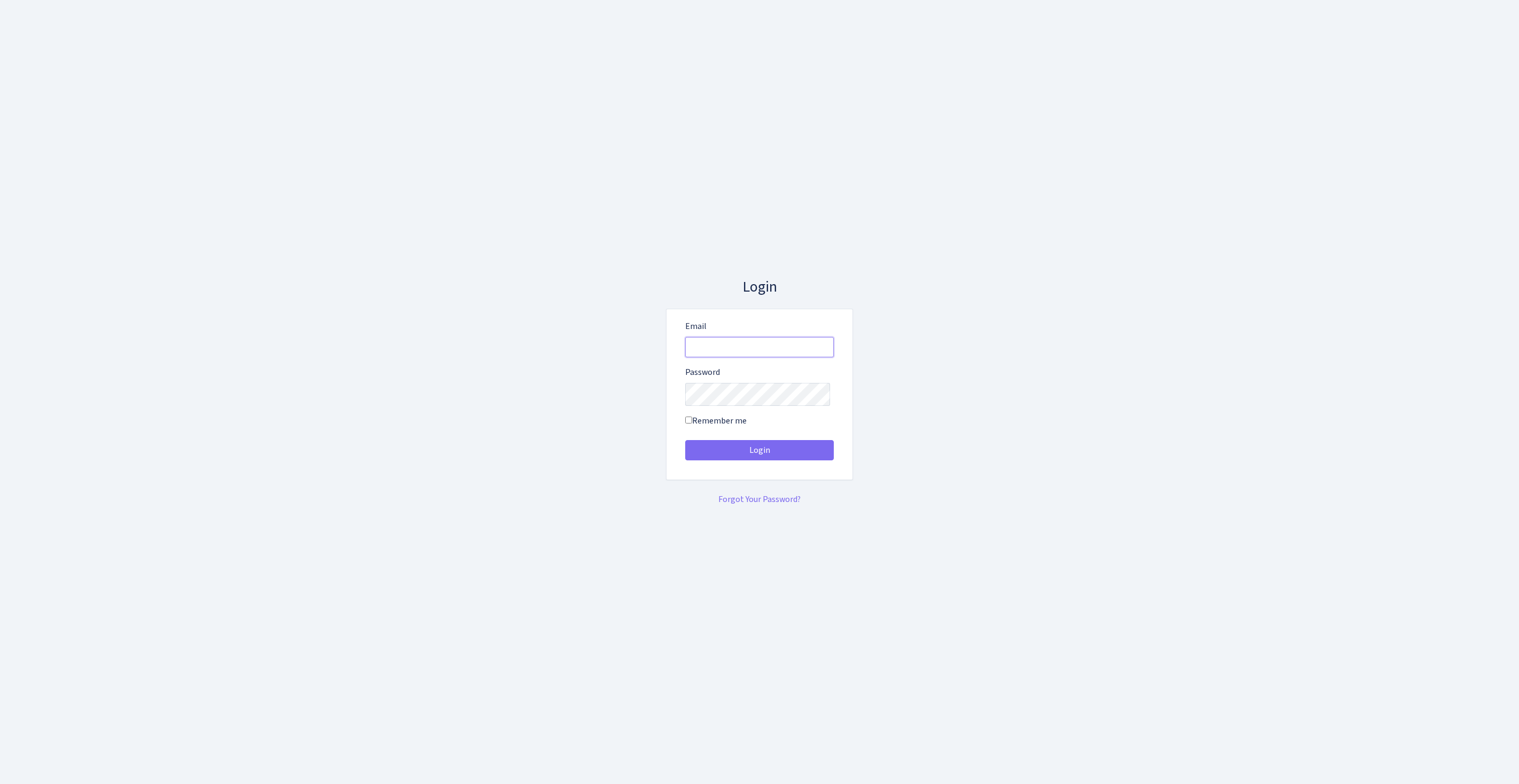
type input "[EMAIL_ADDRESS][DOMAIN_NAME]"
click at [760, 454] on button "Login" at bounding box center [760, 450] width 149 height 20
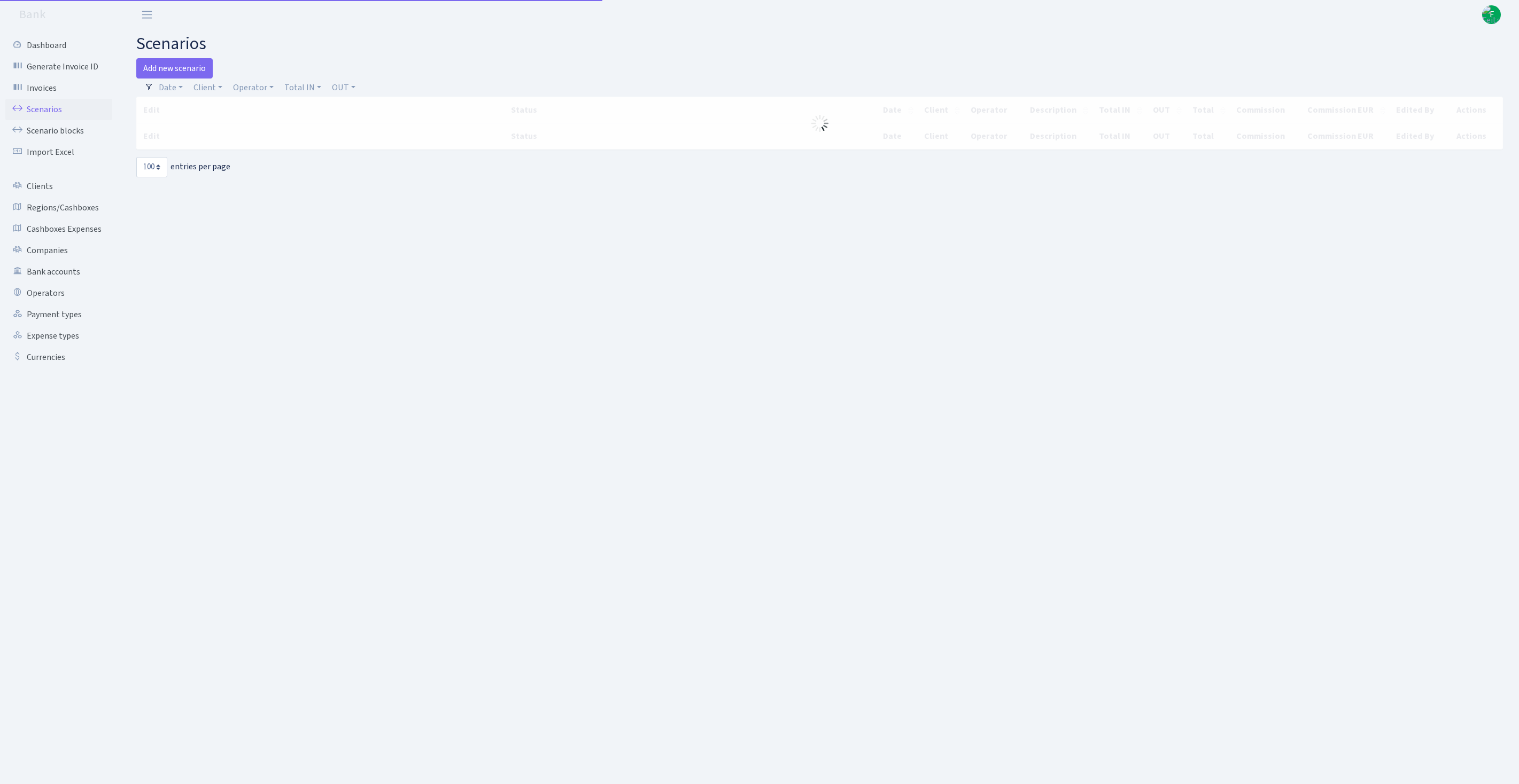
select select "100"
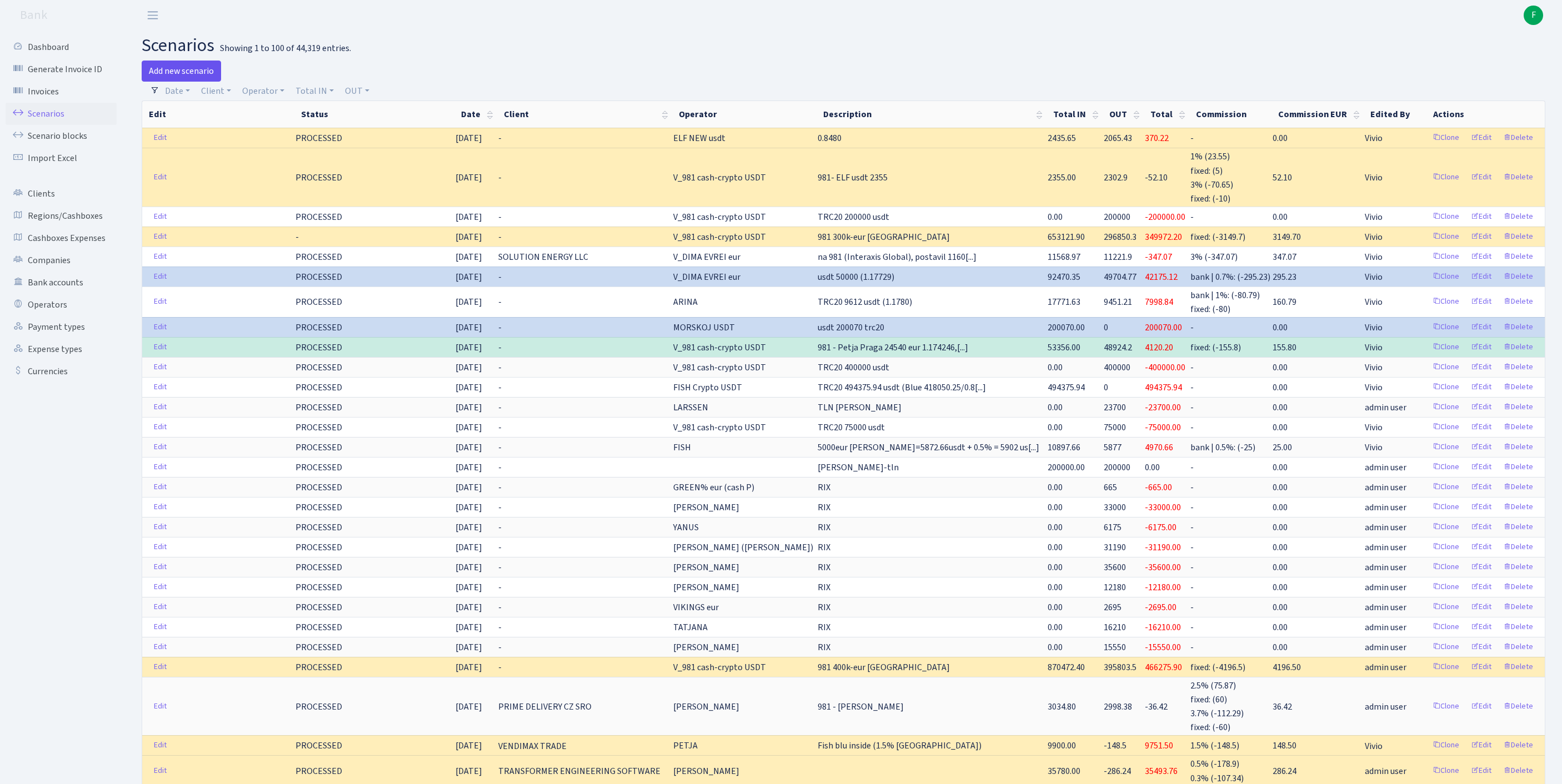
click at [187, 76] on link "Add new scenario" at bounding box center [181, 70] width 80 height 21
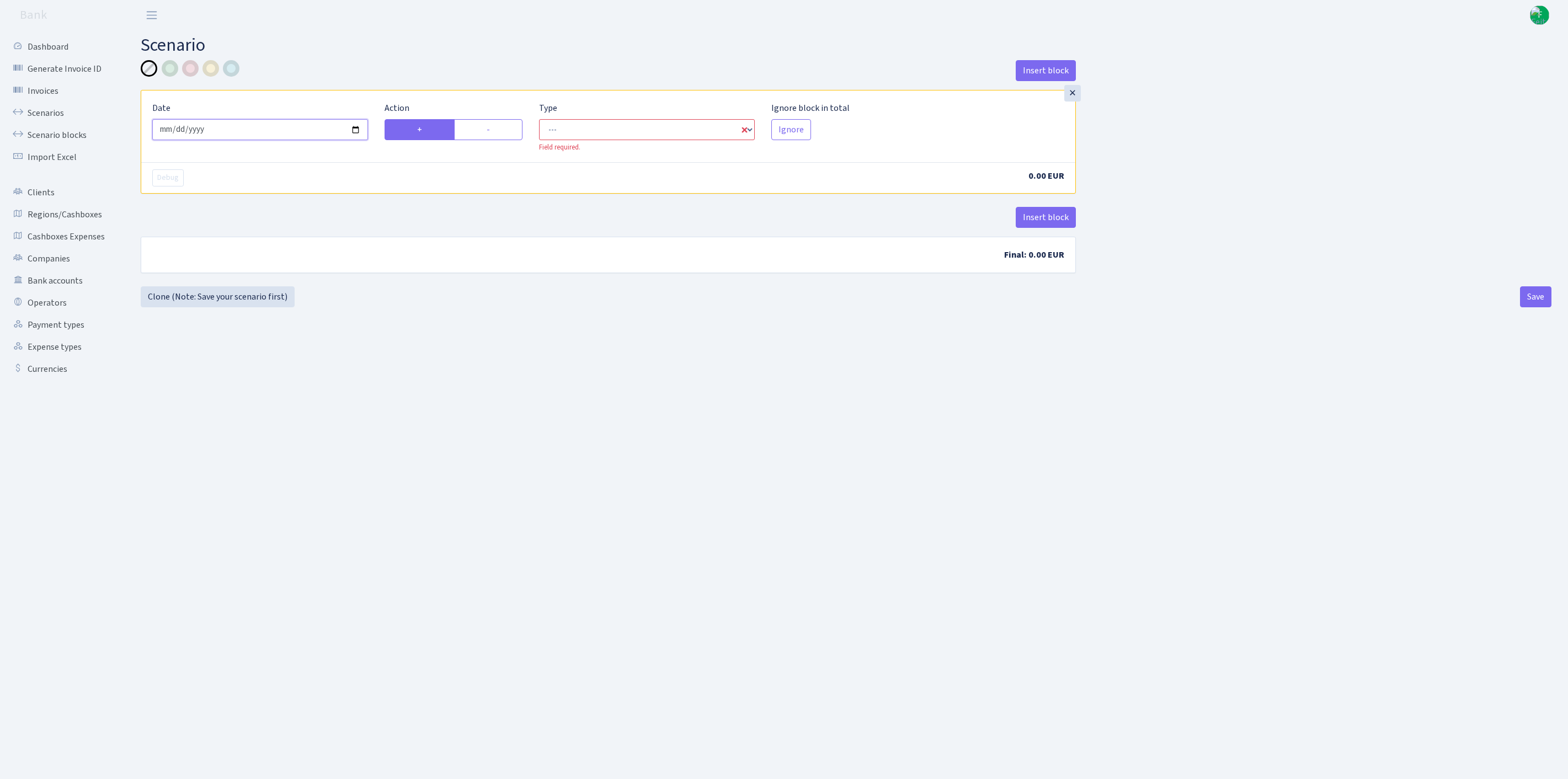
click at [297, 134] on input "[DATE]" at bounding box center [260, 129] width 216 height 21
type input "[DATE]"
select select "in"
select select "1"
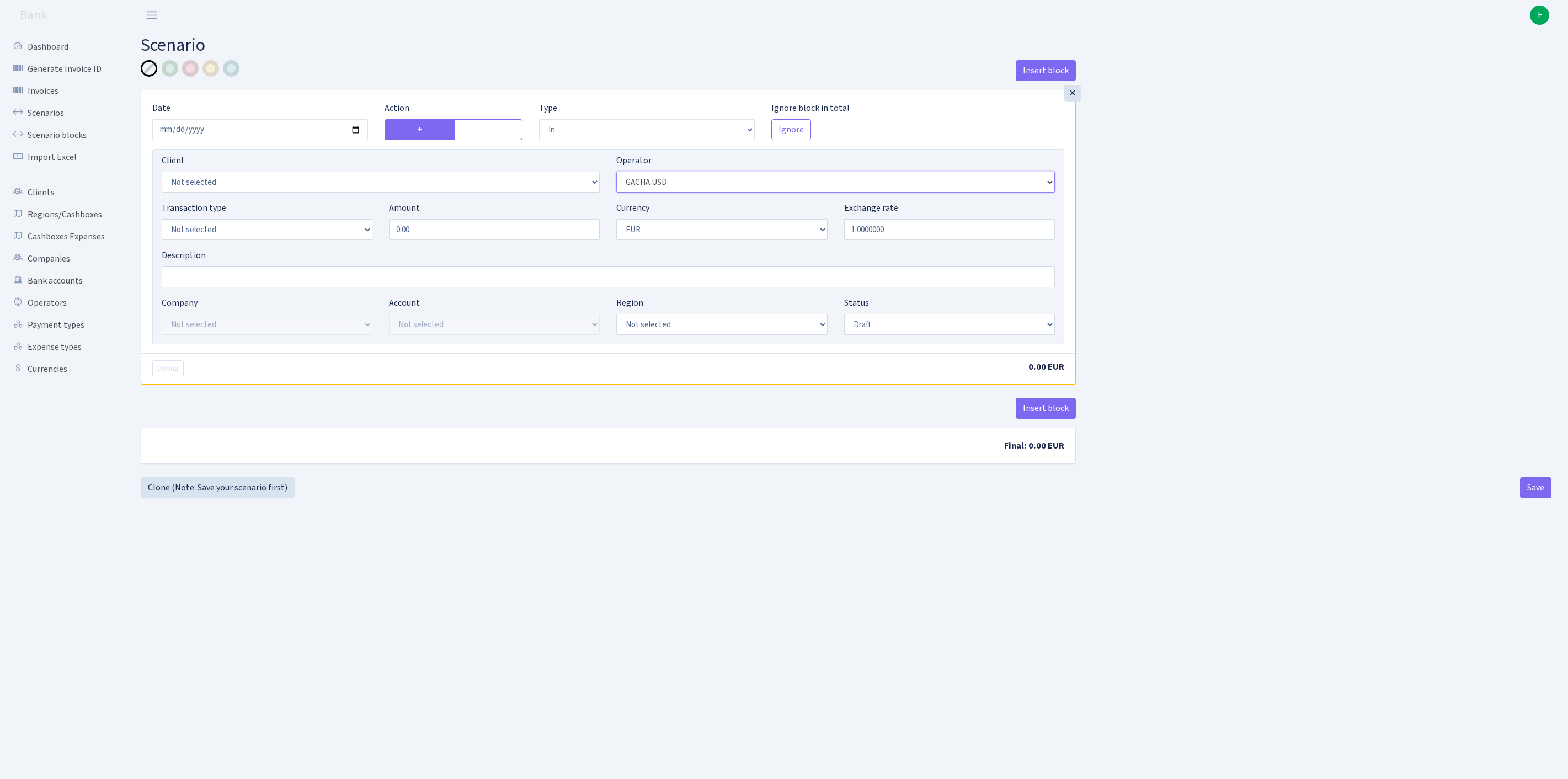
select select "7"
select select "1"
drag, startPoint x: 452, startPoint y: 257, endPoint x: 320, endPoint y: 247, distance: 132.4
click at [319, 247] on div "Transaction type Not selected 981 ELF FISH crypto GIRT IVO dekl MM-BALTIC eur U…" at bounding box center [608, 225] width 910 height 47
type input "27,140.00"
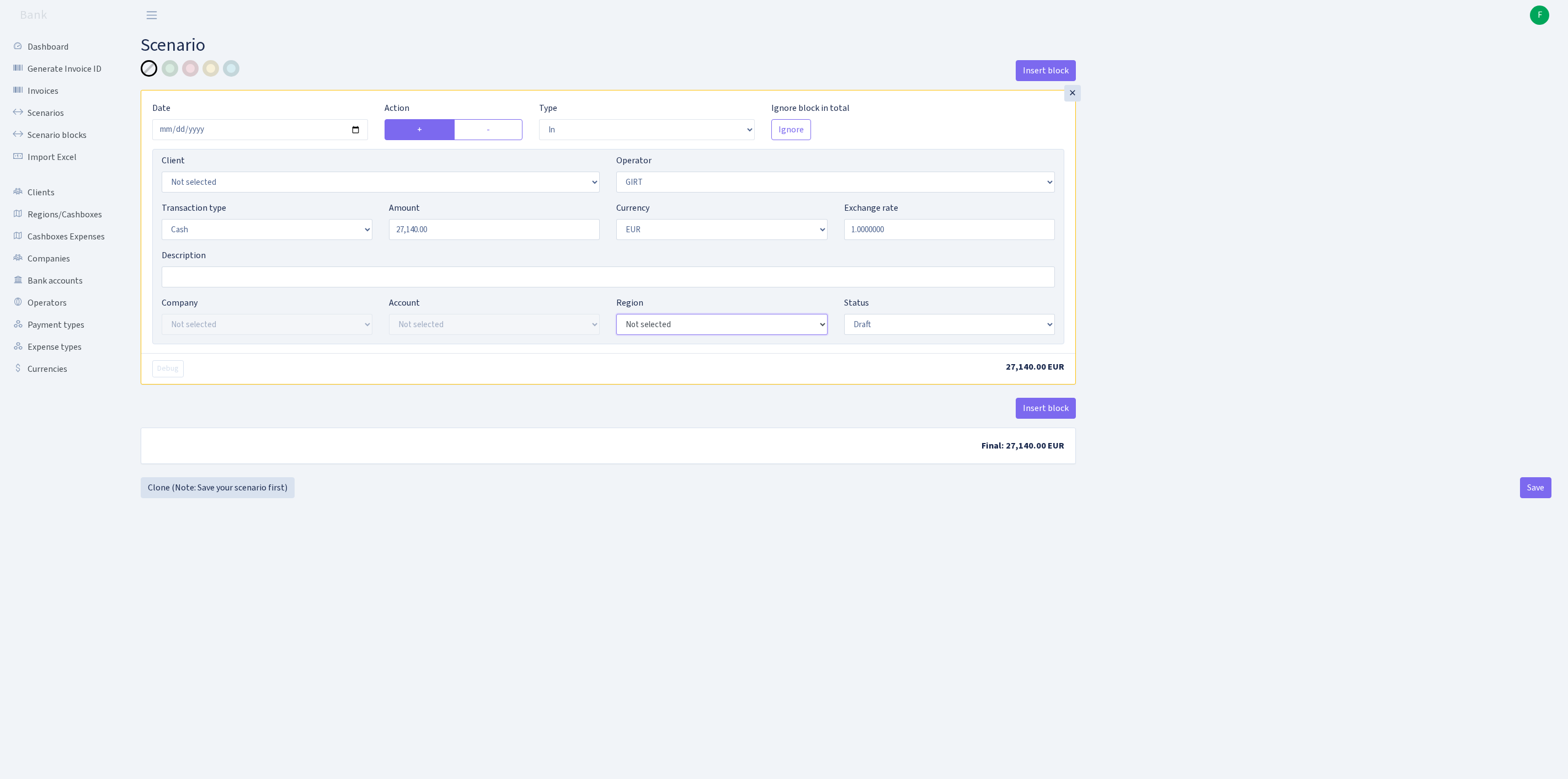
select select "1"
select select "processed"
click at [1532, 498] on button "Save" at bounding box center [1535, 488] width 31 height 21
select select "in"
select select "7"
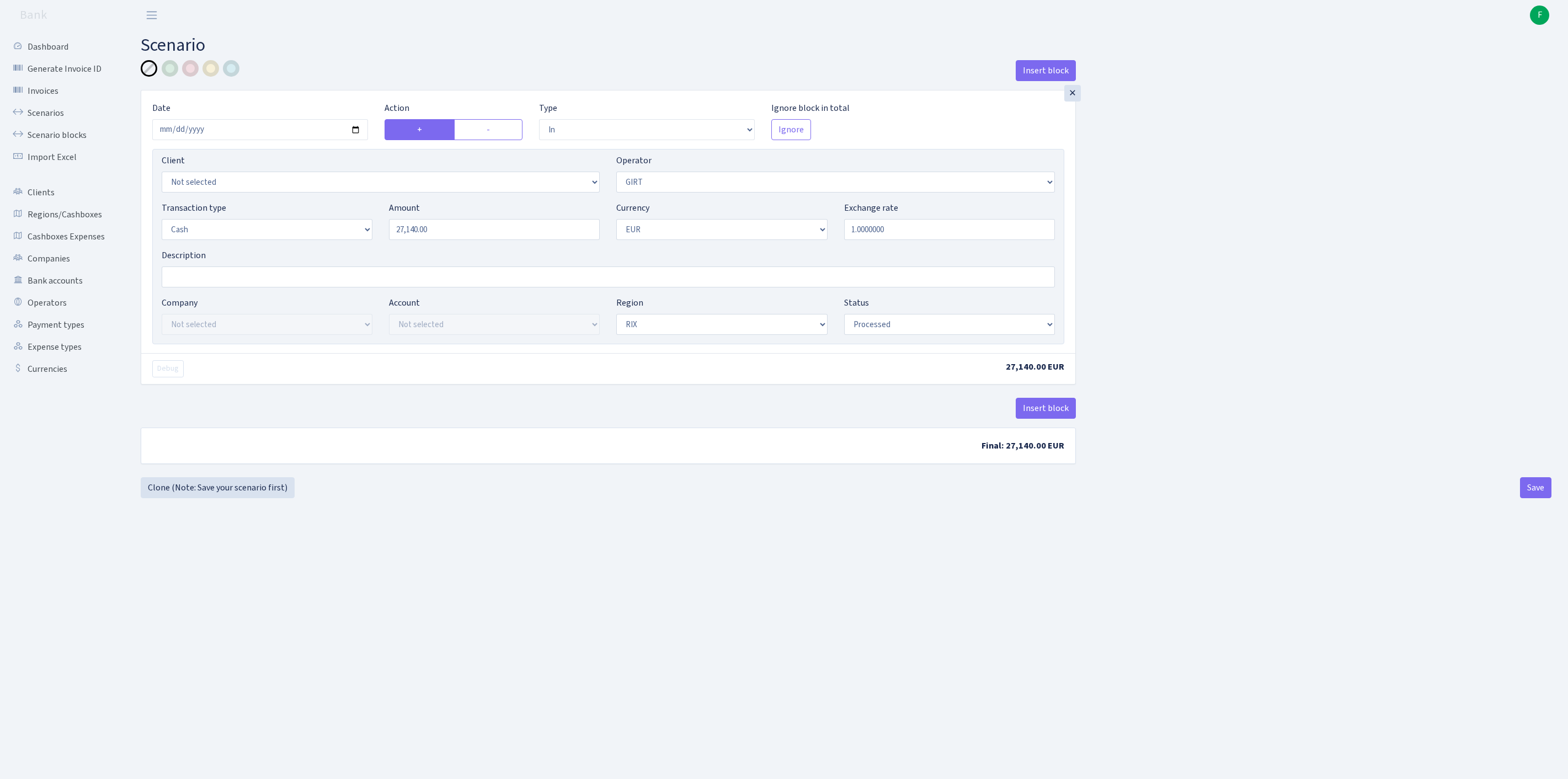
select select "1"
select select "processed"
click at [225, 498] on link "Clone (Note: Save your scenario first)" at bounding box center [217, 488] width 154 height 21
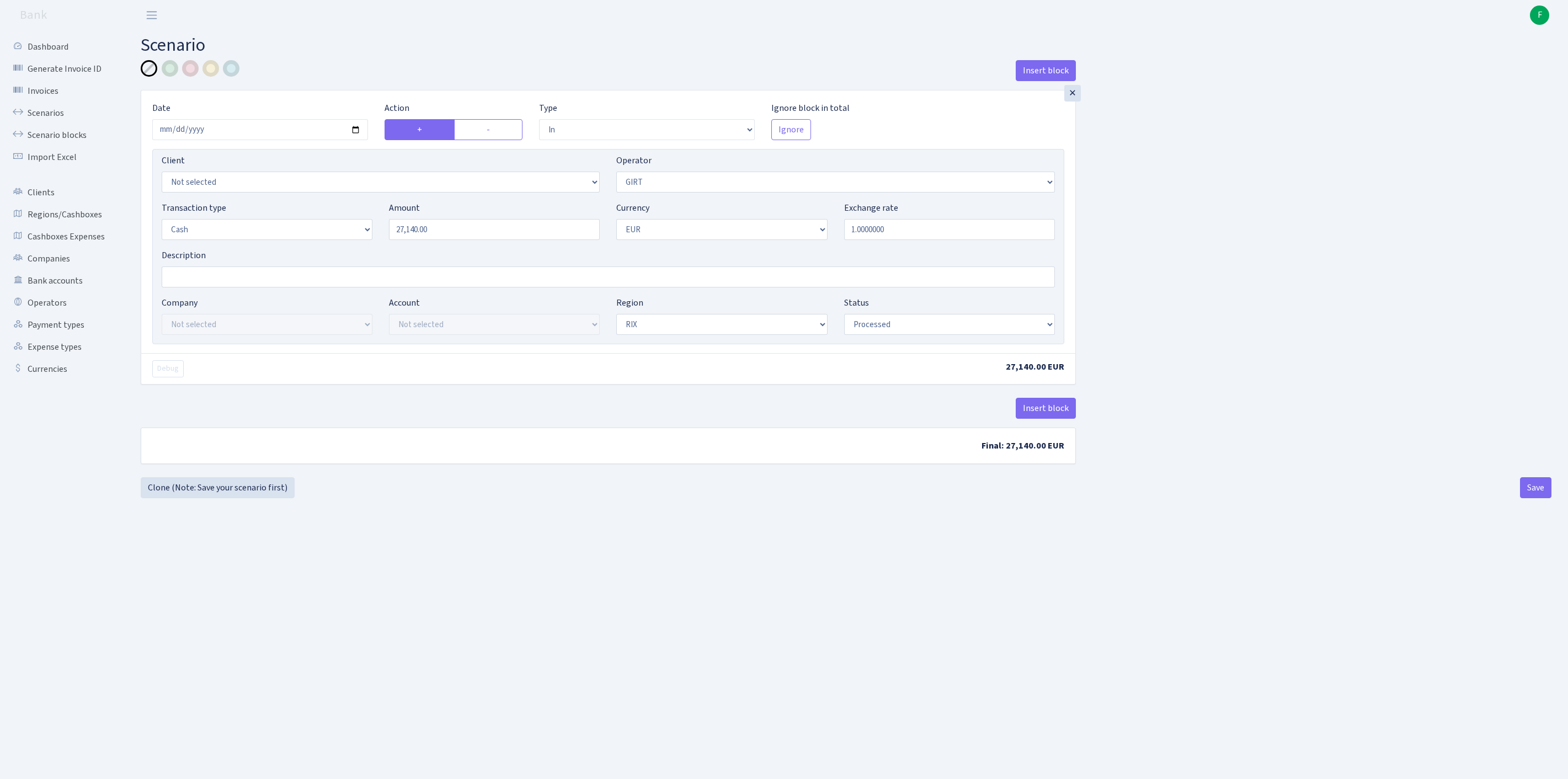
select select "in"
select select "7"
select select "1"
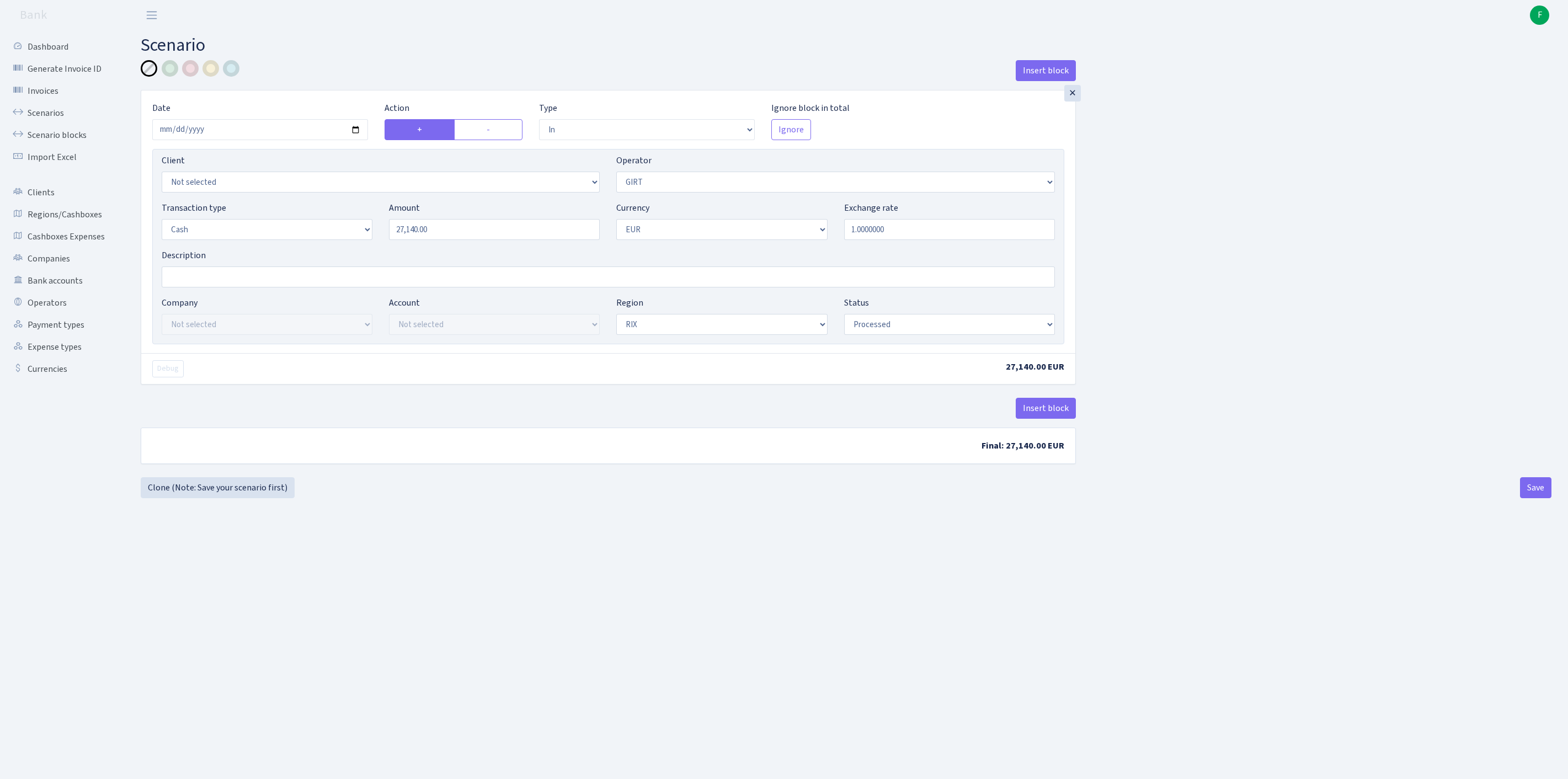
select select "processed"
select select "484"
drag, startPoint x: 481, startPoint y: 250, endPoint x: 313, endPoint y: 234, distance: 168.8
click at [313, 234] on div "Transaction type Not selected 981 ELF FISH crypto GIRT IVO dekl MM-BALTIC eur U…" at bounding box center [608, 225] width 910 height 47
type input "16,730.00"
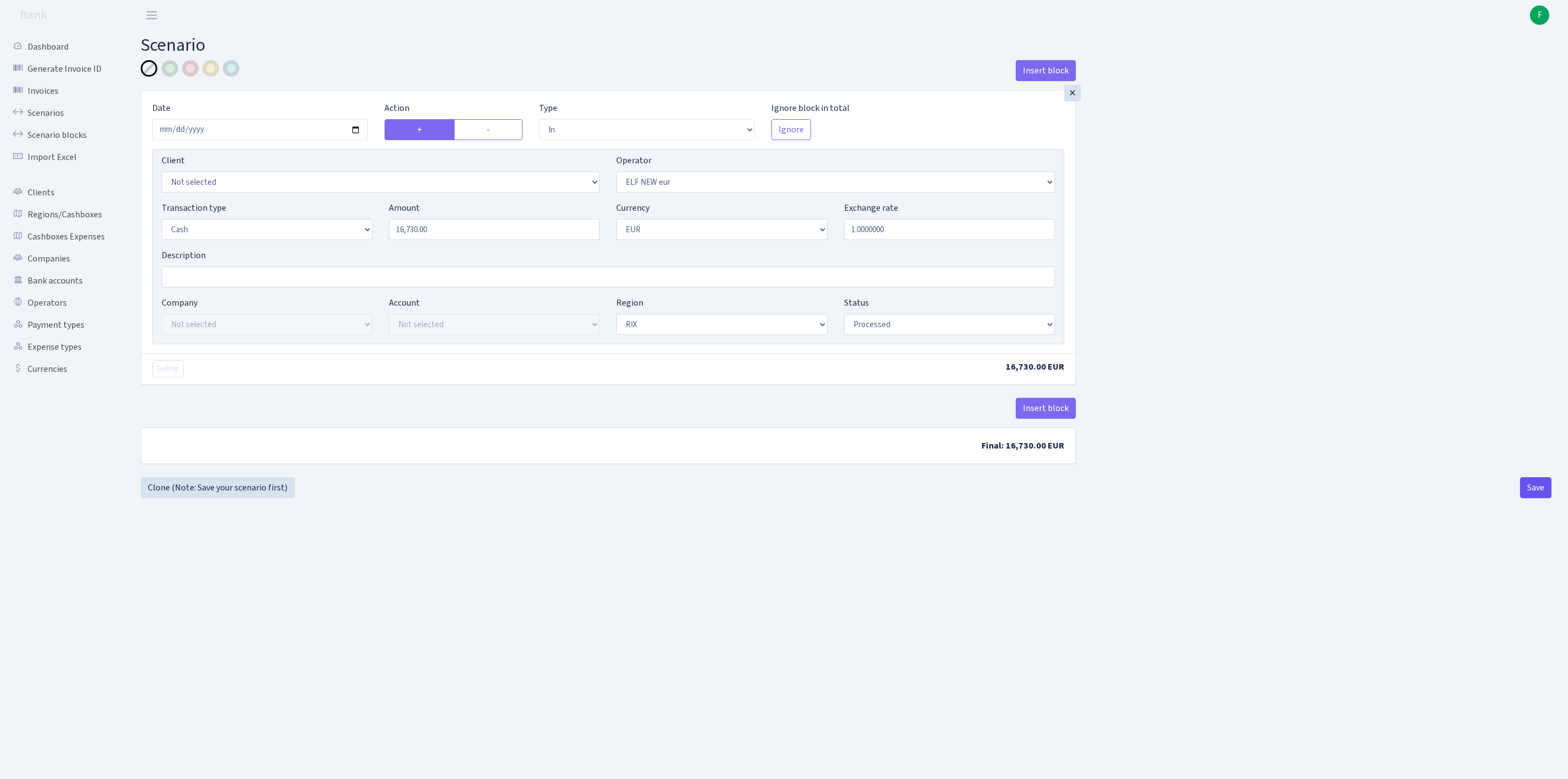
click at [1532, 498] on button "Save" at bounding box center [1535, 488] width 31 height 21
select select "in"
select select "484"
select select "1"
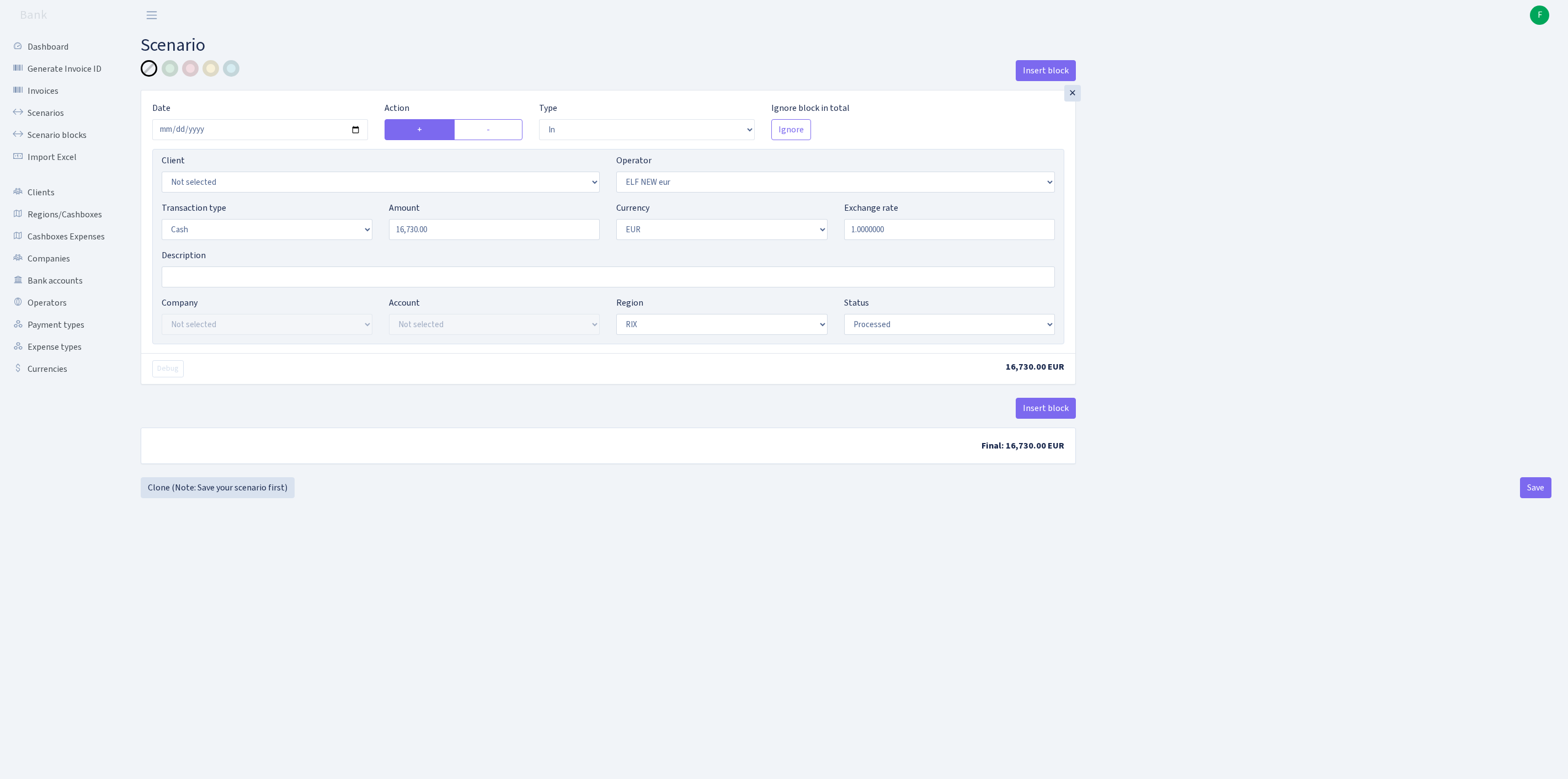
select select "1"
select select "processed"
click at [191, 498] on link "Clone (Note: Save your scenario first)" at bounding box center [217, 488] width 154 height 21
select select "in"
select select "484"
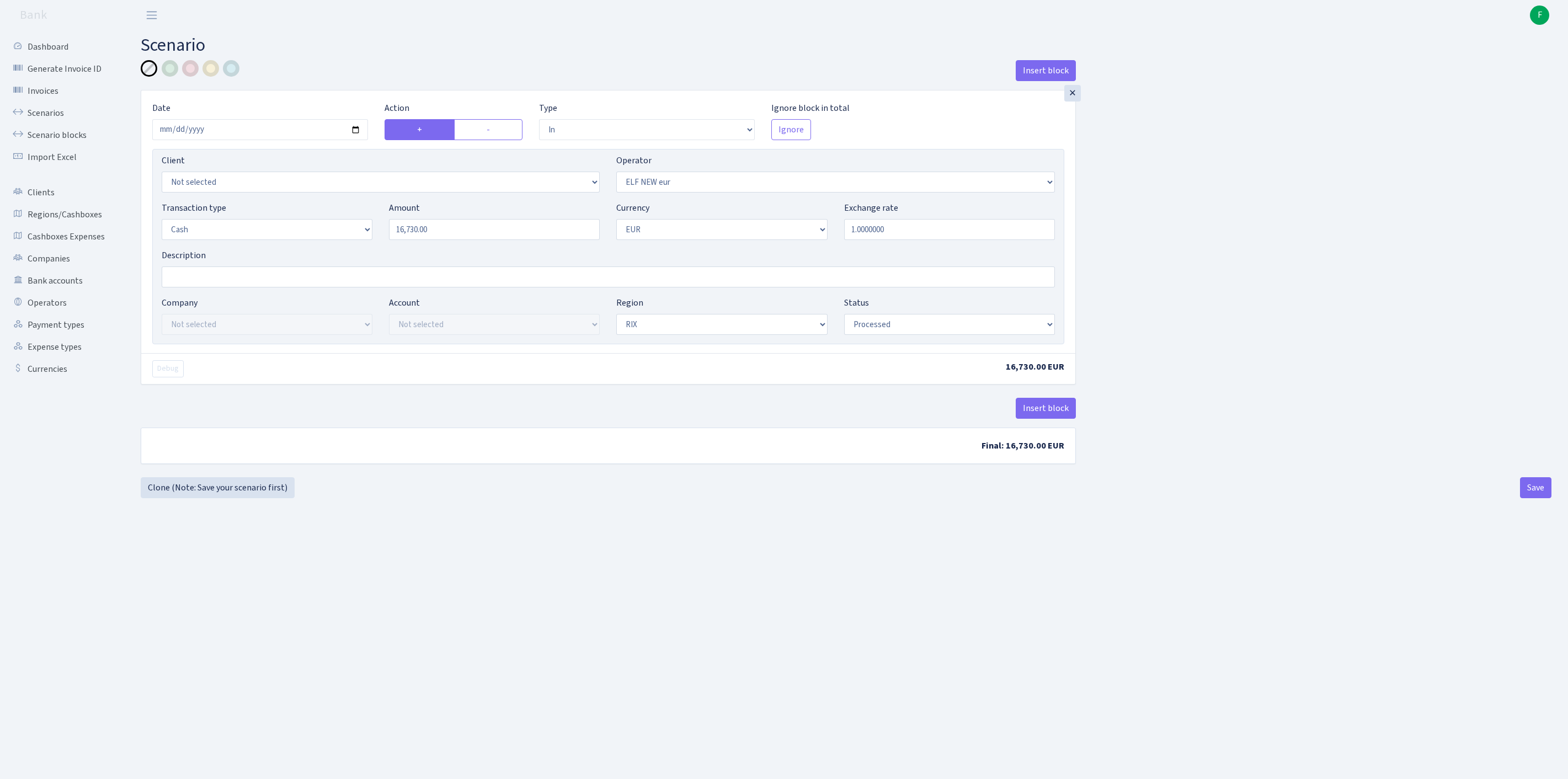
select select "1"
select select "processed"
select select "37"
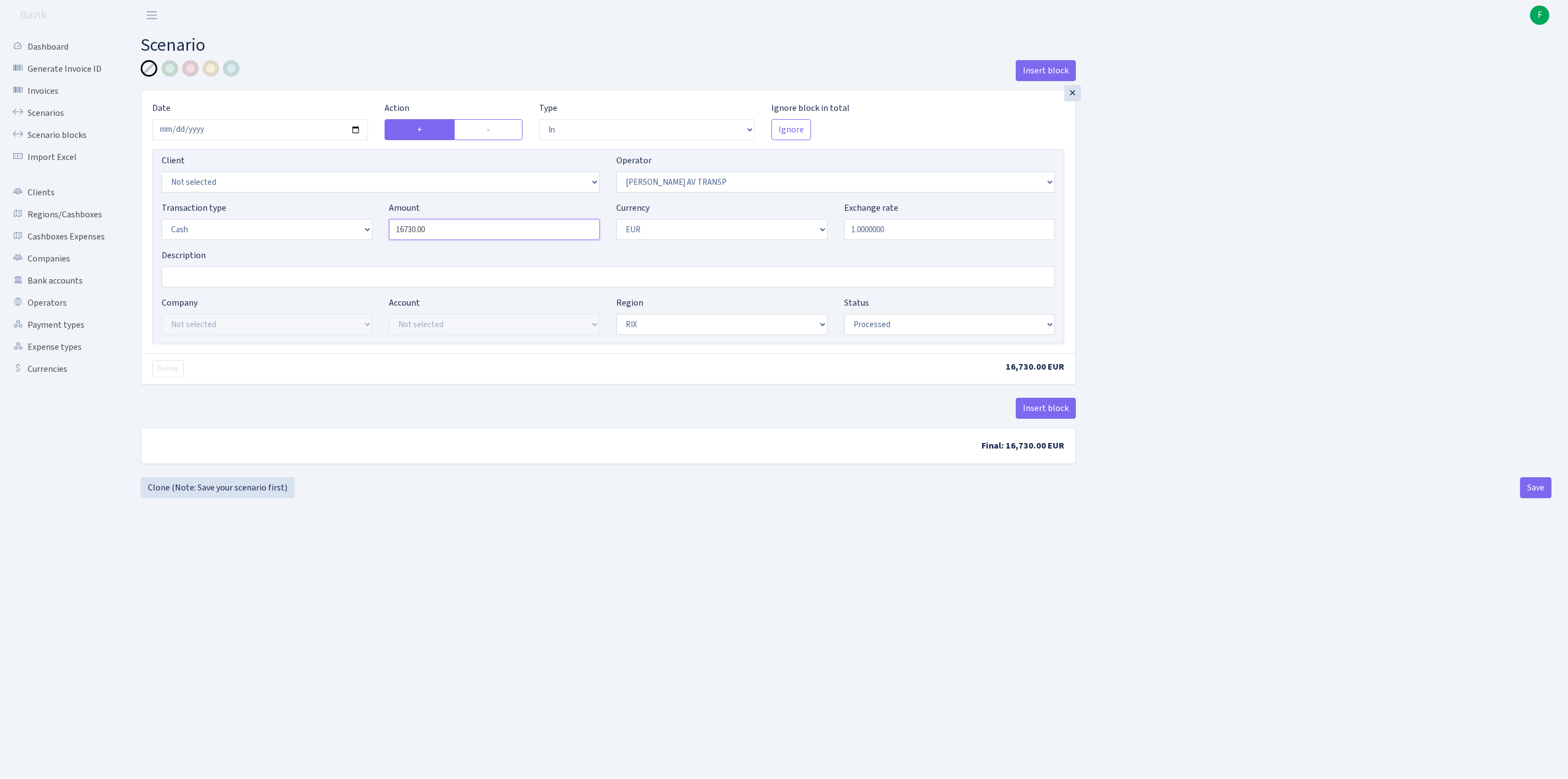
drag, startPoint x: 490, startPoint y: 259, endPoint x: 328, endPoint y: 250, distance: 162.2
click at [328, 248] on div "Transaction type Not selected 981 ELF FISH crypto GIRT IVO dekl MM-BALTIC eur U…" at bounding box center [608, 225] width 910 height 47
type input "20,000.00"
click at [1531, 498] on button "Save" at bounding box center [1535, 488] width 31 height 21
select select "in"
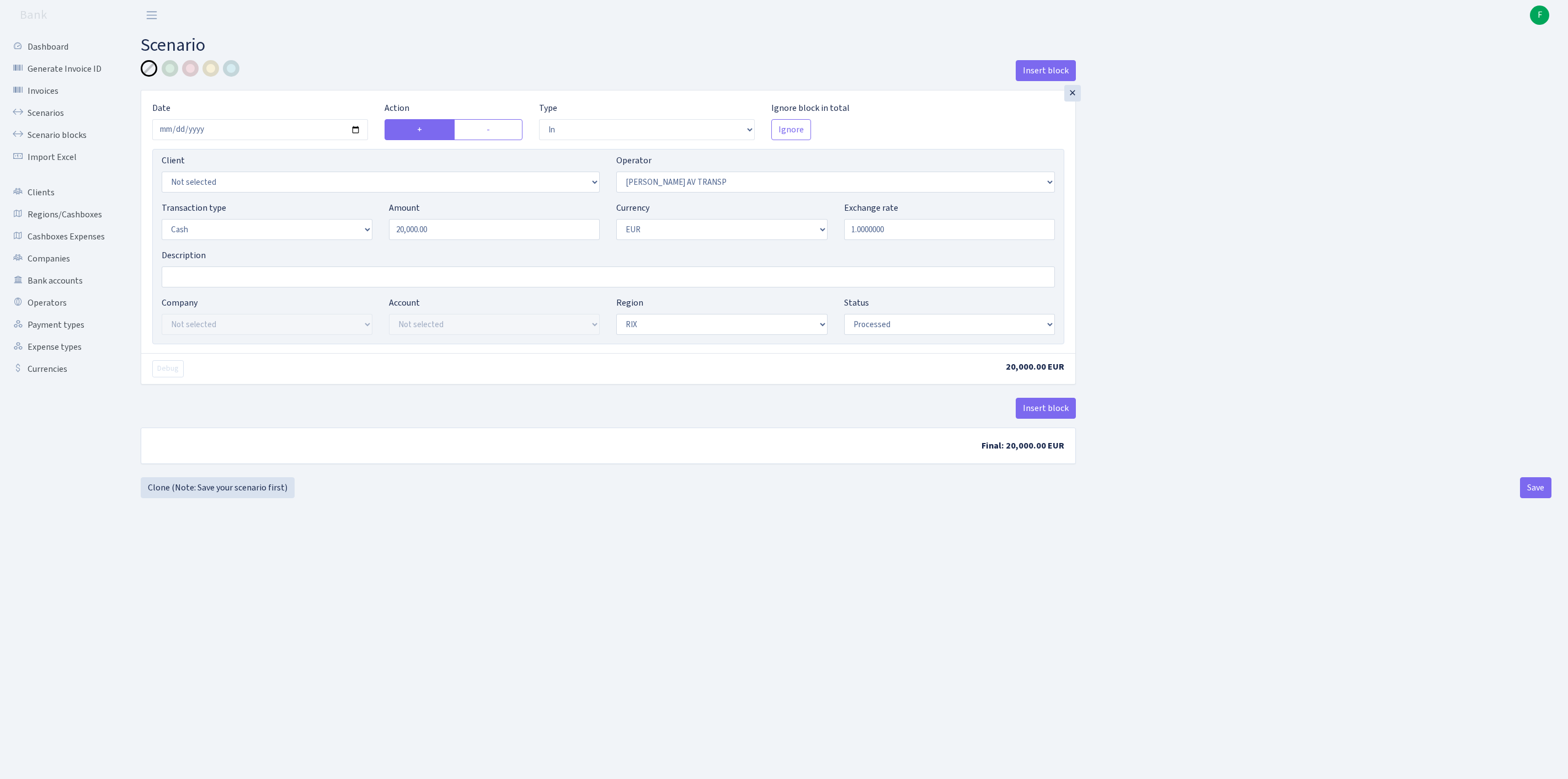
select select "37"
select select "1"
select select "processed"
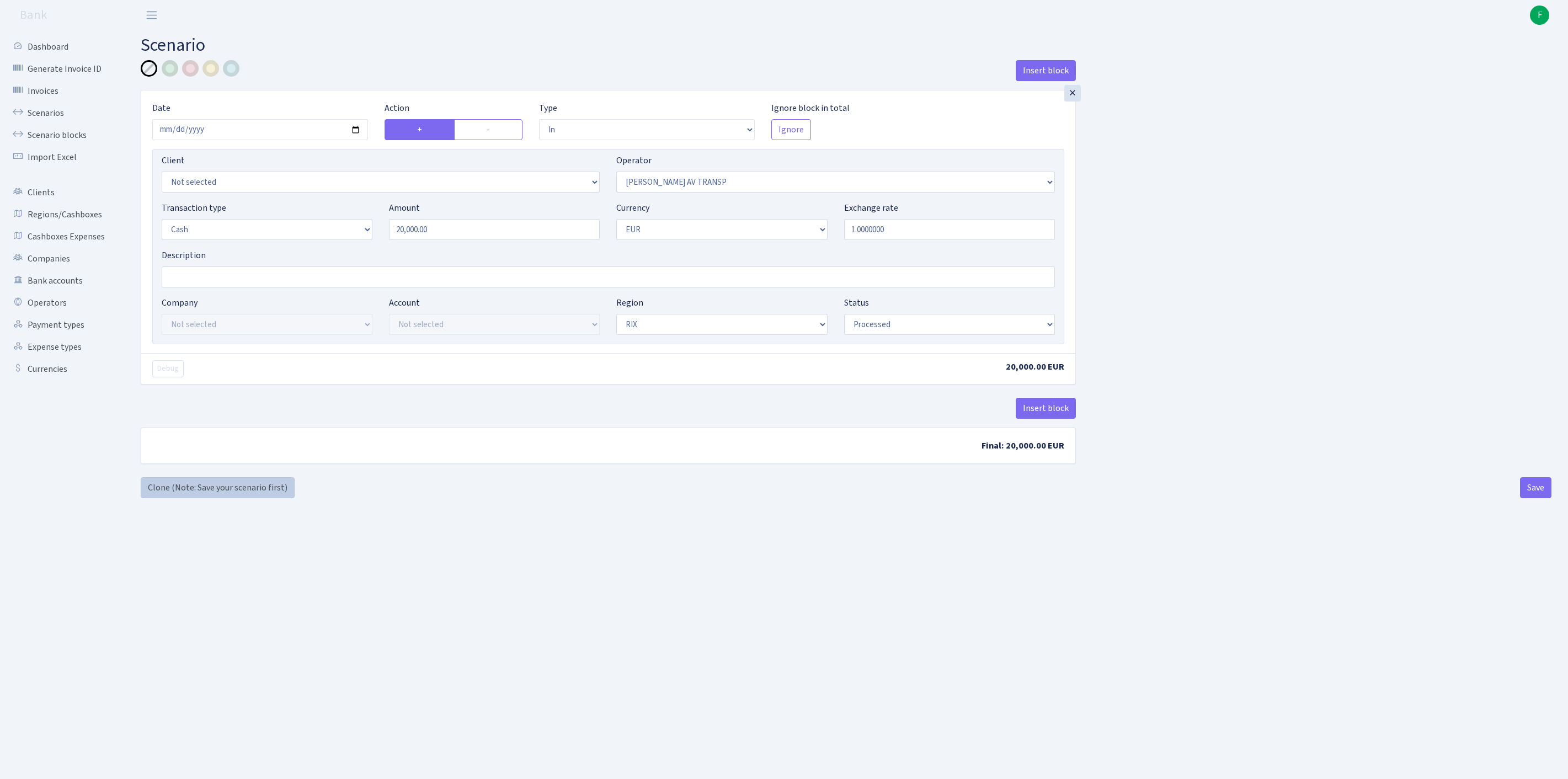
click at [218, 498] on link "Clone (Note: Save your scenario first)" at bounding box center [217, 488] width 154 height 21
select select "in"
select select "37"
select select "1"
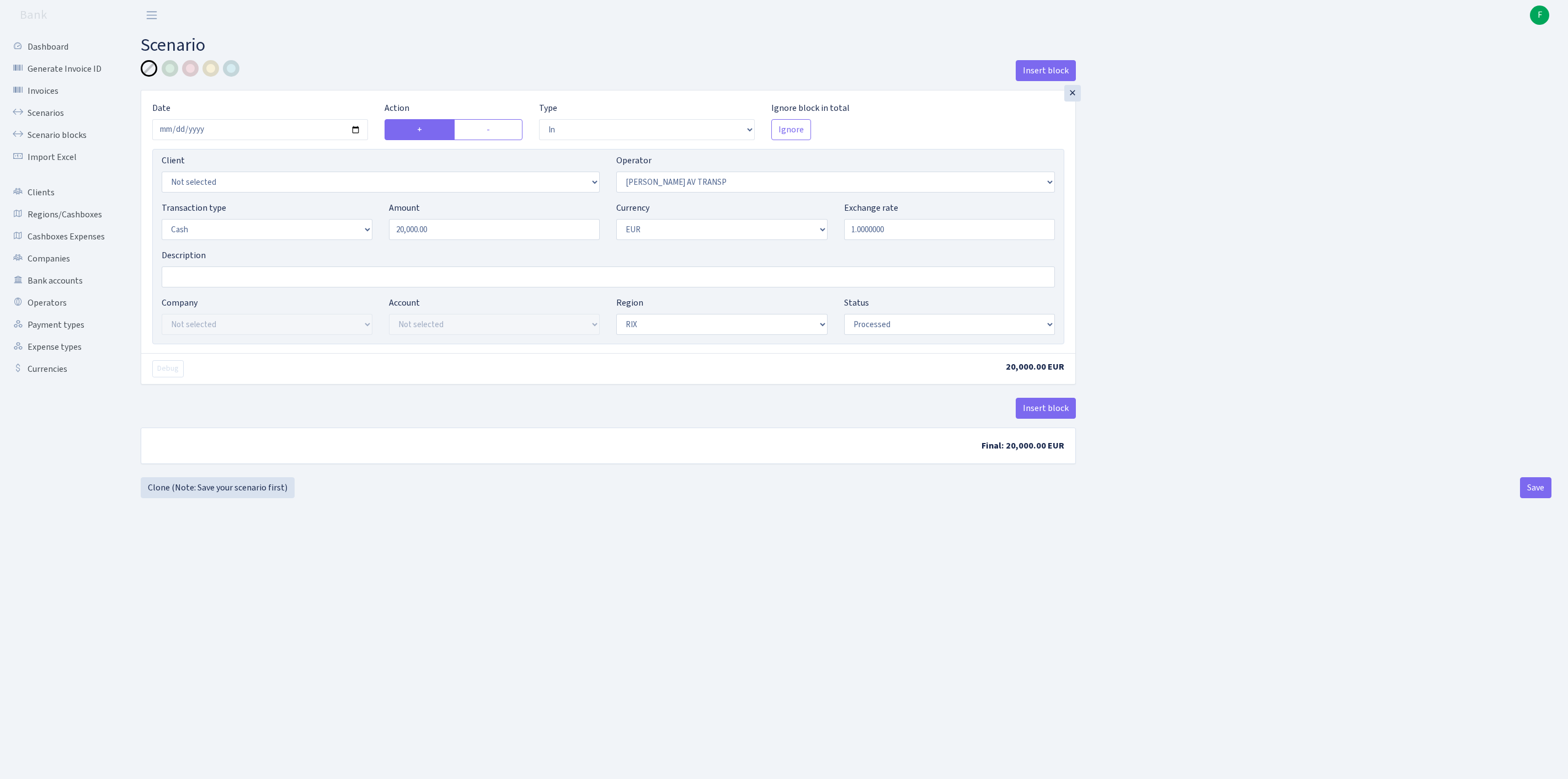
select select "1"
select select "processed"
click at [484, 136] on label "-" at bounding box center [488, 129] width 68 height 21
click at [487, 131] on input "-" at bounding box center [490, 126] width 8 height 8
radio input "true"
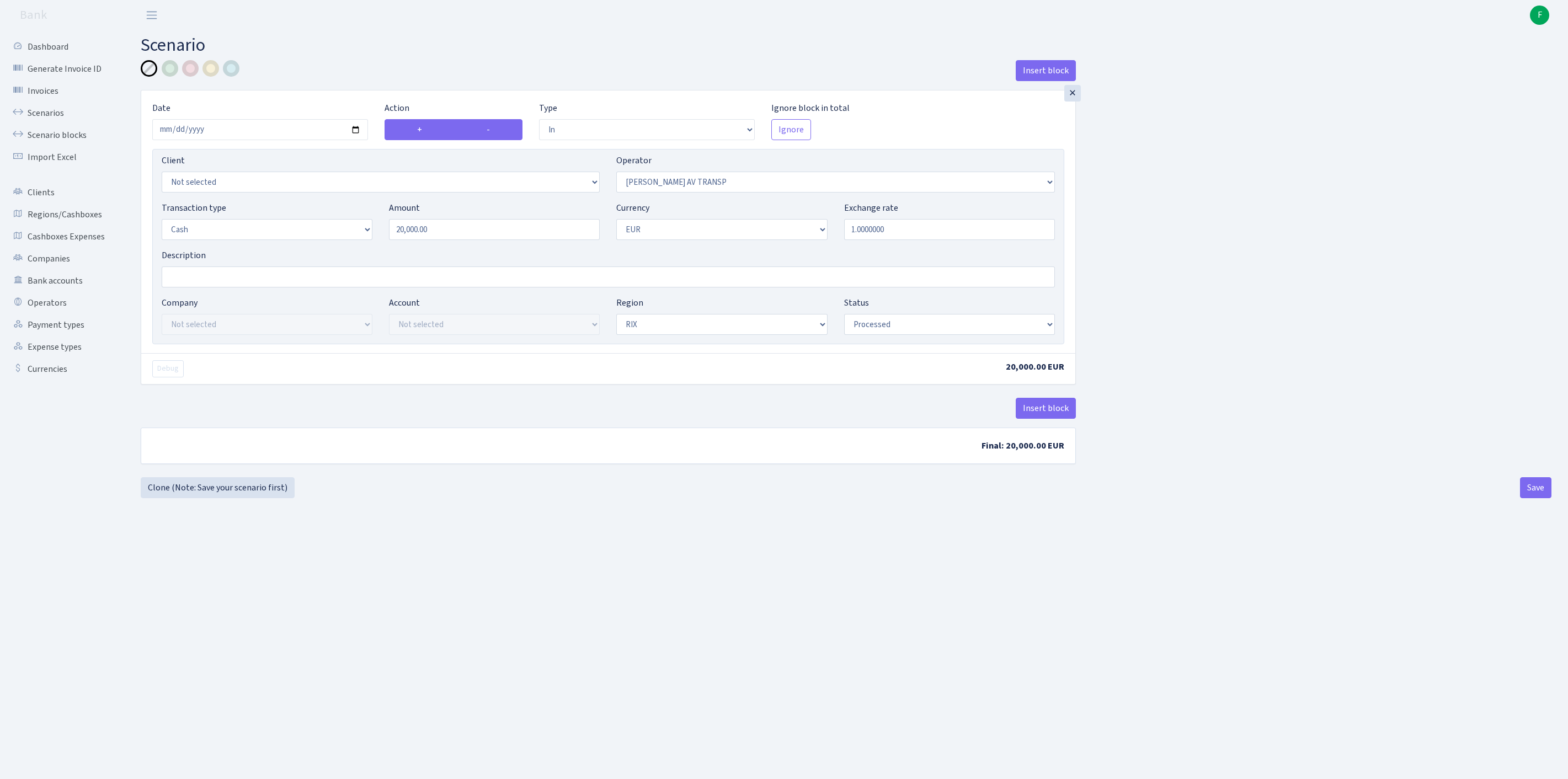
radio input "false"
select select "out"
select select "44"
drag, startPoint x: 474, startPoint y: 249, endPoint x: 392, endPoint y: 247, distance: 82.0
click at [392, 240] on input "20000.00" at bounding box center [495, 229] width 211 height 21
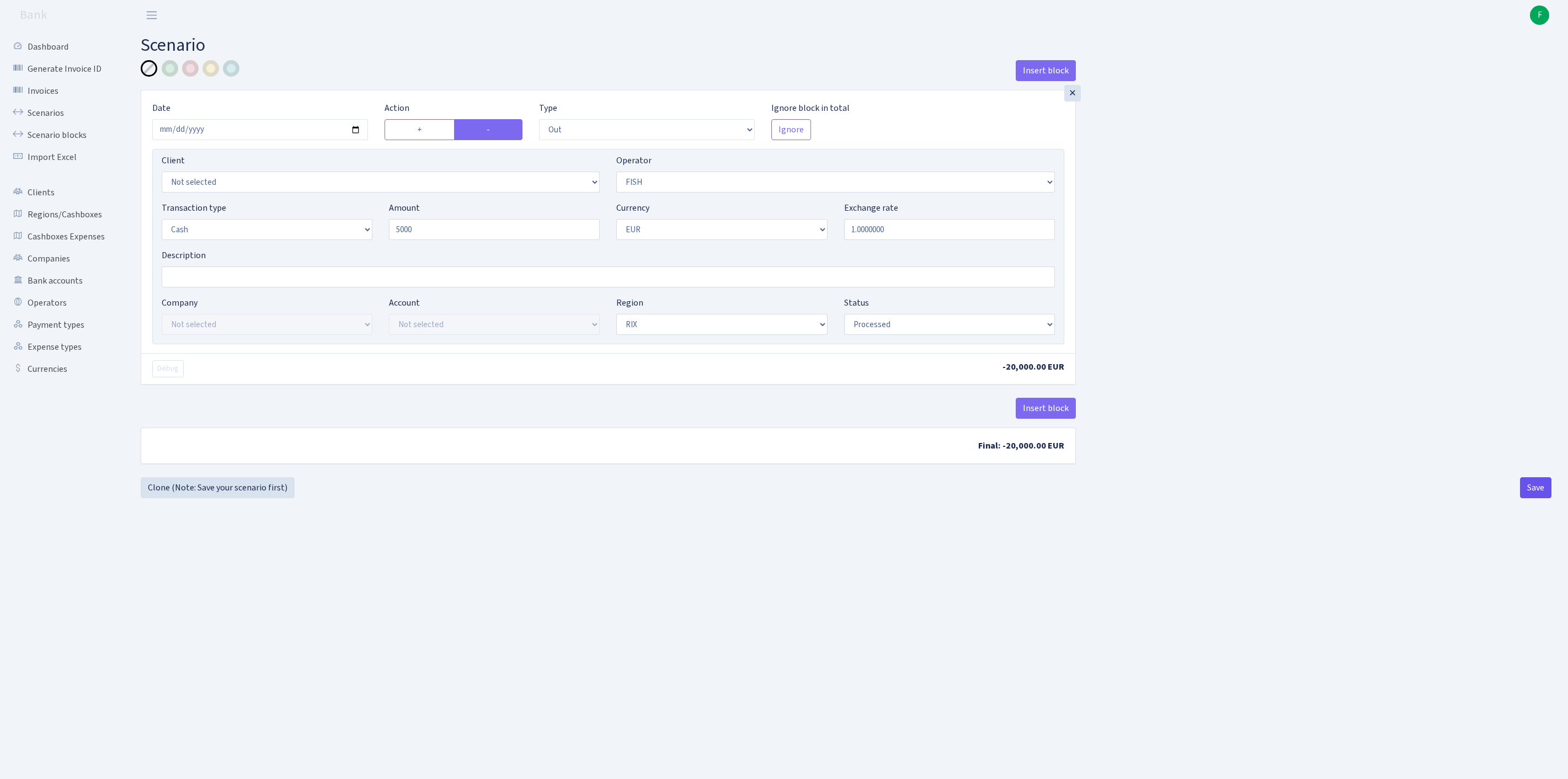
type input "5,000.00"
click at [1528, 498] on button "Save" at bounding box center [1535, 488] width 31 height 21
select select "out"
select select "44"
select select "1"
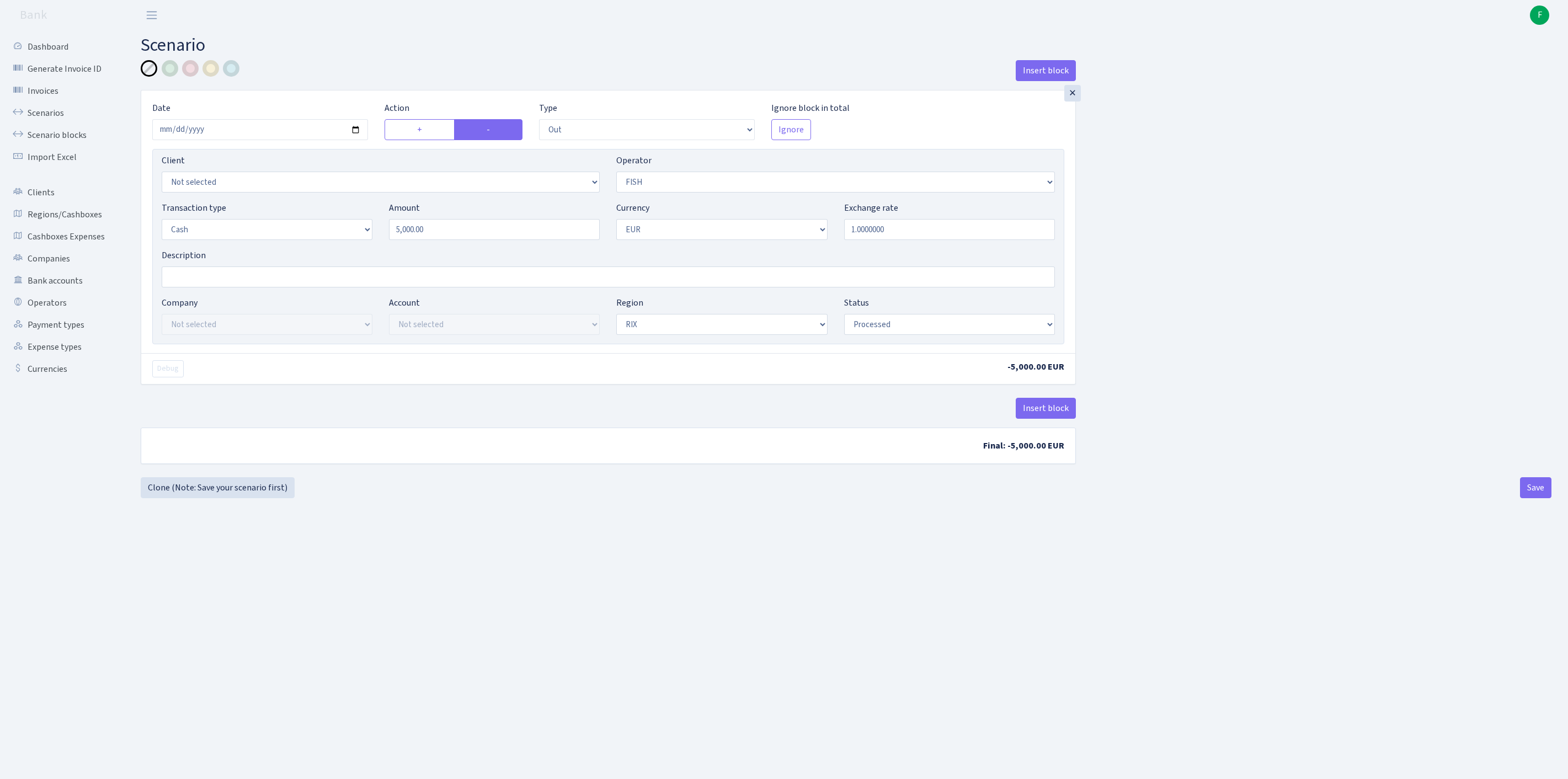
select select "1"
select select "processed"
select select "15"
drag, startPoint x: 506, startPoint y: 259, endPoint x: 289, endPoint y: 245, distance: 217.5
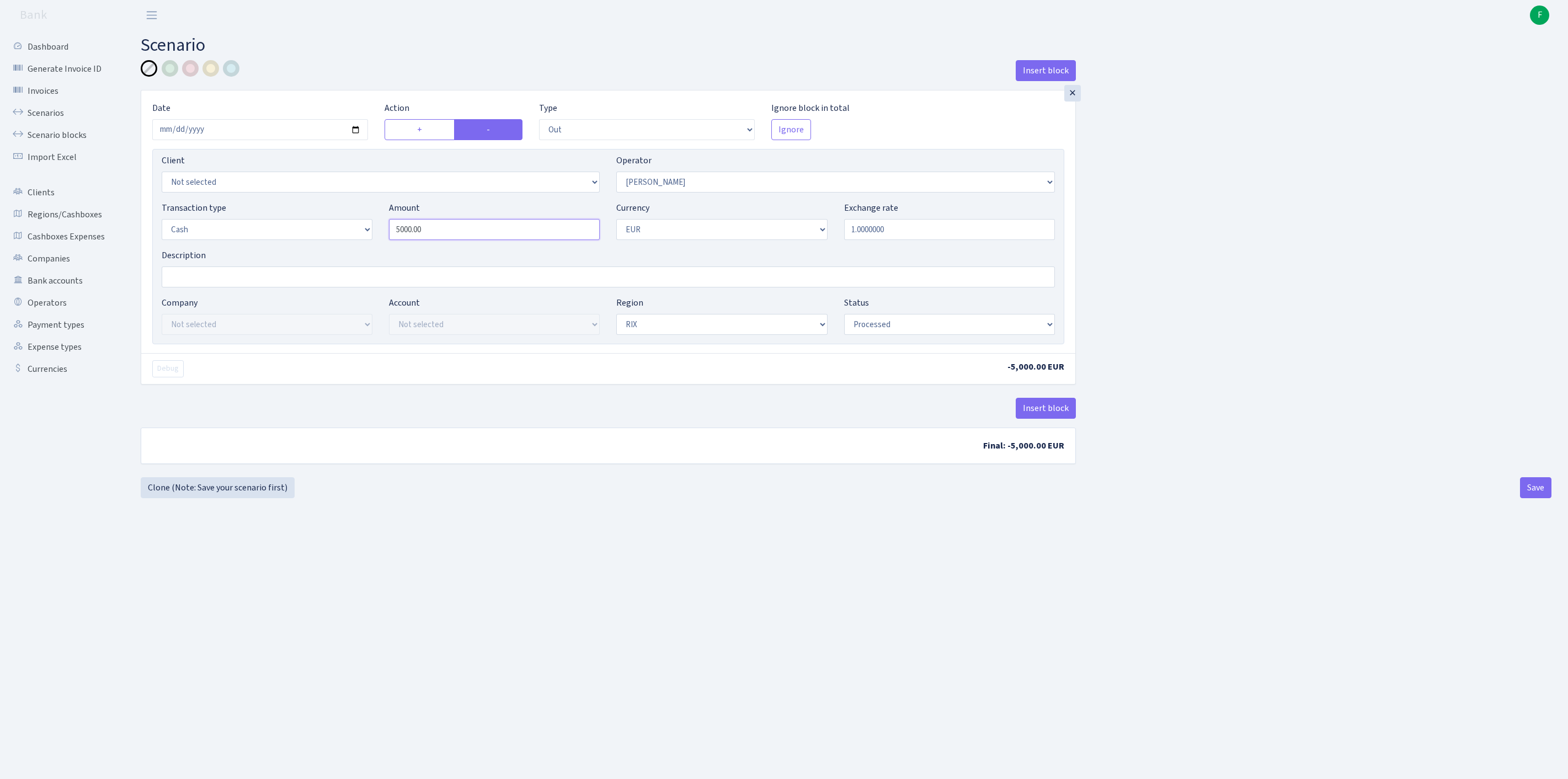
click at [289, 245] on div "Transaction type Not selected 981 ELF FISH crypto [PERSON_NAME] MM-BALTIC eur U…" at bounding box center [608, 225] width 910 height 47
type input "20,000.00"
click at [1533, 498] on button "Save" at bounding box center [1535, 488] width 31 height 21
select select "out"
select select "15"
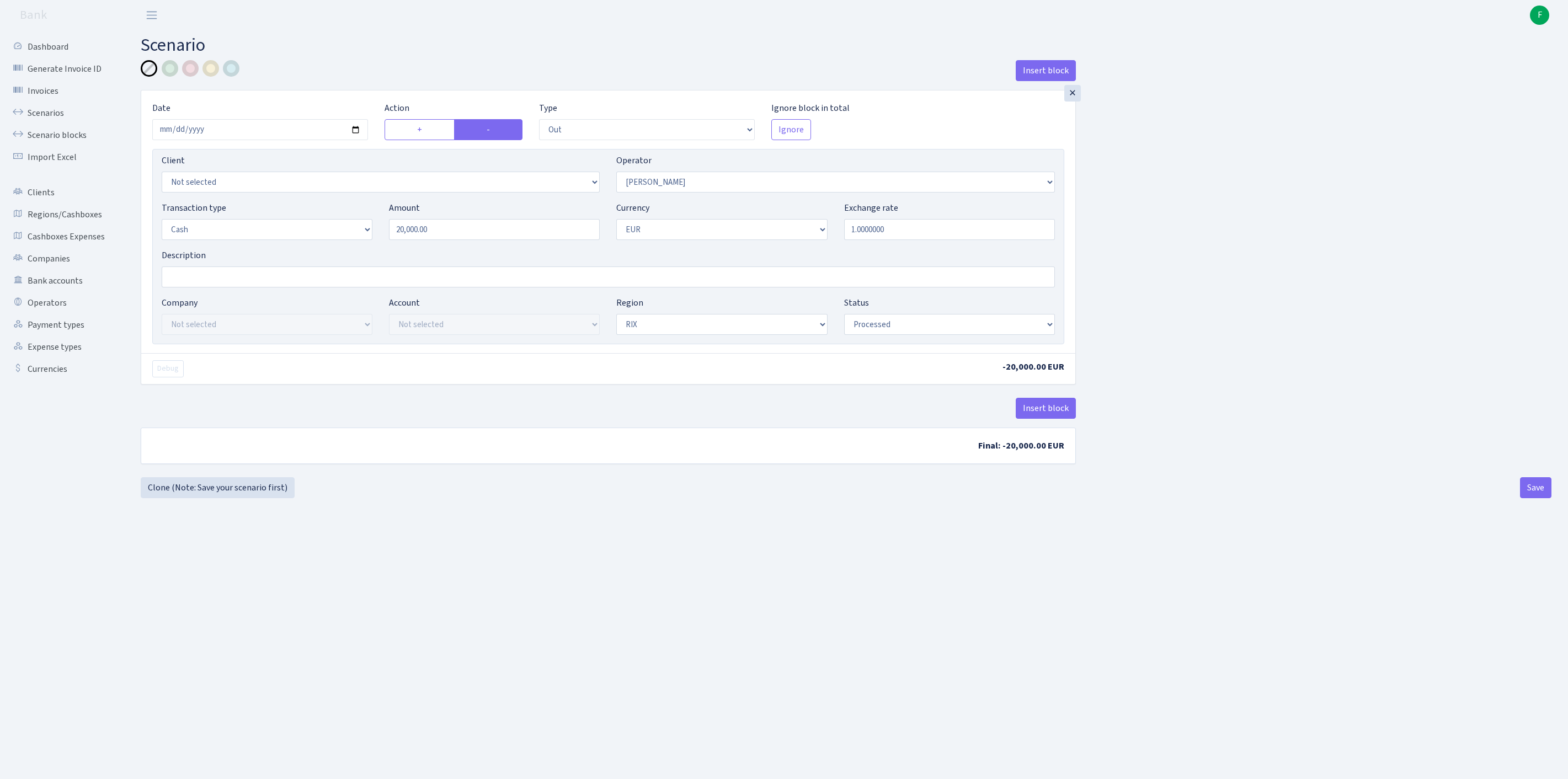
select select "1"
select select "processed"
click at [60, 120] on link "Scenarios" at bounding box center [61, 113] width 110 height 22
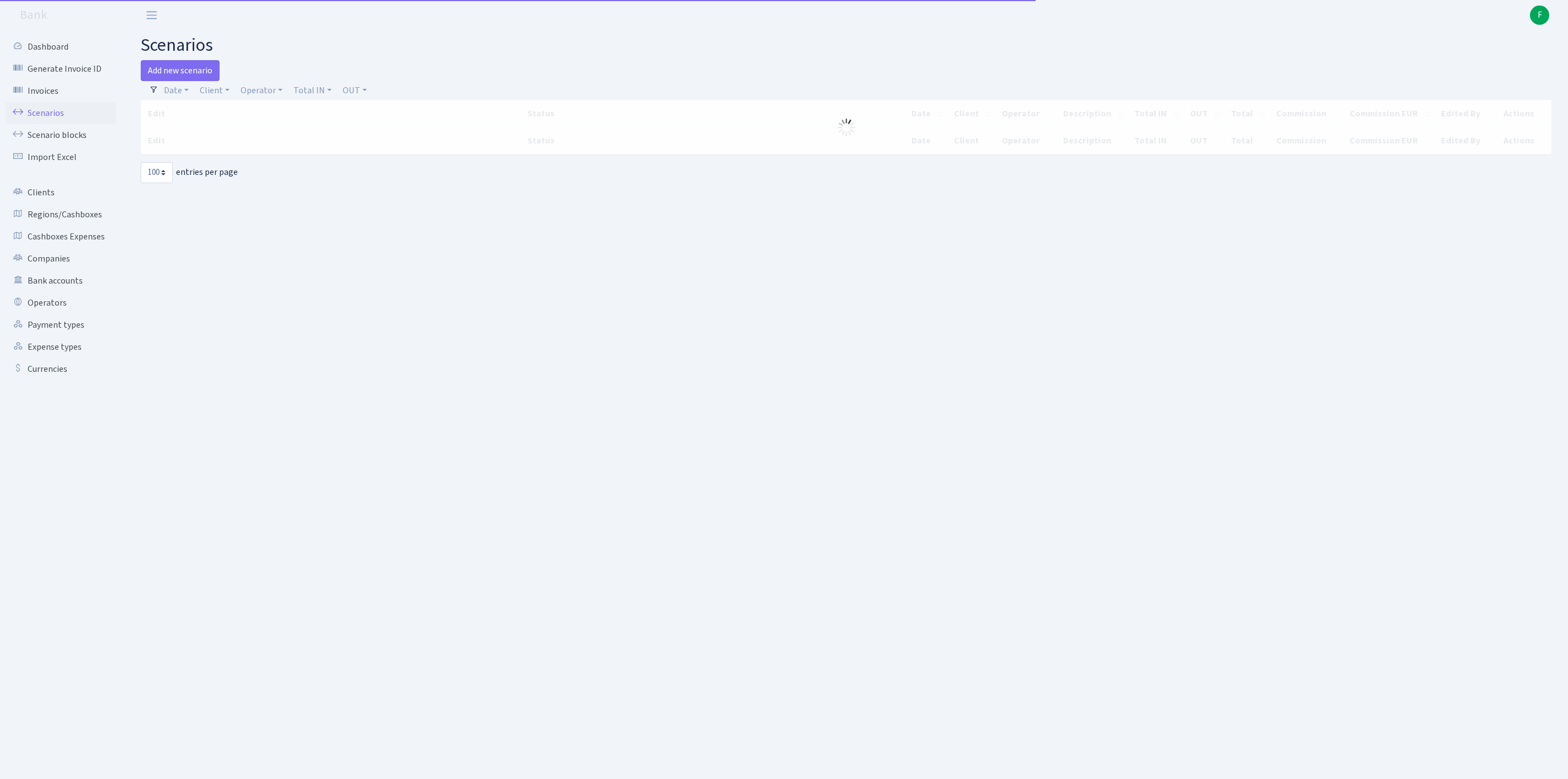
select select "100"
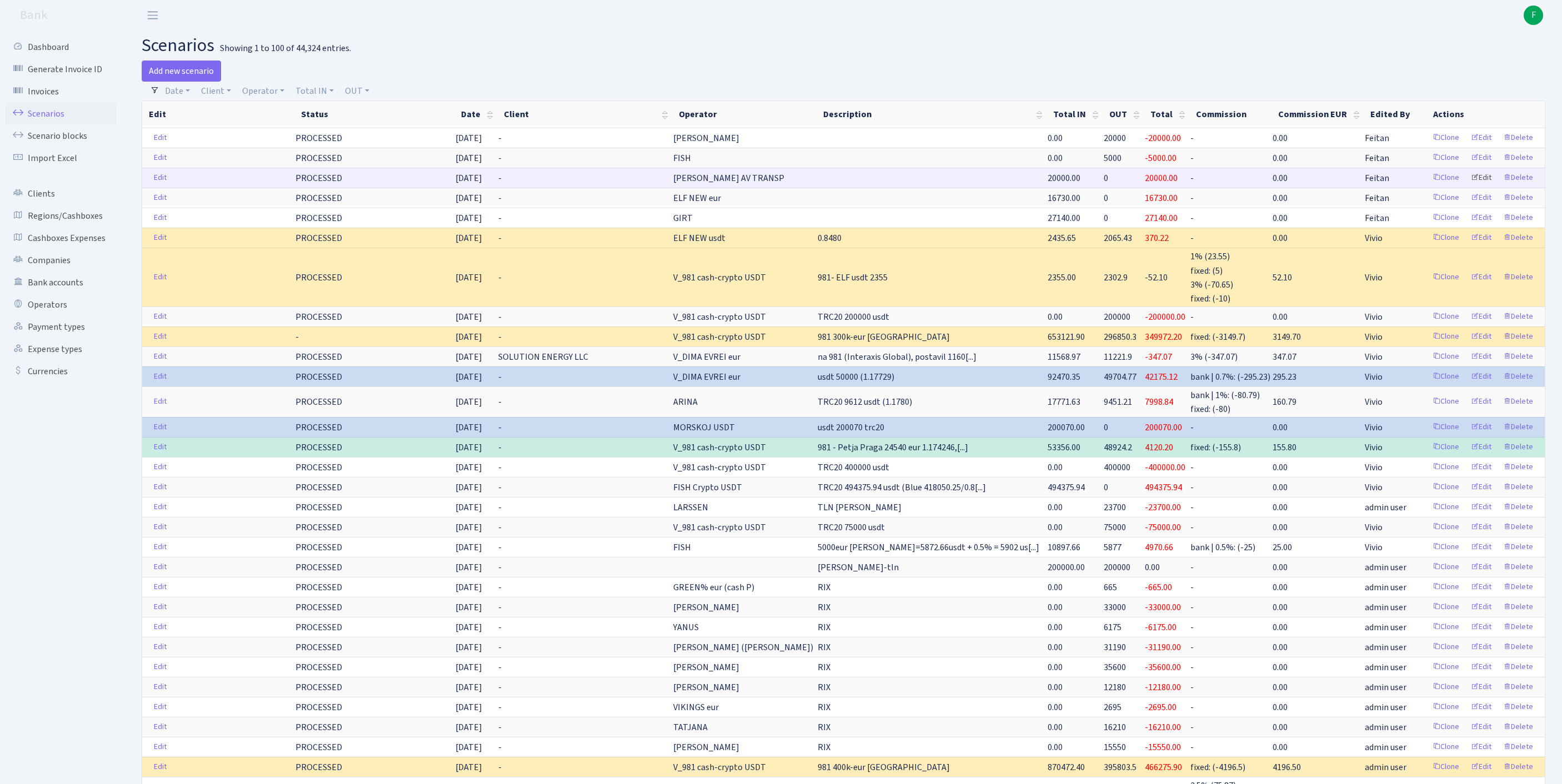
click at [1469, 186] on link "Edit" at bounding box center [1481, 178] width 31 height 17
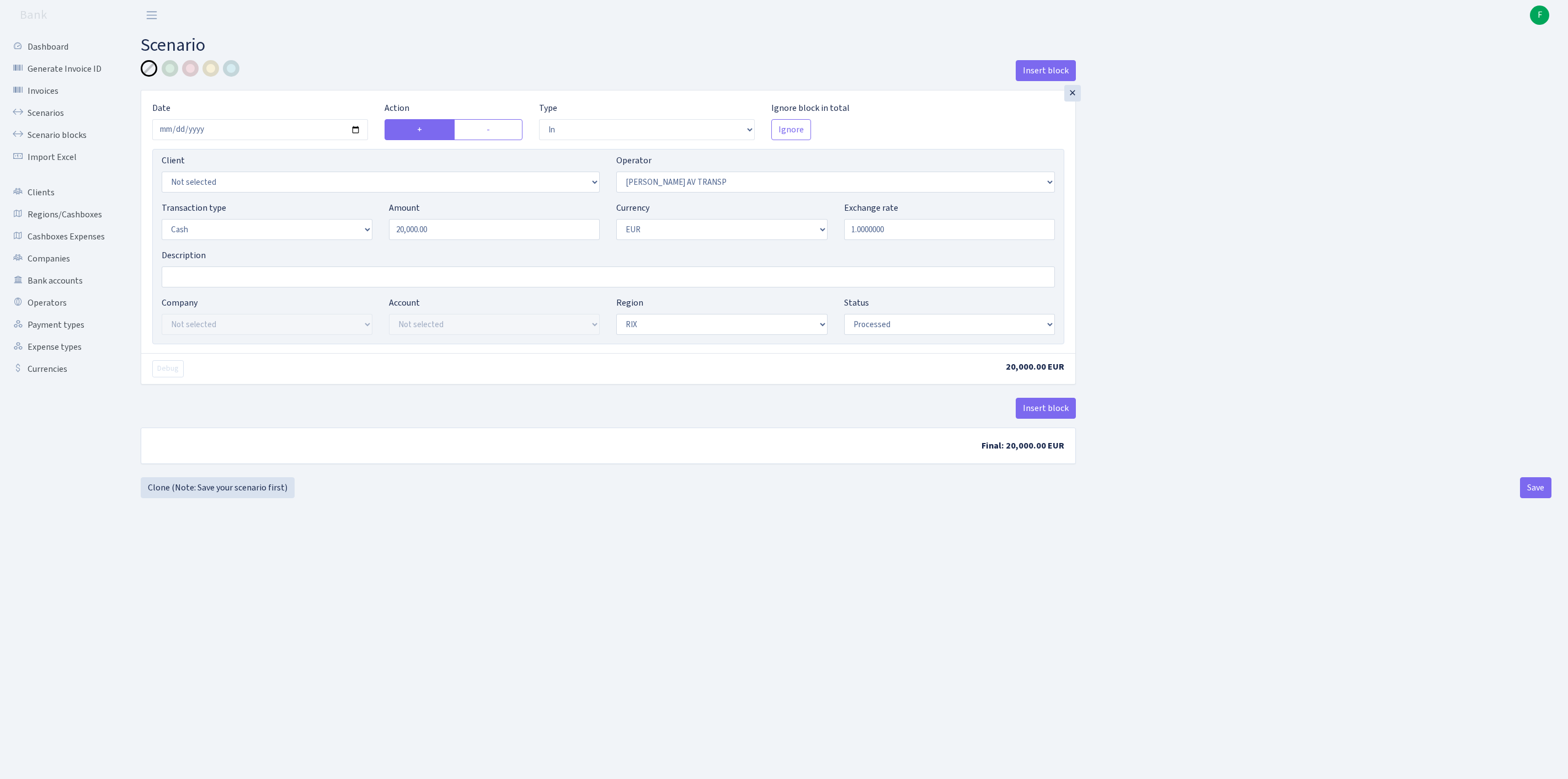
select select "in"
select select "37"
select select "1"
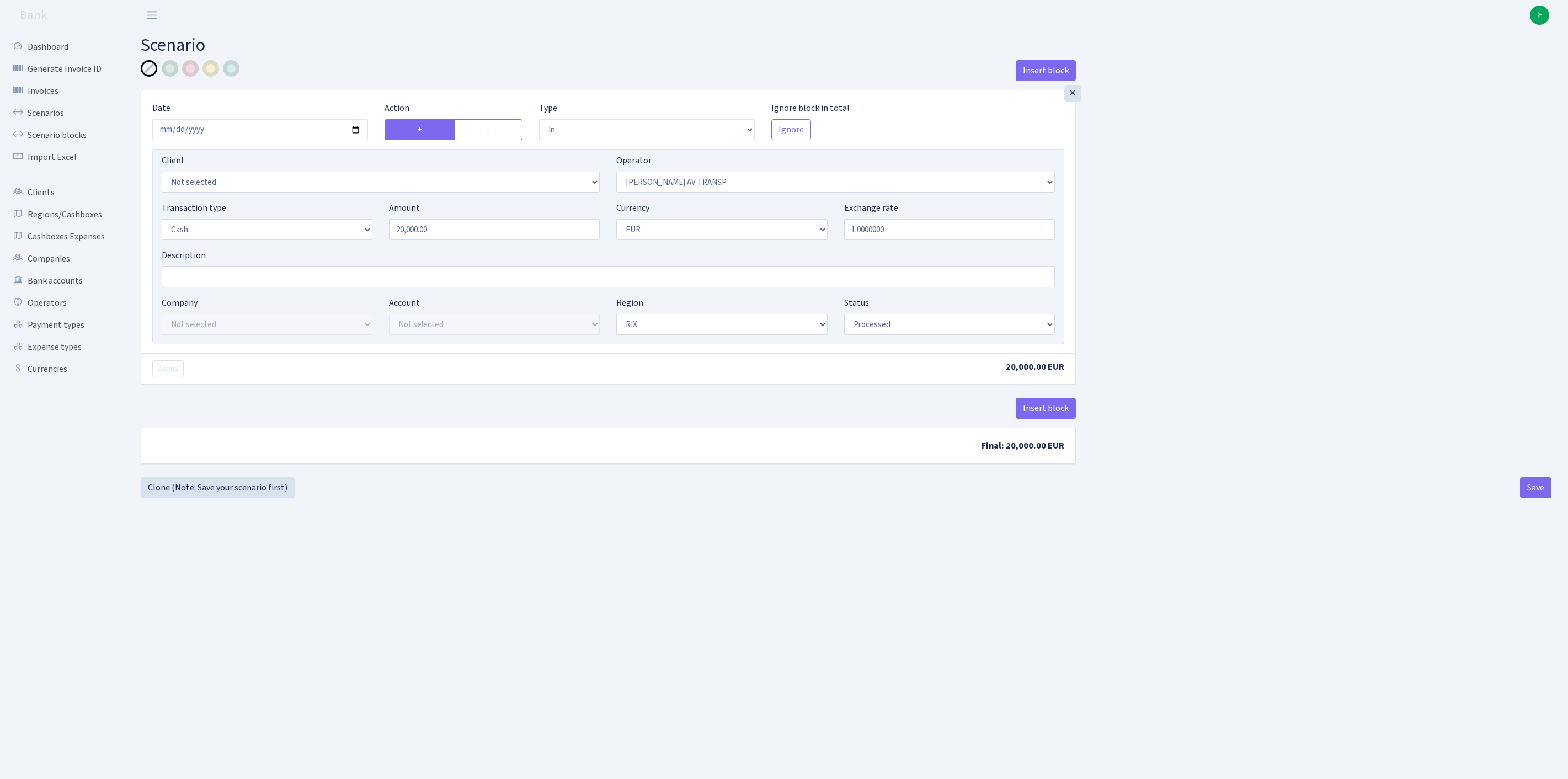
select select "processed"
click at [499, 136] on label "-" at bounding box center [488, 129] width 68 height 21
click at [494, 131] on input "-" at bounding box center [490, 126] width 8 height 8
radio input "true"
radio input "false"
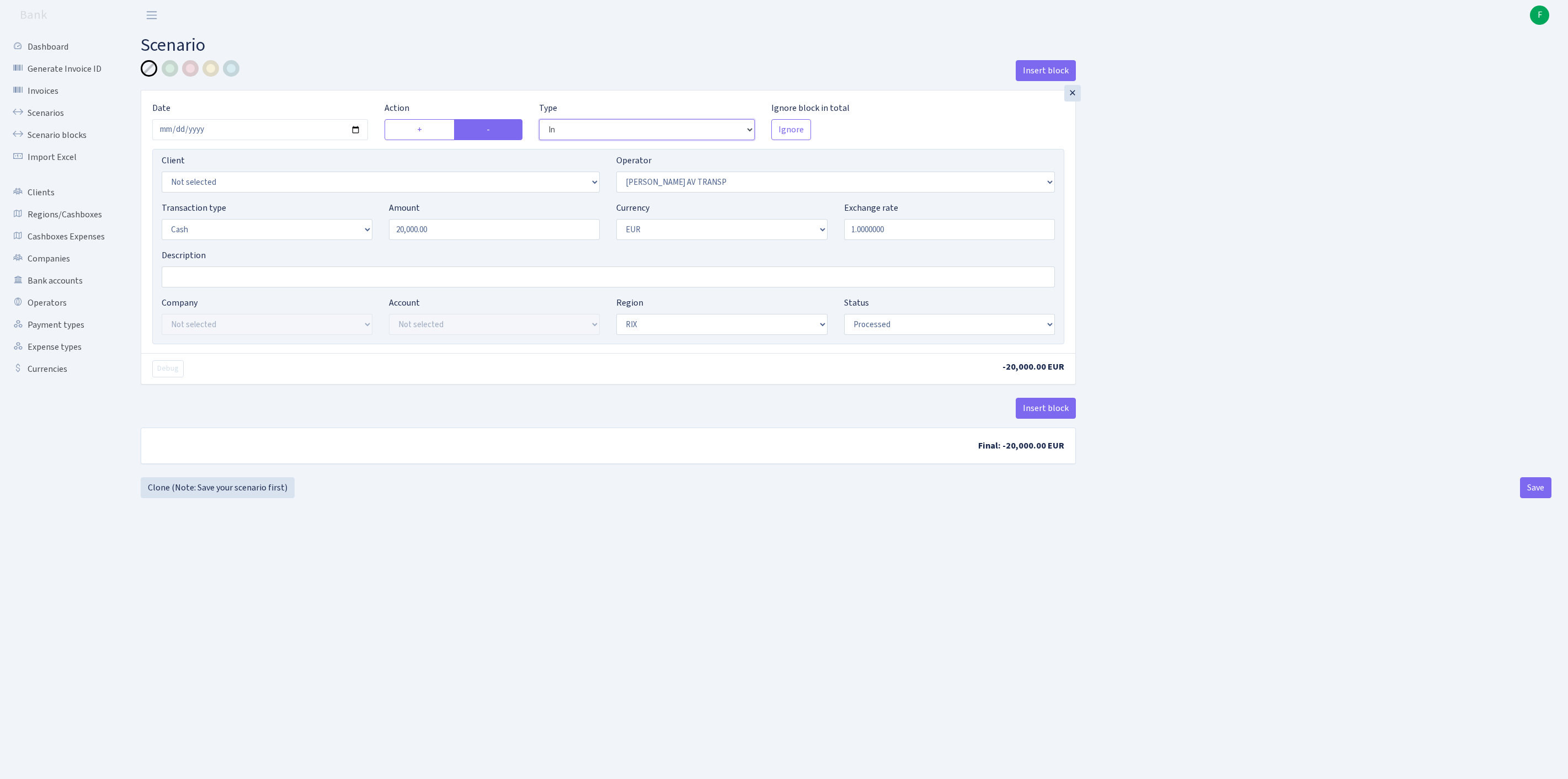
select select "out"
click at [1520, 498] on button "Save" at bounding box center [1535, 488] width 31 height 21
select select "out"
select select "37"
select select "1"
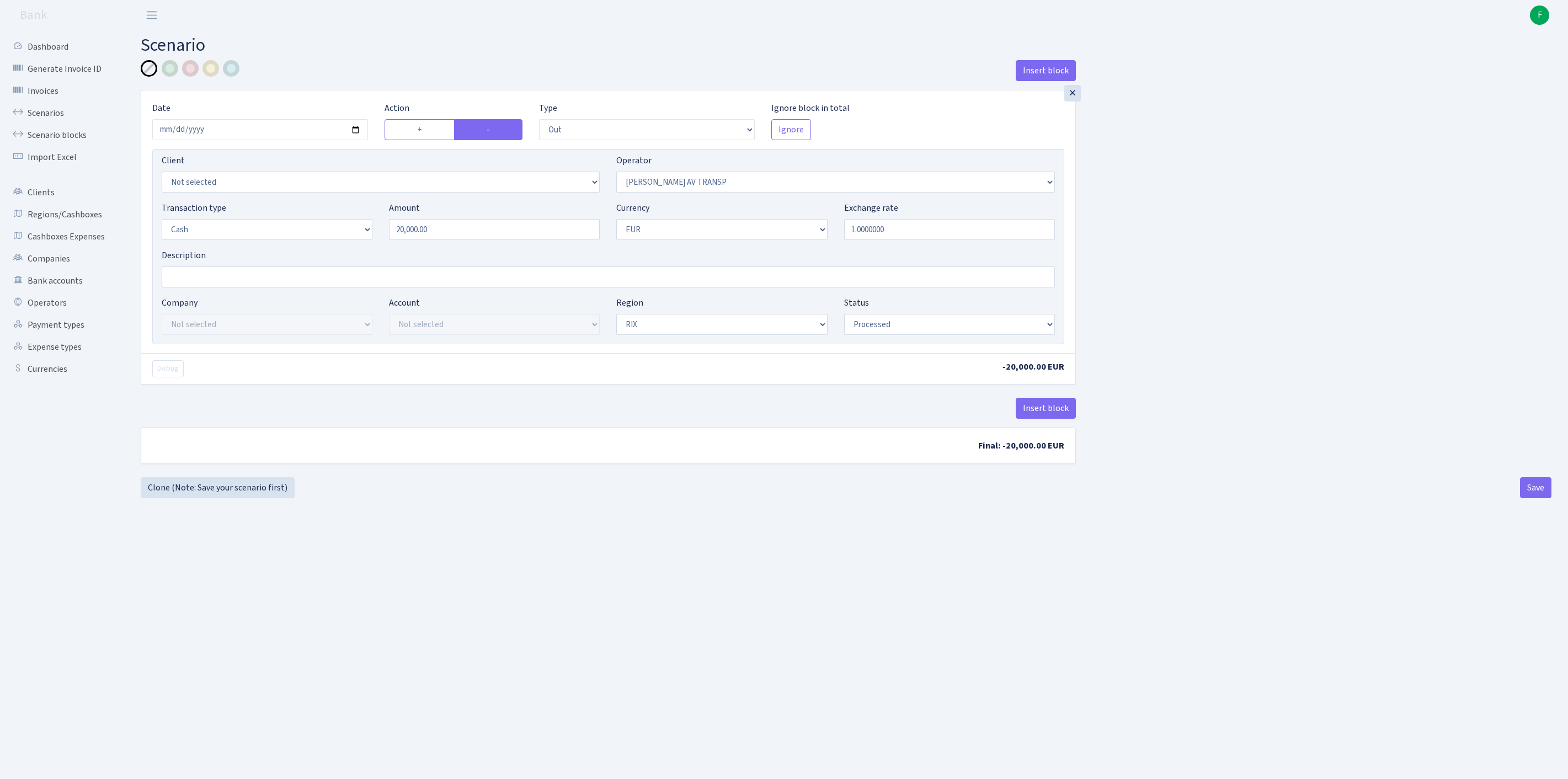
select select "1"
select select "processed"
click at [56, 121] on link "Scenarios" at bounding box center [61, 113] width 110 height 22
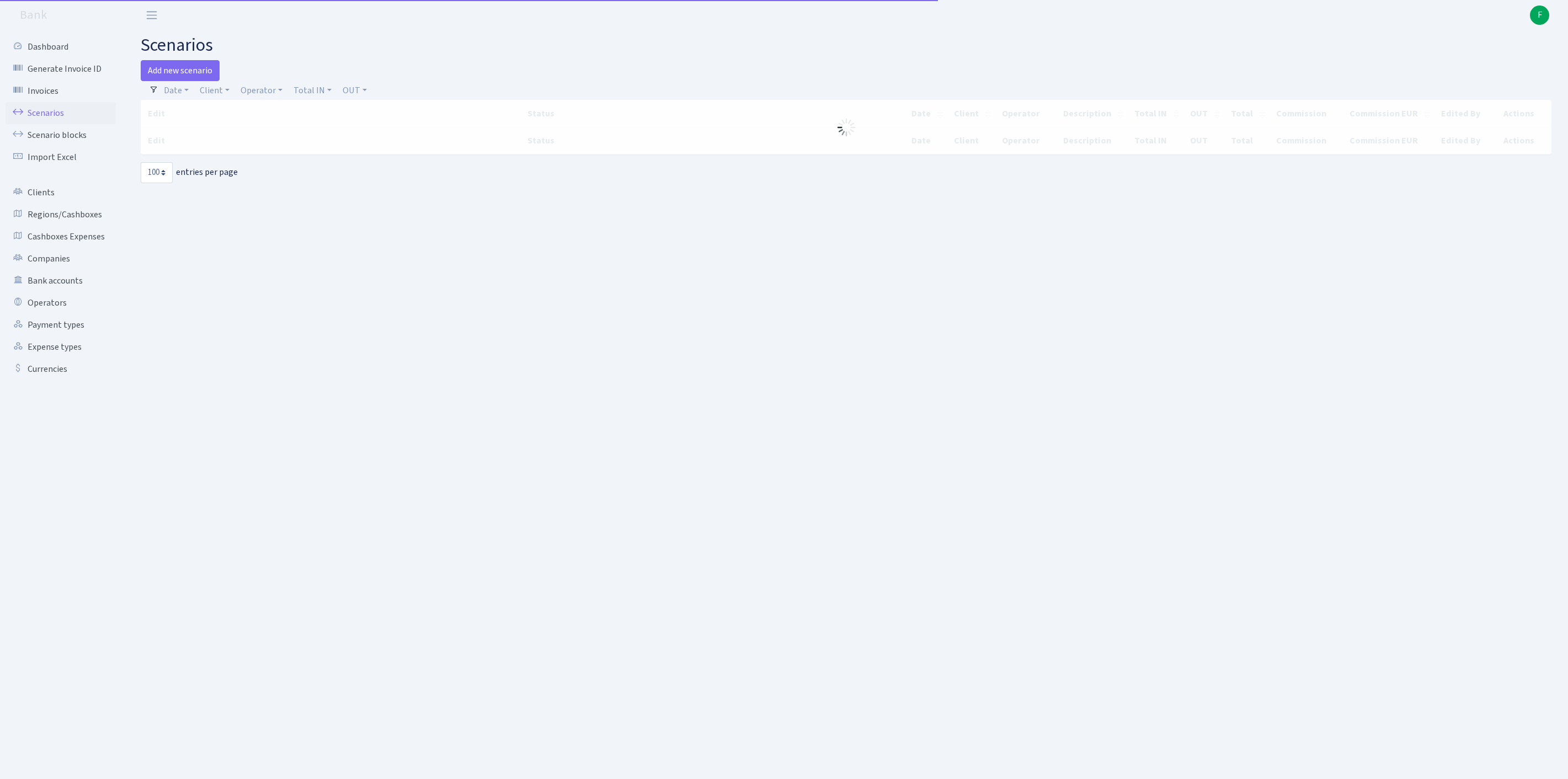
select select "100"
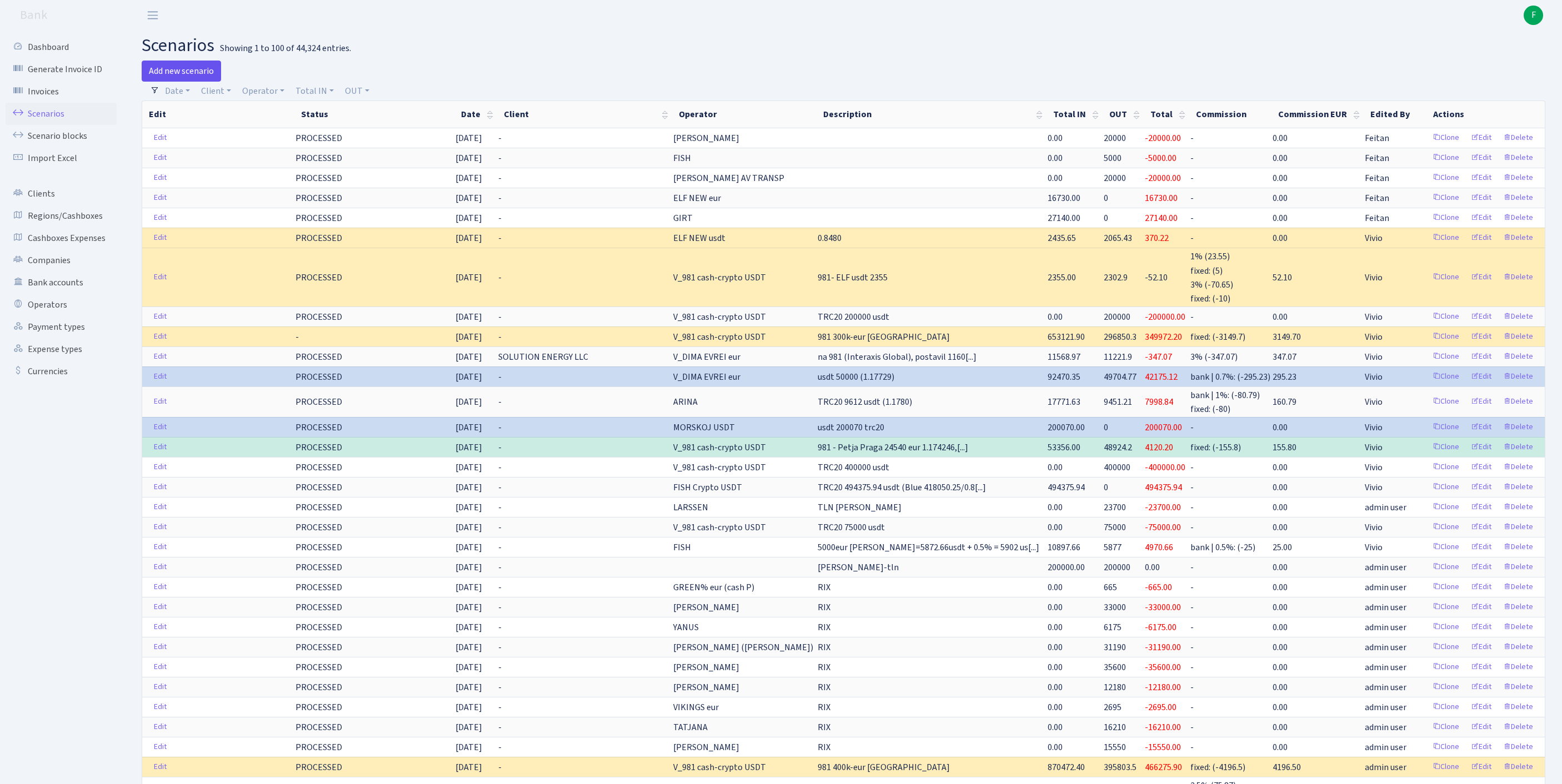
click at [204, 73] on link "Add new scenario" at bounding box center [181, 70] width 80 height 21
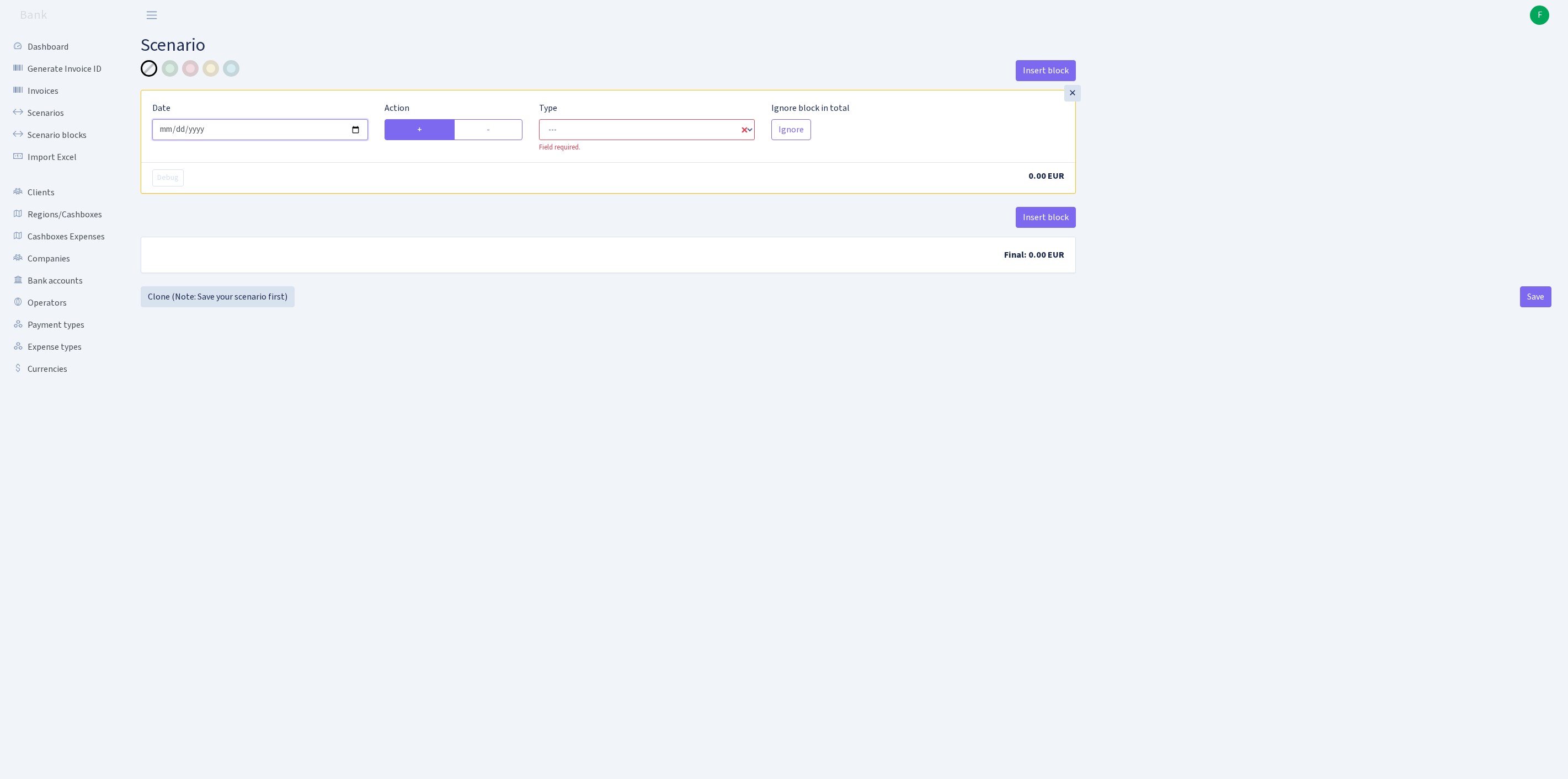
click at [296, 139] on input "[DATE]" at bounding box center [260, 129] width 216 height 21
type input "[DATE]"
select select "in"
select select "1"
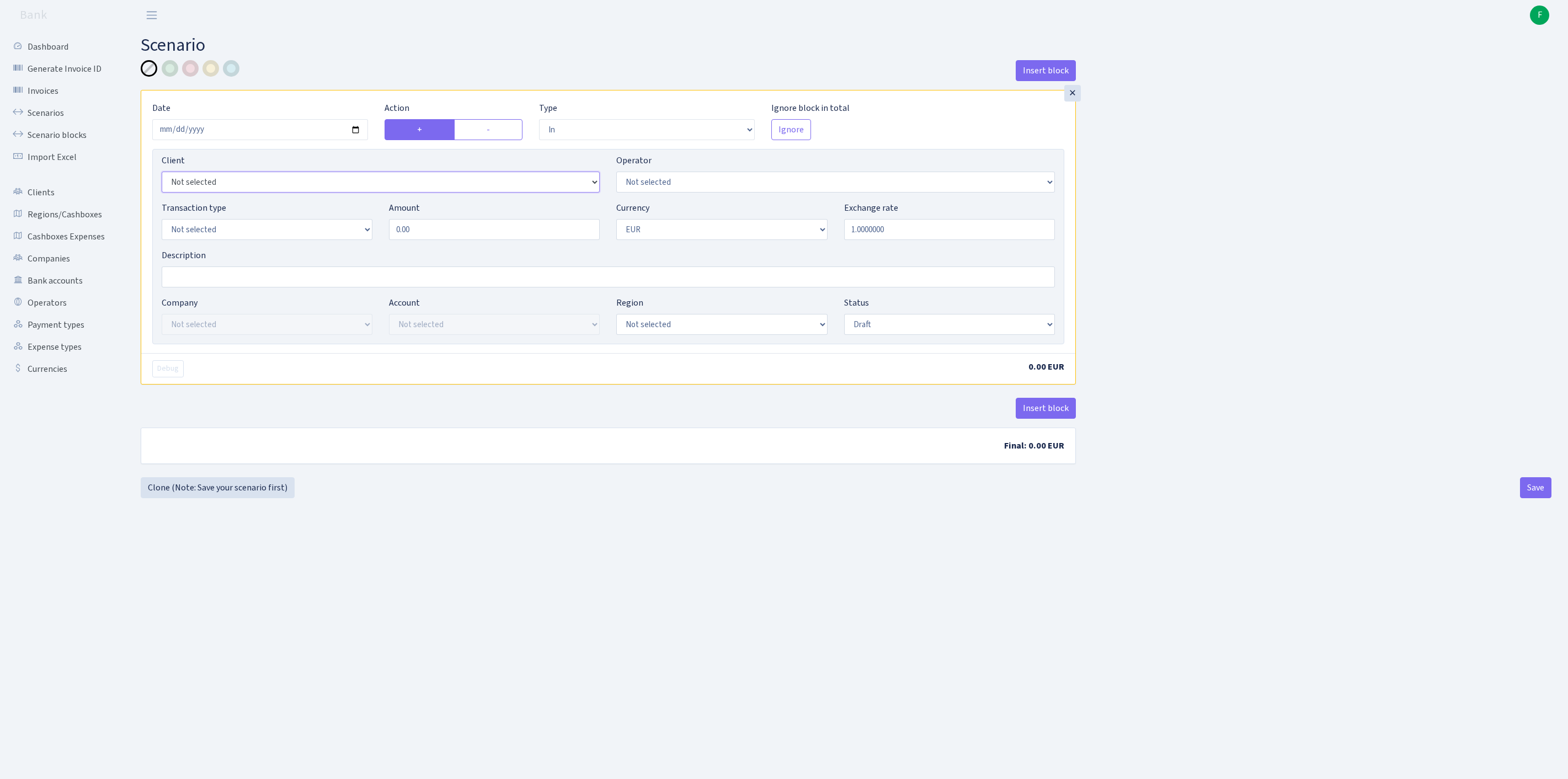
click at [267, 193] on select "Not selected 1 KOC GEMICILIK VE TASIMACILIK 1/BALDERE-SILDEDZE SIGNE 1/SCP NERO…" at bounding box center [381, 182] width 438 height 21
select select "3326"
select select "2"
select select "8"
drag, startPoint x: 471, startPoint y: 256, endPoint x: 350, endPoint y: 245, distance: 121.5
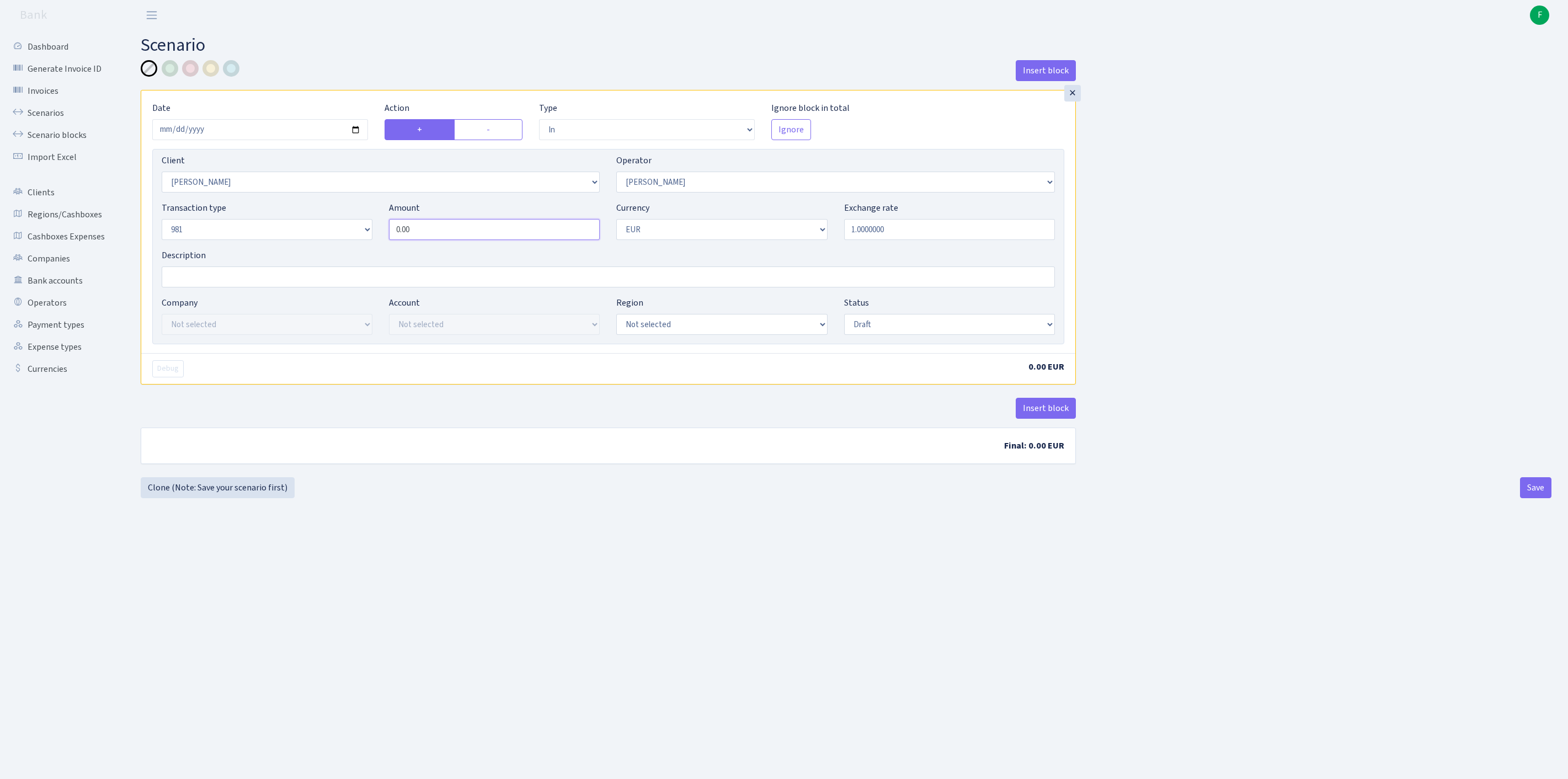
click at [350, 245] on div "Transaction type Not selected 981 ELF FISH crypto GIRT IVO dekl MM-BALTIC eur U…" at bounding box center [608, 225] width 910 height 47
type input "3,996.00"
select select "pending"
click at [1046, 419] on button "Insert block" at bounding box center [1046, 408] width 60 height 21
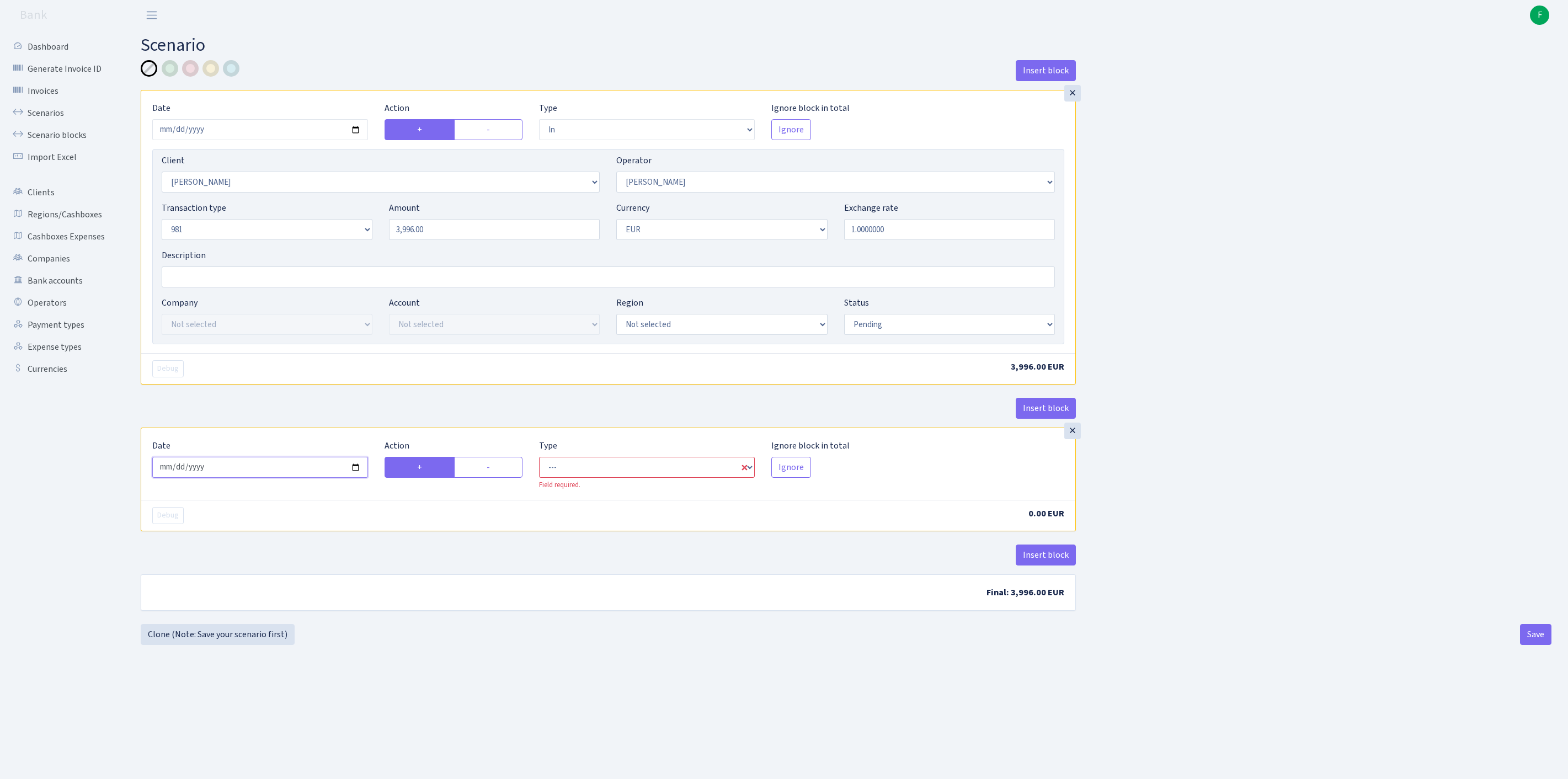
click at [242, 478] on input "2025-09-23" at bounding box center [260, 467] width 216 height 21
type input "2025-09-22"
click at [499, 478] on label "-" at bounding box center [488, 467] width 68 height 21
click at [494, 467] on input "-" at bounding box center [490, 464] width 8 height 8
radio input "true"
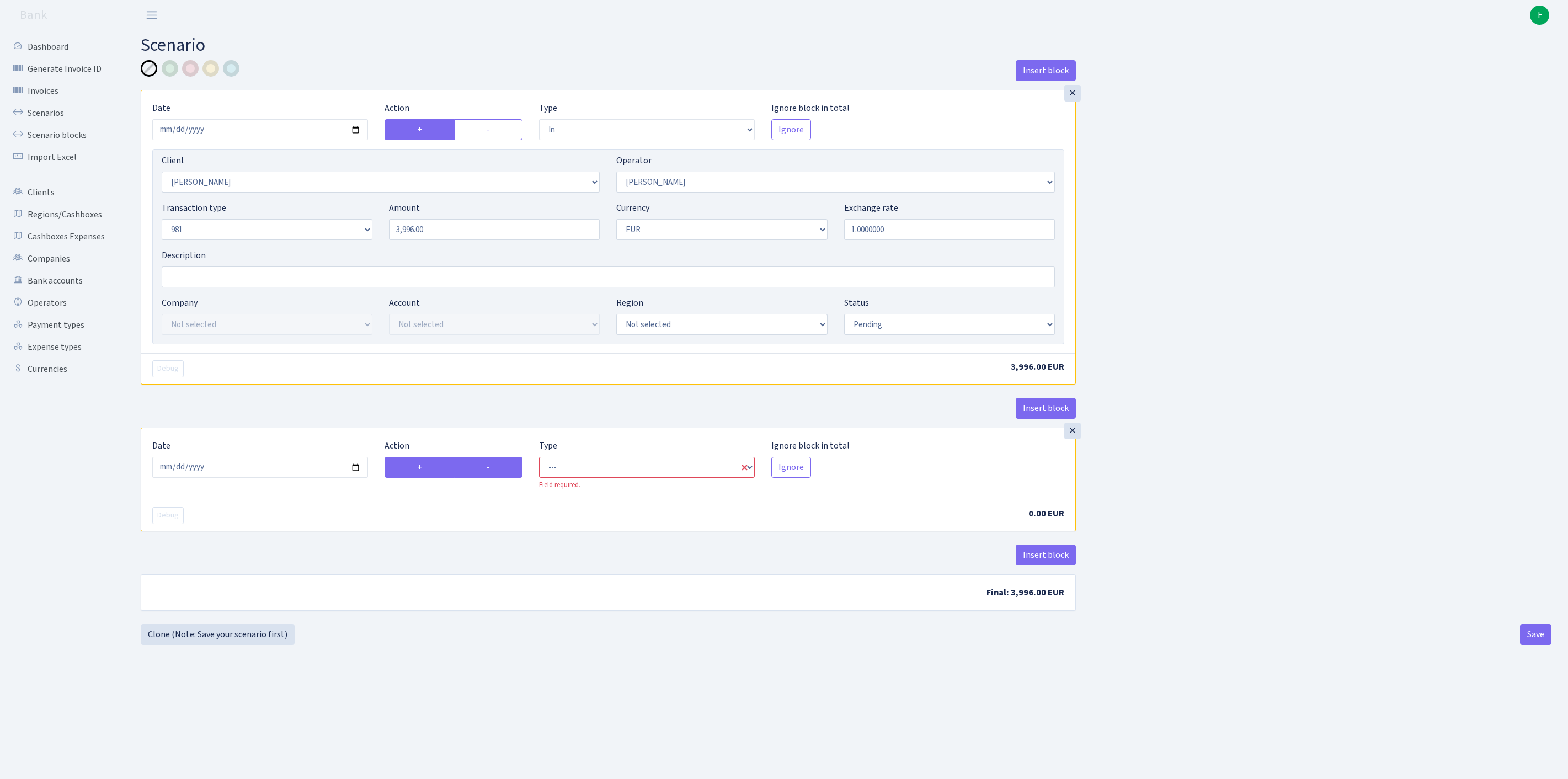
radio input "false"
select select "commission"
select select "2"
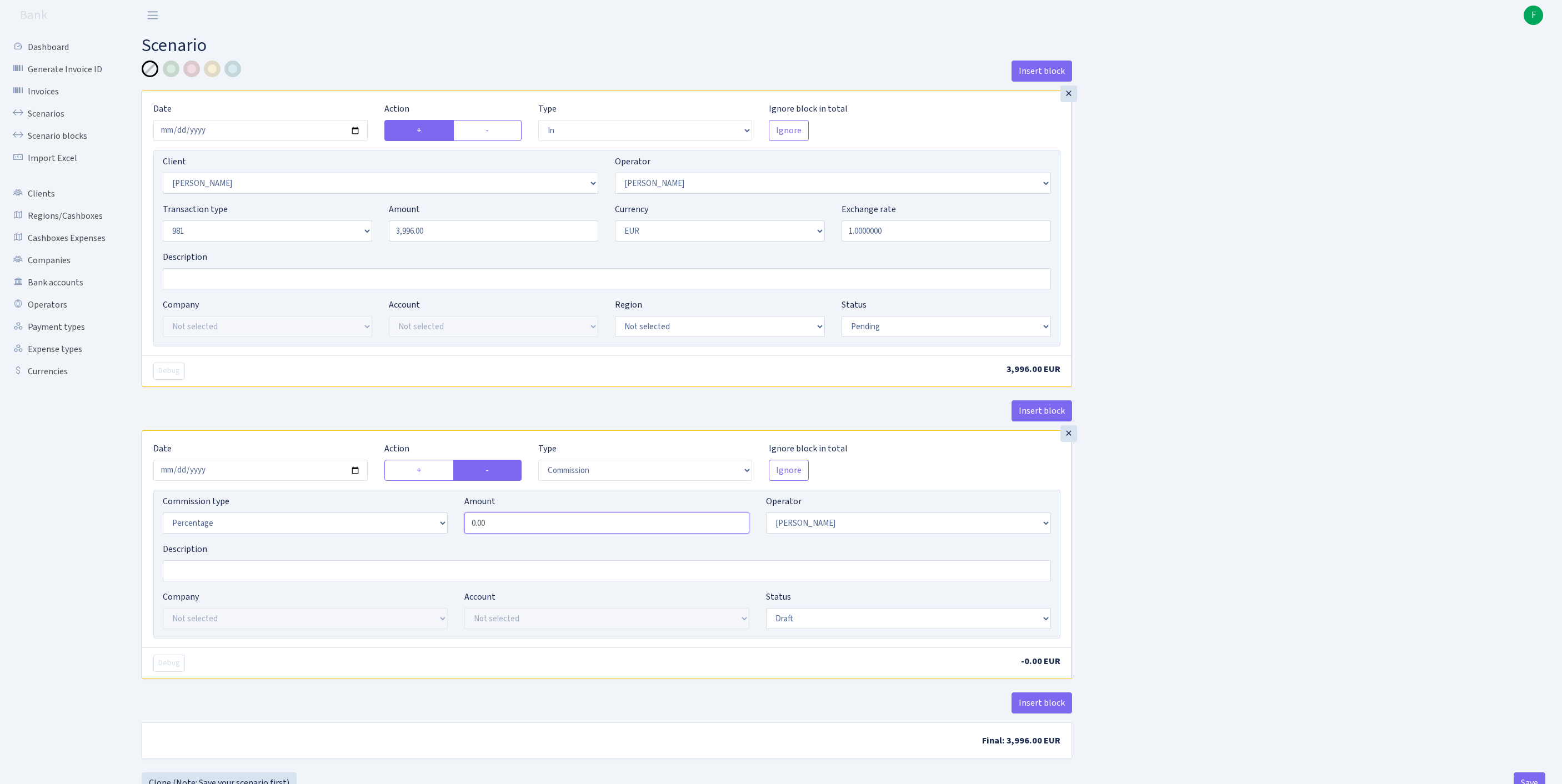
drag, startPoint x: 555, startPoint y: 585, endPoint x: 368, endPoint y: 566, distance: 188.0
click at [371, 542] on div "Commission type Percentage Fixed Bank Amount 0.00 Operator Not selected 981 981…" at bounding box center [606, 519] width 905 height 47
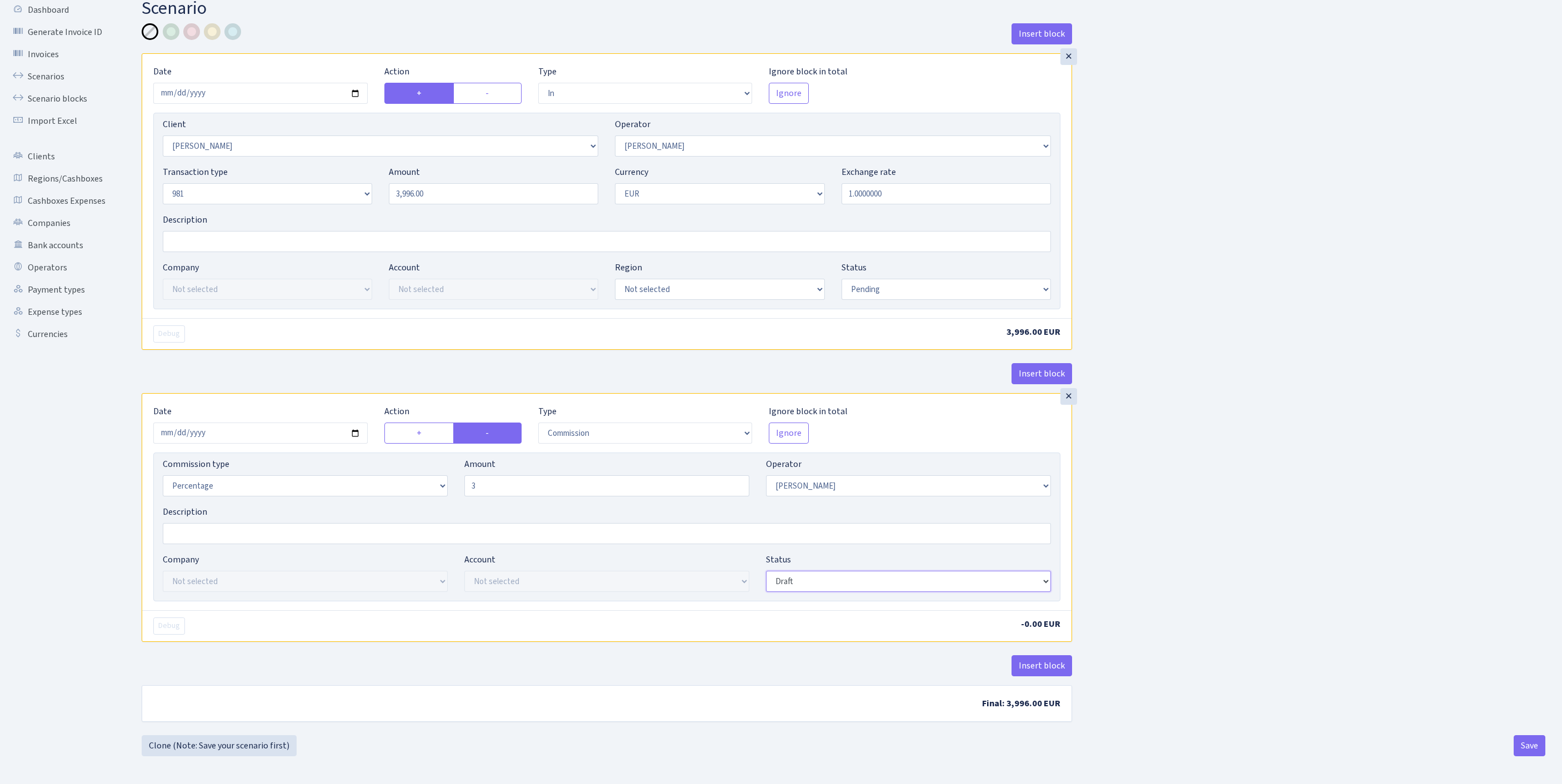
type input "3.00"
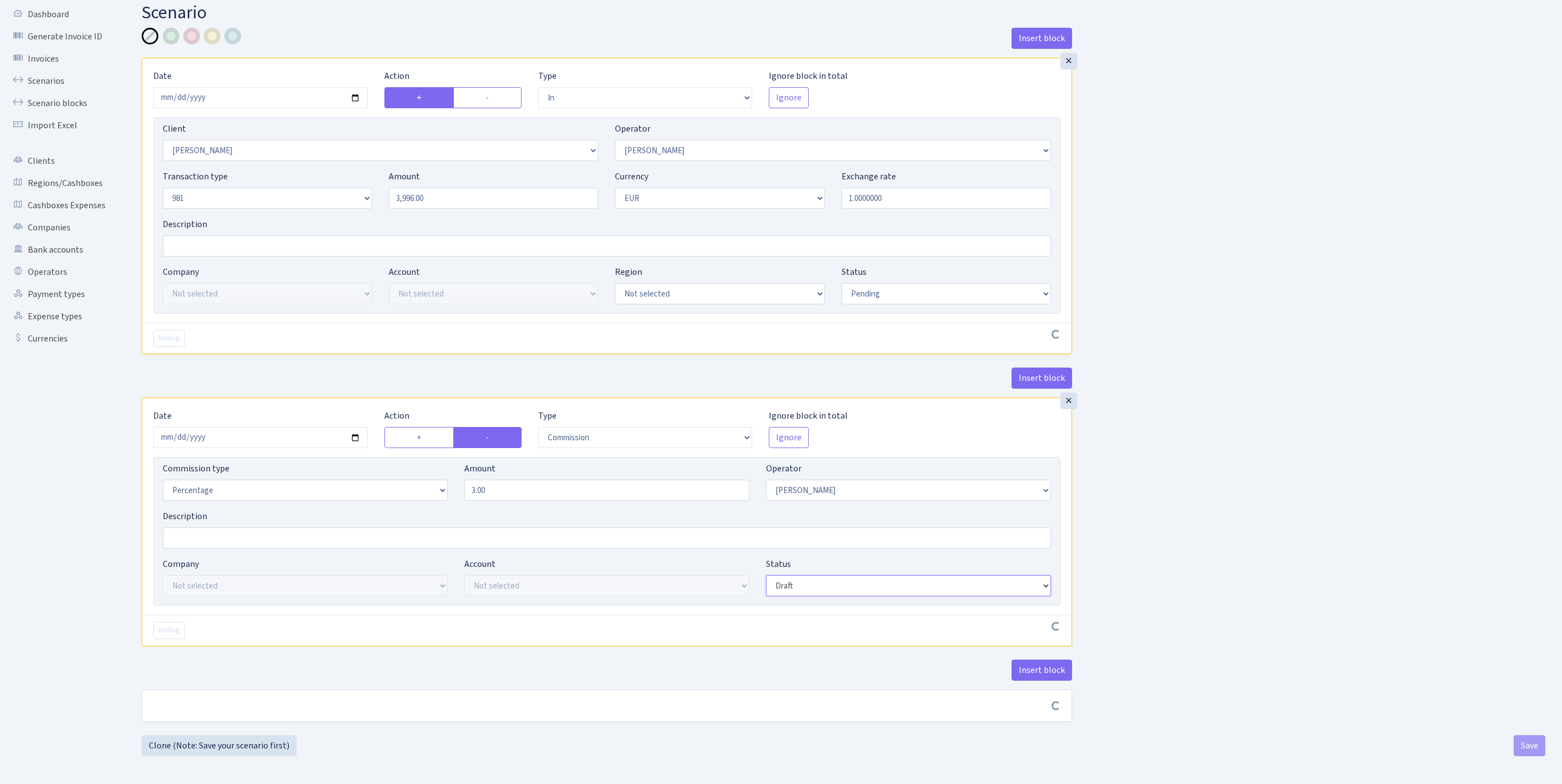
scroll to position [133, 0]
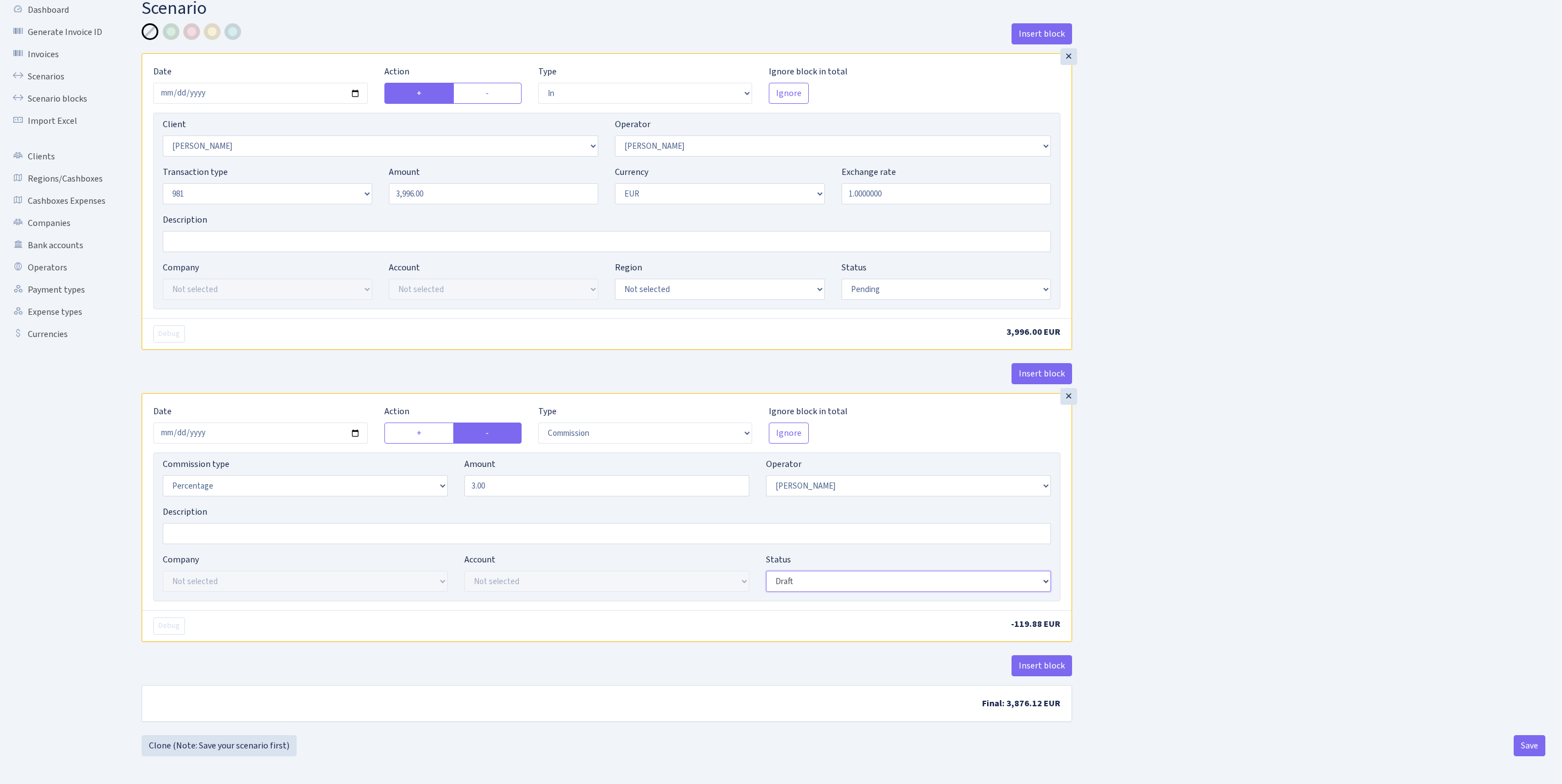
select select "pending"
click at [1031, 655] on button "Insert block" at bounding box center [1041, 665] width 60 height 21
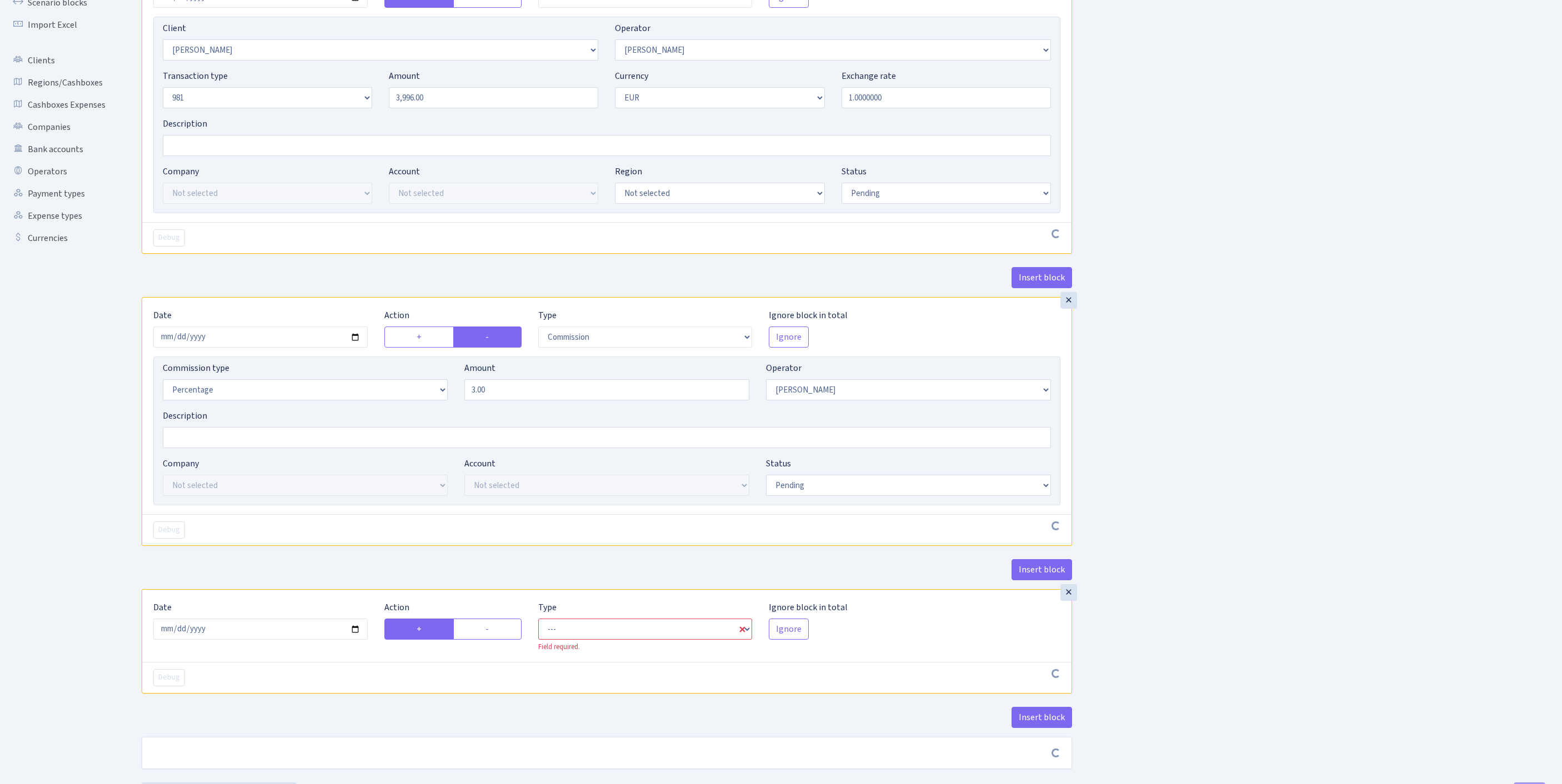
scroll to position [309, 0]
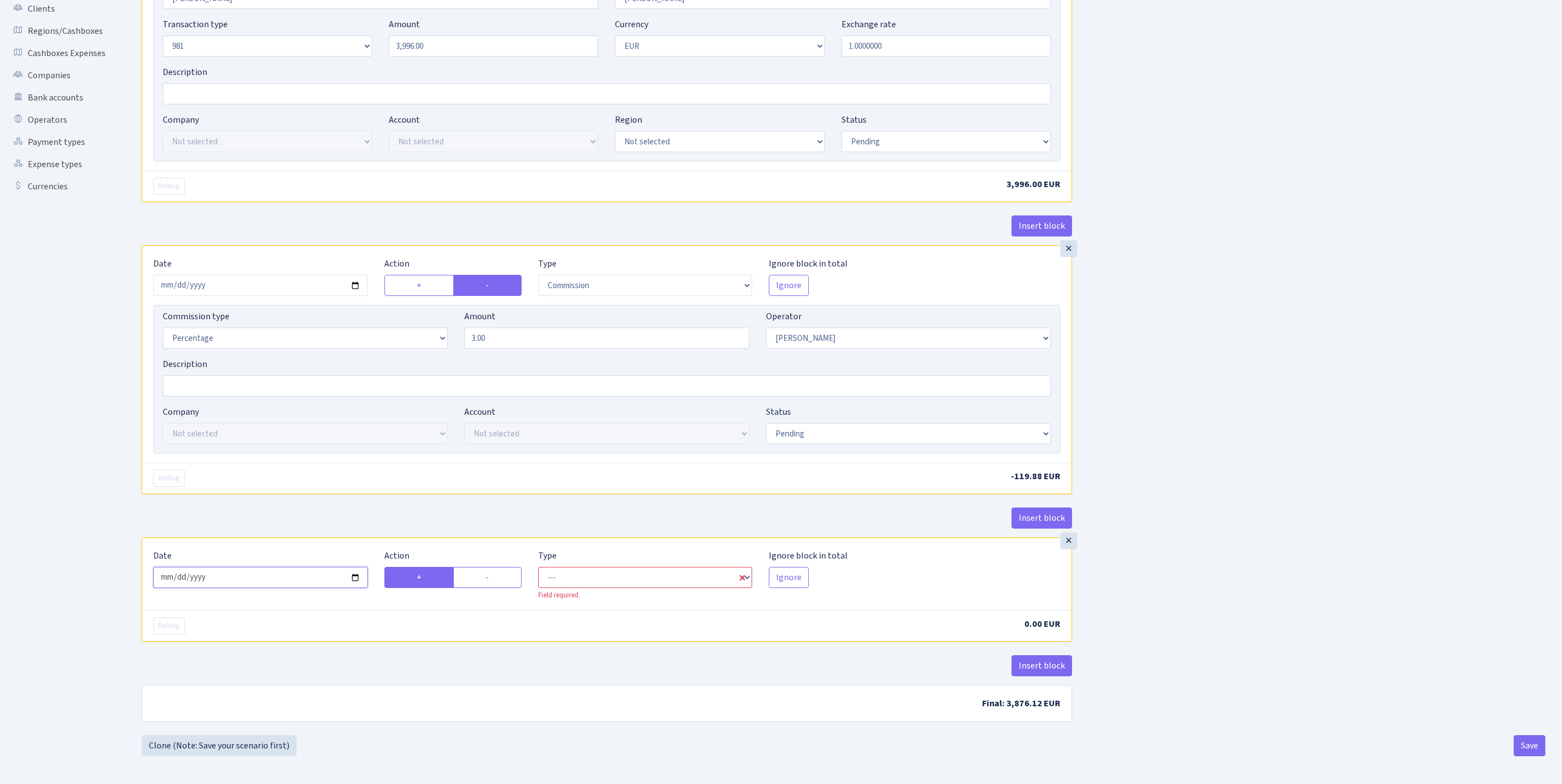
click at [284, 567] on input "2025-09-23" at bounding box center [260, 577] width 215 height 21
type input "2025-09-22"
click at [488, 567] on label "-" at bounding box center [487, 577] width 69 height 21
click at [488, 570] on input "-" at bounding box center [488, 574] width 8 height 8
radio input "true"
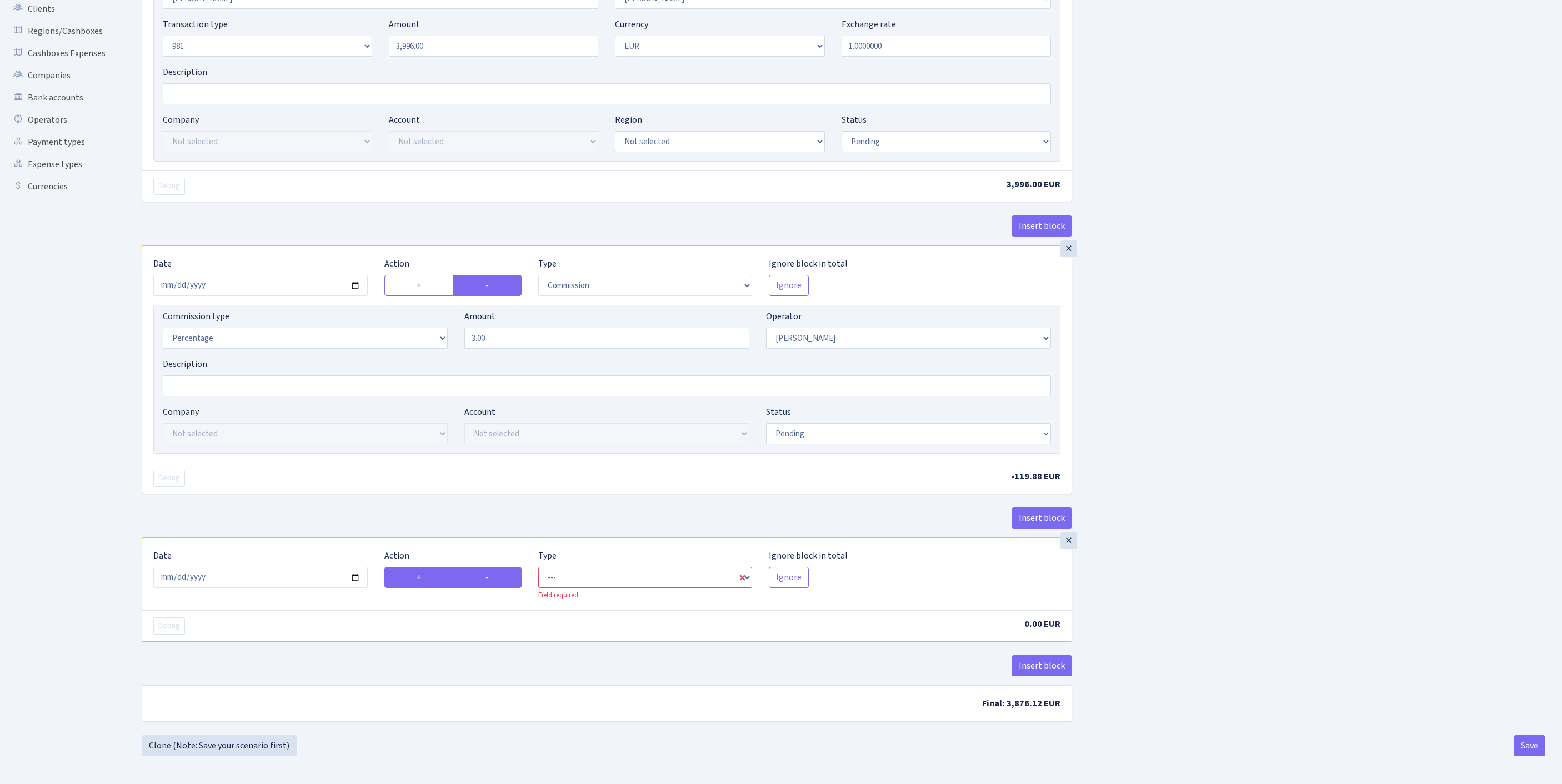
radio input "false"
select select "out"
select select "2"
select select "1"
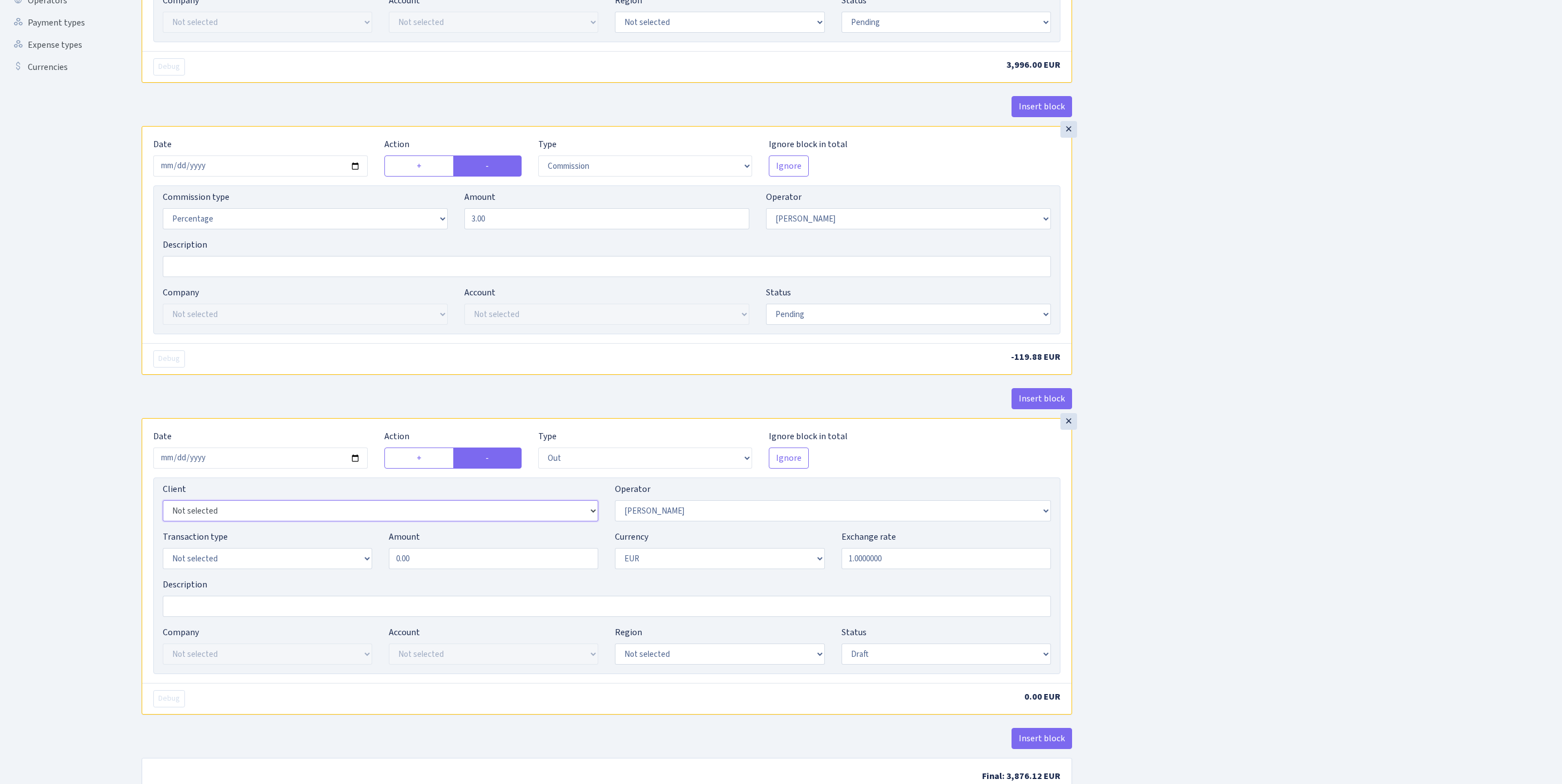
select select "3139"
select select "61"
select select "8"
drag, startPoint x: 450, startPoint y: 663, endPoint x: 349, endPoint y: 672, distance: 101.4
click at [349, 578] on div "Transaction type Not selected 981 ELF FISH crypto GIRT IVO dekl MM-BALTIC eur U…" at bounding box center [606, 553] width 905 height 47
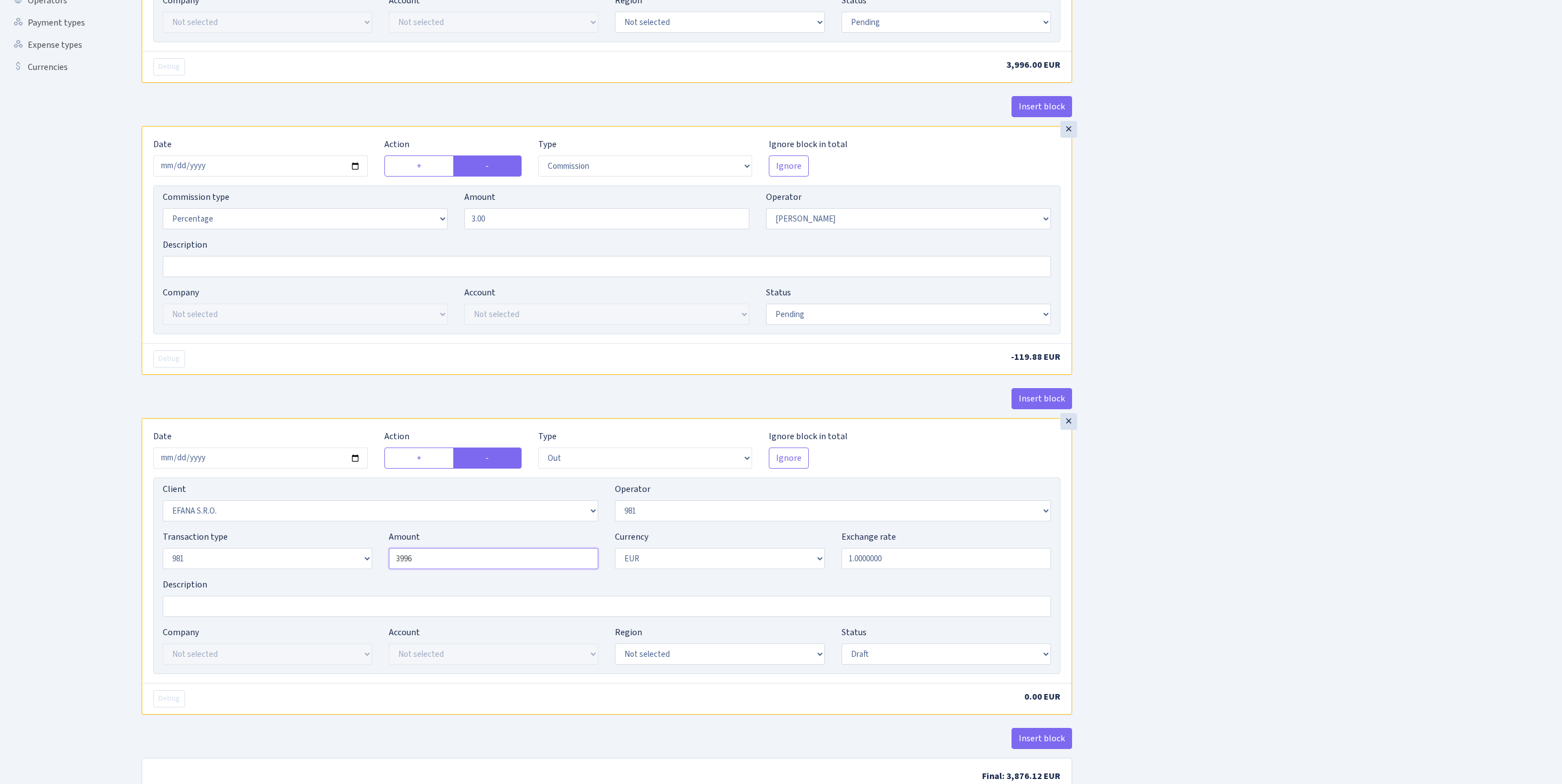
scroll to position [522, 0]
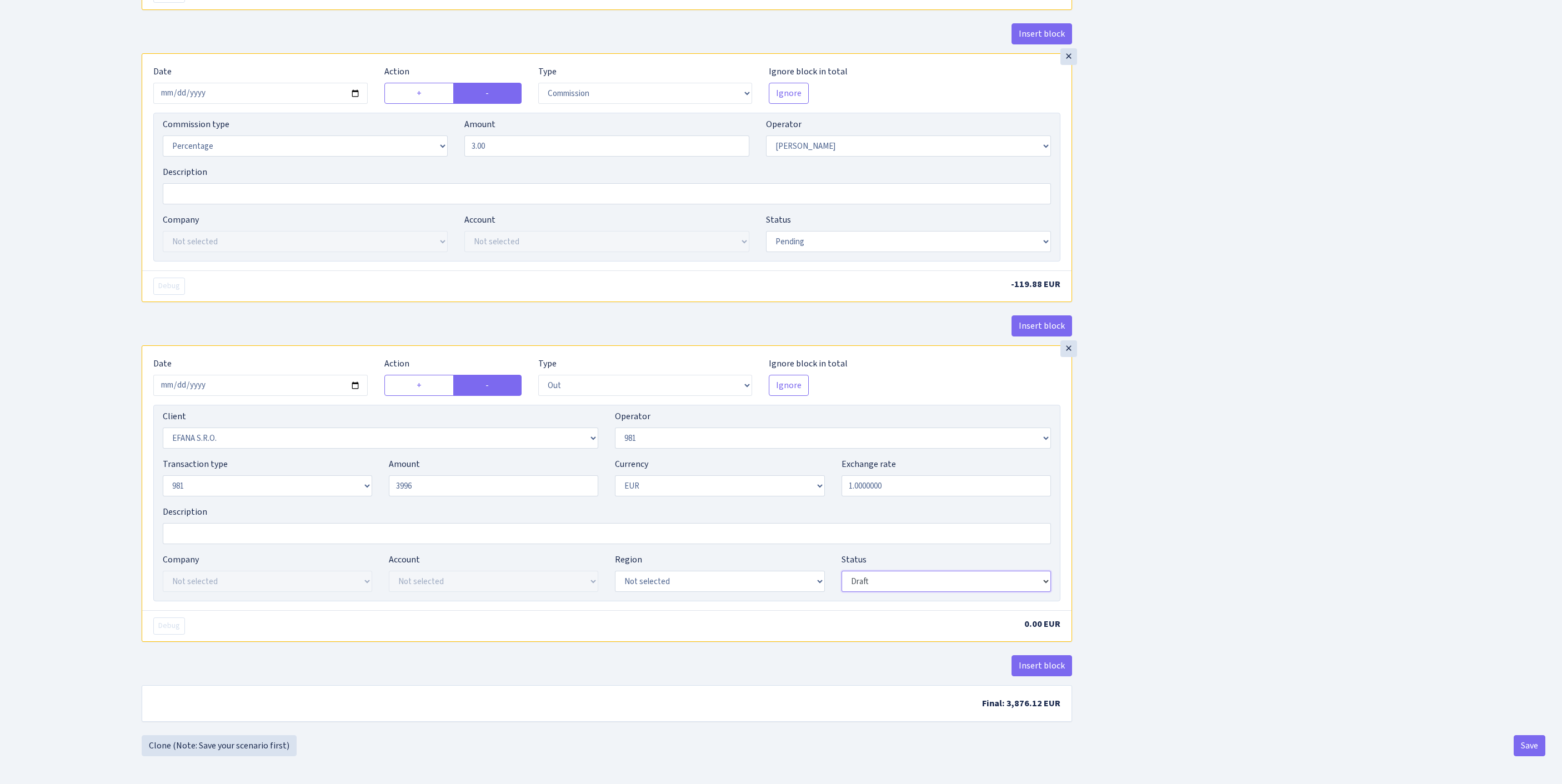
type input "3,996.00"
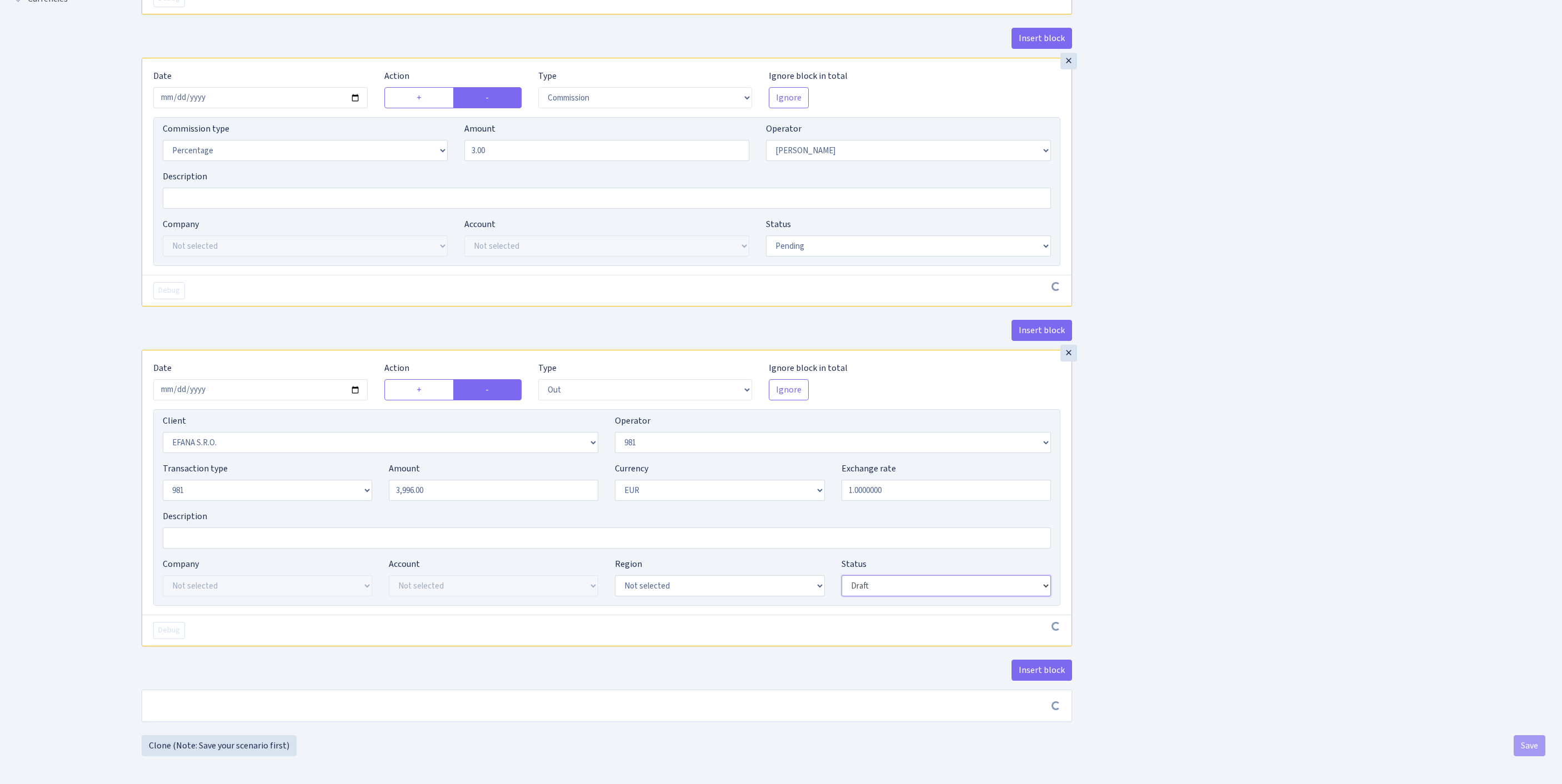
scroll to position [517, 0]
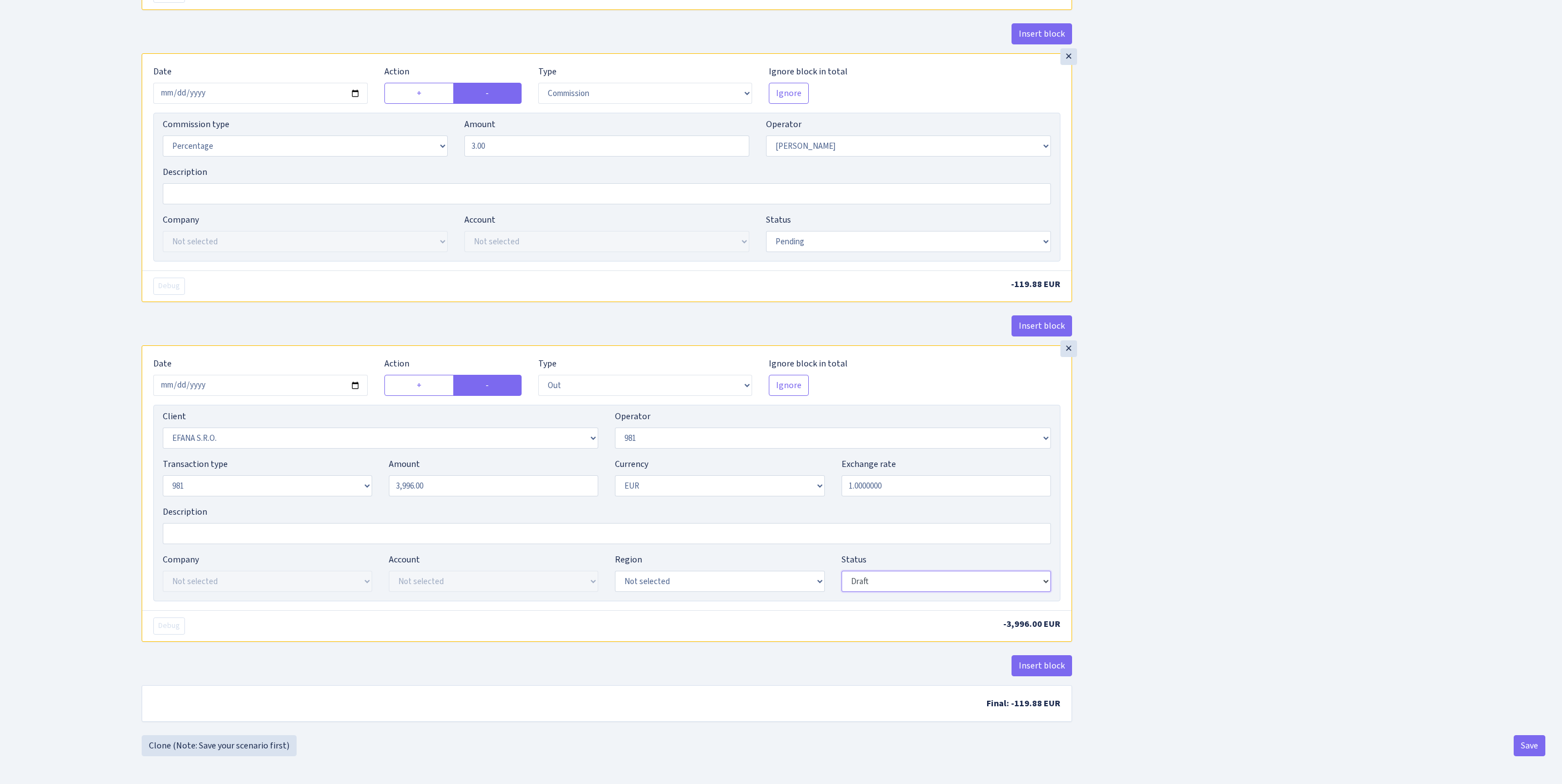
select select "pending"
click at [1523, 739] on button "Save" at bounding box center [1529, 745] width 31 height 21
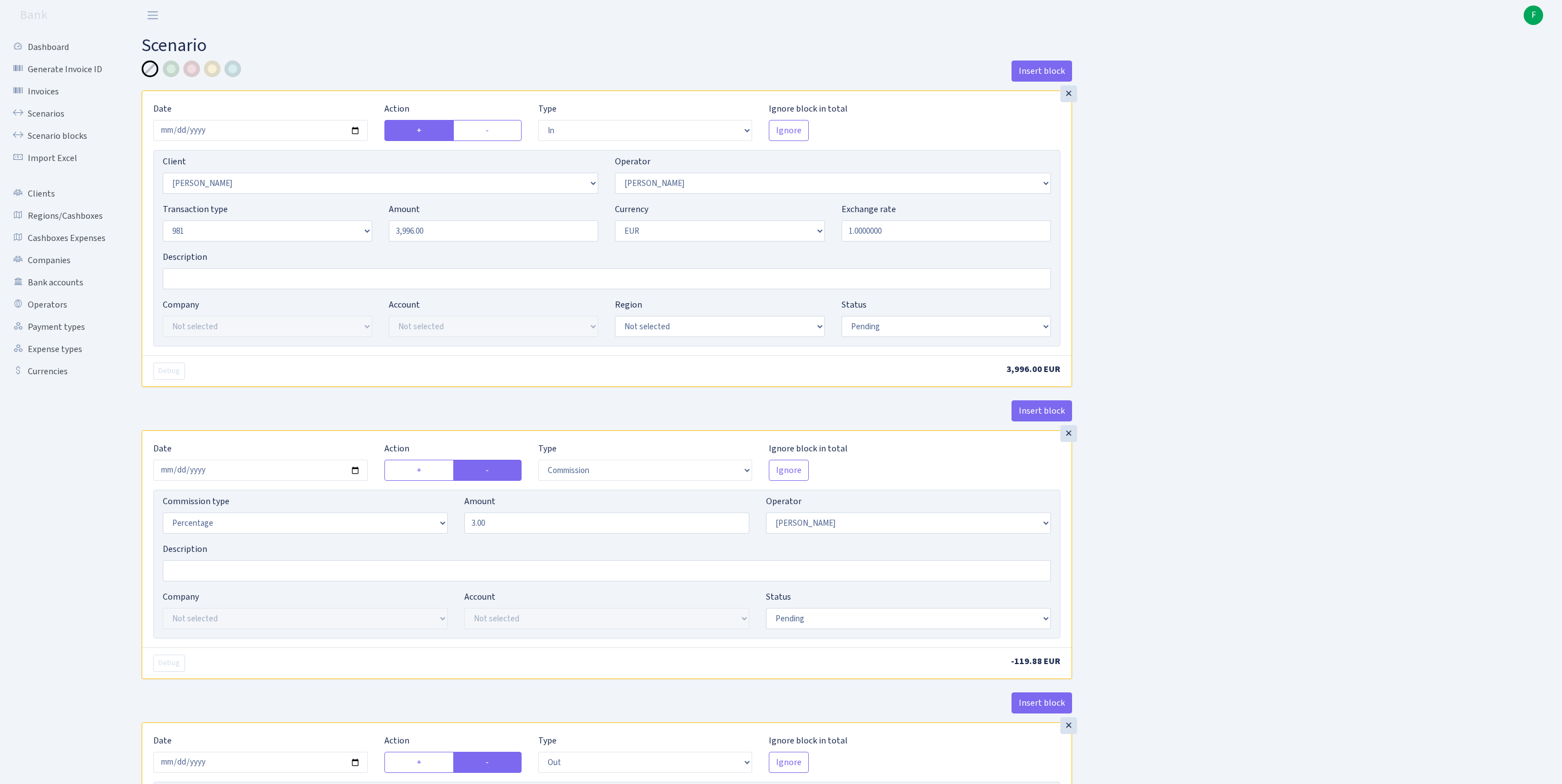
select select "in"
select select "3326"
select select "2"
select select "8"
select select "1"
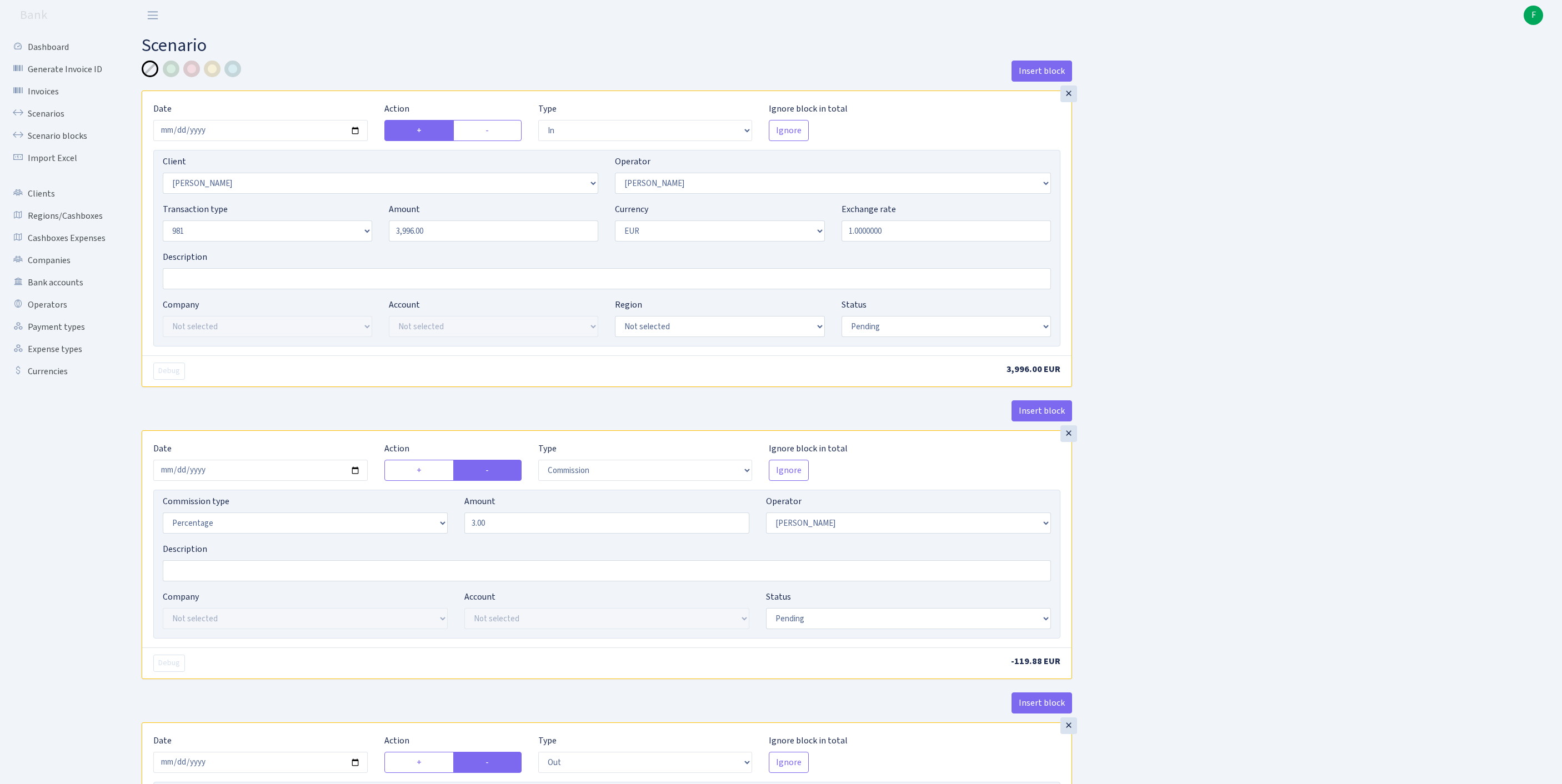
select select "pending"
select select "commission"
select select "2"
select select "pending"
select select "out"
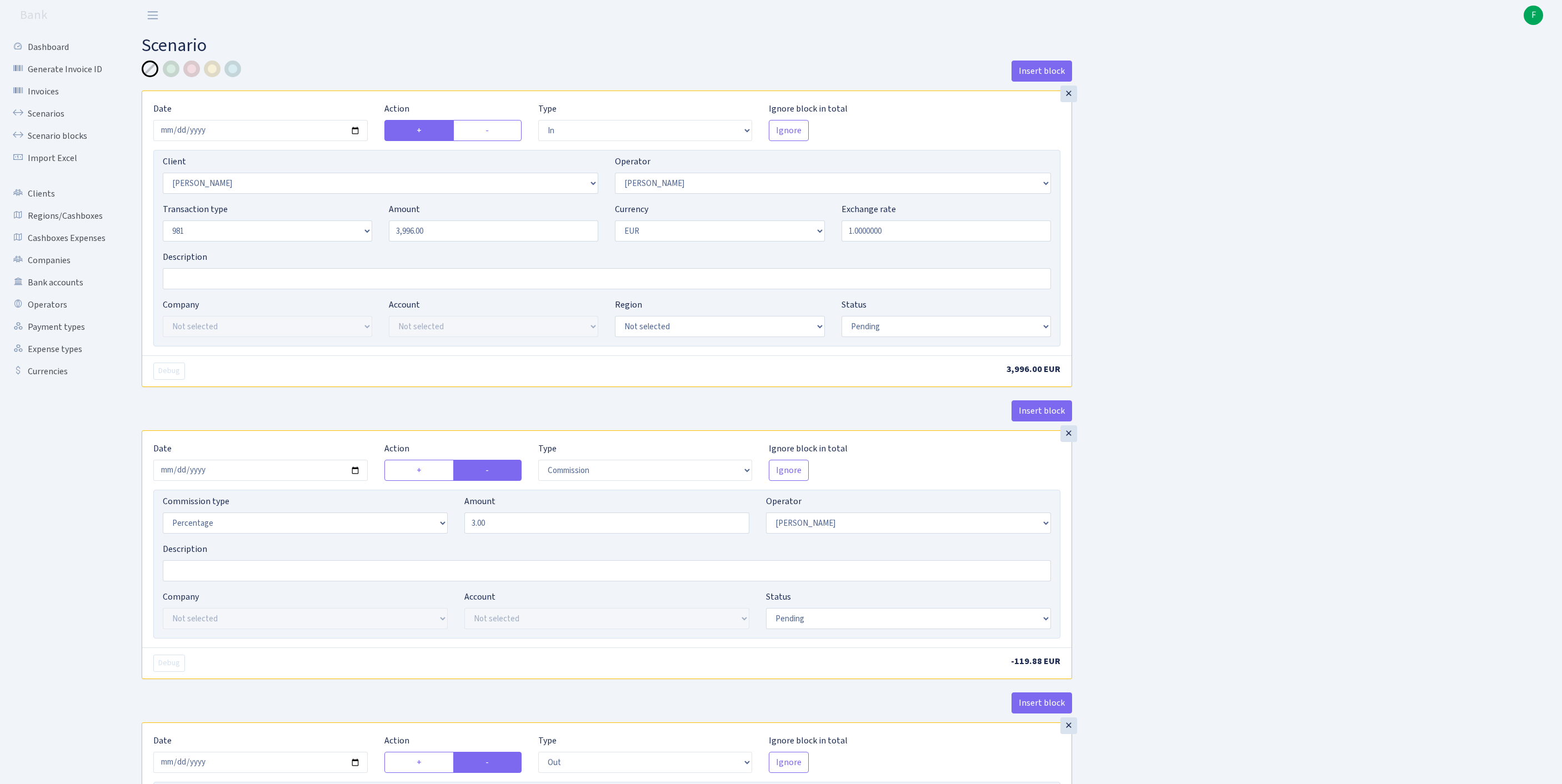
select select "3139"
select select "61"
select select "8"
select select "1"
select select "pending"
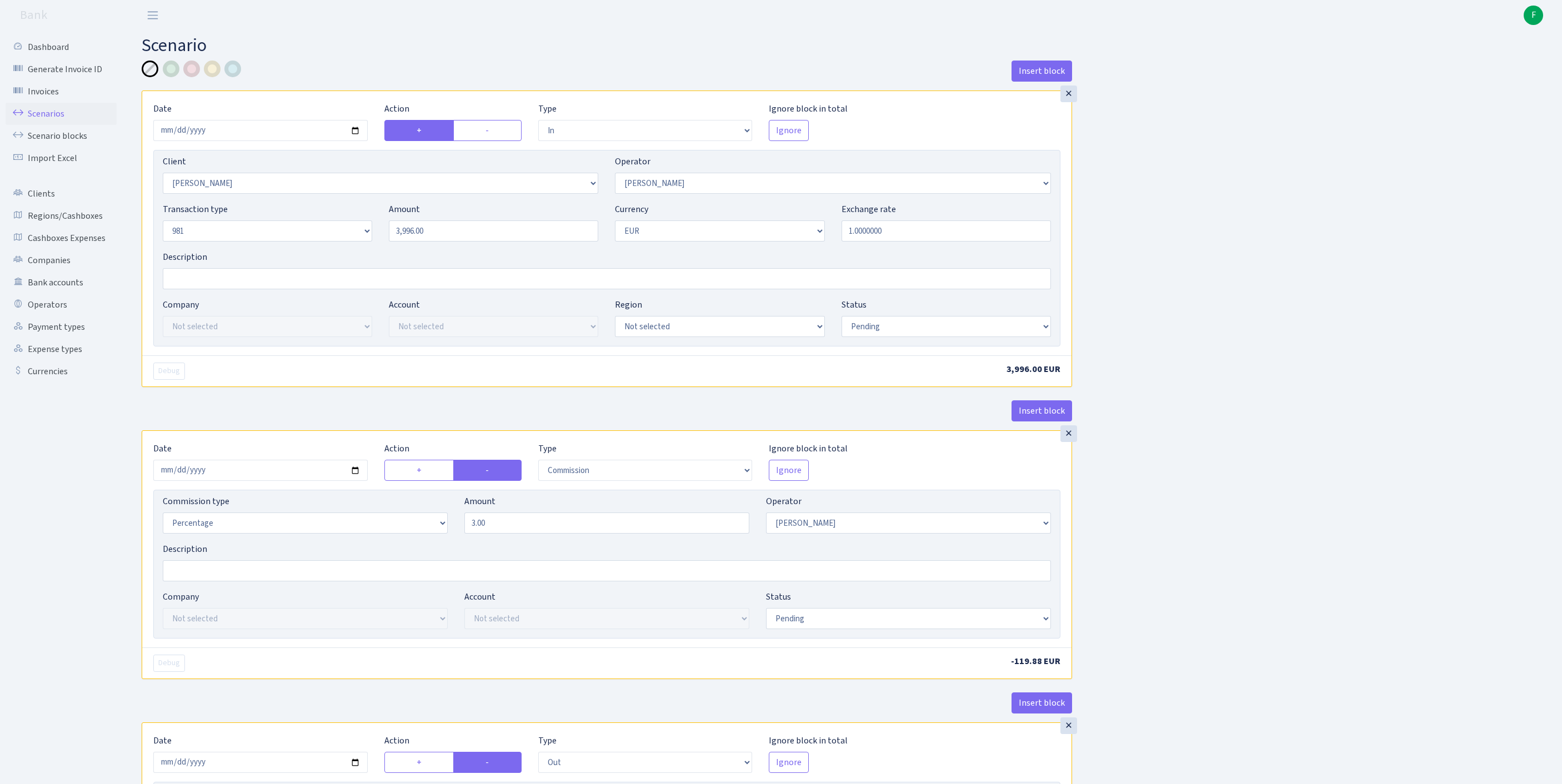
click at [49, 122] on link "Scenarios" at bounding box center [61, 114] width 111 height 22
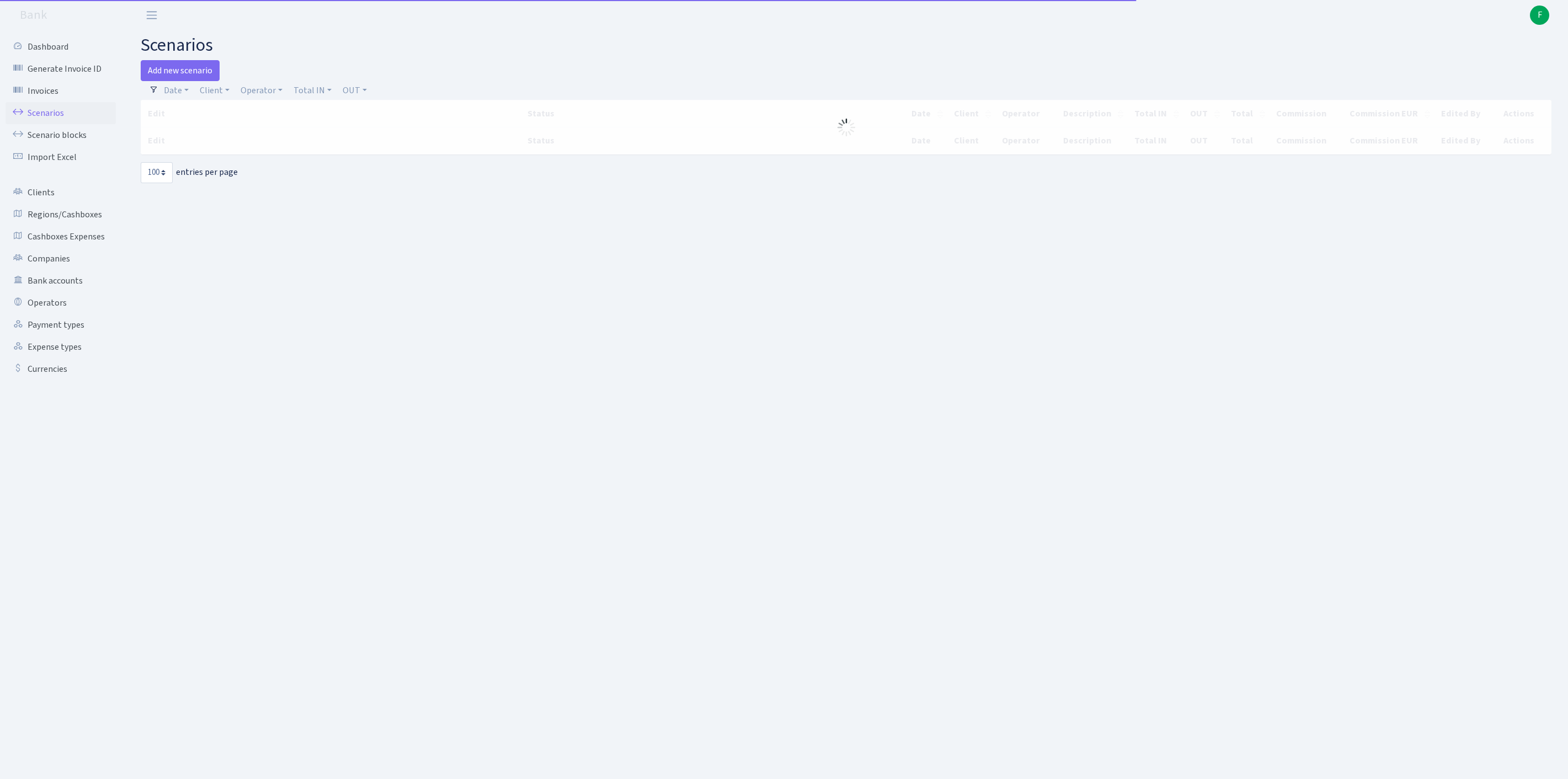
select select "100"
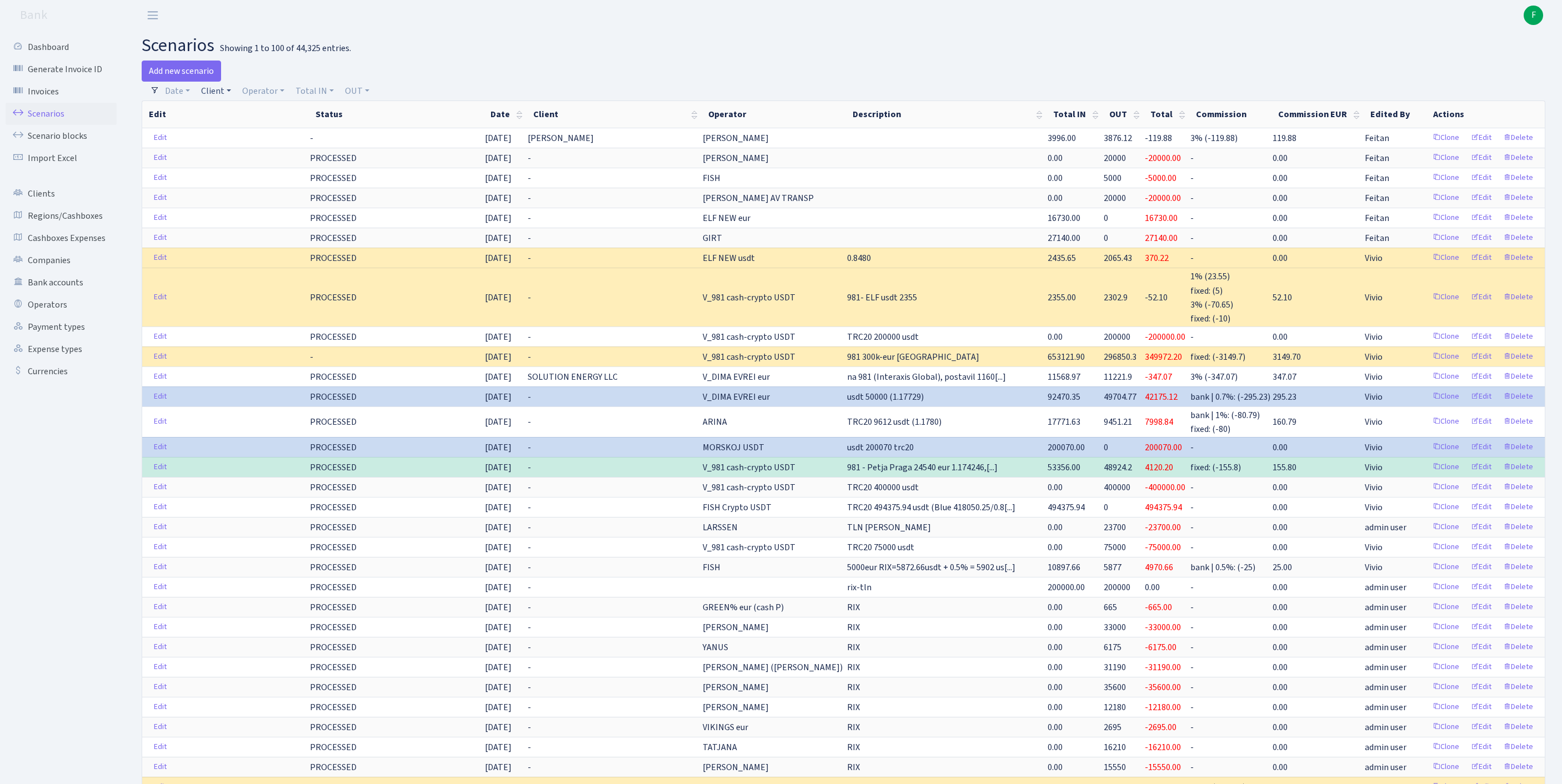
click at [218, 97] on link "Client" at bounding box center [216, 91] width 39 height 19
click at [237, 139] on input "search" at bounding box center [246, 131] width 92 height 17
type input "[PERSON_NAME]"
click at [250, 155] on li "[PERSON_NAME]" at bounding box center [246, 151] width 94 height 19
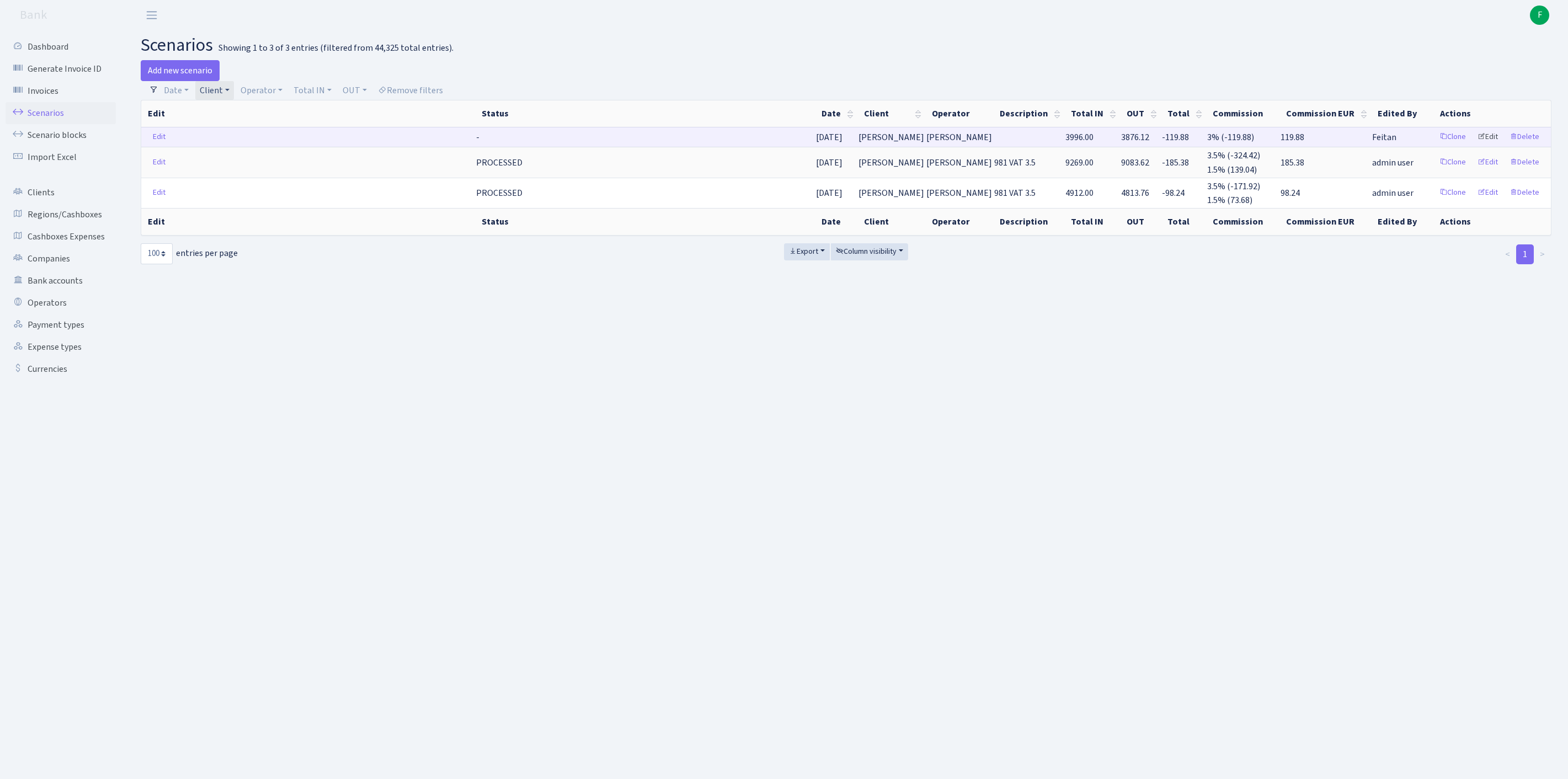
click at [1477, 146] on link "Edit" at bounding box center [1488, 137] width 30 height 17
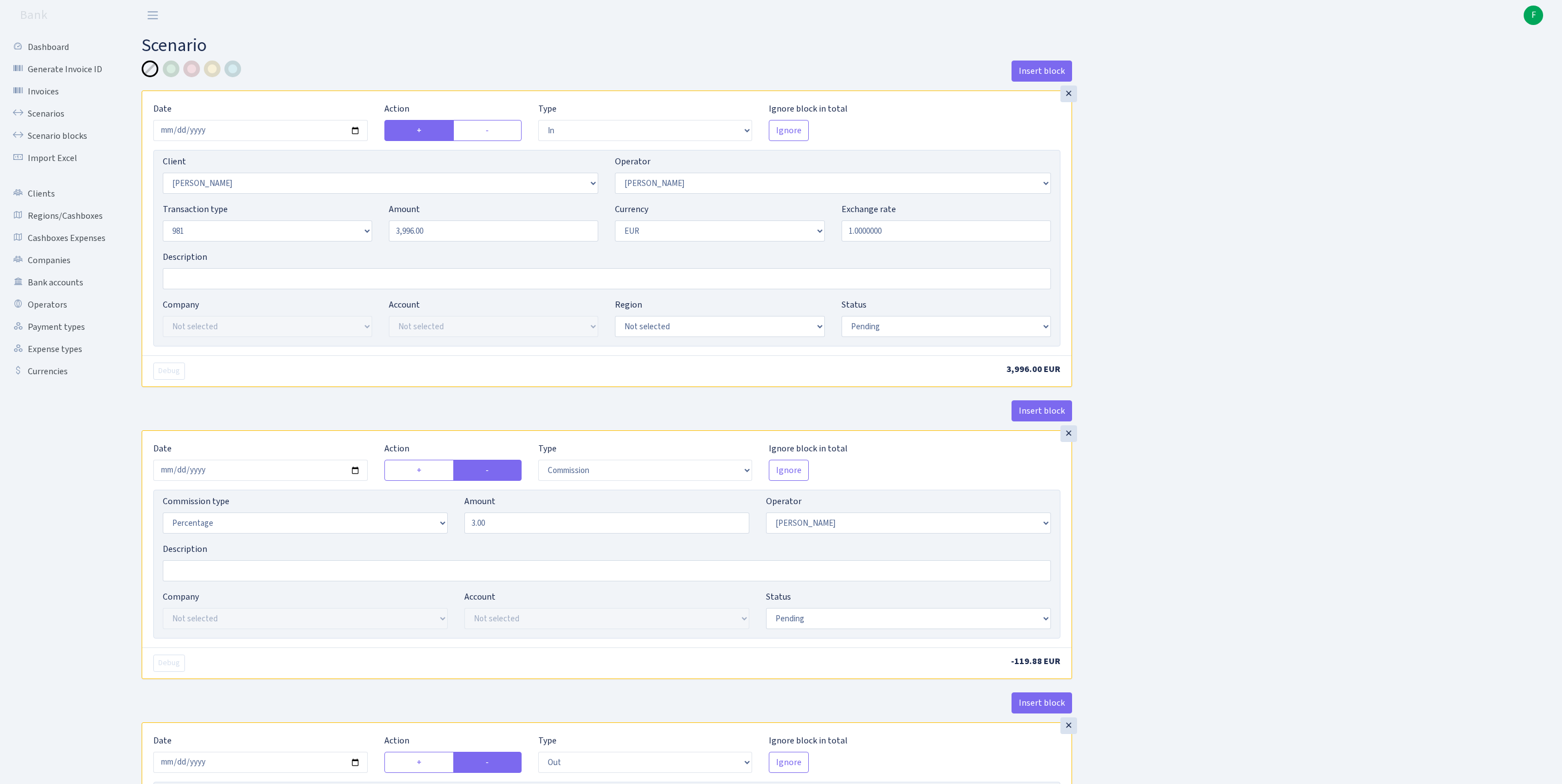
select select "in"
select select "3326"
select select "2"
select select "8"
select select "1"
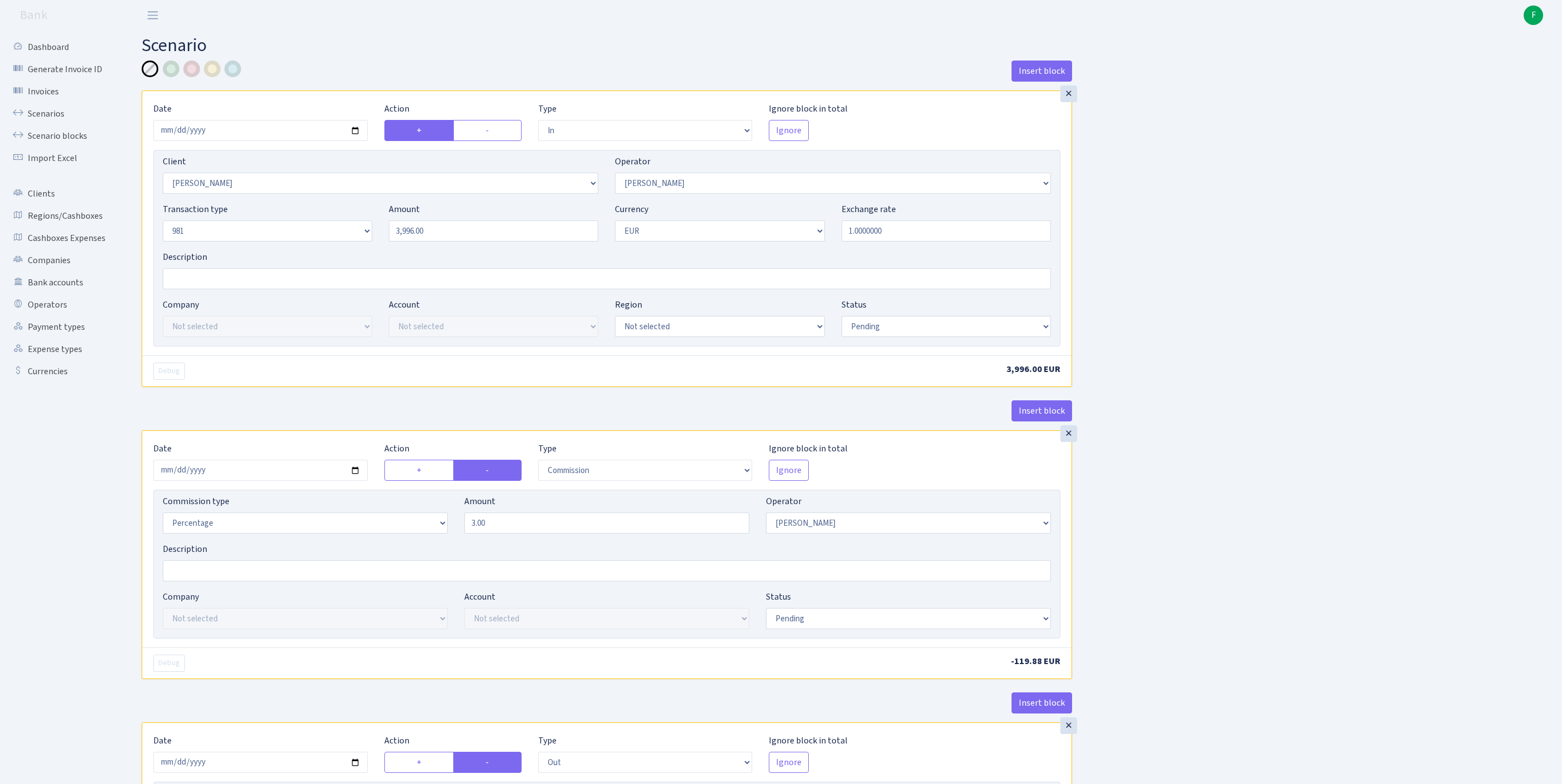
select select "pending"
select select "commission"
select select "2"
select select "pending"
select select "out"
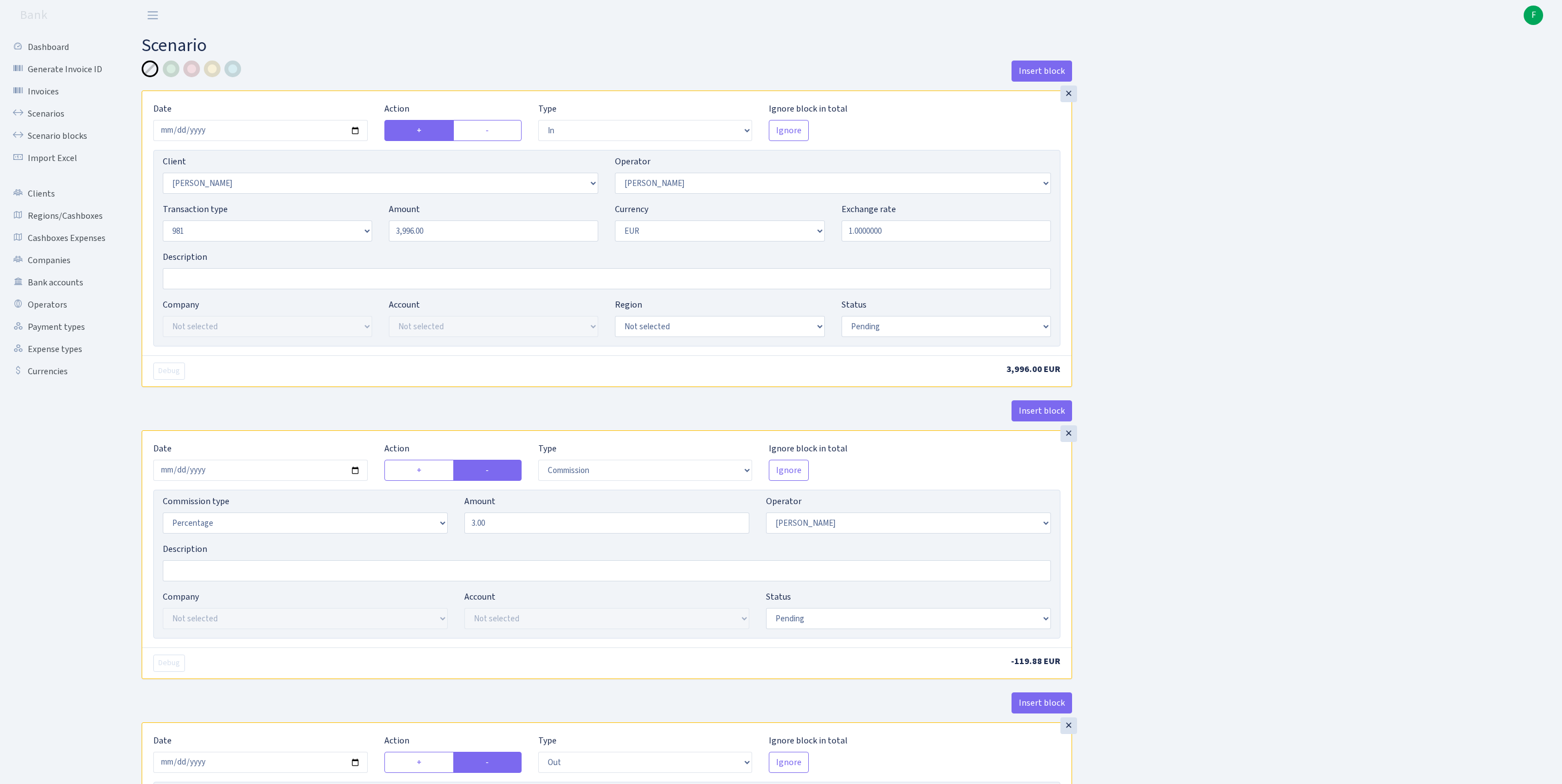
select select "3139"
select select "61"
select select "8"
select select "1"
select select "pending"
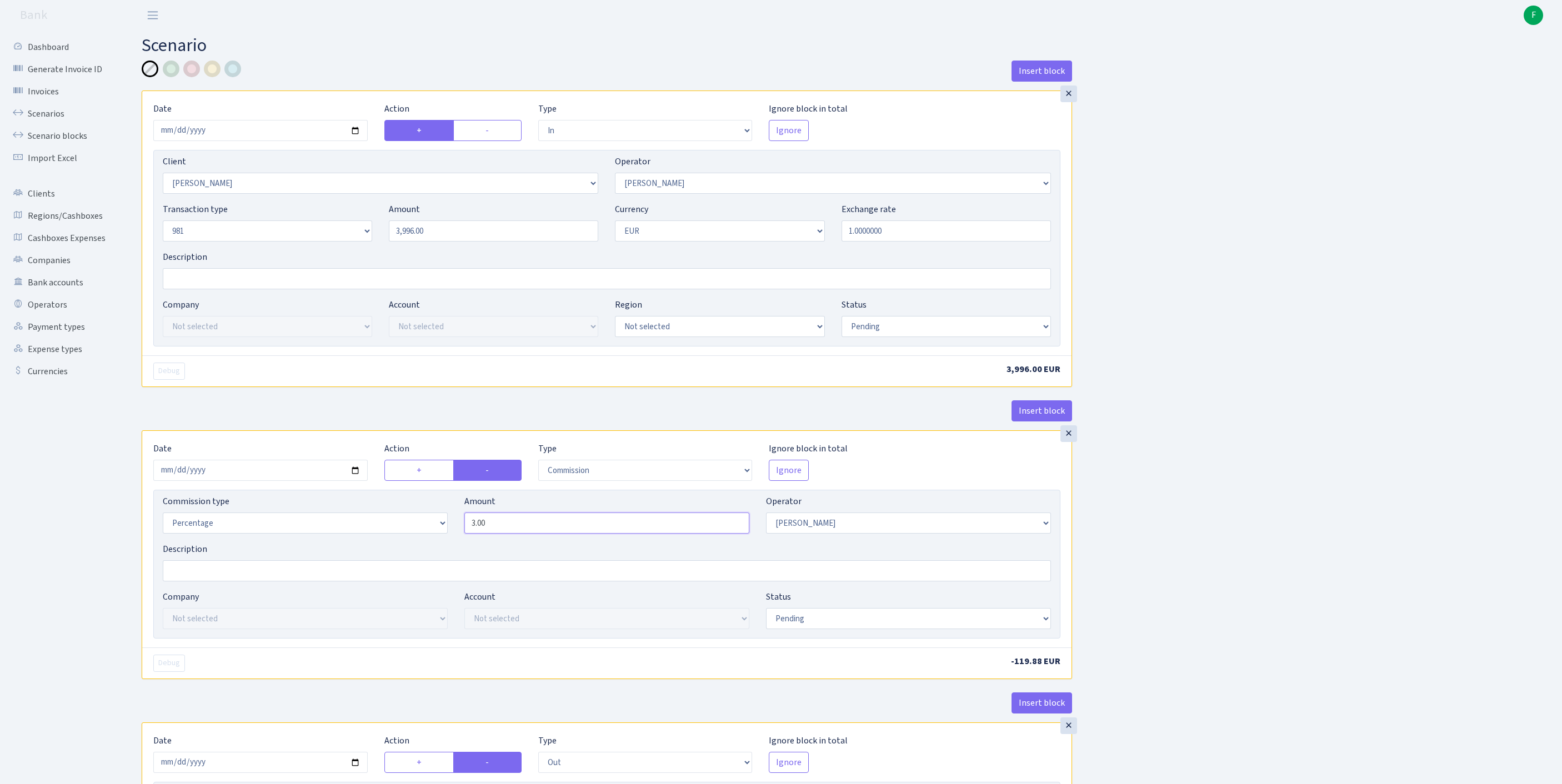
click at [526, 533] on input "3.00" at bounding box center [607, 523] width 285 height 21
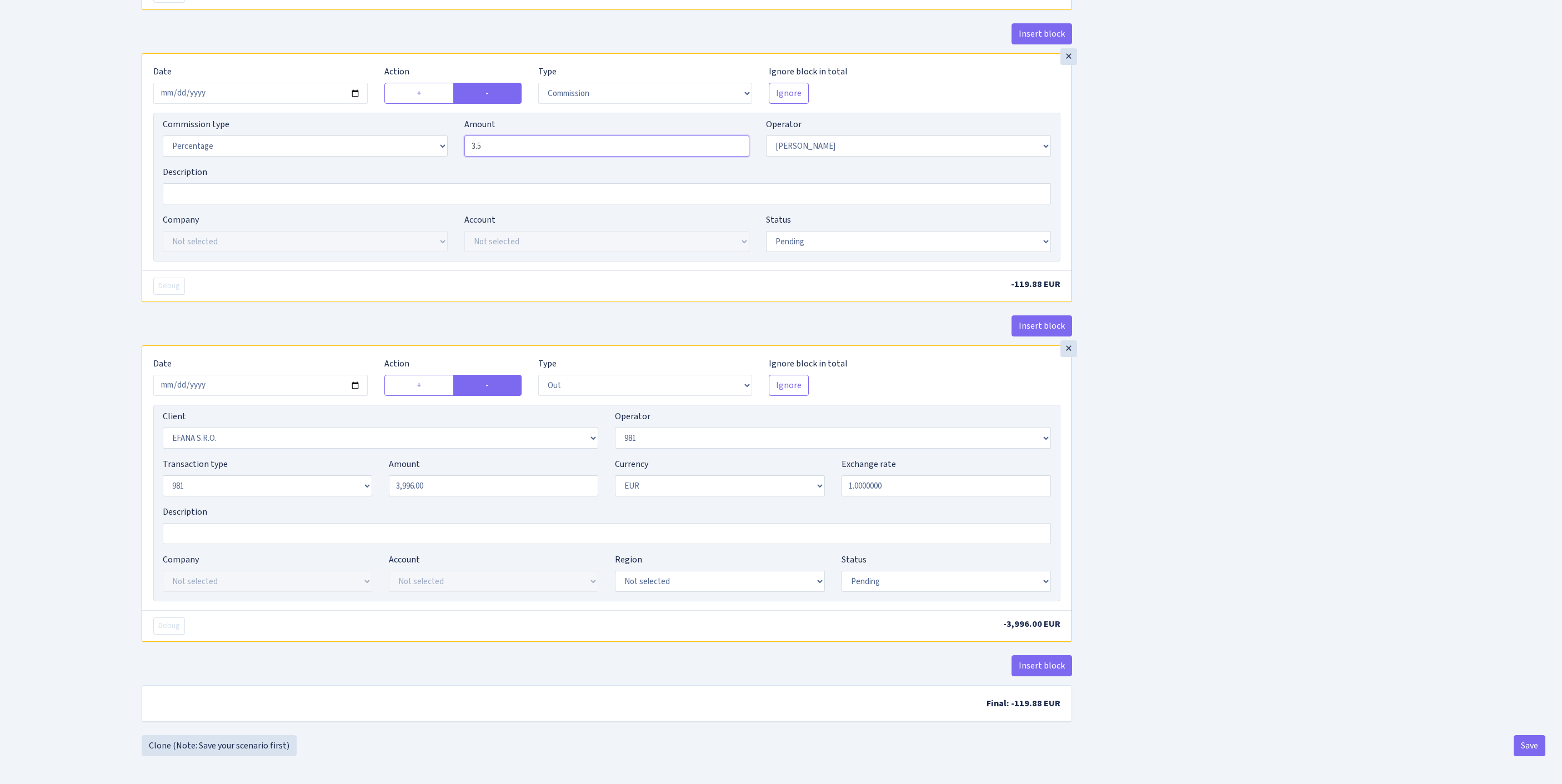
scroll to position [522, 0]
type input "3.50"
click at [1042, 655] on button "Insert block" at bounding box center [1041, 665] width 60 height 21
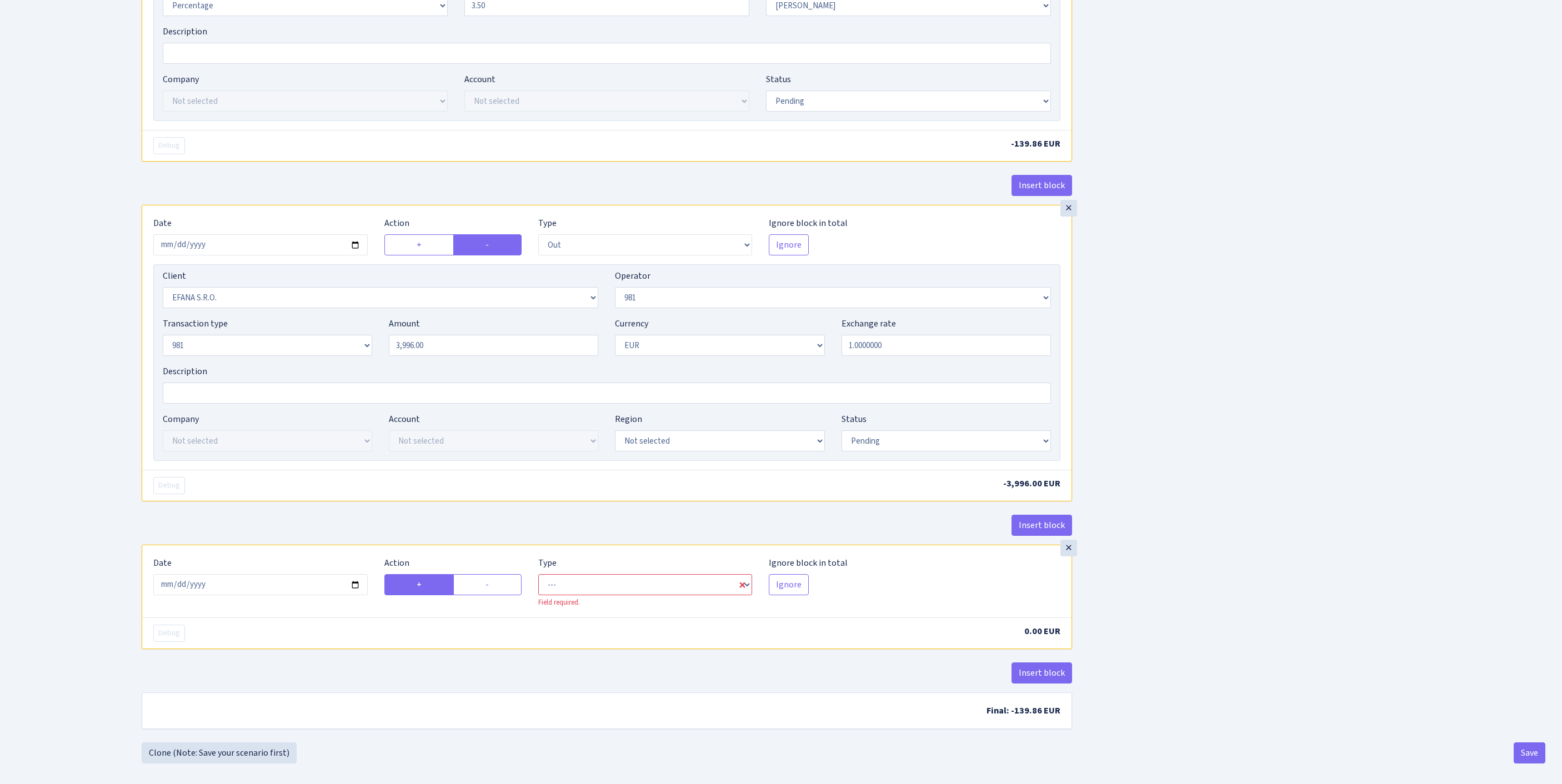
scroll to position [694, 0]
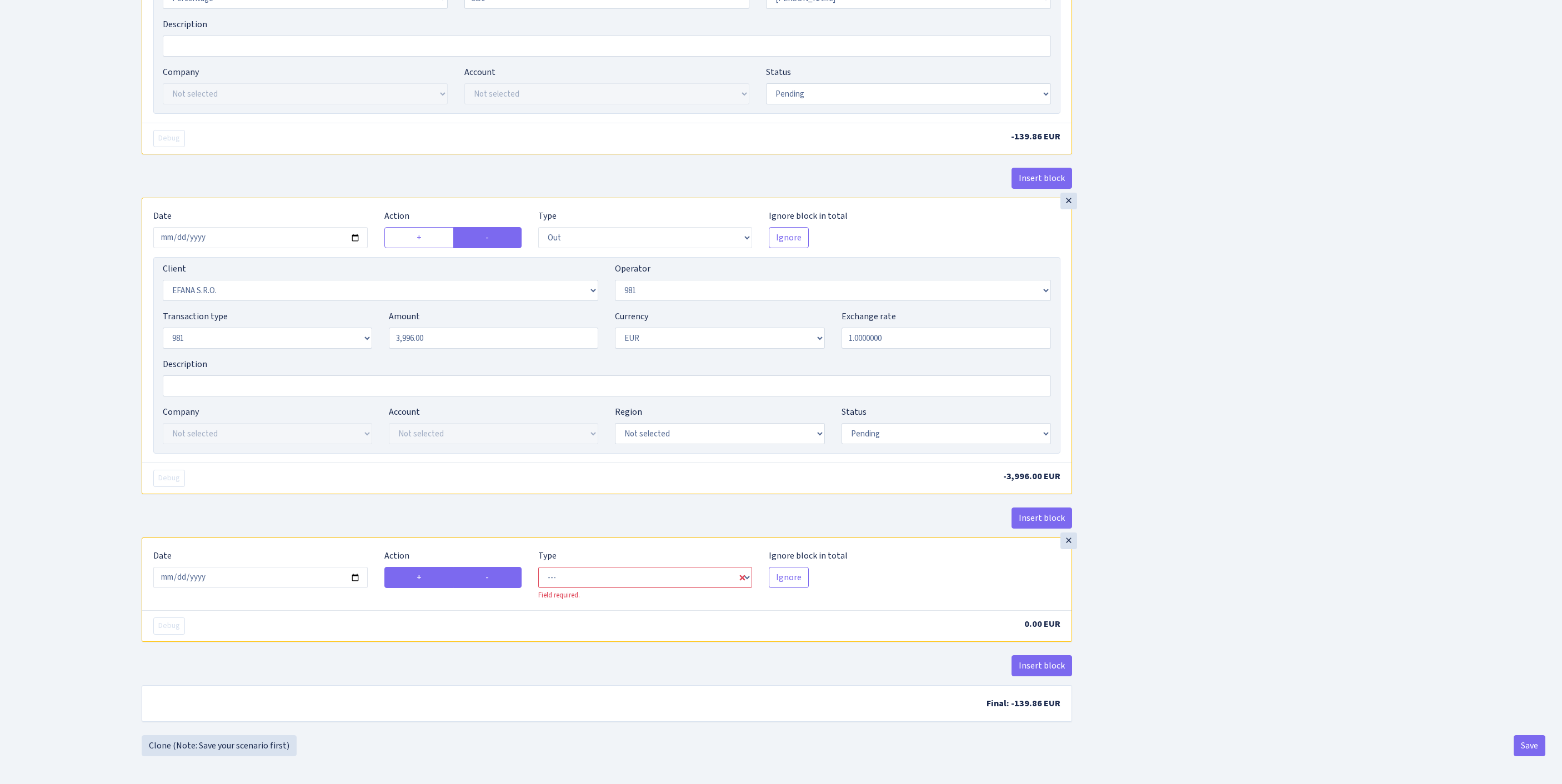
click at [499, 567] on label "-" at bounding box center [487, 577] width 69 height 21
click at [493, 570] on input "-" at bounding box center [488, 574] width 8 height 8
radio input "true"
click at [426, 567] on label "+" at bounding box center [419, 577] width 70 height 21
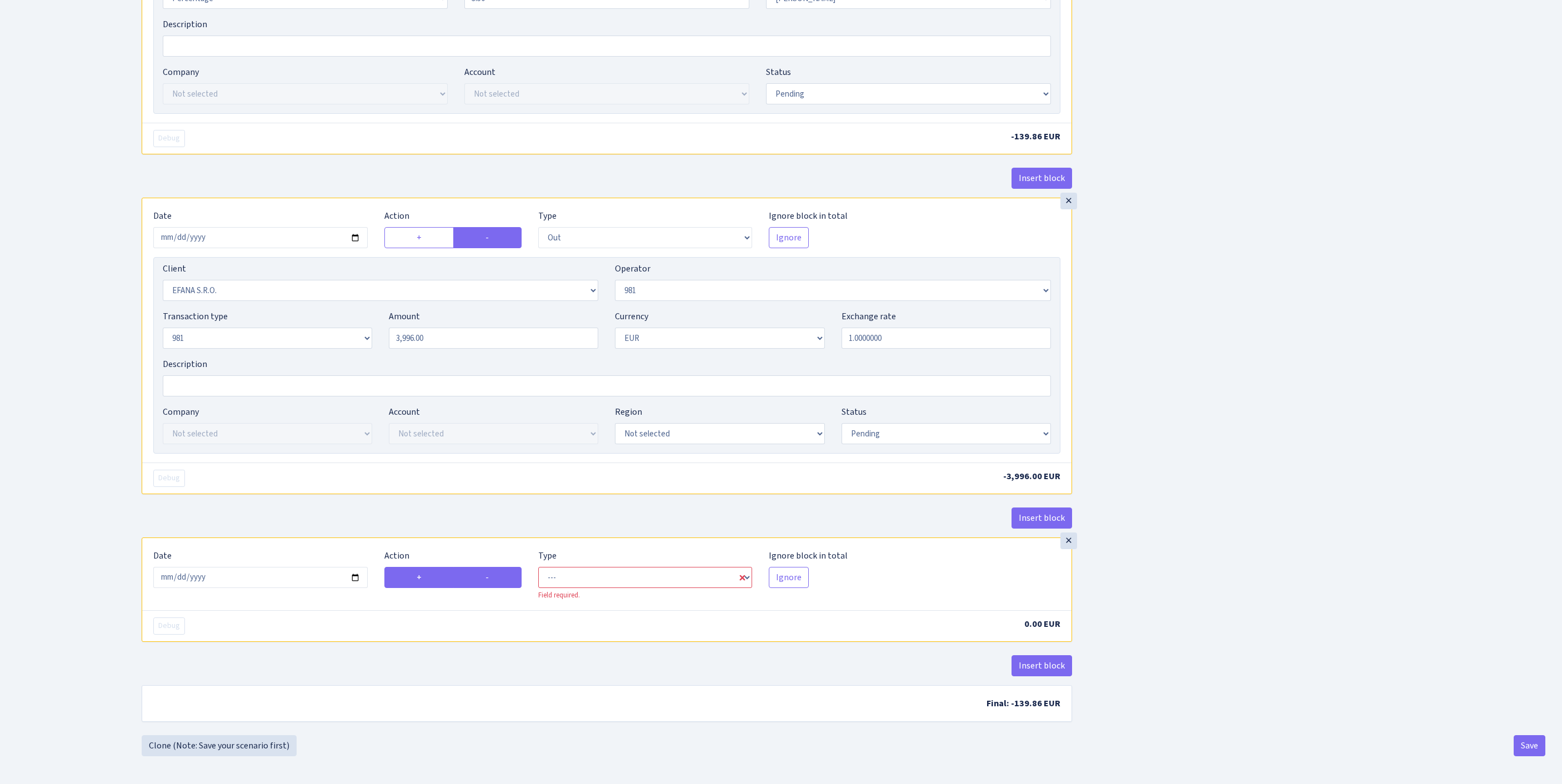
click at [424, 570] on input "+" at bounding box center [420, 574] width 8 height 8
radio input "true"
radio input "false"
select select "commission"
select select "61"
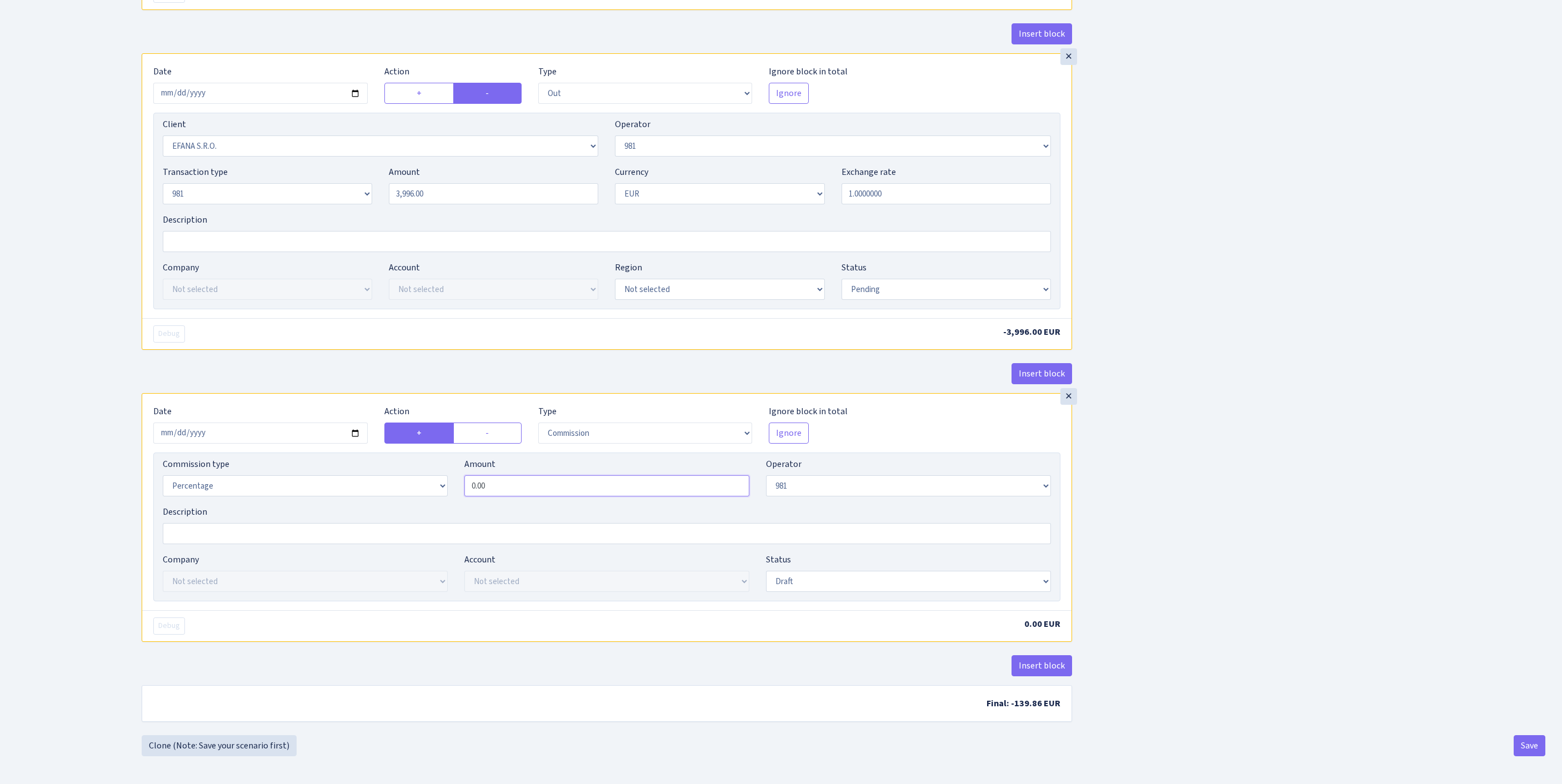
drag, startPoint x: 443, startPoint y: 594, endPoint x: 349, endPoint y: 591, distance: 94.0
click at [349, 505] on div "Commission type Percentage Fixed Bank Amount 0.00 Operator Not selected 981 981…" at bounding box center [606, 481] width 905 height 47
type input "1.50"
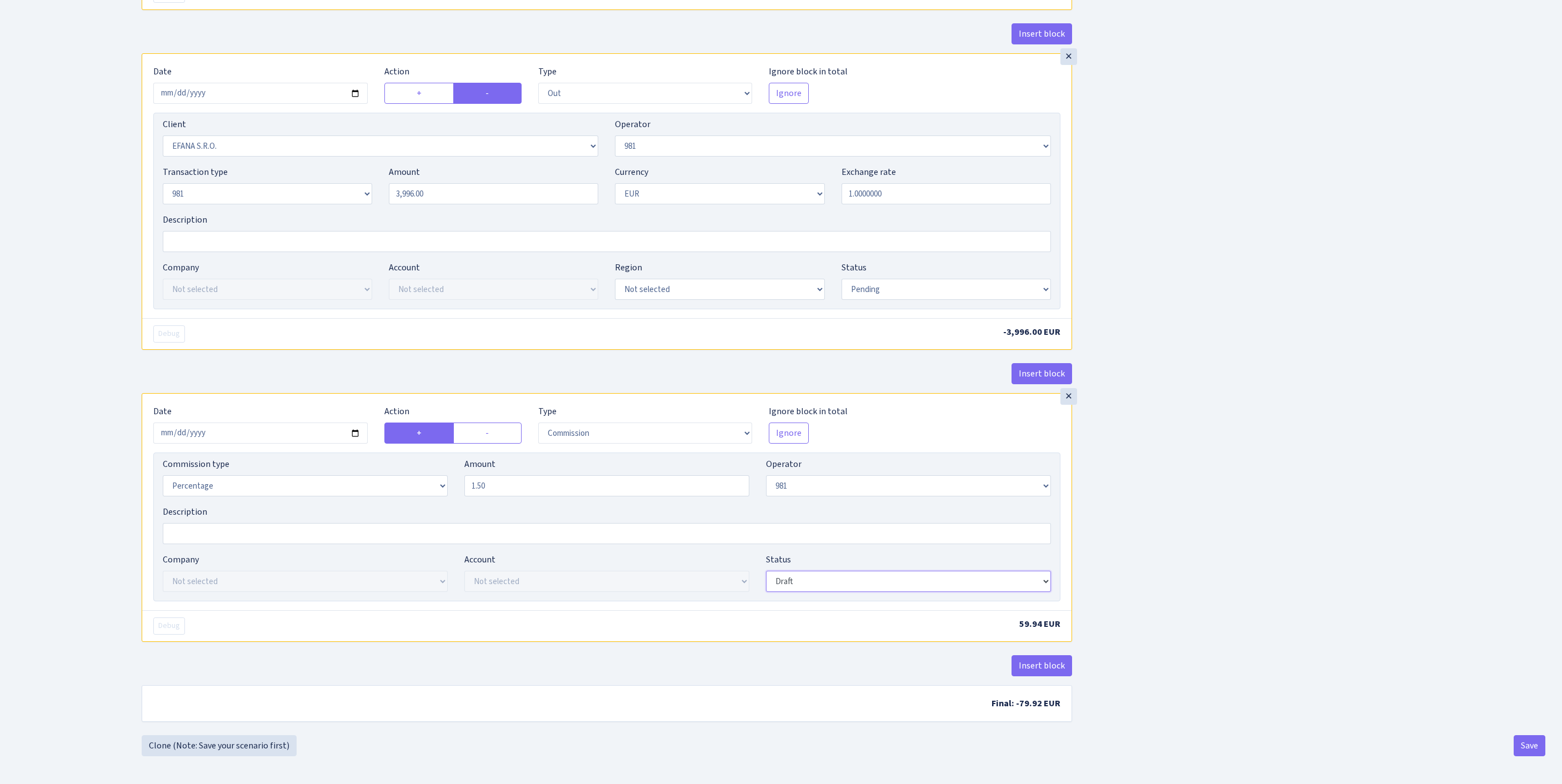
select select "pending"
click at [1519, 746] on button "Save" at bounding box center [1529, 745] width 31 height 21
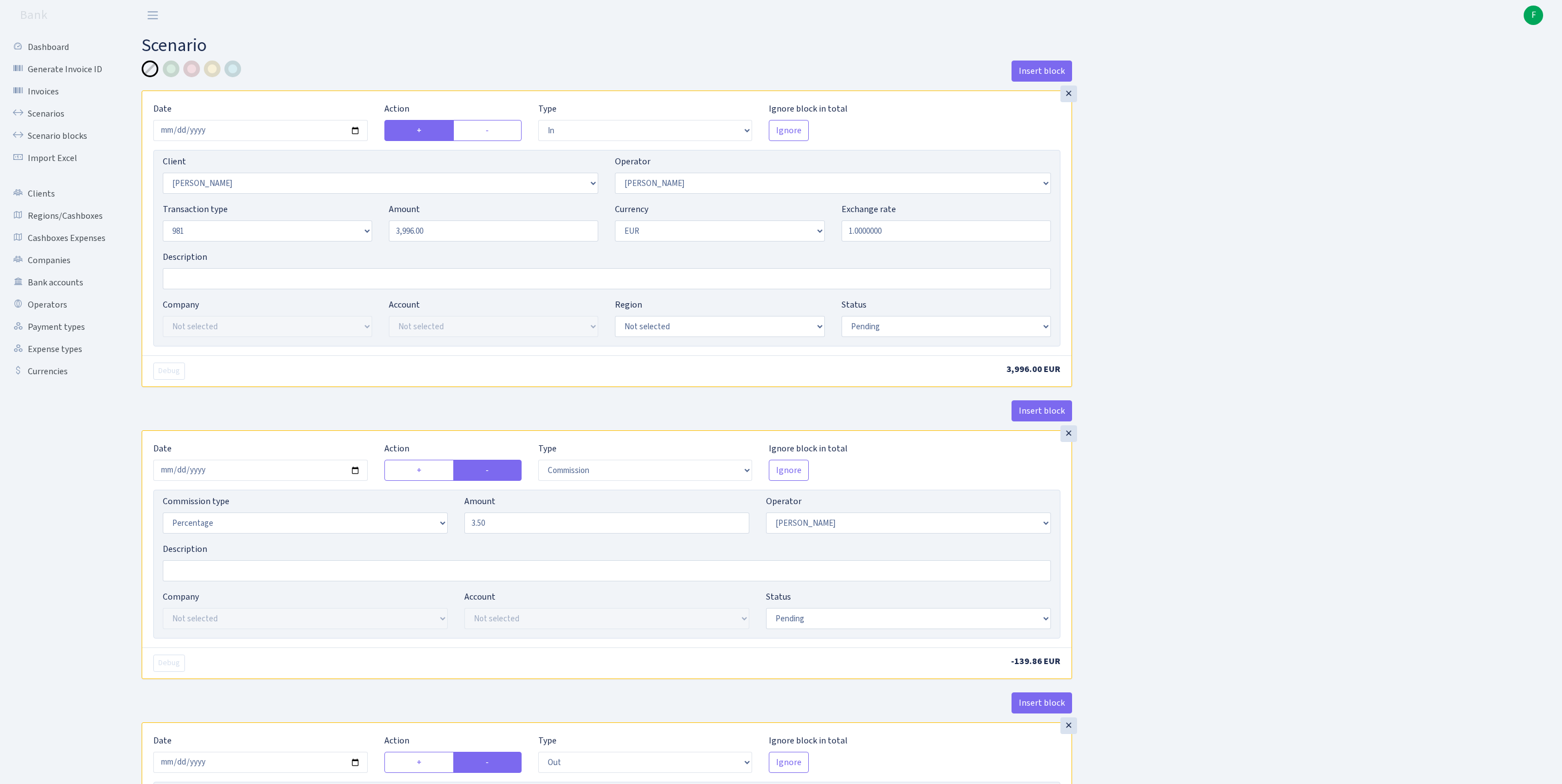
select select "in"
select select "3326"
select select "2"
select select "8"
select select "1"
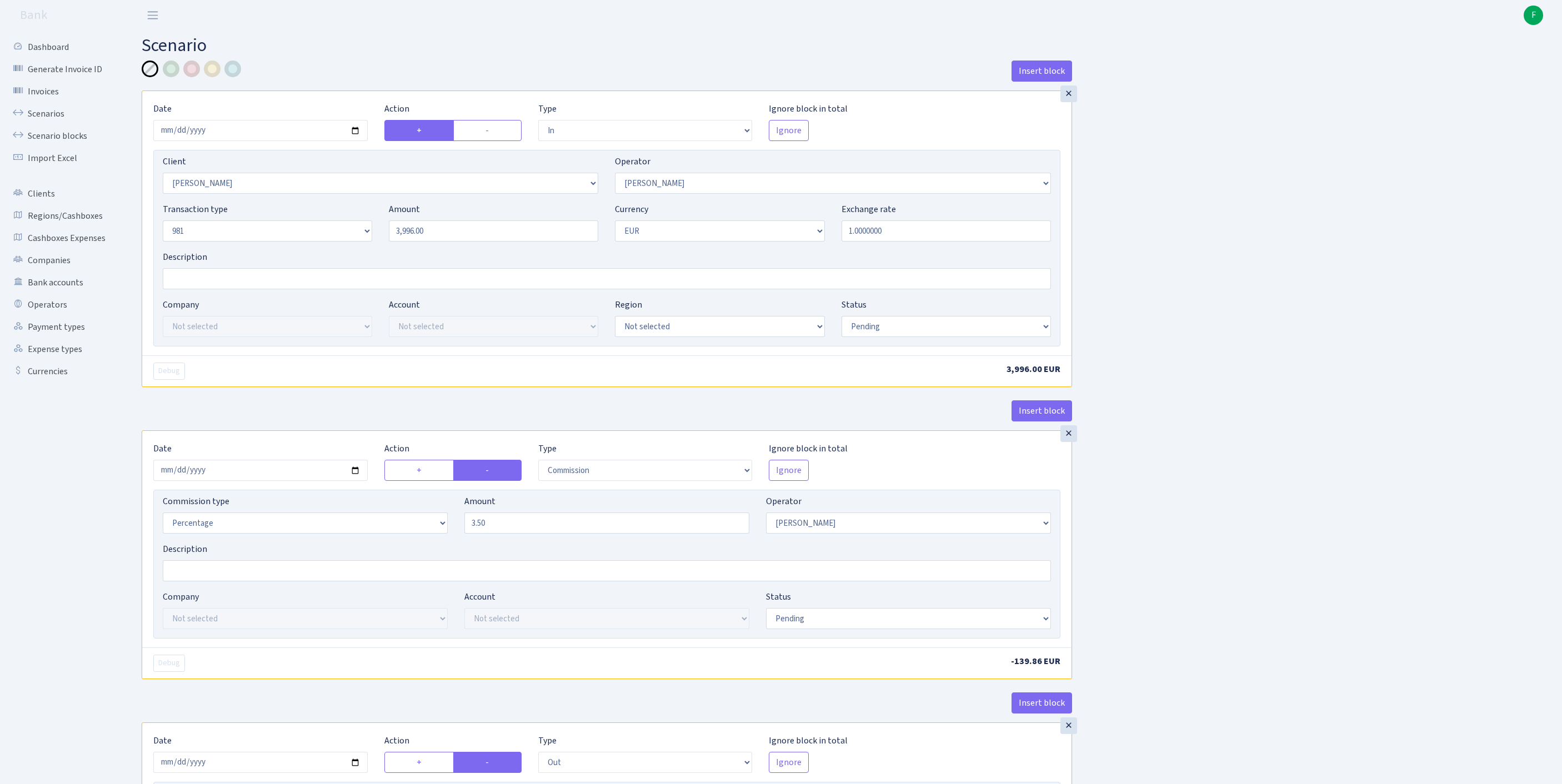
select select "pending"
select select "commission"
select select "2"
select select "pending"
select select "out"
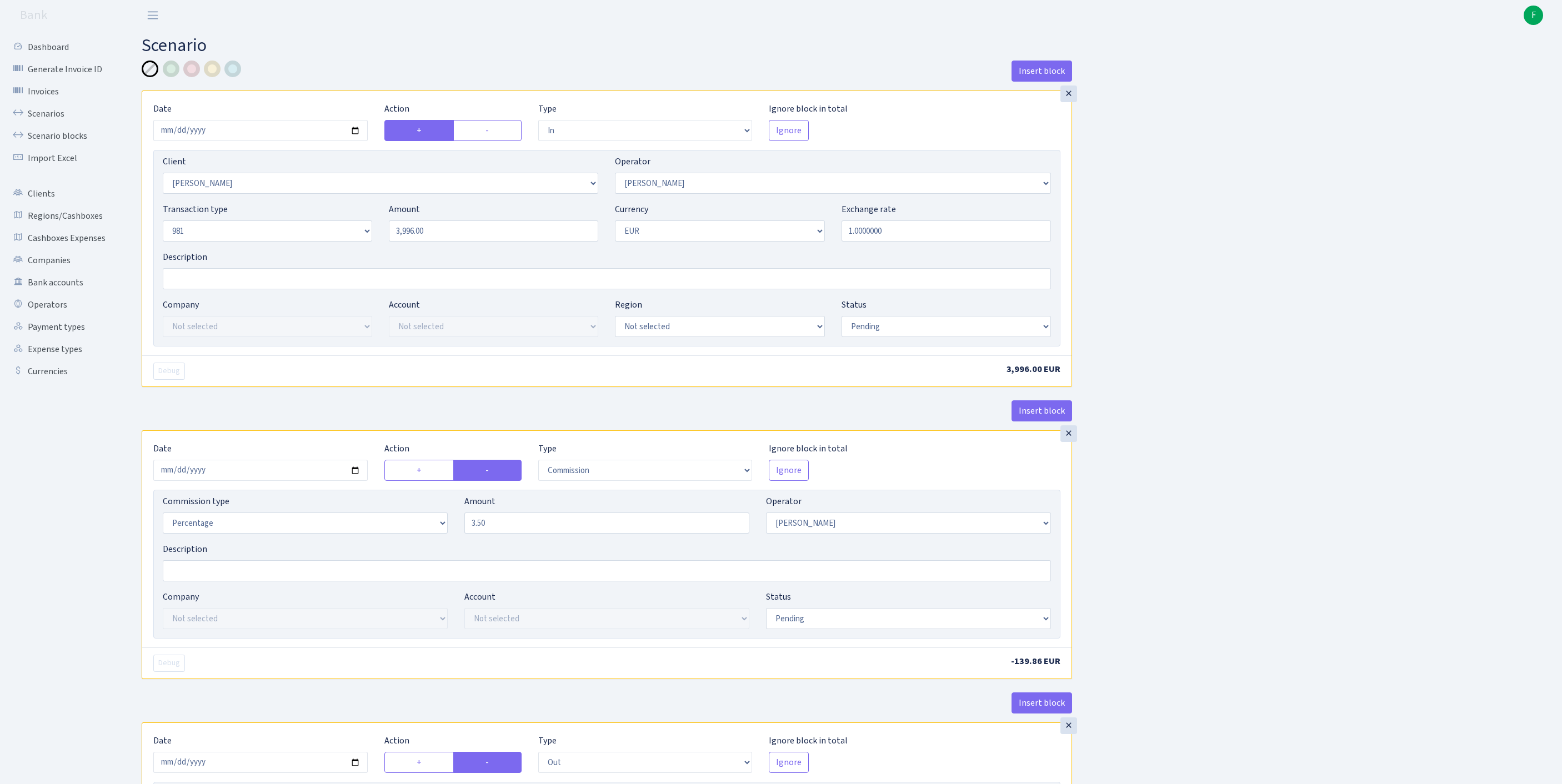
select select "3139"
select select "61"
select select "8"
select select "1"
select select "pending"
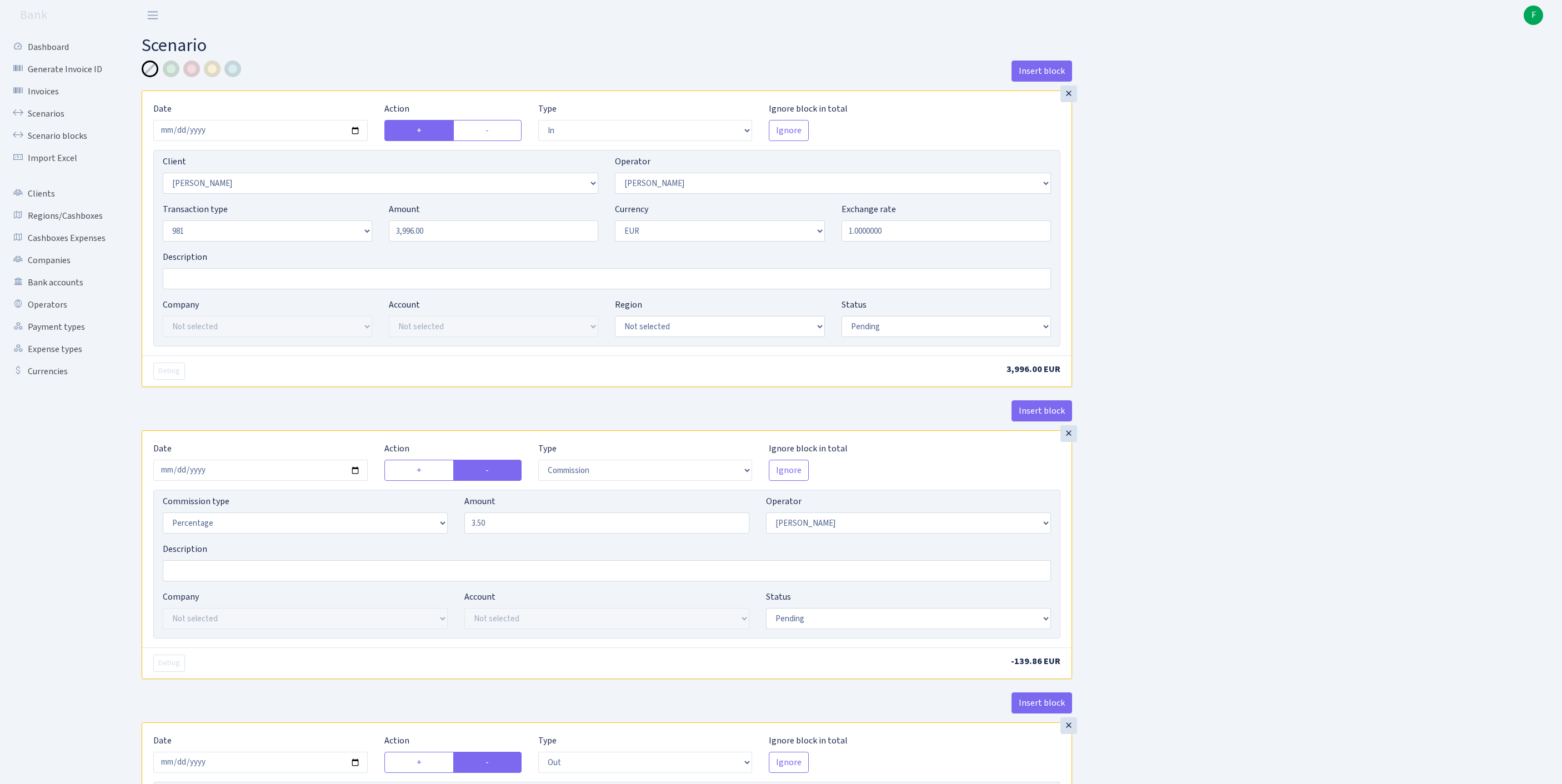
select select "commission"
select select "61"
select select "pending"
click at [198, 289] on input "Description" at bounding box center [606, 278] width 888 height 21
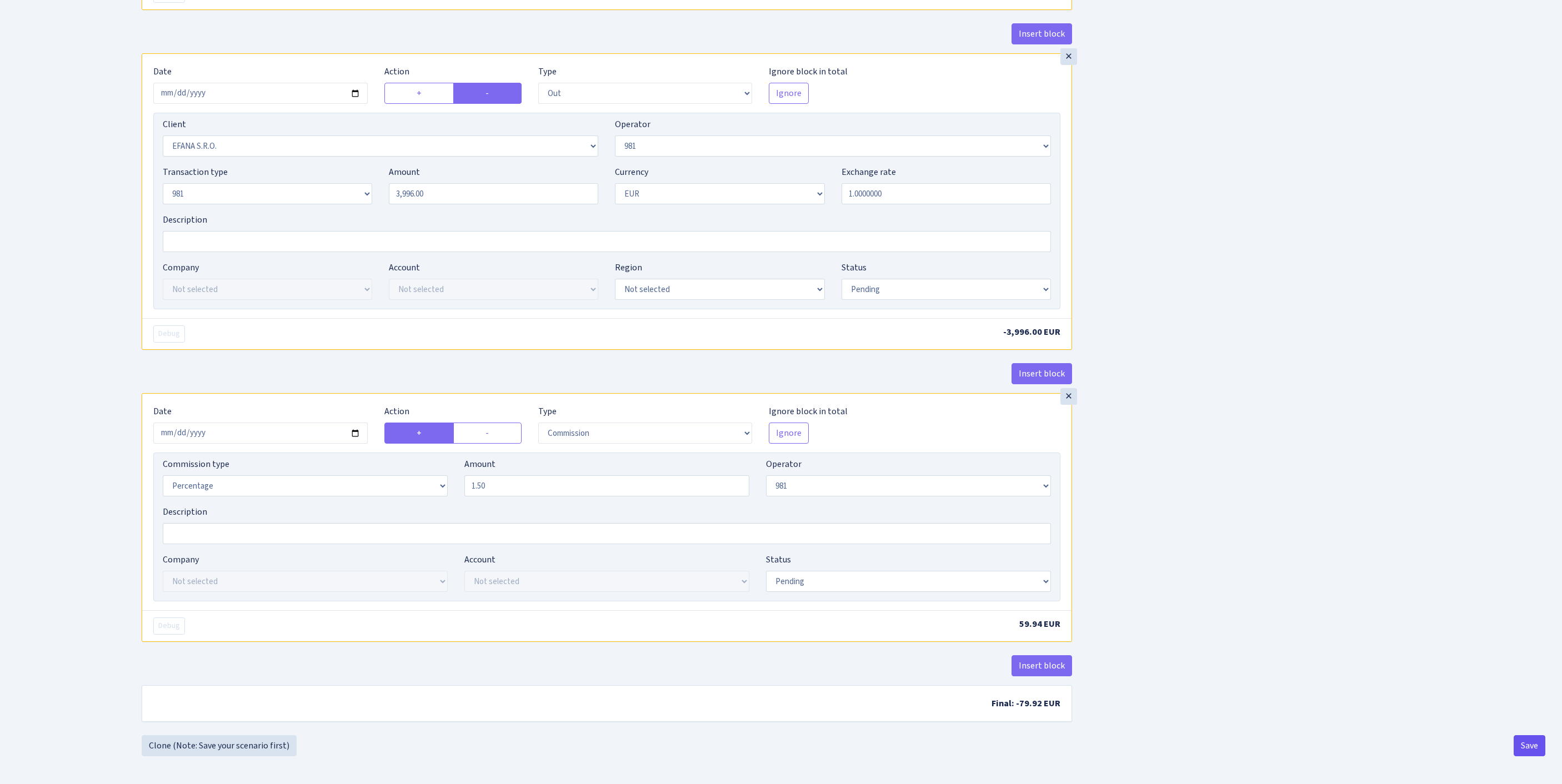
type input "efana 3.5%"
click at [1531, 746] on button "Save" at bounding box center [1529, 745] width 31 height 21
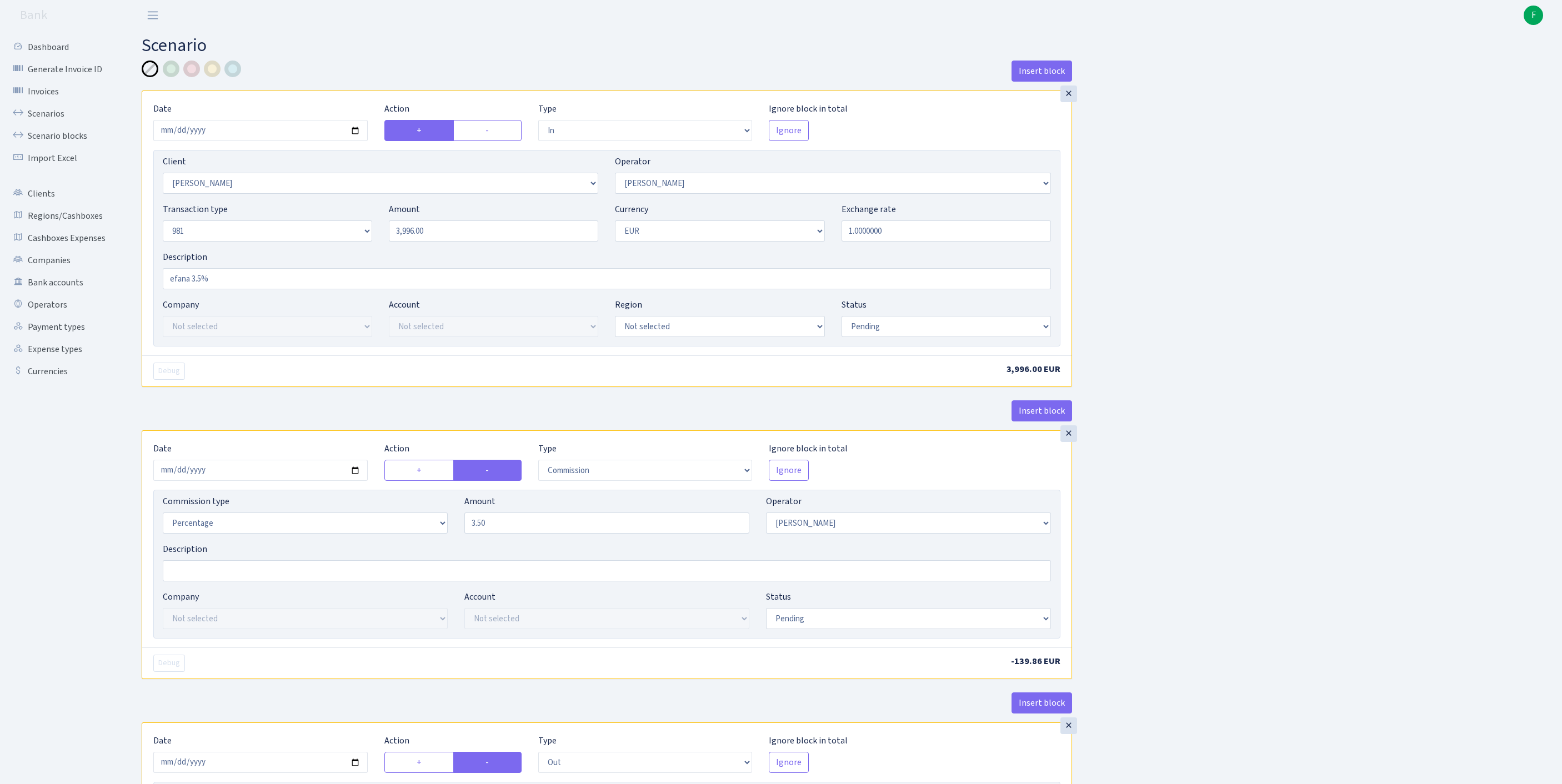
select select "in"
select select "3326"
select select "2"
select select "8"
select select "1"
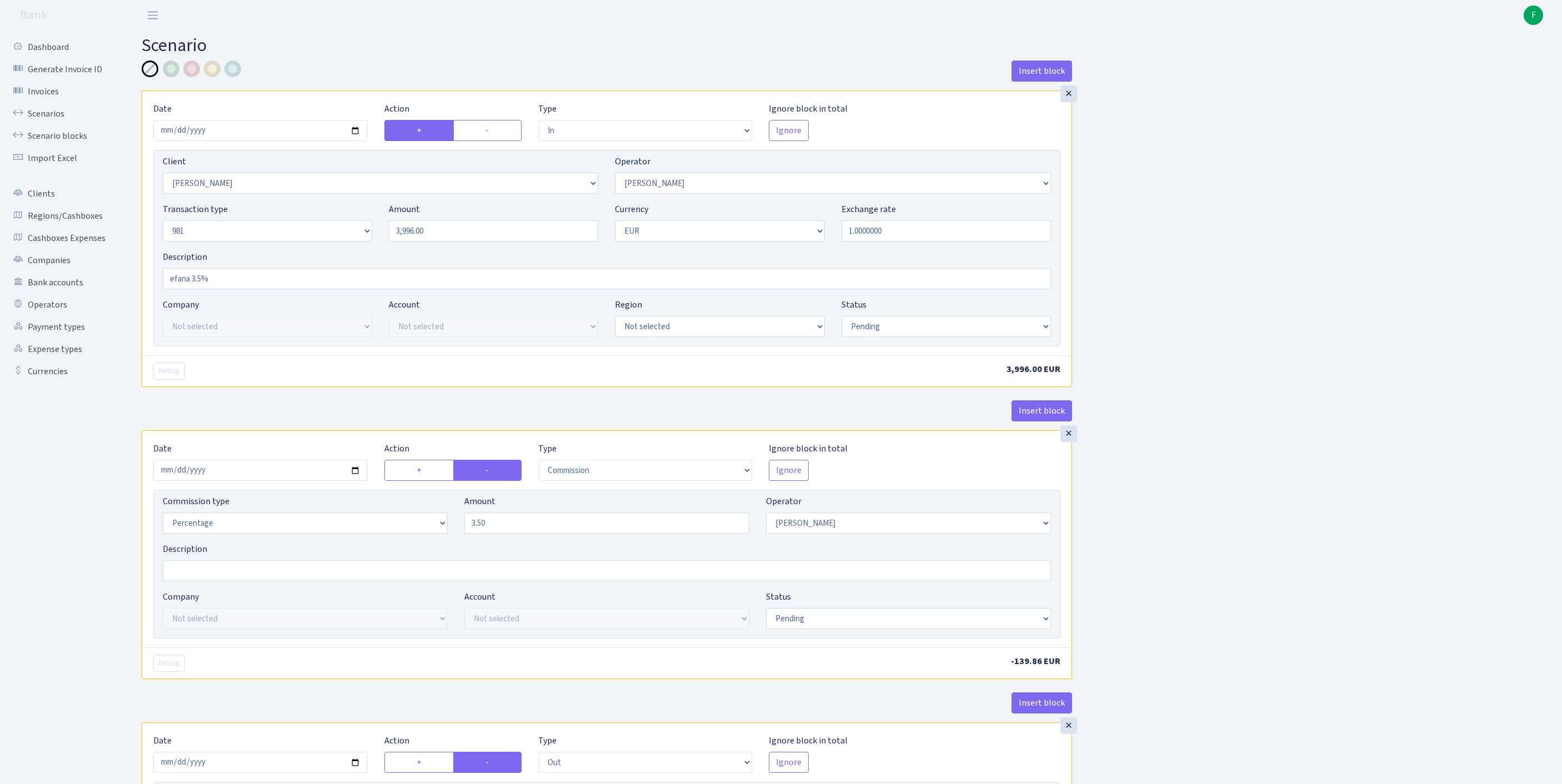
select select "pending"
select select "commission"
select select "2"
select select "pending"
select select "out"
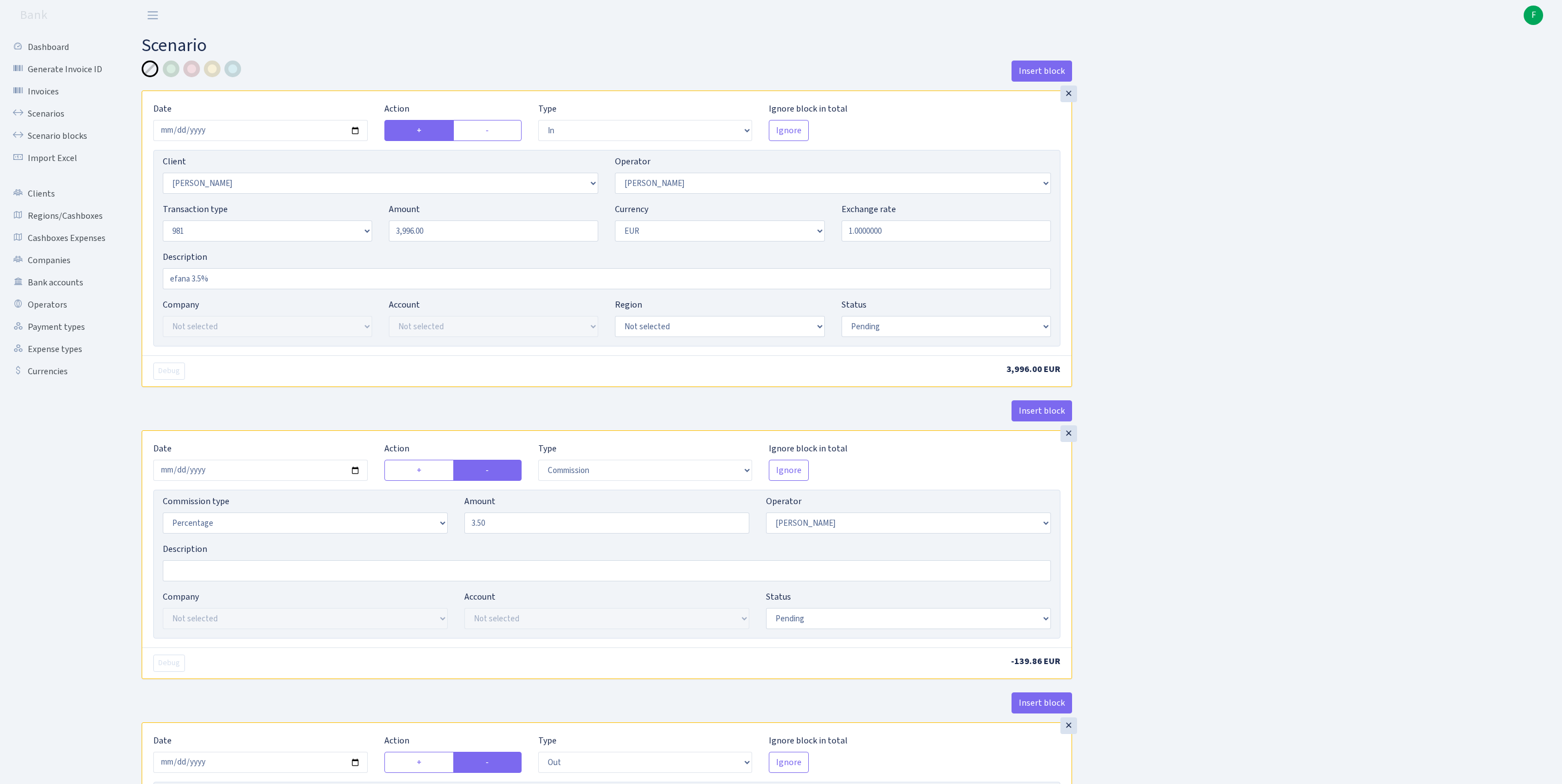
select select "3139"
select select "61"
select select "8"
select select "1"
select select "pending"
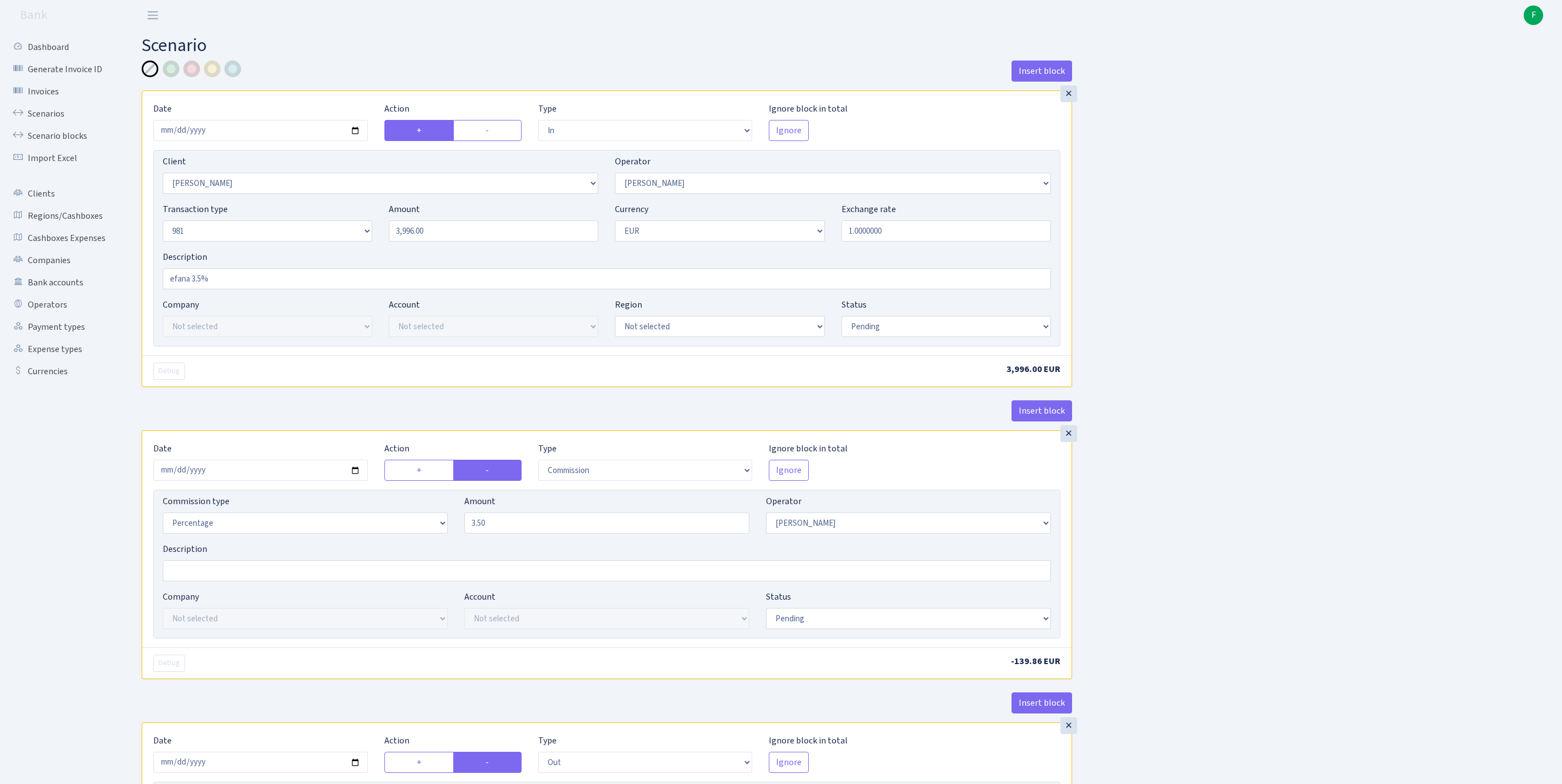
select select "commission"
select select "61"
select select "pending"
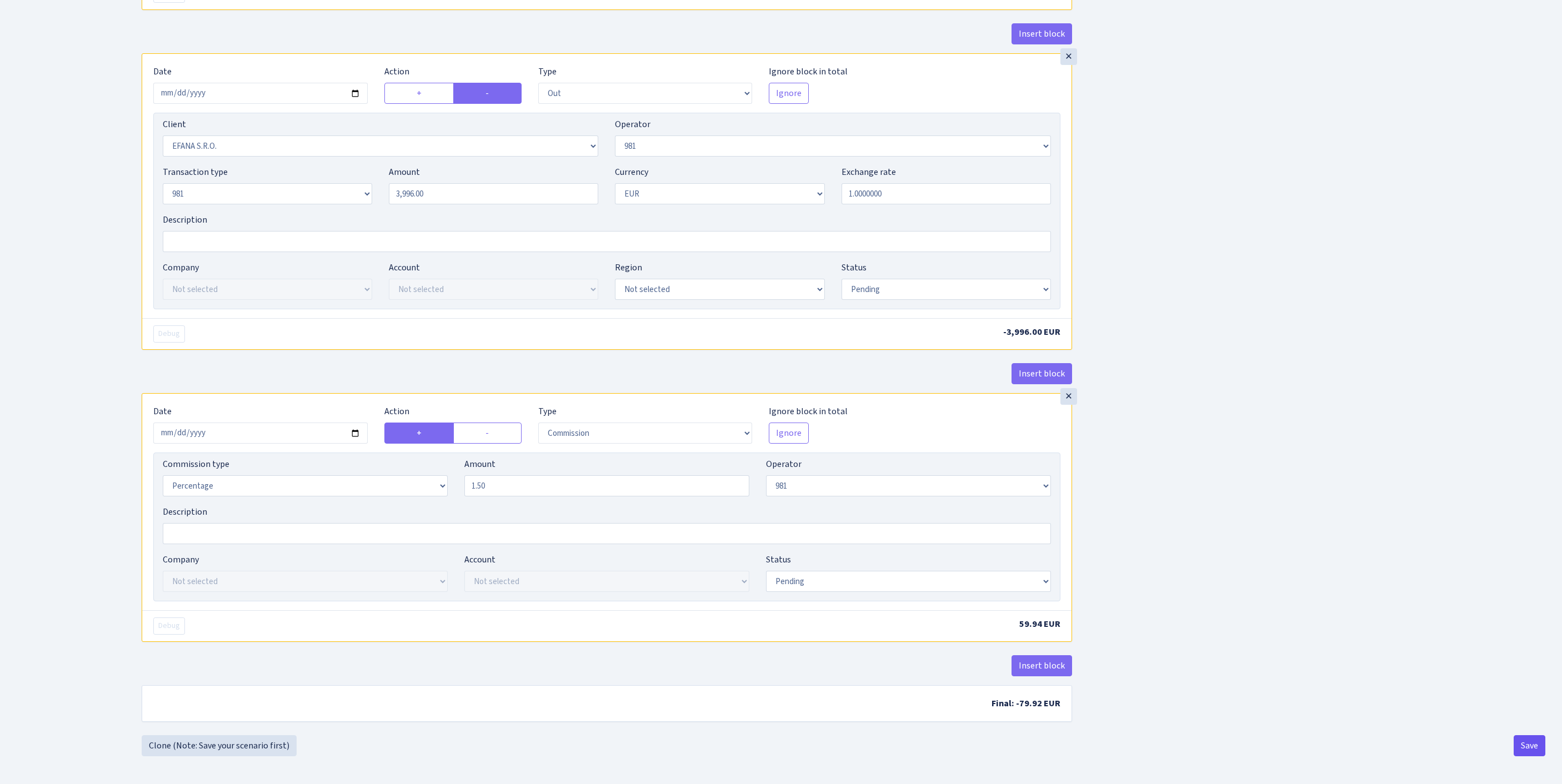
click at [1537, 748] on button "Save" at bounding box center [1529, 745] width 31 height 21
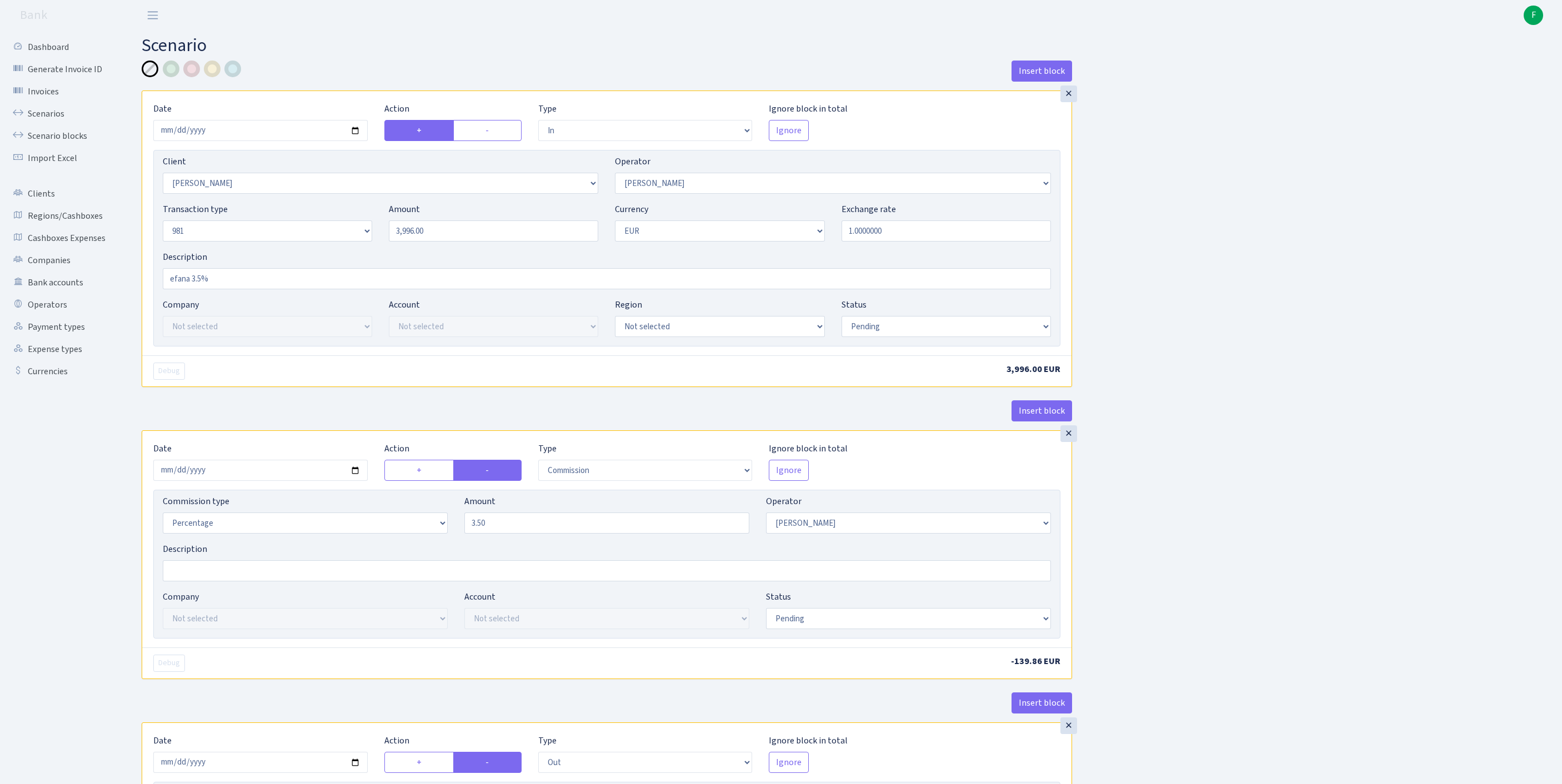
select select "in"
select select "3326"
select select "2"
select select "8"
select select "1"
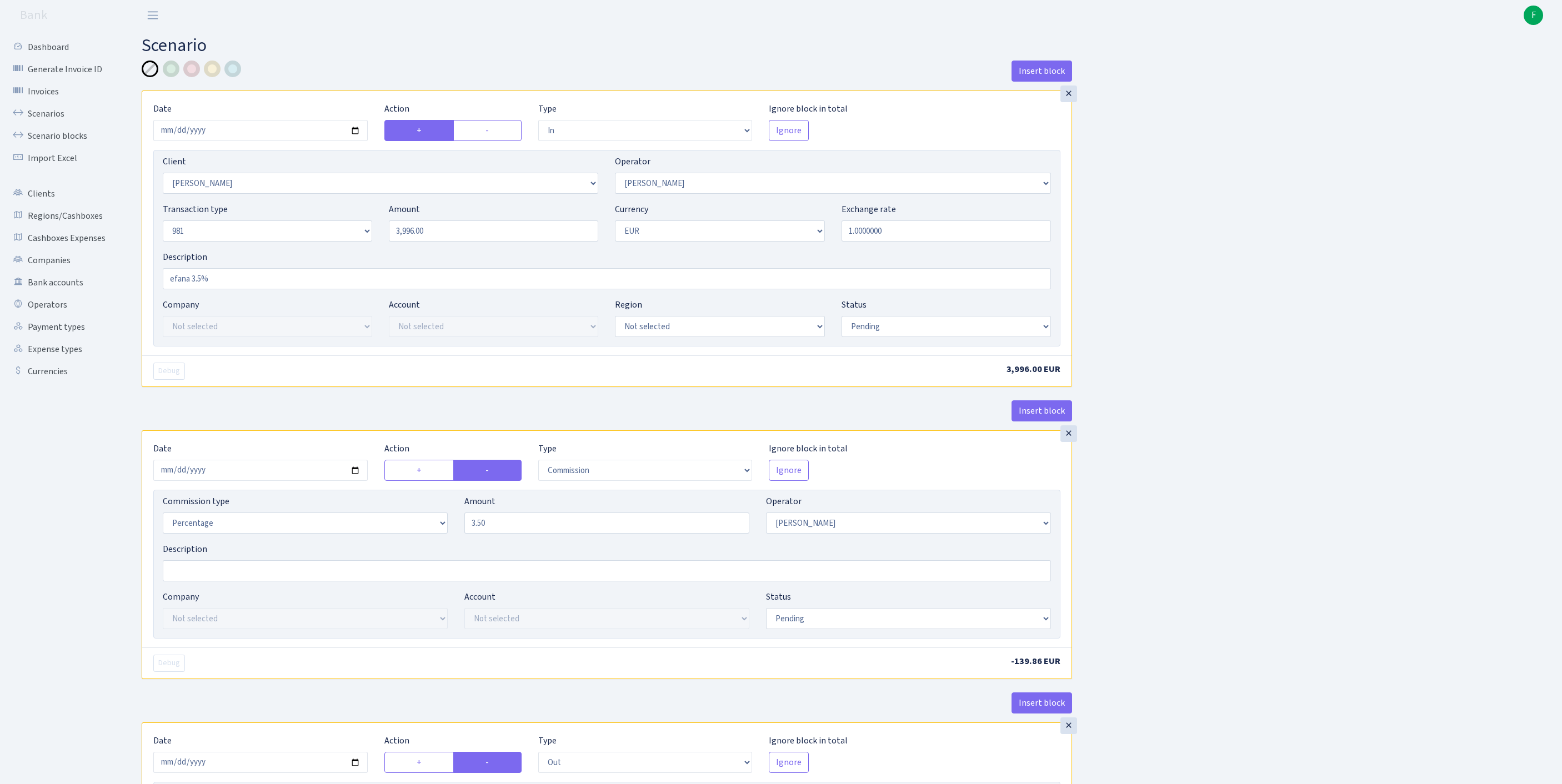
select select "pending"
select select "commission"
select select "2"
select select "pending"
select select "out"
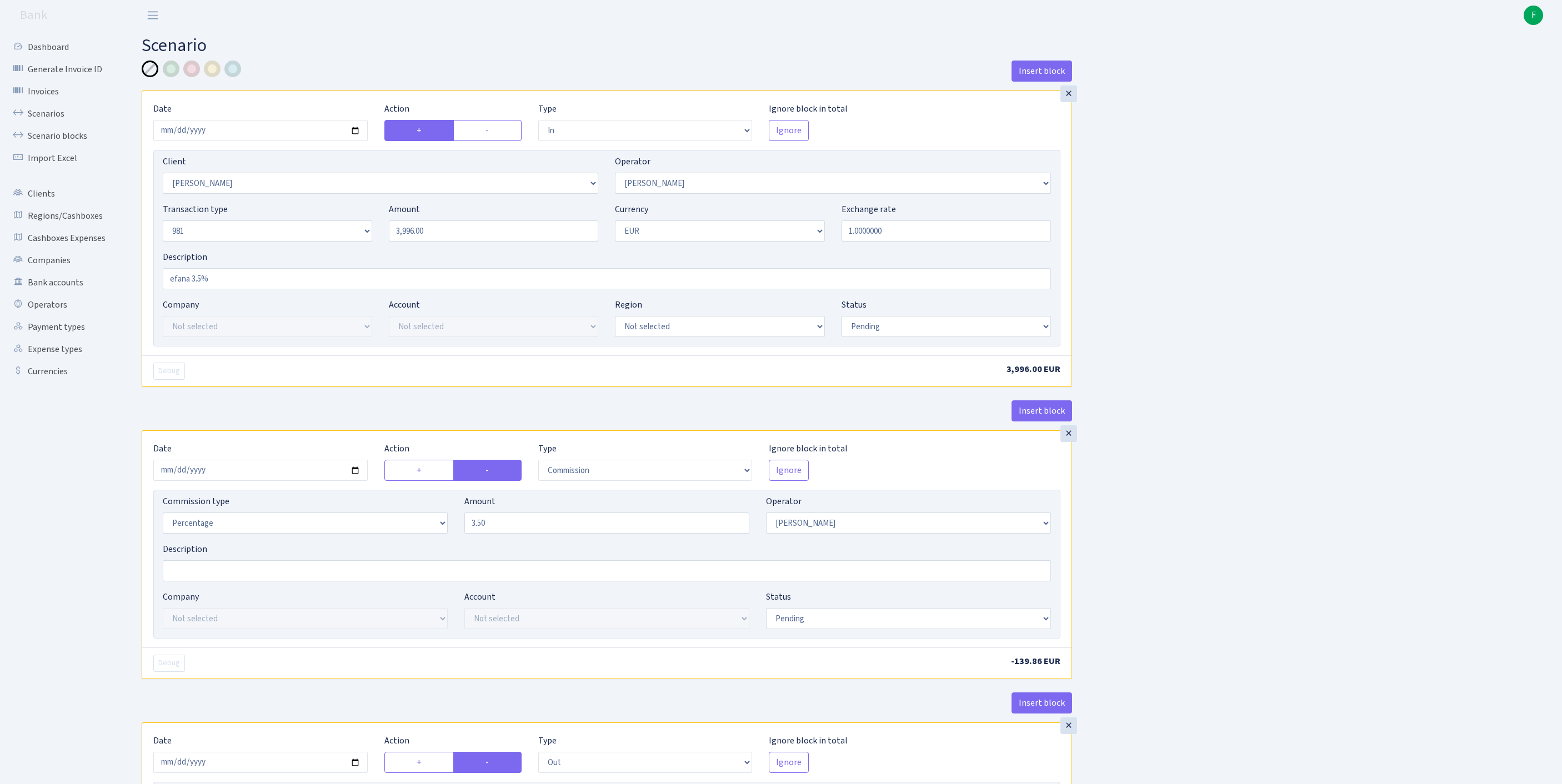
select select "3139"
select select "61"
select select "8"
select select "1"
select select "pending"
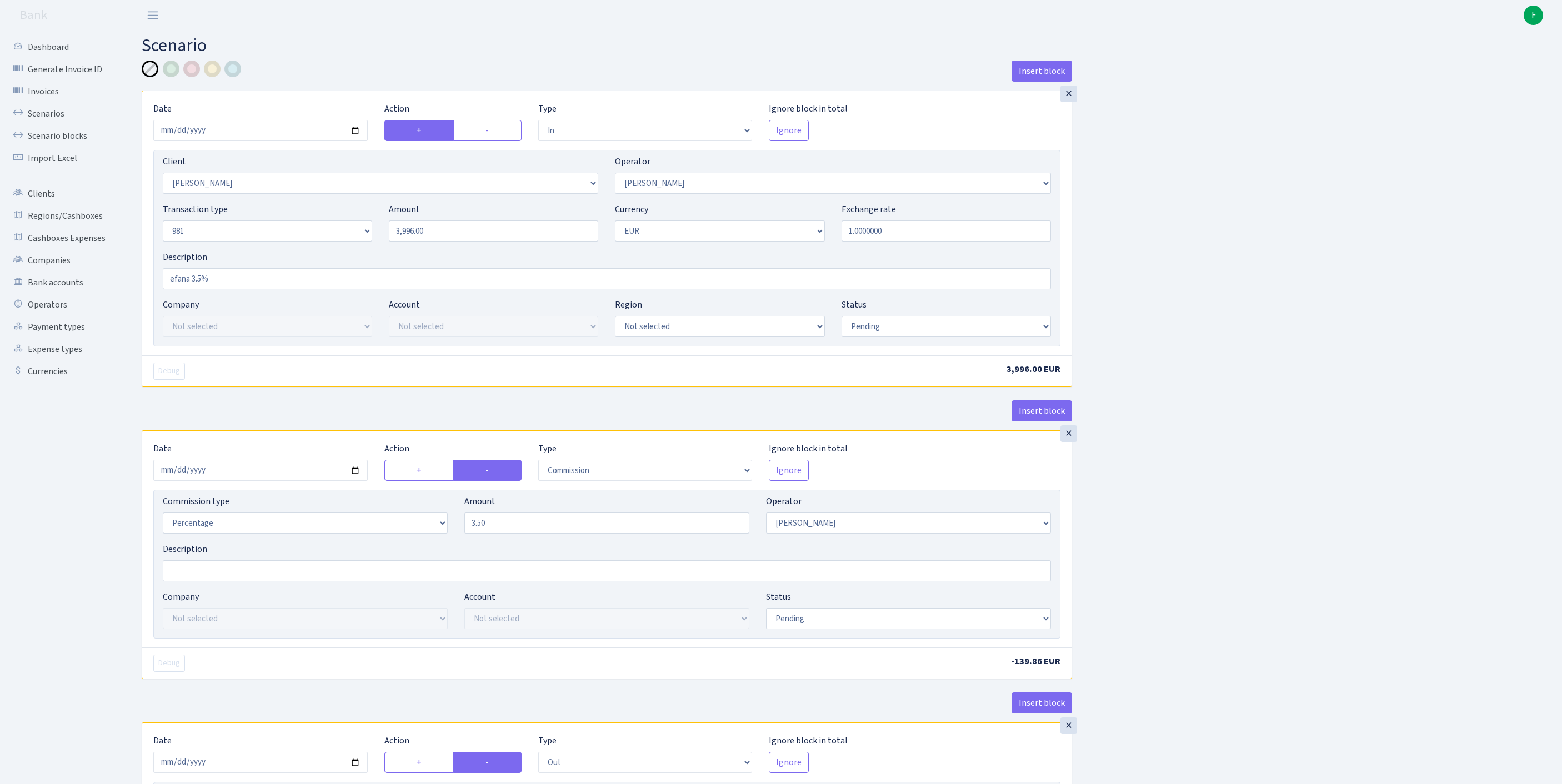
select select "commission"
select select "61"
select select "pending"
click at [54, 121] on link "Scenarios" at bounding box center [61, 114] width 111 height 22
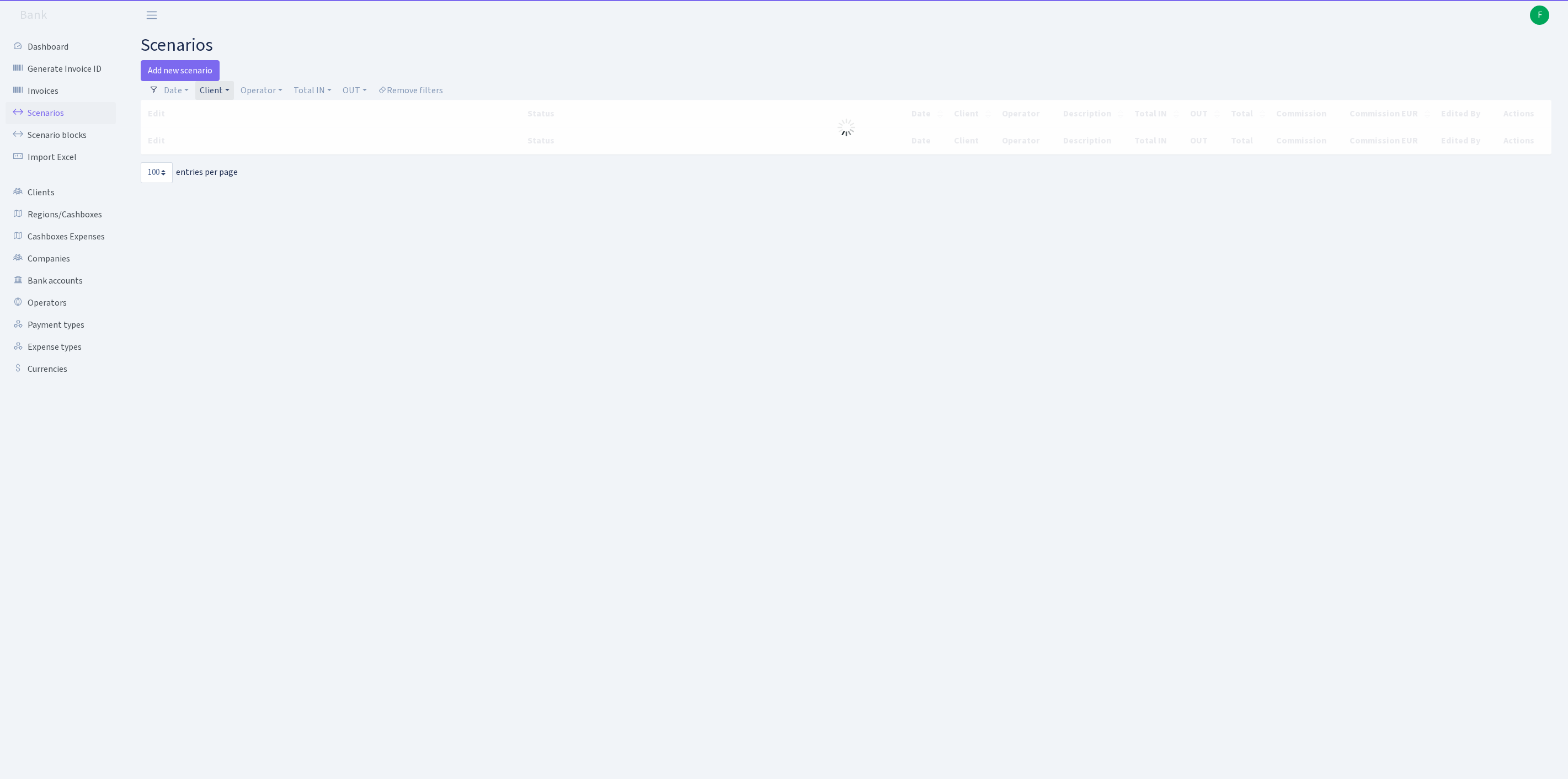
select select "100"
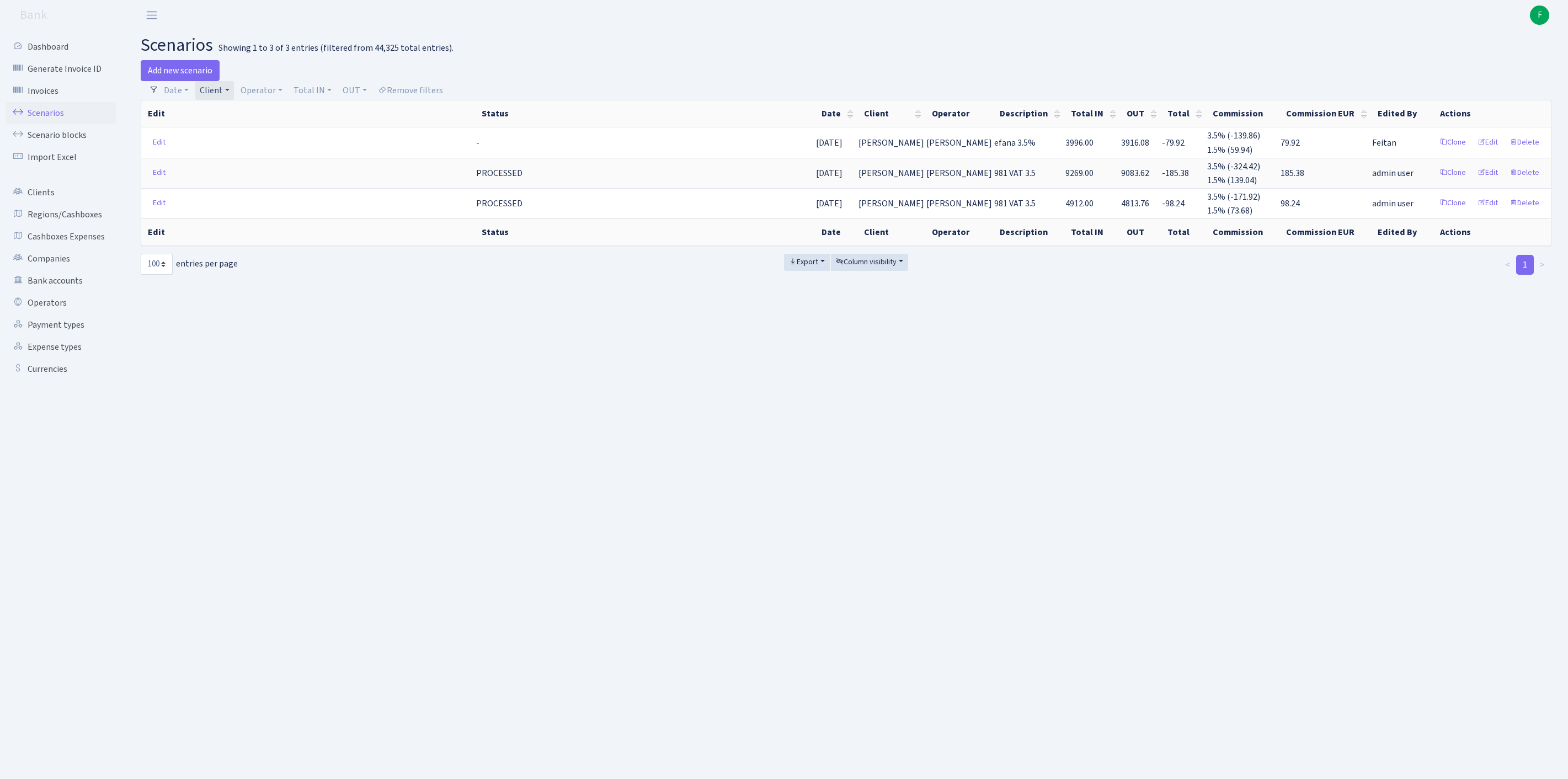
click at [234, 96] on link "Client" at bounding box center [215, 90] width 39 height 19
select select
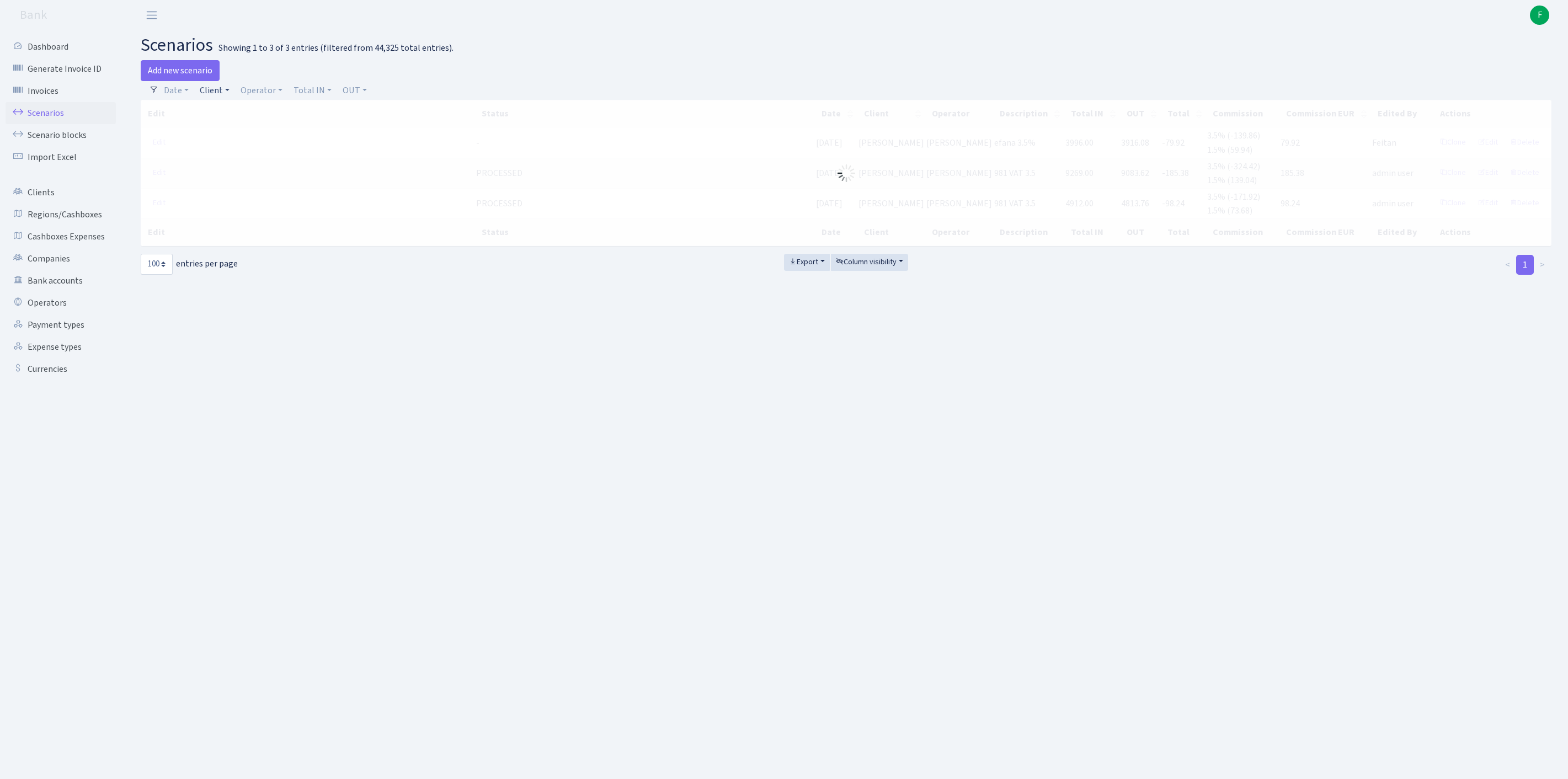
click at [233, 97] on link "Client" at bounding box center [215, 90] width 39 height 19
click at [235, 138] on input "search" at bounding box center [244, 130] width 92 height 17
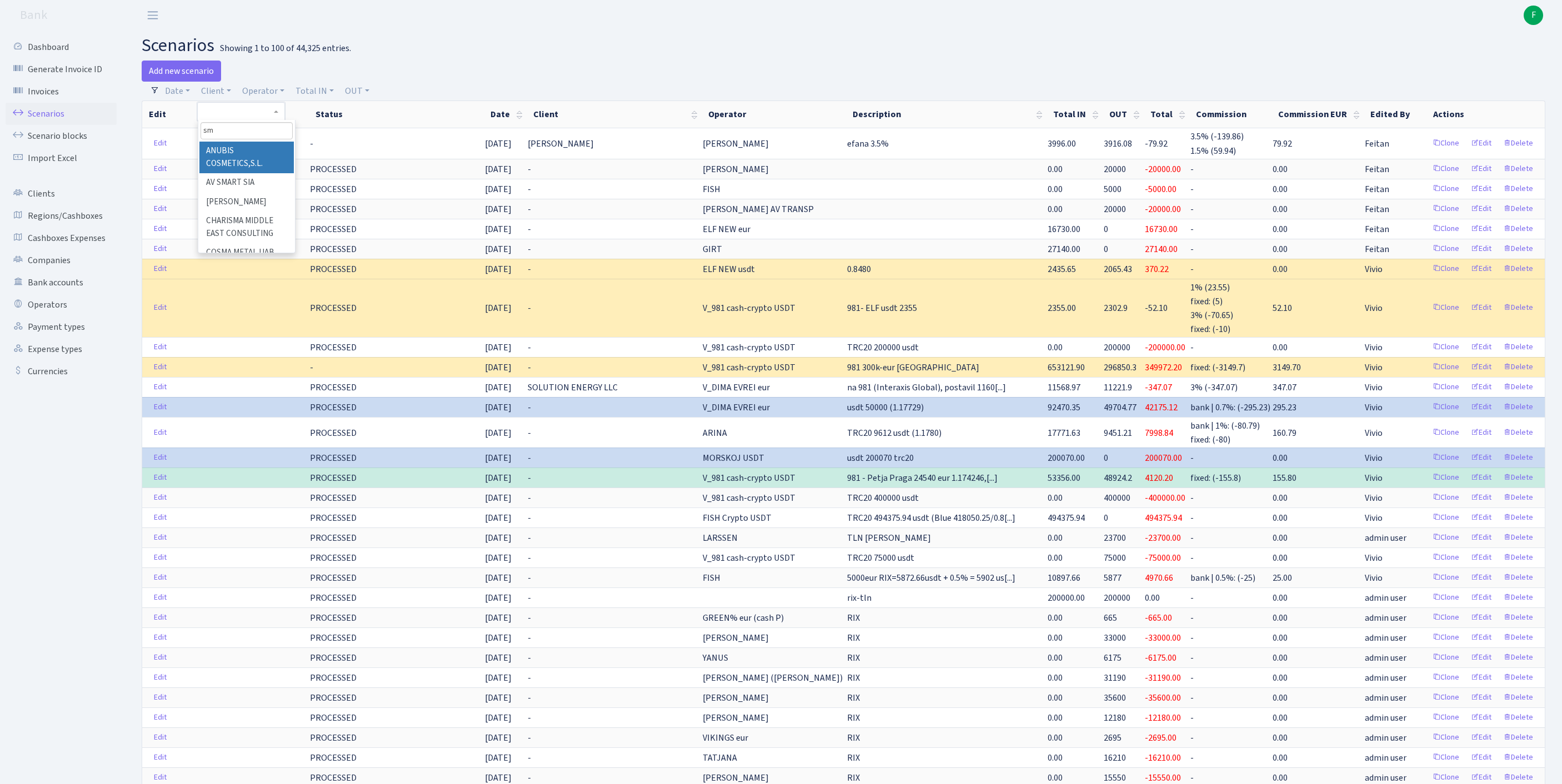
type input "s"
click at [53, 97] on link "Invoices" at bounding box center [61, 92] width 111 height 22
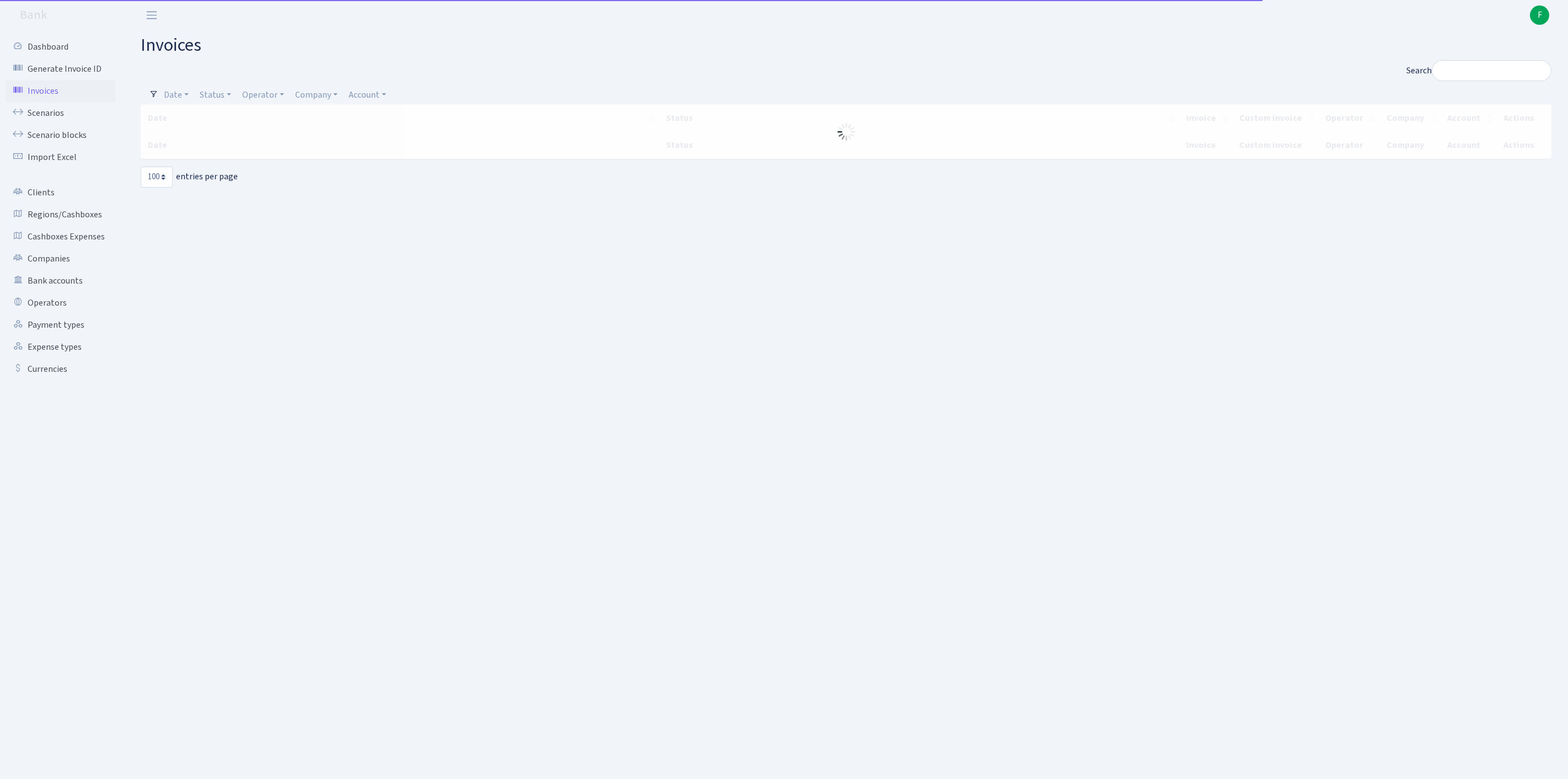
select select "100"
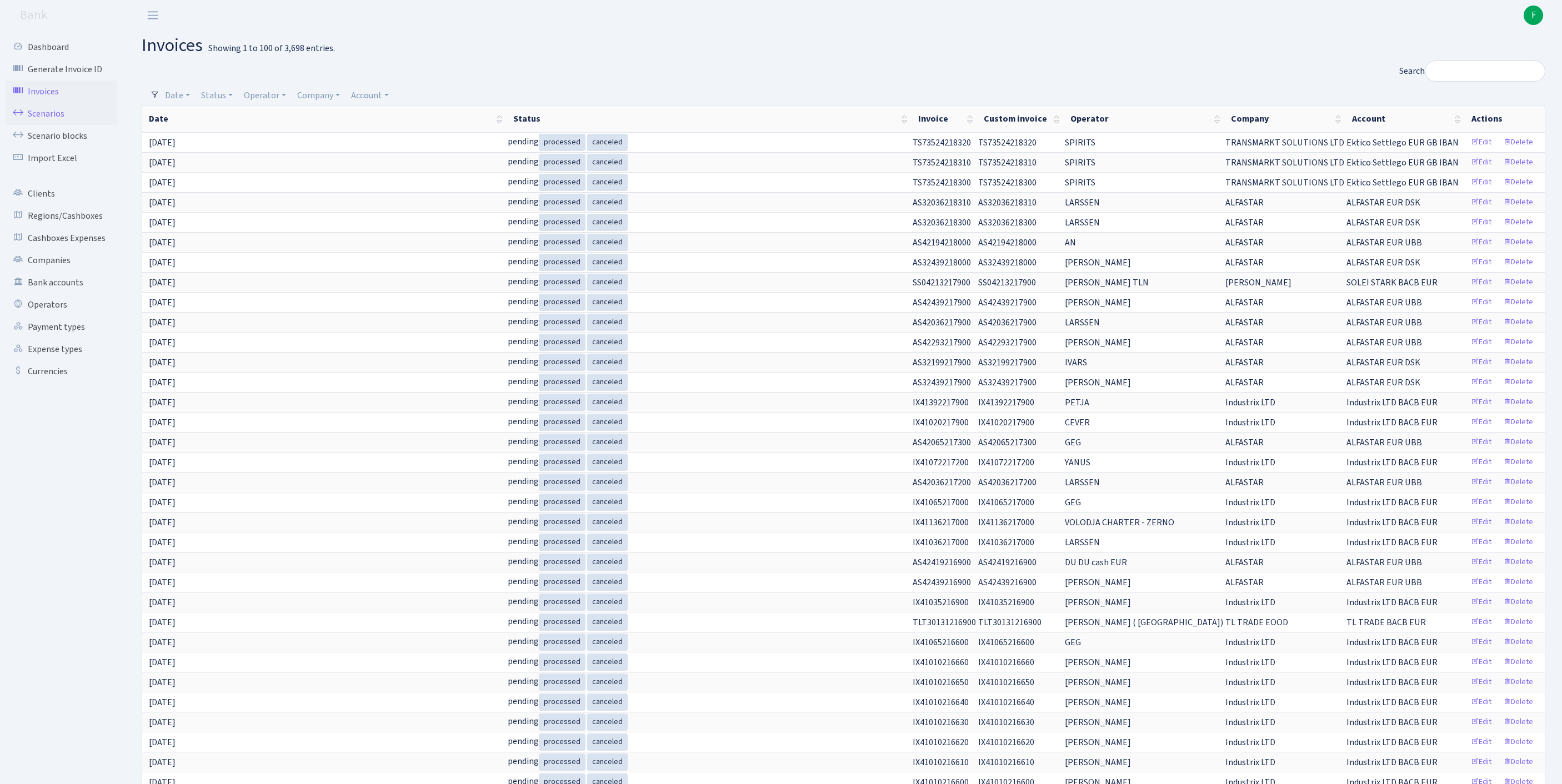
click at [53, 125] on link "Scenarios" at bounding box center [61, 114] width 111 height 22
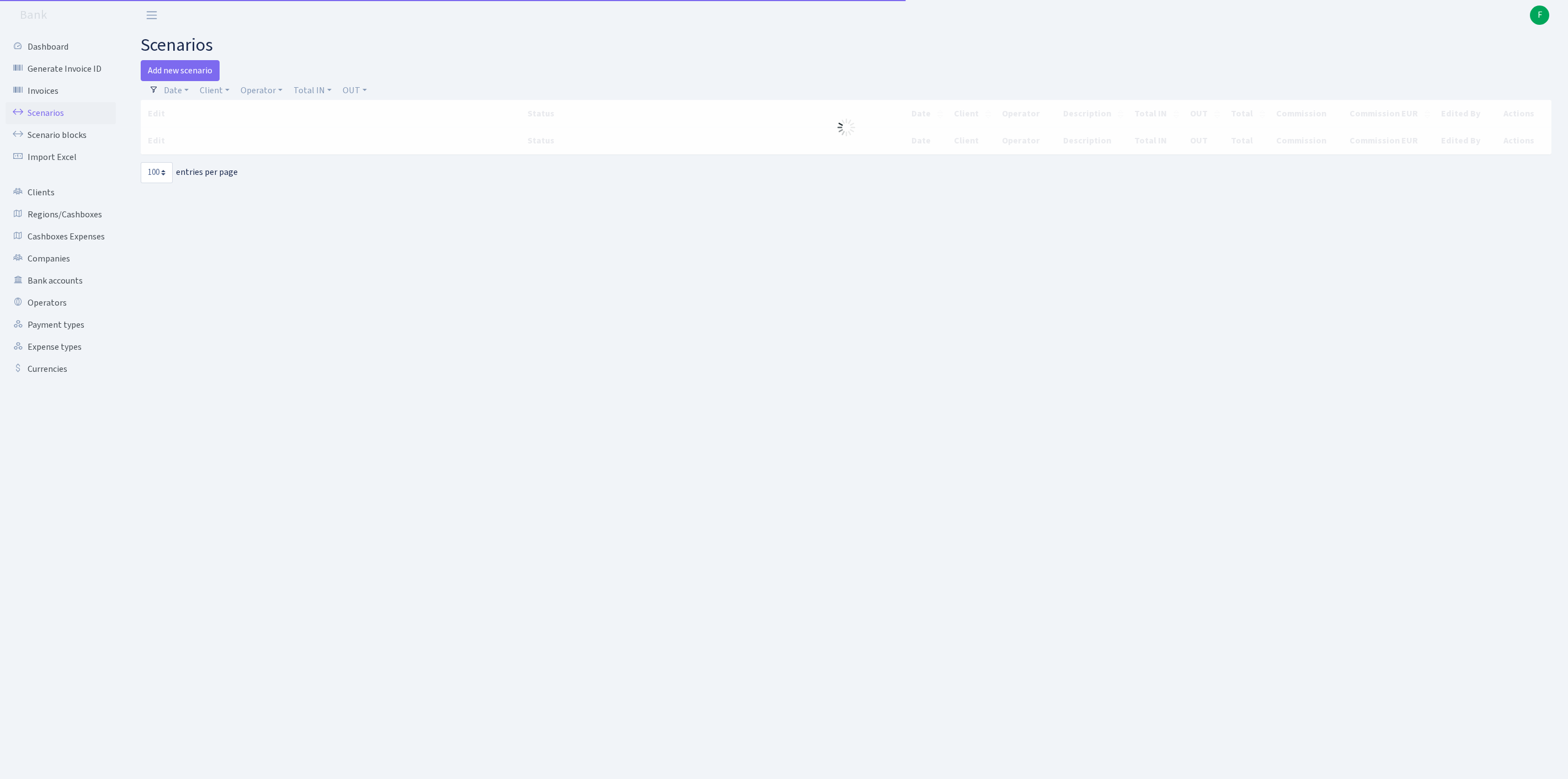
select select "100"
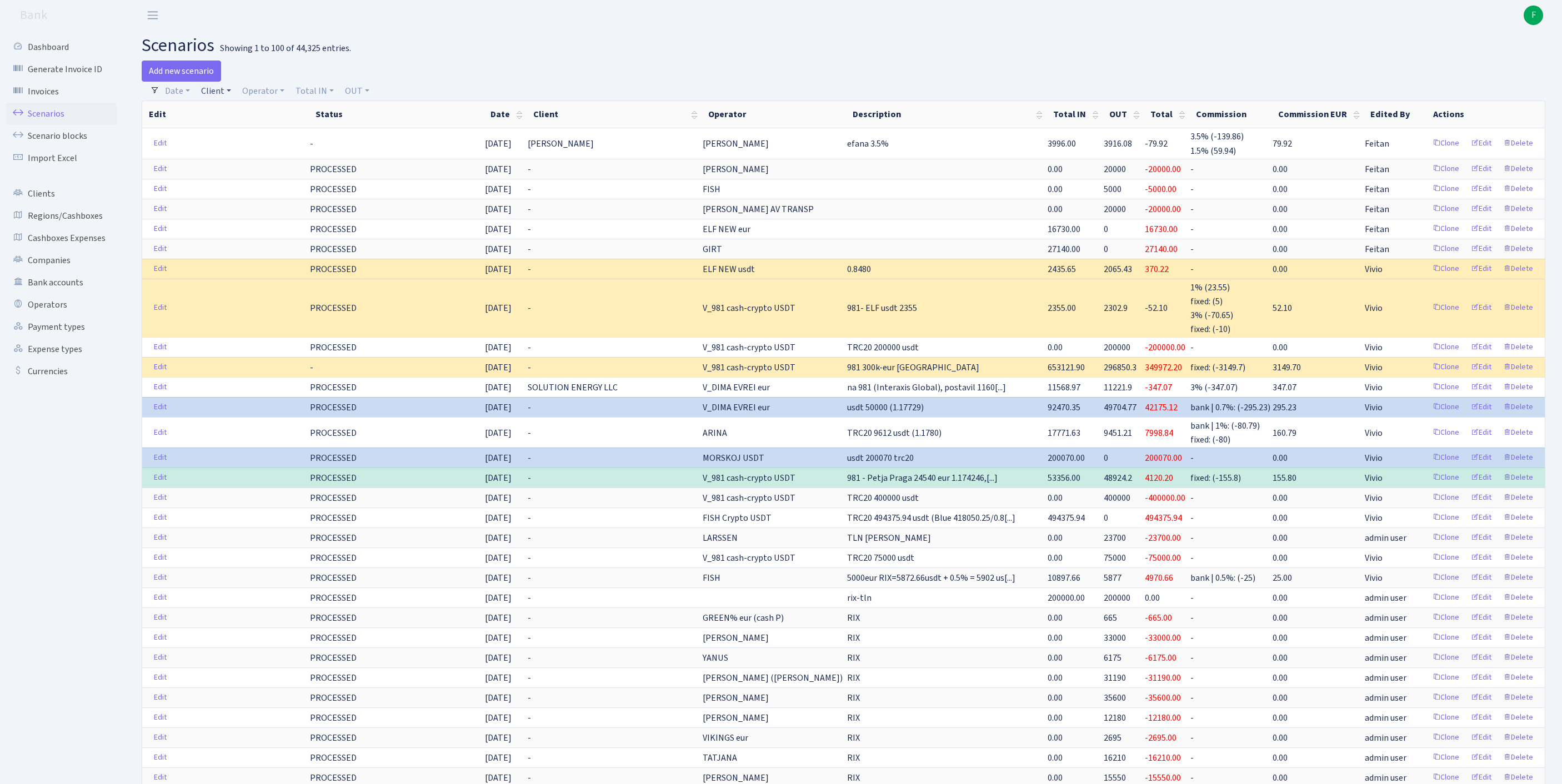
click at [225, 94] on link "Client" at bounding box center [216, 91] width 39 height 19
click at [240, 131] on input "search" at bounding box center [246, 131] width 92 height 17
type input "heavy cra"
click at [46, 205] on link "Clients" at bounding box center [61, 193] width 111 height 22
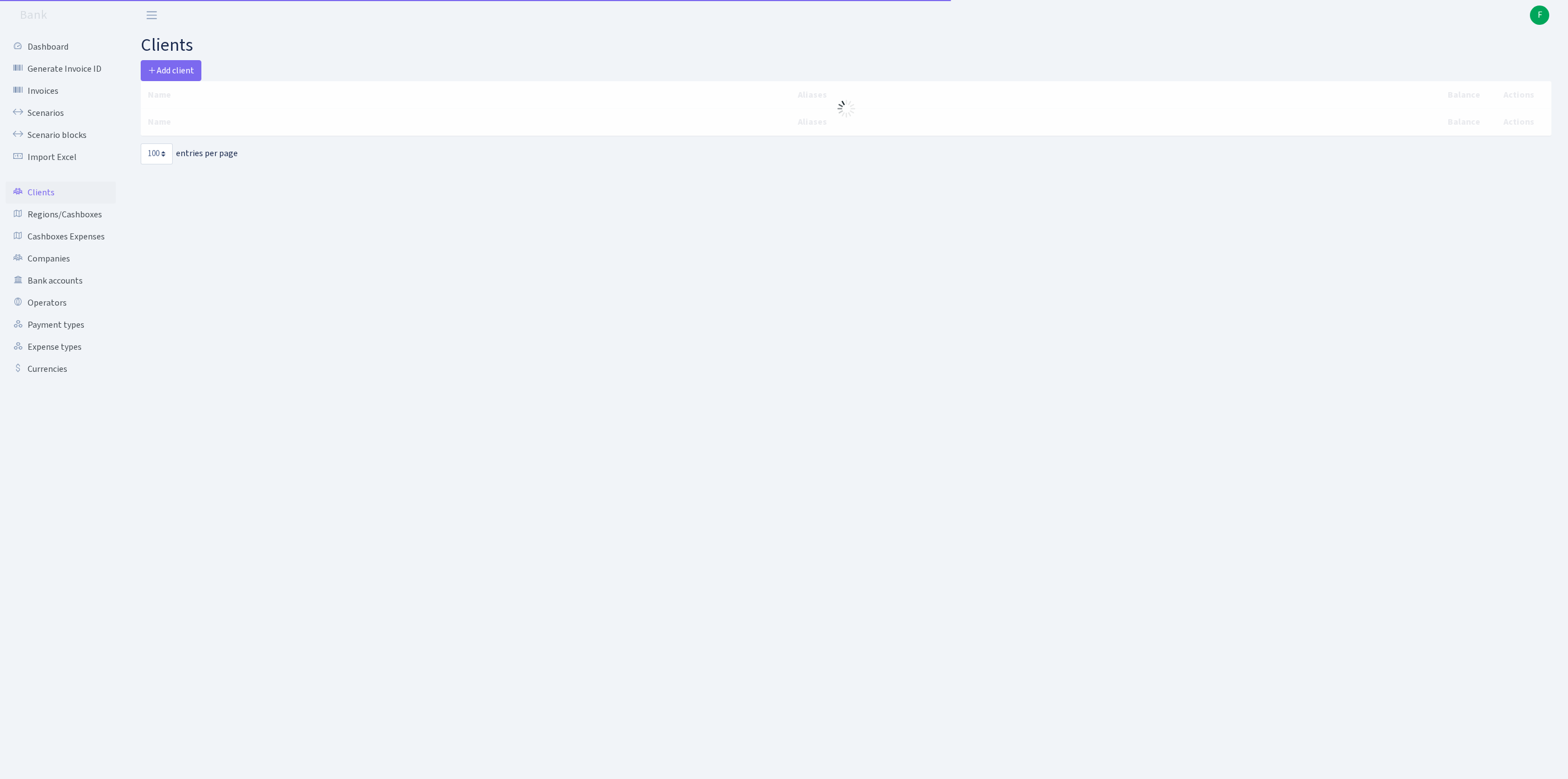
select select "100"
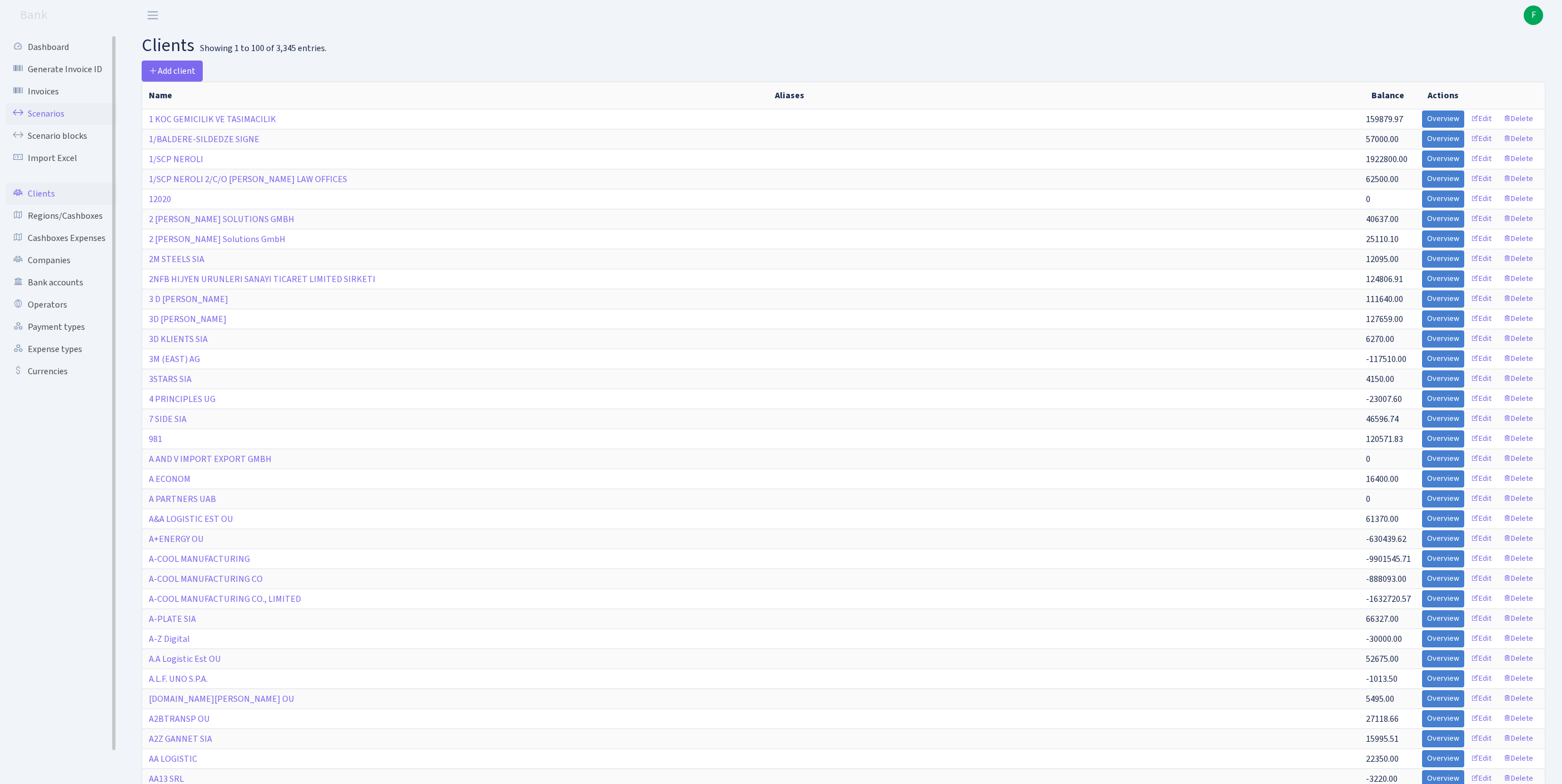
click at [51, 118] on link "Scenarios" at bounding box center [61, 114] width 111 height 22
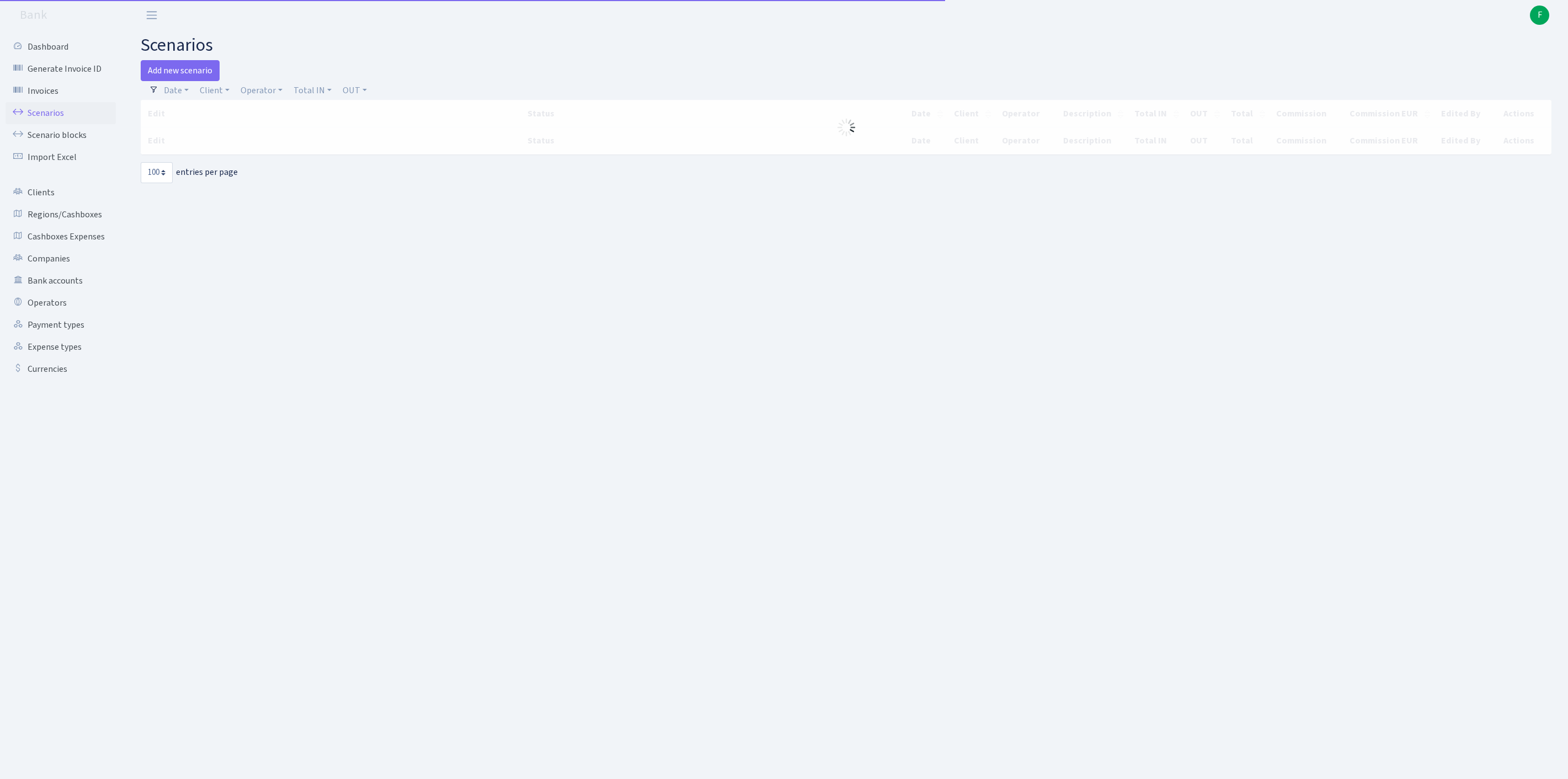
select select "100"
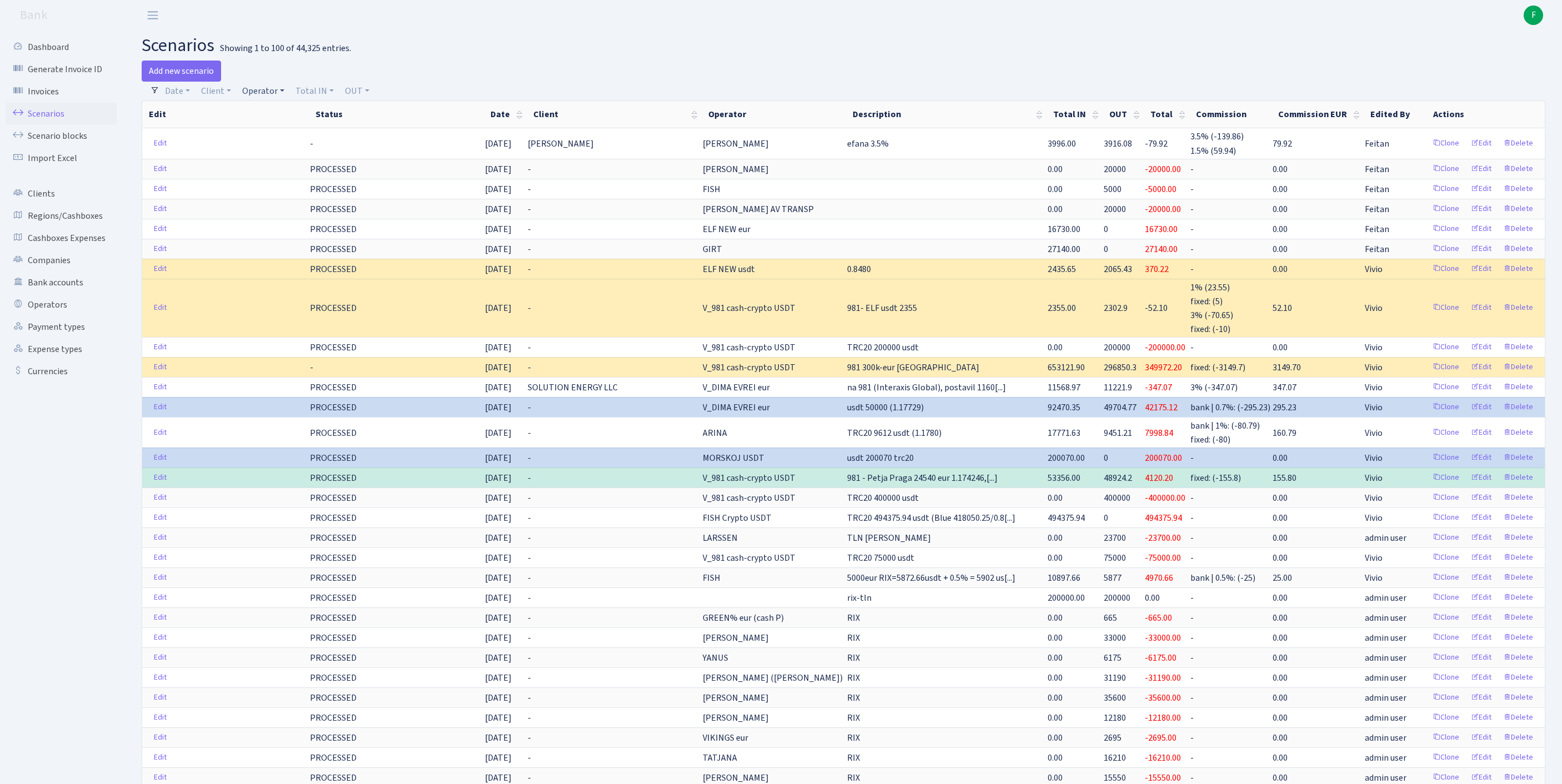
click at [279, 92] on link "Operator" at bounding box center [263, 91] width 51 height 19
click at [281, 136] on input "search" at bounding box center [287, 131] width 92 height 17
type input "roma ko"
click at [282, 205] on li "[PERSON_NAME] TLN" at bounding box center [287, 195] width 94 height 19
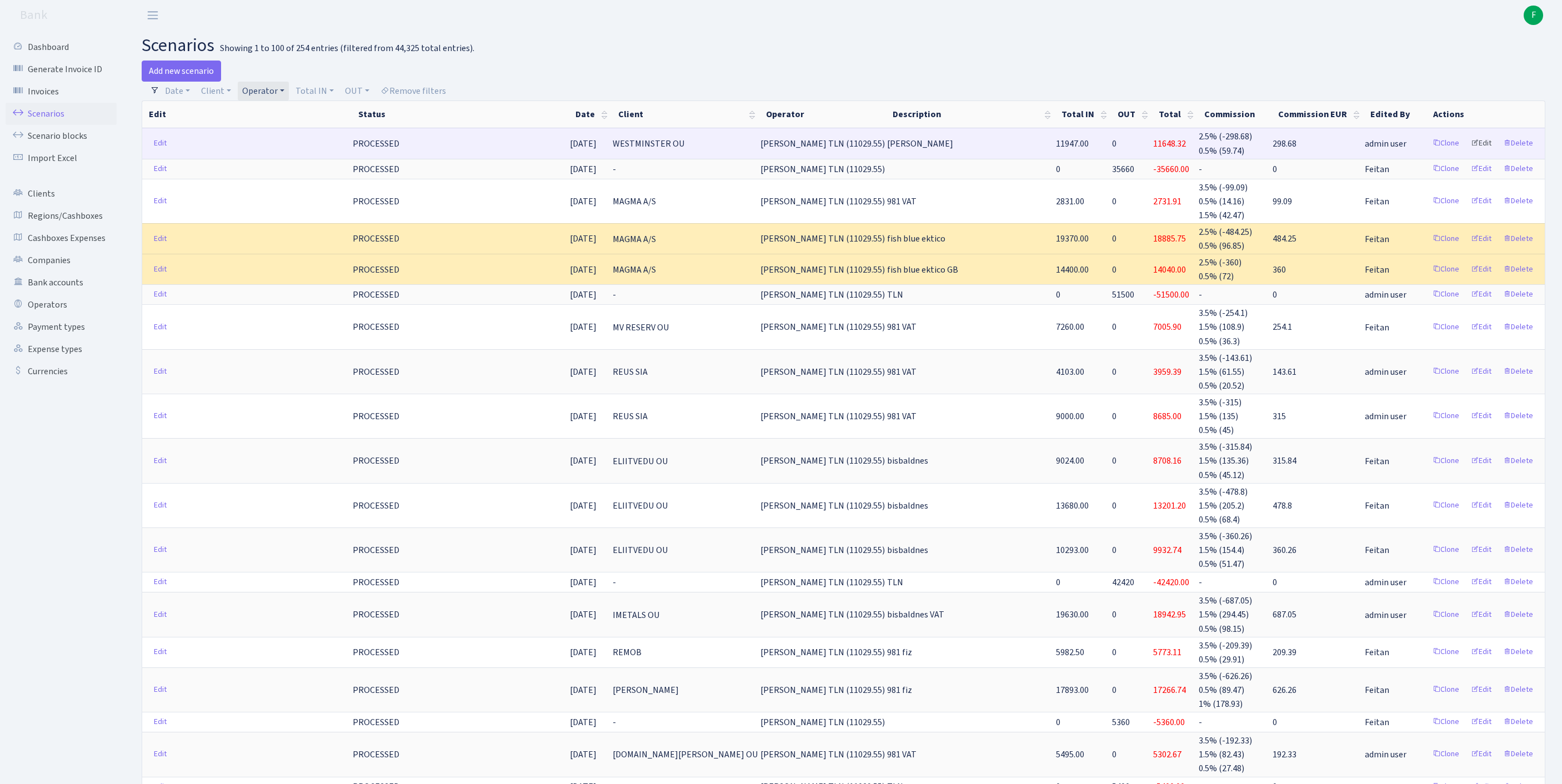
click at [1472, 152] on link "Edit" at bounding box center [1481, 143] width 31 height 17
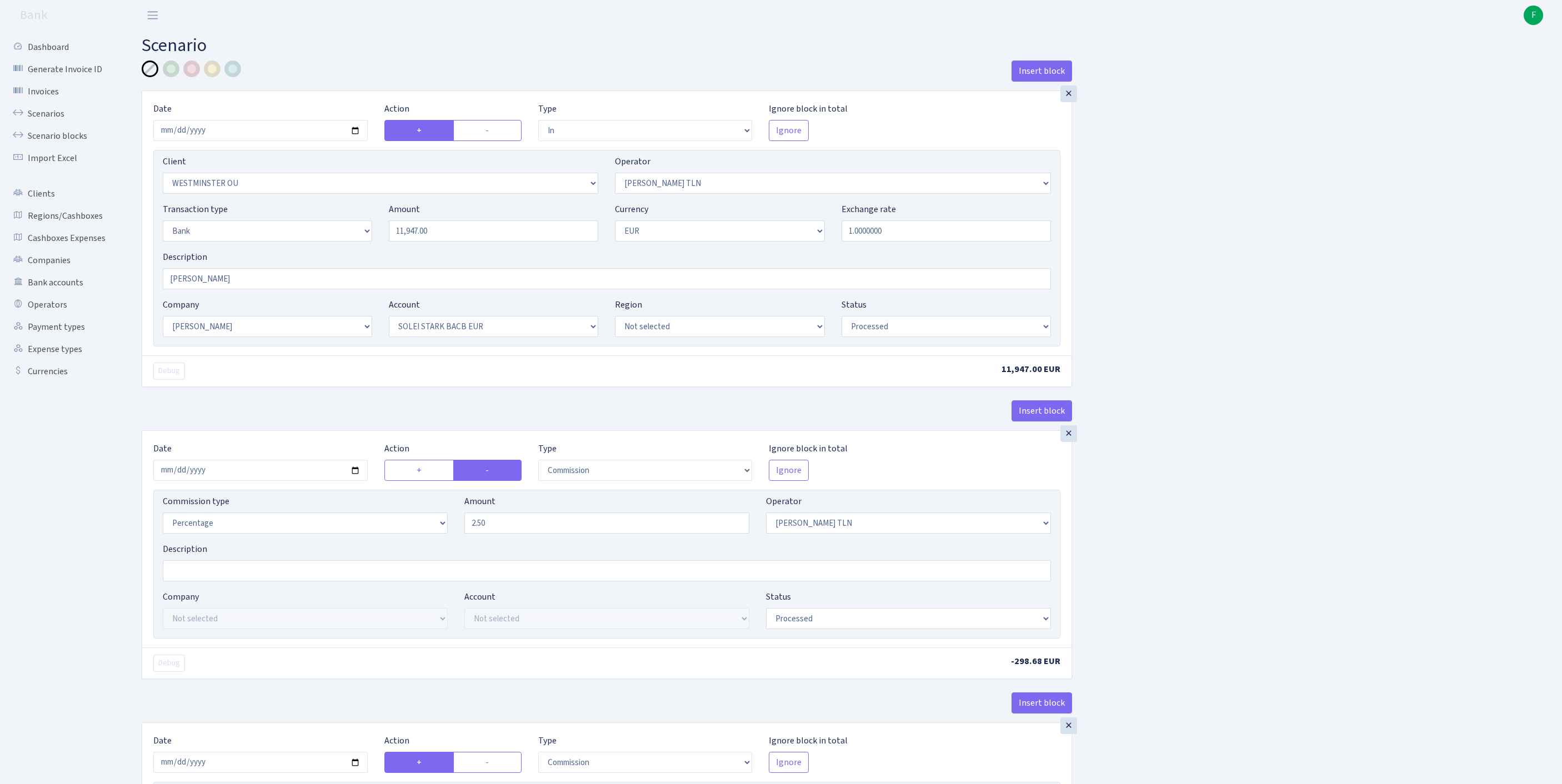
select select "in"
select select "2640"
select select "213"
select select "2"
select select "1"
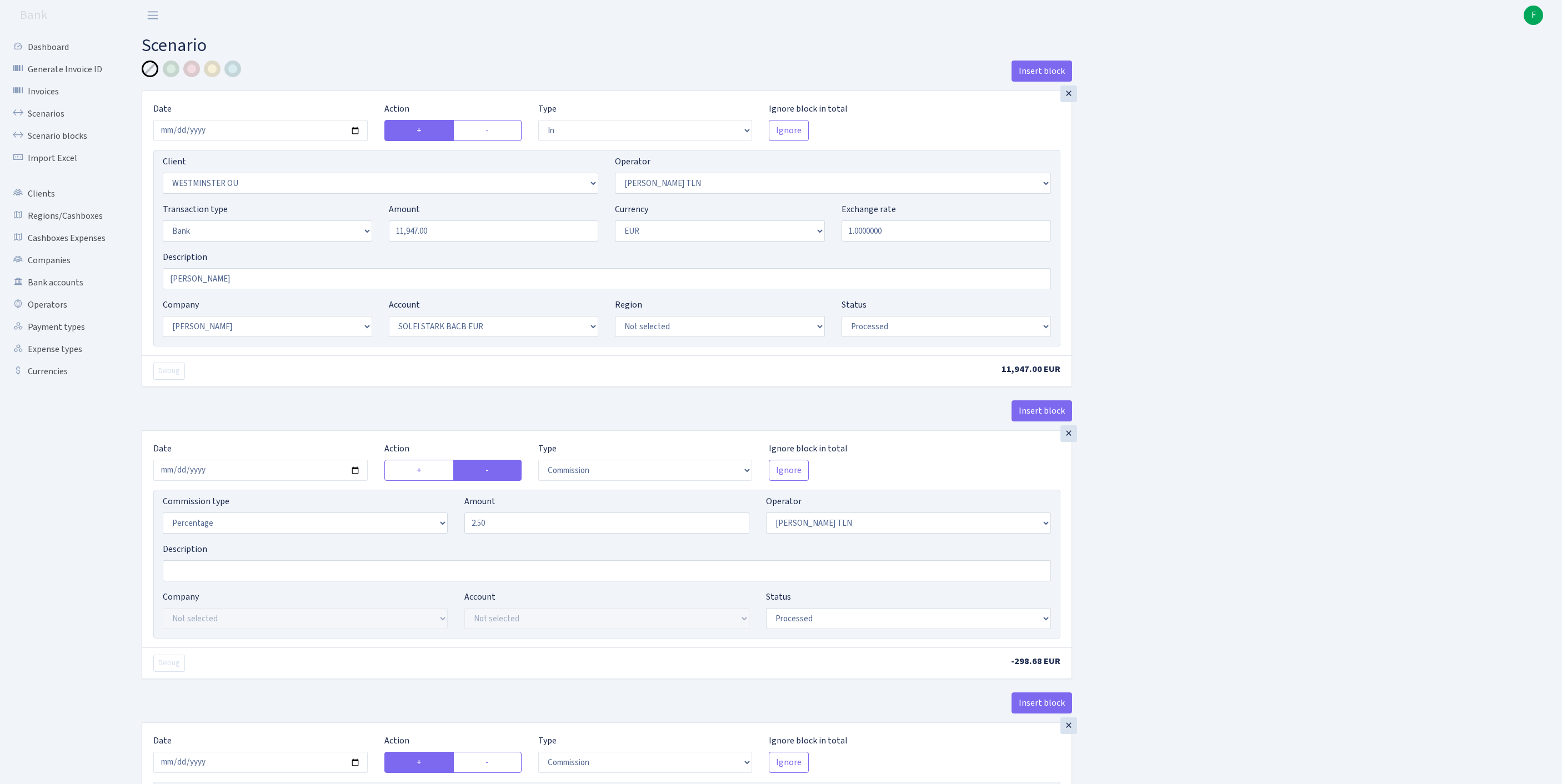
select select "2"
select select "4"
select select "processed"
select select "commission"
select select "213"
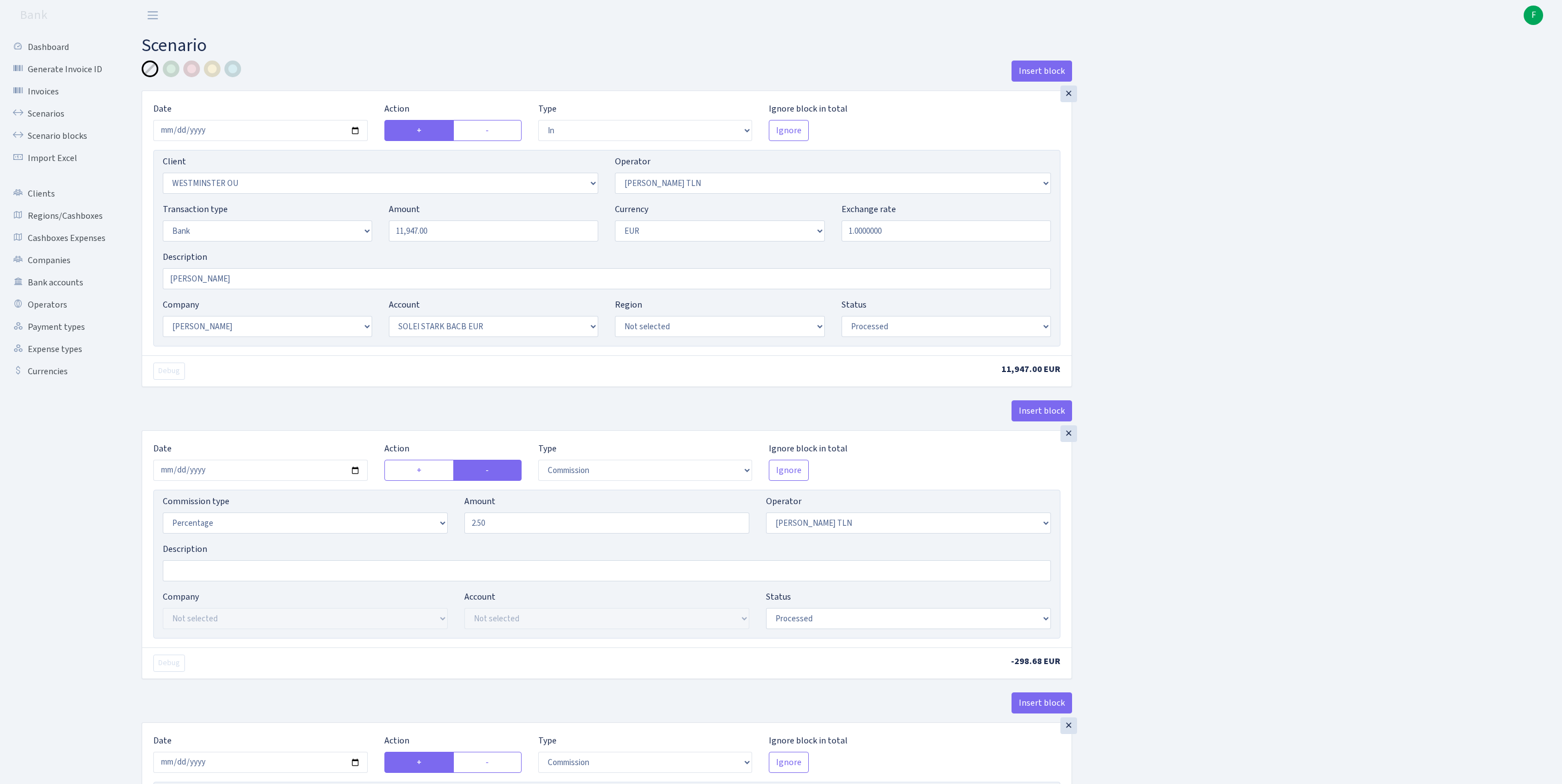
select select "processed"
select select "commission"
select select "248"
select select "processed"
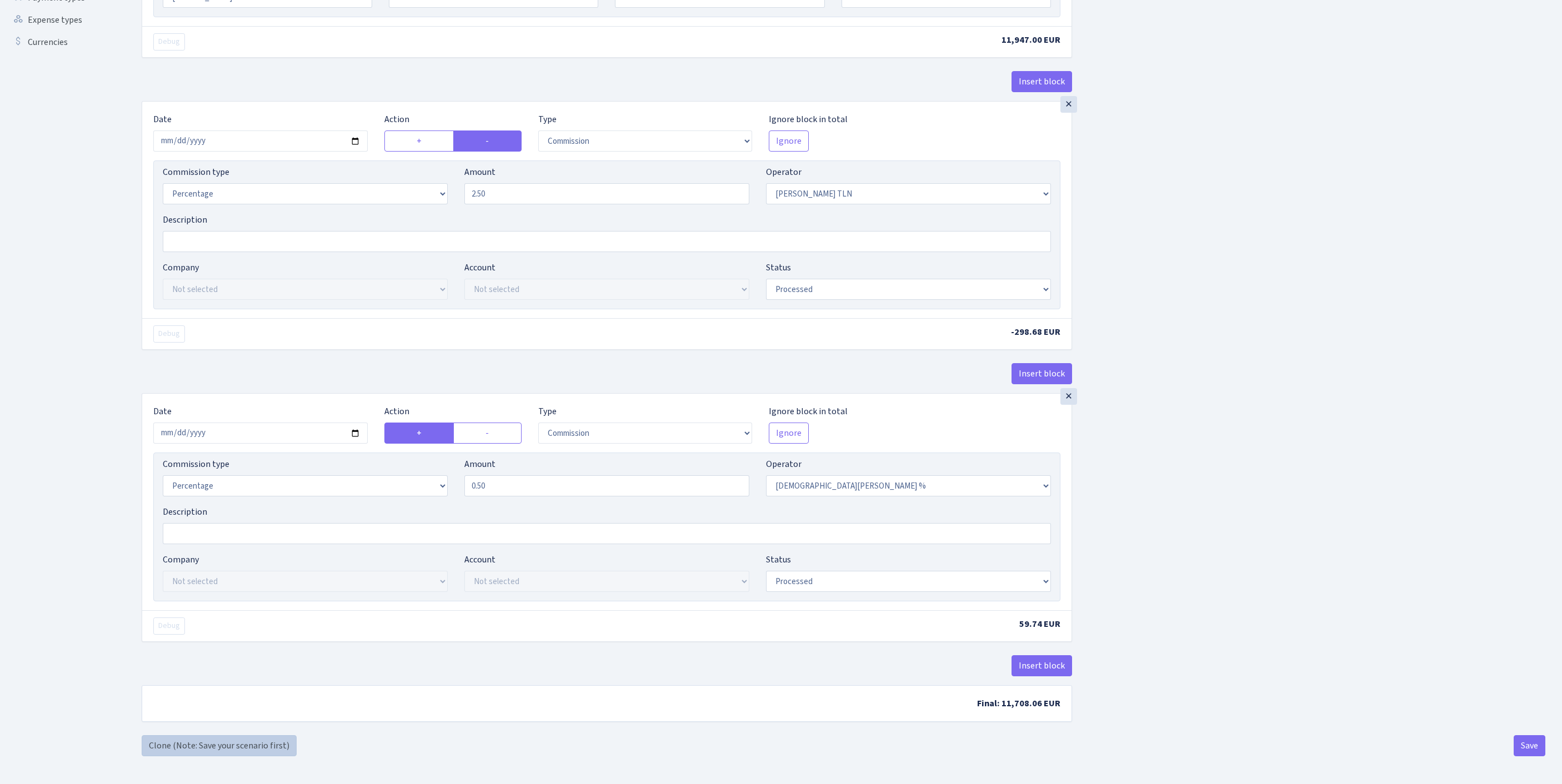
click at [226, 742] on link "Clone (Note: Save your scenario first)" at bounding box center [219, 745] width 155 height 21
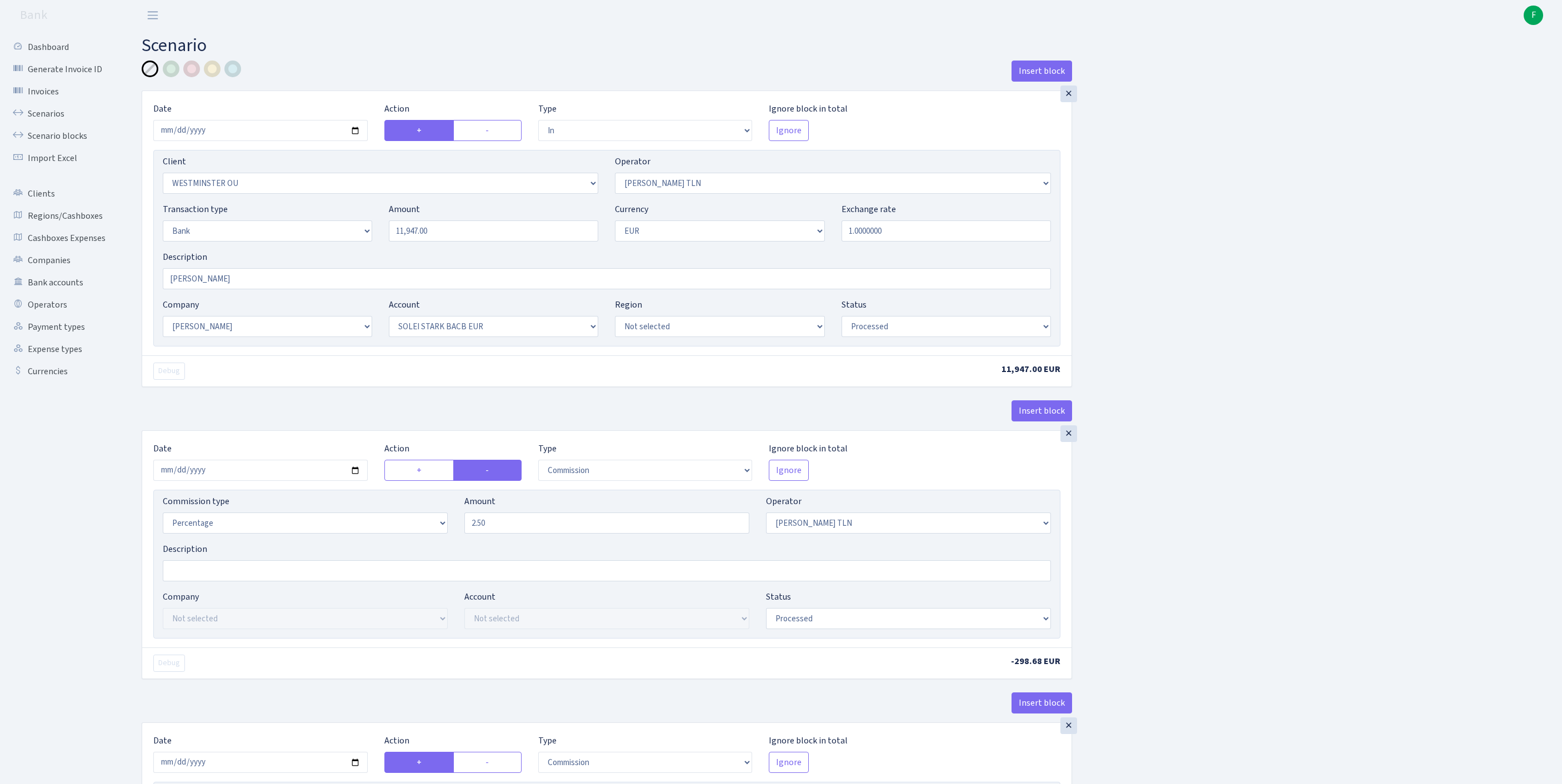
select select "in"
select select "2640"
select select "213"
select select "2"
select select "1"
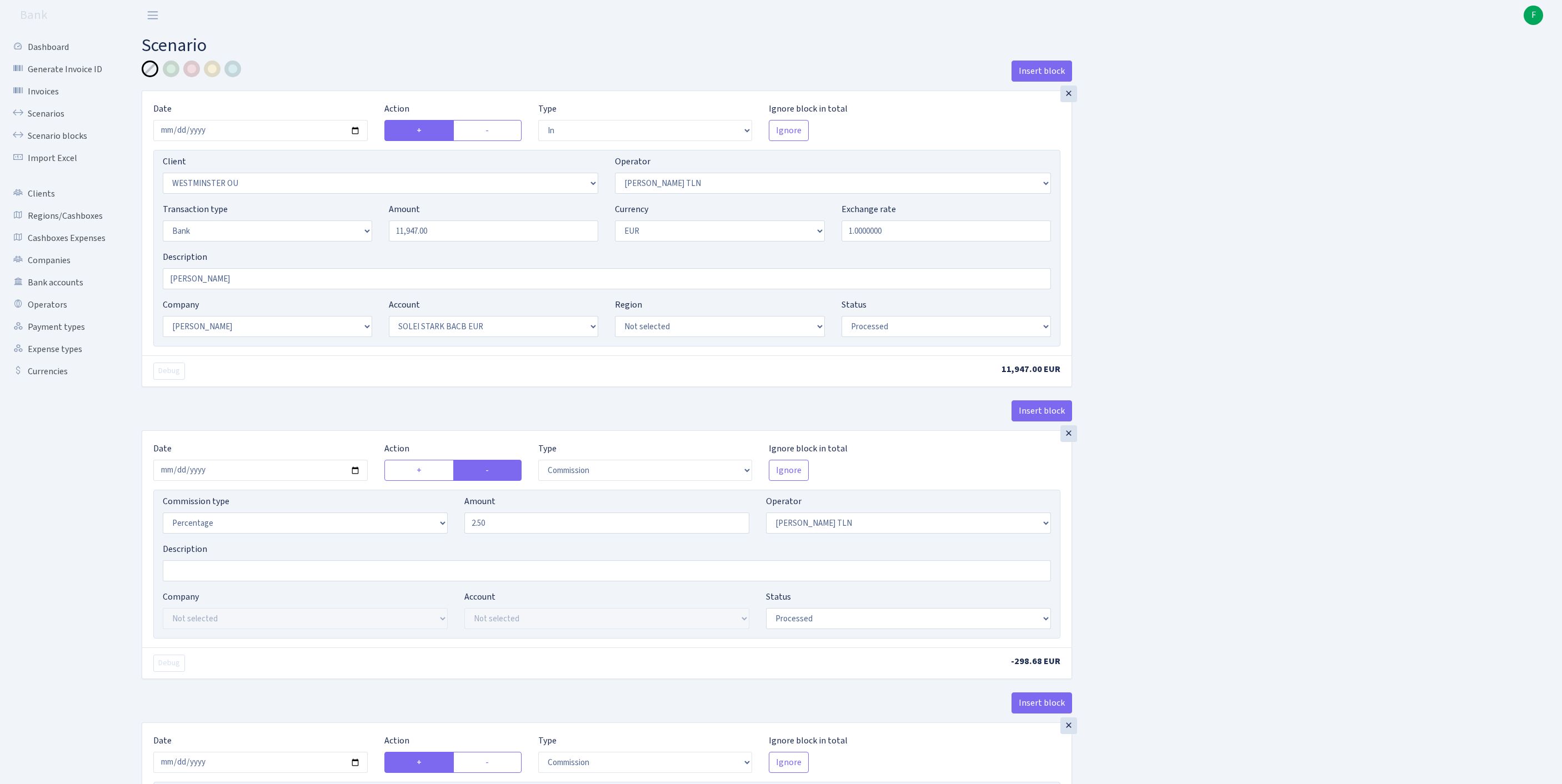
select select "2"
select select "4"
select select "processed"
select select "commission"
select select "213"
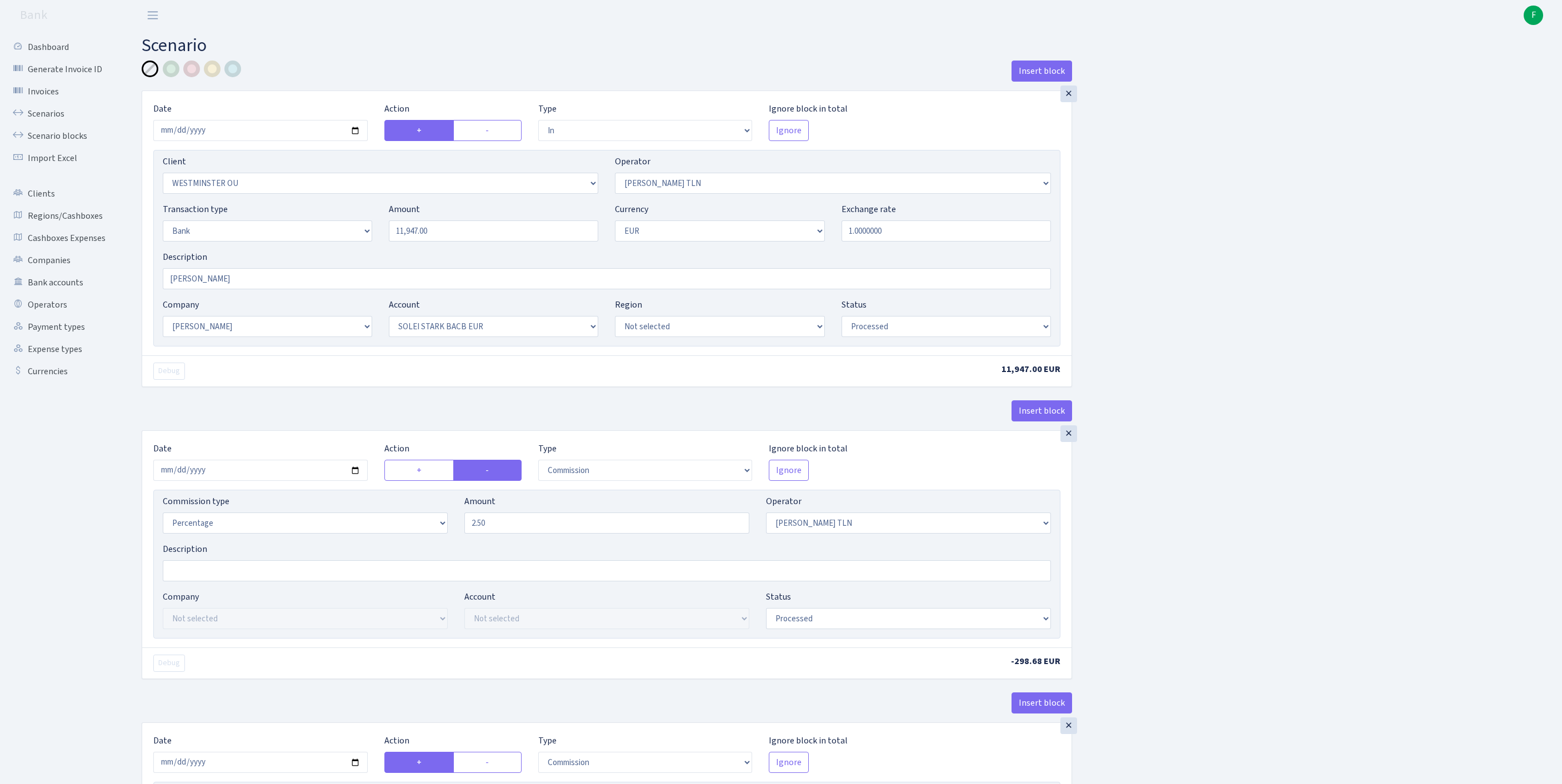
select select "processed"
select select "commission"
select select "248"
select select "processed"
click at [265, 141] on input "2025-09-19" at bounding box center [260, 130] width 215 height 21
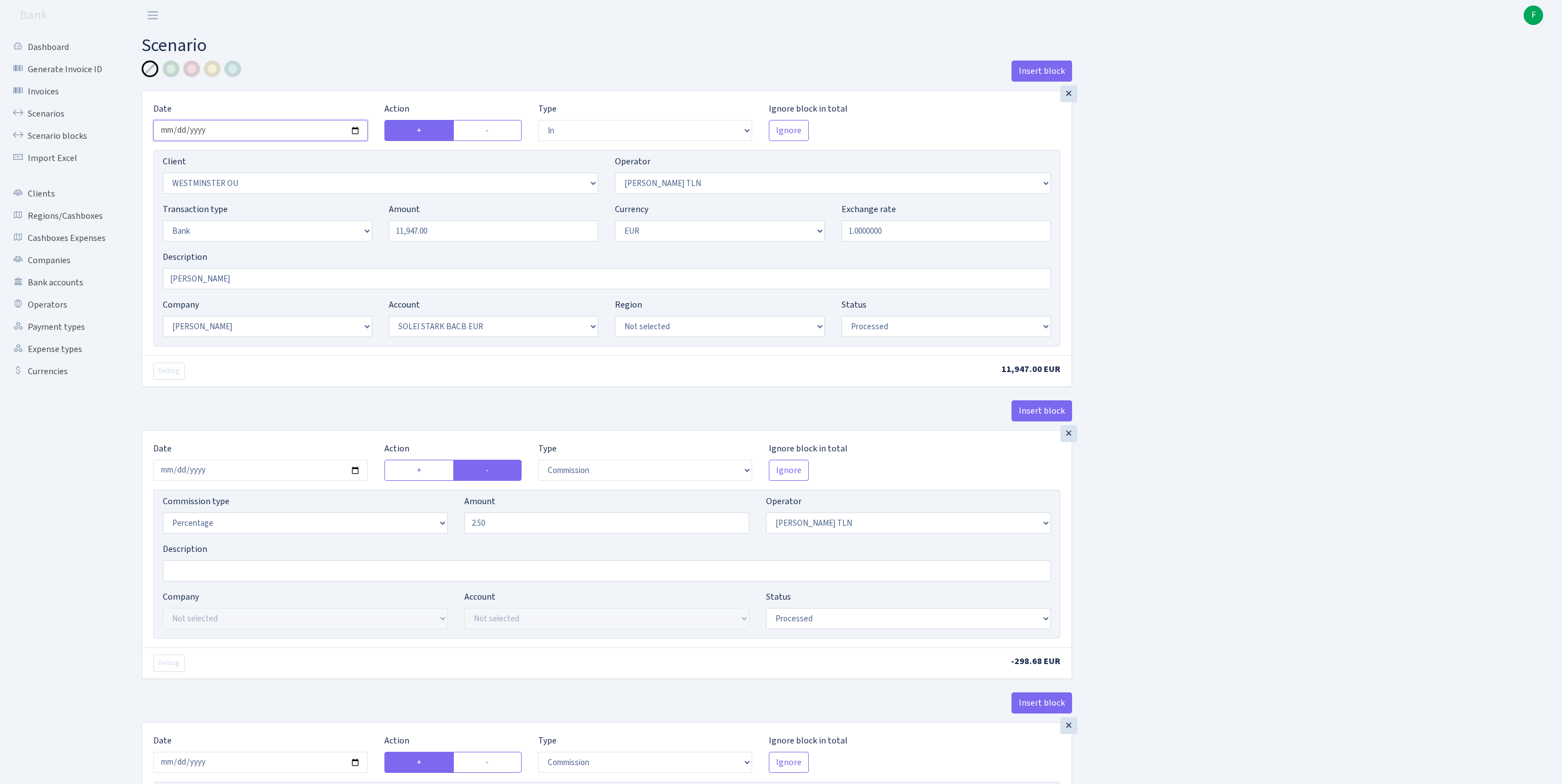
type input "2025-09-22"
click at [369, 194] on select "Not selected 1 KOC GEMICILIK VE TASIMACILIK 1/BALDERE-SILDEDZE SIGNE 1/SCP NERO…" at bounding box center [380, 183] width 435 height 21
select select "3370"
drag, startPoint x: 351, startPoint y: 251, endPoint x: 223, endPoint y: 237, distance: 128.8
click at [223, 237] on div "Transaction type Not selected 981 ELF FISH crypto GIRT IVO dekl MM-BALTIC eur U…" at bounding box center [606, 226] width 905 height 47
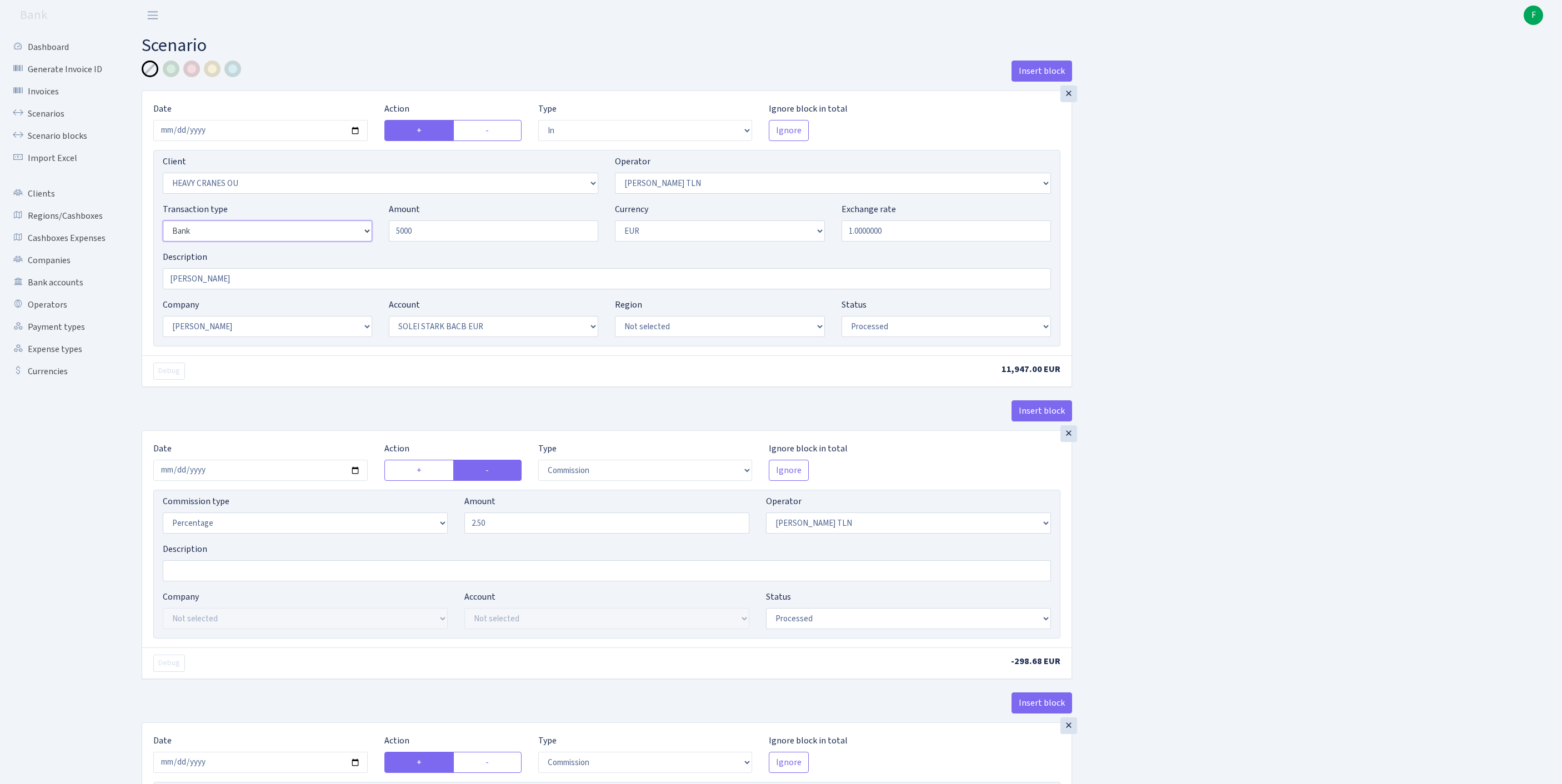
type input "5,000.00"
select select "8"
select select
drag, startPoint x: 237, startPoint y: 304, endPoint x: 90, endPoint y: 273, distance: 150.2
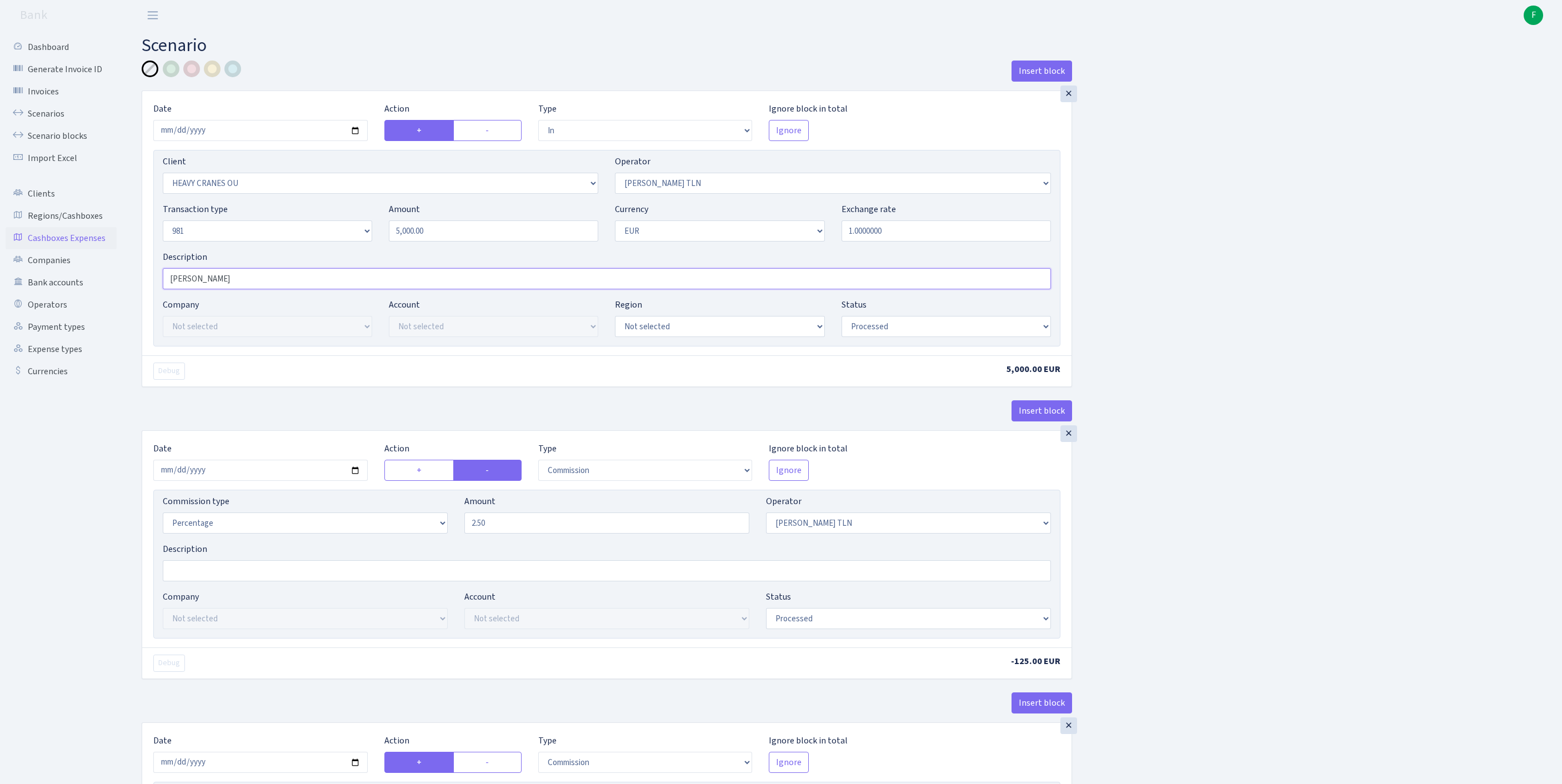
click at [90, 273] on div "Dashboard Generate Invoice ID Invoices Scenarios Scenario blocks Import Excel C…" at bounding box center [781, 558] width 1562 height 1054
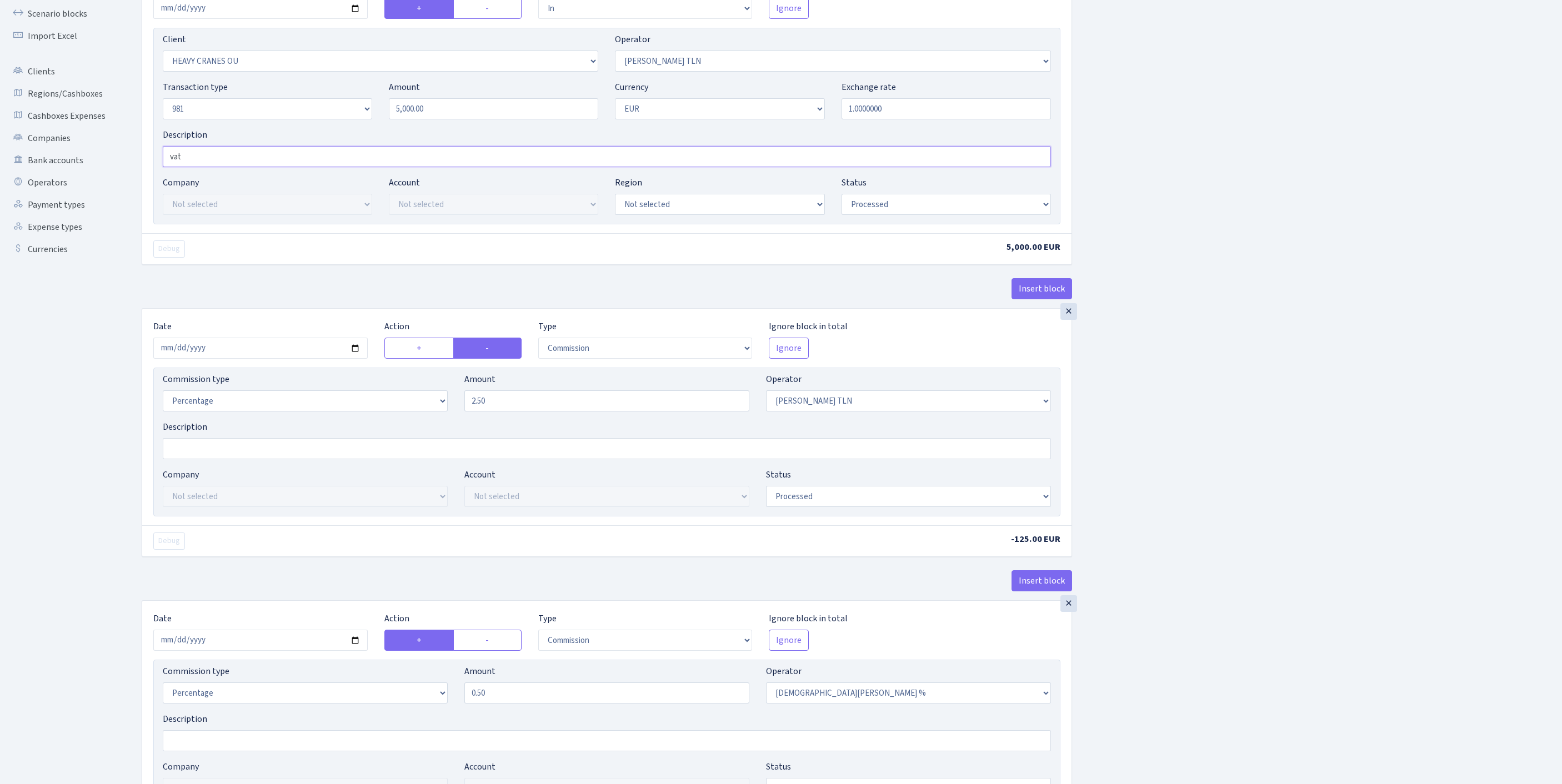
scroll to position [220, 0]
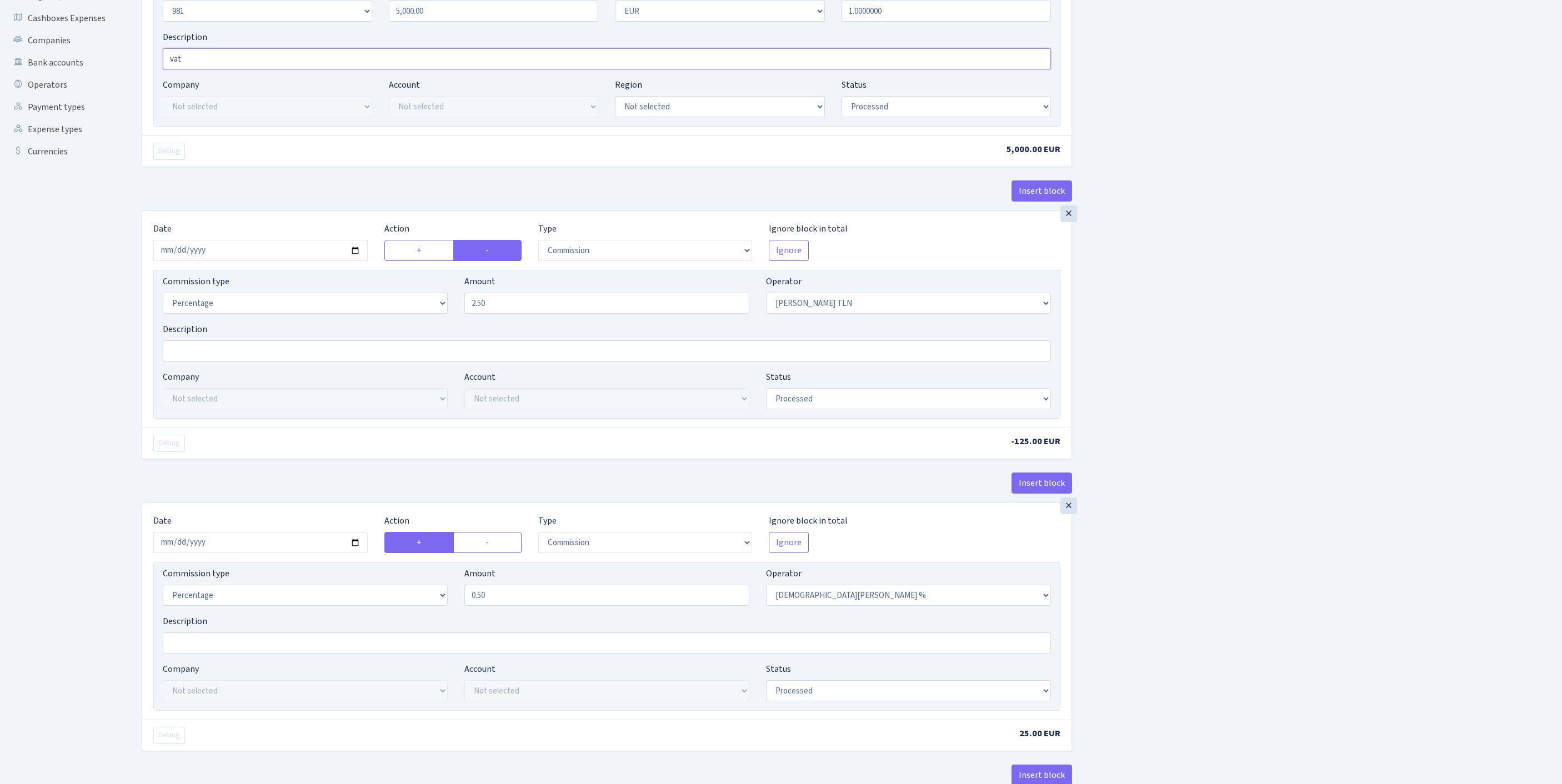
type input "vat"
click at [262, 261] on input "2025-09-19" at bounding box center [260, 250] width 215 height 21
type input "[DATE]"
drag, startPoint x: 494, startPoint y: 358, endPoint x: 409, endPoint y: 354, distance: 85.1
click at [409, 323] on div "Commission type Percentage Fixed Bank Amount 2.50 Operator Not selected 981 981…" at bounding box center [606, 298] width 905 height 47
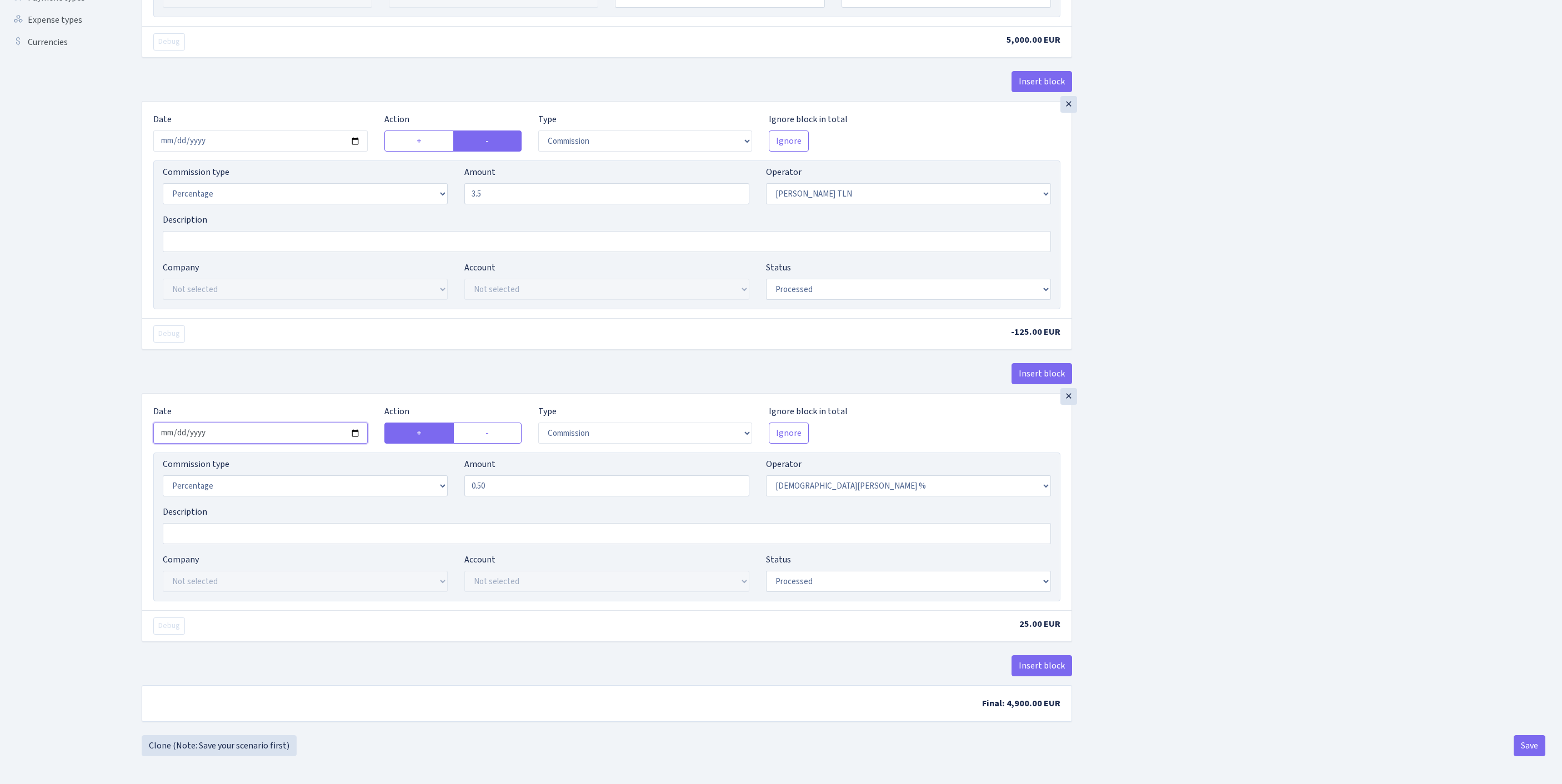
type input "3.50"
click at [304, 422] on input "2025-09-19" at bounding box center [260, 432] width 215 height 21
type input "[DATE]"
click at [1032, 656] on button "Insert block" at bounding box center [1041, 665] width 60 height 21
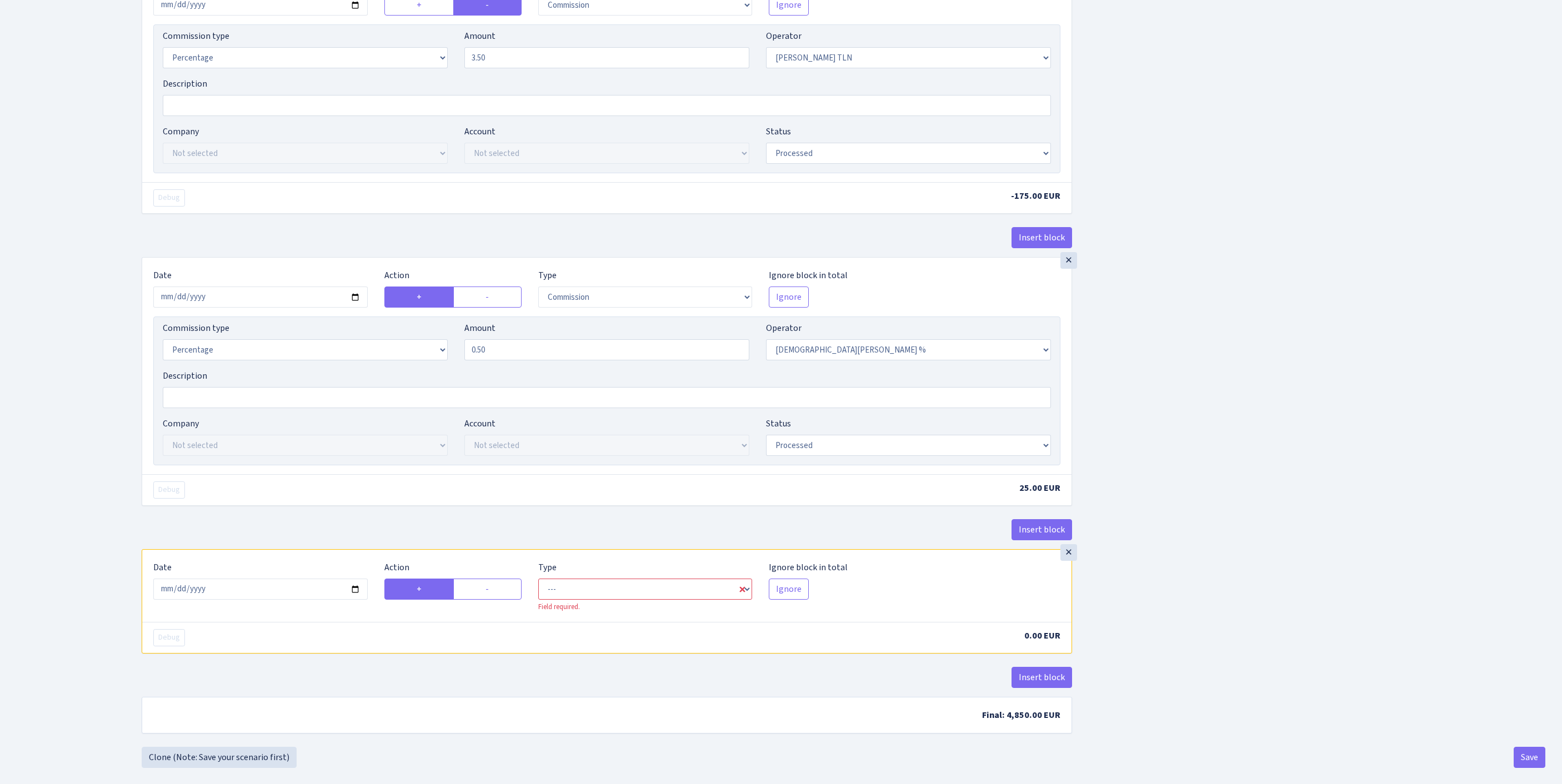
scroll to position [641, 0]
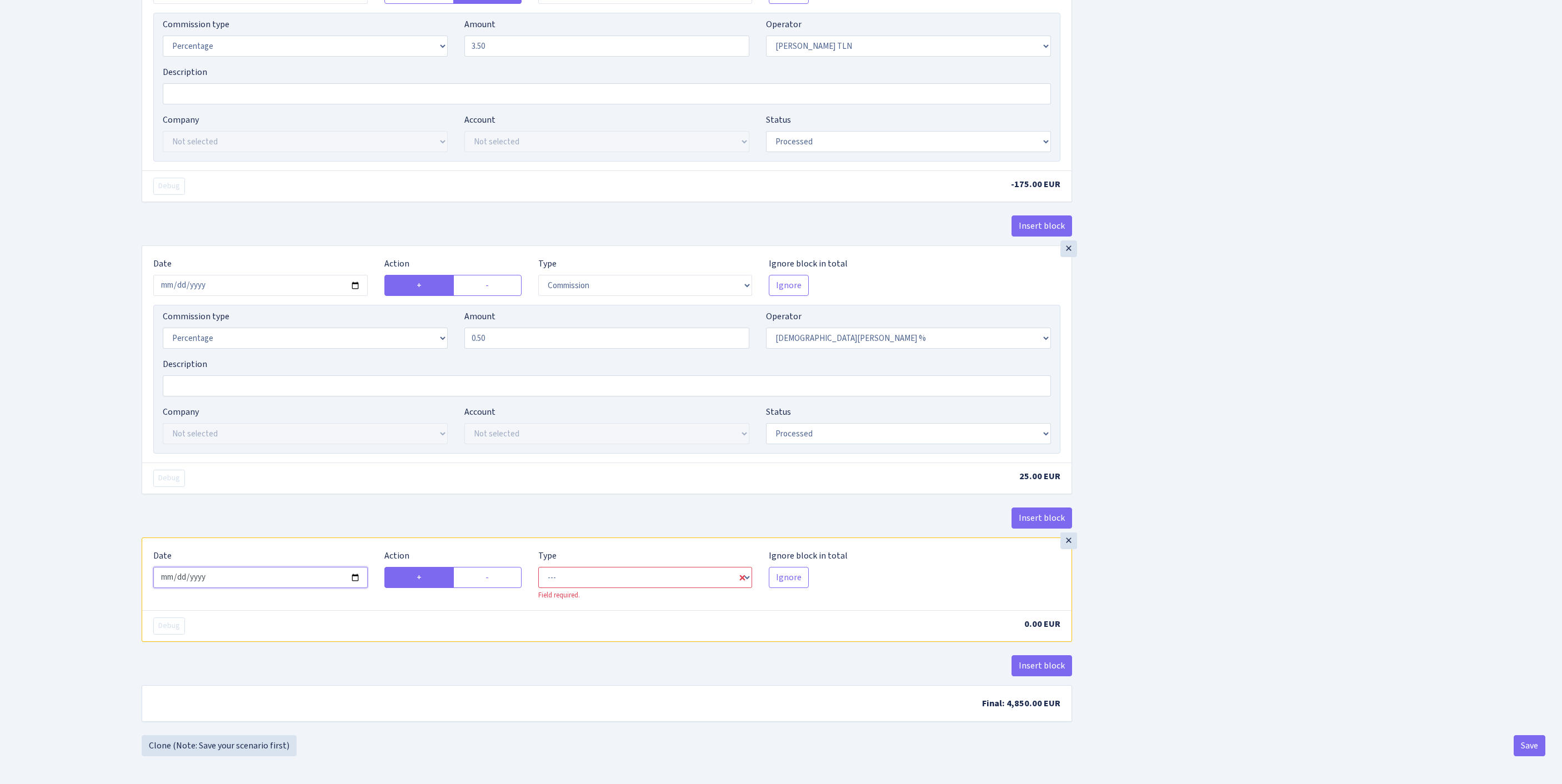
click at [305, 567] on input "2025-09-23" at bounding box center [260, 577] width 215 height 21
type input "[DATE]"
click at [490, 567] on label "-" at bounding box center [487, 577] width 69 height 21
click at [490, 570] on input "-" at bounding box center [488, 574] width 8 height 8
radio input "true"
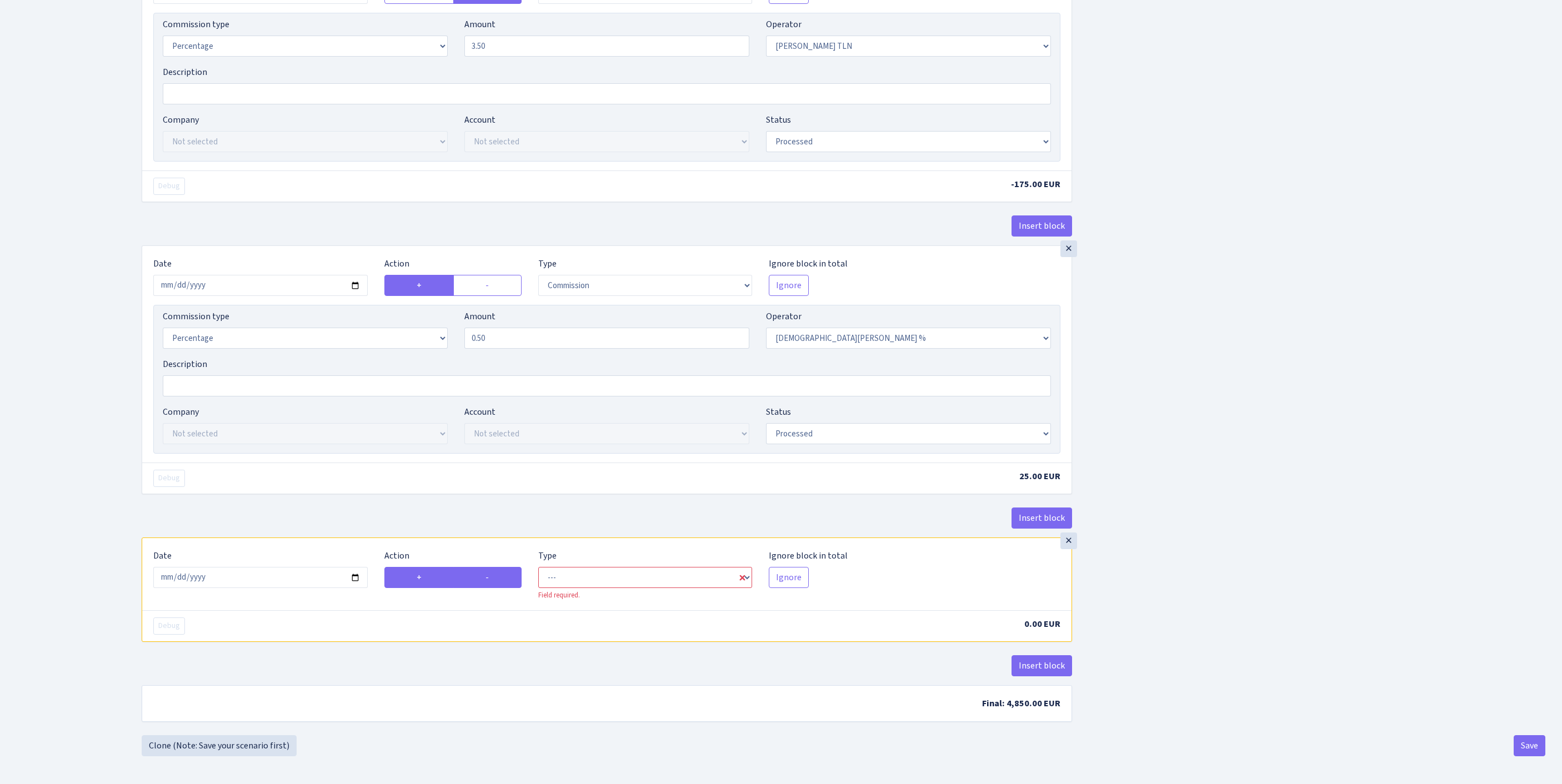
radio input "false"
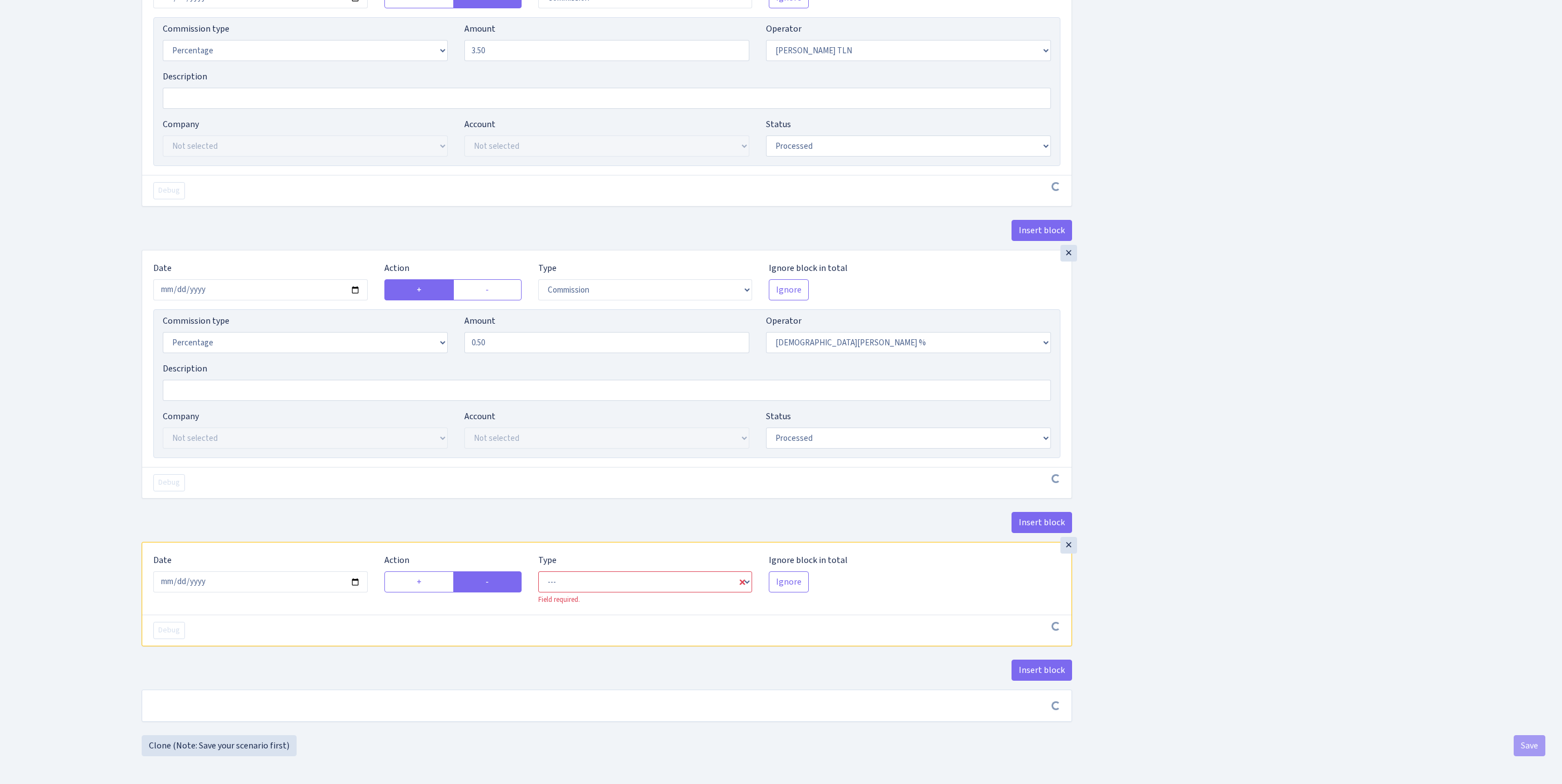
scroll to position [637, 0]
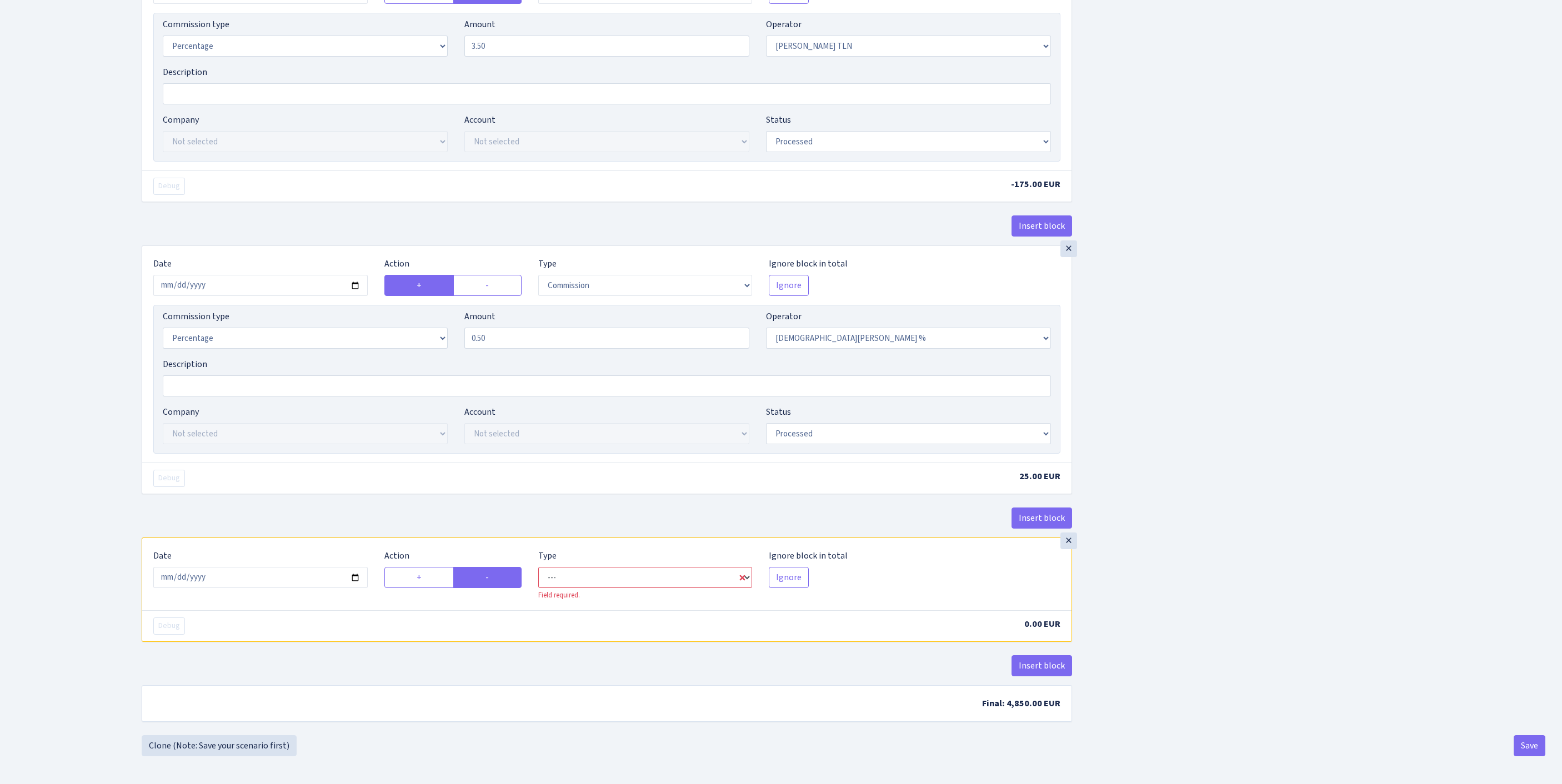
select select "out"
select select "248"
select select "1"
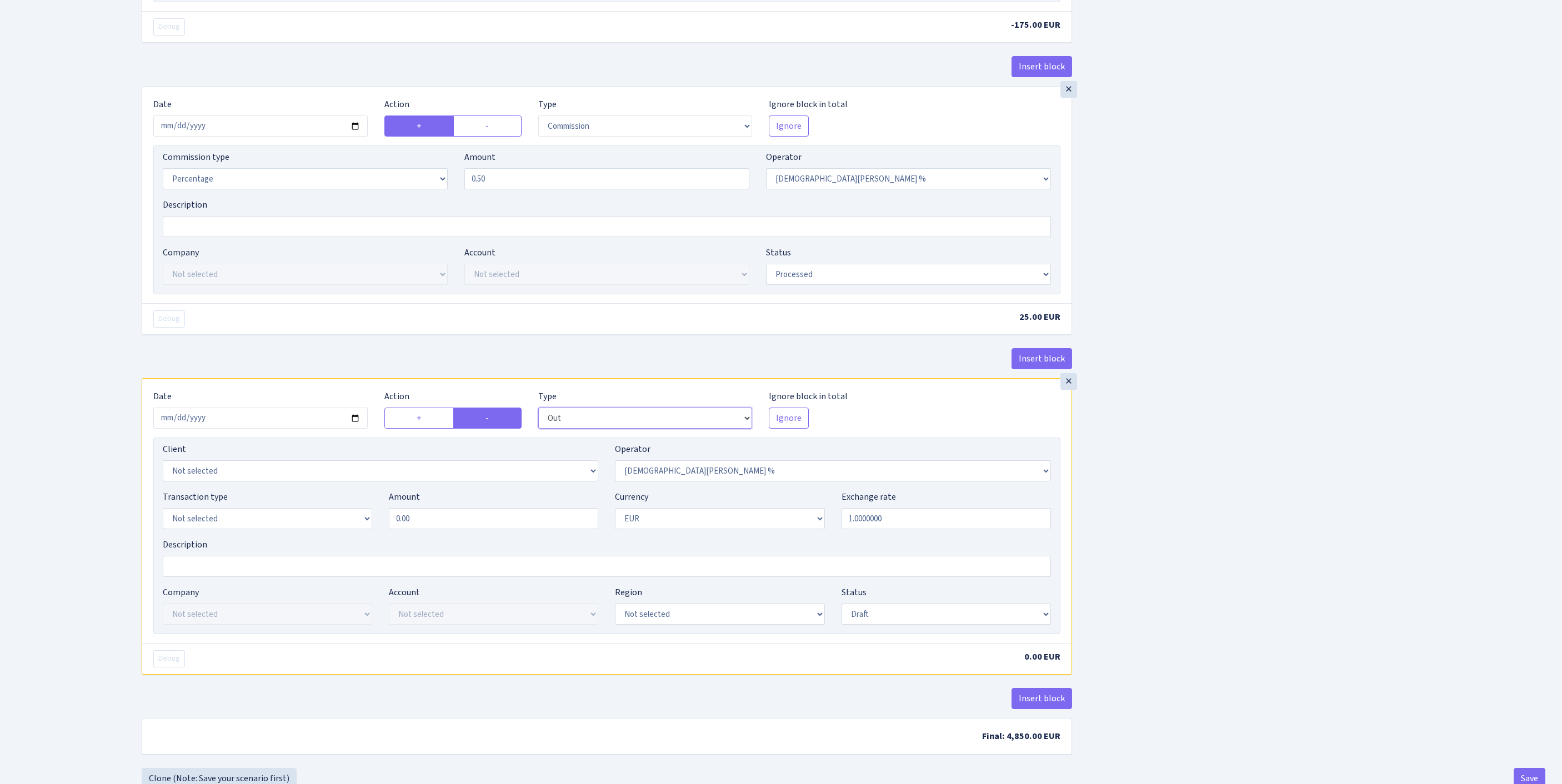
scroll to position [854, 0]
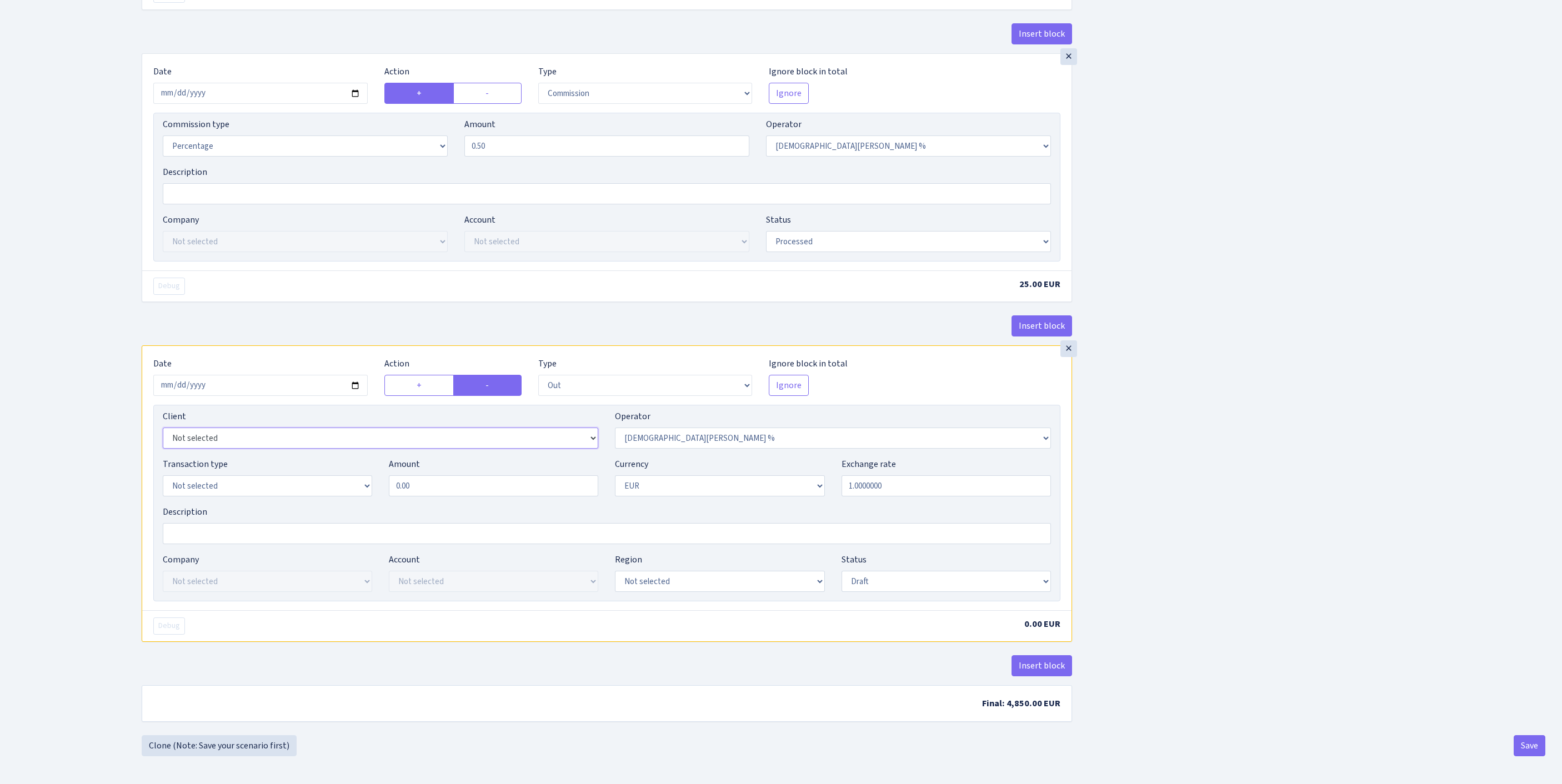
select select "3139"
select select "61"
select select "8"
drag, startPoint x: 431, startPoint y: 452, endPoint x: 297, endPoint y: 426, distance: 136.5
click at [297, 458] on div "Transaction type Not selected 981 ELF FISH crypto GIRT IVO dekl MM-BALTIC eur U…" at bounding box center [606, 481] width 905 height 47
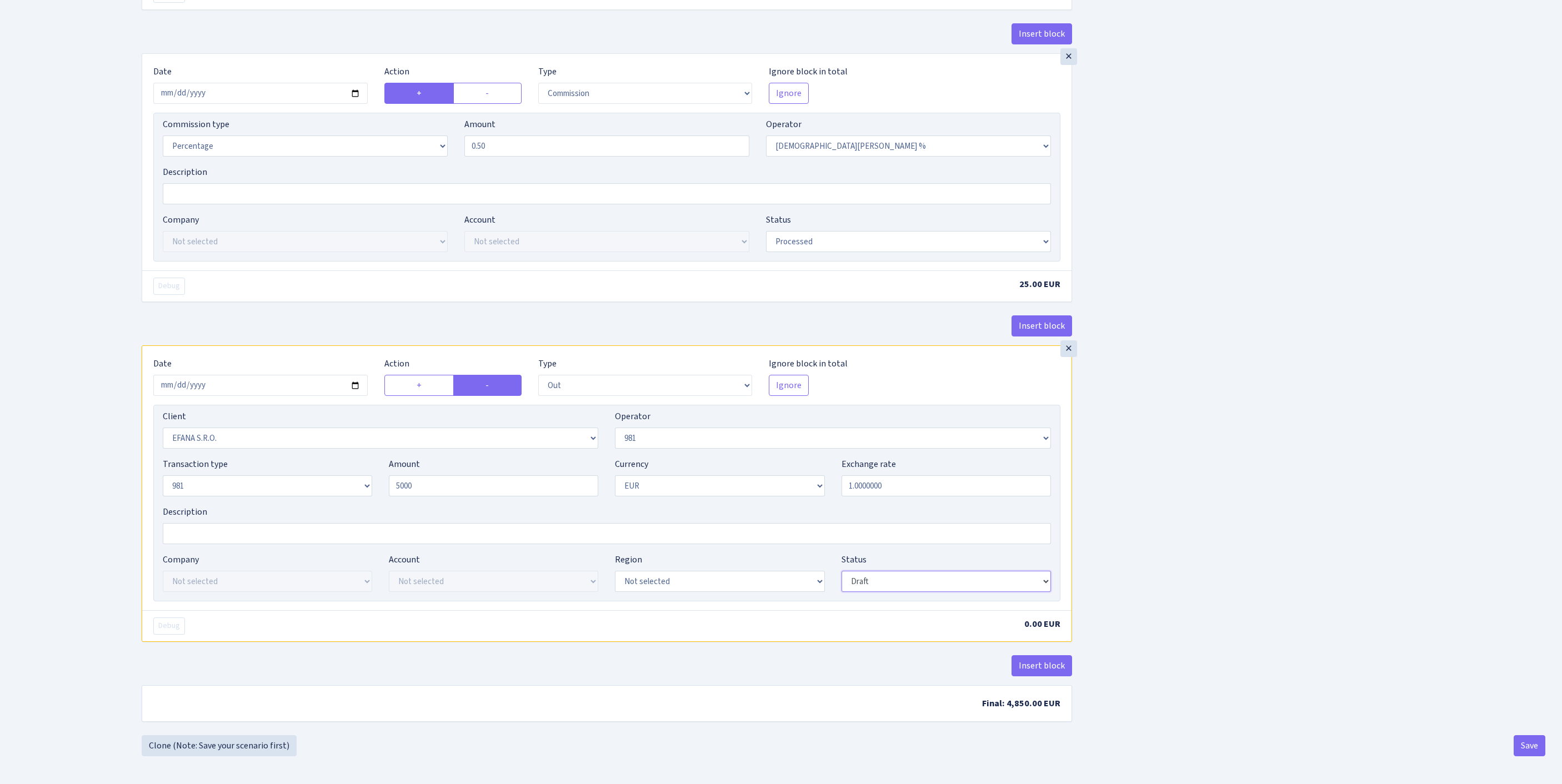
type input "5,000.00"
select select "processed"
click at [1057, 656] on button "Insert block" at bounding box center [1041, 665] width 60 height 21
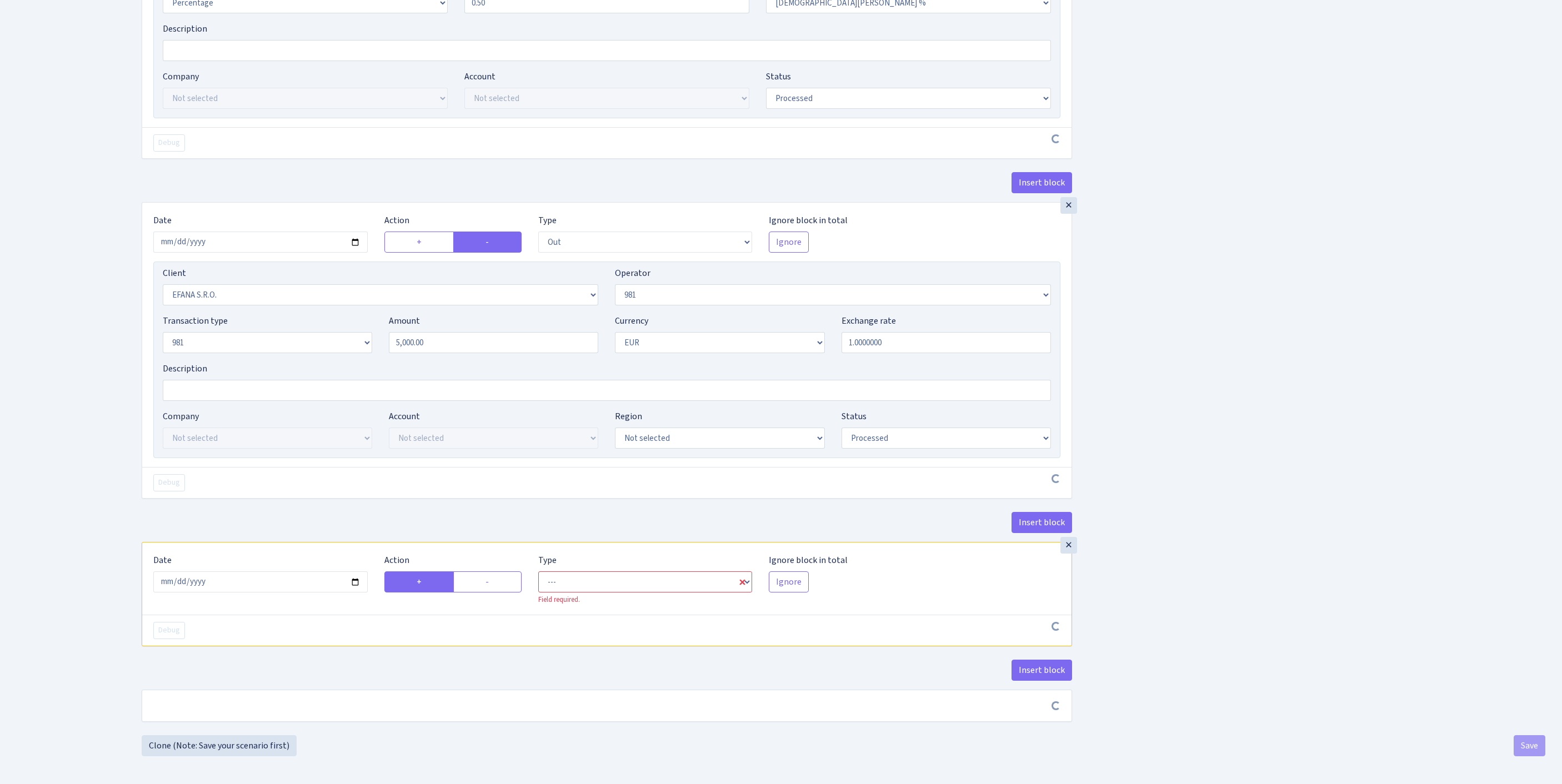
scroll to position [1021, 0]
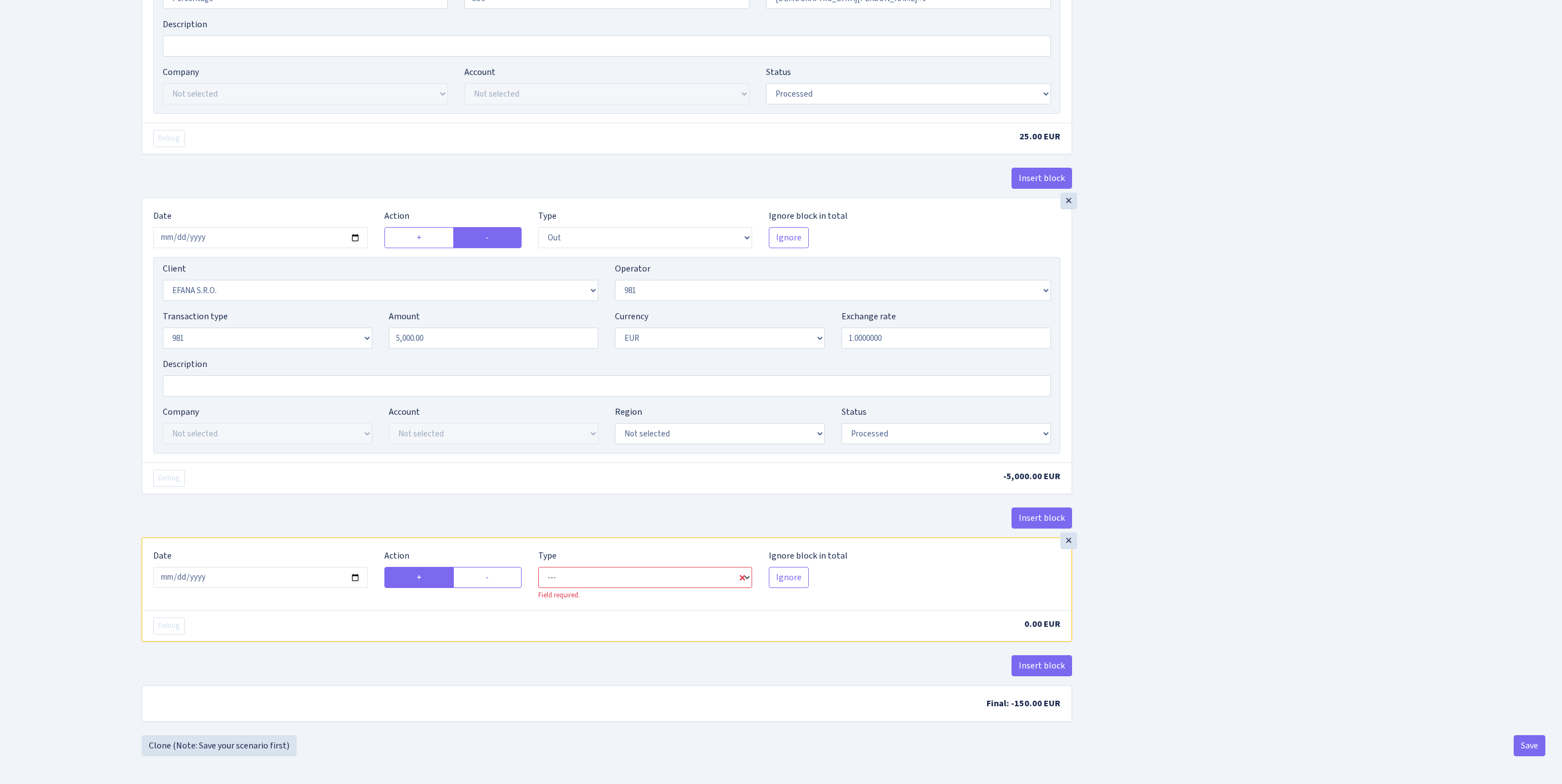
select select "commission"
select select "61"
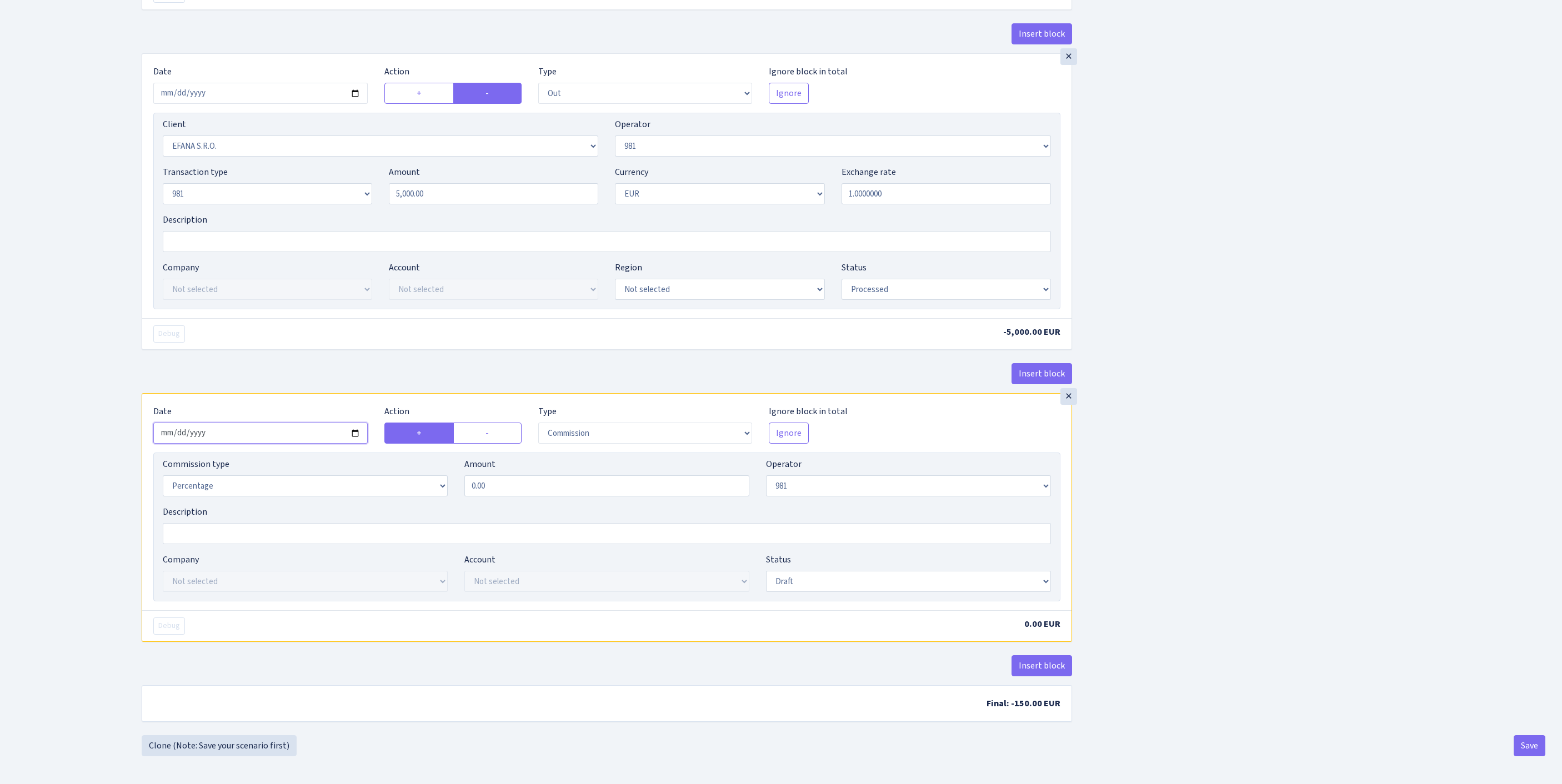
click at [293, 443] on input "2025-09-23" at bounding box center [260, 432] width 215 height 21
type input "[DATE]"
drag, startPoint x: 495, startPoint y: 617, endPoint x: 333, endPoint y: 606, distance: 162.4
click at [333, 505] on div "Commission type Percentage Fixed Bank Amount 0.00 Operator Not selected 981 981…" at bounding box center [606, 481] width 905 height 47
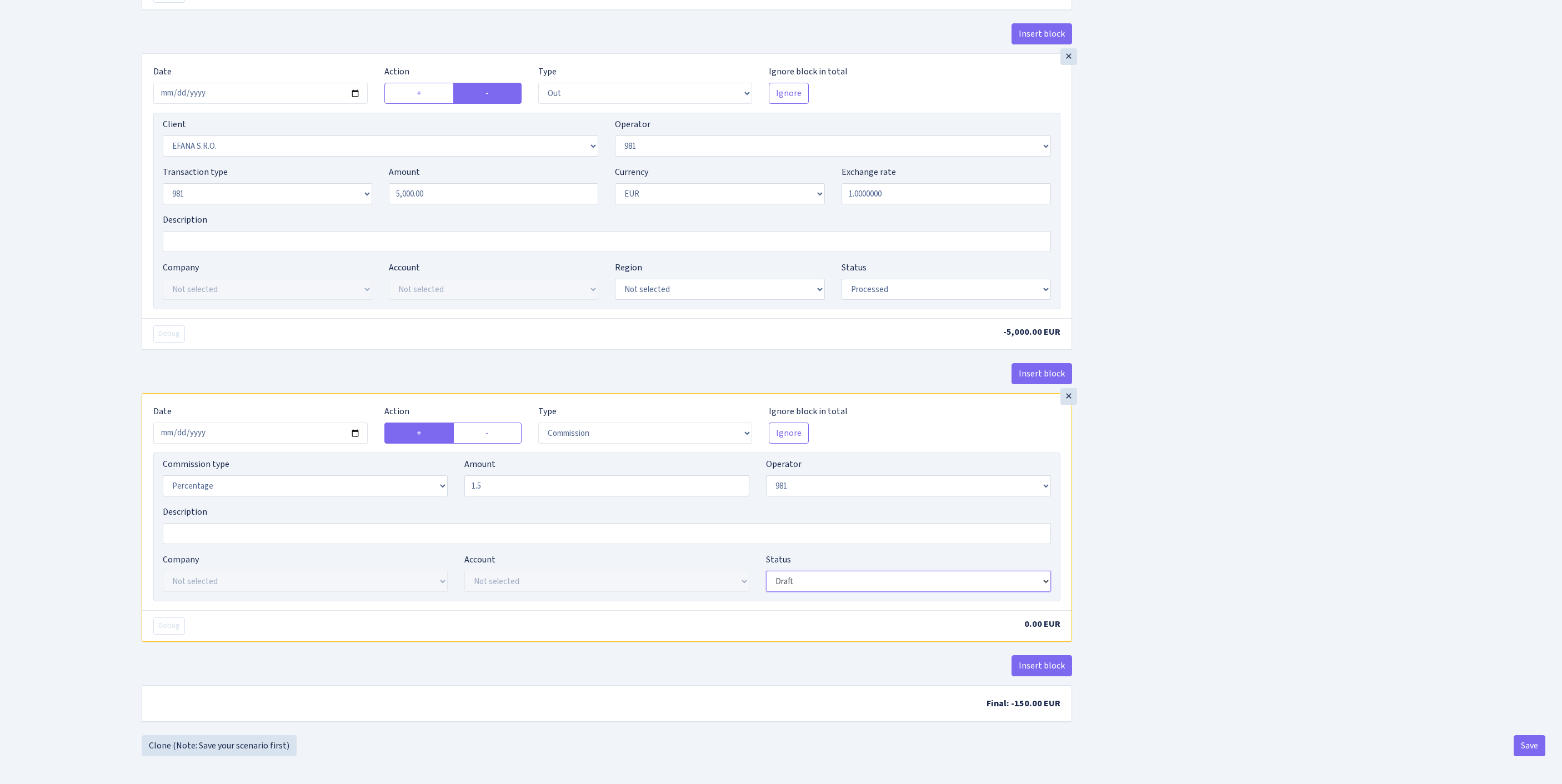
type input "1.50"
select select "processed"
click at [1526, 739] on button "Save" at bounding box center [1529, 745] width 31 height 21
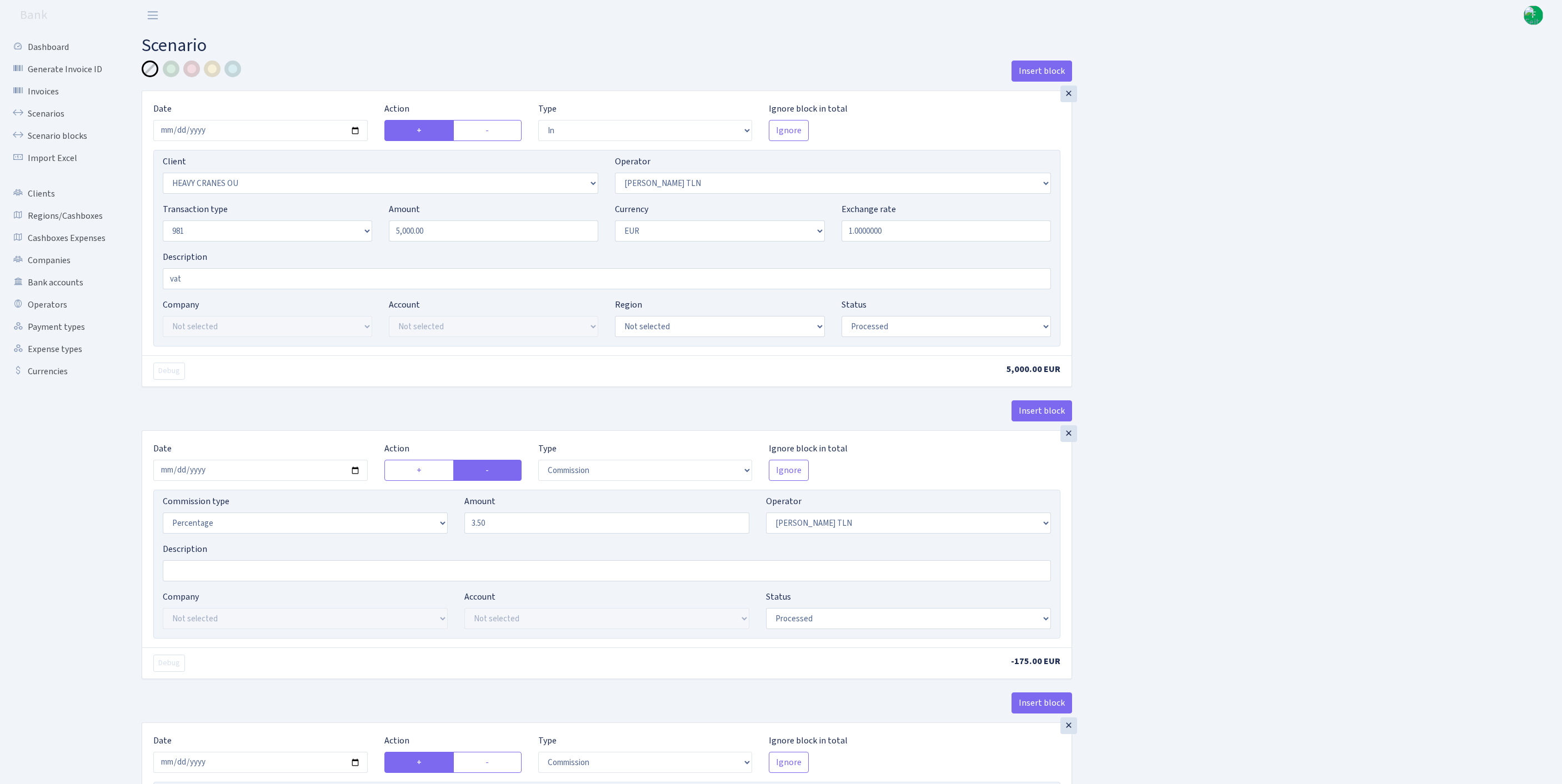
select select "in"
select select "3370"
select select "213"
select select "8"
select select "1"
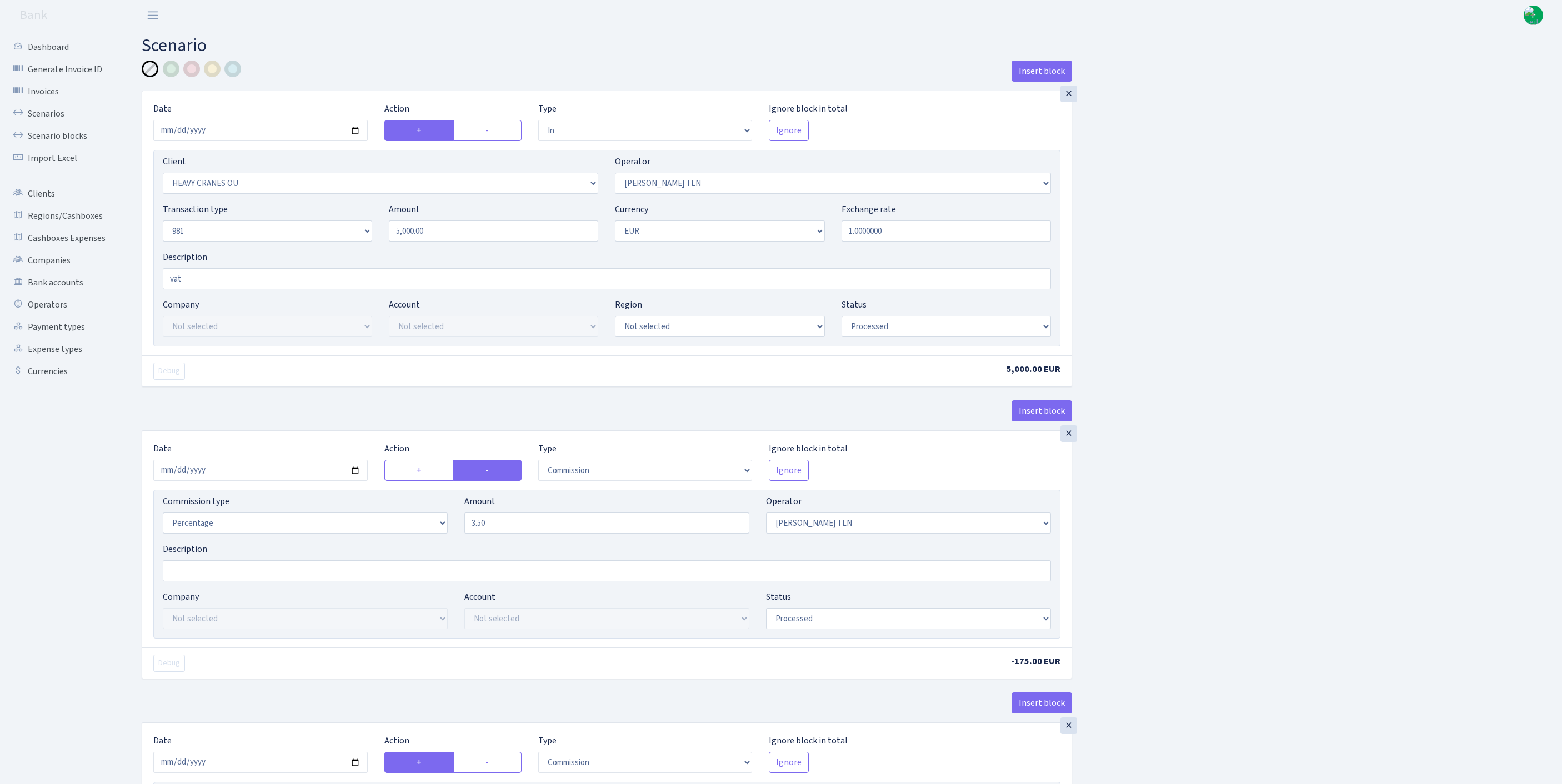
select select "processed"
select select "commission"
select select "213"
select select "processed"
select select "commission"
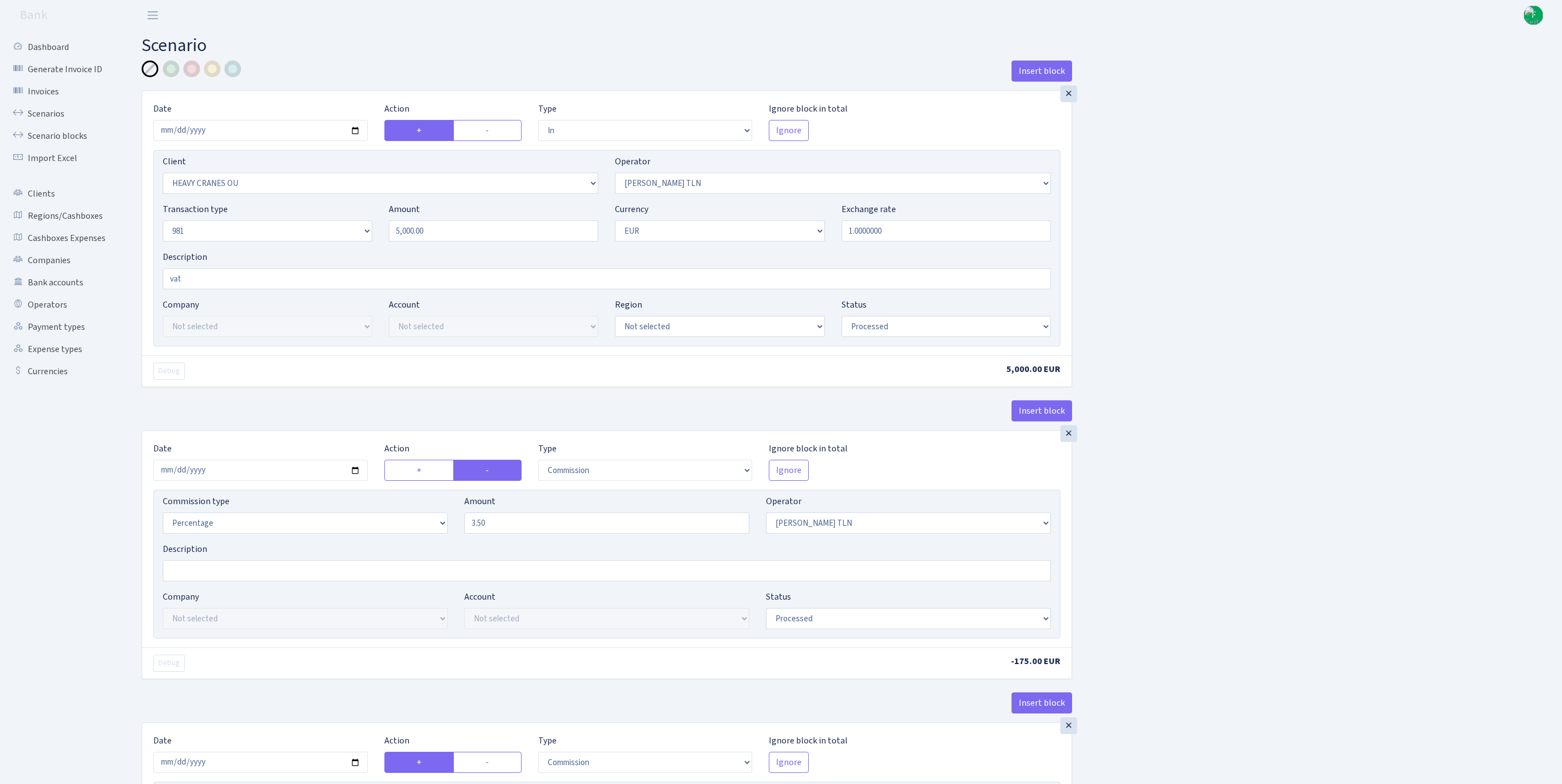
select select "248"
select select "processed"
select select "out"
select select "3139"
select select "61"
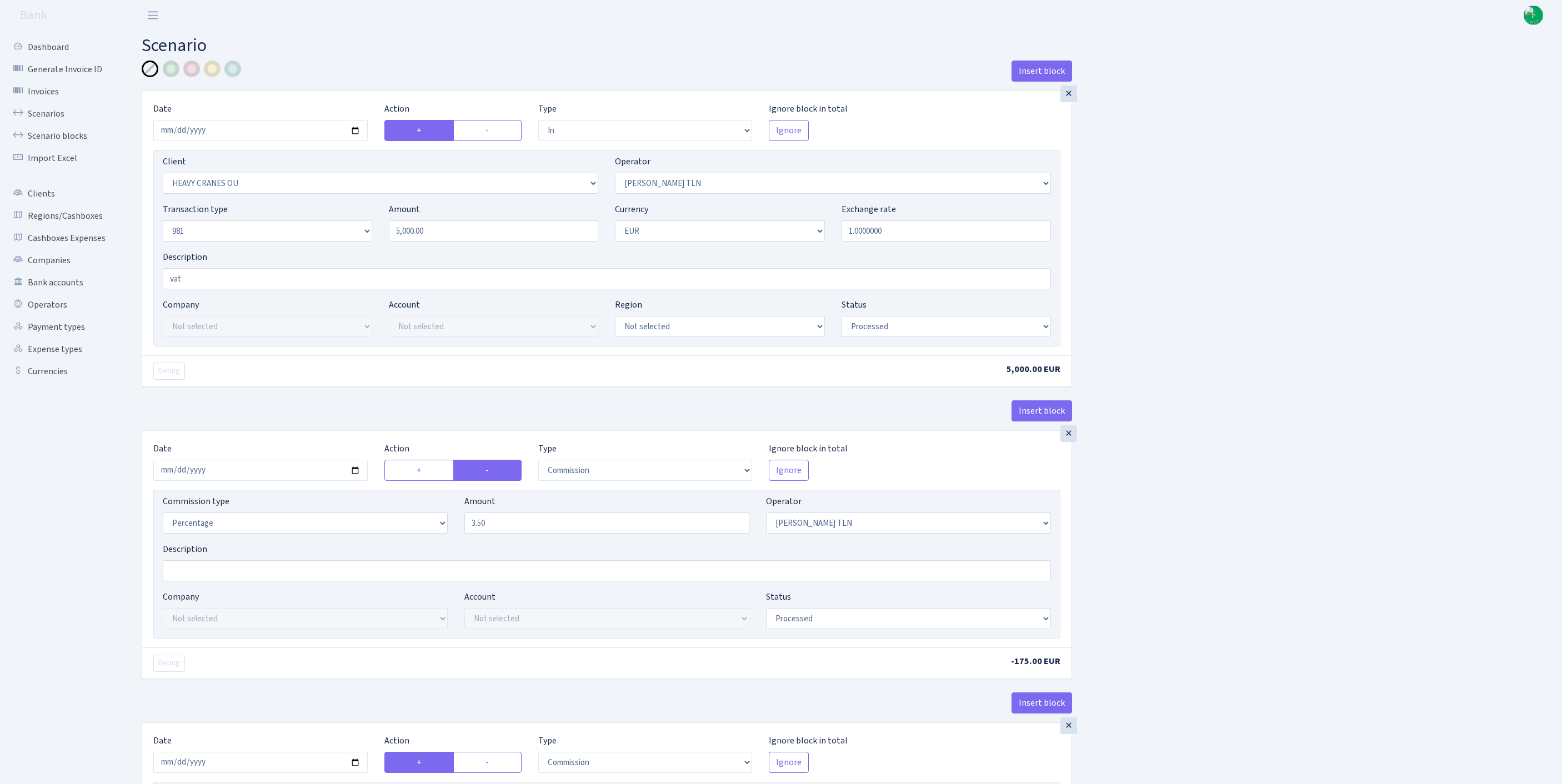
select select "8"
select select "1"
select select "processed"
select select "commission"
select select "61"
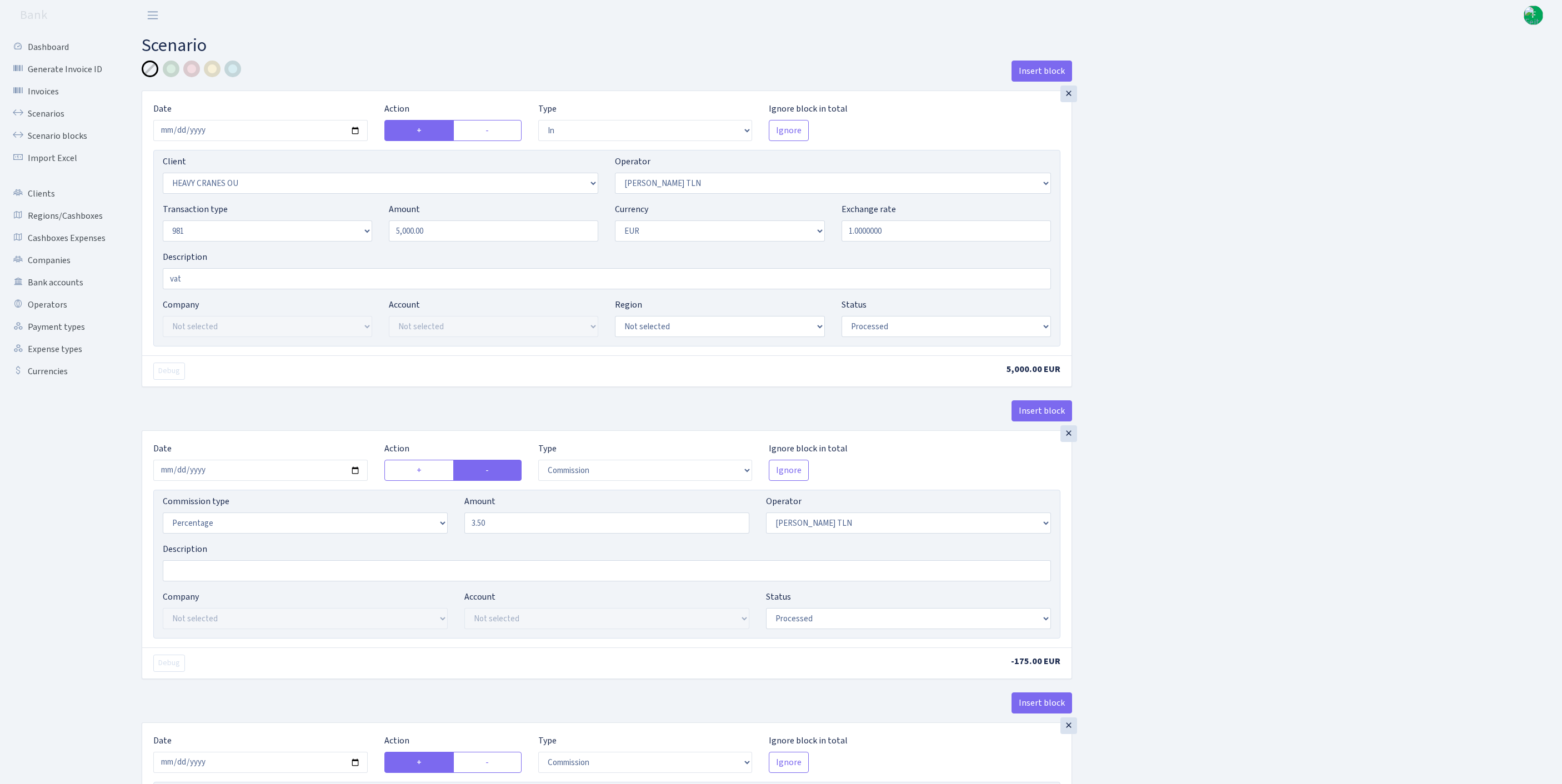
select select "processed"
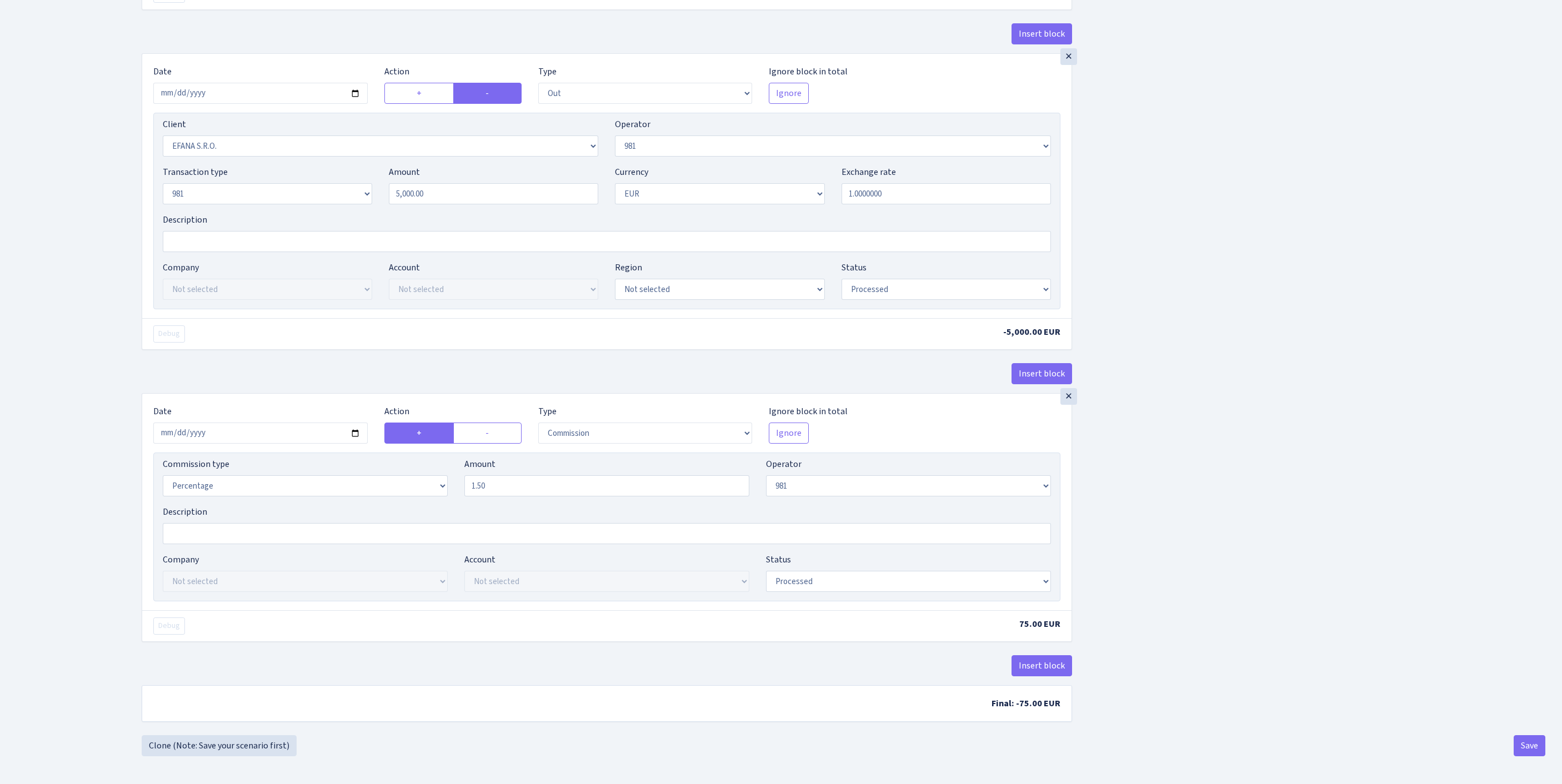
scroll to position [1186, 0]
click at [1526, 741] on button "Save" at bounding box center [1529, 745] width 31 height 21
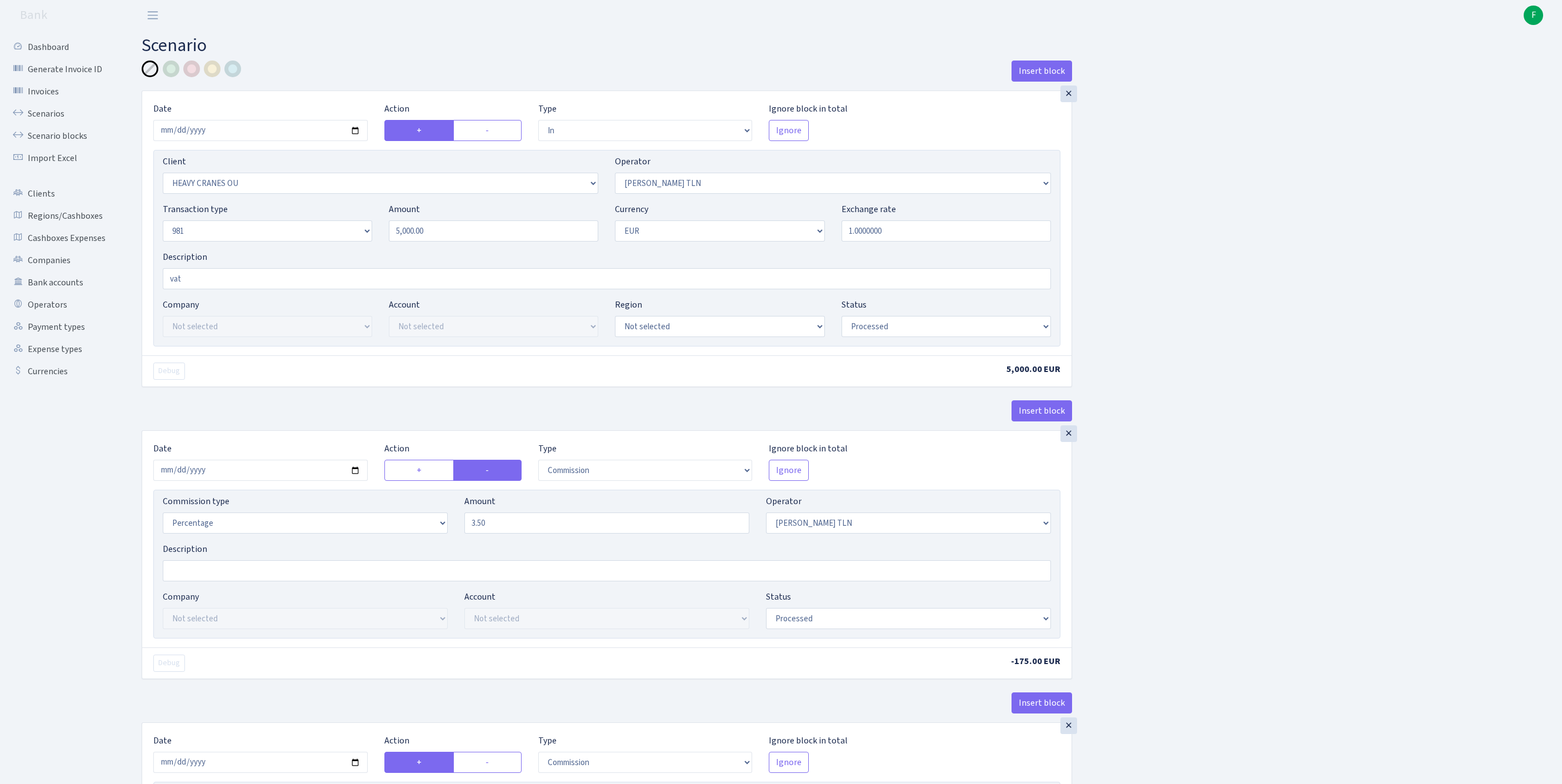
select select "in"
select select "3370"
select select "213"
select select "8"
select select "1"
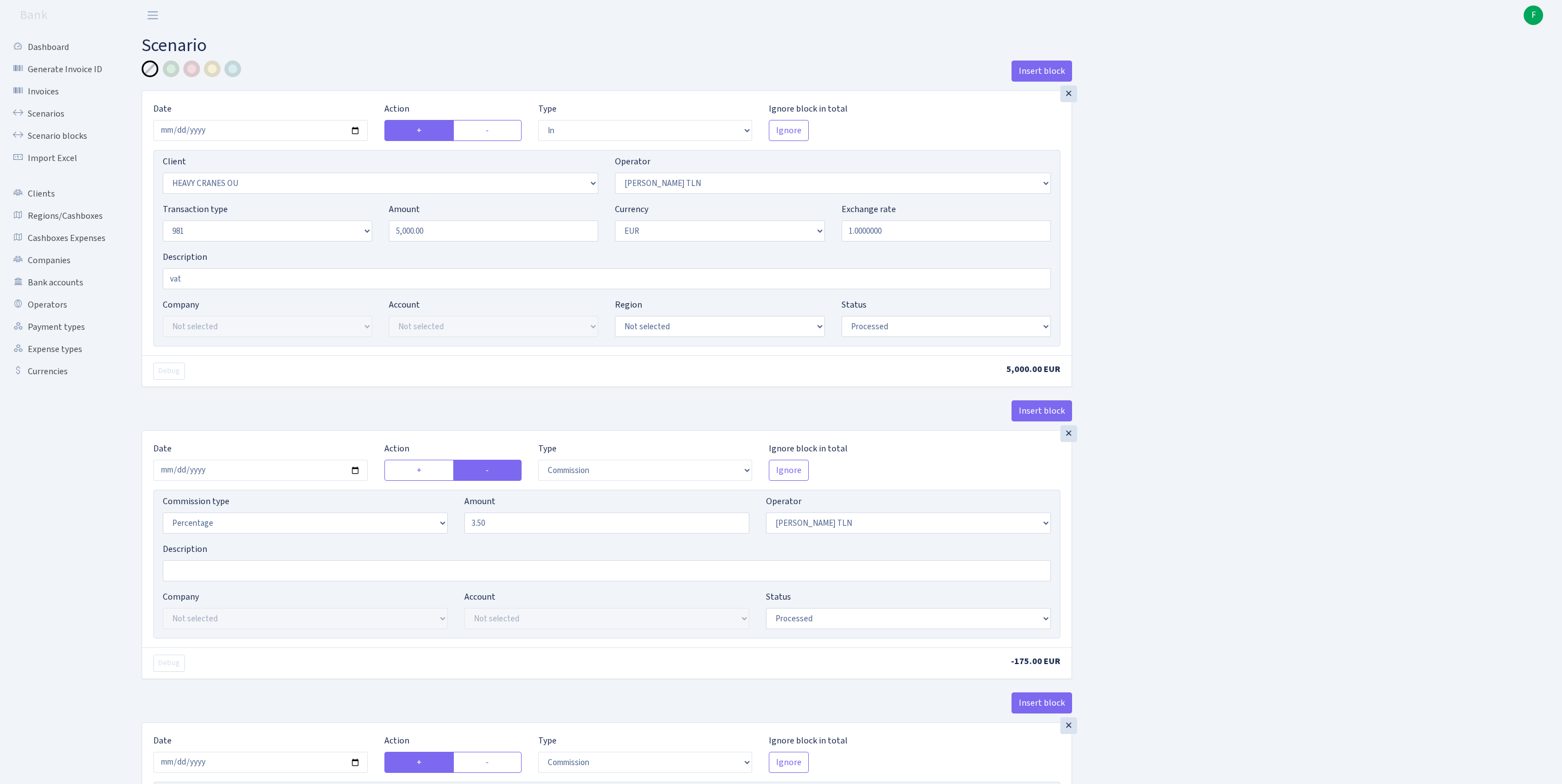
select select "processed"
select select "commission"
select select "213"
select select "processed"
select select "commission"
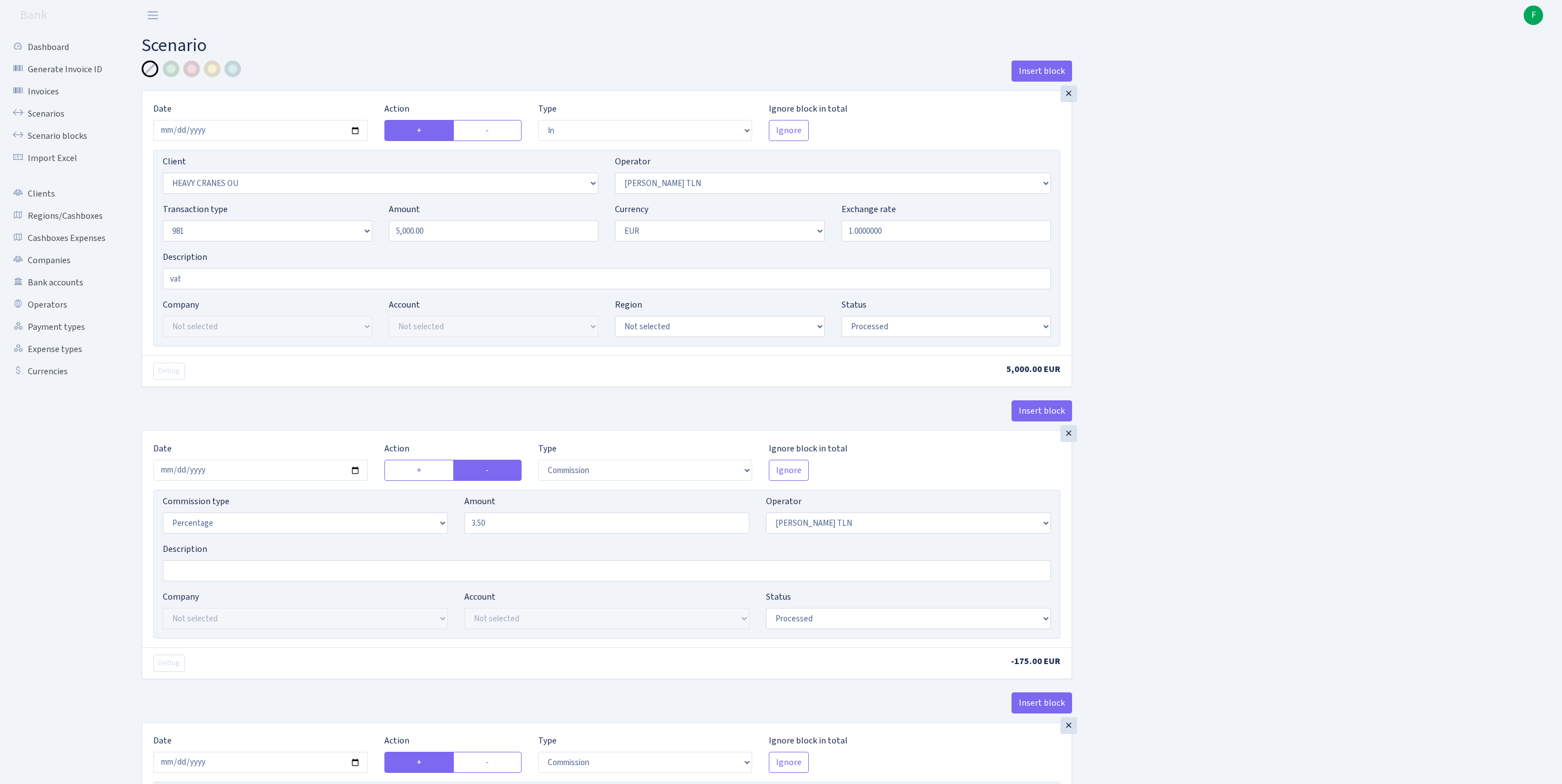
select select "248"
select select "processed"
select select "out"
select select "3139"
select select "61"
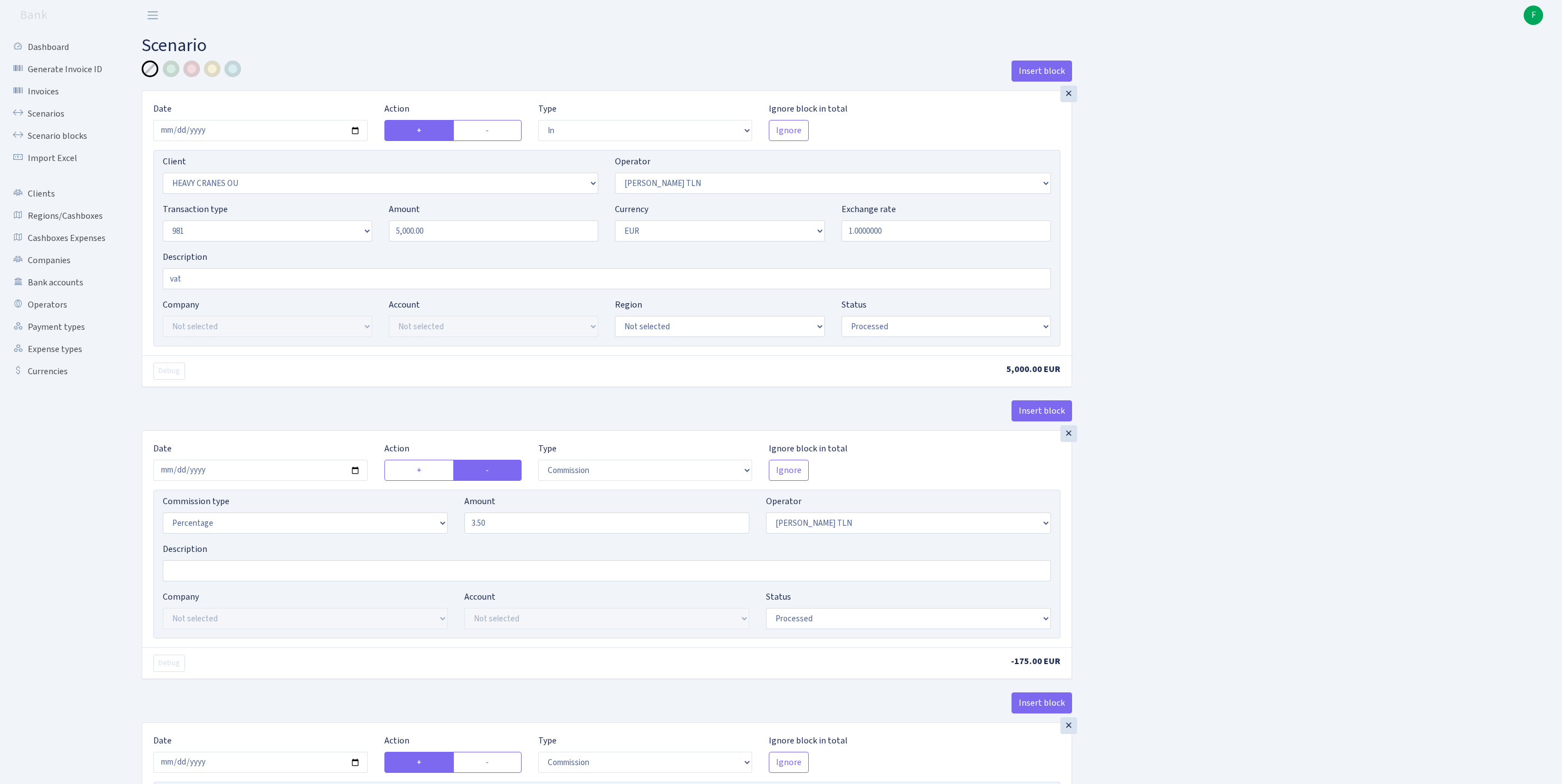
select select "8"
select select "1"
select select "processed"
select select "commission"
select select "61"
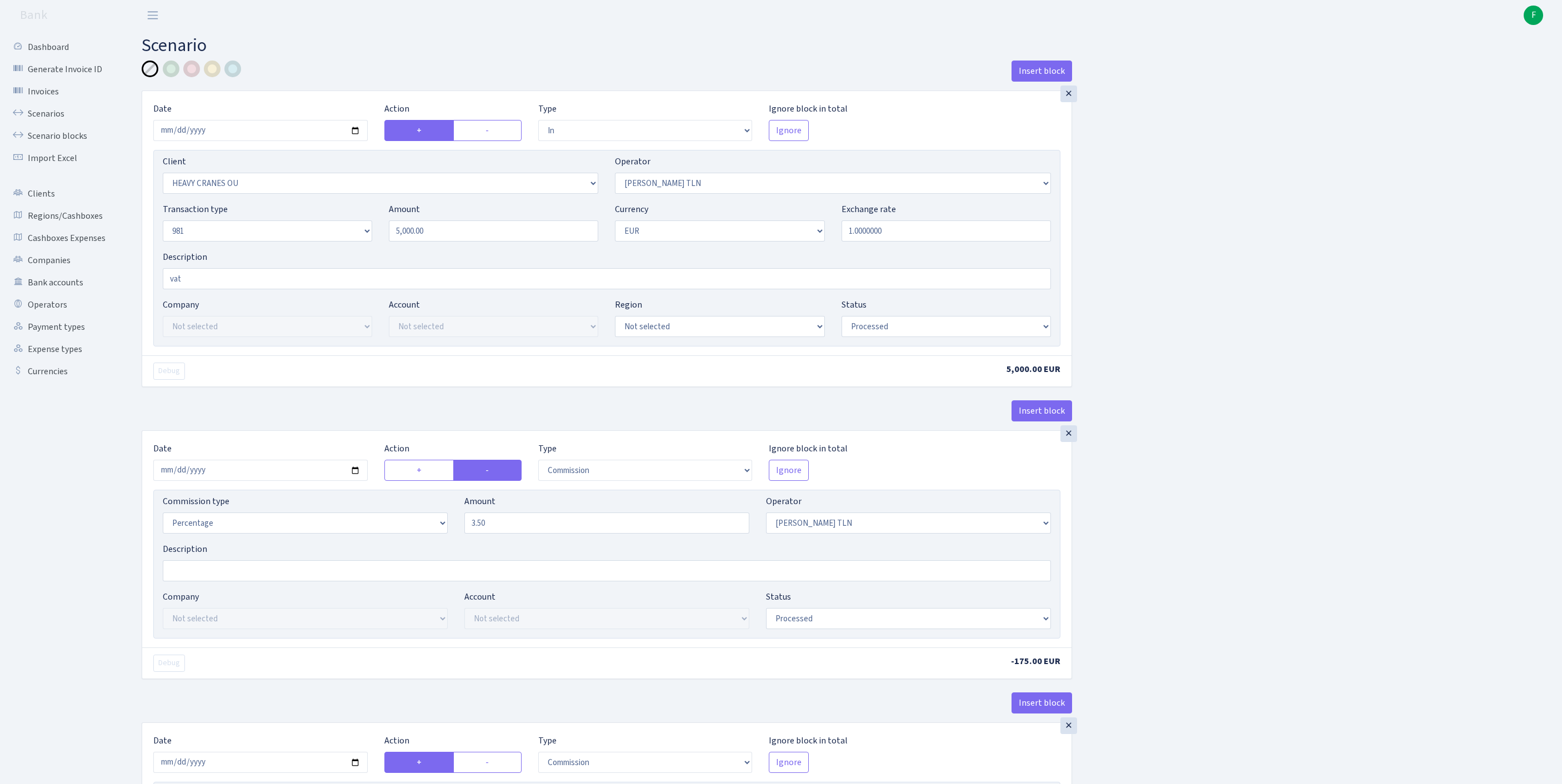
select select "processed"
click at [55, 118] on link "Scenarios" at bounding box center [61, 114] width 111 height 22
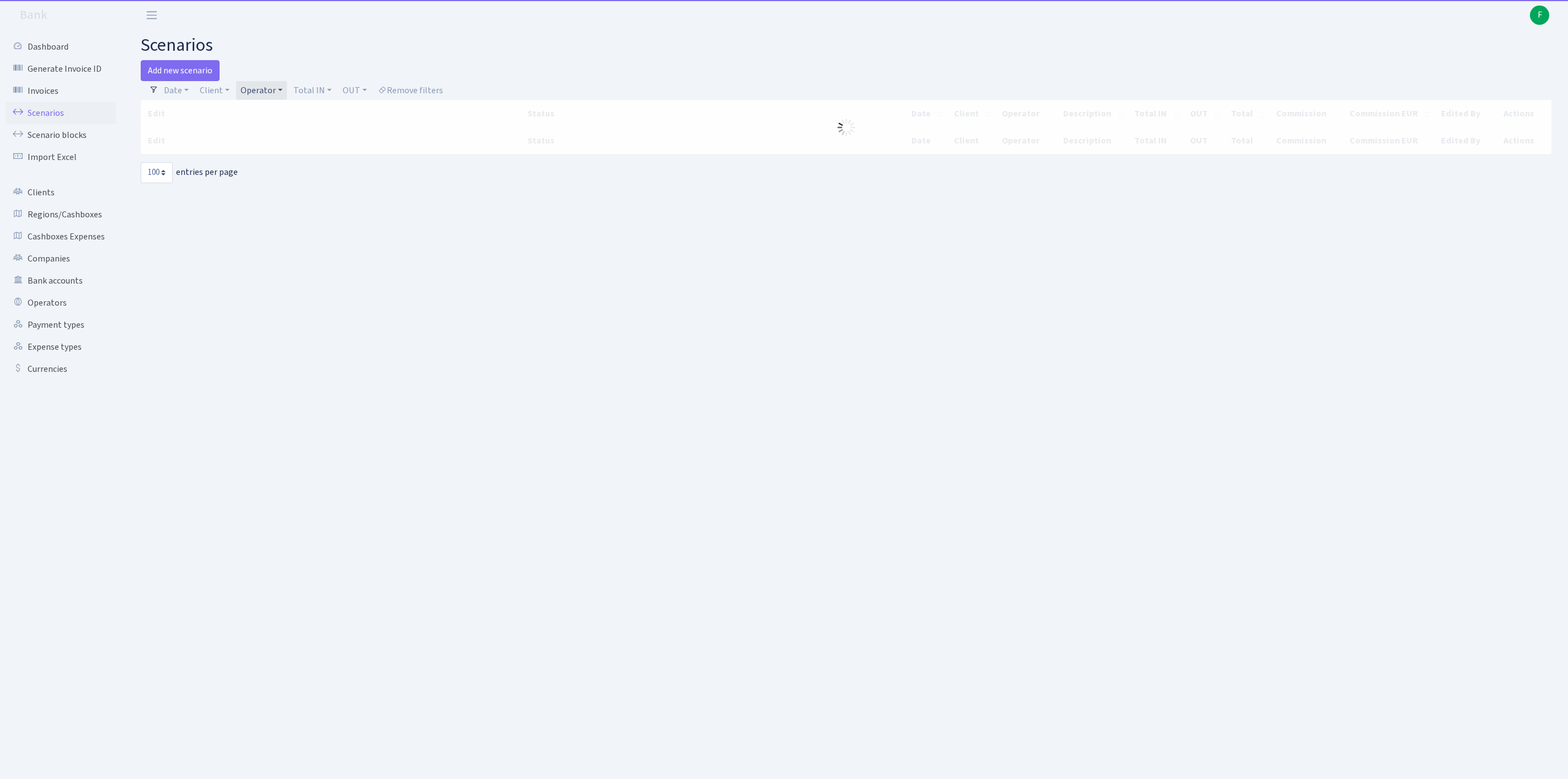
select select "100"
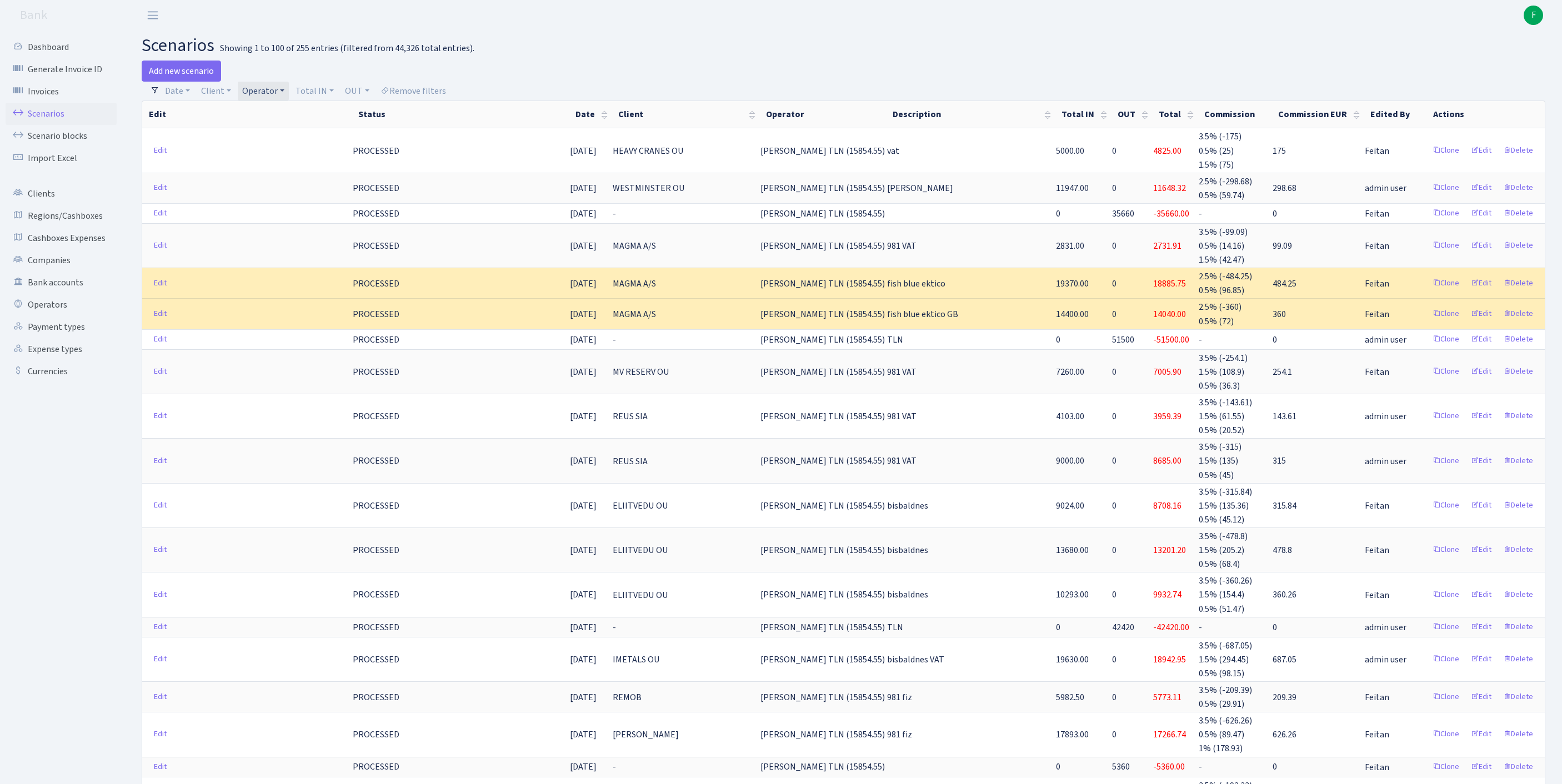
click at [289, 93] on link "Operator" at bounding box center [263, 91] width 51 height 19
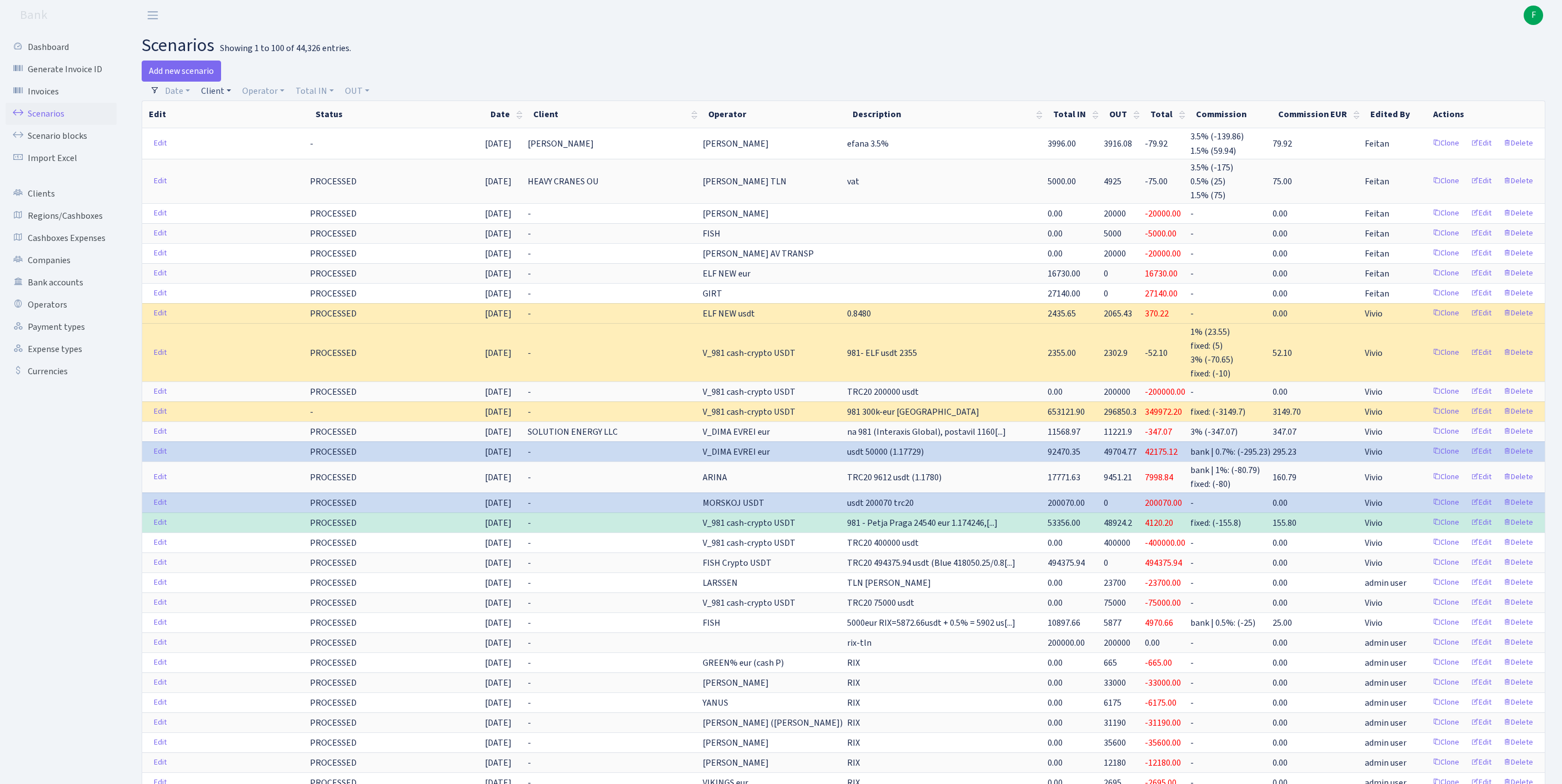
click at [228, 97] on link "Client" at bounding box center [216, 91] width 39 height 19
click at [243, 139] on input "search" at bounding box center [246, 131] width 92 height 17
type input "mollar"
click at [248, 161] on li "[PERSON_NAME]" at bounding box center [246, 151] width 94 height 19
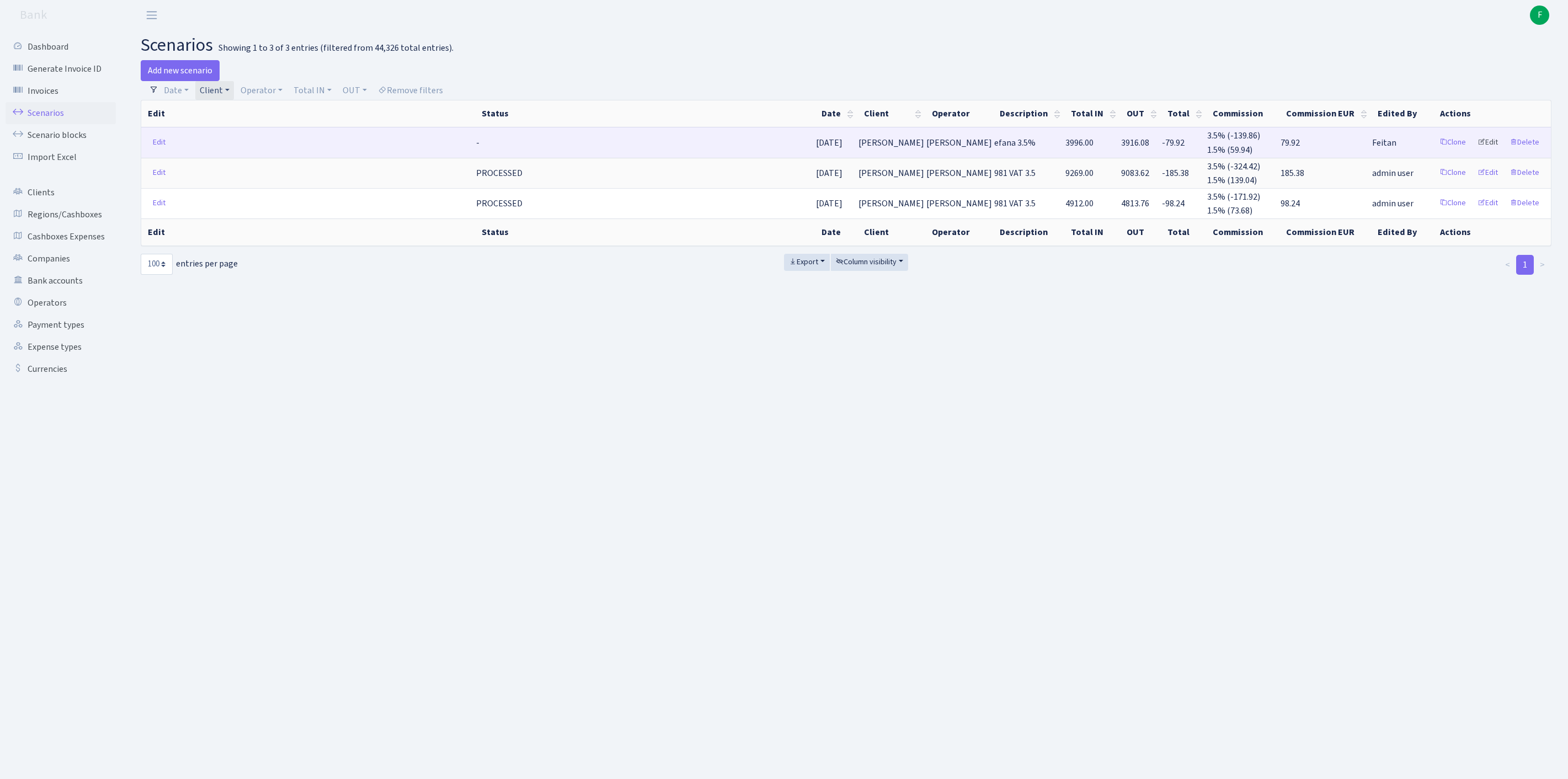
click at [1477, 151] on link "Edit" at bounding box center [1488, 142] width 30 height 17
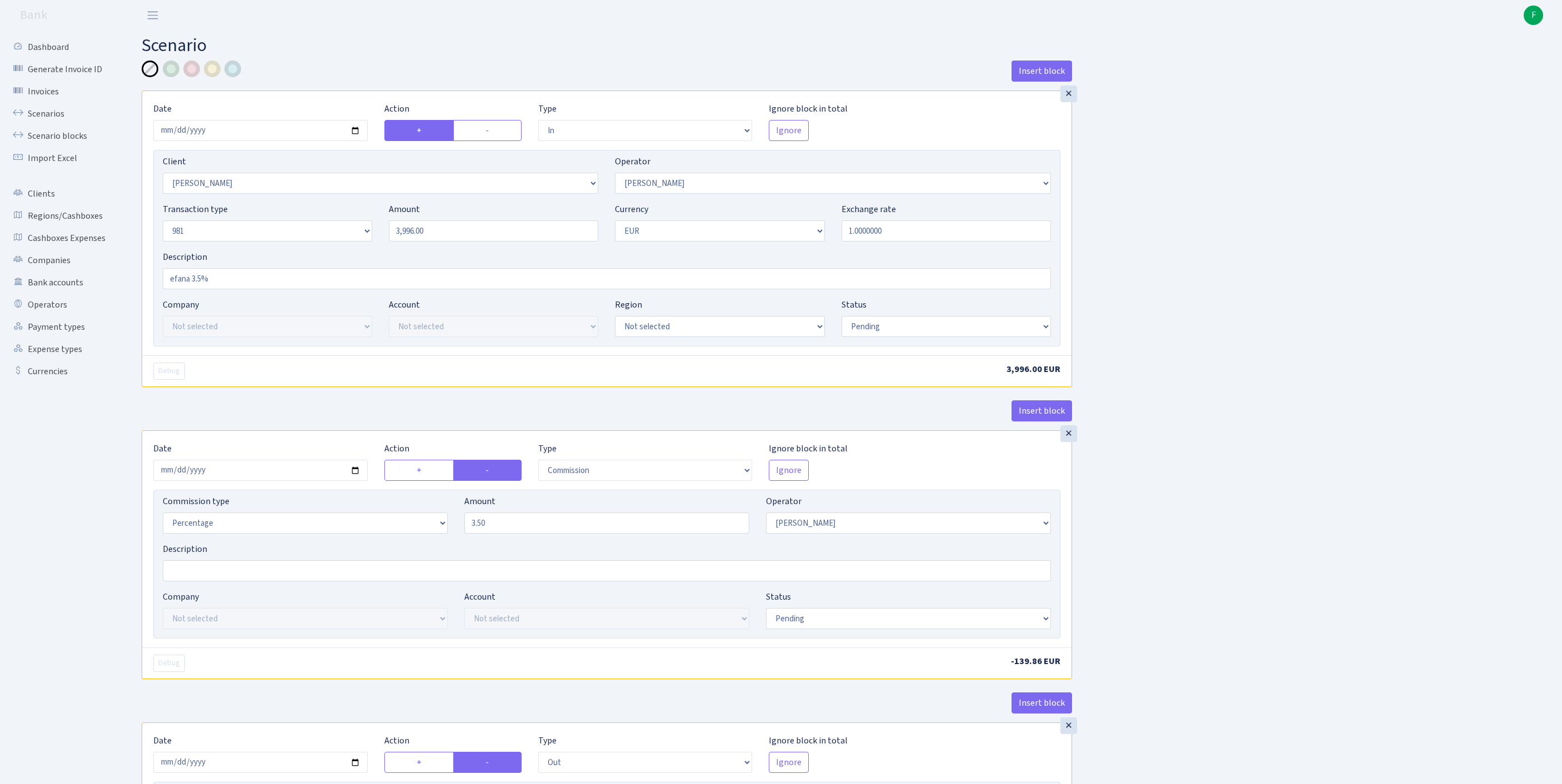
select select "in"
select select "3326"
select select "2"
select select "8"
select select "1"
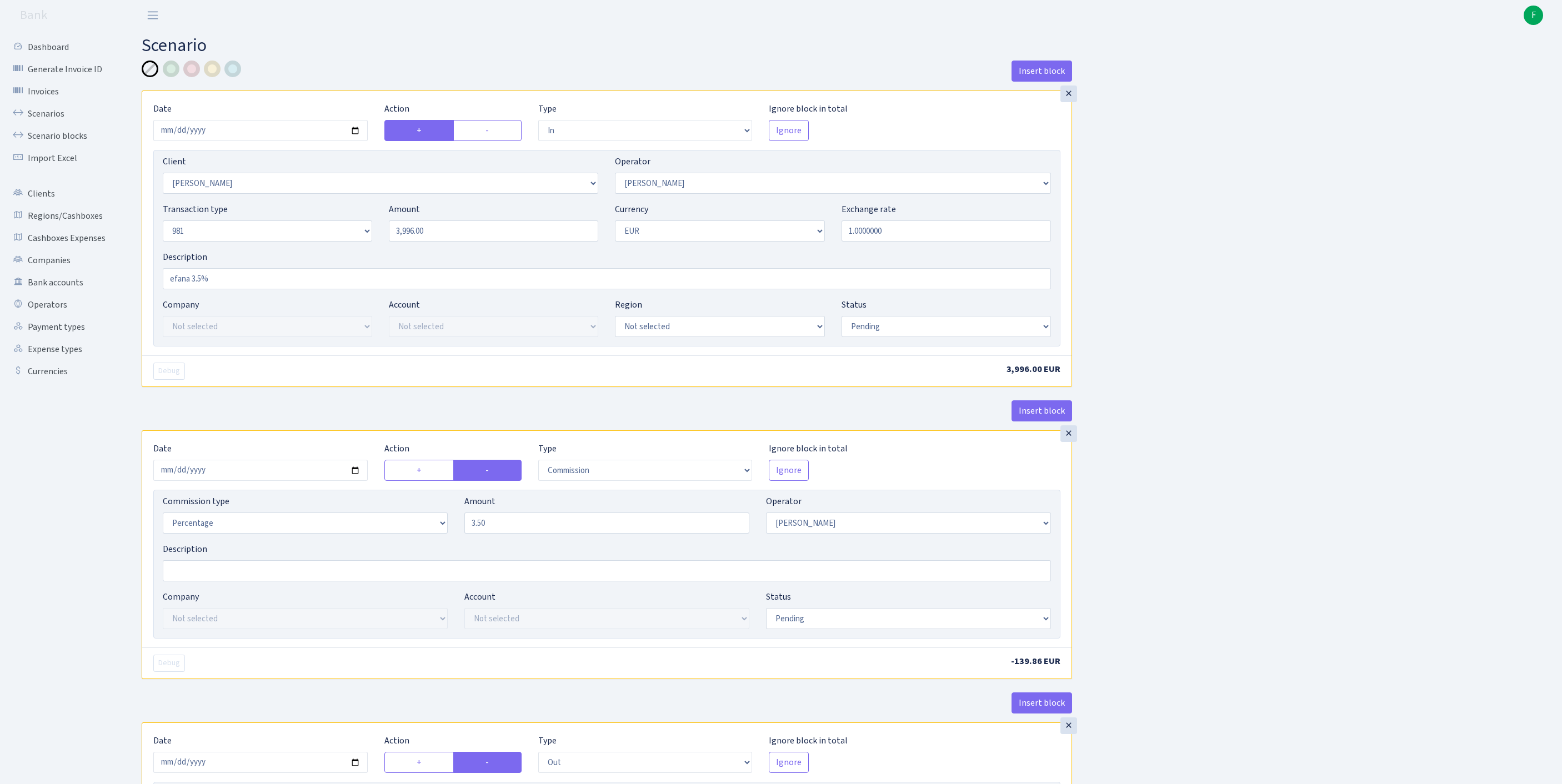
select select "pending"
select select "commission"
select select "2"
select select "pending"
select select "out"
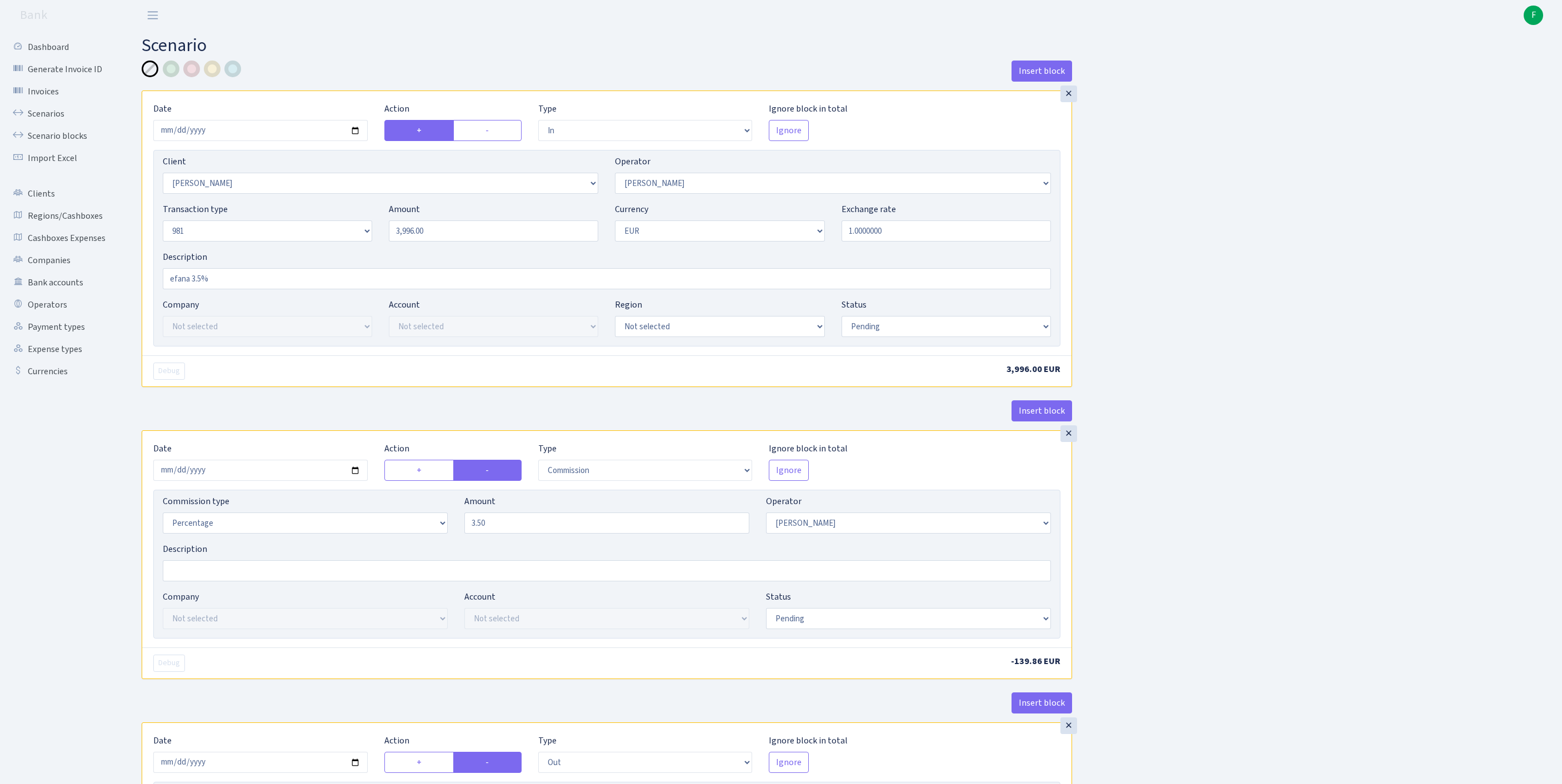
select select "3139"
select select "61"
select select "8"
select select "1"
select select "pending"
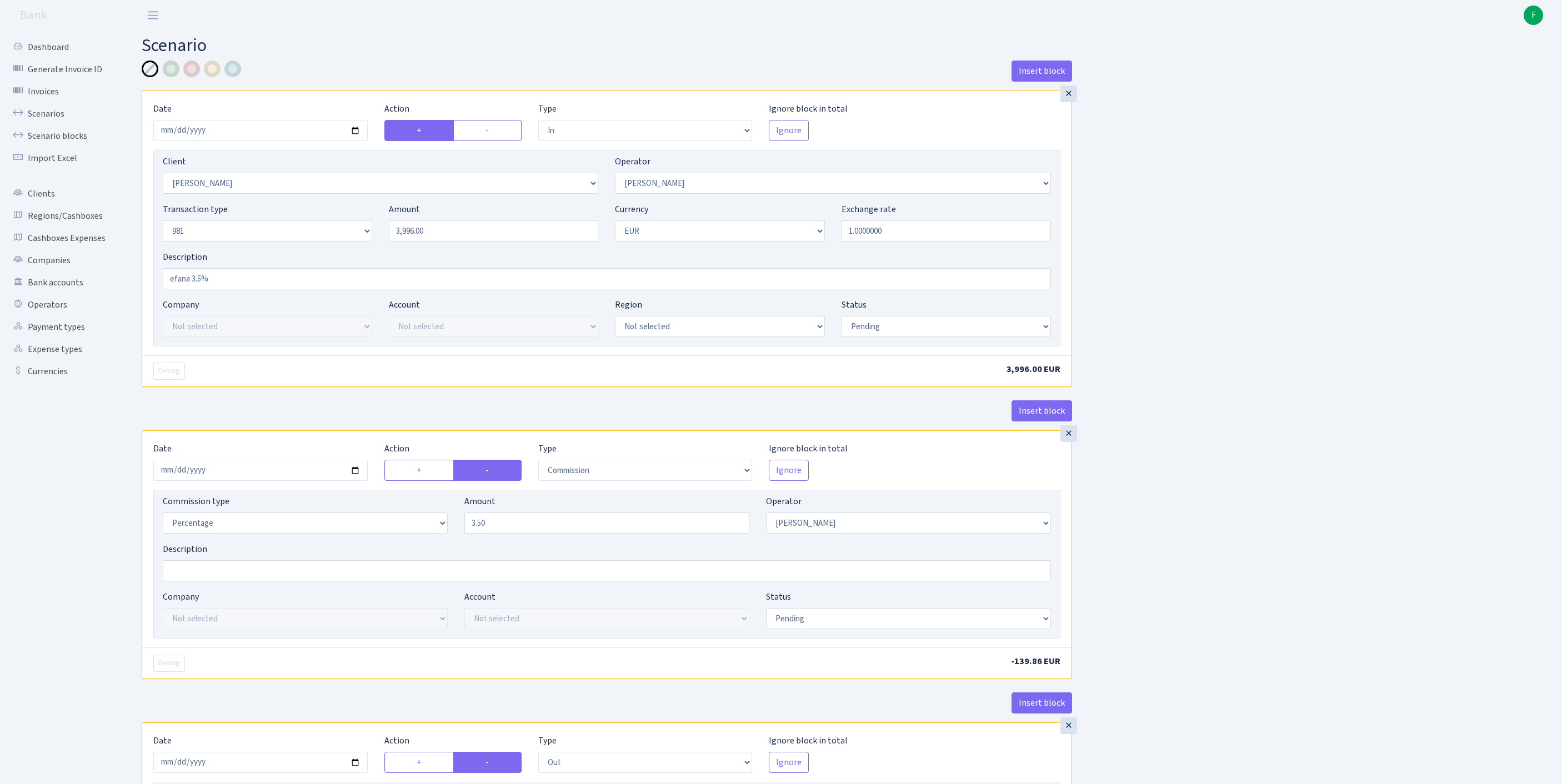
select select "commission"
select select "61"
select select "pending"
click at [269, 136] on input "[DATE]" at bounding box center [260, 130] width 215 height 21
select select "processed"
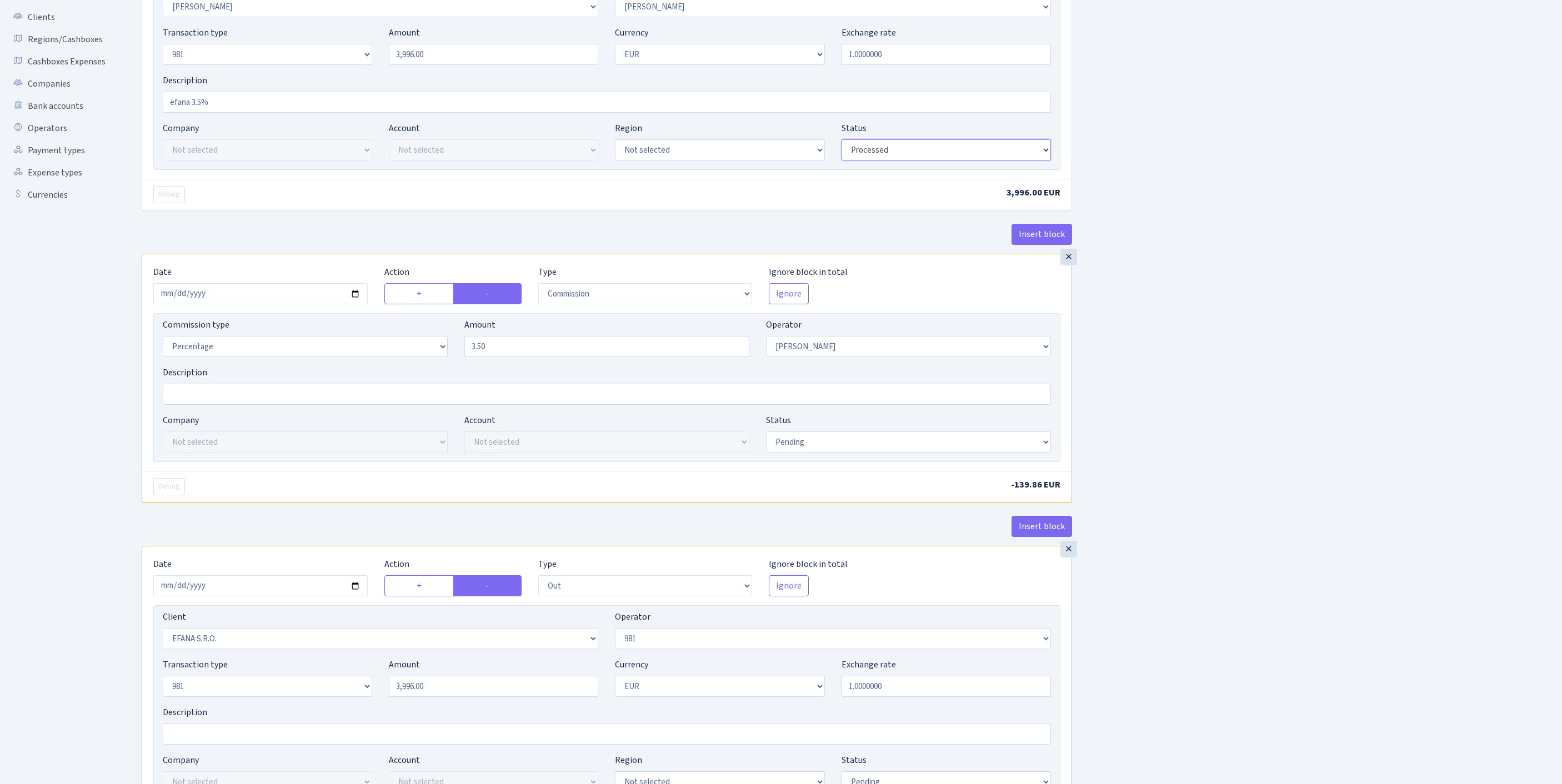
scroll to position [291, 0]
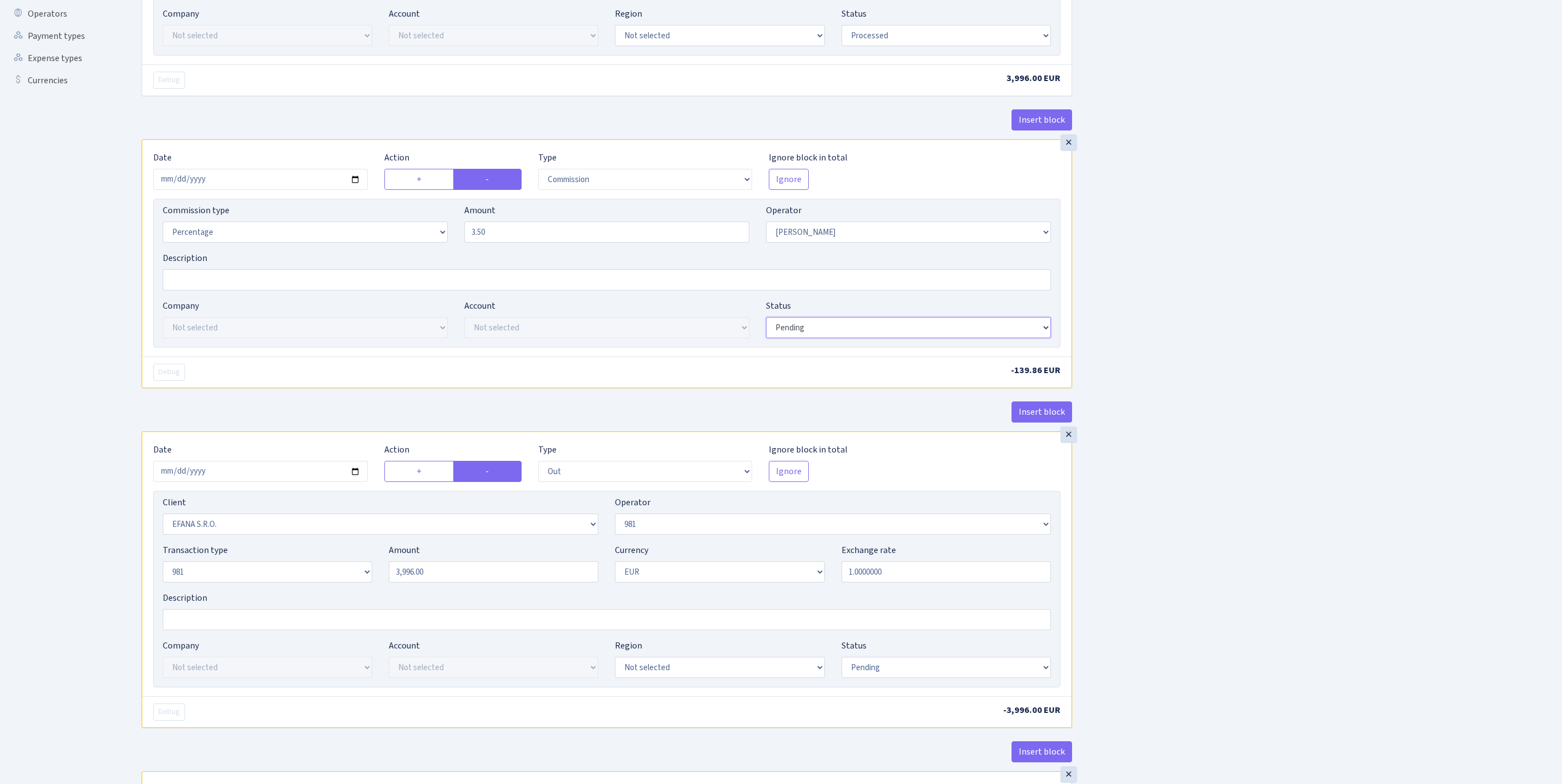
select select "processed"
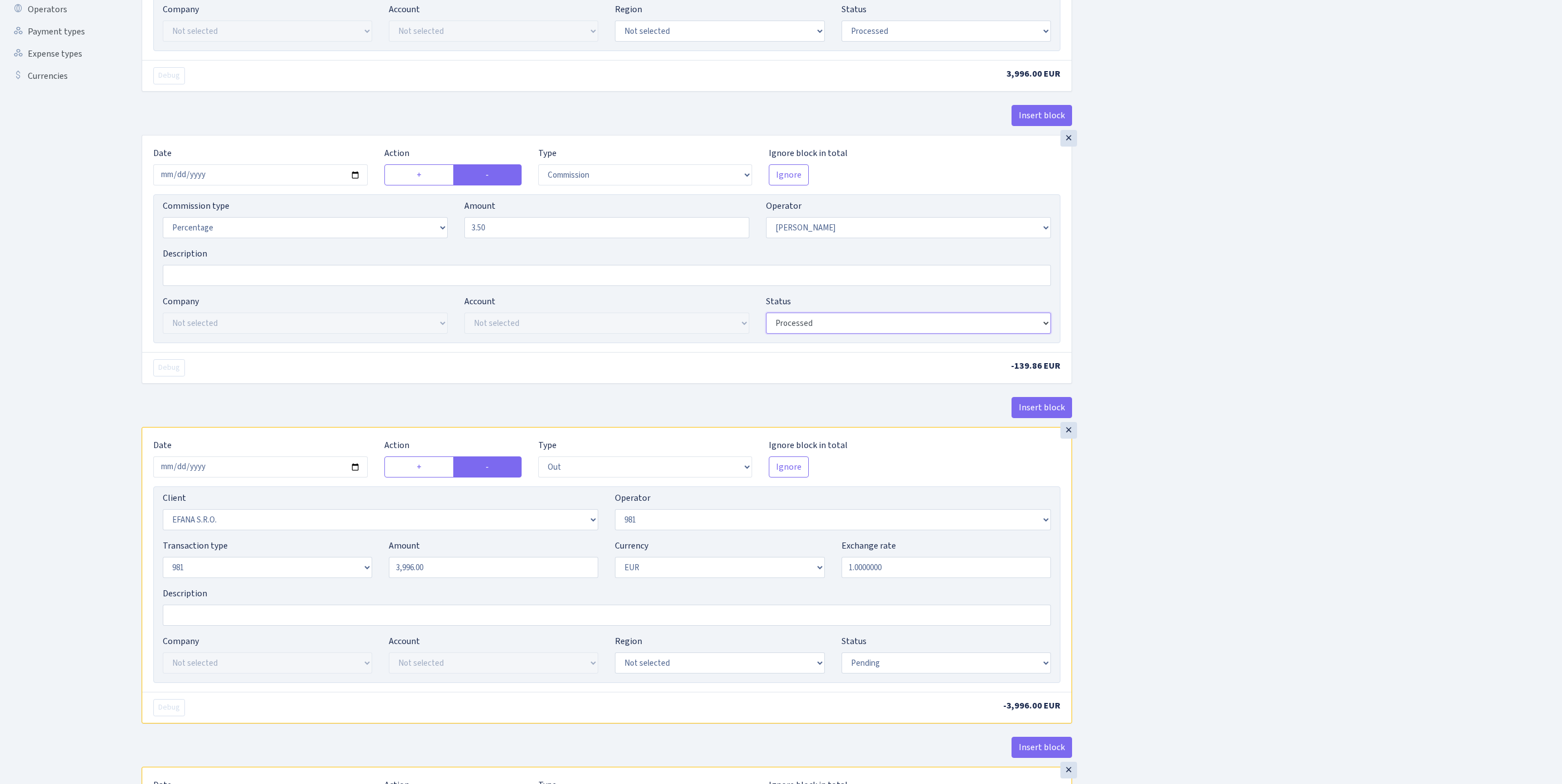
scroll to position [673, 0]
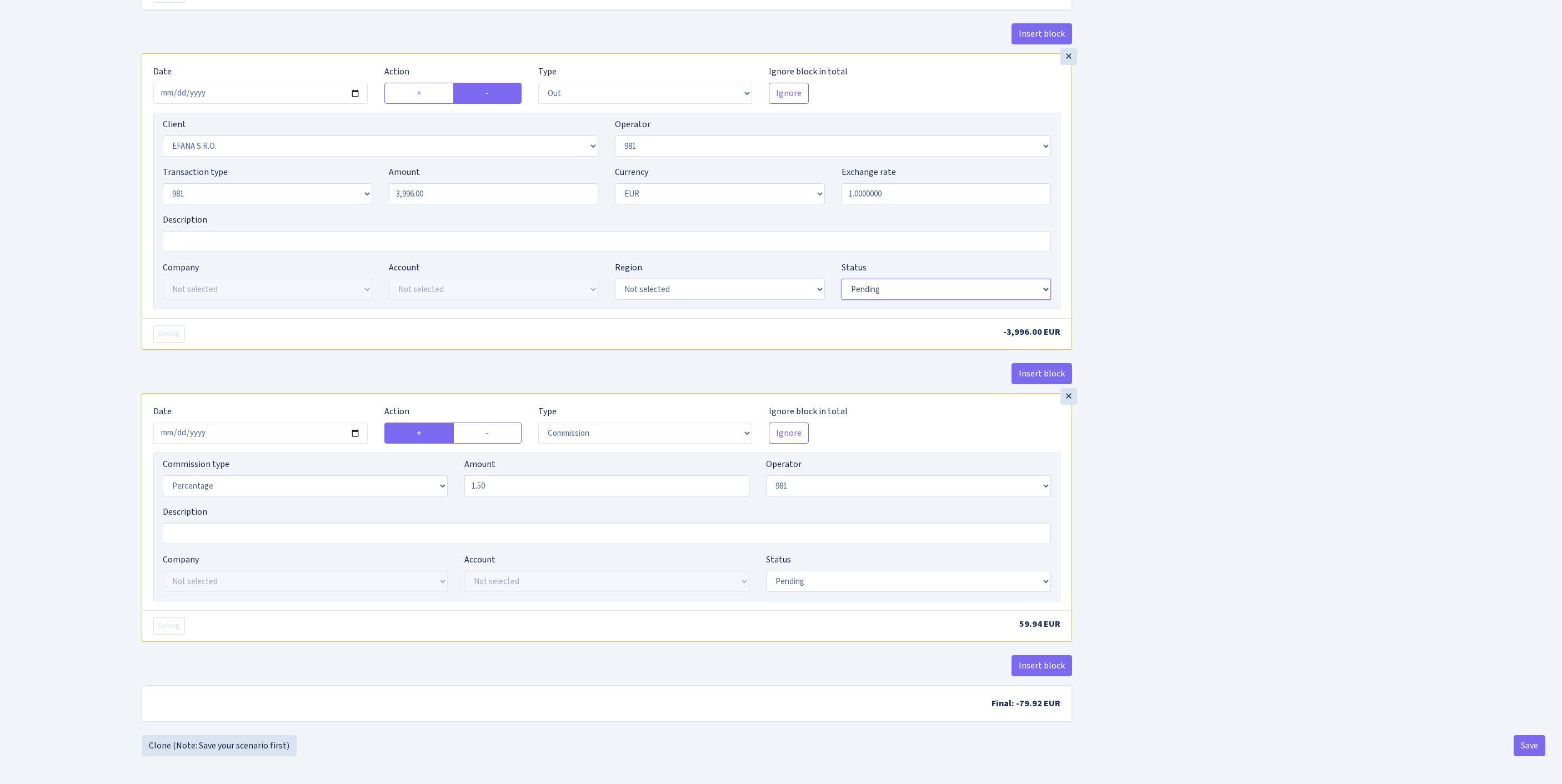
select select "processed"
click at [1527, 745] on button "Save" at bounding box center [1529, 745] width 31 height 21
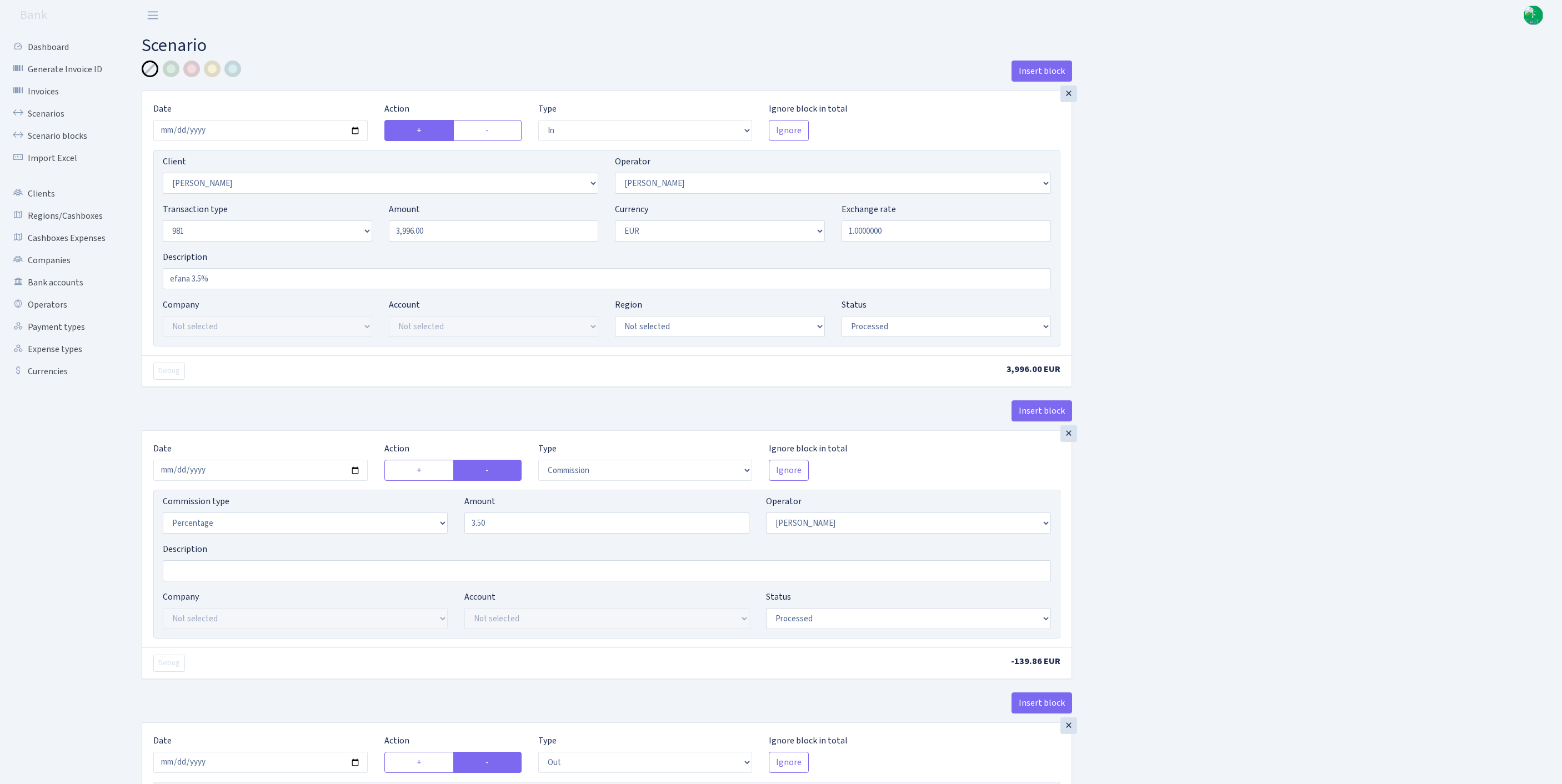
select select "in"
select select "3326"
select select "2"
select select "8"
select select "1"
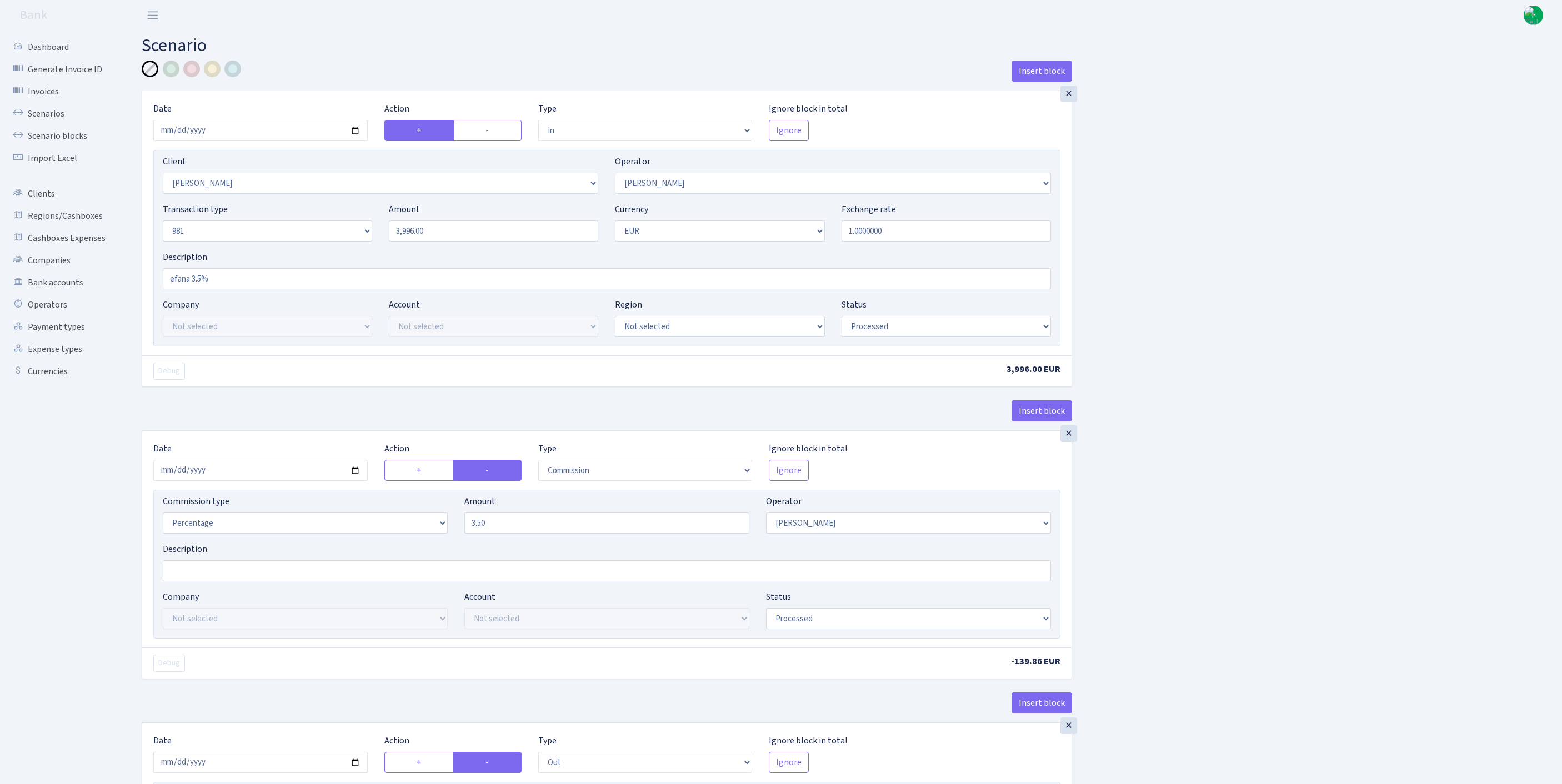
select select "processed"
select select "commission"
select select "2"
select select "processed"
select select "out"
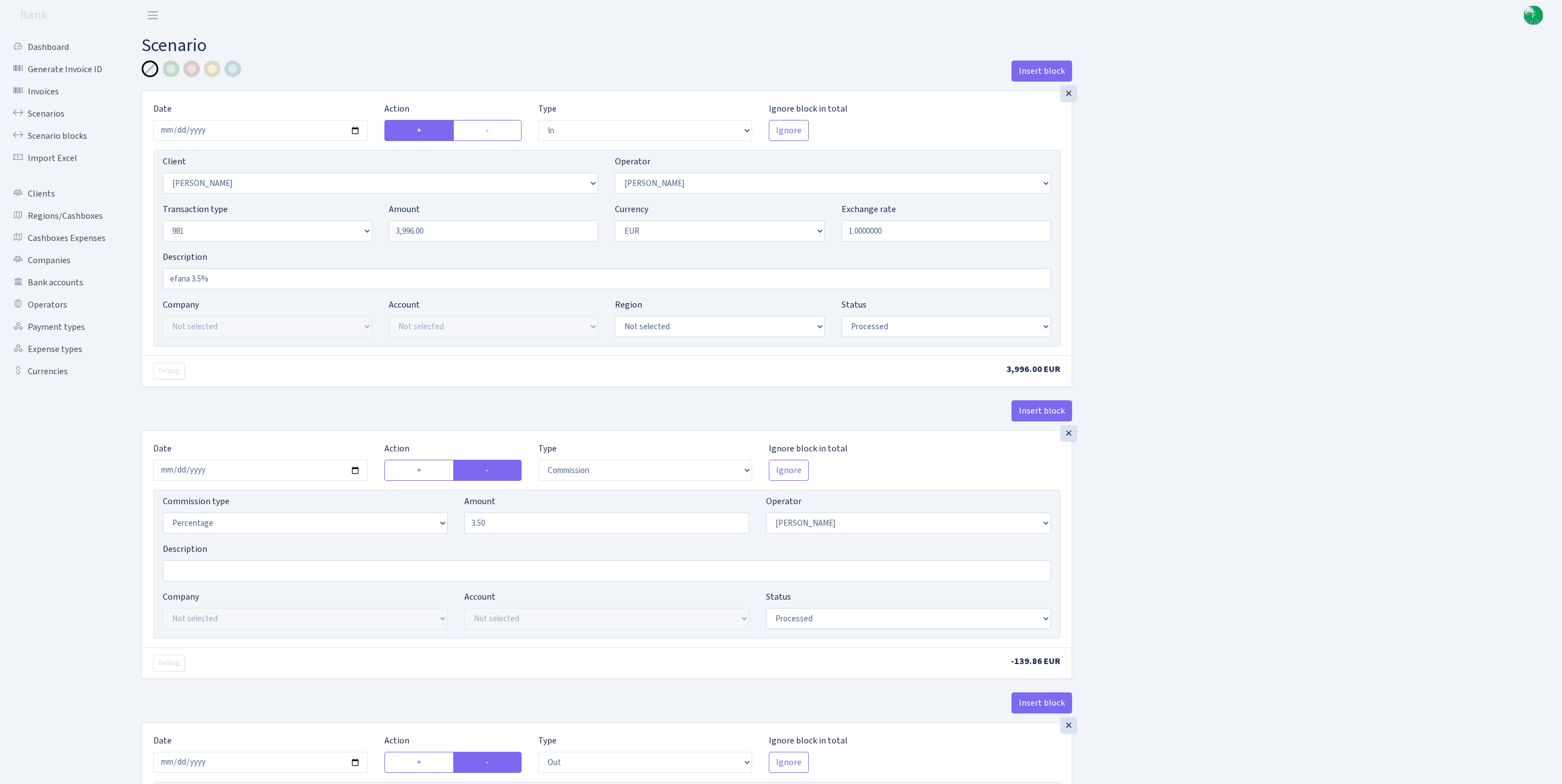
select select "3139"
select select "61"
select select "8"
select select "1"
select select "processed"
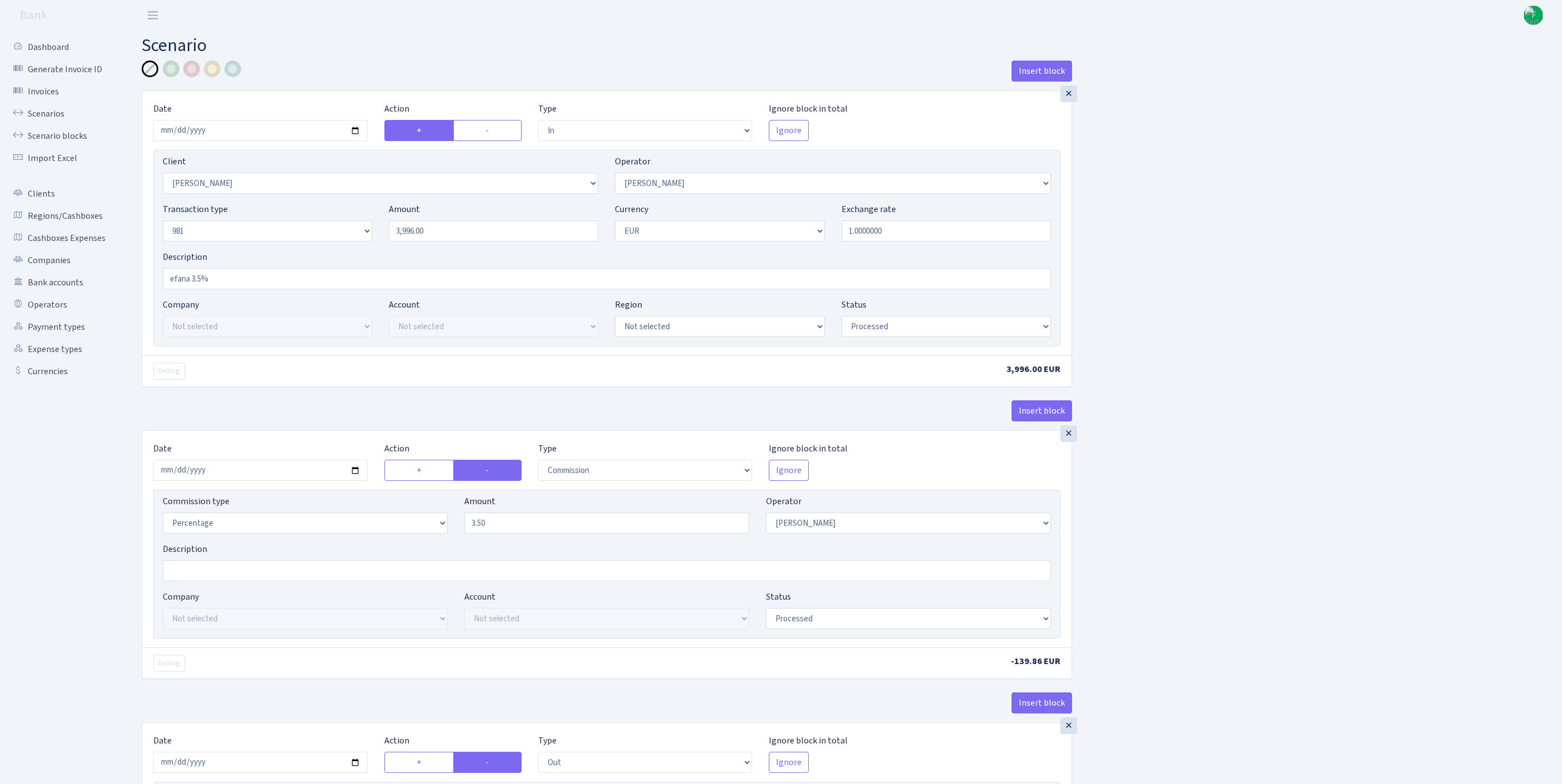
select select "commission"
select select "61"
select select "processed"
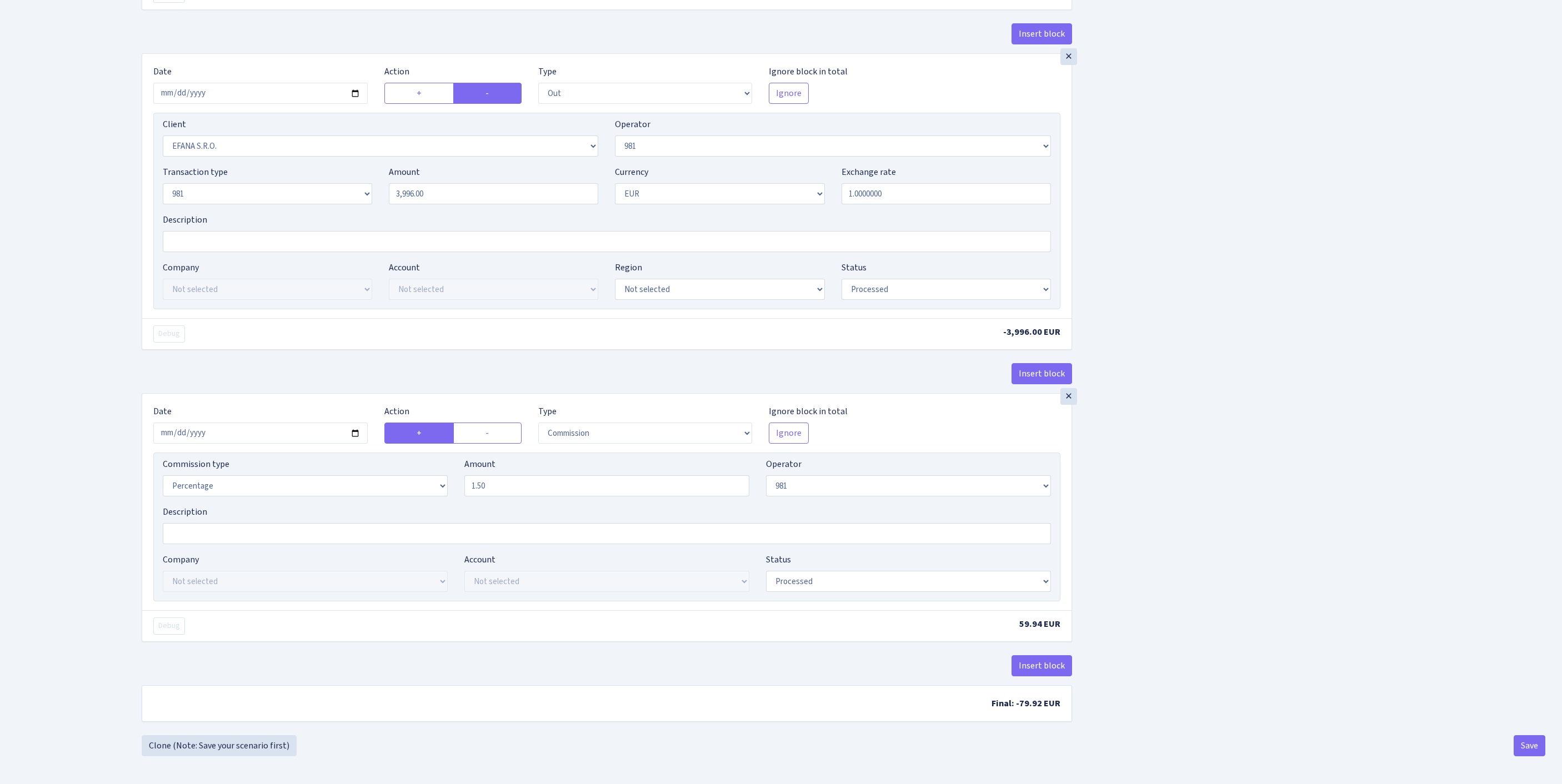
scroll to position [854, 0]
click at [1524, 745] on button "Save" at bounding box center [1529, 745] width 31 height 21
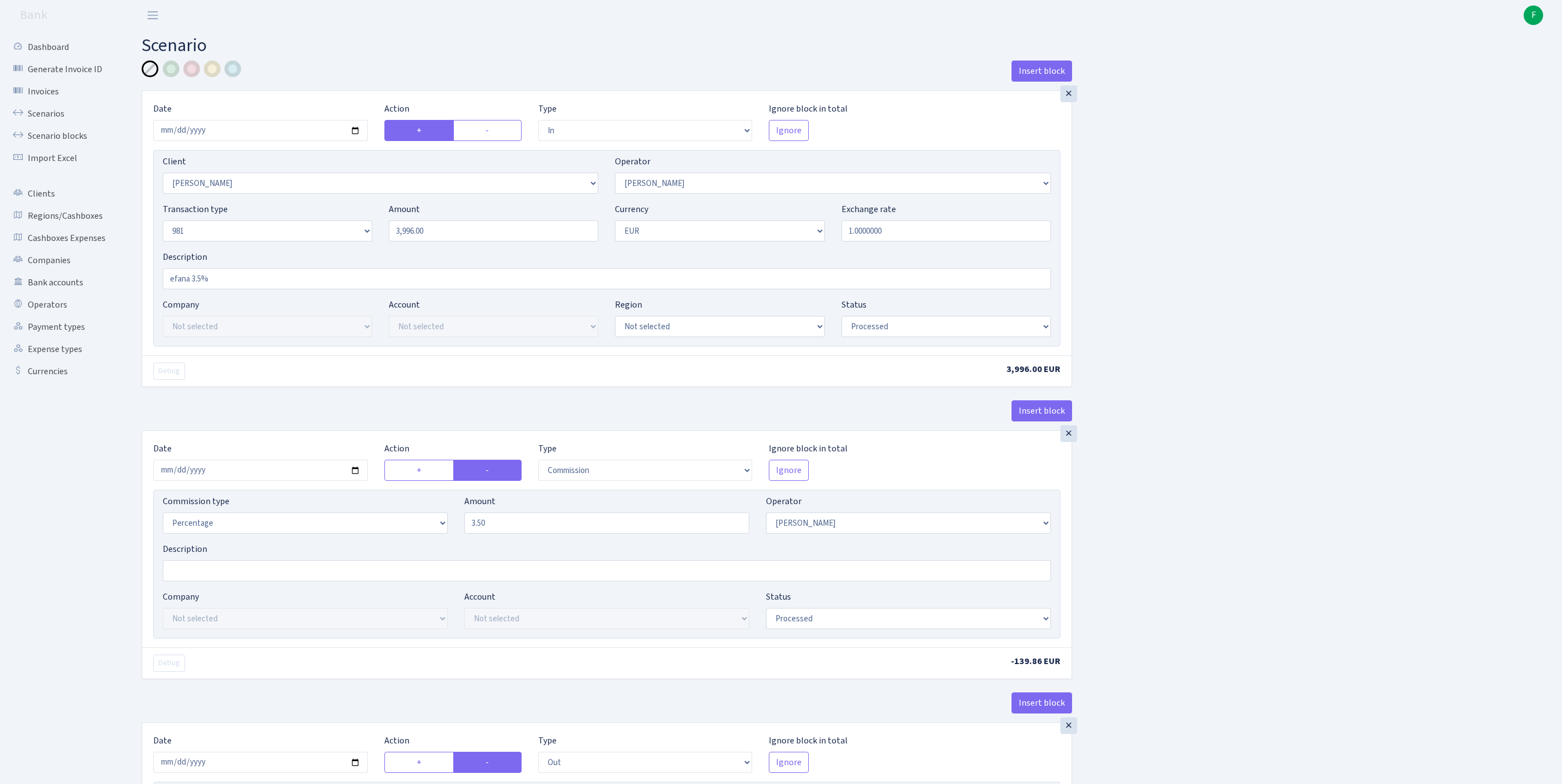
select select "in"
select select "3326"
select select "2"
select select "8"
select select "1"
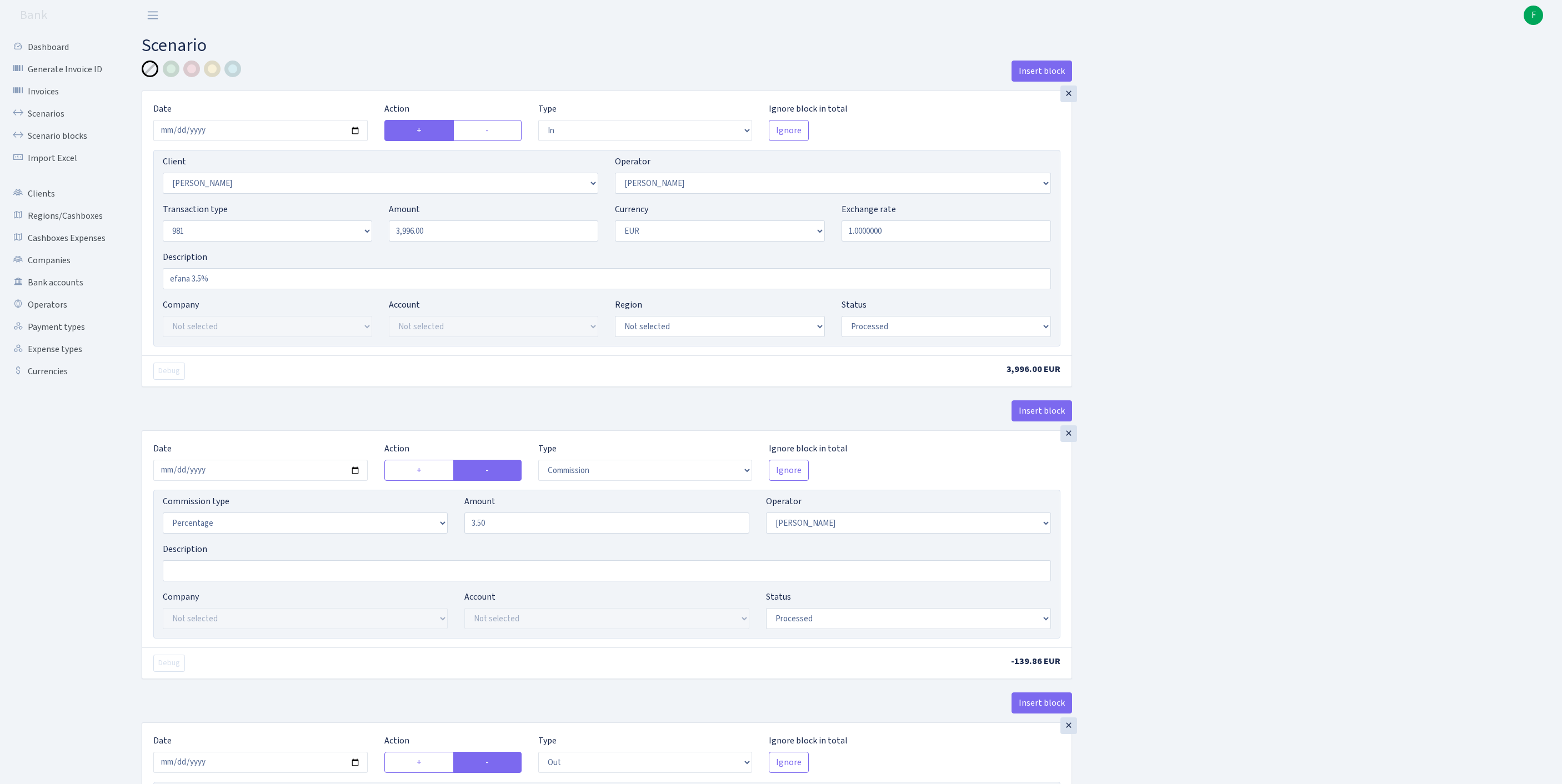
select select "processed"
select select "commission"
select select "2"
select select "processed"
select select "out"
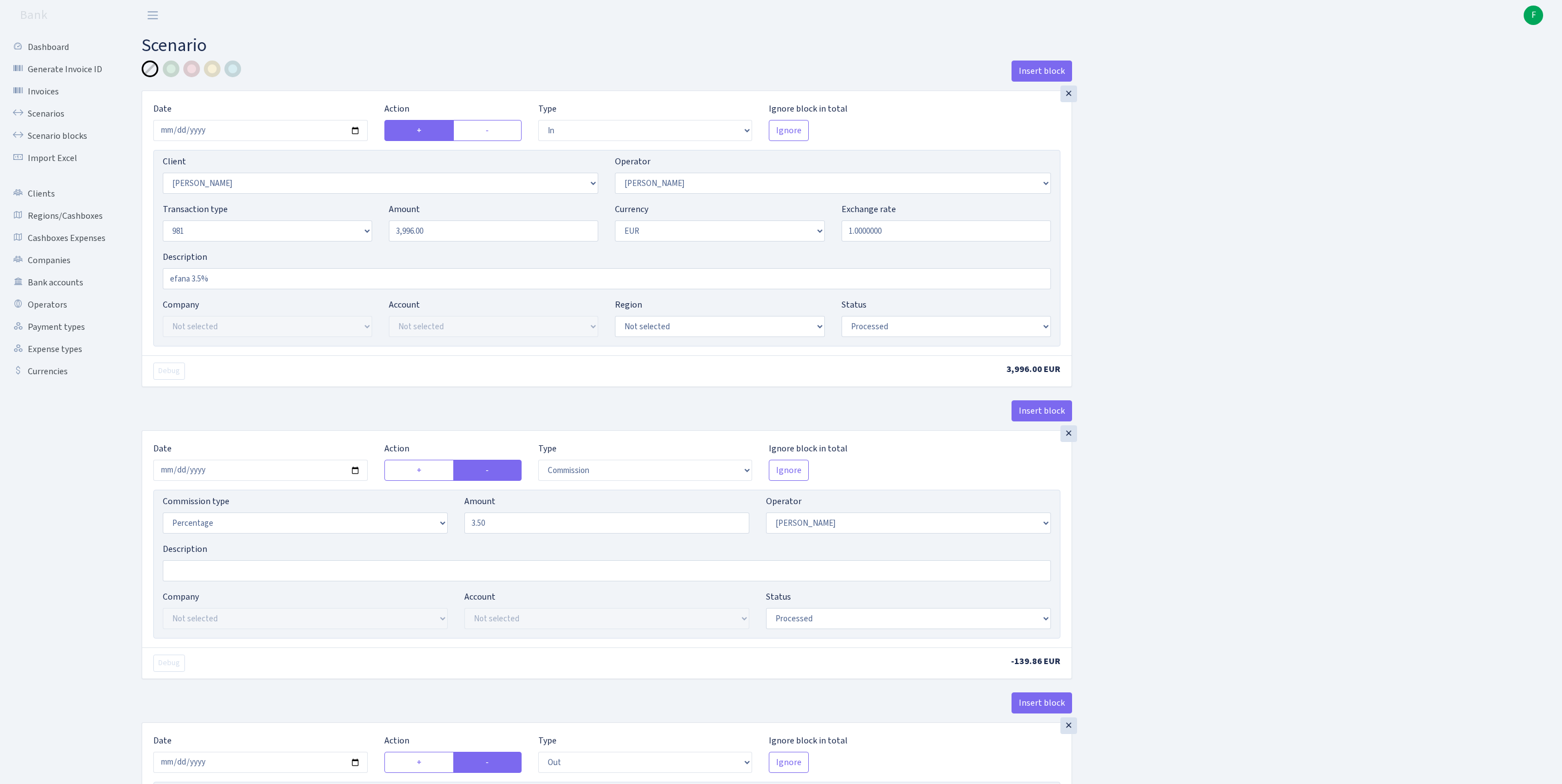
select select "3139"
select select "61"
select select "8"
select select "1"
select select "processed"
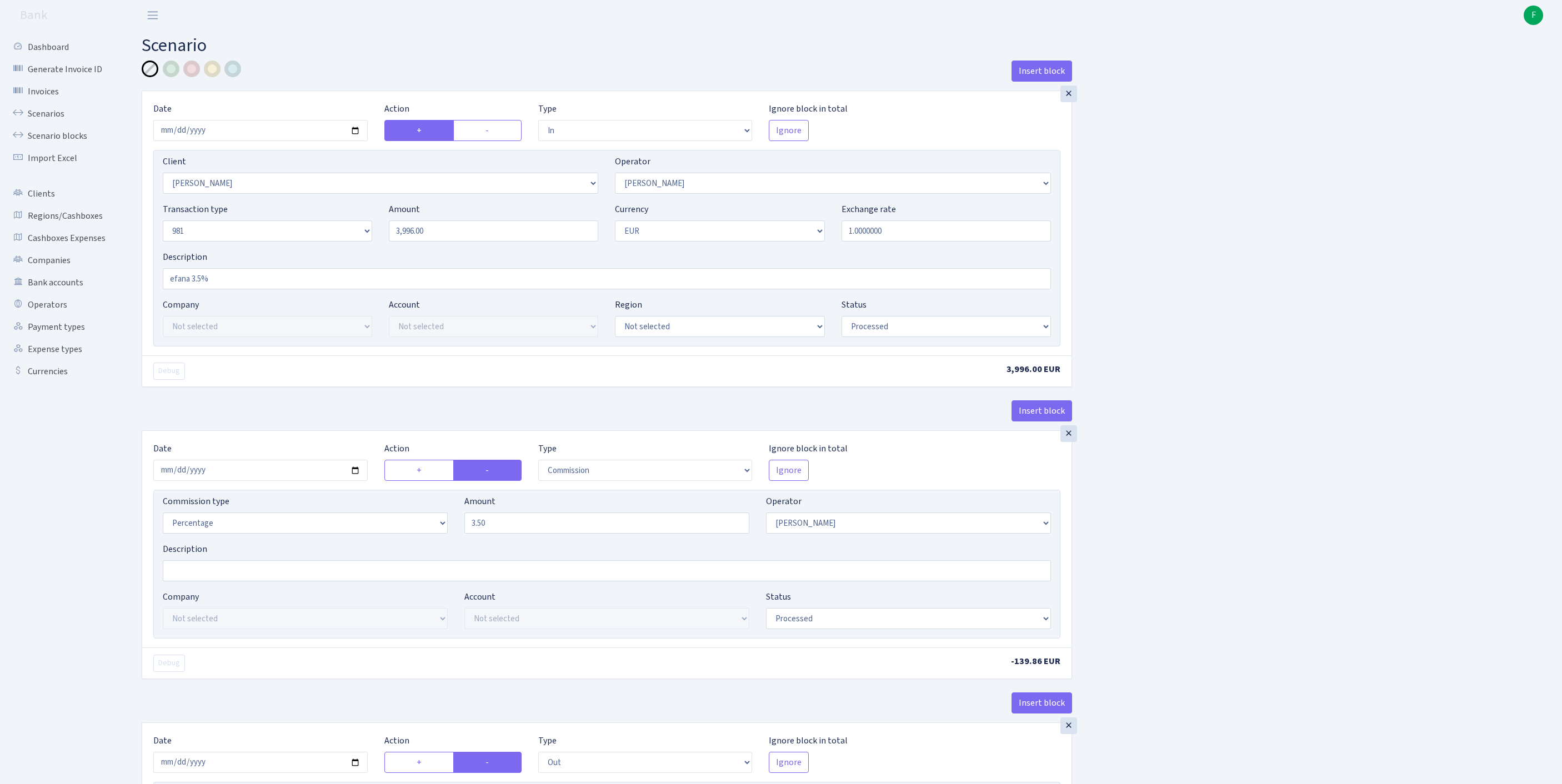
select select "commission"
select select "61"
select select "processed"
click at [51, 123] on link "Scenarios" at bounding box center [61, 114] width 111 height 22
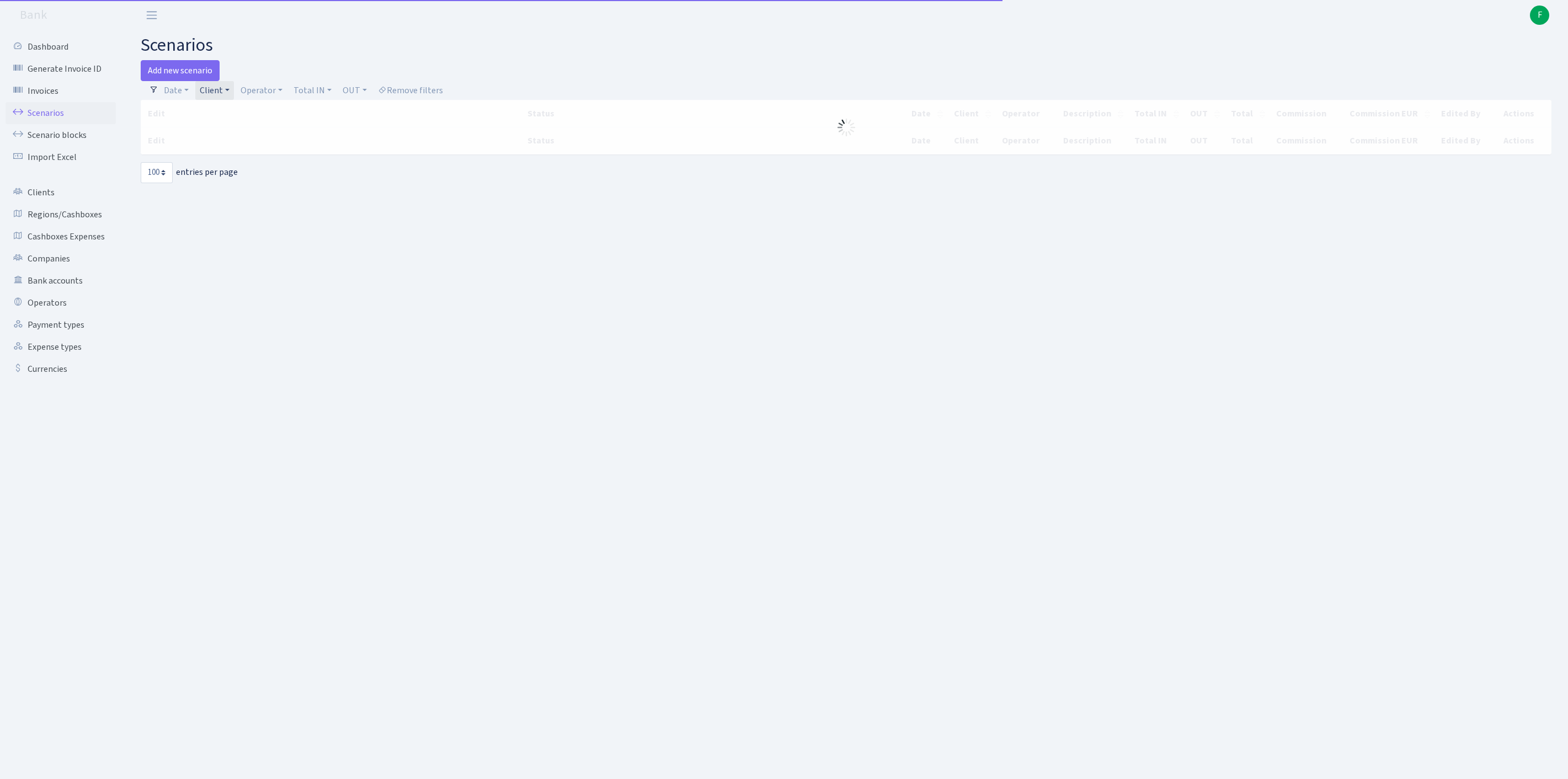
select select "100"
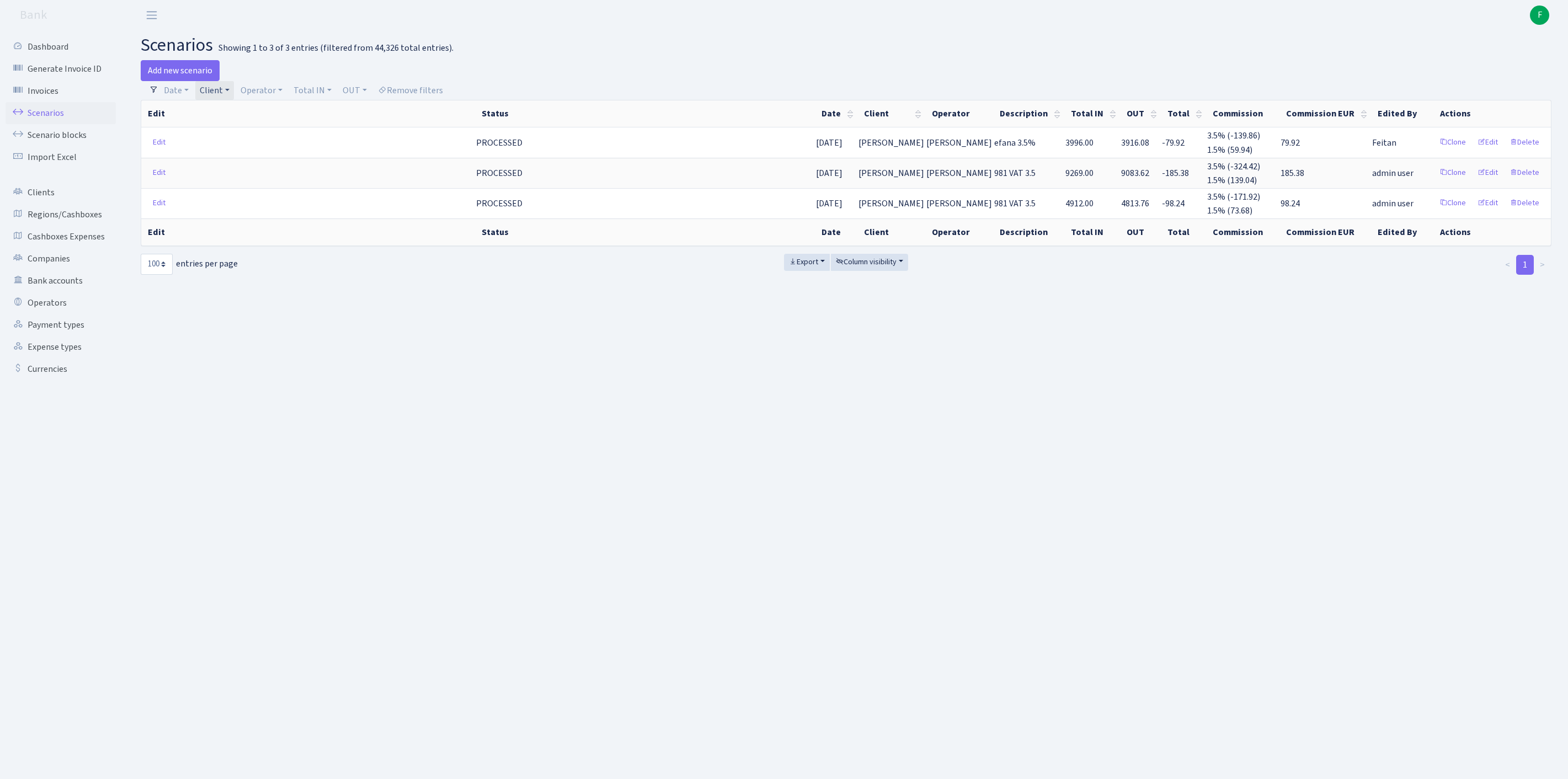
click at [234, 96] on link "Client" at bounding box center [215, 90] width 39 height 19
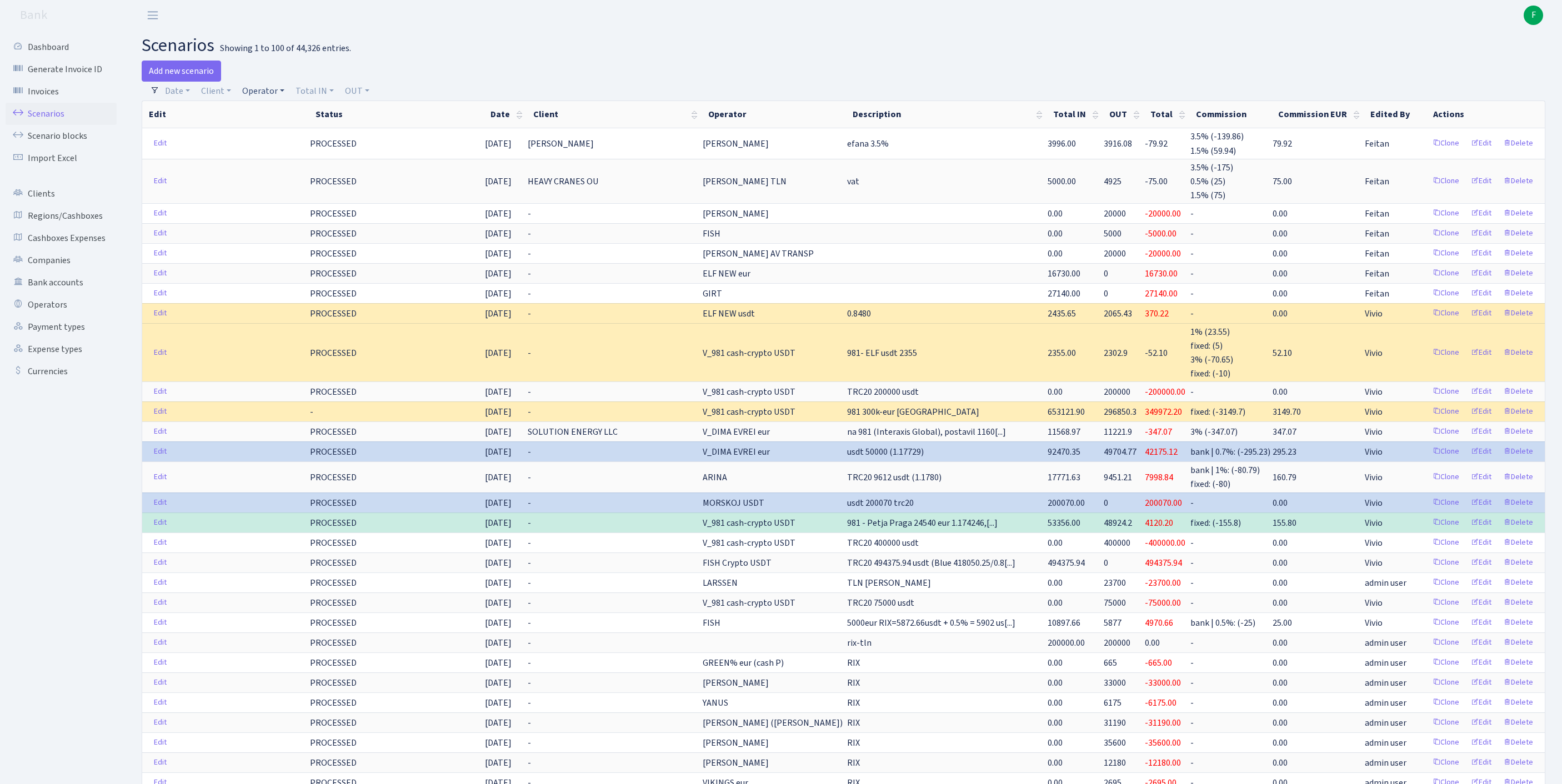
click at [277, 93] on link "Operator" at bounding box center [263, 91] width 51 height 19
click at [273, 133] on input "search" at bounding box center [287, 131] width 92 height 17
type input "spiri"
click at [300, 161] on li "SPIRITS" at bounding box center [287, 151] width 94 height 19
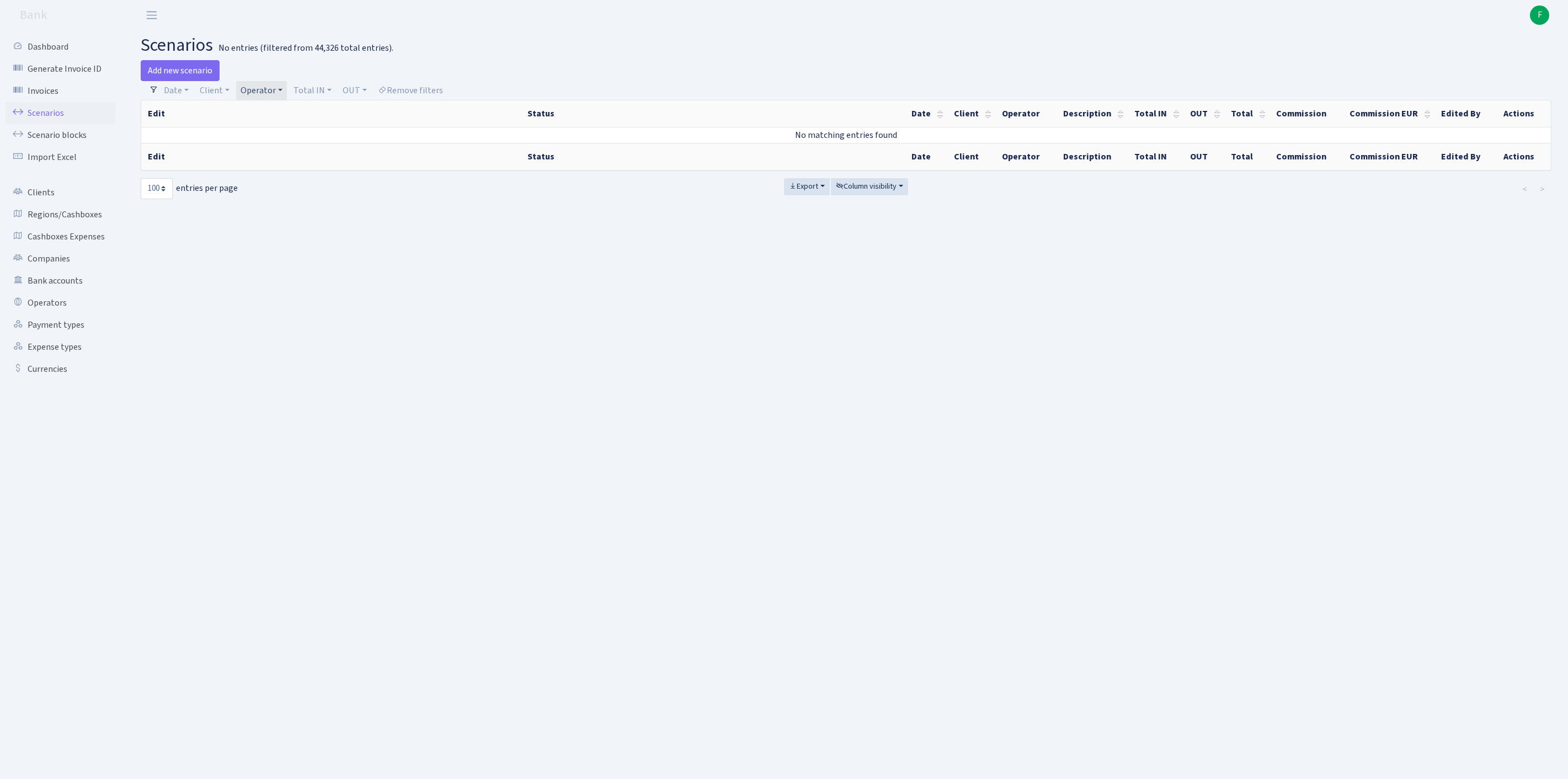
click at [287, 96] on link "Operator" at bounding box center [261, 90] width 51 height 19
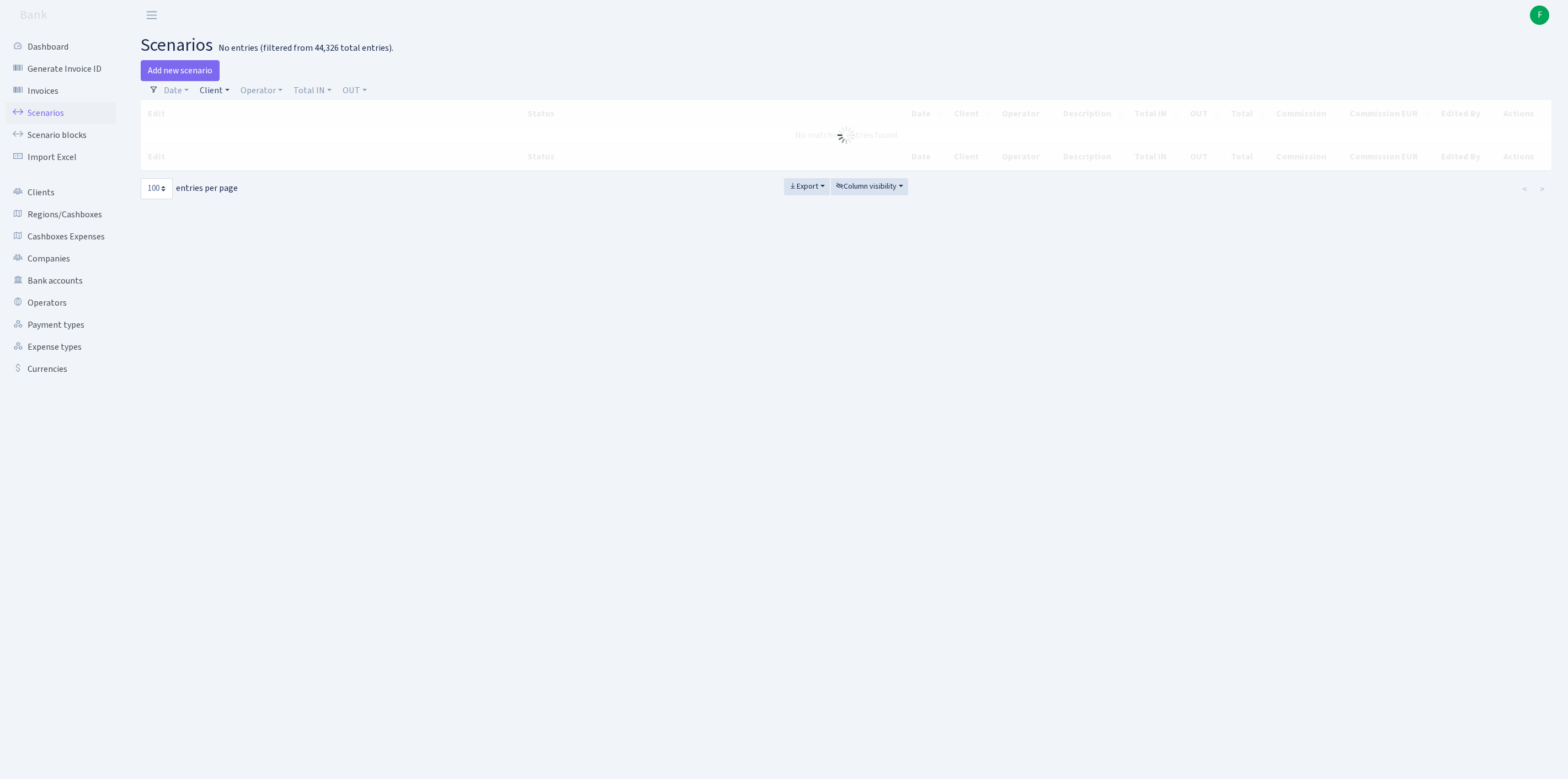
click at [224, 93] on link "Client" at bounding box center [215, 90] width 39 height 19
click at [223, 138] on input "search" at bounding box center [244, 130] width 92 height 17
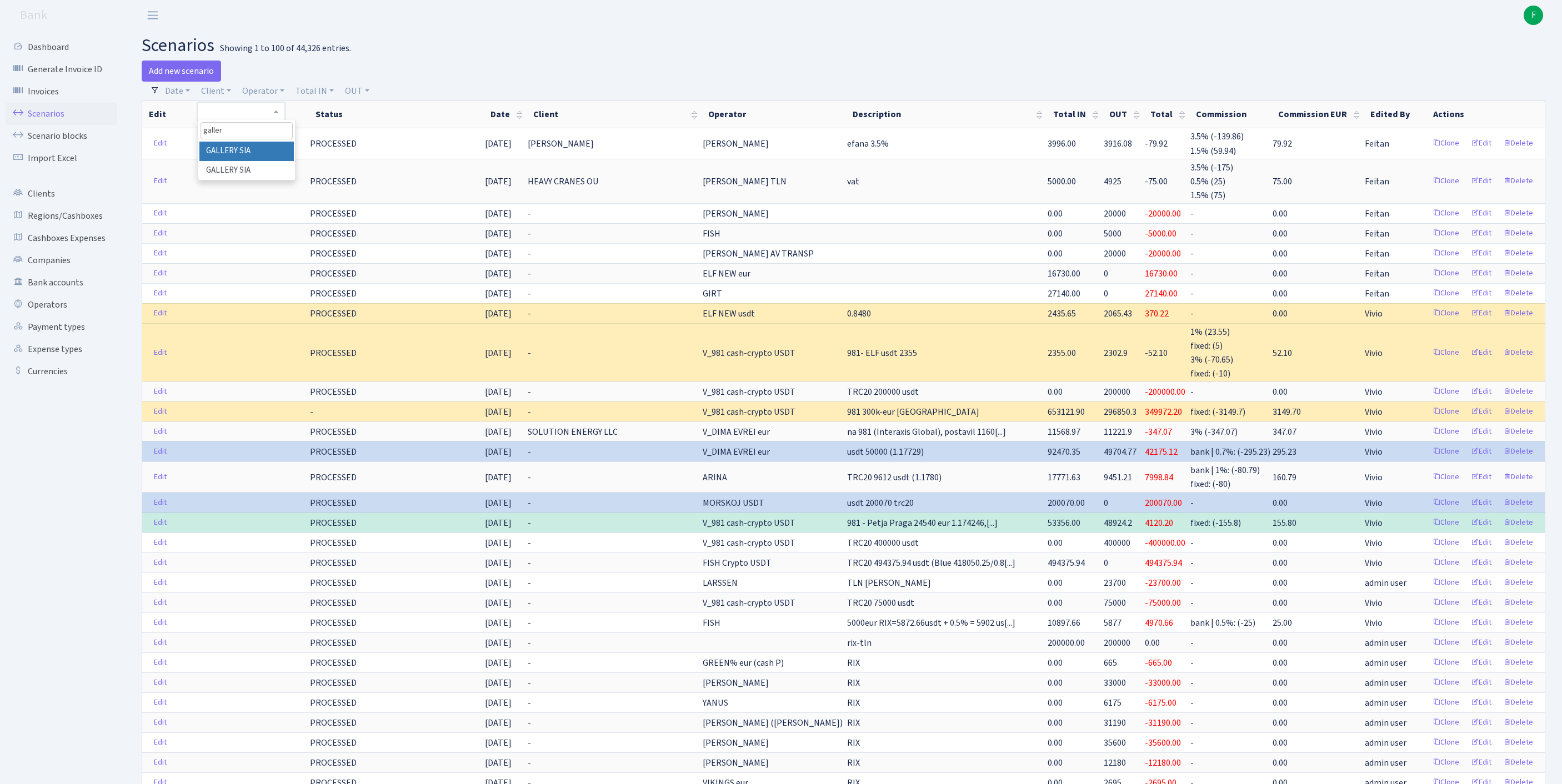
type input "galler"
click at [240, 161] on li "GALLERY SIA" at bounding box center [246, 151] width 94 height 19
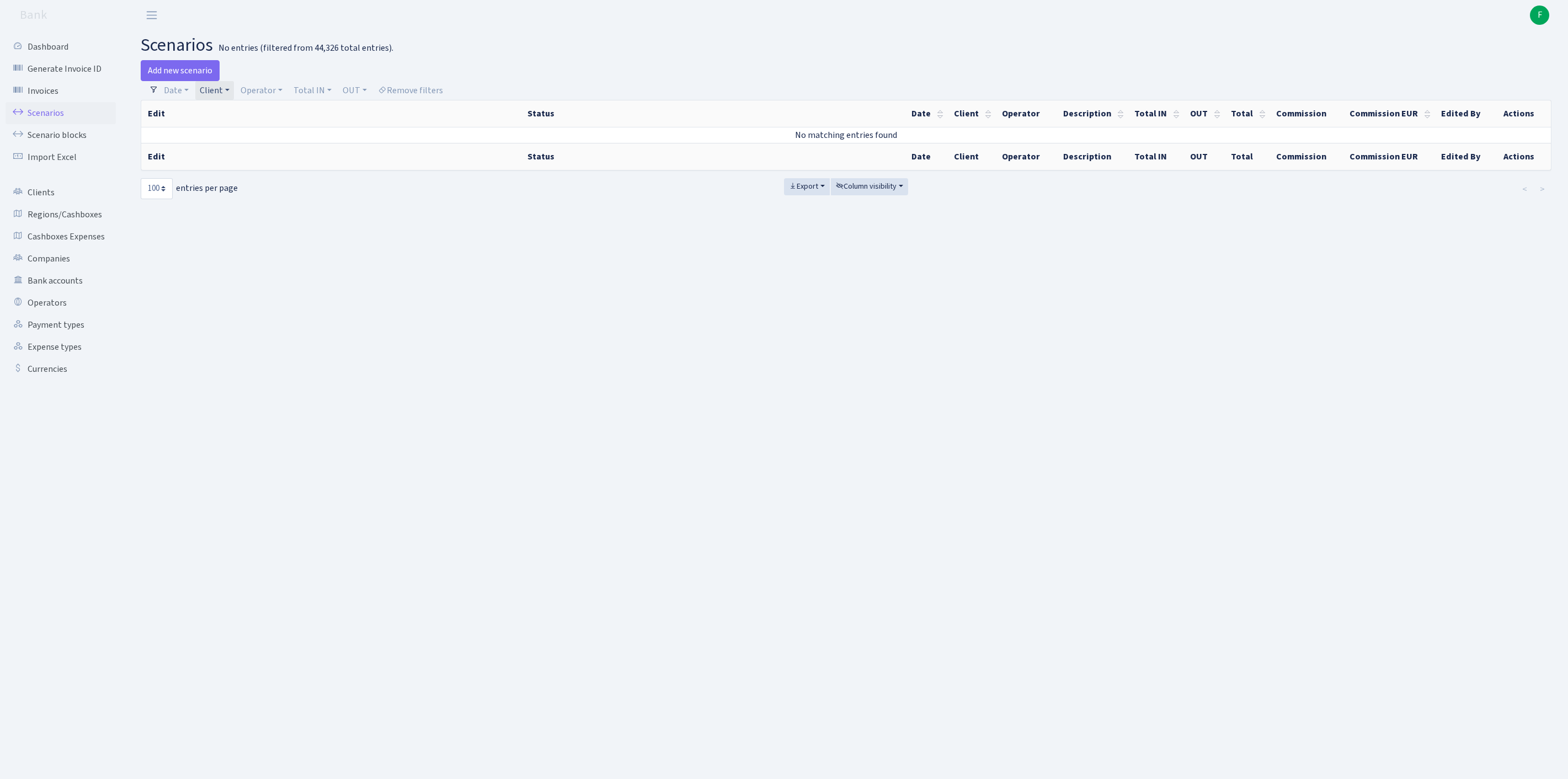
click at [234, 96] on link "Client" at bounding box center [215, 90] width 39 height 19
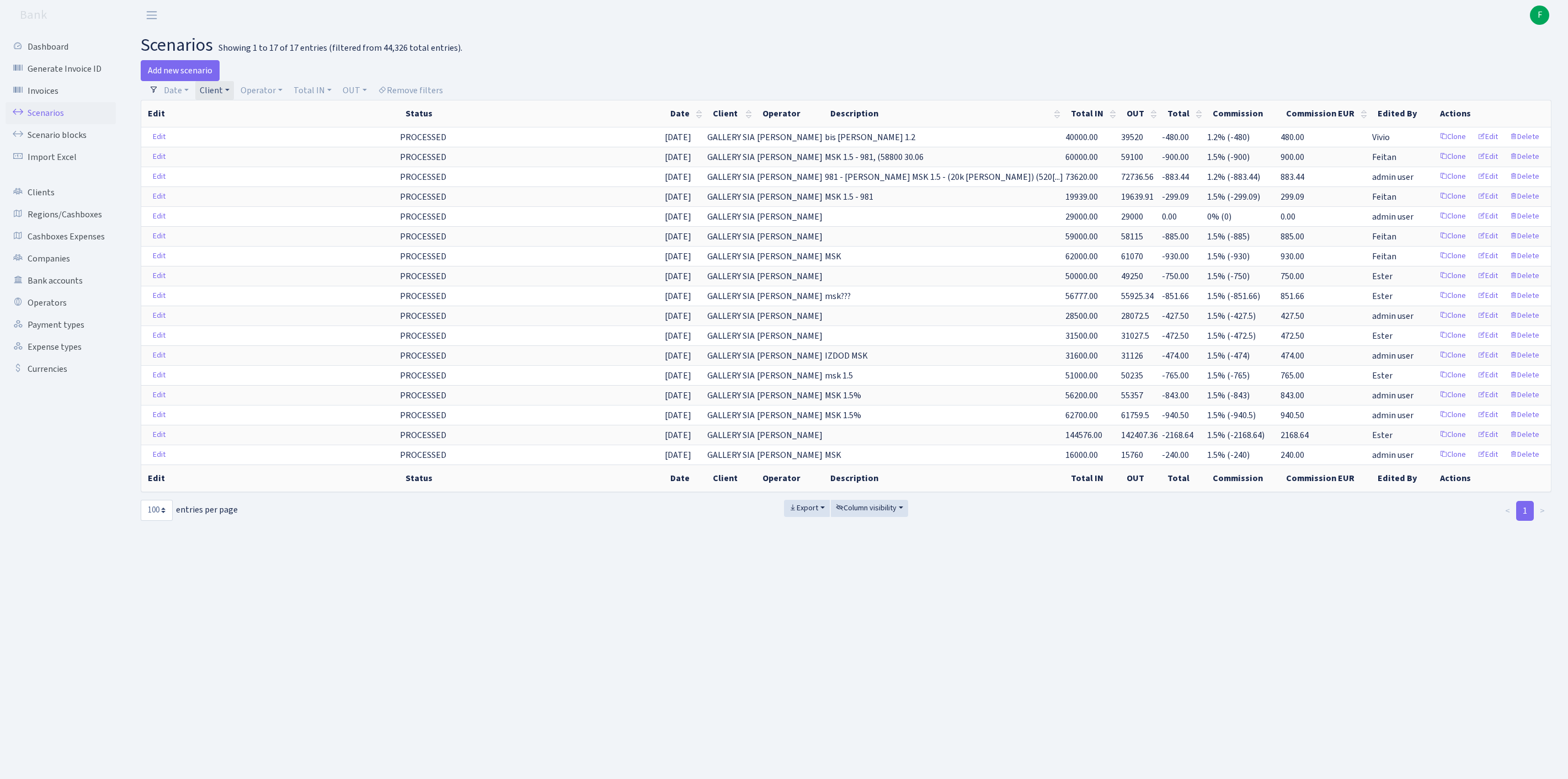
click at [234, 97] on link "Client" at bounding box center [215, 90] width 39 height 19
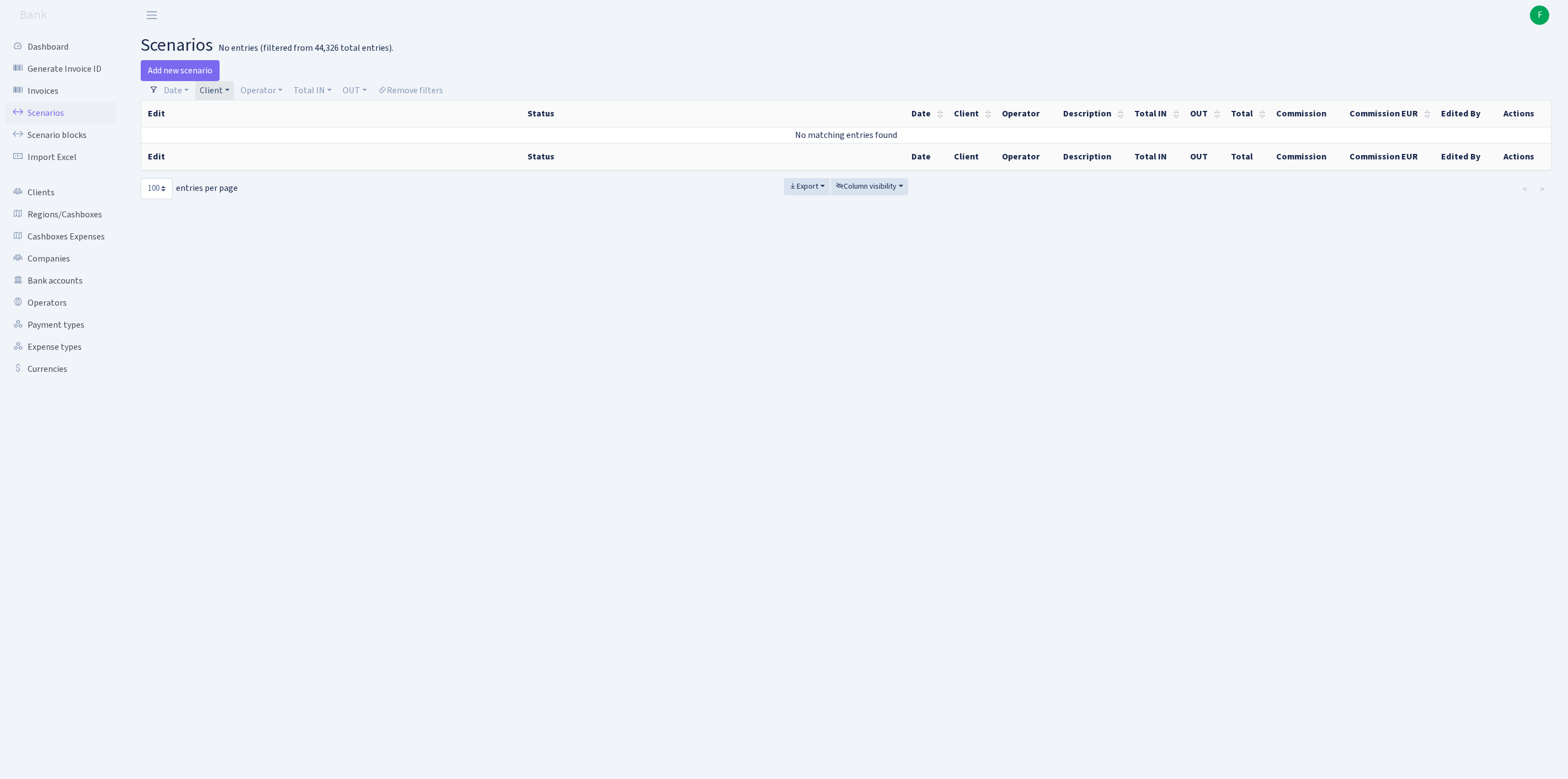
click at [234, 97] on link "Client" at bounding box center [215, 90] width 39 height 19
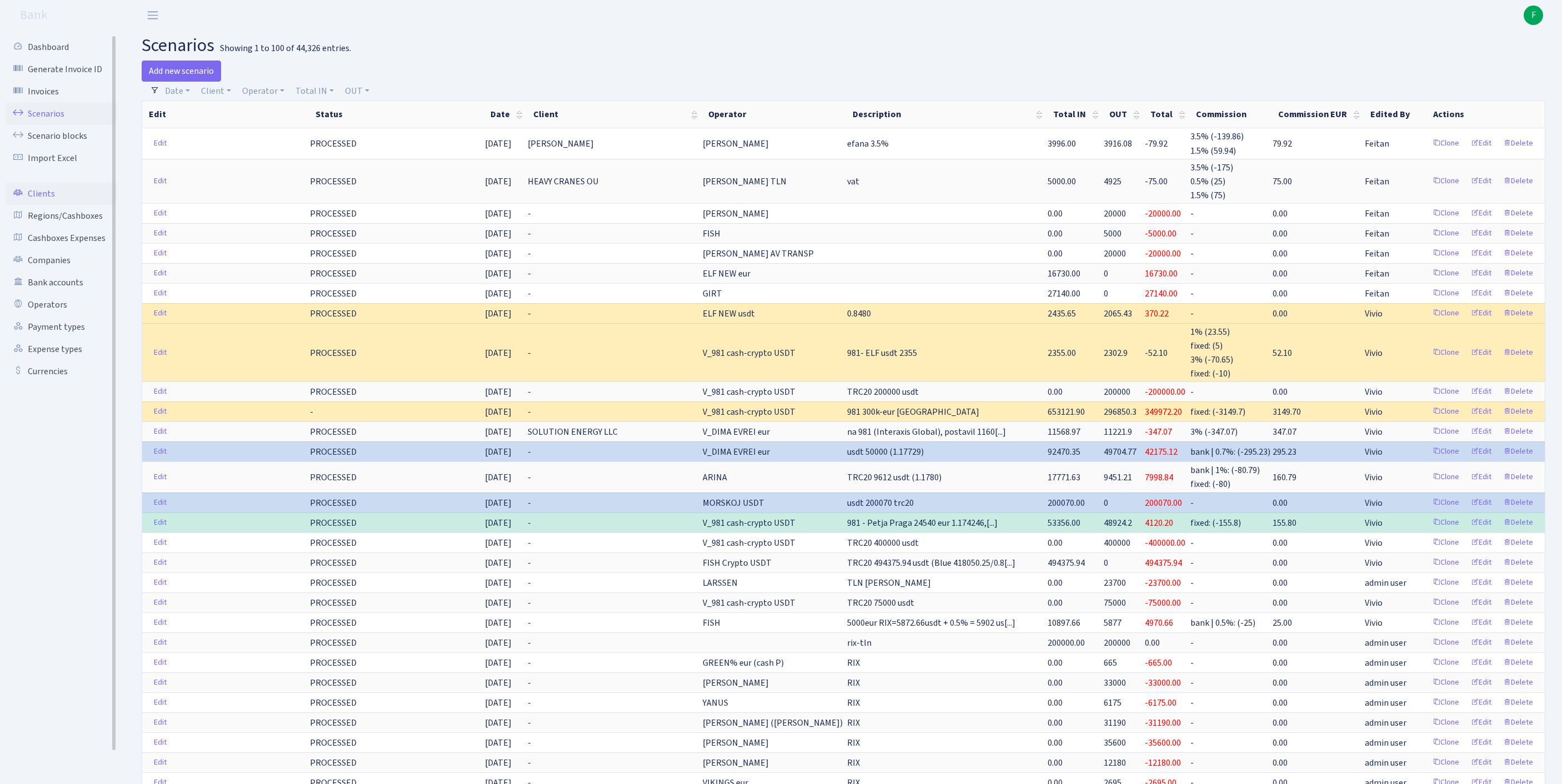
click at [46, 205] on link "Clients" at bounding box center [61, 193] width 111 height 22
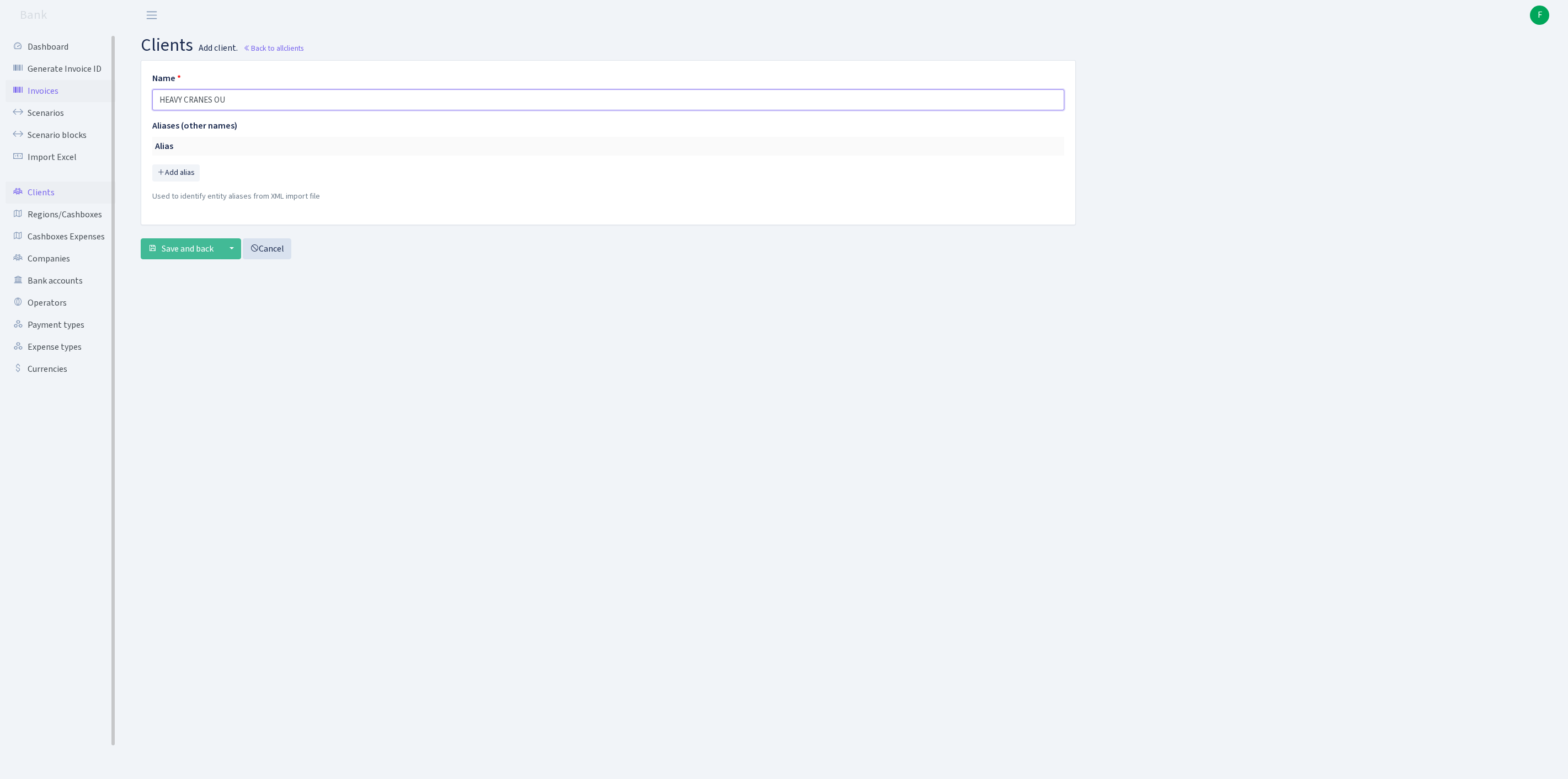
drag, startPoint x: 121, startPoint y: 100, endPoint x: 64, endPoint y: 93, distance: 57.4
click at [61, 93] on div "Dashboard Generate Invoice ID Invoices Scenarios Scenario blocks Import Excel C…" at bounding box center [784, 391] width 1568 height 721
paste input "Gallery 15"
drag, startPoint x: 260, startPoint y: 109, endPoint x: 67, endPoint y: 109, distance: 193.0
click at [67, 109] on div "Dashboard Generate Invoice ID Invoices Scenarios Scenario blocks Import Excel C…" at bounding box center [784, 391] width 1568 height 721
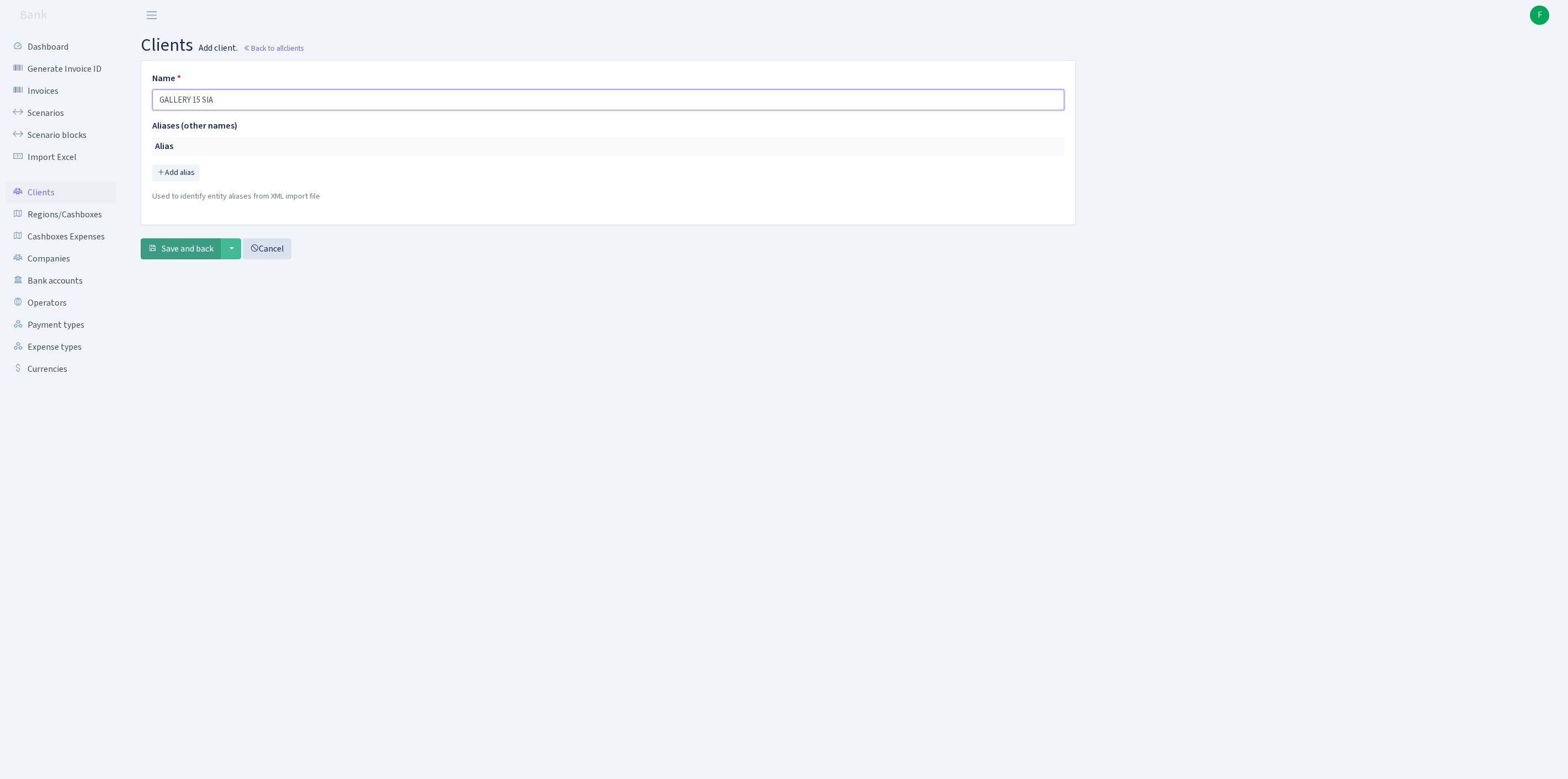
type input "GALLERY 15 SIA"
click at [189, 255] on span "Save and back" at bounding box center [188, 248] width 52 height 12
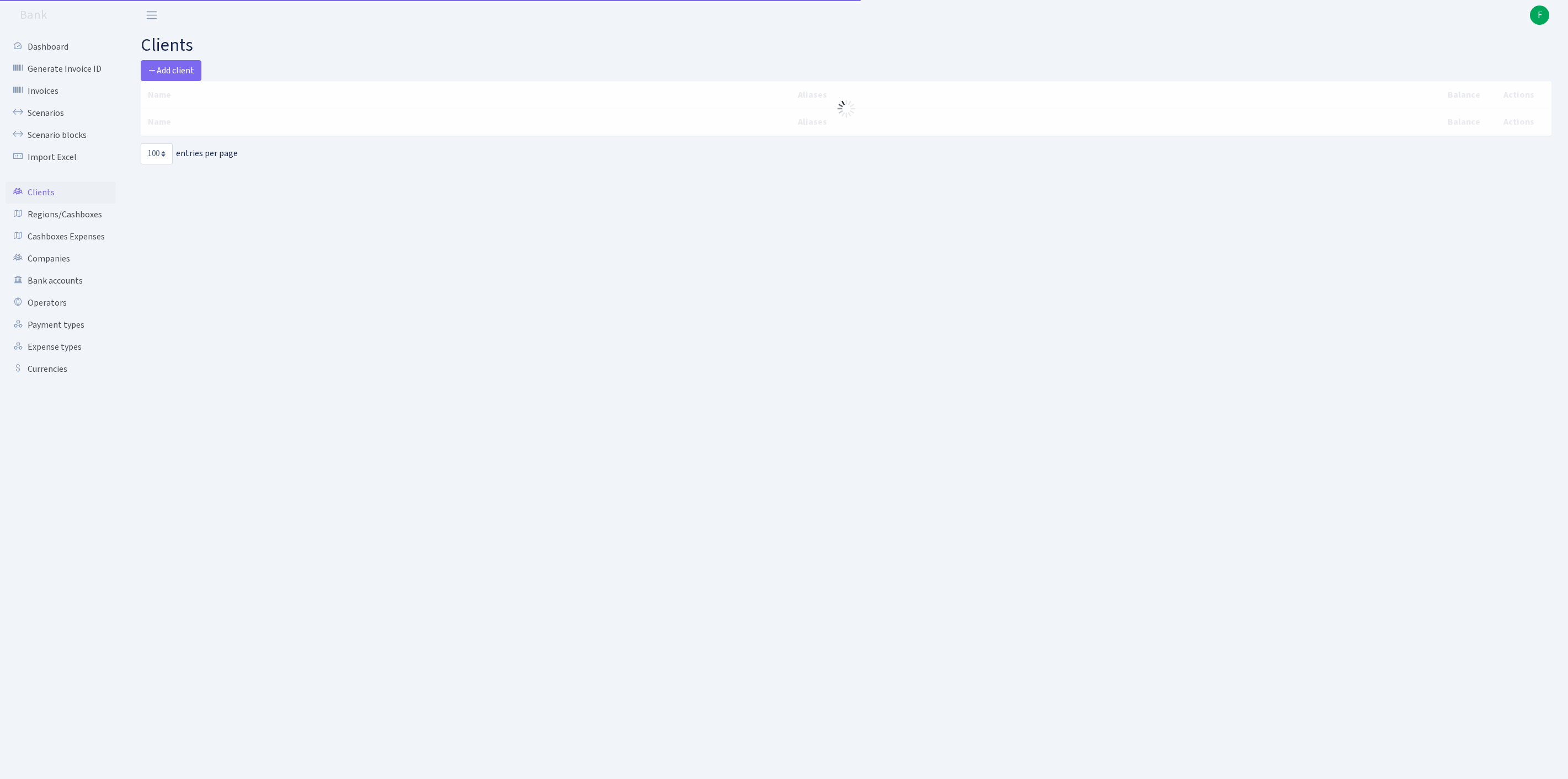
select select "100"
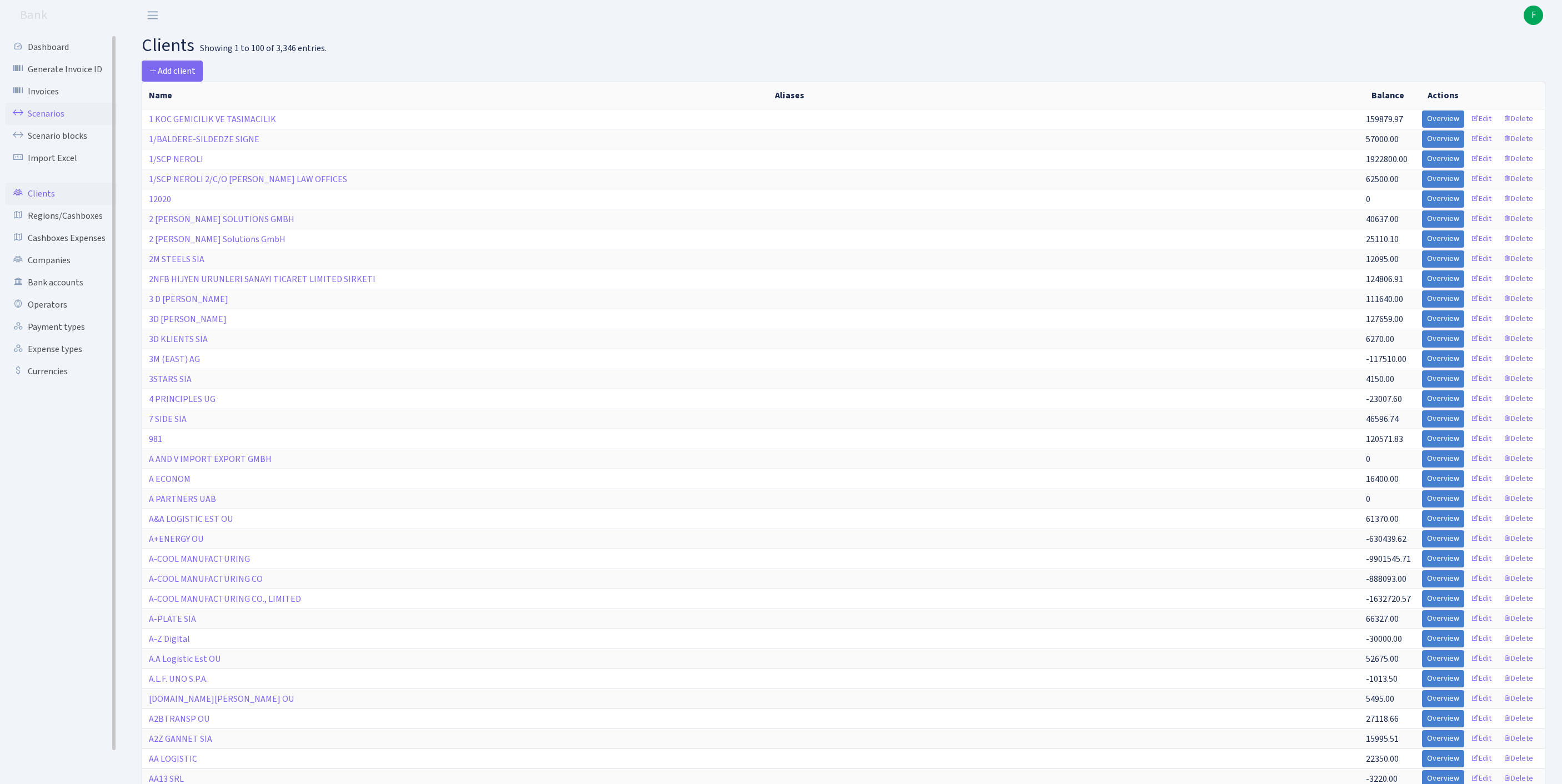
click at [51, 121] on link "Scenarios" at bounding box center [61, 114] width 111 height 22
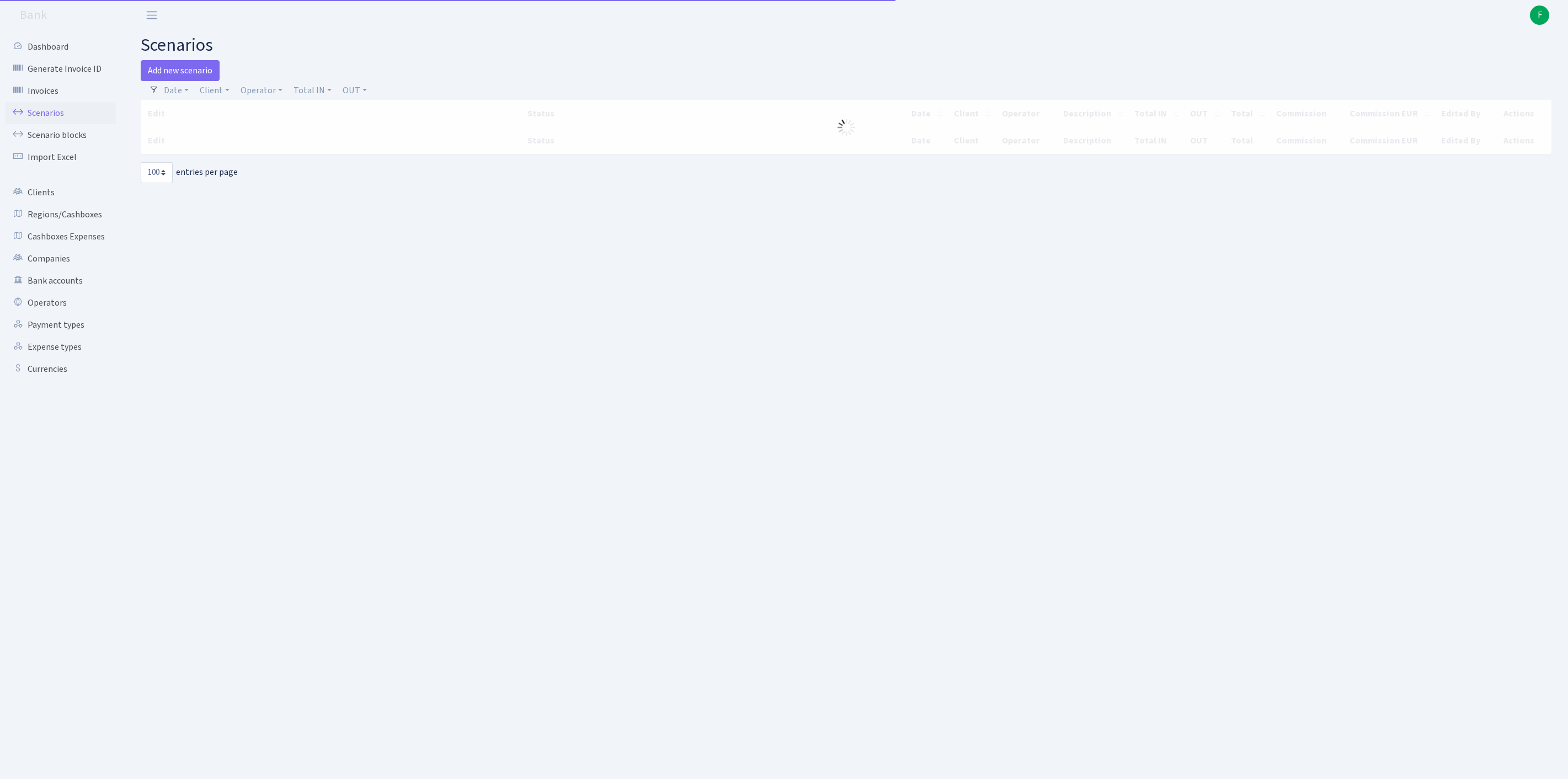
select select "100"
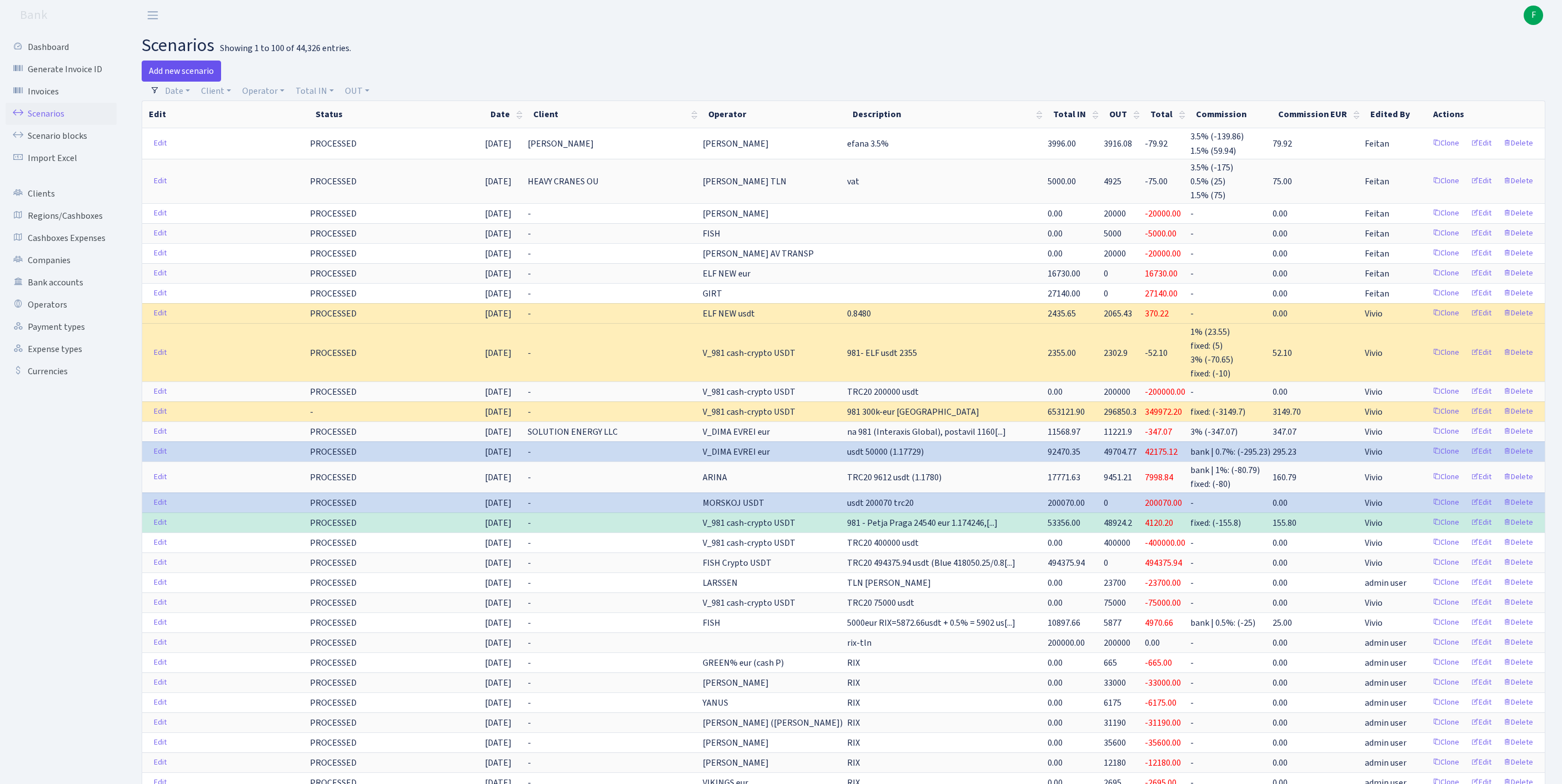
click at [193, 75] on link "Add new scenario" at bounding box center [181, 70] width 80 height 21
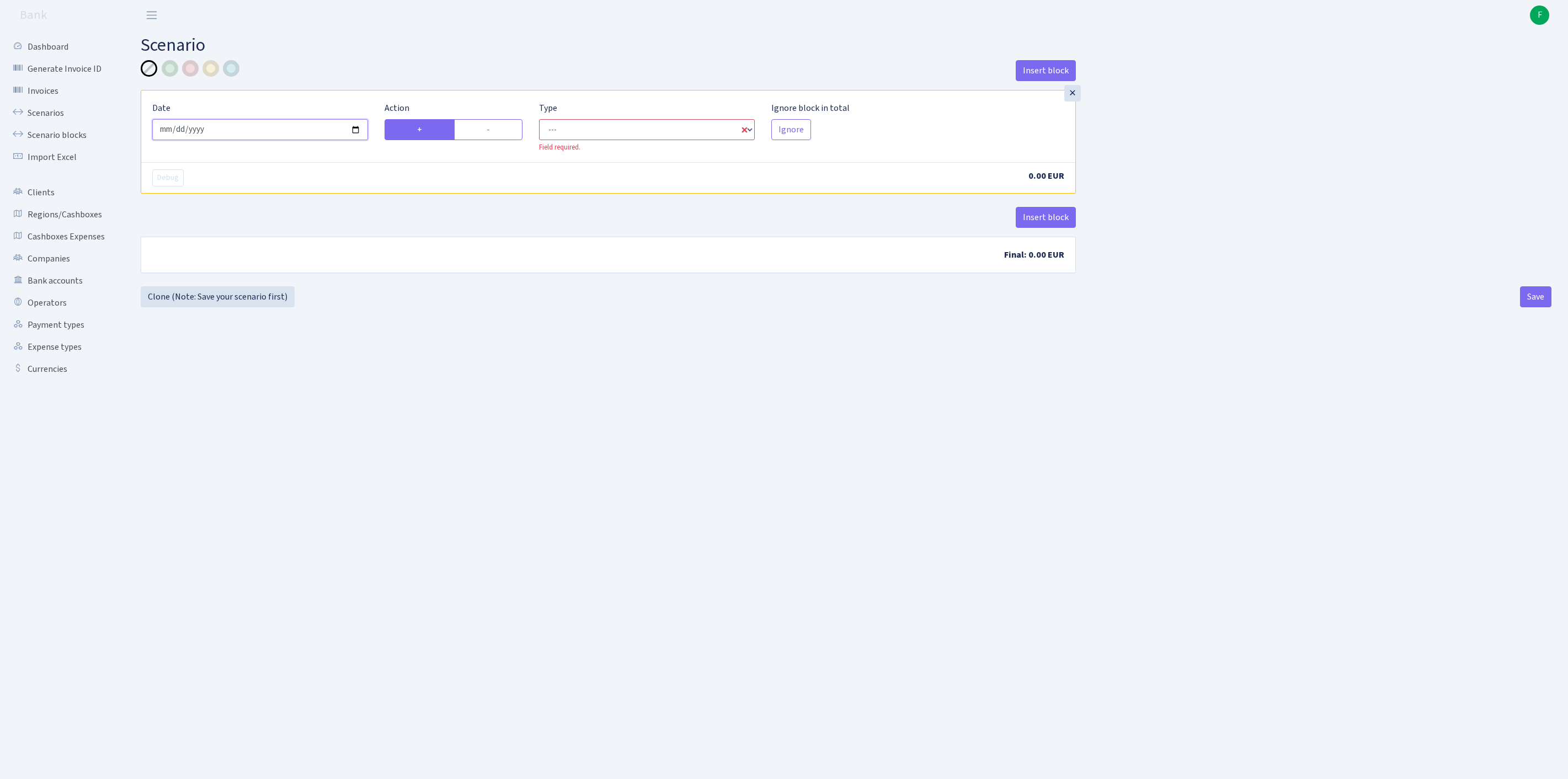
click at [223, 139] on input "[DATE]" at bounding box center [260, 129] width 216 height 21
type input "[DATE]"
select select "in"
select select "1"
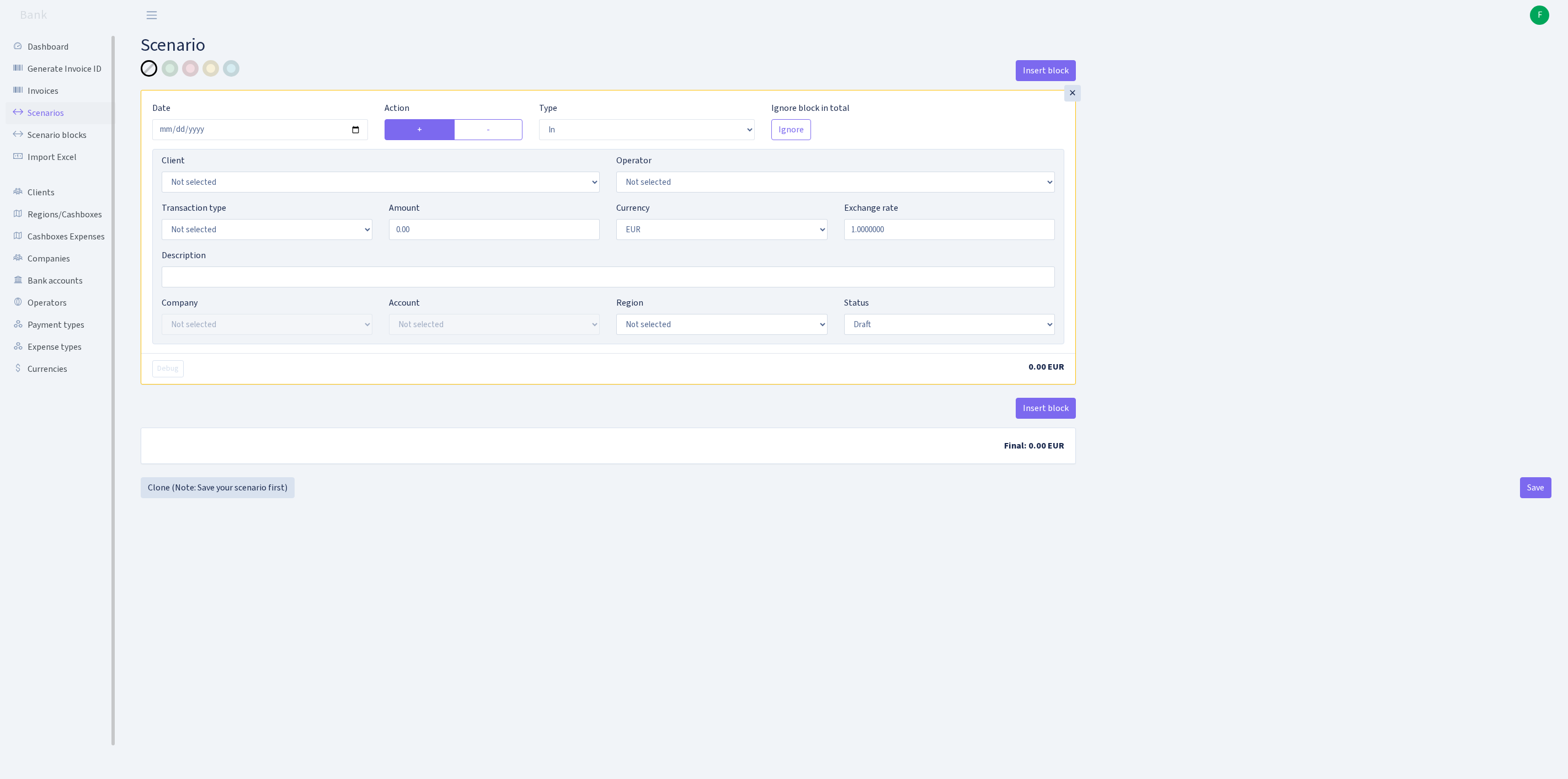
click at [58, 121] on link "Scenarios" at bounding box center [61, 113] width 110 height 22
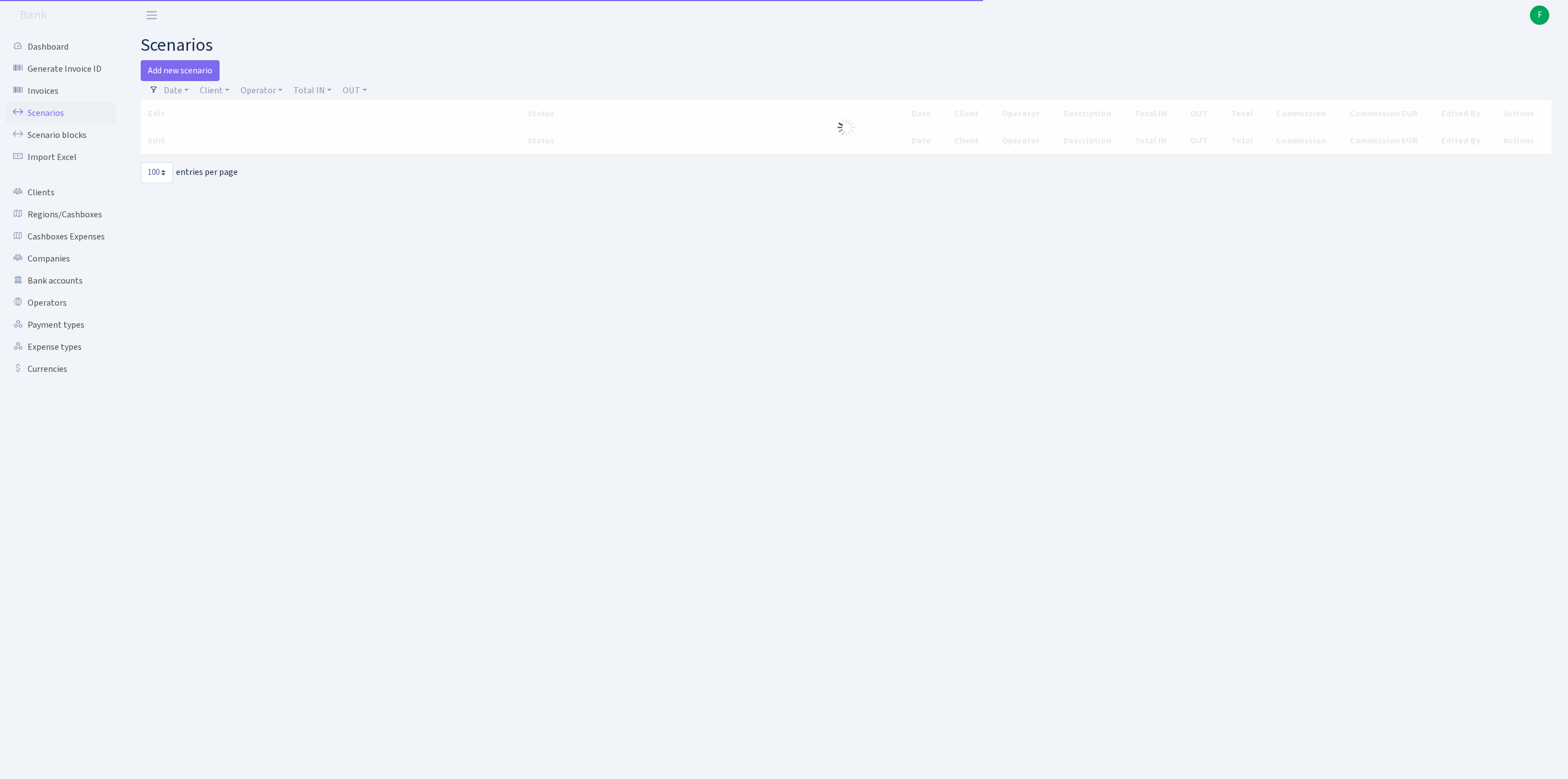
select select "100"
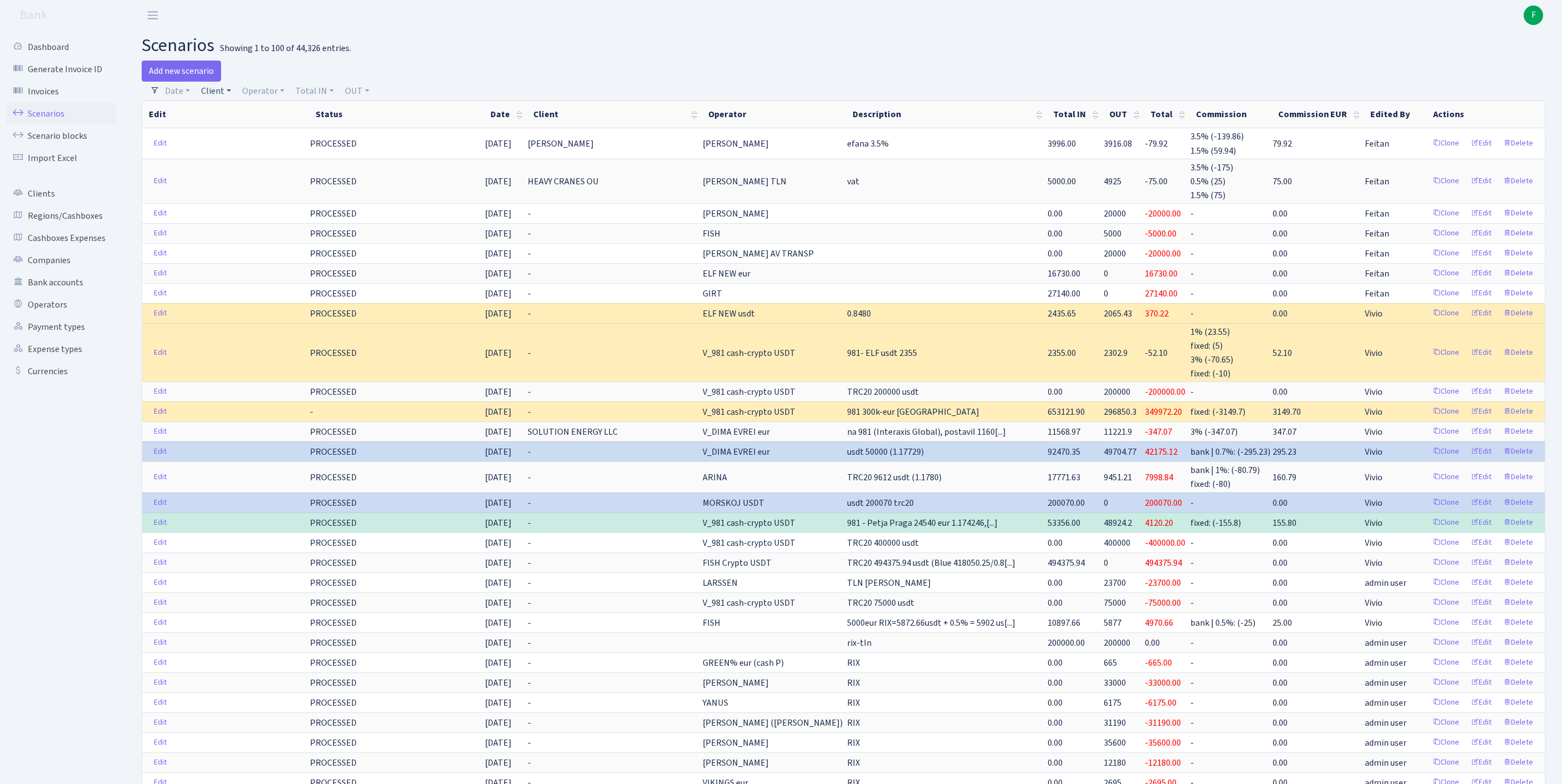
click at [232, 96] on link "Client" at bounding box center [216, 91] width 39 height 19
click at [252, 139] on input "search" at bounding box center [246, 131] width 92 height 17
type input "SEAFOOD SER"
click at [233, 173] on li "SEAFOOD SERVICE SOLUTIONS OU" at bounding box center [246, 157] width 94 height 31
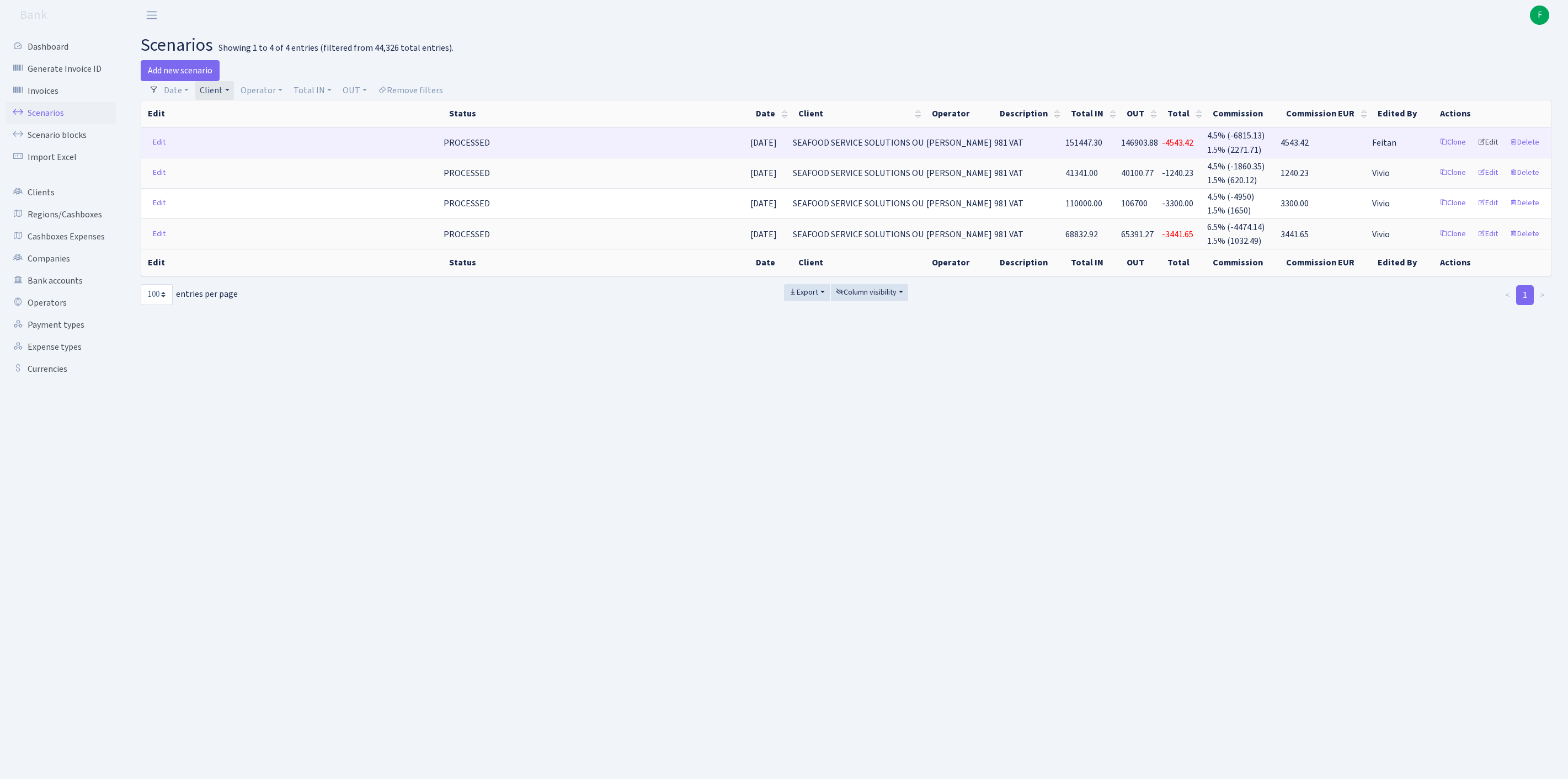
click at [1474, 151] on link "Edit" at bounding box center [1488, 142] width 30 height 17
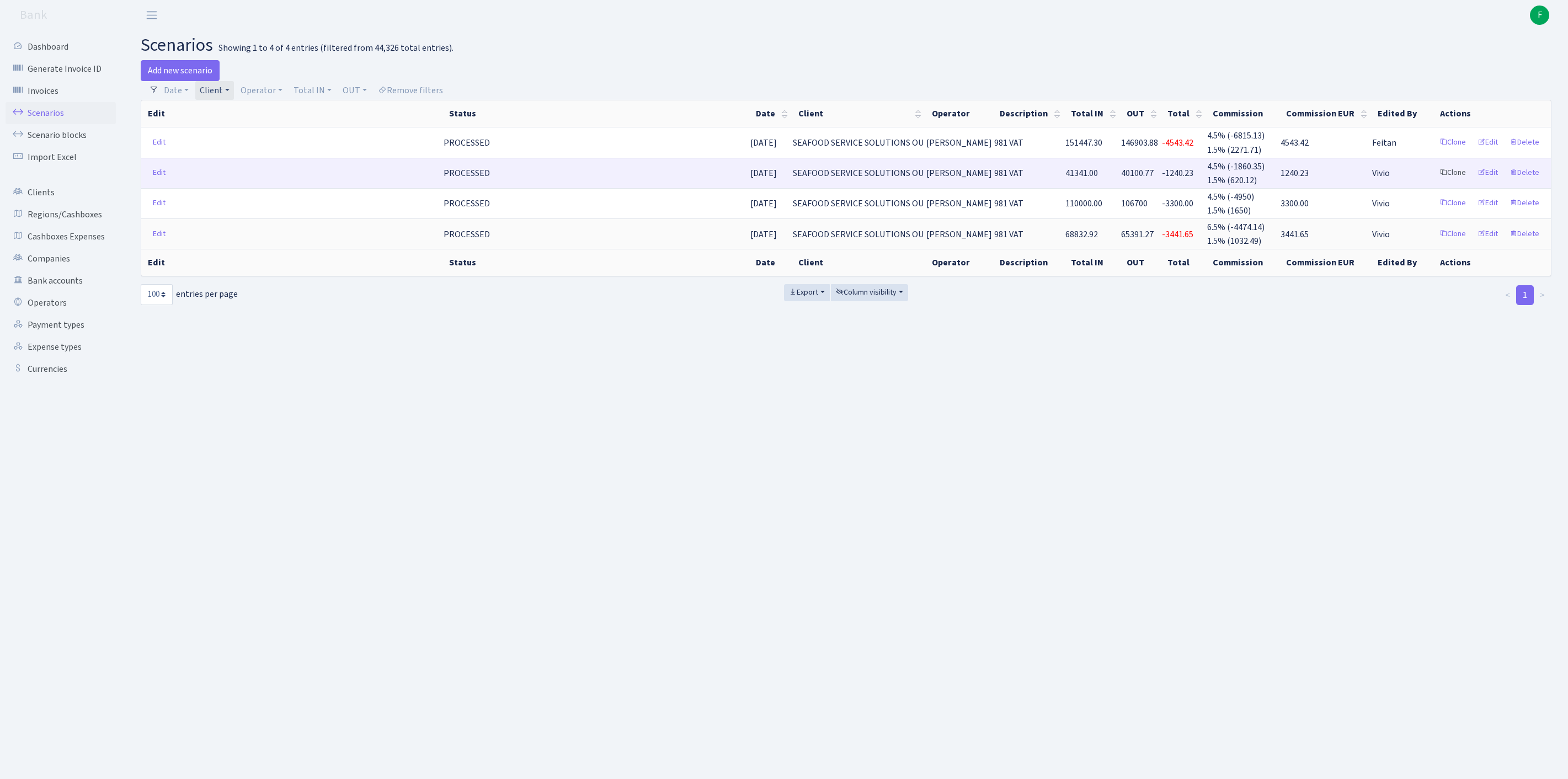
click at [1435, 181] on link "Clone" at bounding box center [1453, 173] width 36 height 17
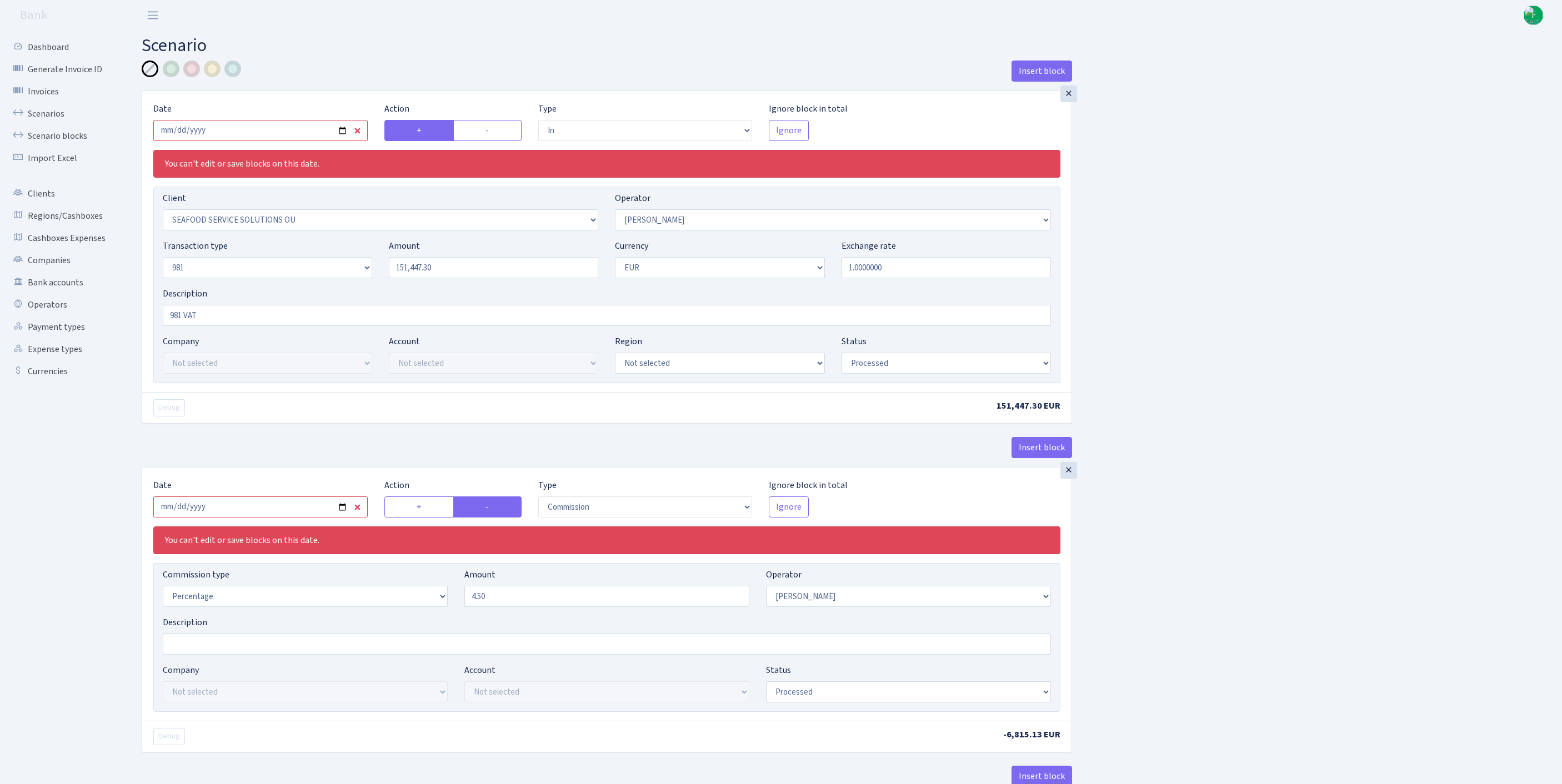
select select "in"
select select "3233"
select select "396"
select select "8"
select select "1"
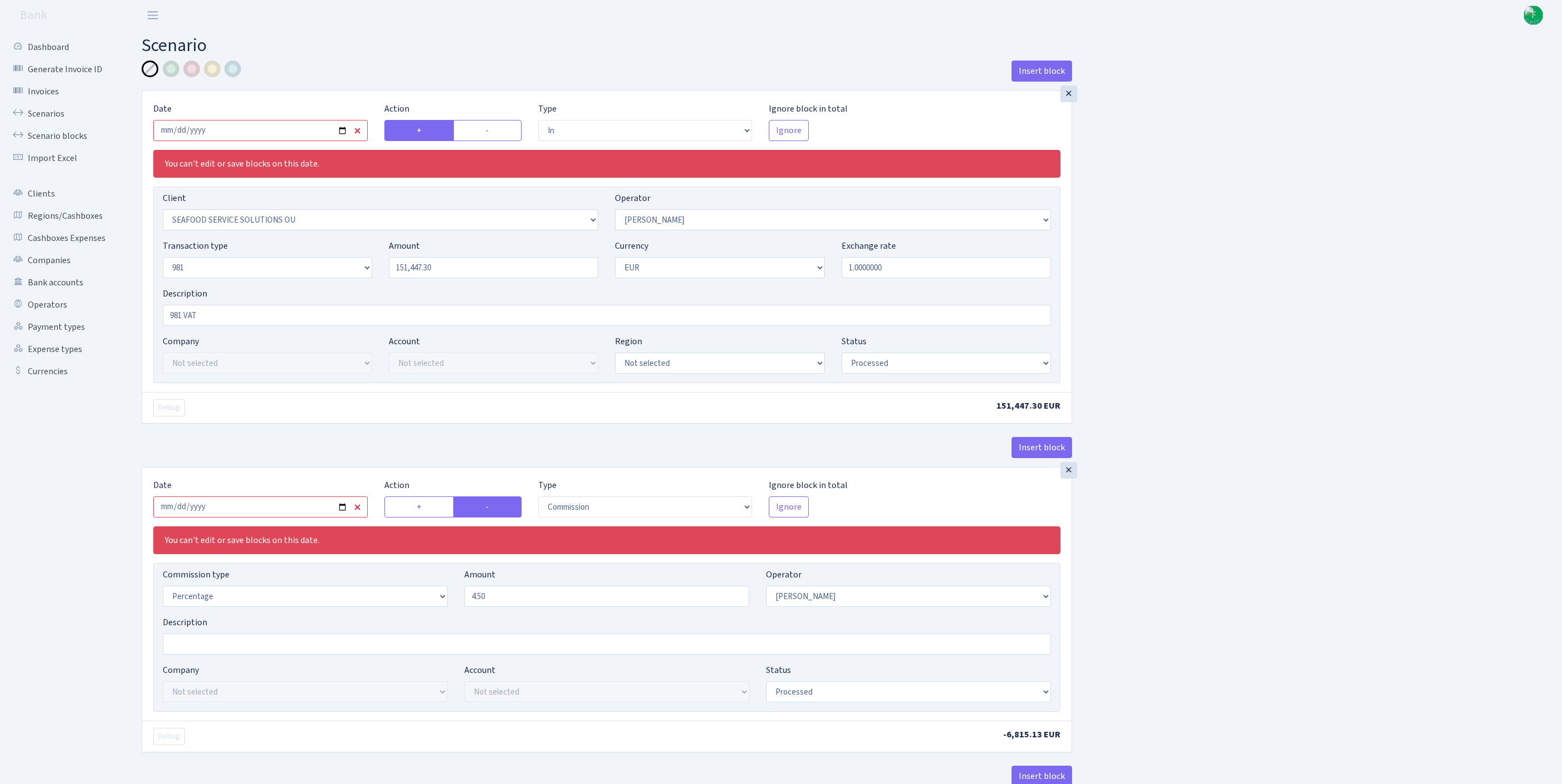
select select "processed"
select select "commission"
select select "396"
select select "processed"
select select "out"
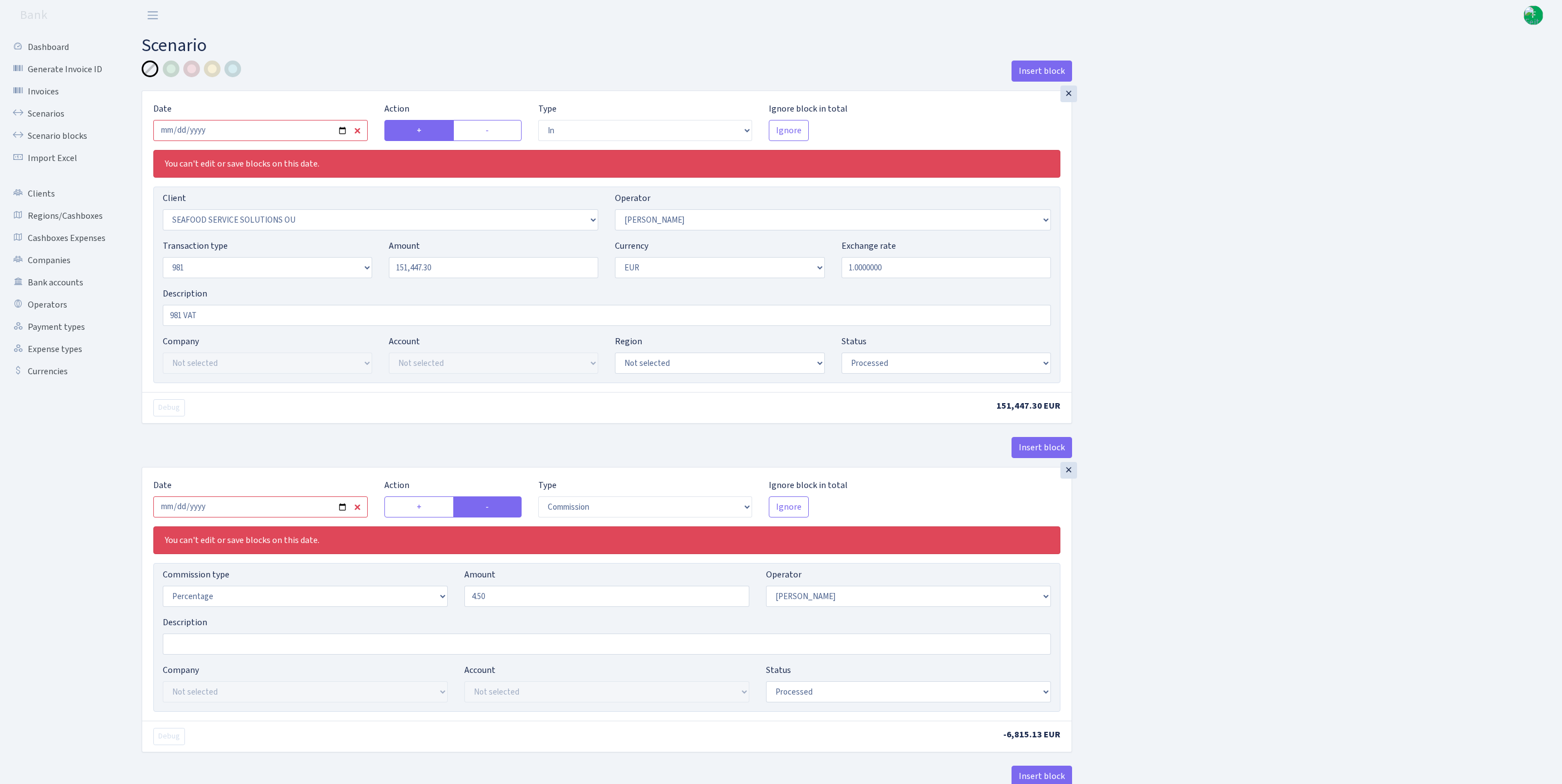
select select "2472"
select select "61"
select select "8"
select select "1"
select select "processed"
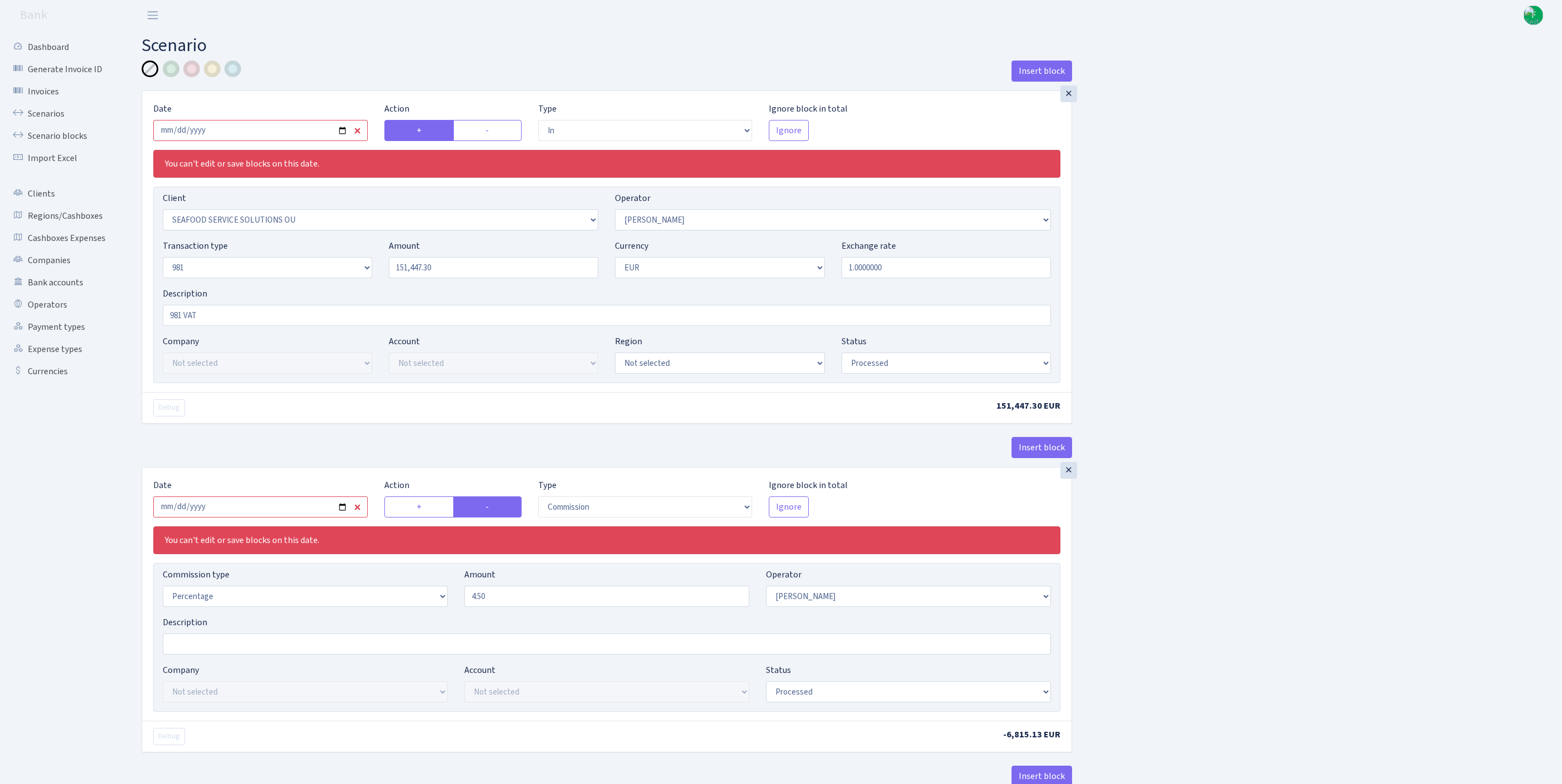
select select "commission"
select select "61"
select select "processed"
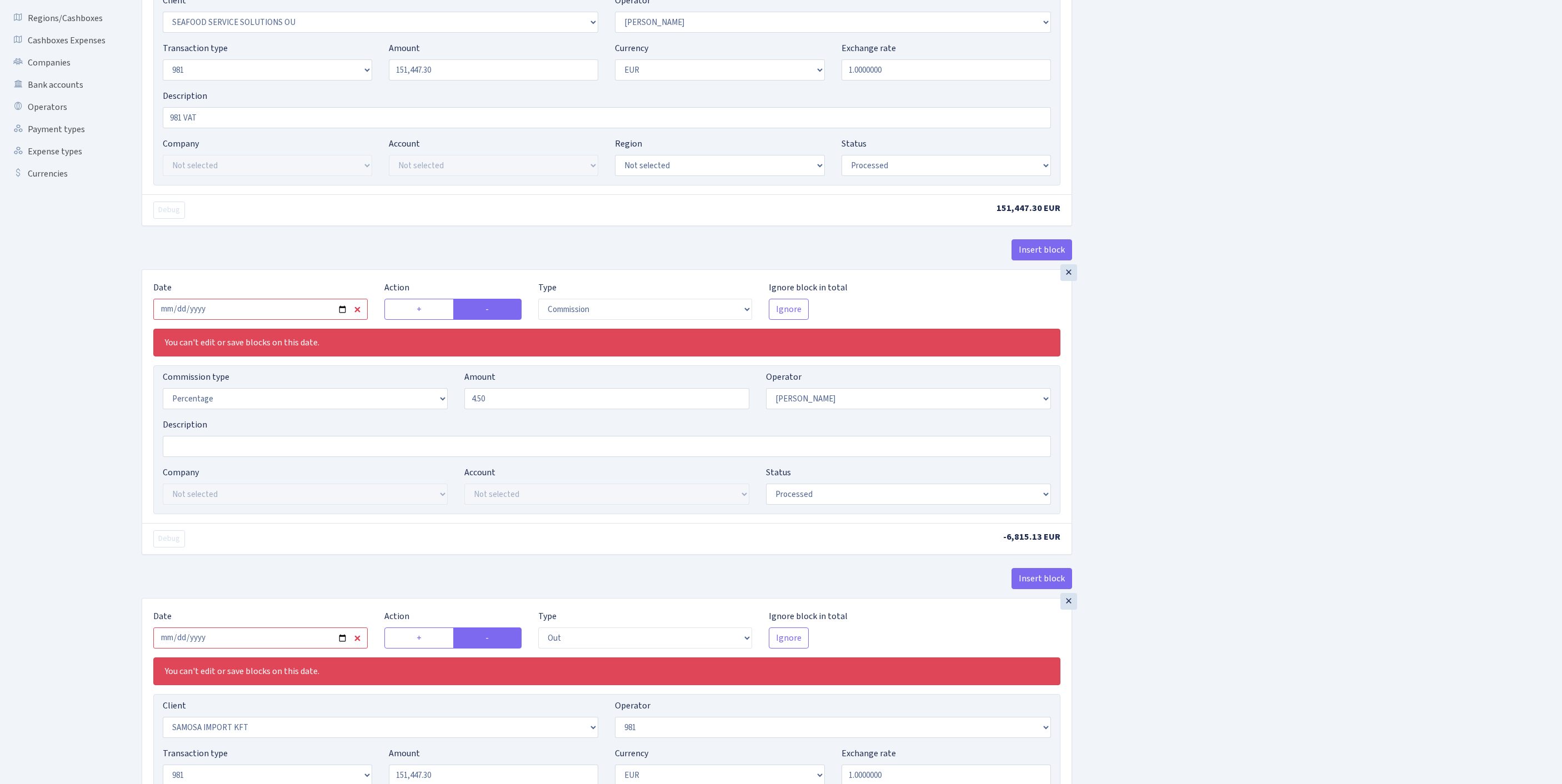
scroll to position [415, 0]
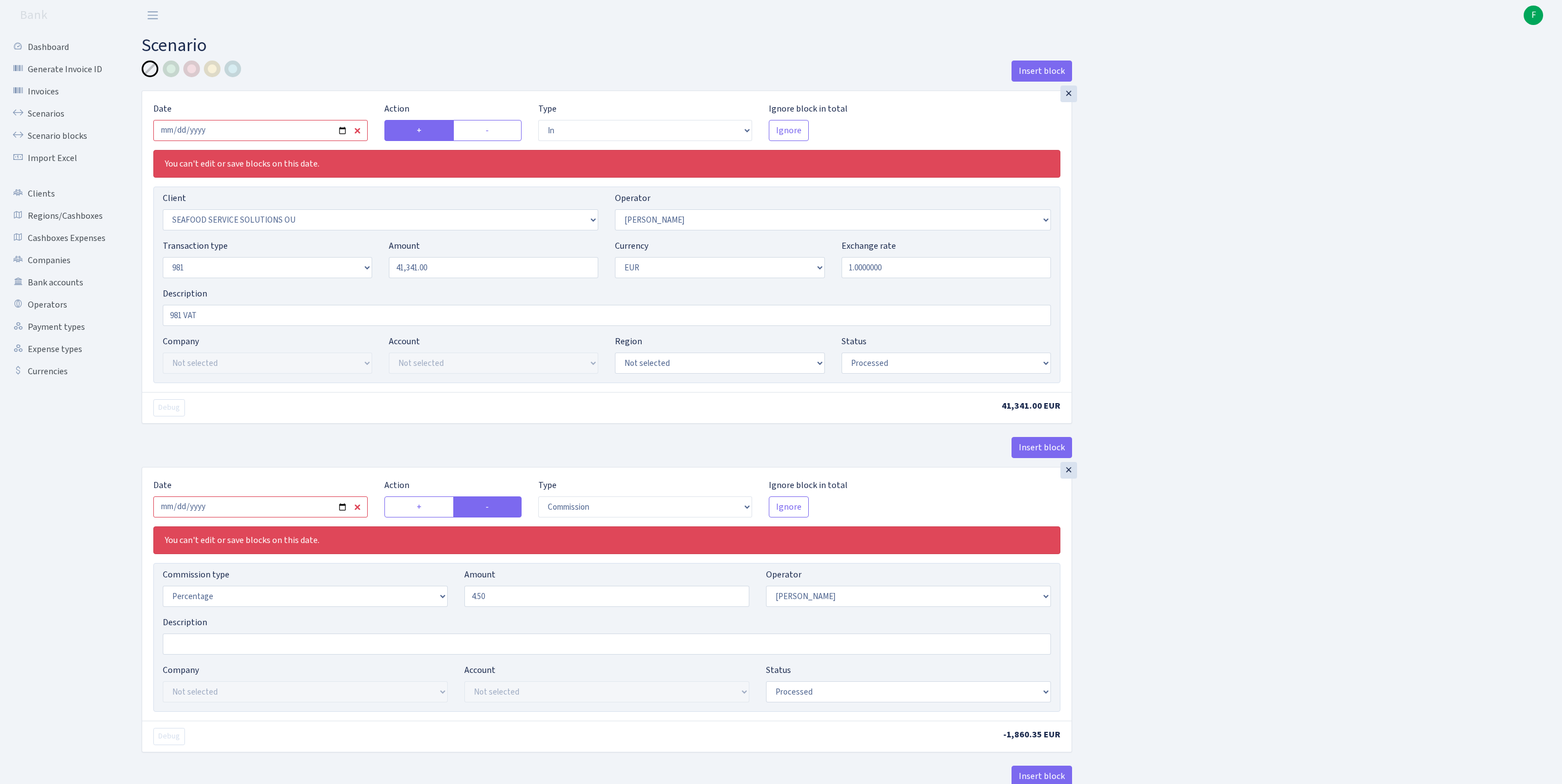
select select "in"
select select "3233"
select select "396"
select select "8"
select select "1"
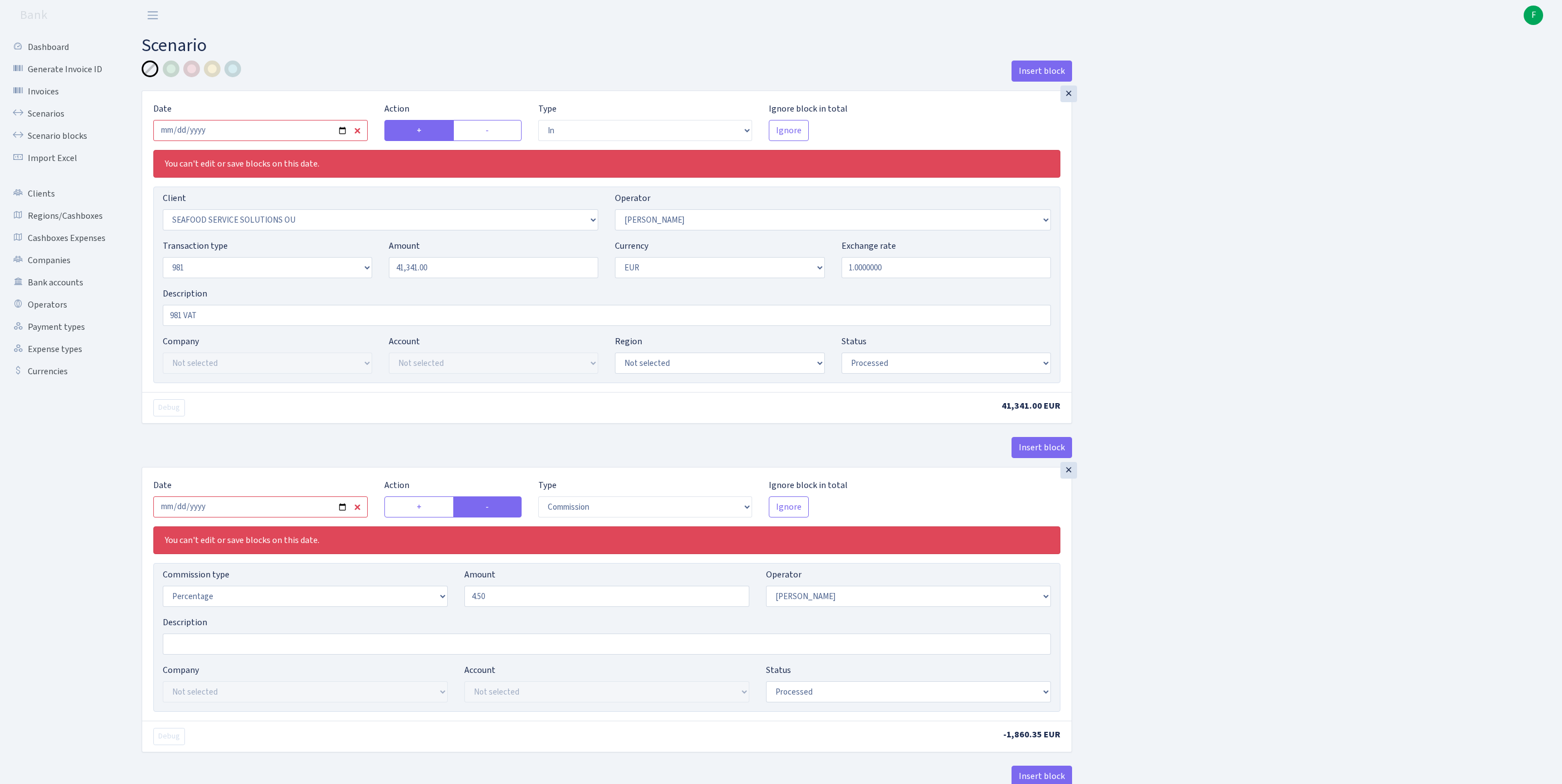
select select "processed"
select select "commission"
select select "396"
select select "processed"
select select "out"
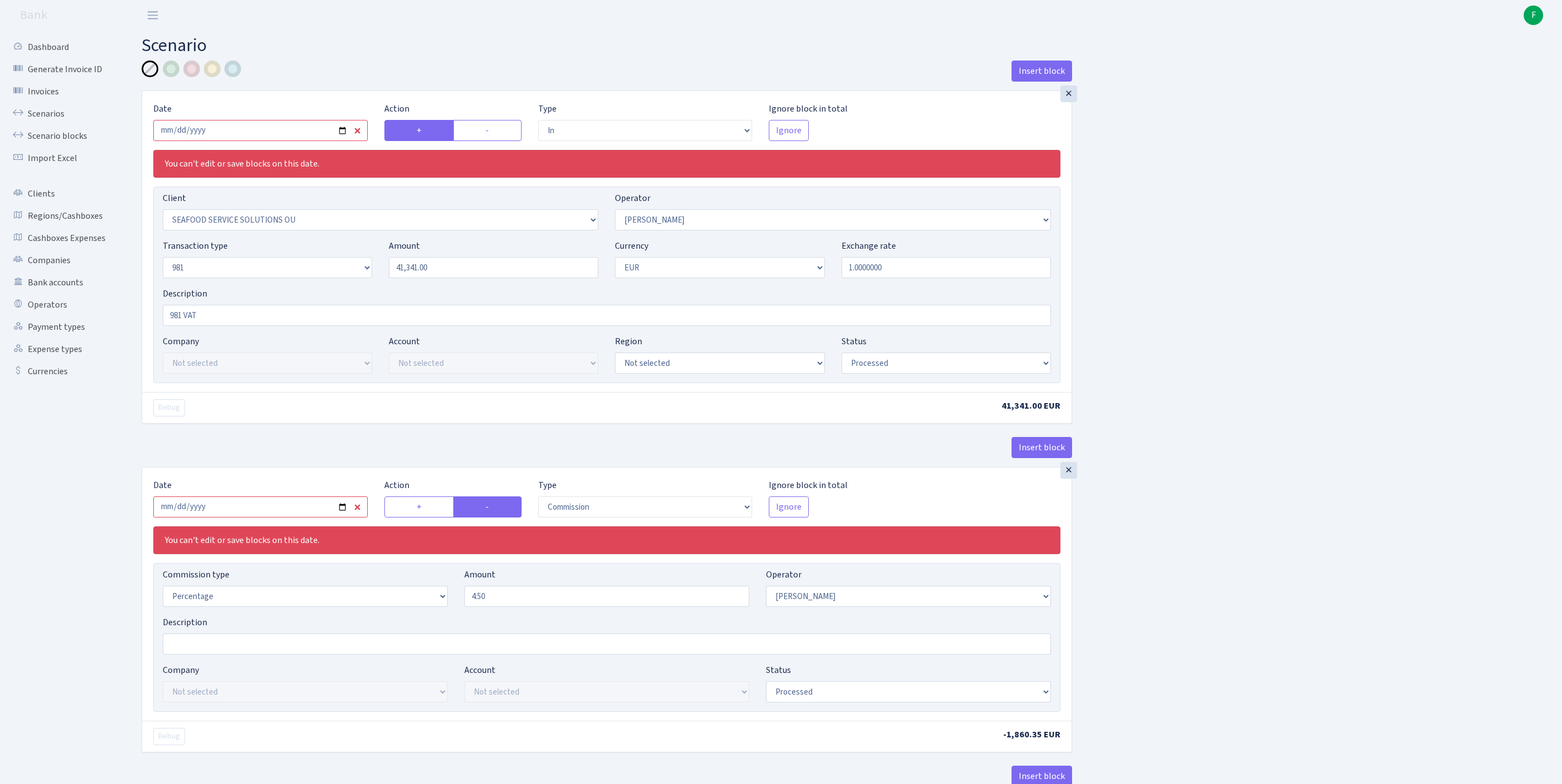
select select "2472"
select select "61"
select select "8"
select select "1"
select select "processed"
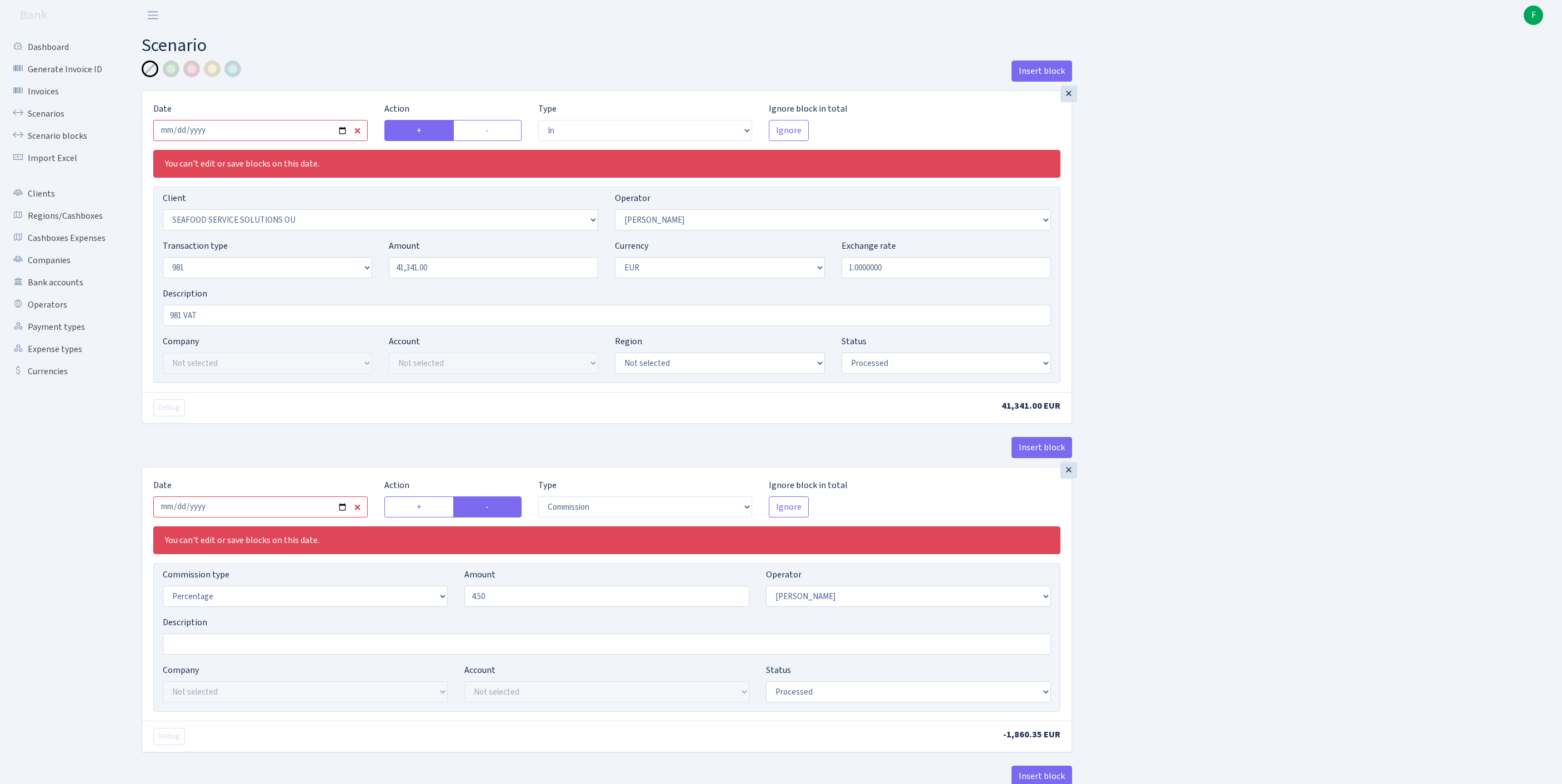
select select "commission"
select select "61"
select select "processed"
click at [255, 141] on input "2025-08-27" at bounding box center [260, 130] width 215 height 21
type input "[DATE]"
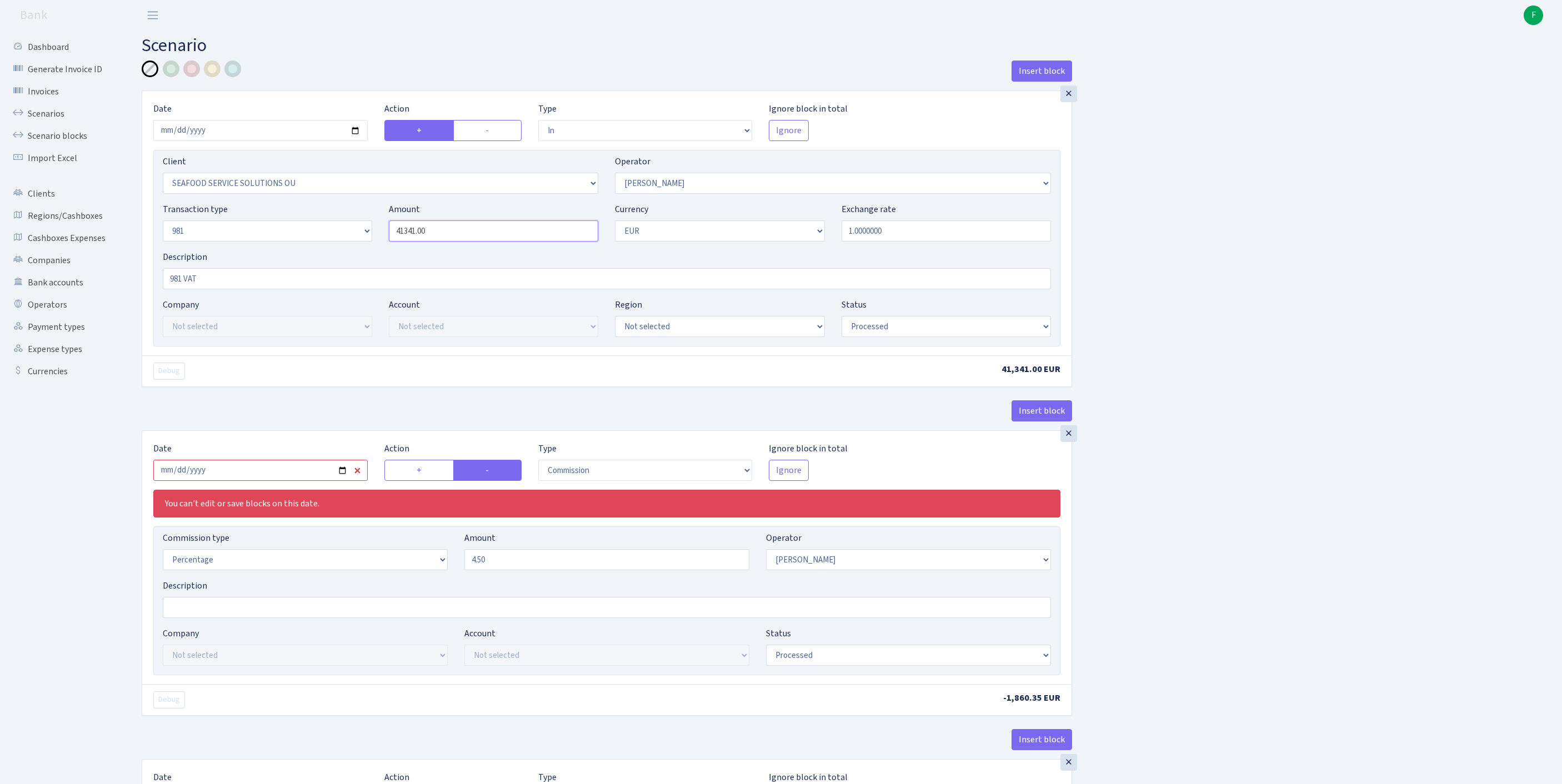
drag, startPoint x: 458, startPoint y: 254, endPoint x: 310, endPoint y: 248, distance: 148.1
click at [310, 248] on div "Transaction type Not selected 981 ELF FISH crypto GIRT IVO dekl MM-BALTIC eur U…" at bounding box center [606, 226] width 905 height 47
type input "113,000.00"
select select "pending"
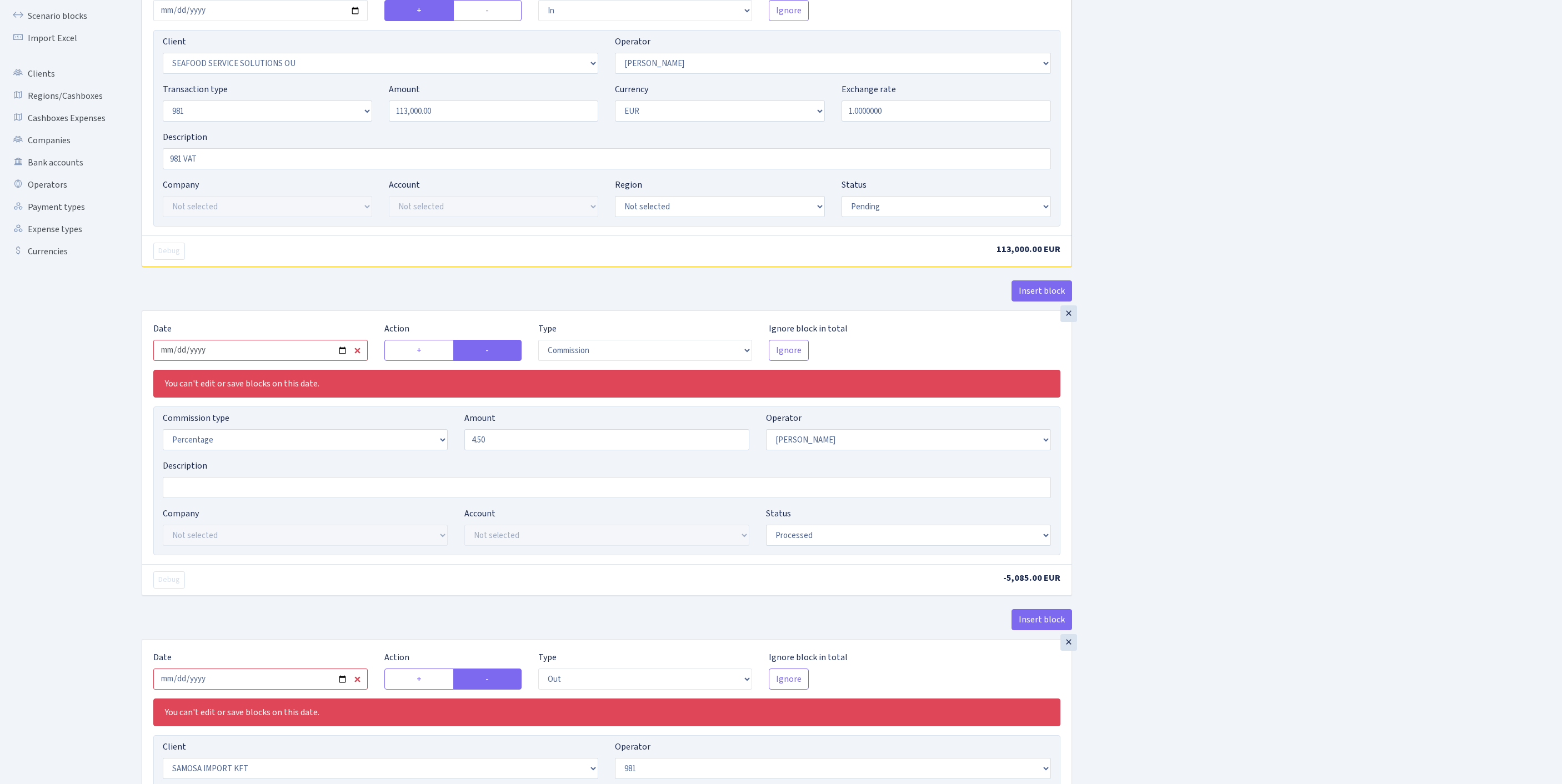
click at [287, 361] on input "2025-08-27" at bounding box center [260, 350] width 215 height 21
type input "[DATE]"
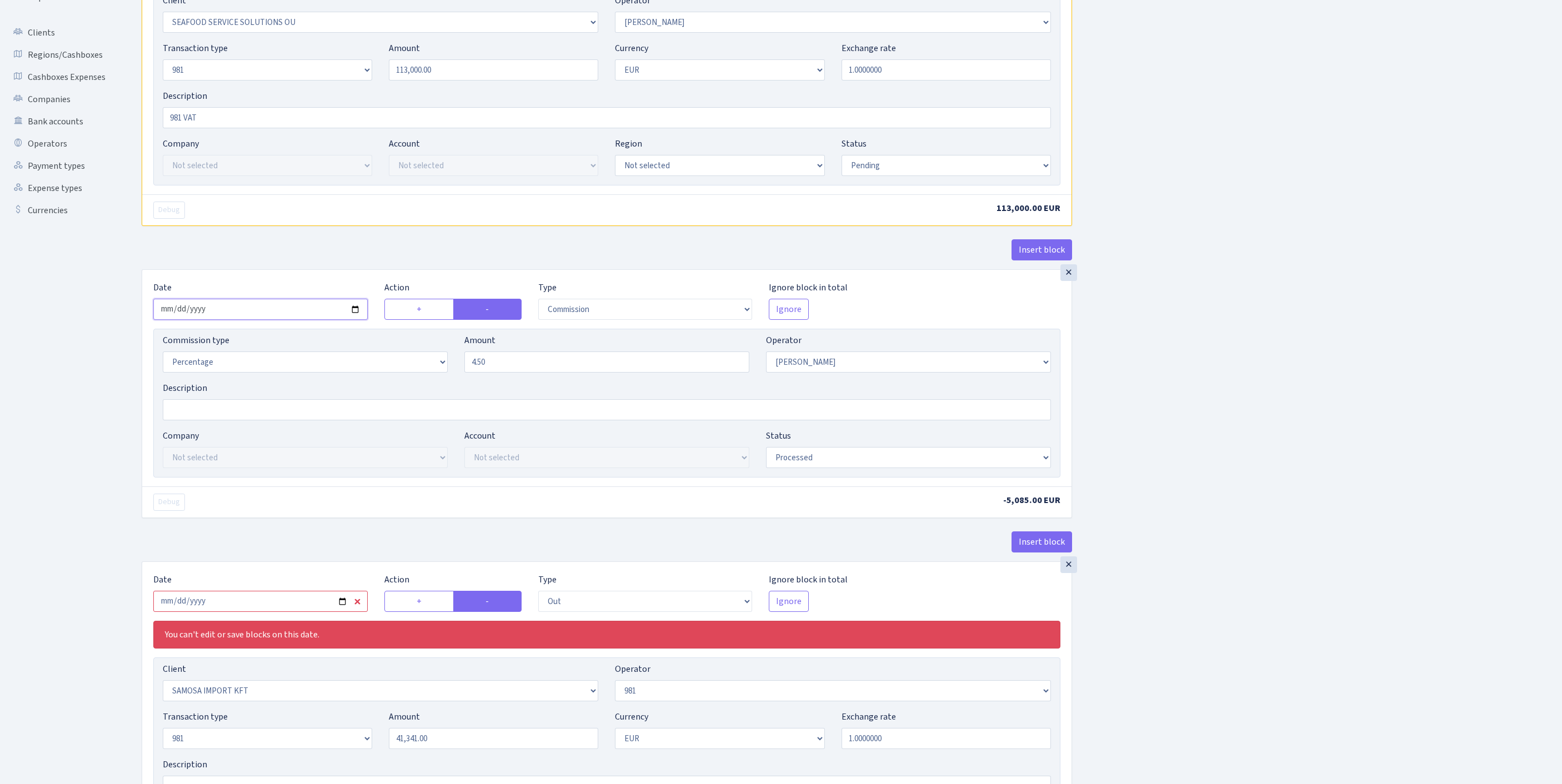
scroll to position [264, 0]
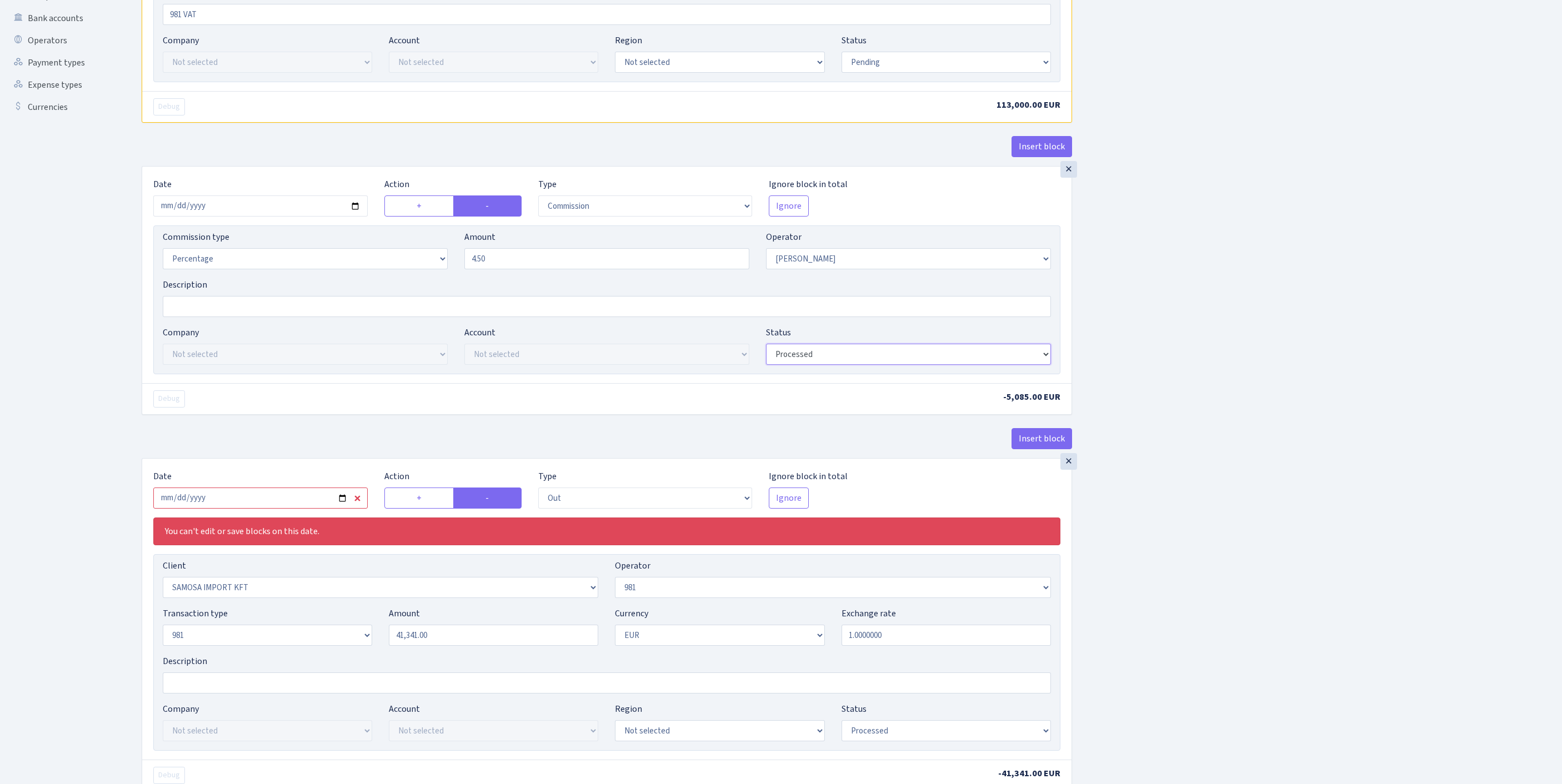
select select "pending"
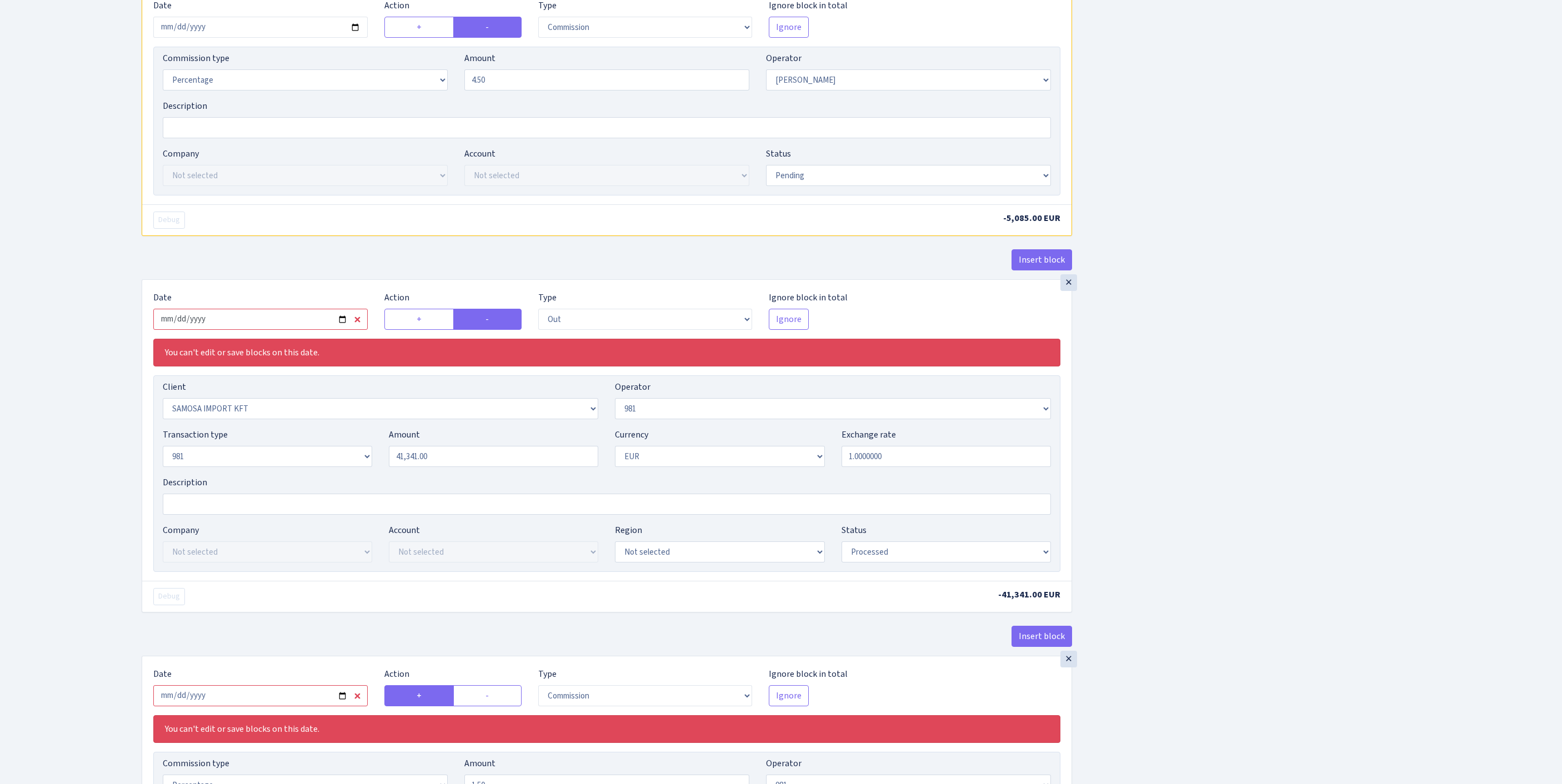
click at [280, 330] on input "2025-08-27" at bounding box center [260, 319] width 215 height 21
type input "2025-09-22"
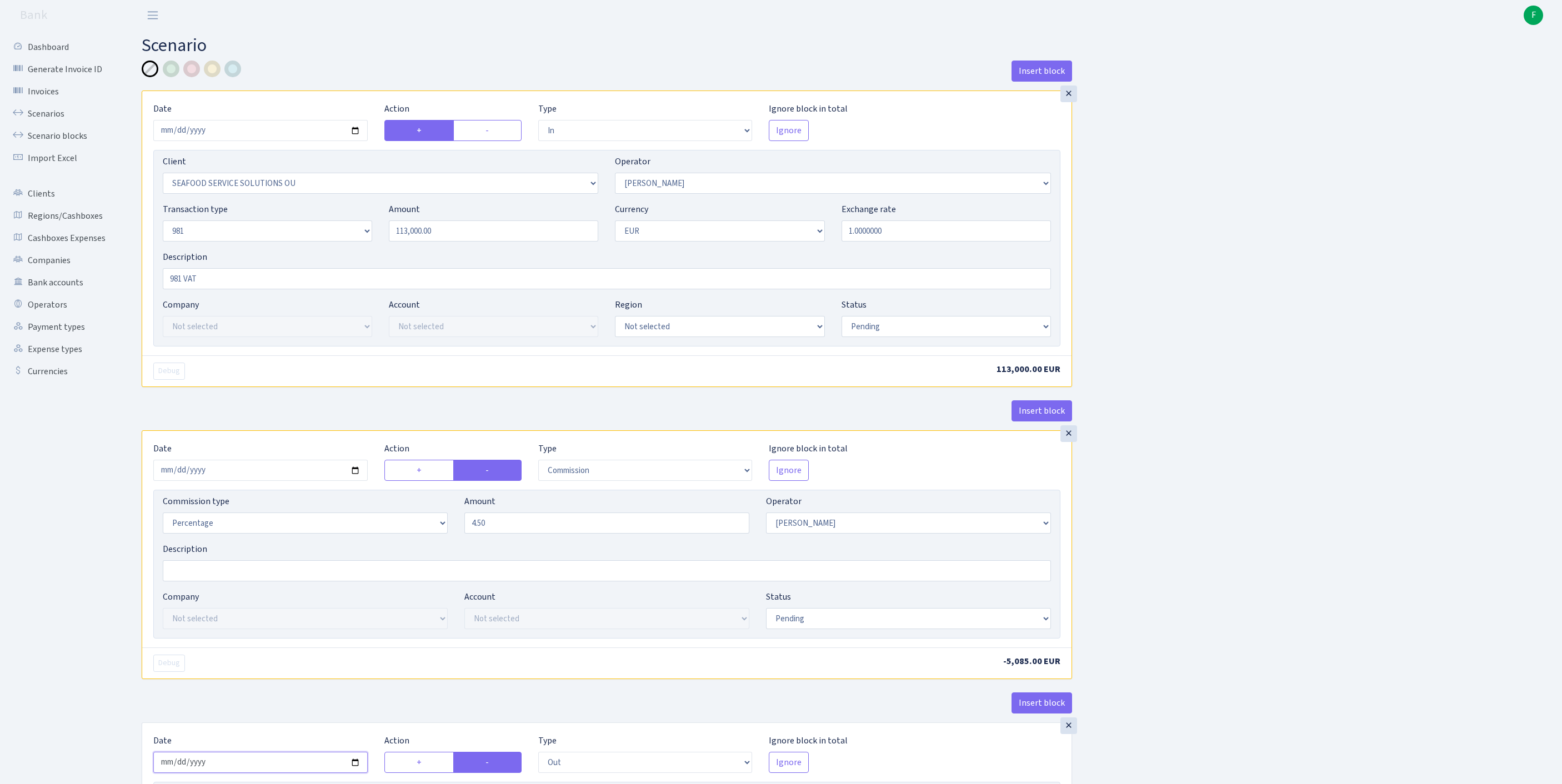
scroll to position [748, 0]
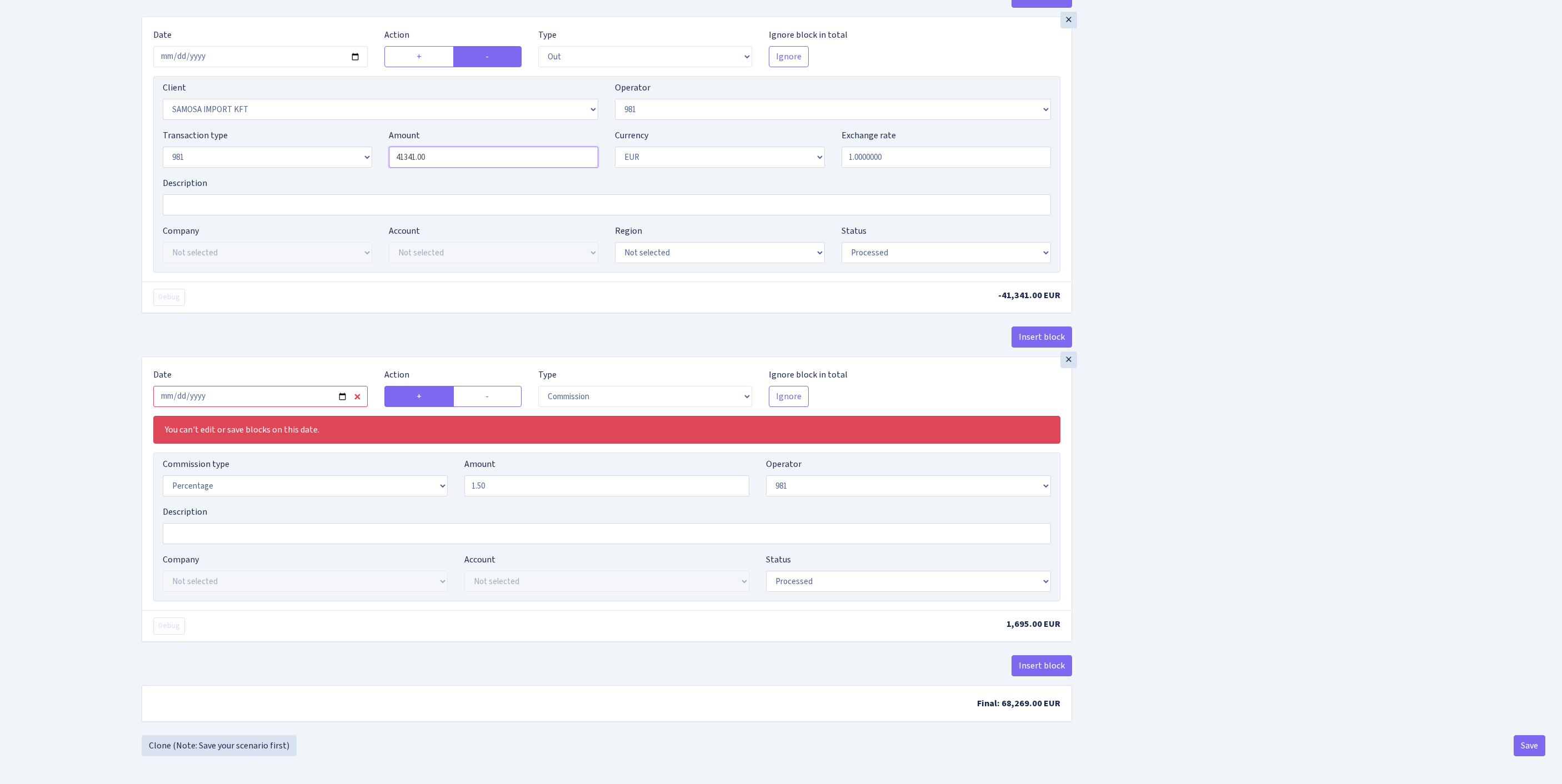
drag, startPoint x: 459, startPoint y: 225, endPoint x: 181, endPoint y: 203, distance: 278.9
click at [181, 176] on div "Transaction type Not selected 981 ELF FISH crypto GIRT IVO dekl MM-BALTIC eur U…" at bounding box center [606, 153] width 905 height 47
type input "113,000.00"
select select "pending"
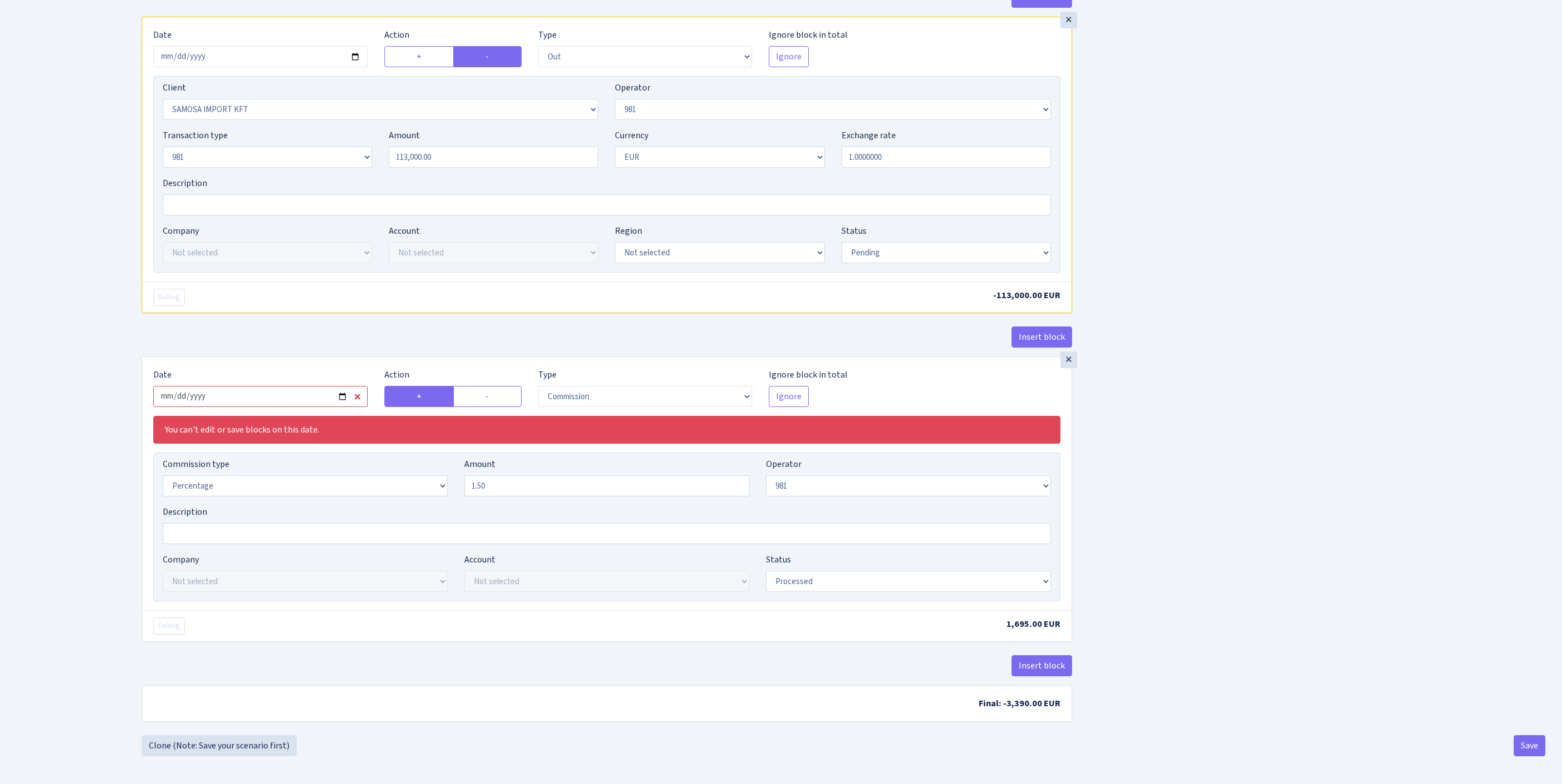
click at [254, 407] on input "2025-08-27" at bounding box center [260, 396] width 215 height 21
type input "[DATE]"
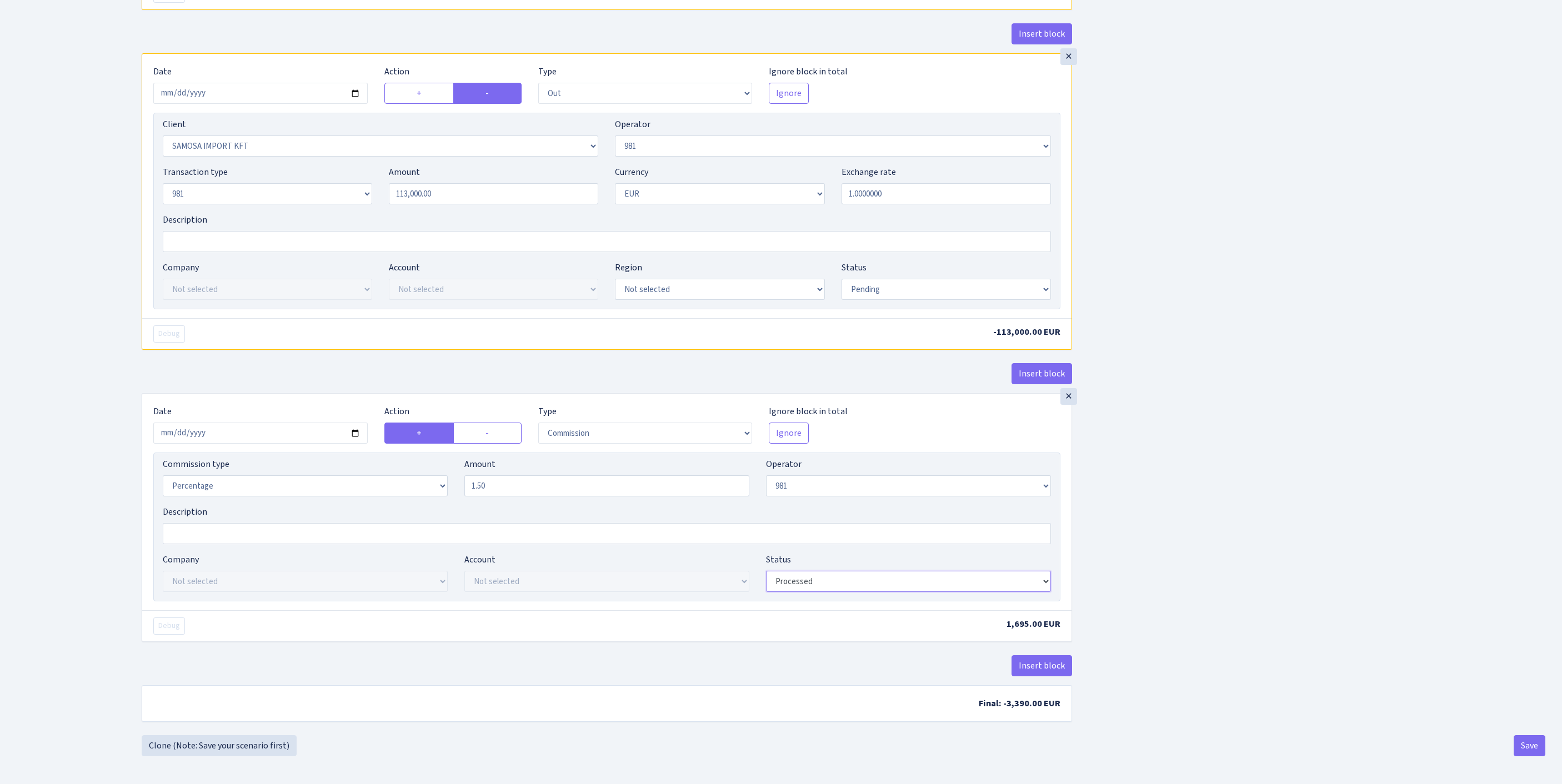
select select "pending"
click at [1531, 742] on button "Save" at bounding box center [1529, 745] width 31 height 21
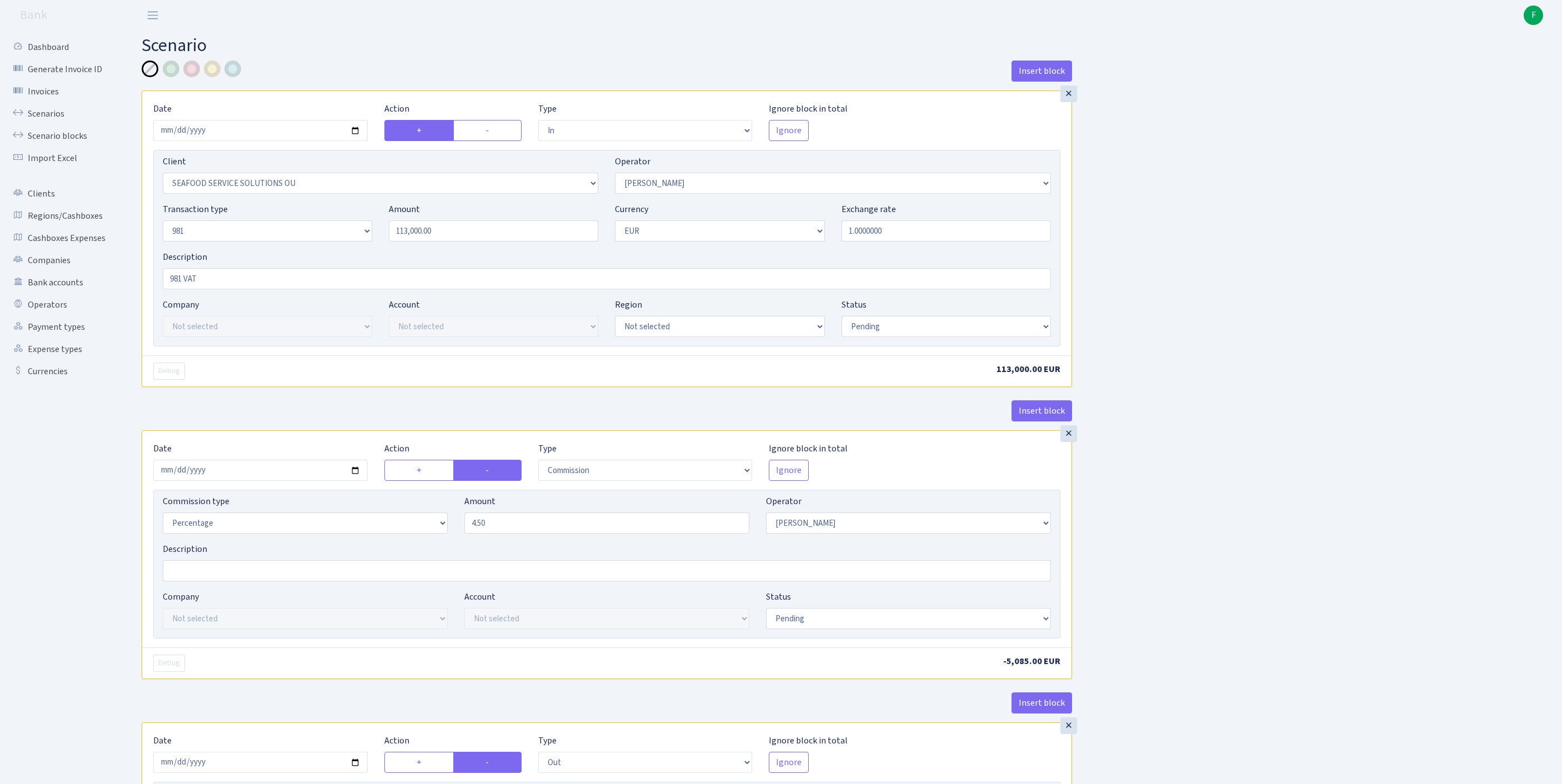
select select "in"
select select "3233"
select select "396"
select select "8"
select select "1"
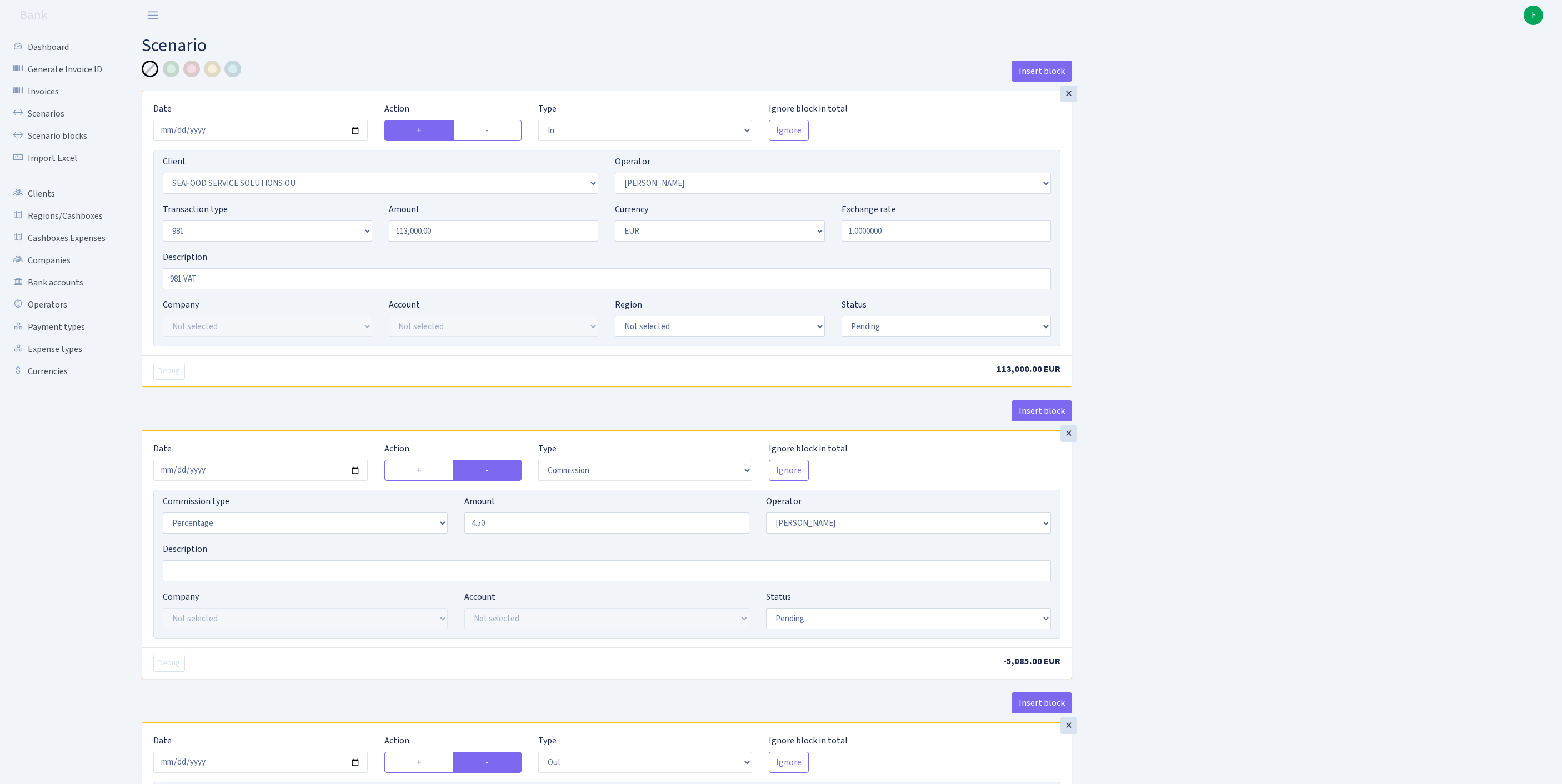
select select "pending"
select select "commission"
select select "396"
select select "pending"
select select "out"
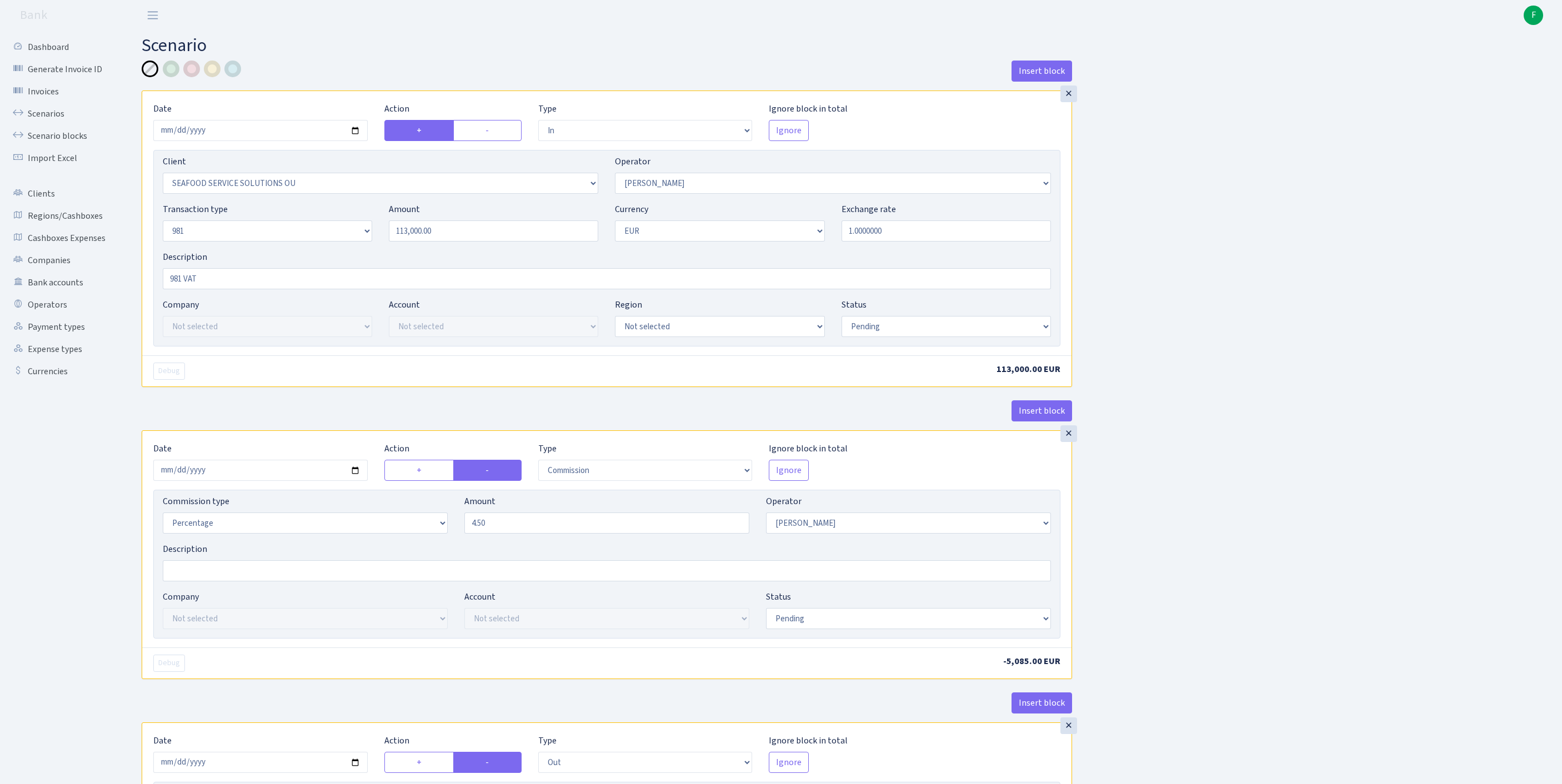
select select "2472"
select select "61"
select select "8"
select select "1"
select select "pending"
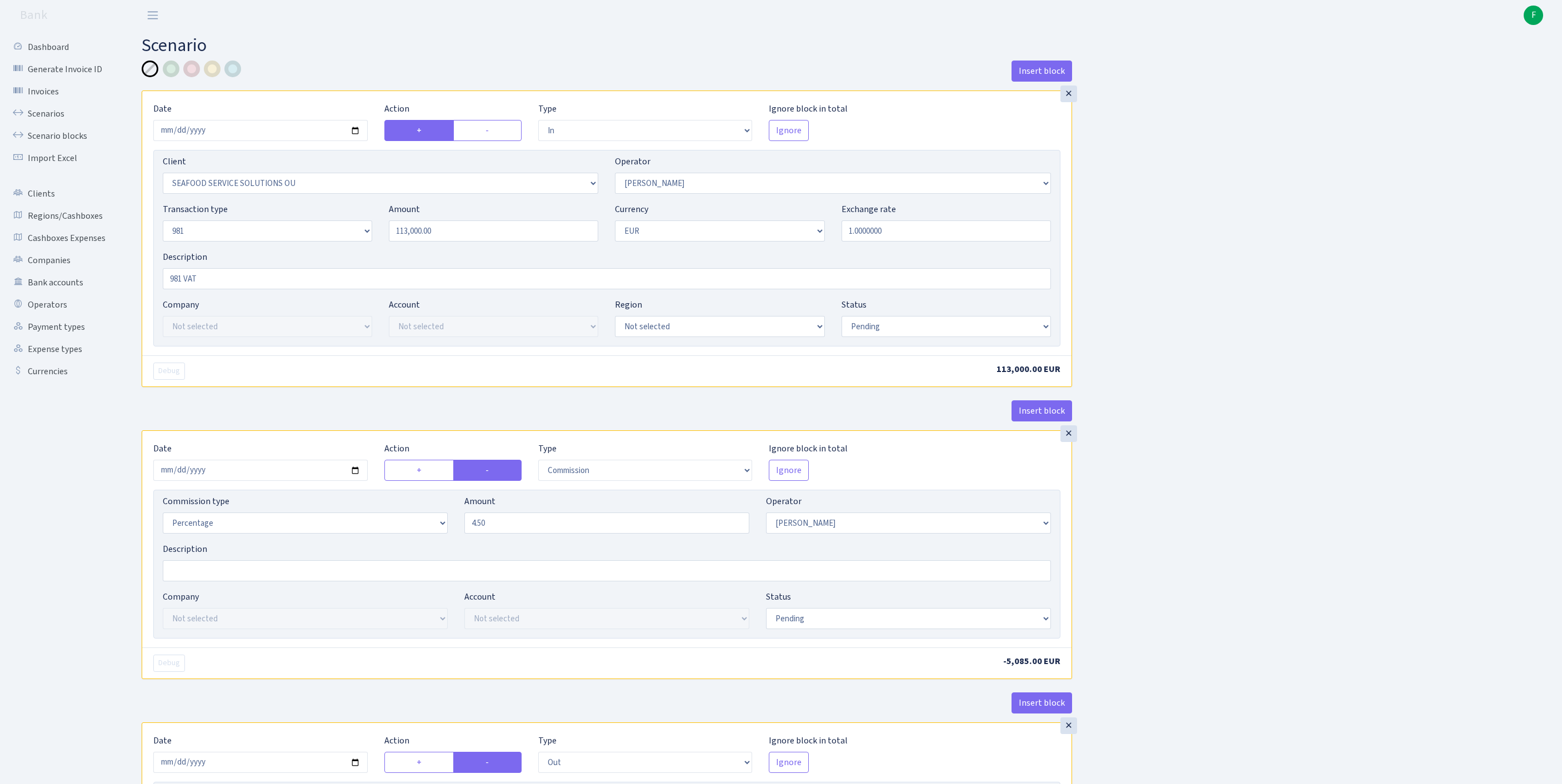
select select "commission"
select select "61"
select select "pending"
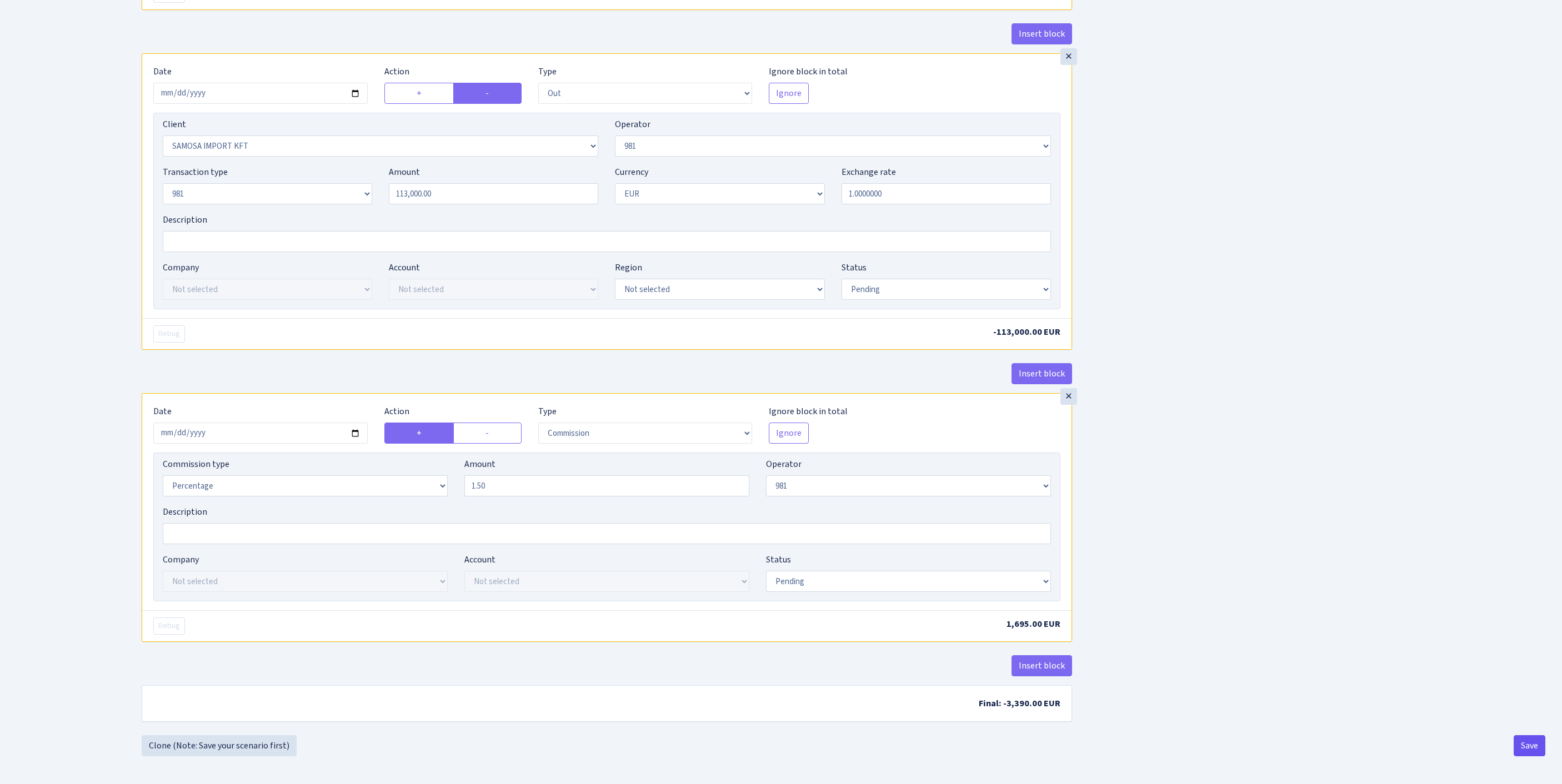
click at [1526, 744] on button "Save" at bounding box center [1529, 745] width 31 height 21
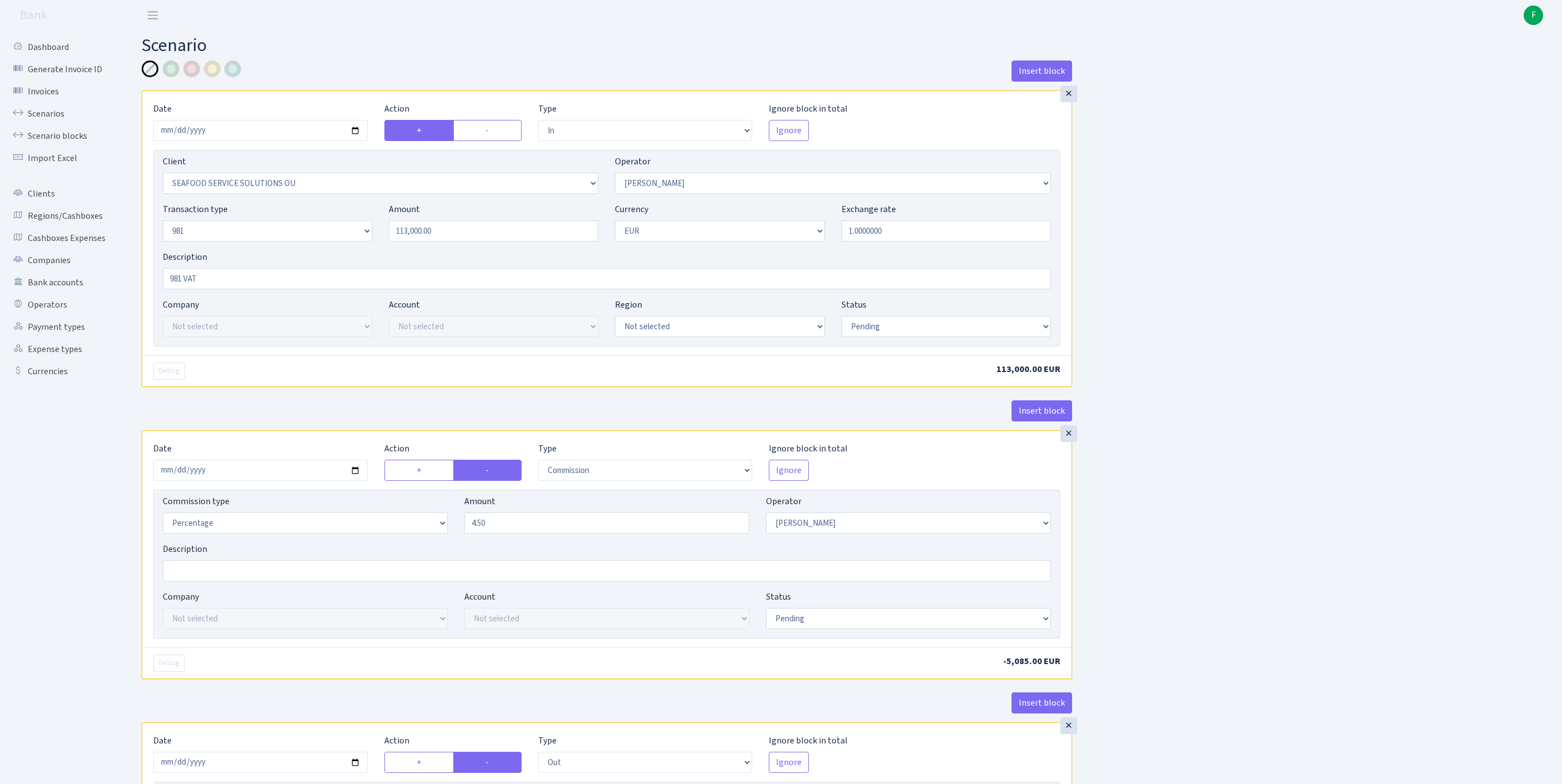
select select "in"
select select "3233"
select select "396"
select select "8"
select select "1"
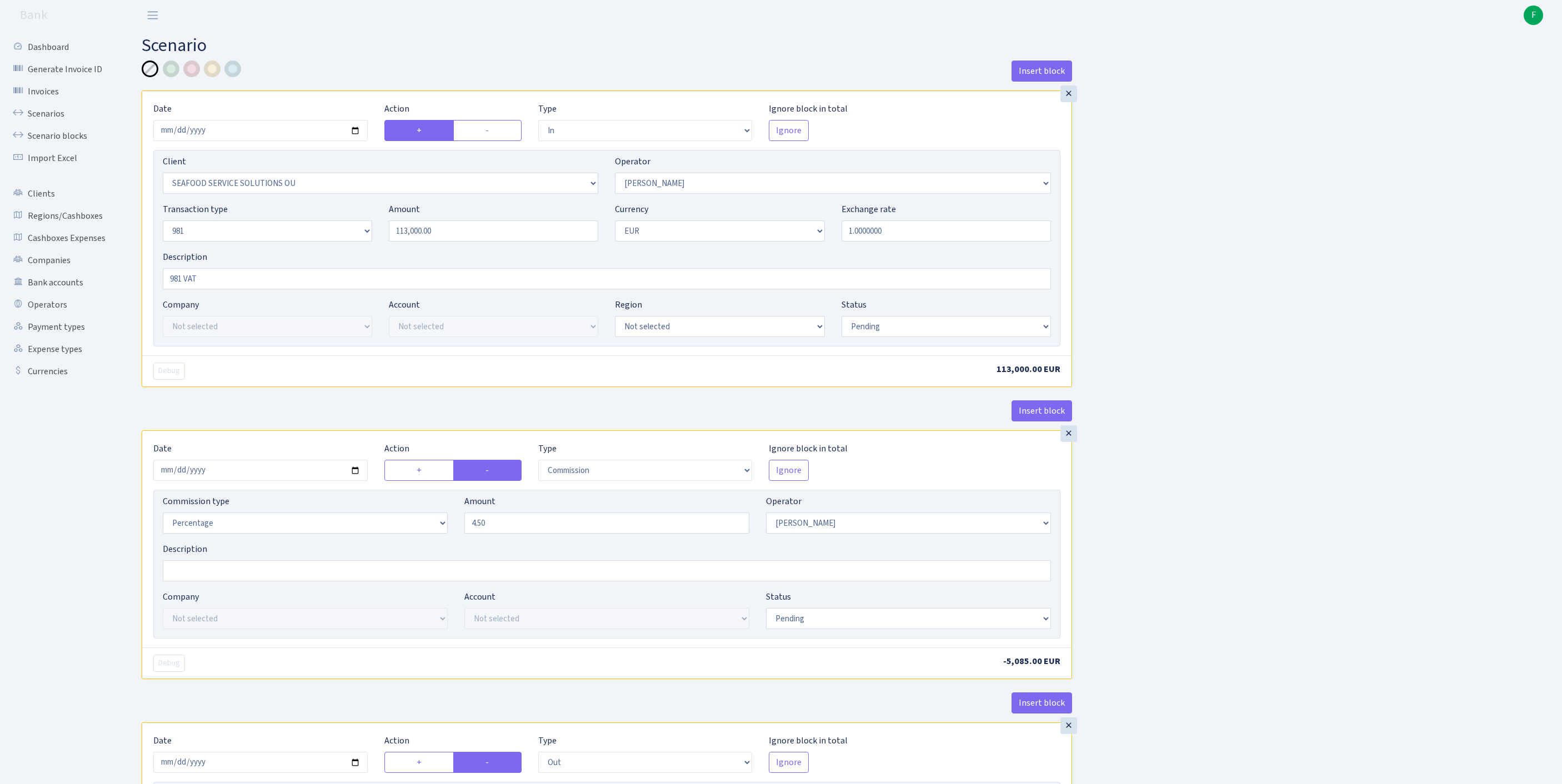
select select "pending"
select select "commission"
select select "396"
select select "pending"
select select "out"
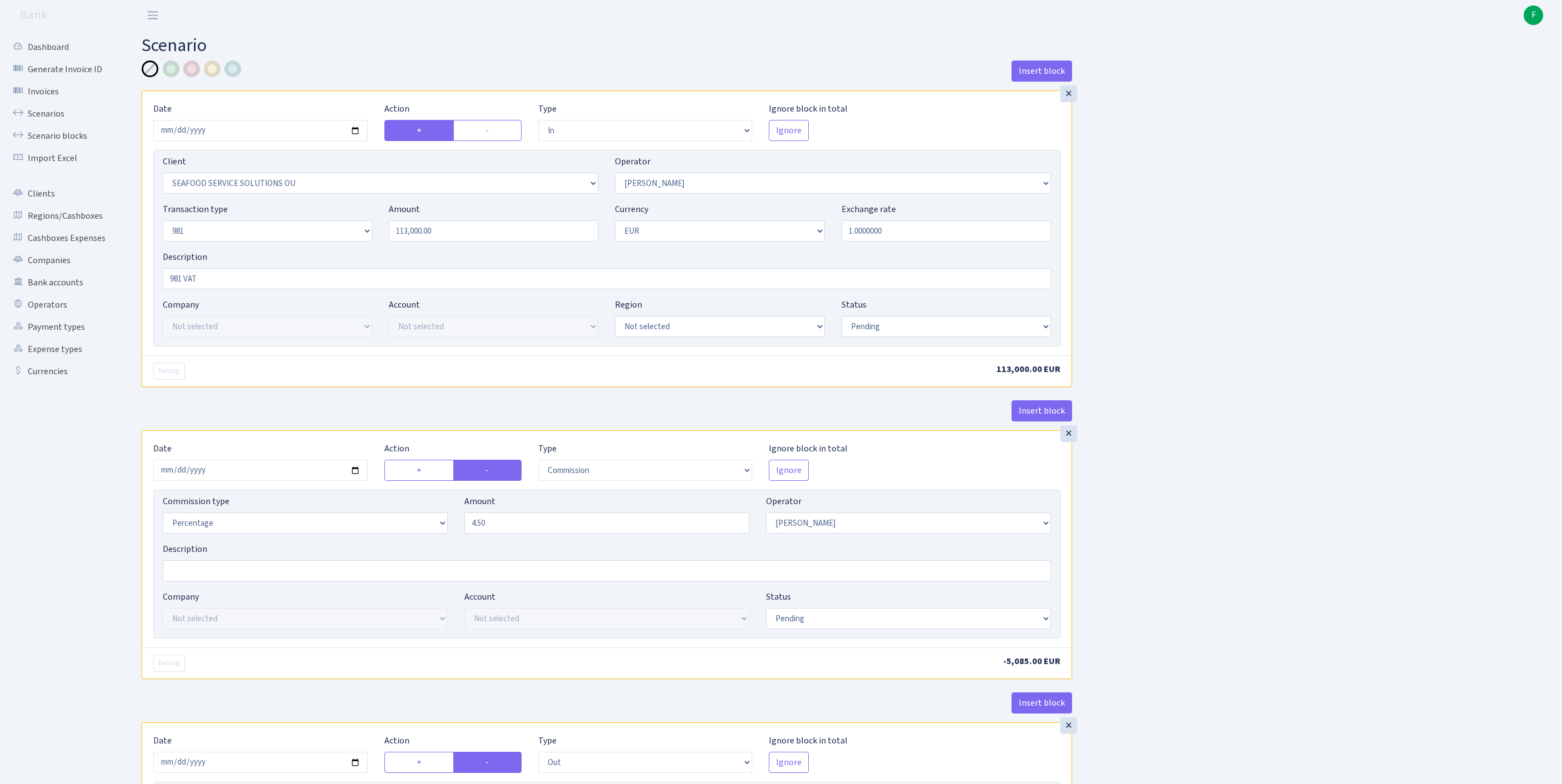
select select "2472"
select select "61"
select select "8"
select select "1"
select select "pending"
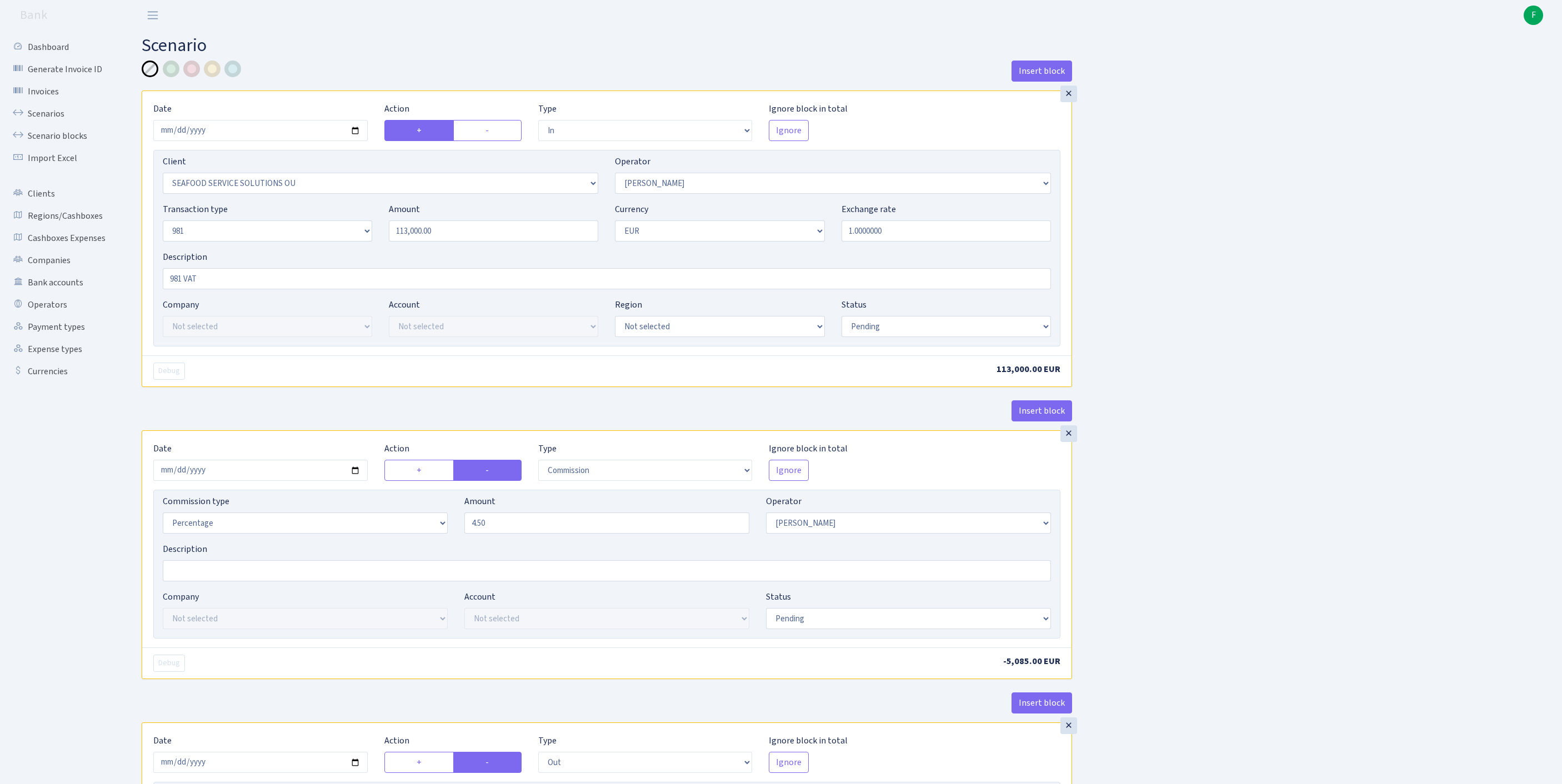
select select "commission"
select select "61"
select select "pending"
click at [55, 123] on link "Scenarios" at bounding box center [61, 114] width 111 height 22
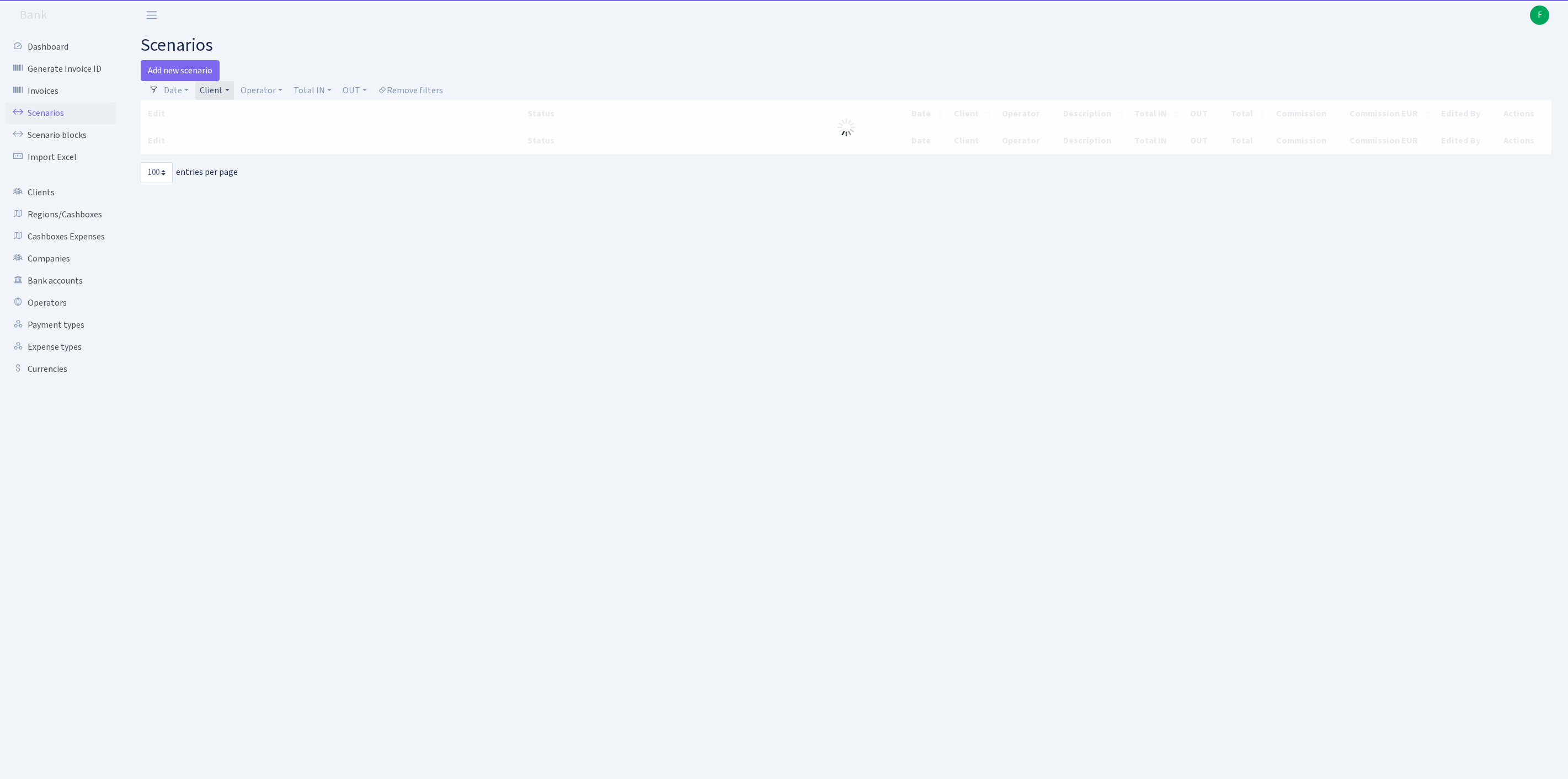
select select "100"
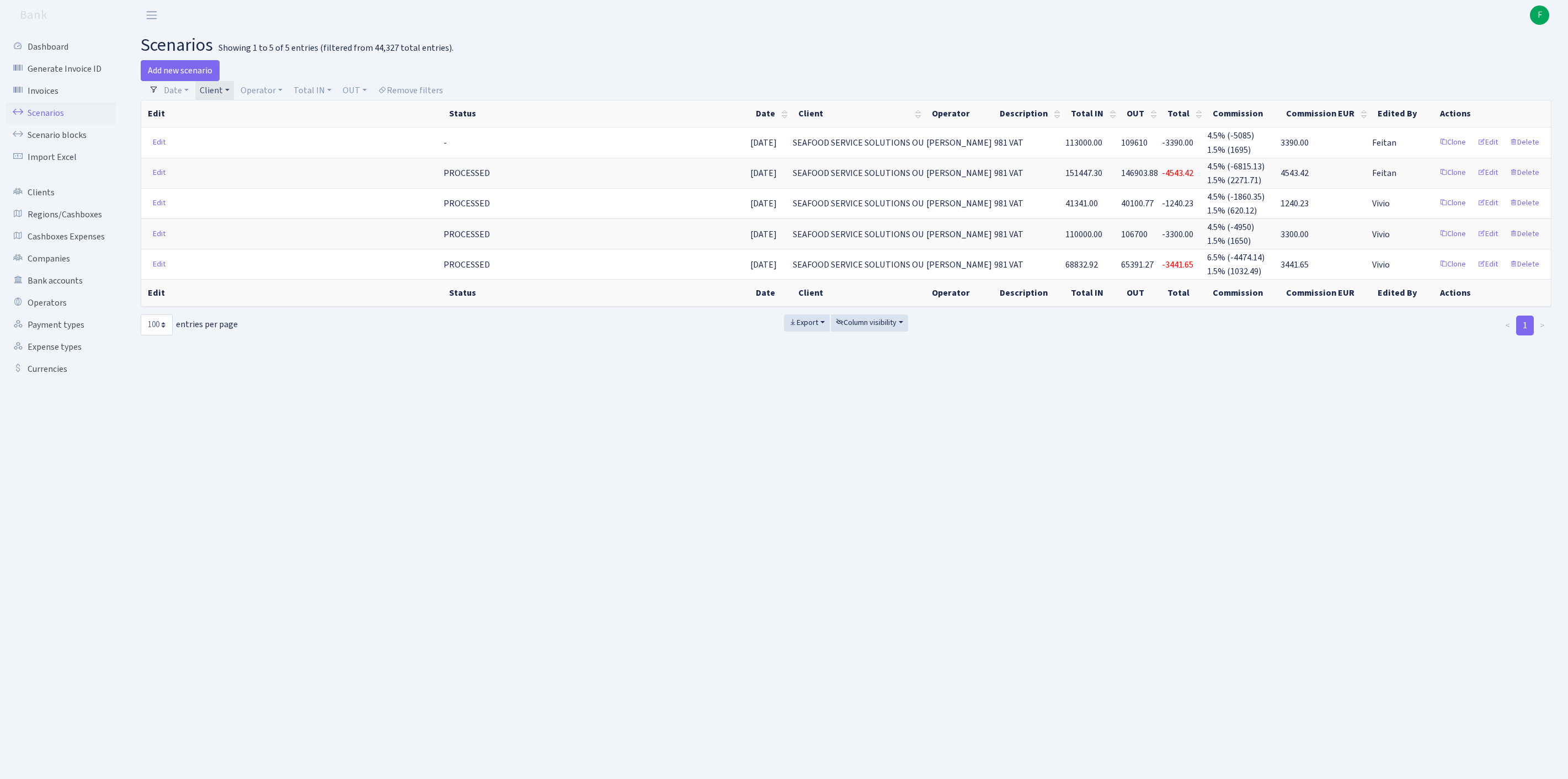
click at [234, 93] on link "Client" at bounding box center [215, 90] width 39 height 19
click at [235, 135] on input "search" at bounding box center [280, 130] width 162 height 17
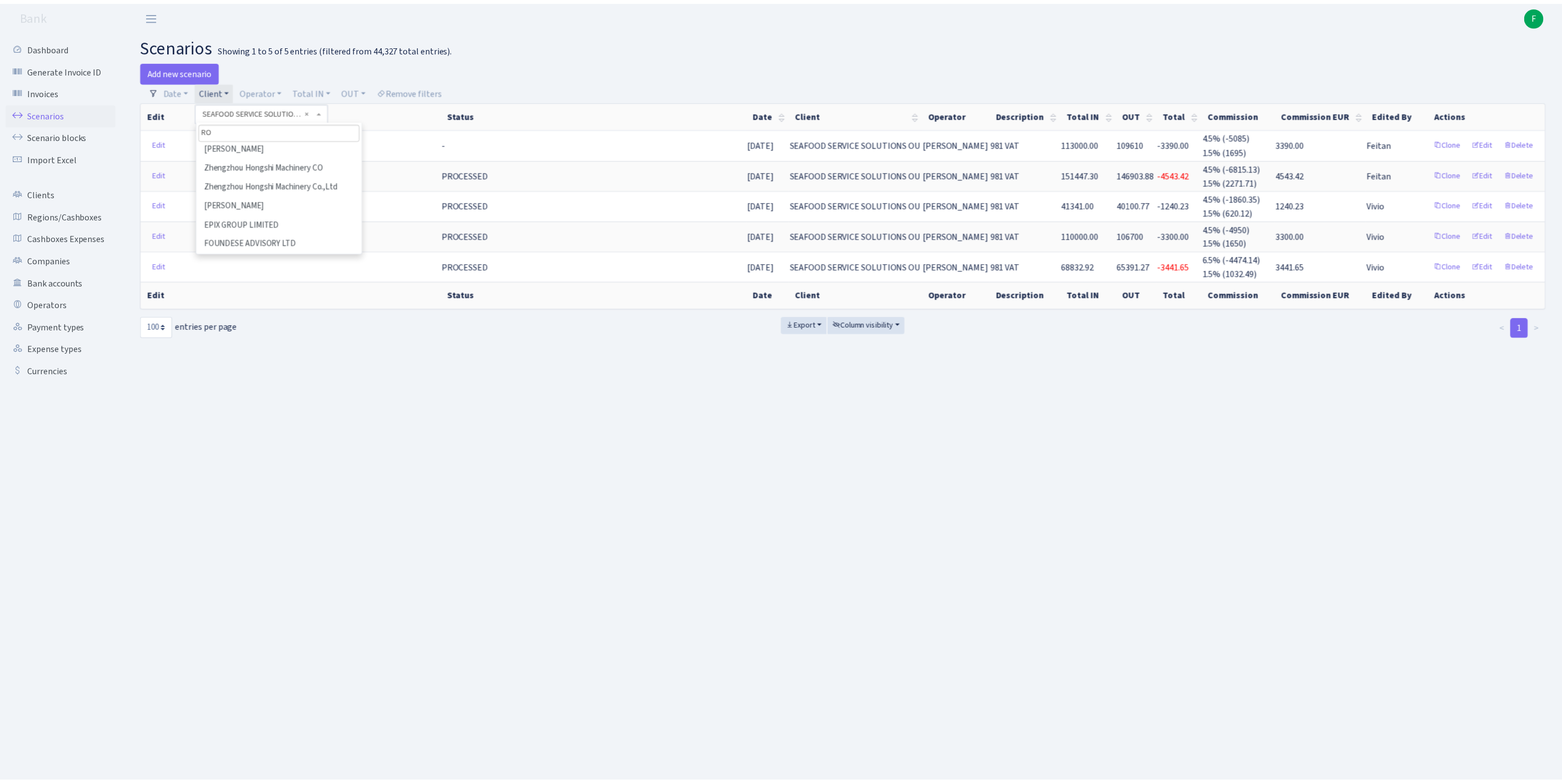
scroll to position [0, 0]
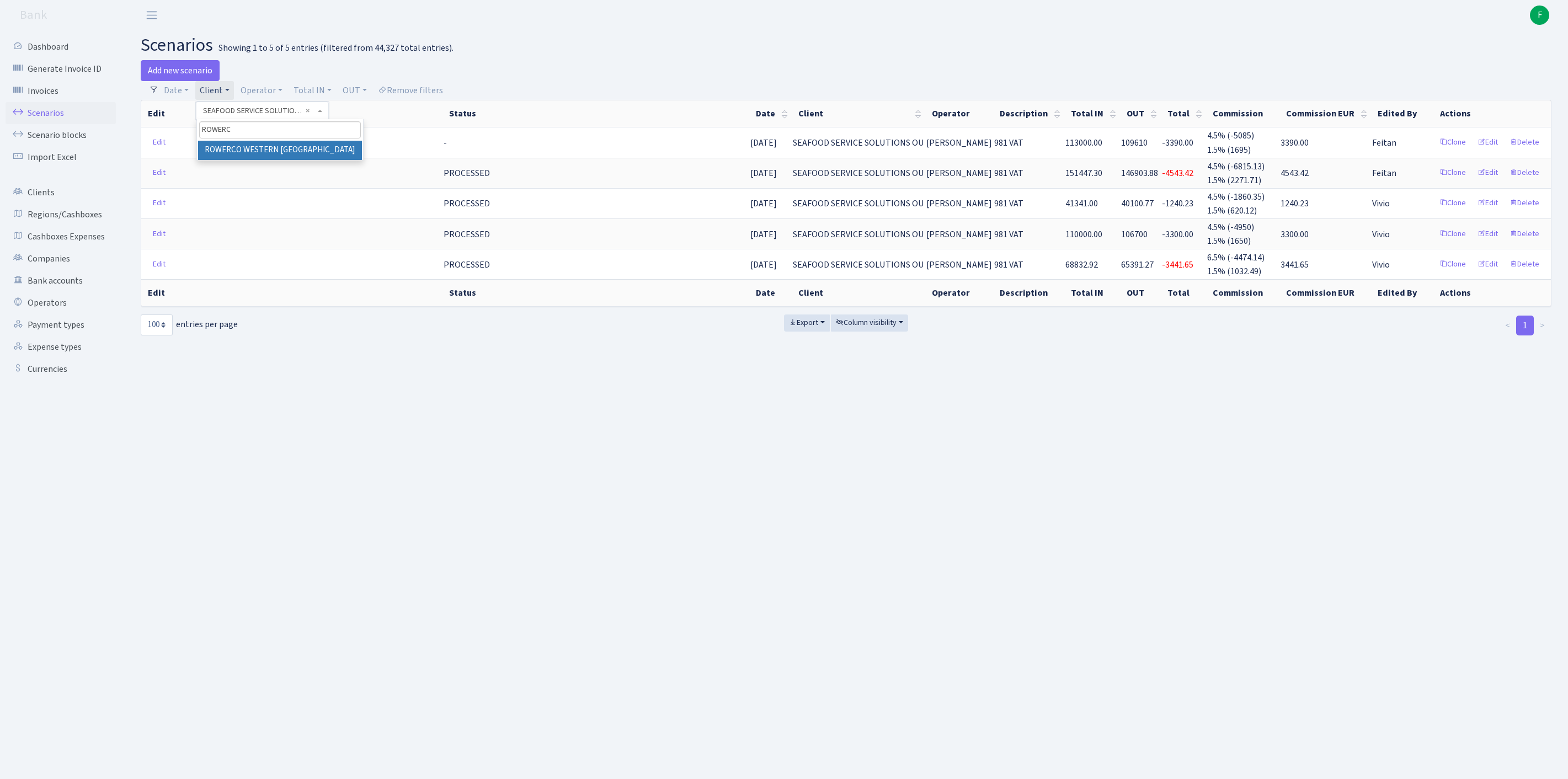
type input "ROWERC"
click at [308, 157] on li "ROWERCO WESTERN [GEOGRAPHIC_DATA]" at bounding box center [280, 150] width 164 height 19
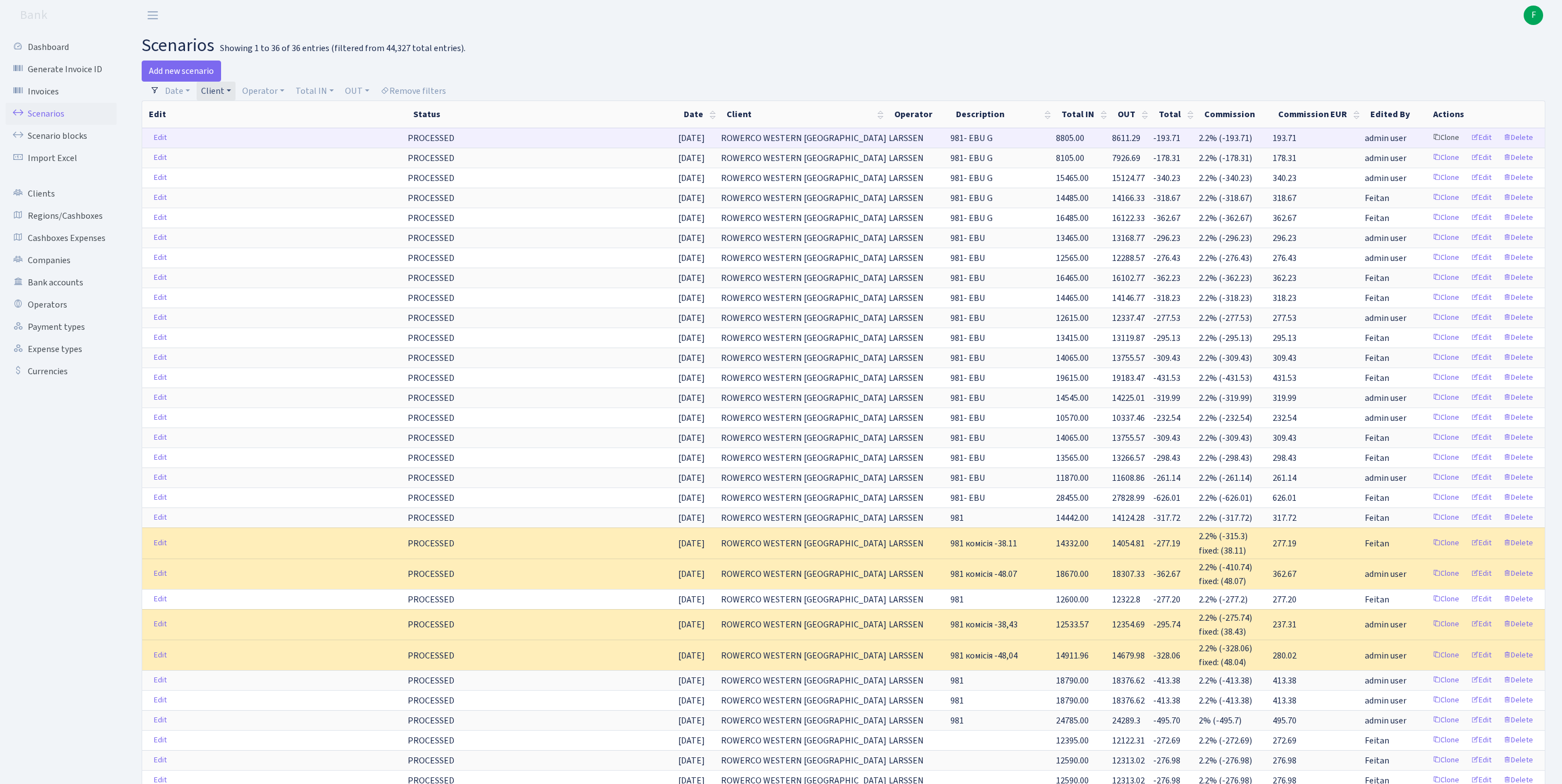
click at [1427, 147] on link "Clone" at bounding box center [1445, 138] width 36 height 17
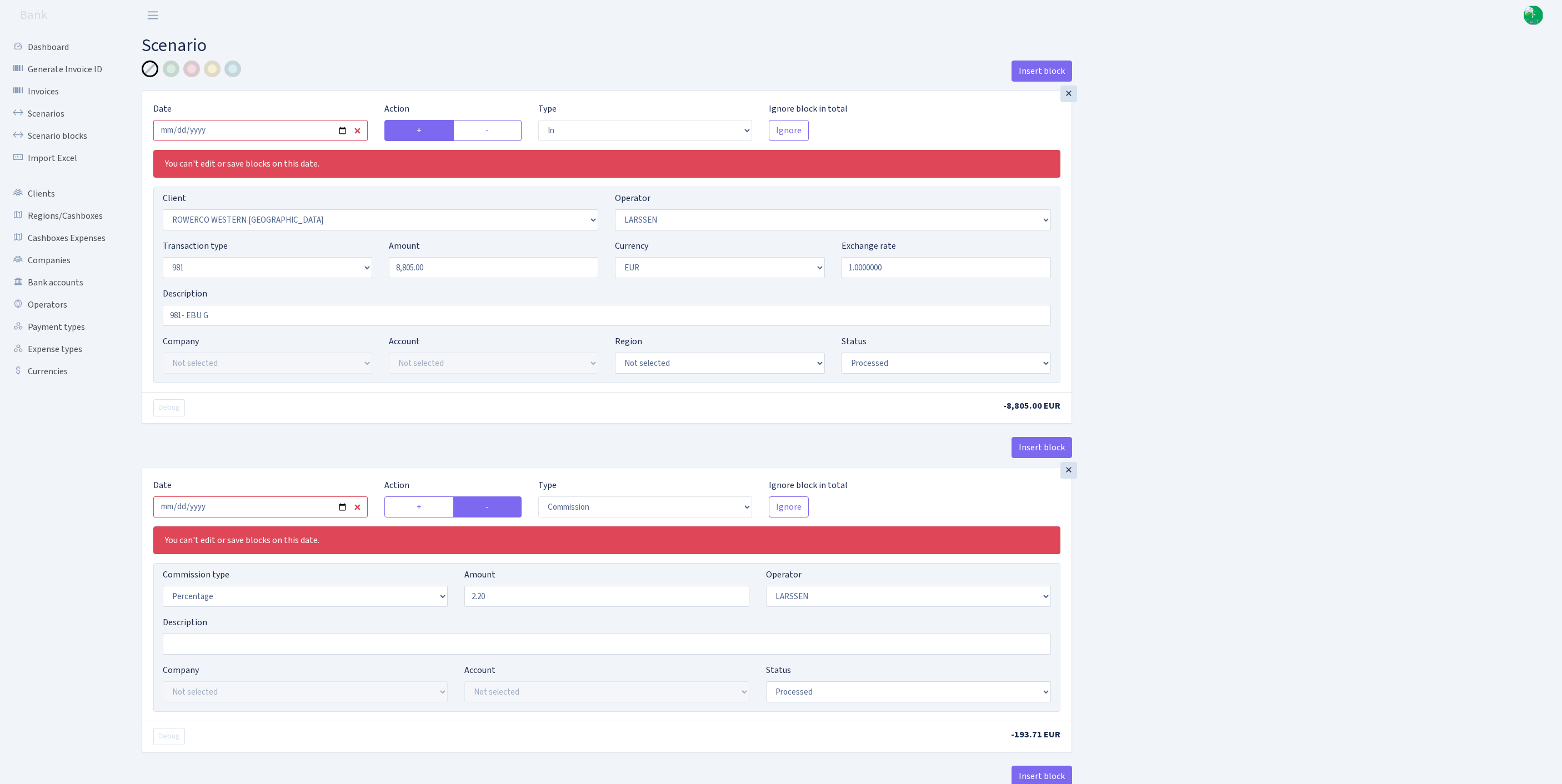
select select "in"
select select "2819"
select select "36"
select select "8"
select select "1"
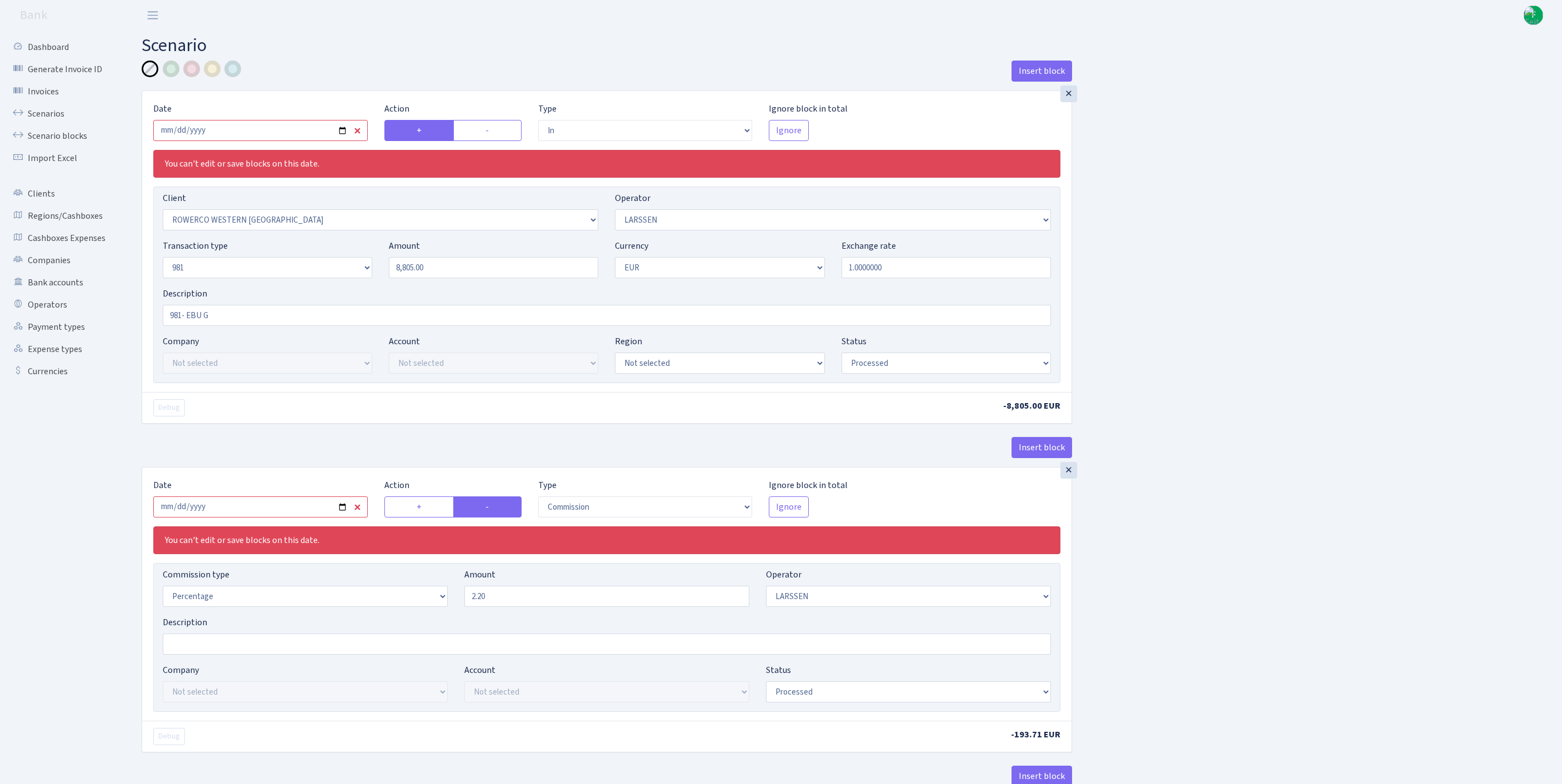
select select "processed"
select select "commission"
select select "36"
select select "processed"
select select "out"
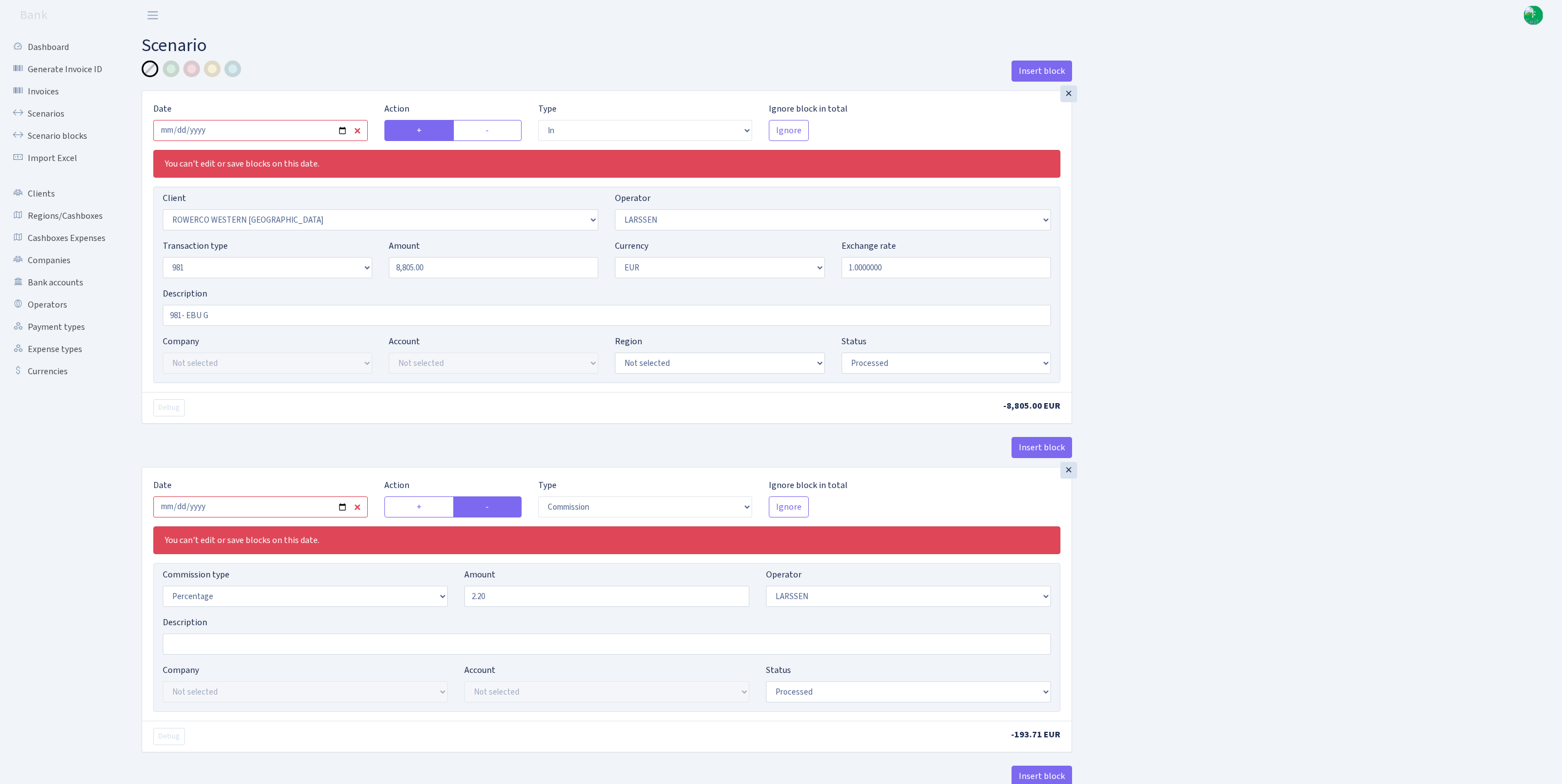
select select "2778"
select select "61"
select select "8"
select select "1"
select select "processed"
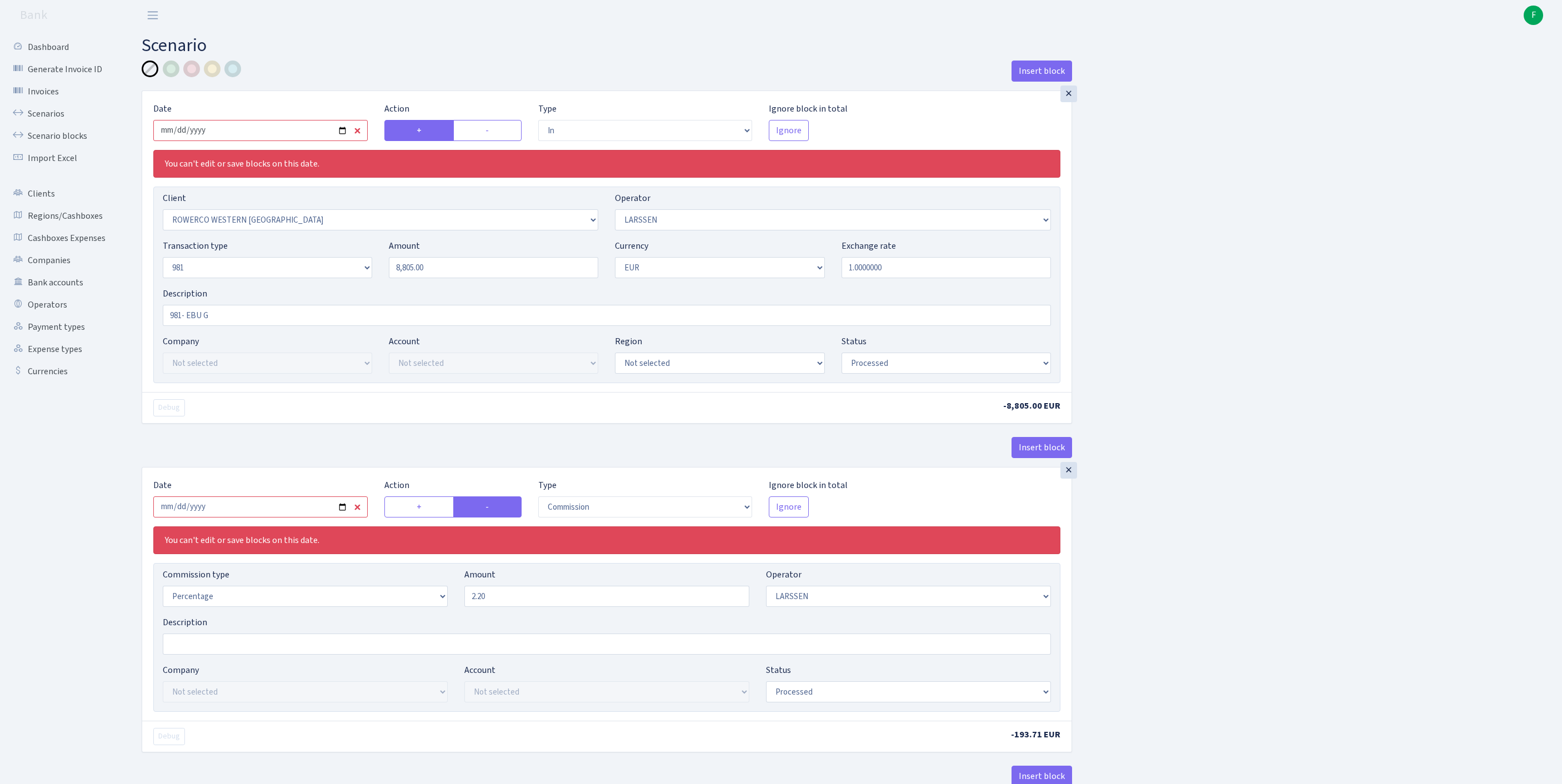
click at [255, 140] on input "[DATE]" at bounding box center [260, 130] width 215 height 21
type input "[DATE]"
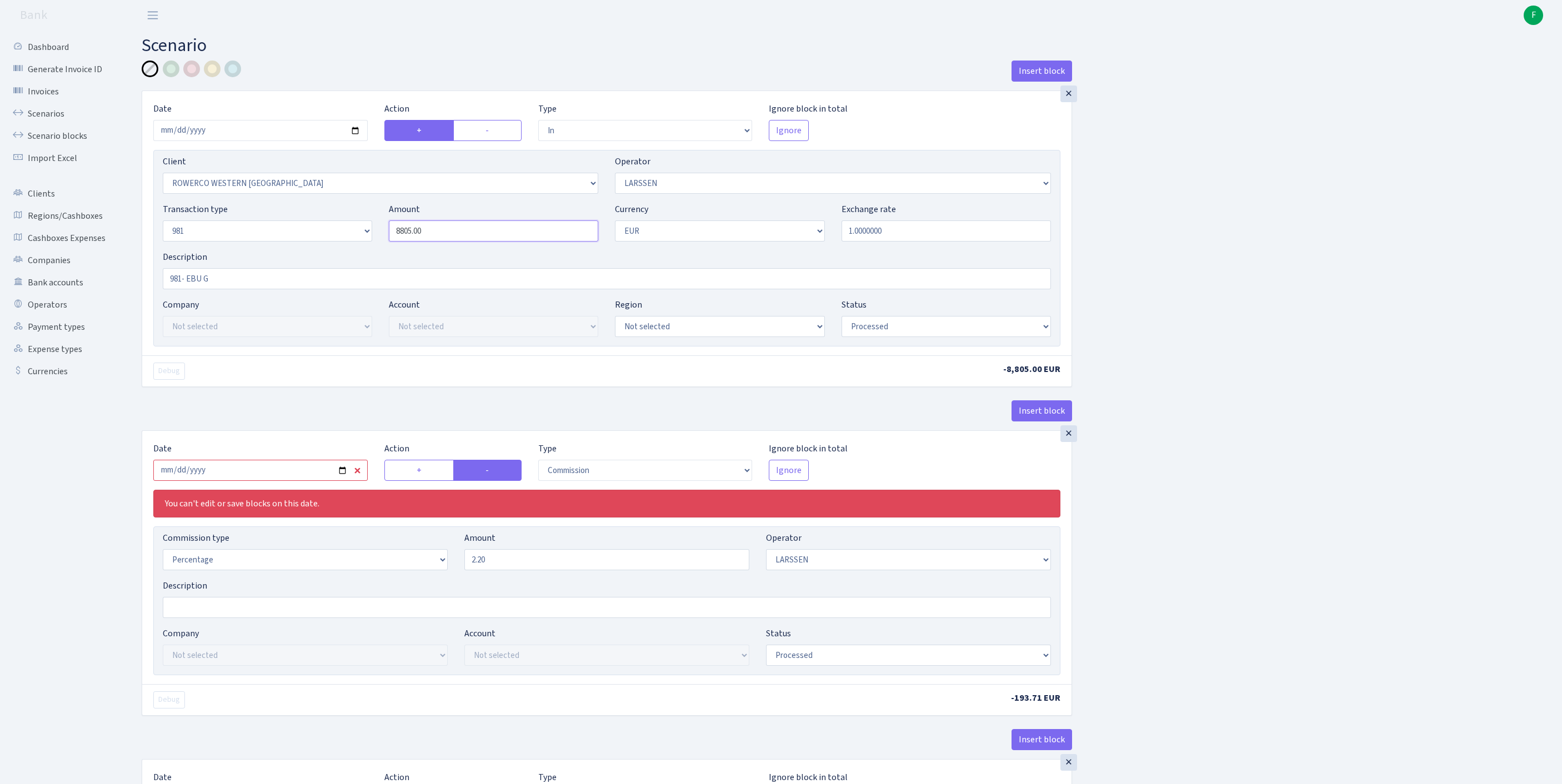
drag, startPoint x: 381, startPoint y: 241, endPoint x: 343, endPoint y: 239, distance: 38.1
click at [343, 239] on div "Transaction type Not selected 981 ELF FISH crypto GIRT IVO dekl MM-BALTIC eur U…" at bounding box center [606, 226] width 905 height 47
paste input "22510"
type input "22,510.00"
click at [243, 289] on input "981- EBU G" at bounding box center [606, 278] width 888 height 21
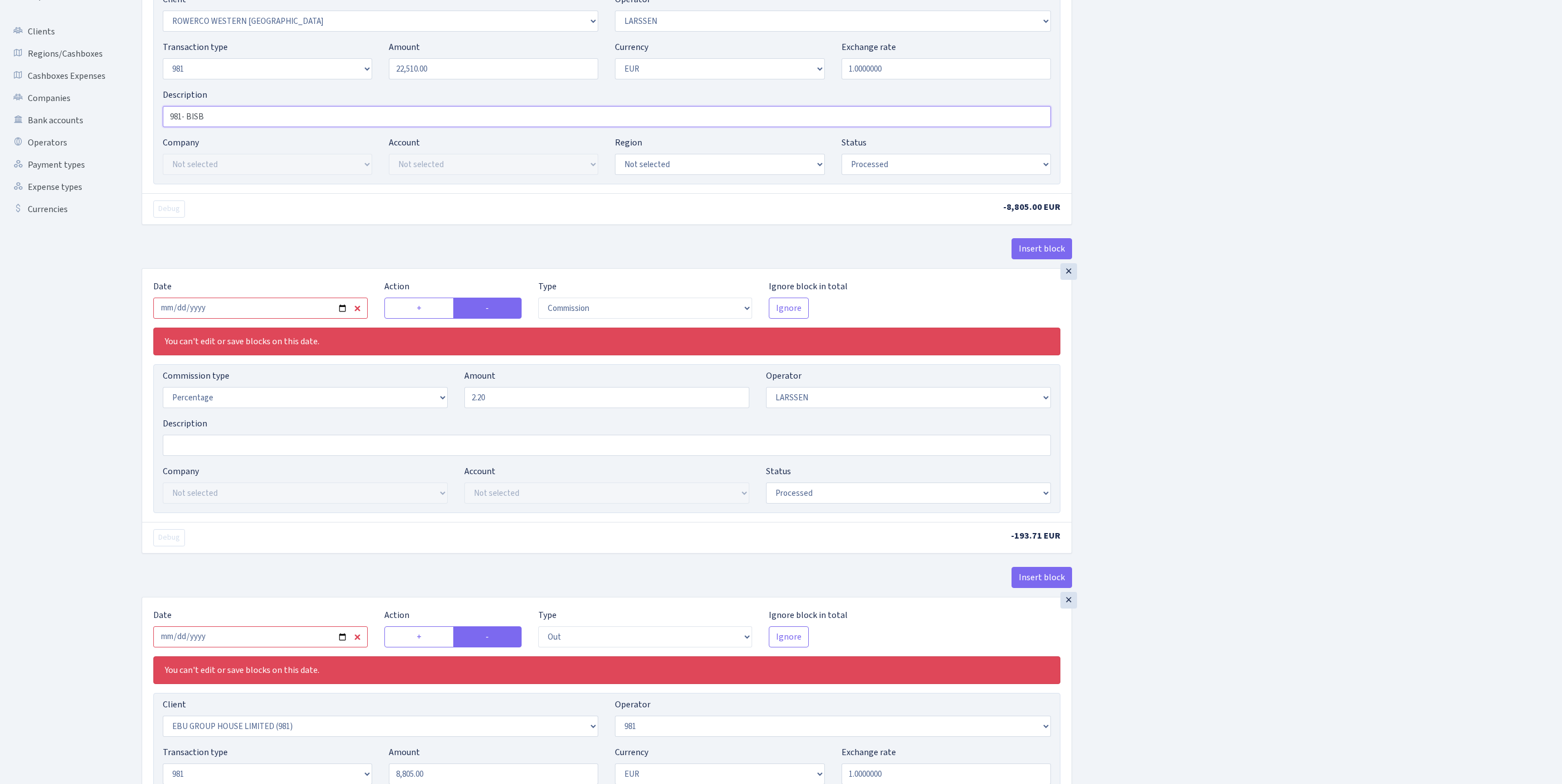
scroll to position [344, 0]
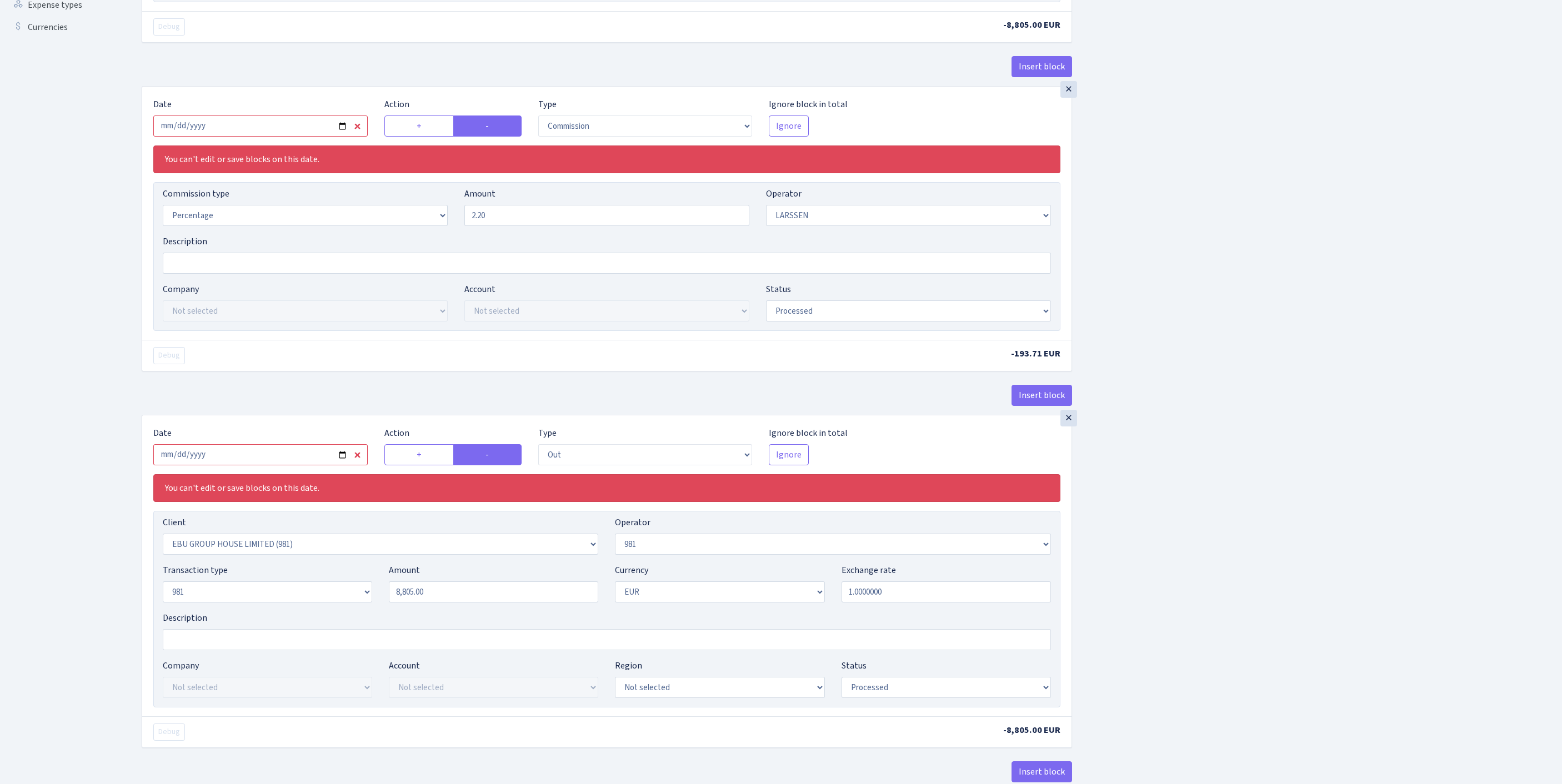
type input "981- BISB"
click at [282, 136] on input "2025-08-22" at bounding box center [260, 125] width 215 height 21
type input "2025-09-22"
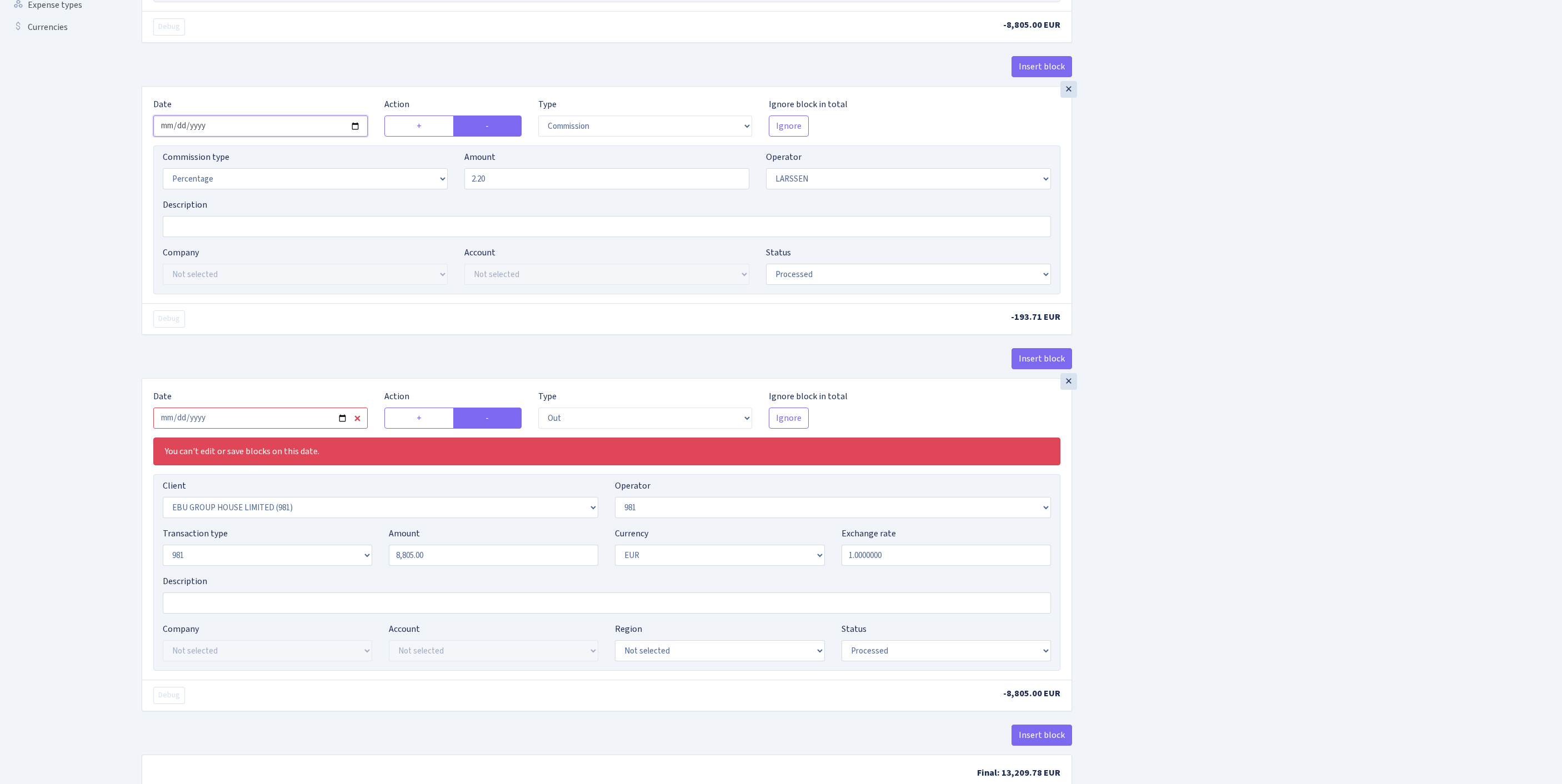
scroll to position [523, 0]
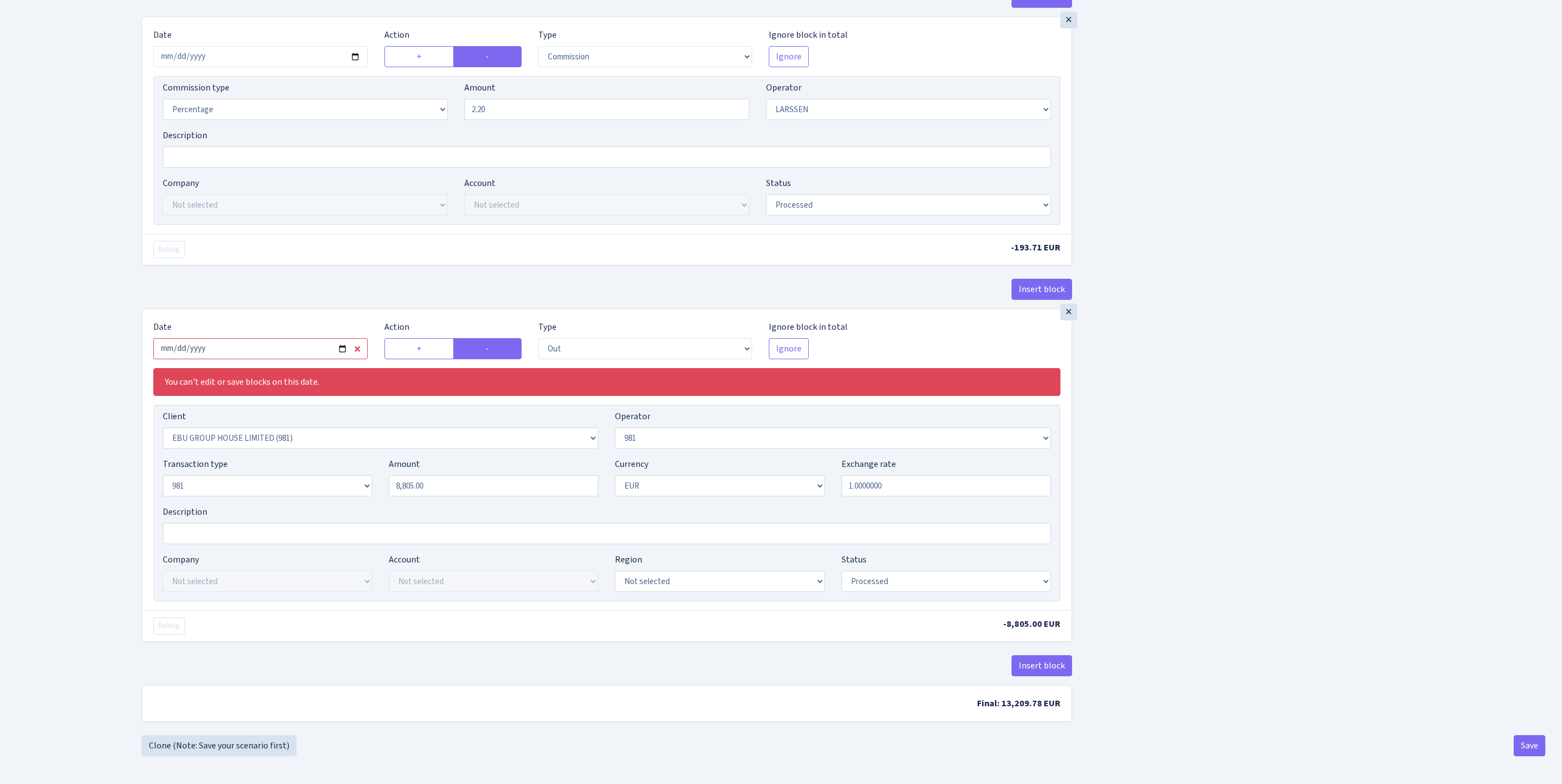
click at [279, 341] on input "2025-08-22" at bounding box center [260, 348] width 215 height 21
type input "[DATE]"
click at [169, 464] on div "Transaction type Not selected 981 ELF FISH crypto GIRT IVO dekl MM-BALTIC eur U…" at bounding box center [606, 481] width 905 height 47
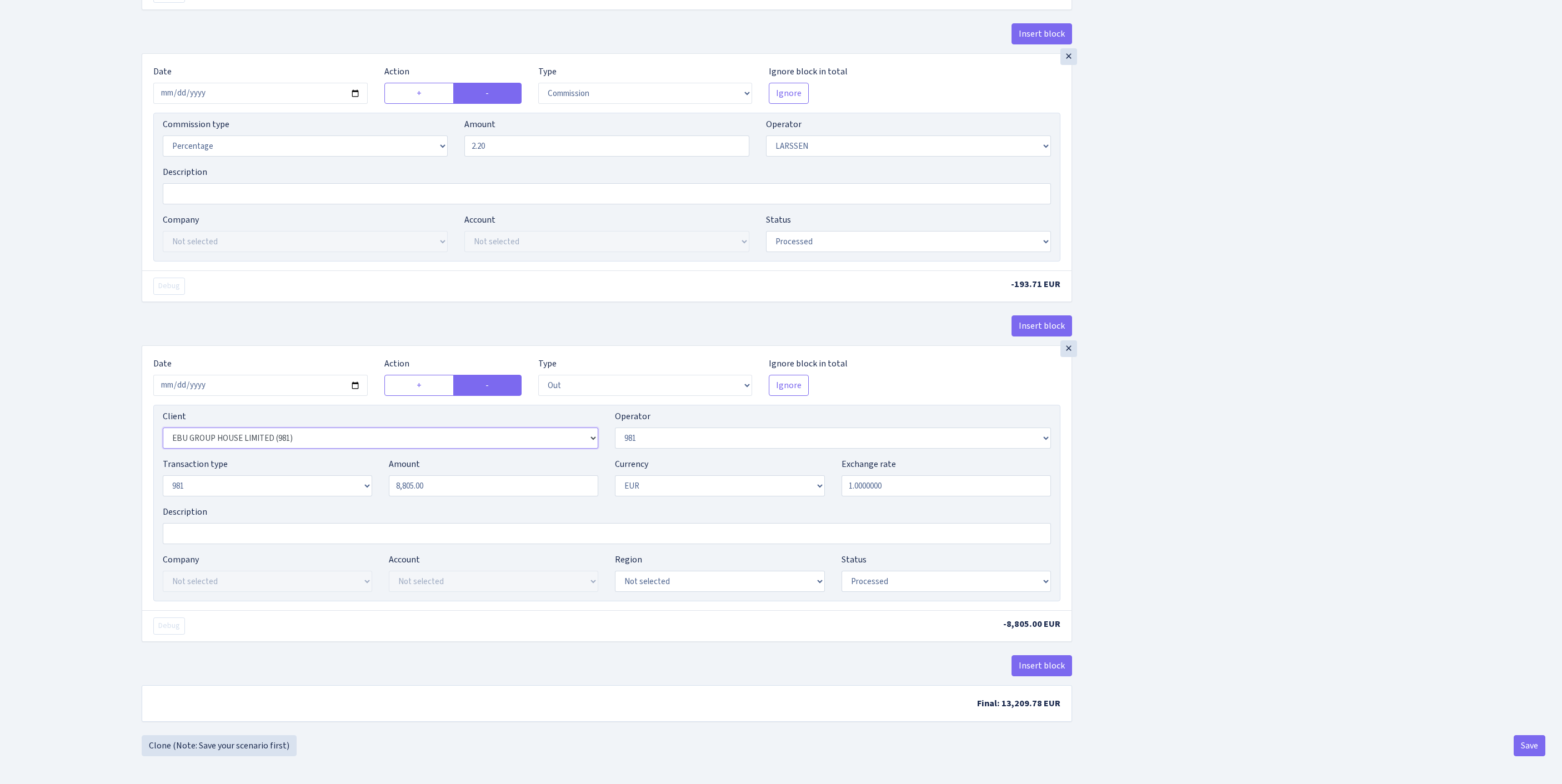
click at [326, 427] on select "Not selected 1 KOC GEMICILIK VE TASIMACILIK 1/BALDERE-SILDEDZE SIGNE 1/SCP NERO…" at bounding box center [380, 437] width 435 height 21
select select "2442"
drag, startPoint x: 470, startPoint y: 452, endPoint x: 365, endPoint y: 445, distance: 105.2
click at [363, 458] on div "Transaction type Not selected 981 ELF FISH crypto GIRT IVO dekl MM-BALTIC eur U…" at bounding box center [606, 481] width 905 height 47
paste input "22510"
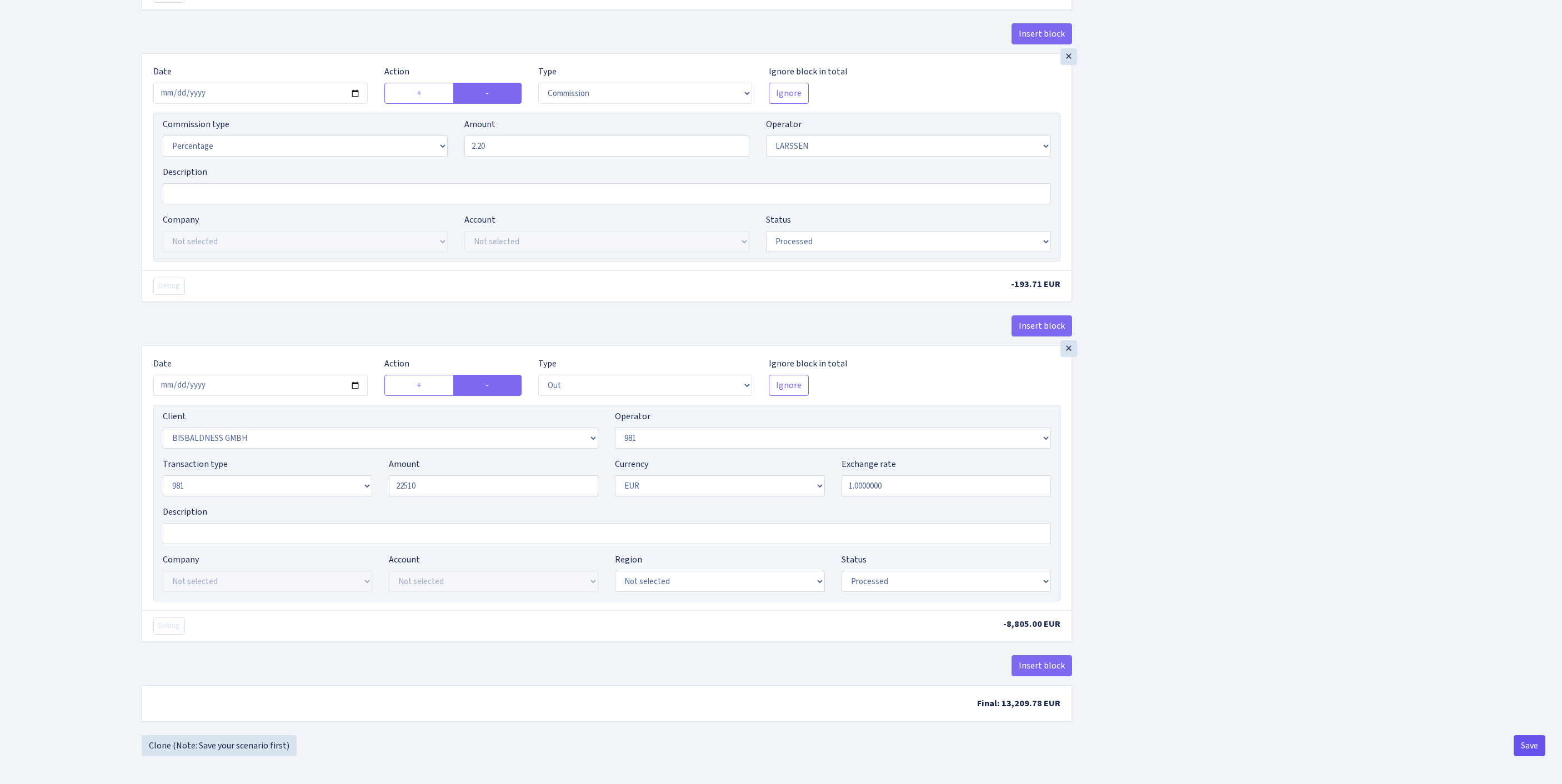
type input "22,510.00"
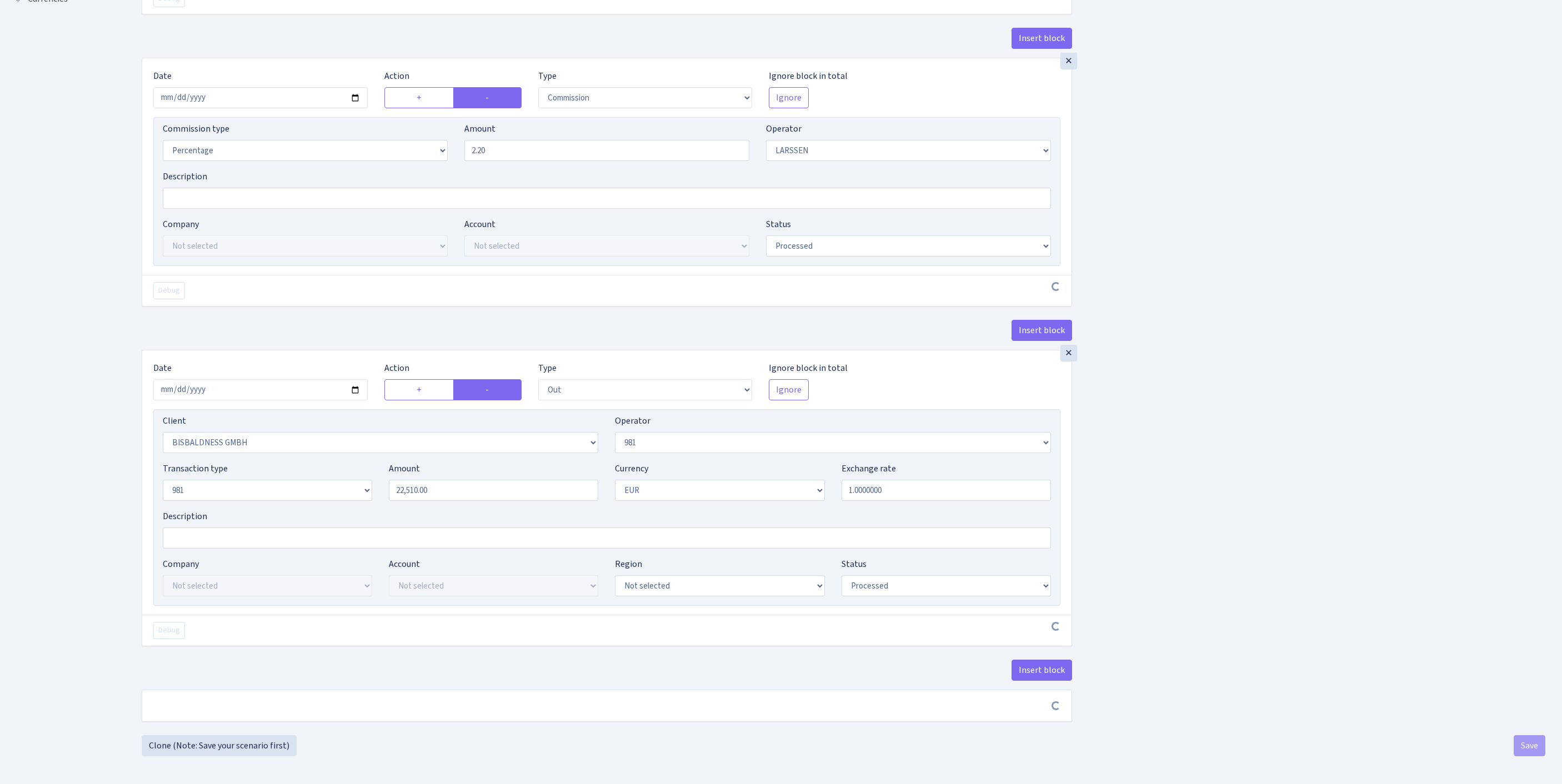
scroll to position [517, 0]
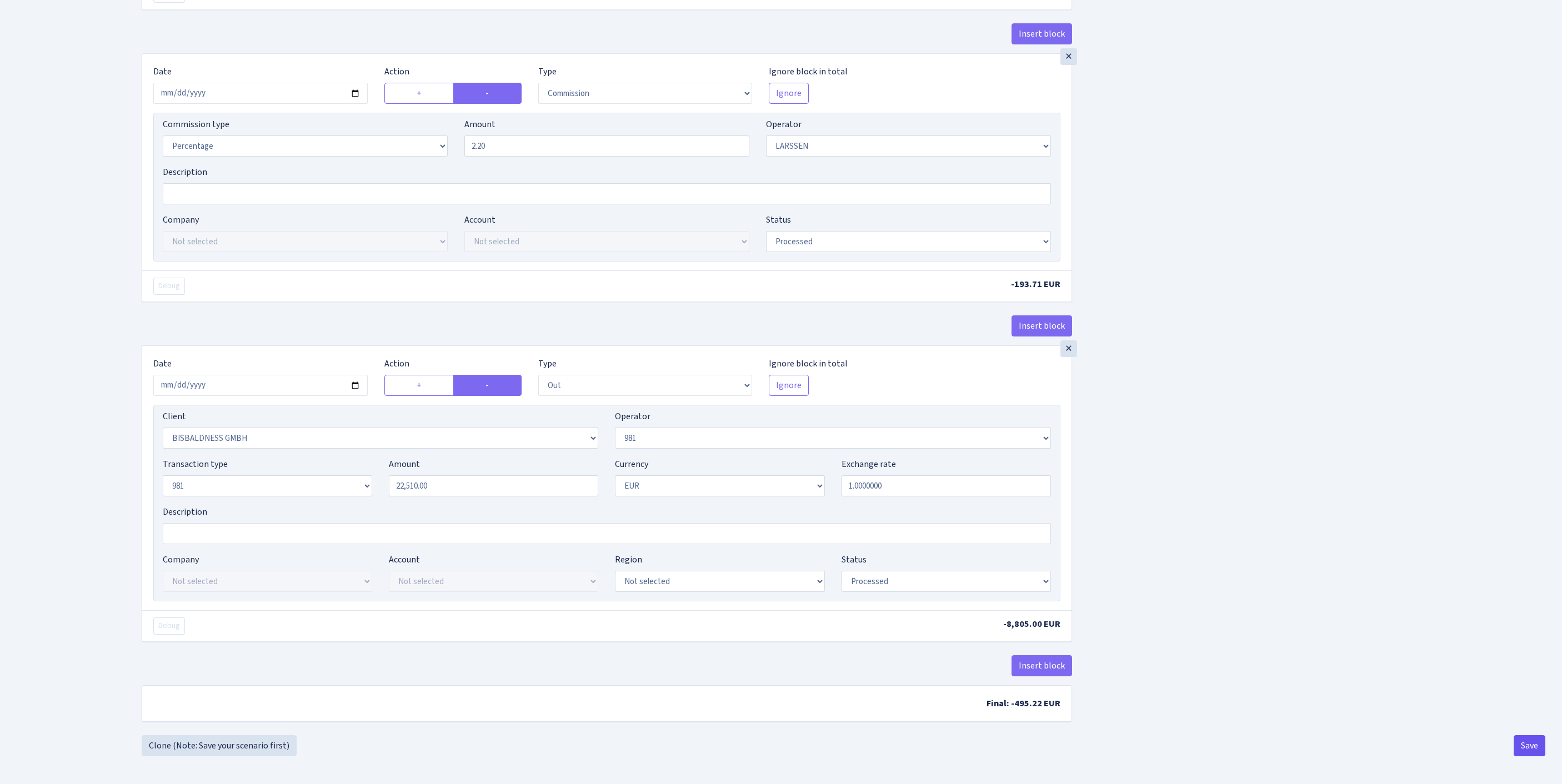
click at [1524, 748] on button "Save" at bounding box center [1529, 745] width 31 height 21
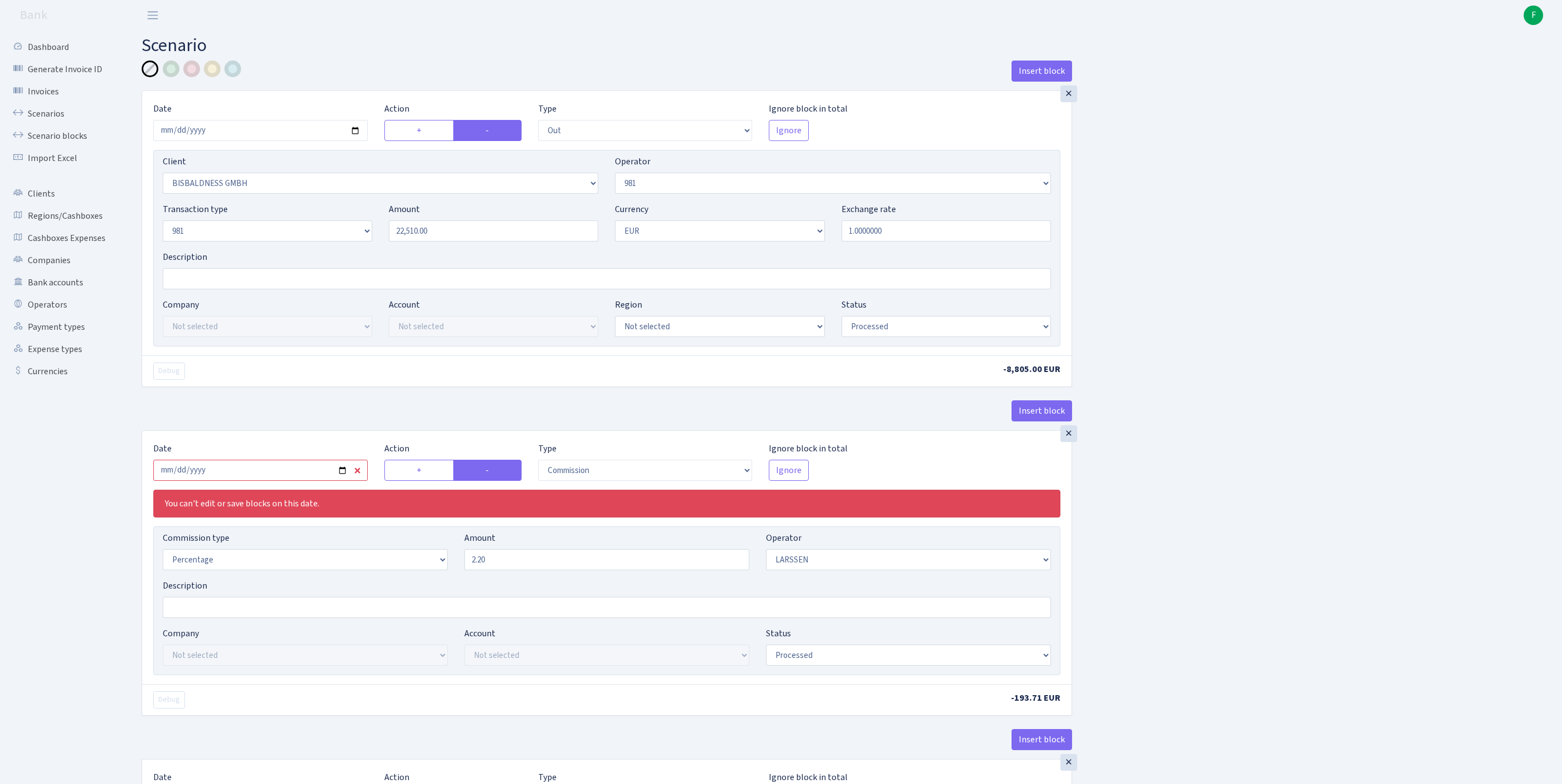
select select "out"
select select "2442"
select select "61"
select select "8"
select select "1"
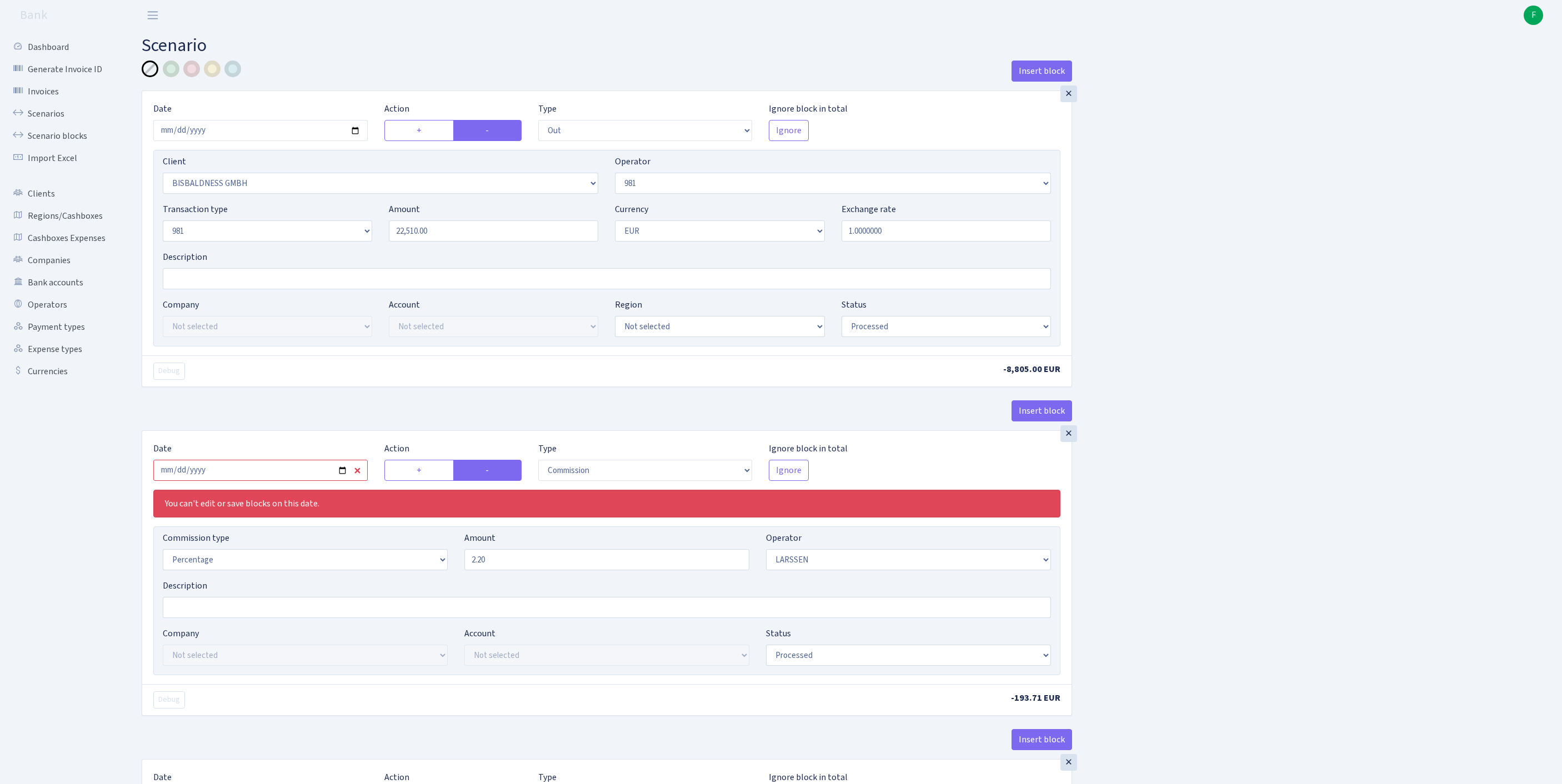
select select "processed"
select select "commission"
select select "36"
select select "processed"
select select "out"
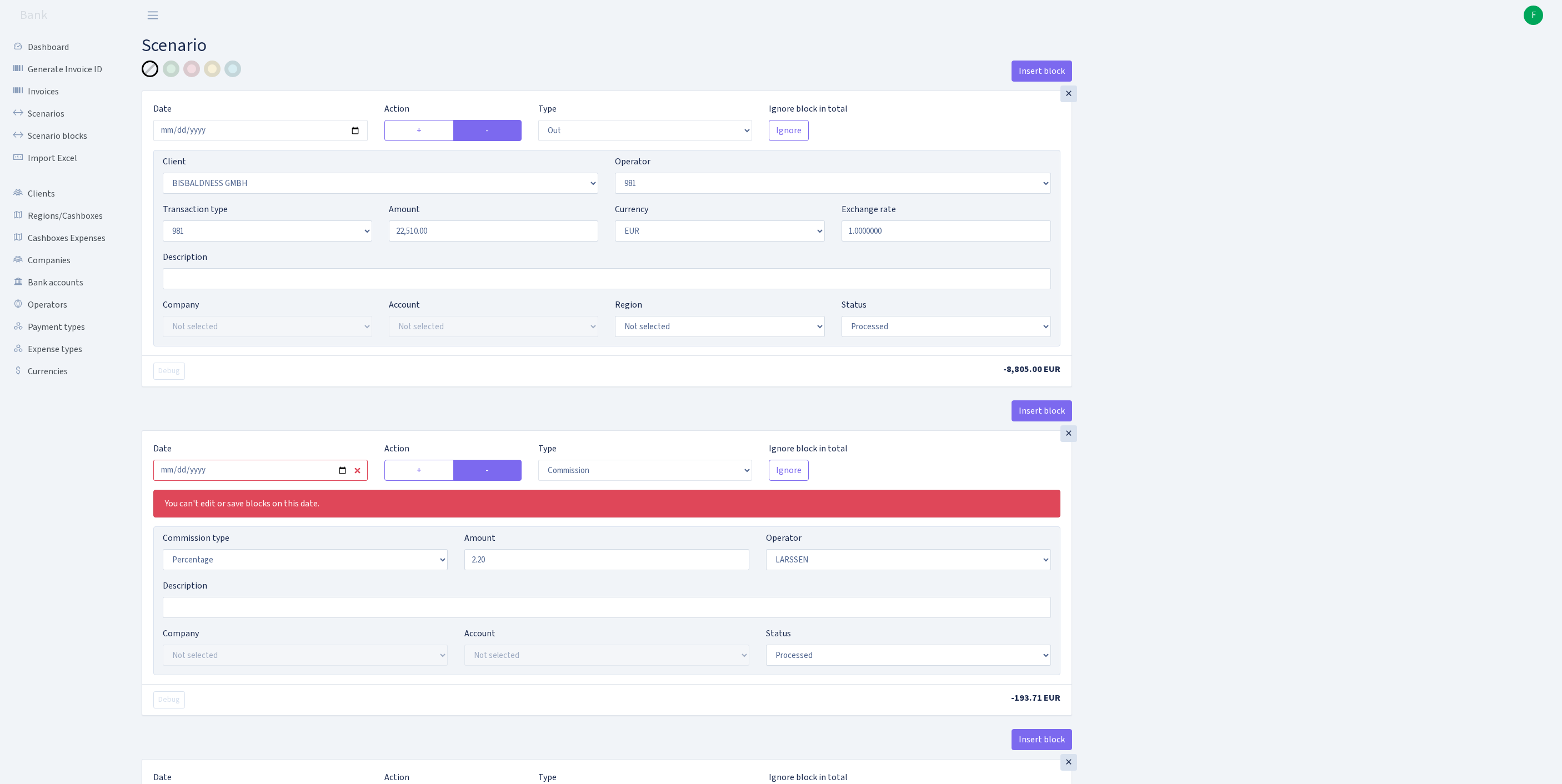
select select "2778"
select select "61"
select select "8"
select select "1"
select select "processed"
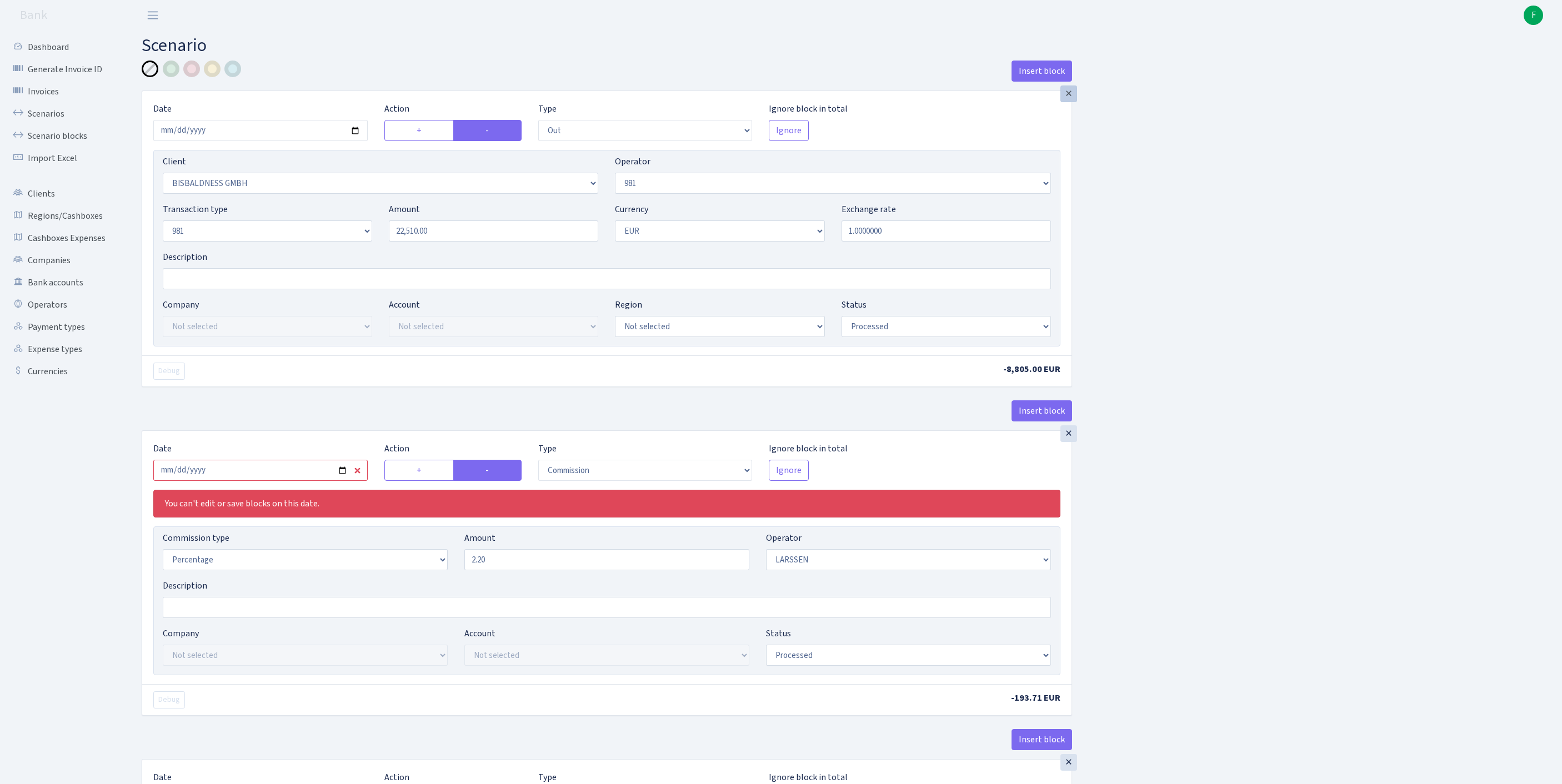
click at [1068, 101] on div "×" at bounding box center [1068, 94] width 17 height 17
type input "2025-08-22"
select select "commission"
select select "out"
select select "2778"
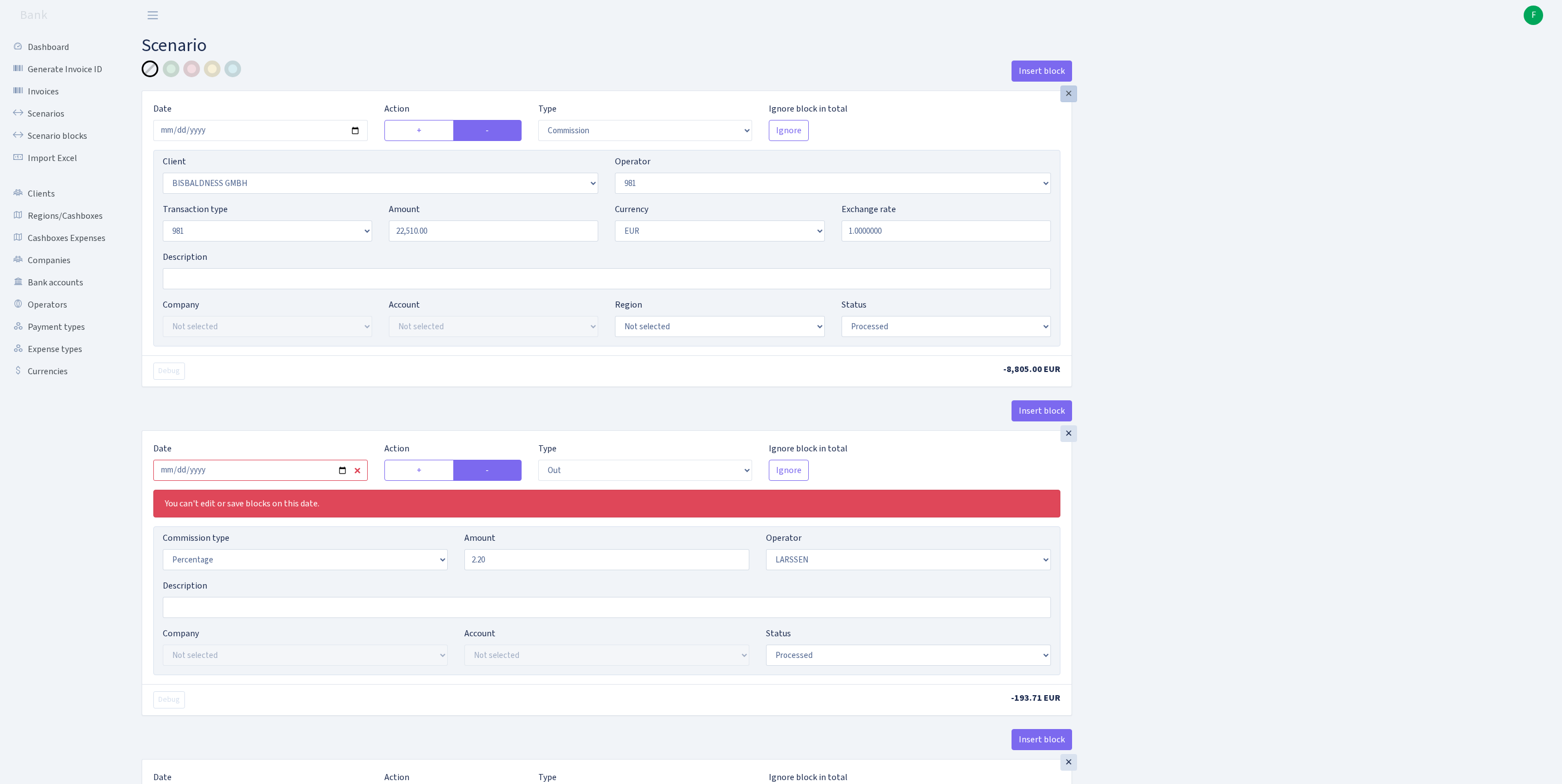
select select "36"
select select "processed"
select select "61"
select select "1"
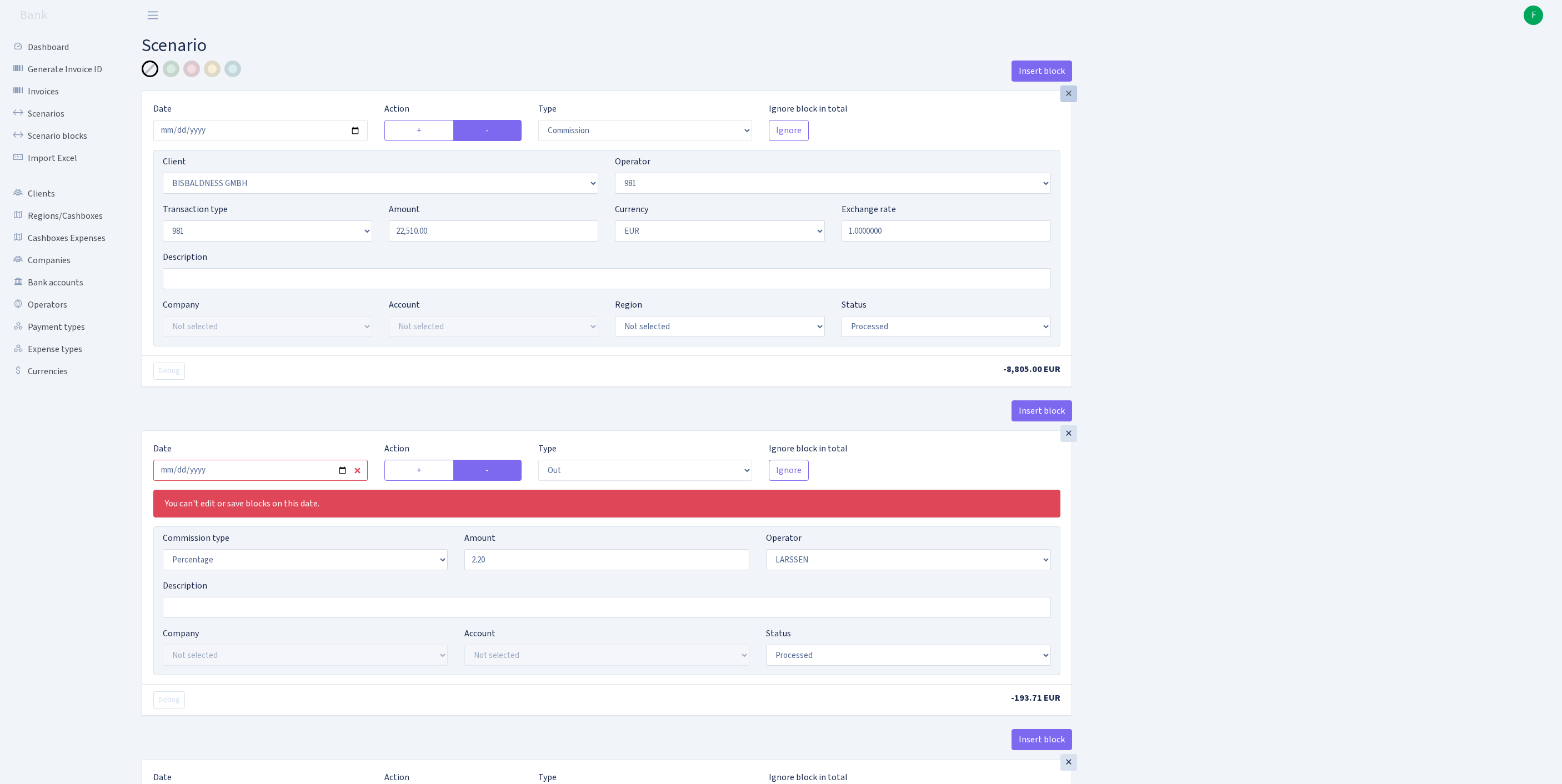
select select "8"
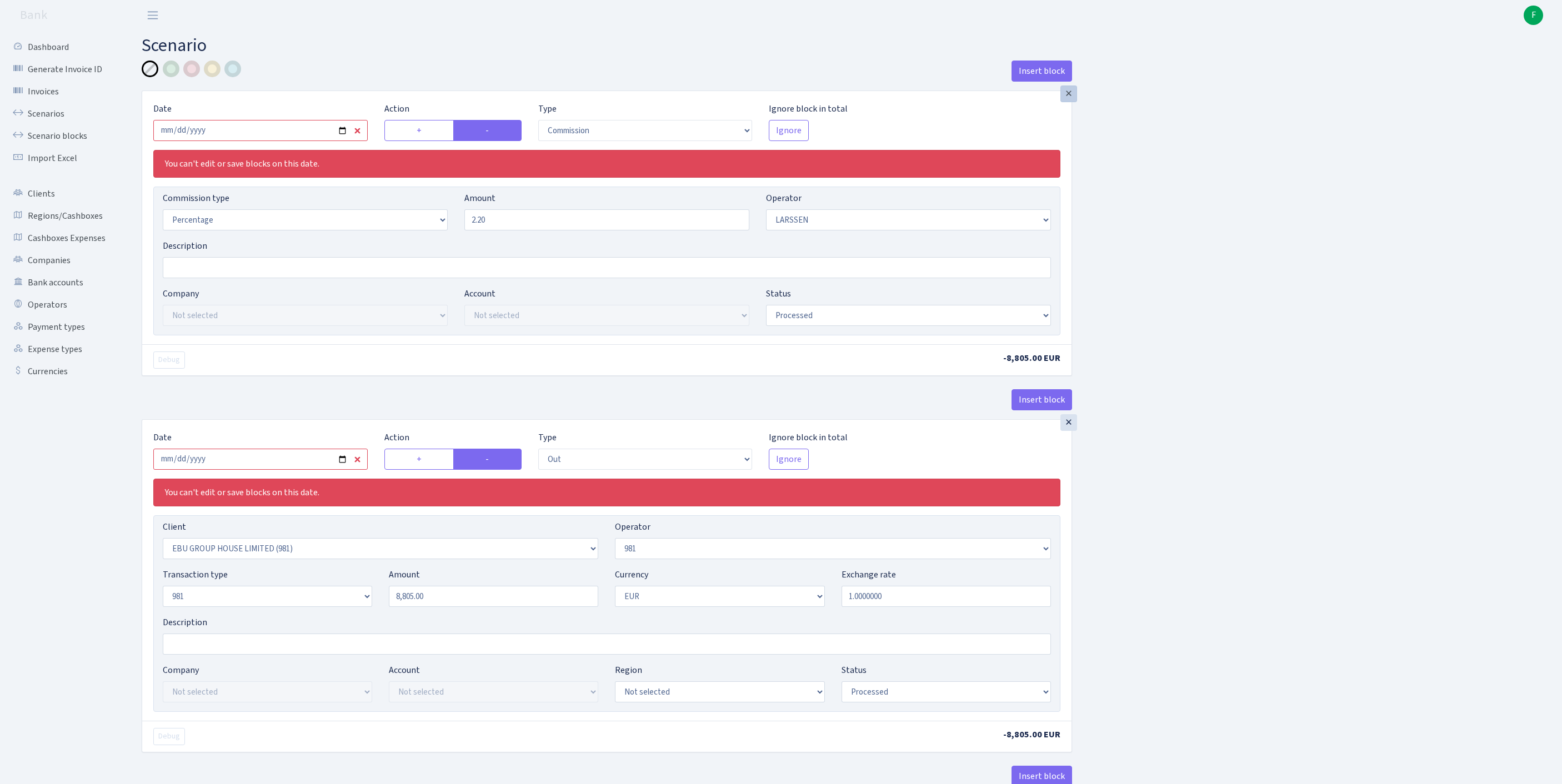
click at [1068, 101] on div "×" at bounding box center [1068, 94] width 17 height 17
select select "out"
select select "2778"
select select "processed"
select select "1"
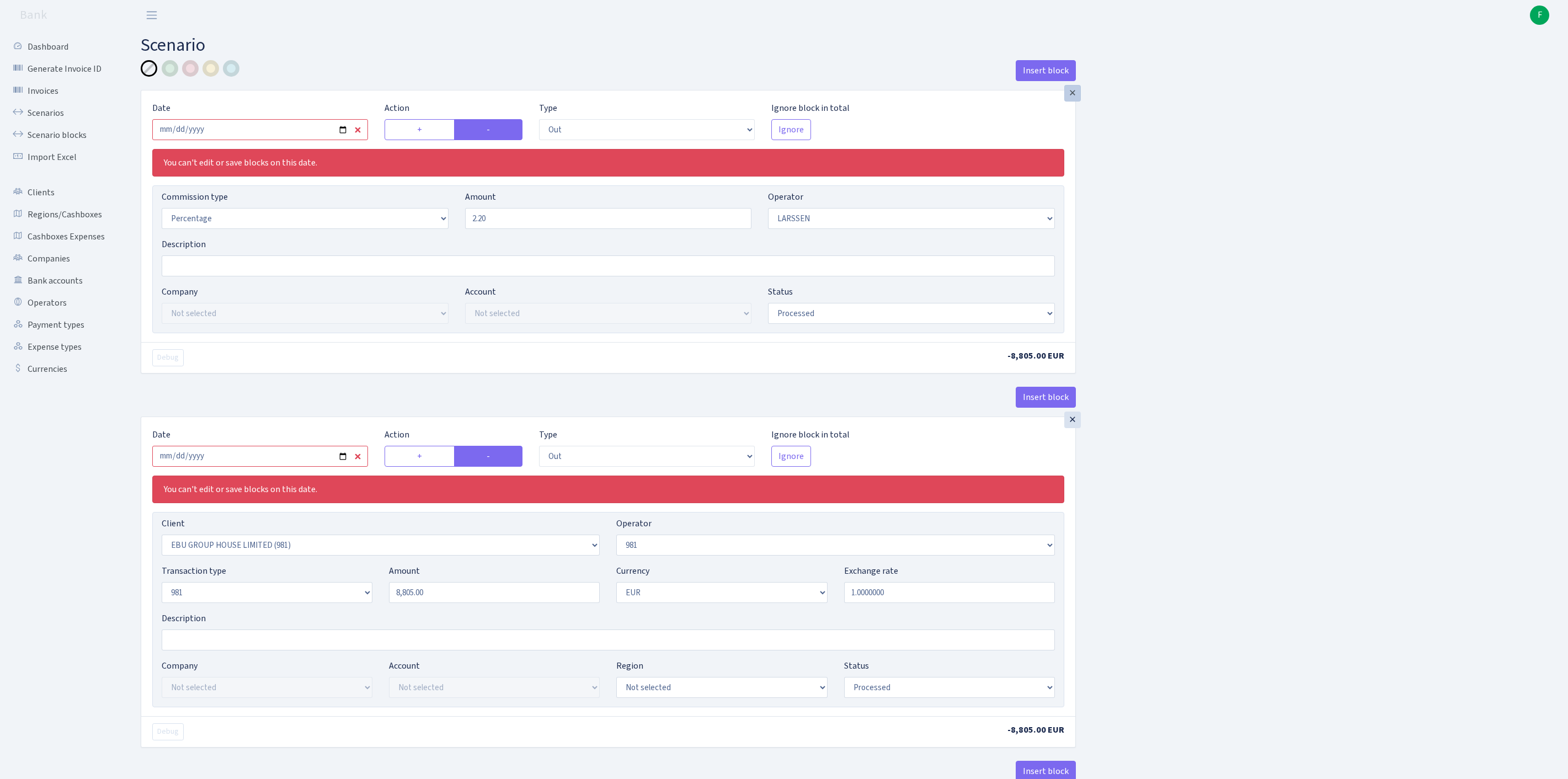
select select "61"
select select "8"
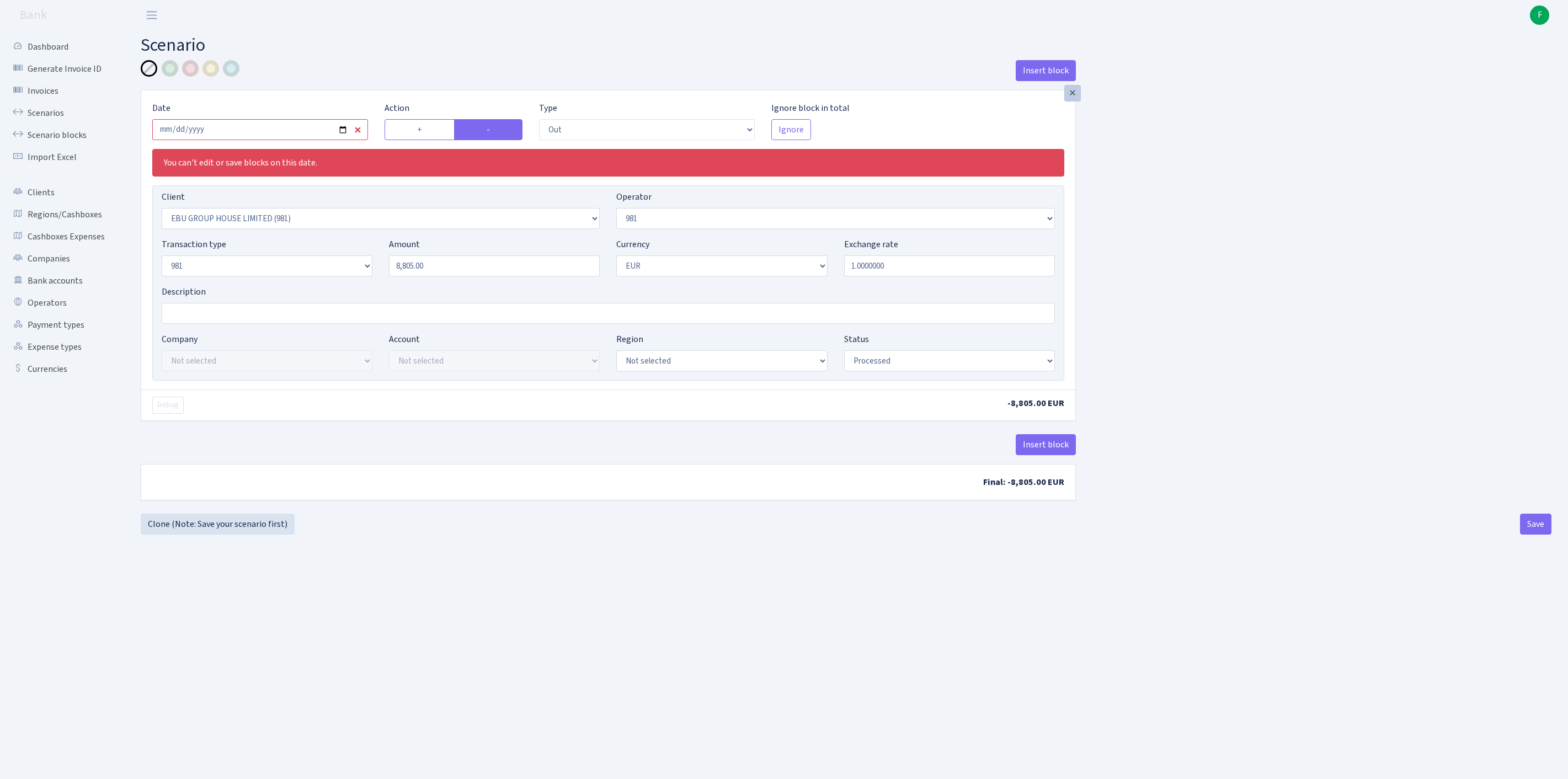
click at [1069, 99] on div "×" at bounding box center [1073, 93] width 17 height 17
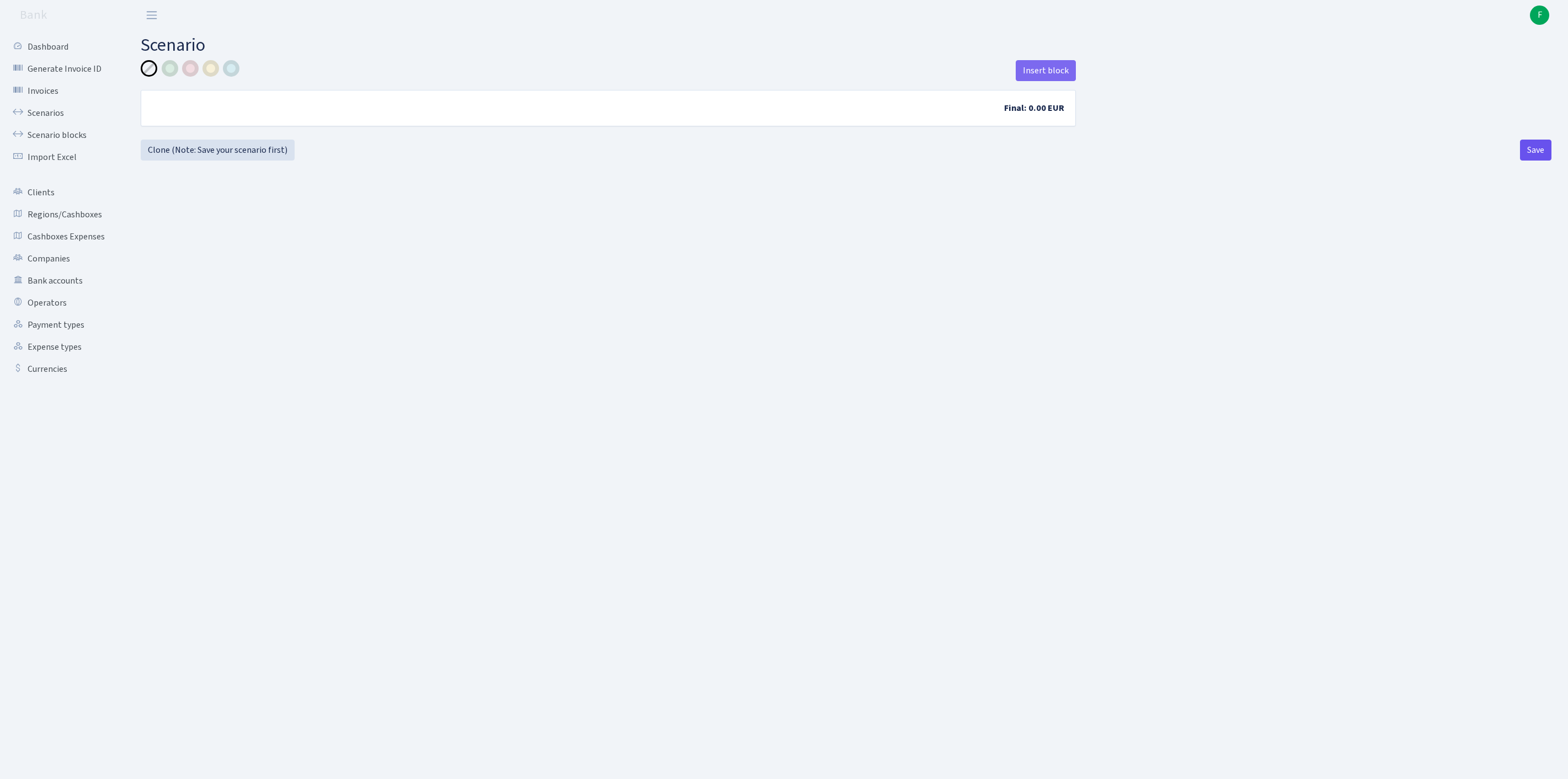
click at [1532, 161] on button "Save" at bounding box center [1535, 150] width 31 height 21
click at [45, 117] on link "Scenarios" at bounding box center [61, 113] width 110 height 22
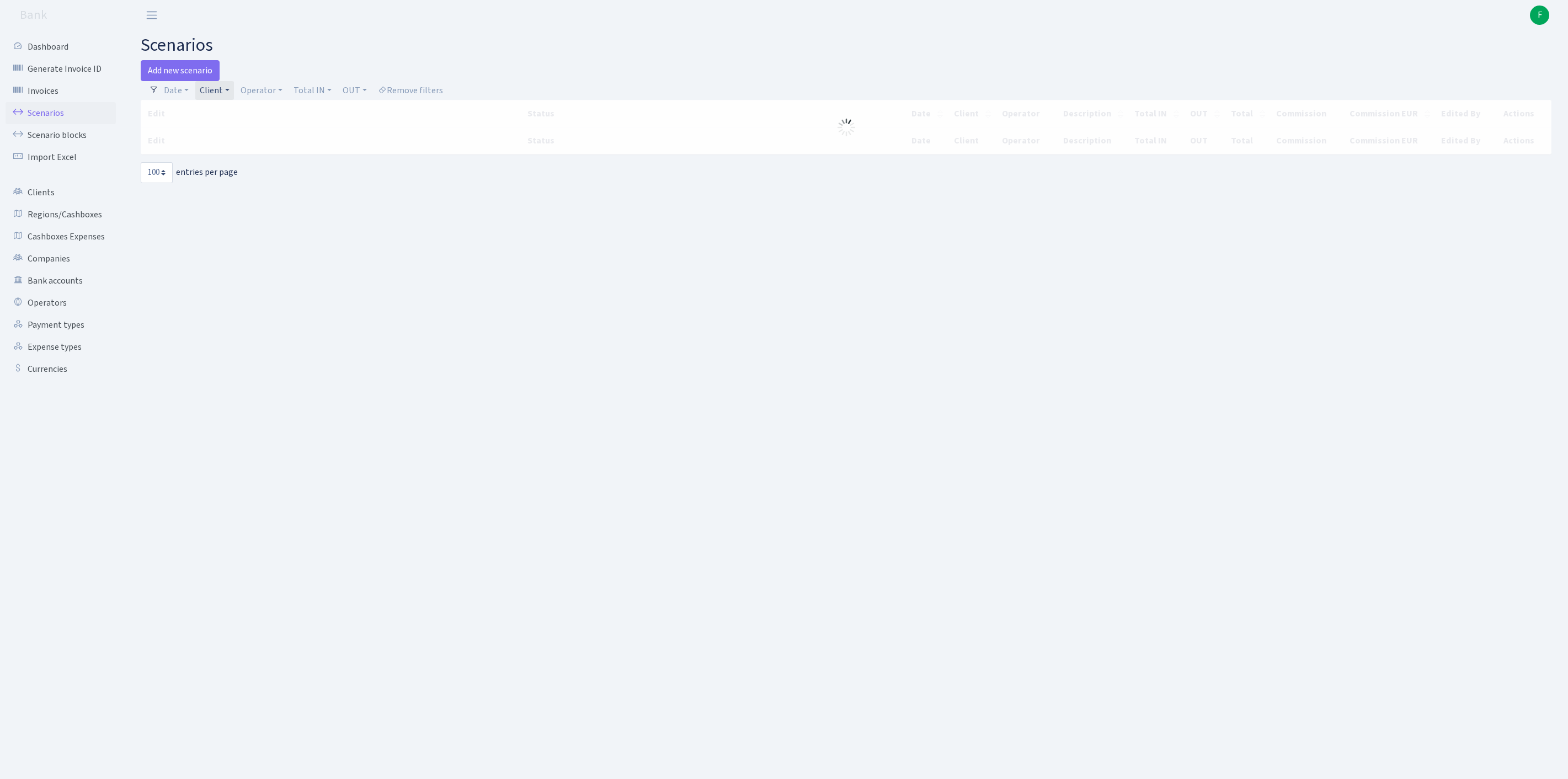
select select "100"
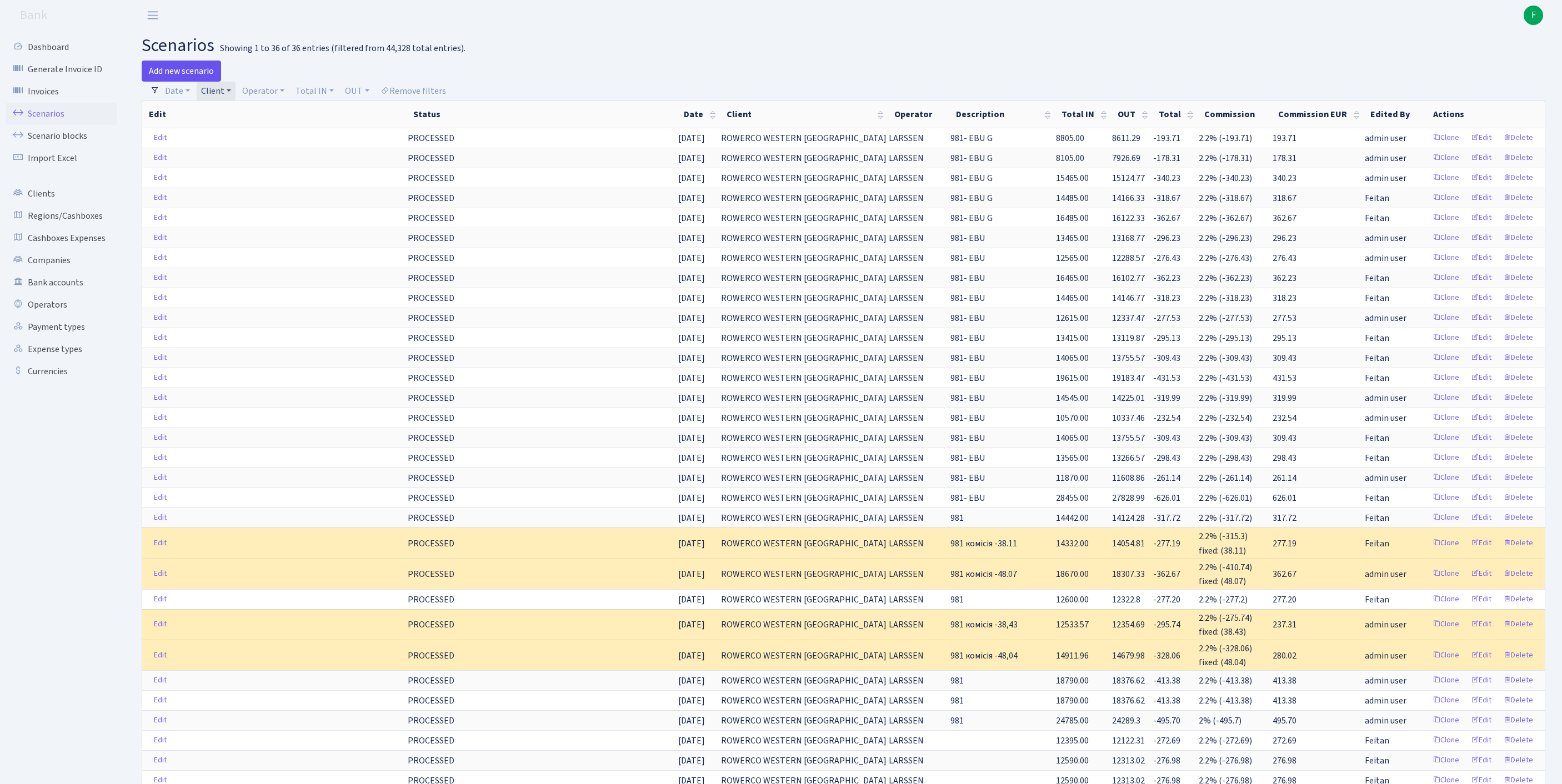
click at [179, 75] on link "Add new scenario" at bounding box center [181, 70] width 80 height 21
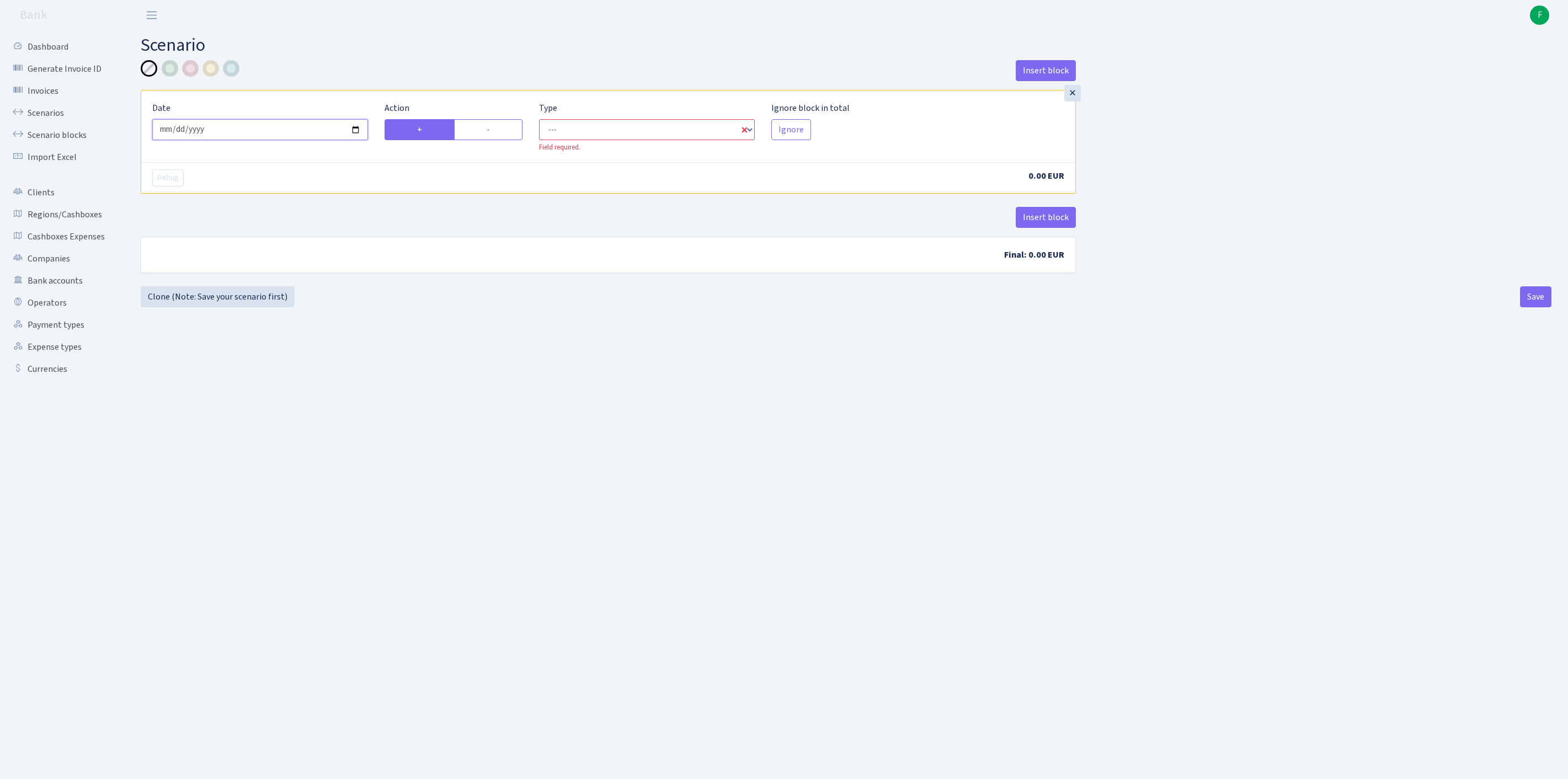
click at [246, 140] on input "[DATE]" at bounding box center [260, 129] width 216 height 21
type input "[DATE]"
select select "in"
select select "1"
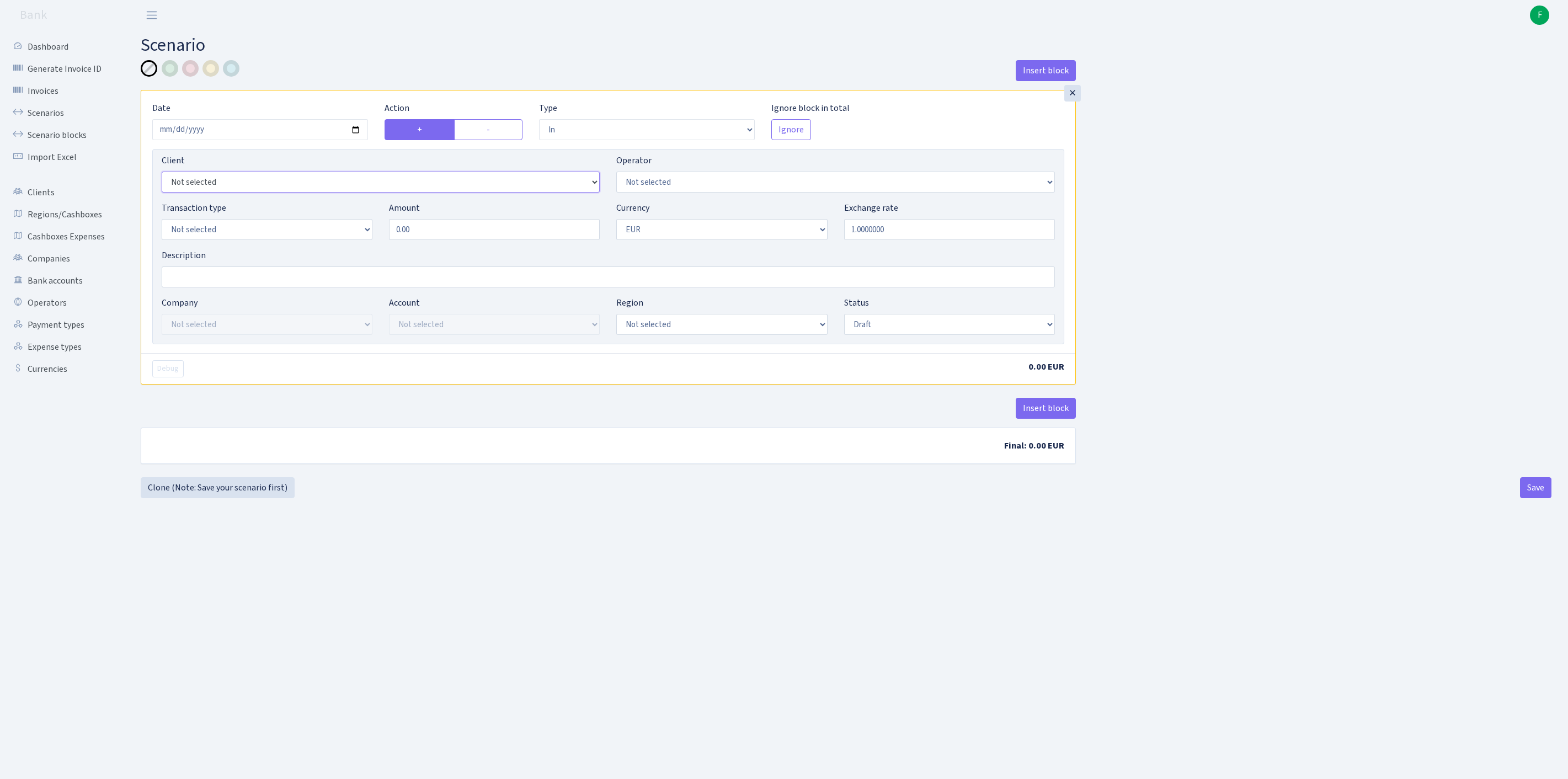
select select "2819"
click at [705, 193] on select "Not selected 981 981 AED 981 BN usdt 981 CASH USDT 981 CASH USDT EUR 981 GOLD 9…" at bounding box center [836, 182] width 438 height 21
select select "36"
select select "8"
drag, startPoint x: 418, startPoint y: 253, endPoint x: 388, endPoint y: 253, distance: 30.0
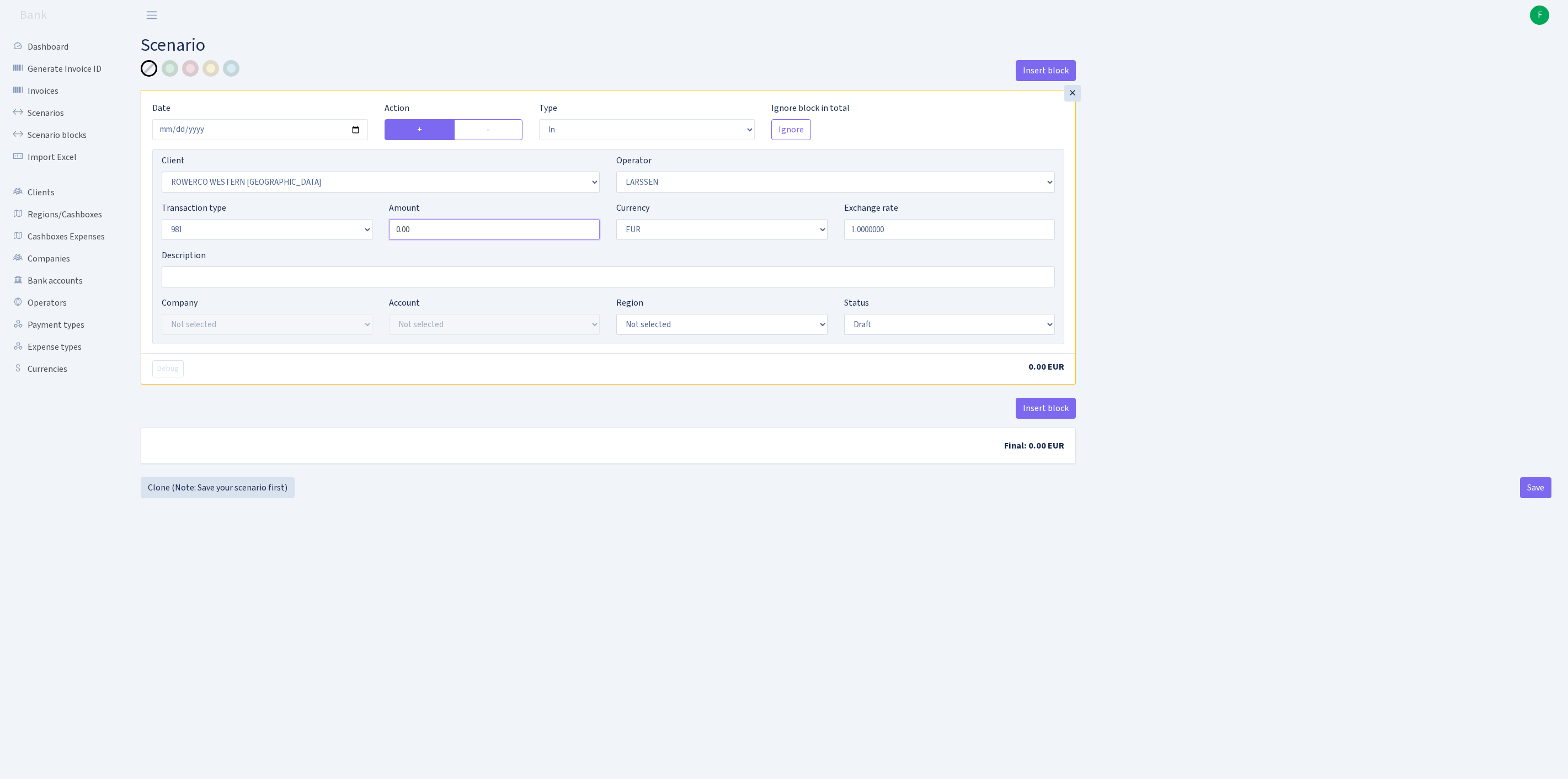
click at [340, 248] on div "Transaction type Not selected 981 ELF FISH crypto GIRT IVO dekl MM-BALTIC eur U…" at bounding box center [608, 225] width 910 height 47
paste input "22510"
type input "22,510.00"
select select "processed"
click at [1050, 419] on button "Insert block" at bounding box center [1046, 408] width 60 height 21
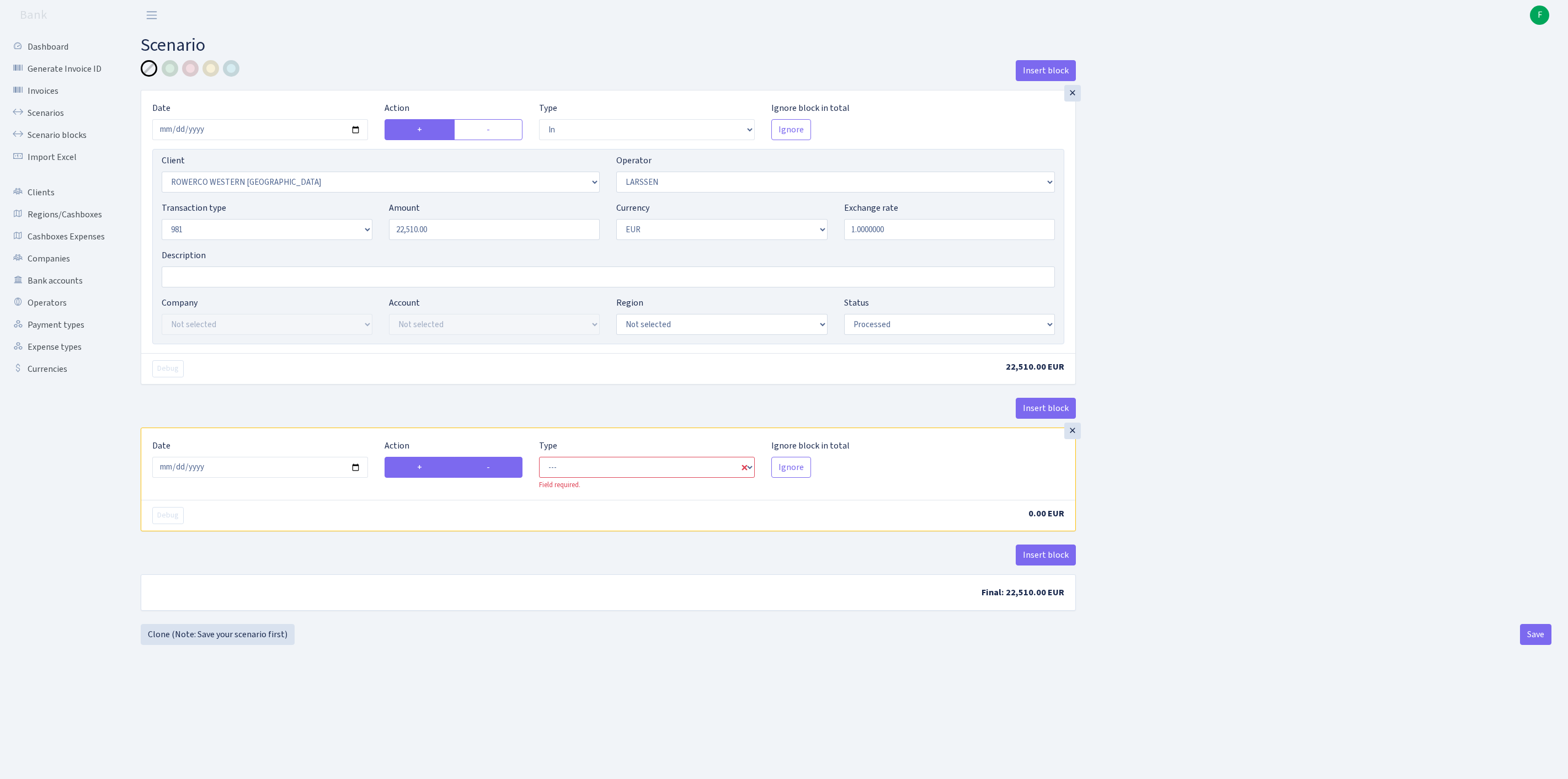
click at [491, 478] on label "-" at bounding box center [488, 467] width 68 height 21
click at [491, 467] on input "-" at bounding box center [490, 464] width 8 height 8
radio input "true"
radio input "false"
select select "commission"
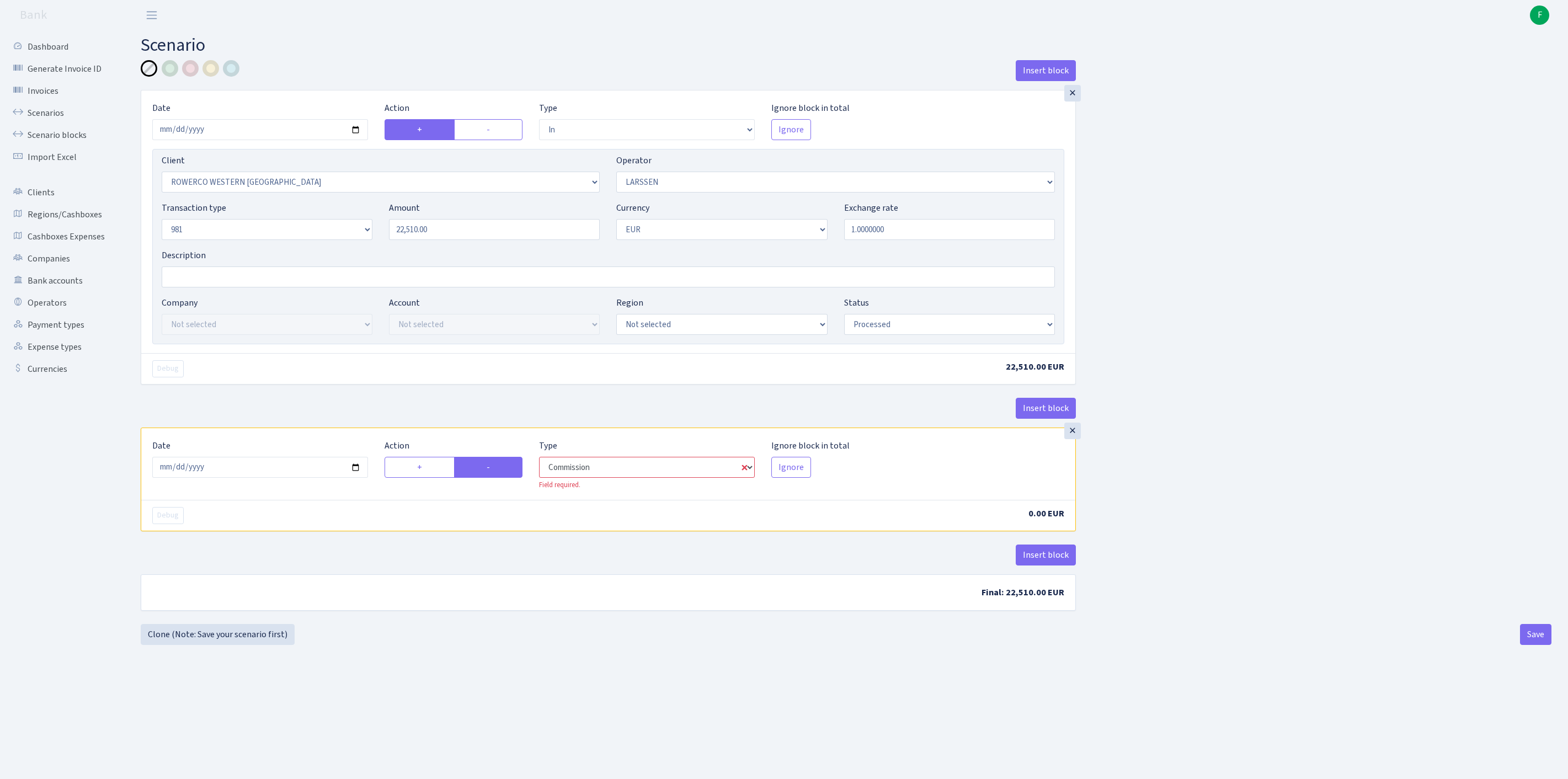
select select "36"
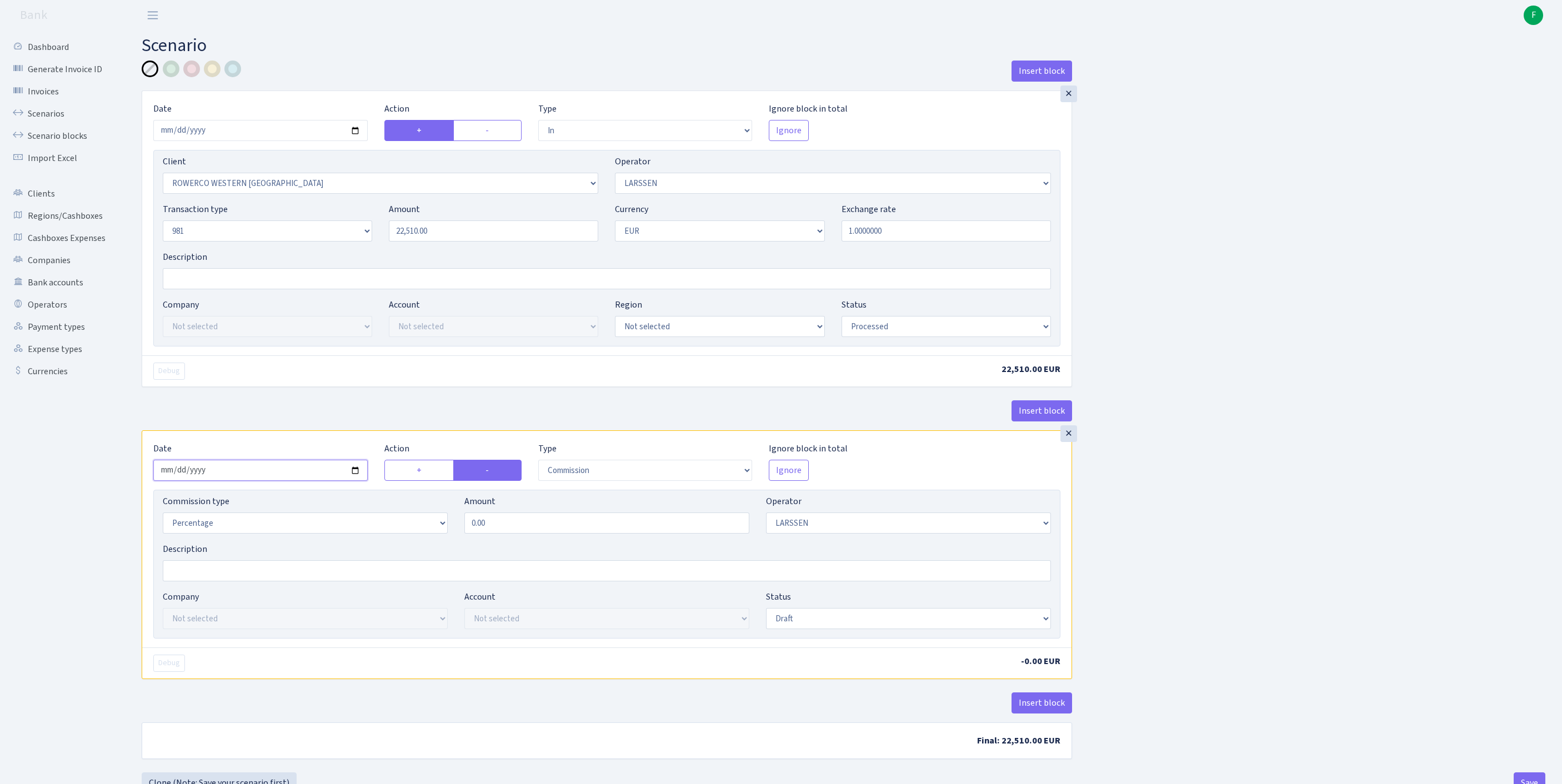
click at [243, 481] on input "[DATE]" at bounding box center [260, 470] width 215 height 21
type input "[DATE]"
drag, startPoint x: 516, startPoint y: 588, endPoint x: 329, endPoint y: 592, distance: 187.0
click at [329, 542] on div "Commission type Percentage Fixed Bank Amount 0.00 Operator Not selected 981 981…" at bounding box center [606, 519] width 905 height 47
type input "2"
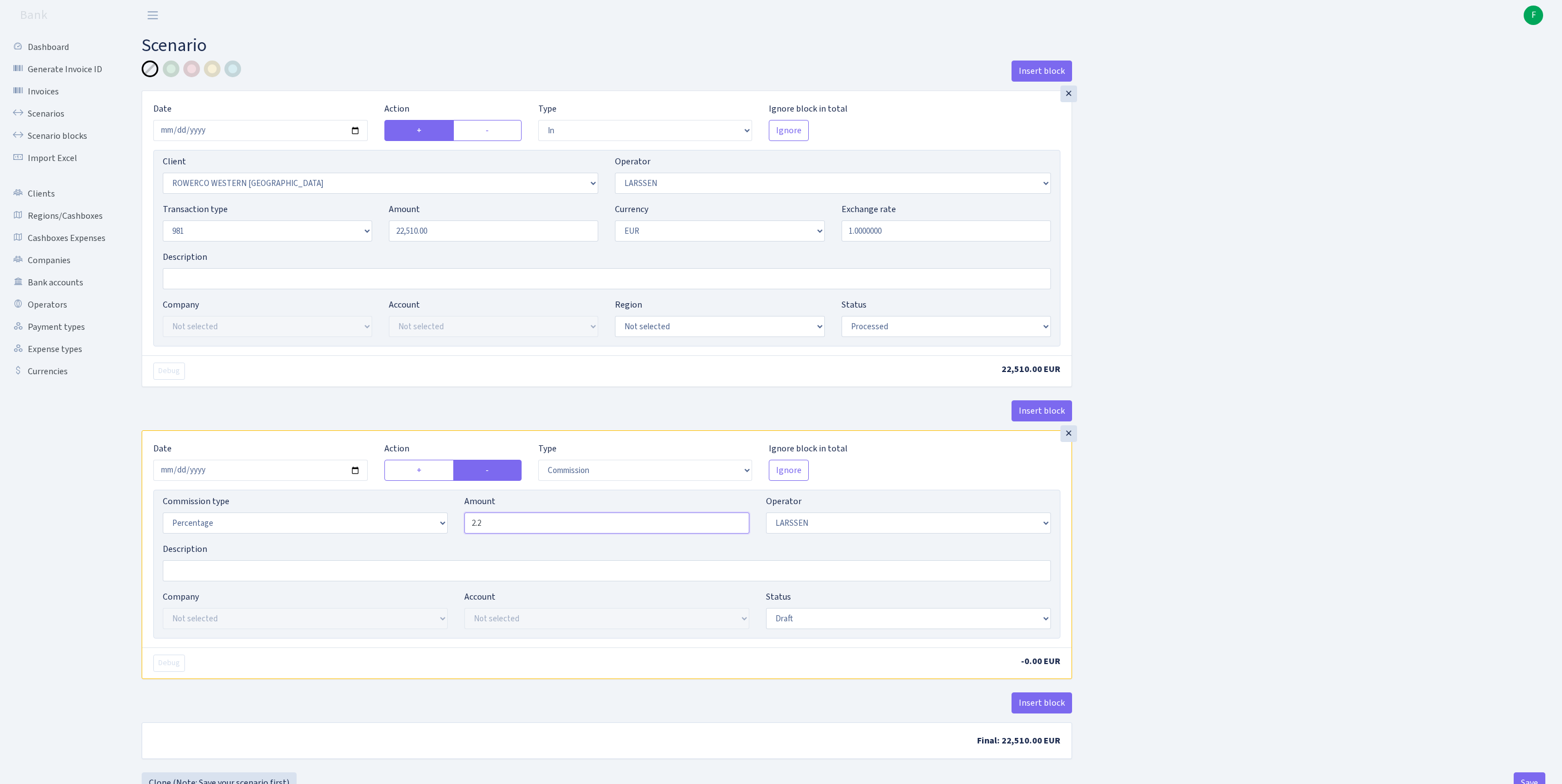
scroll to position [137, 0]
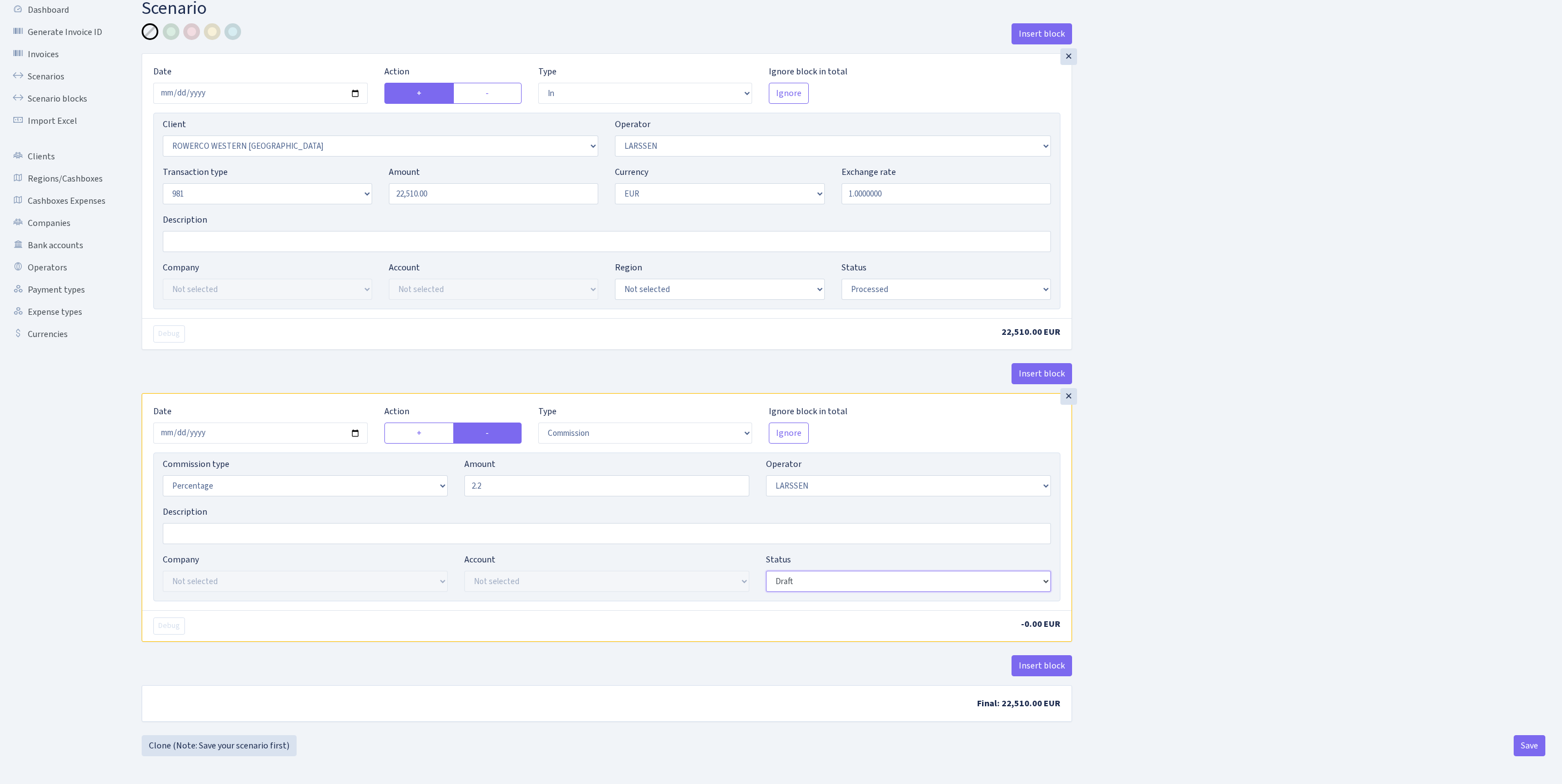
type input "2.20"
select select "processed"
click at [1035, 655] on button "Insert block" at bounding box center [1041, 665] width 60 height 21
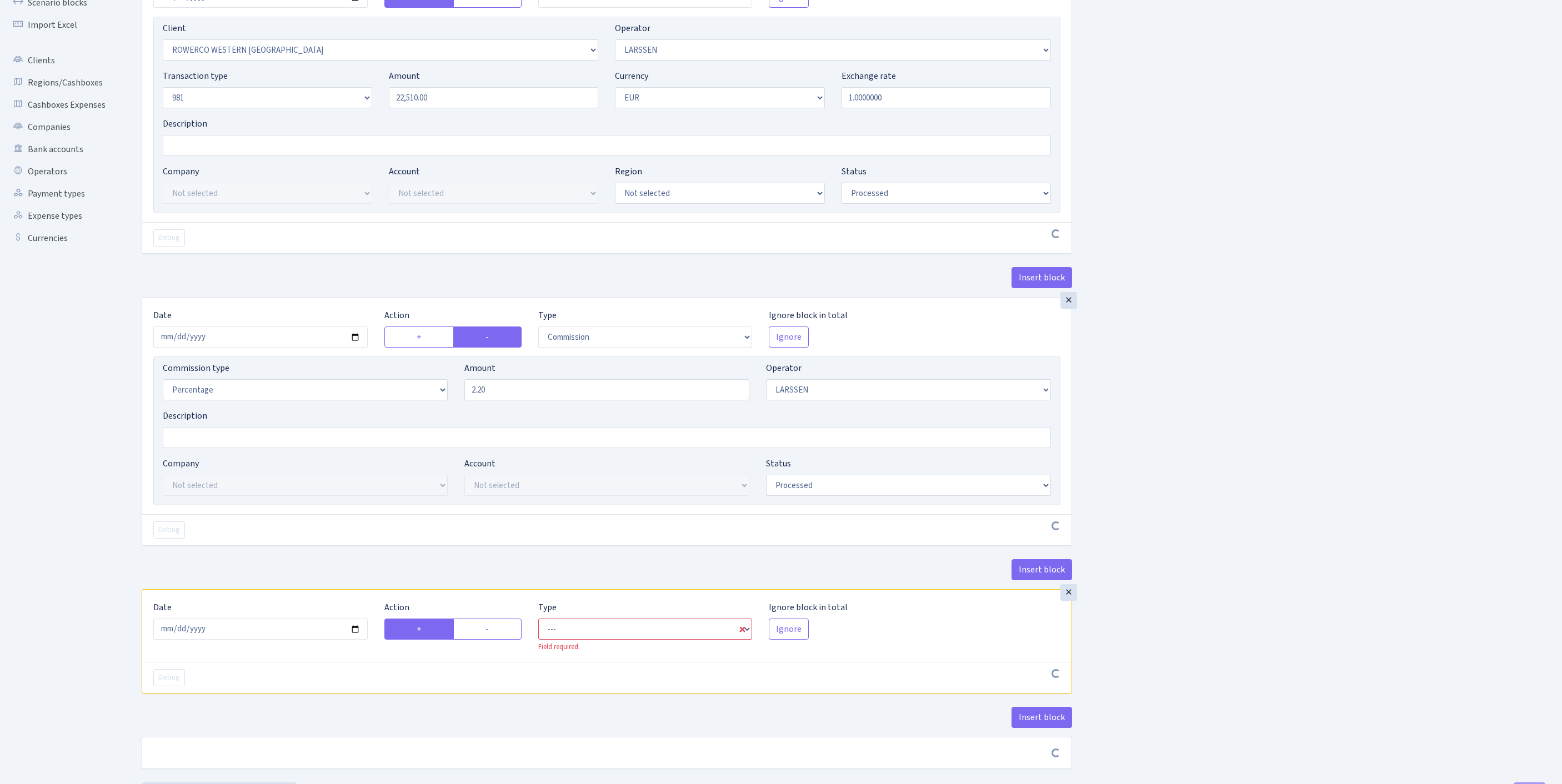
scroll to position [304, 0]
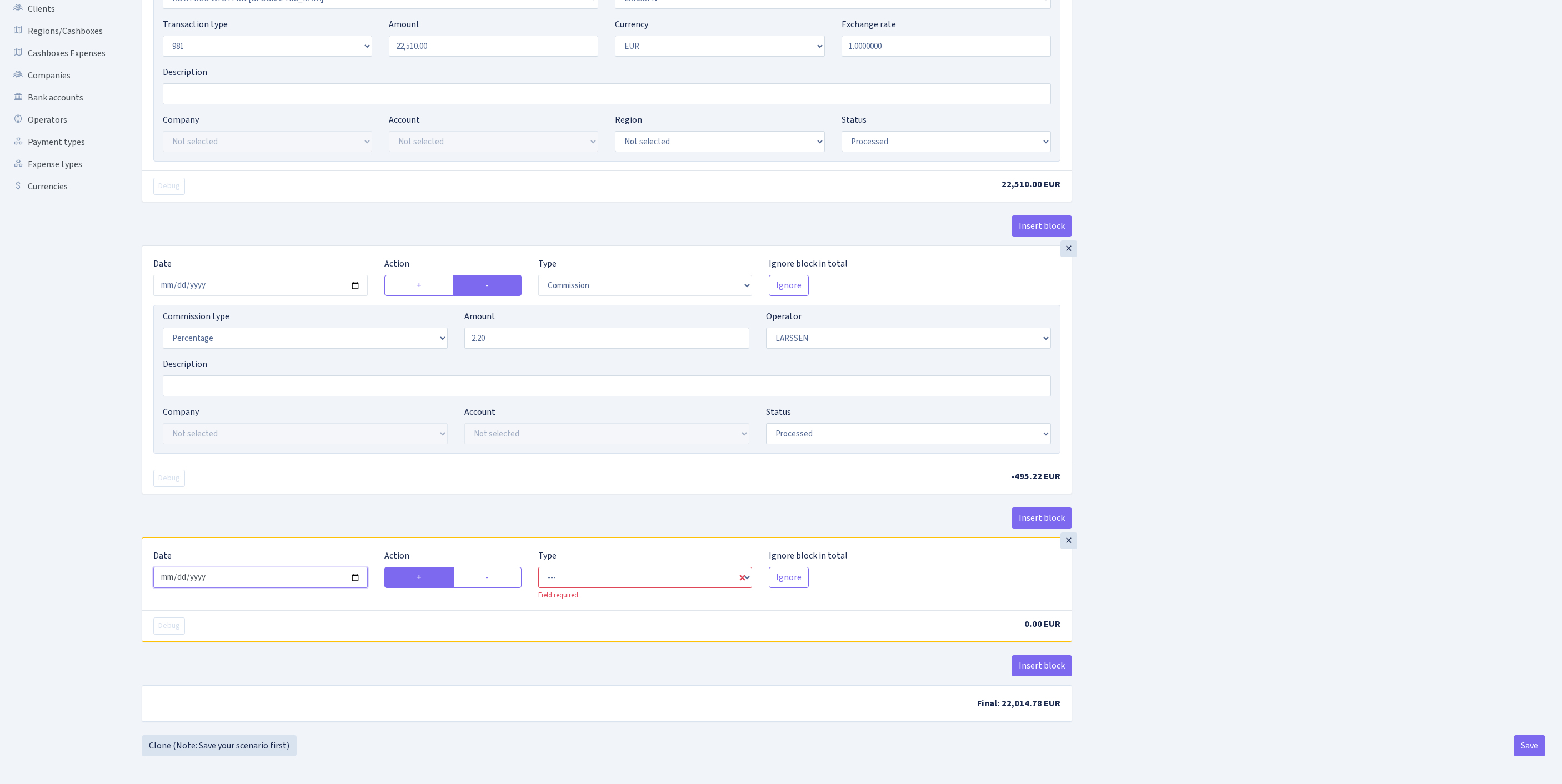
click at [263, 567] on input "2025-09-23" at bounding box center [260, 577] width 215 height 21
type input "[DATE]"
click at [491, 567] on label "-" at bounding box center [487, 577] width 69 height 21
click at [491, 570] on input "-" at bounding box center [488, 574] width 8 height 8
radio input "true"
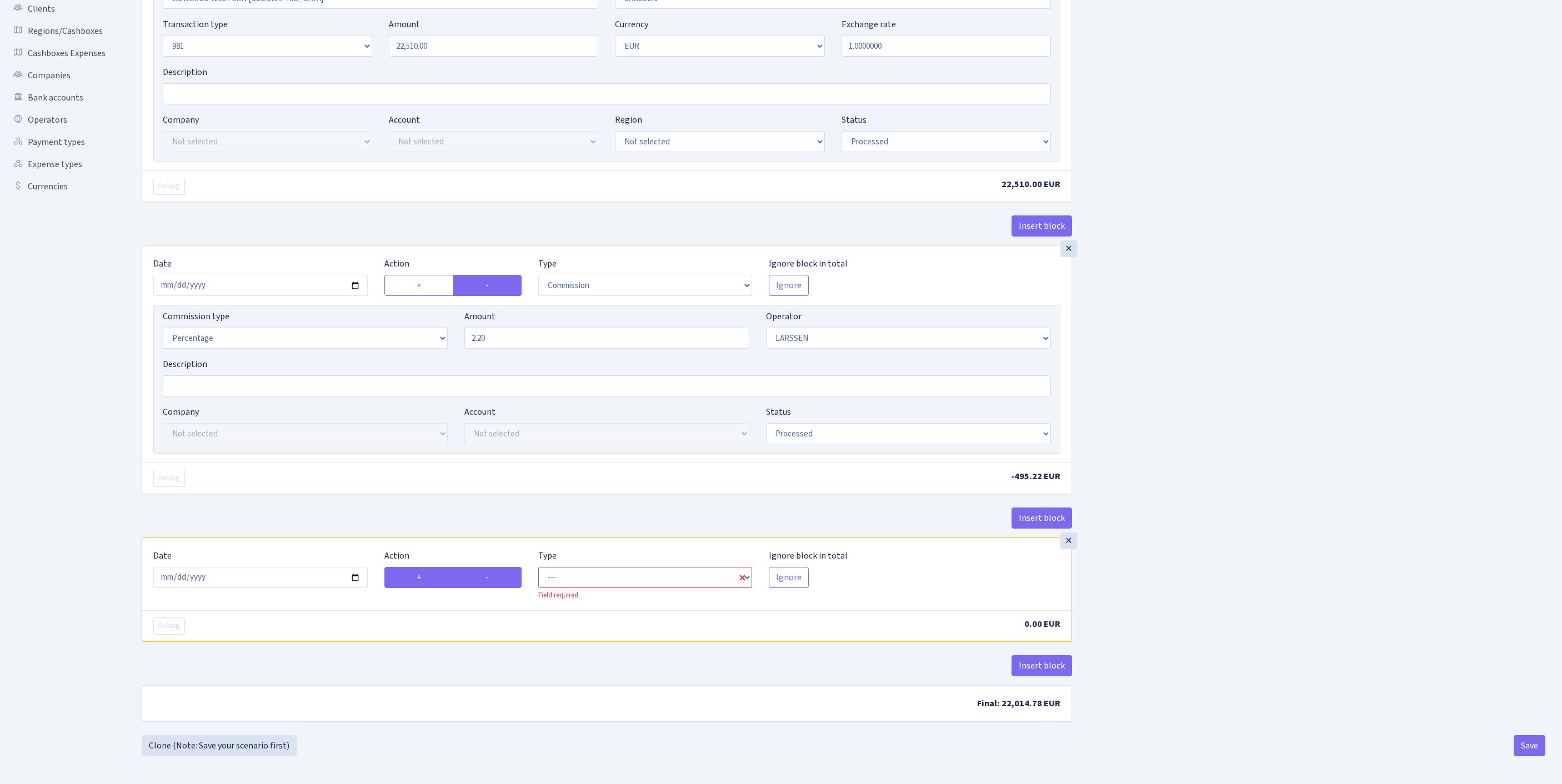
radio input "false"
select select "out"
select select "36"
select select "1"
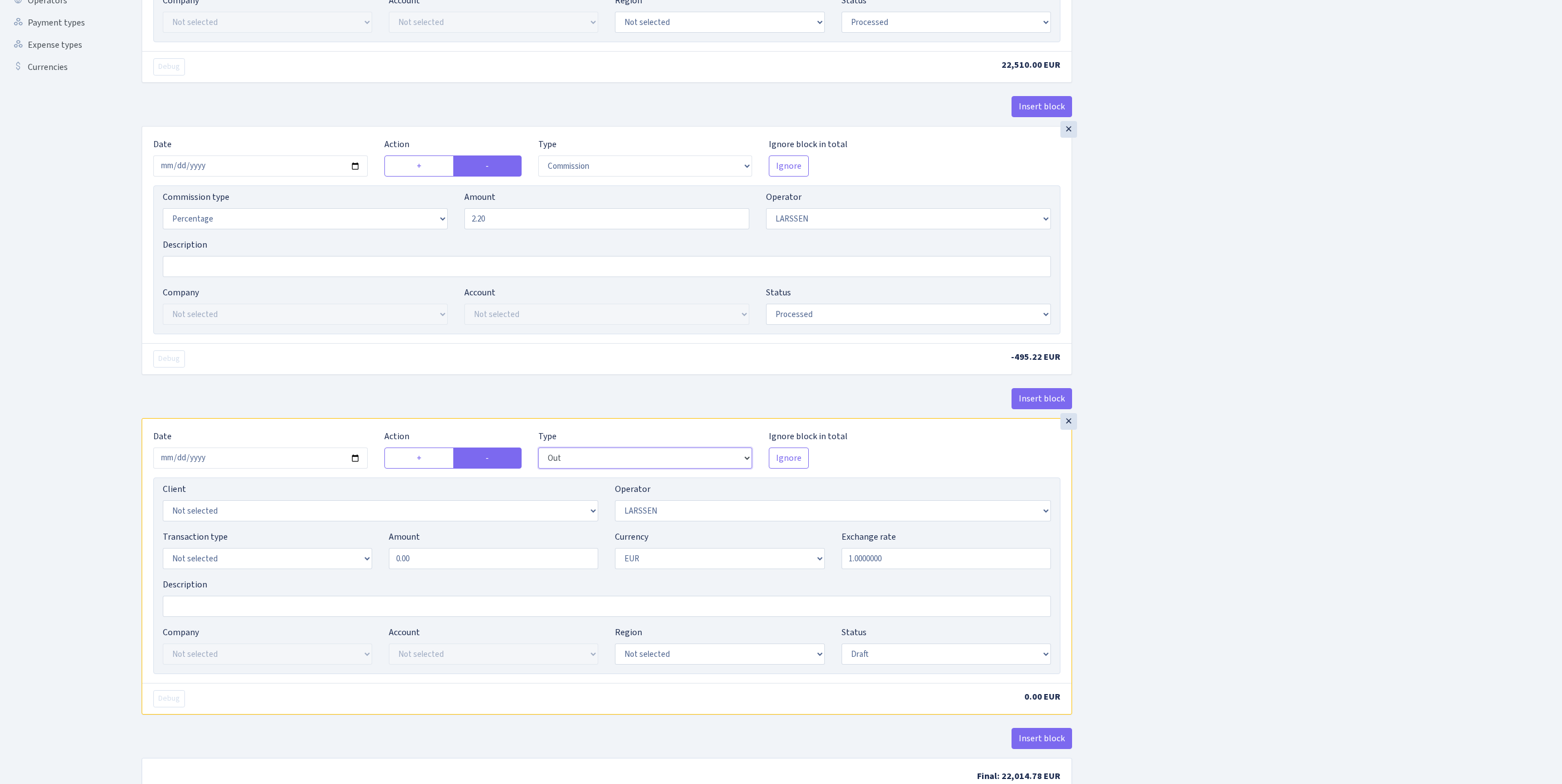
scroll to position [488, 0]
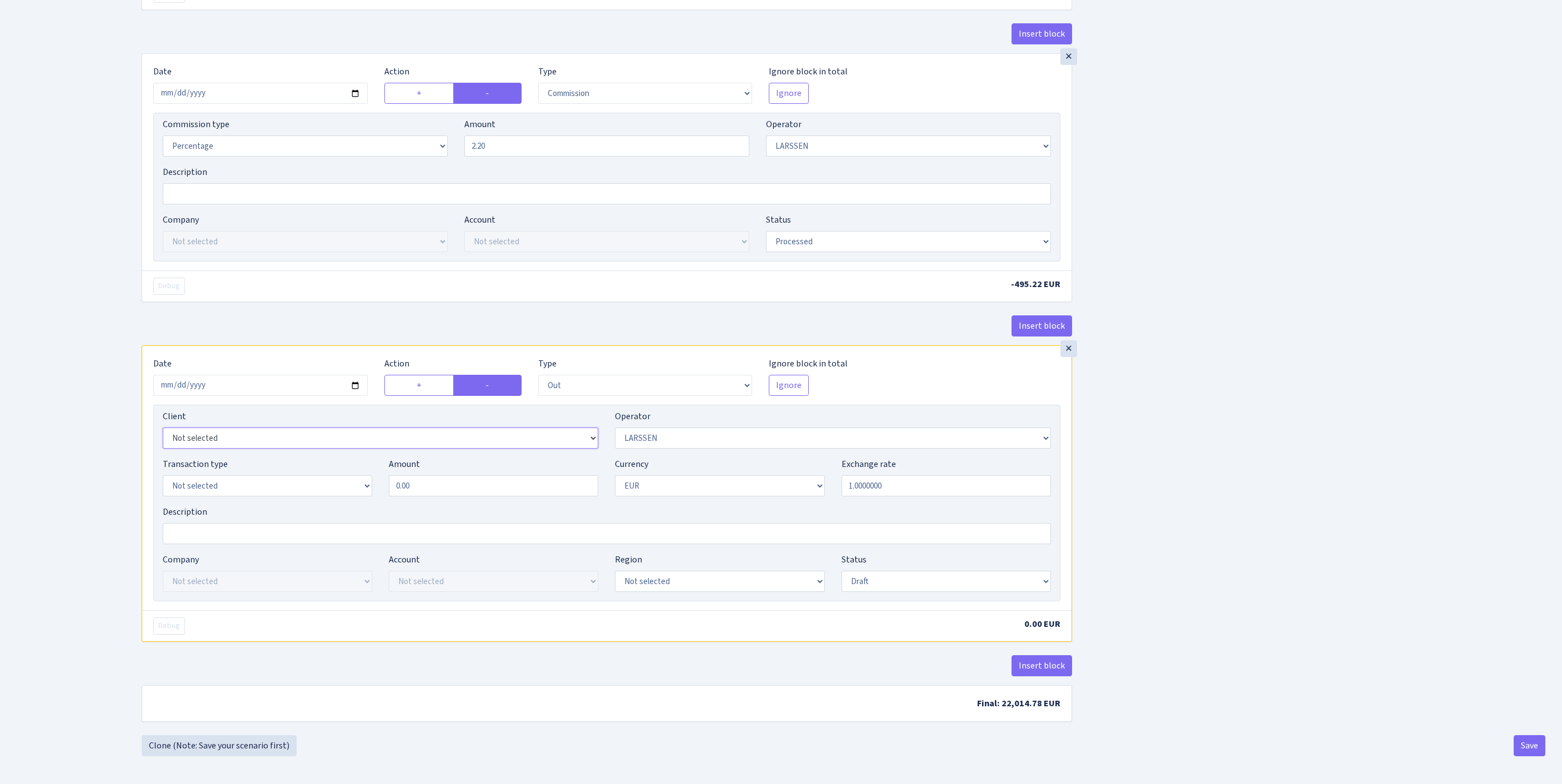
select select "2442"
select select "61"
select select "8"
drag, startPoint x: 442, startPoint y: 481, endPoint x: 360, endPoint y: 474, distance: 82.3
click at [360, 474] on div "Transaction type Not selected 981 ELF FISH crypto GIRT IVO dekl MM-BALTIC eur U…" at bounding box center [606, 481] width 905 height 47
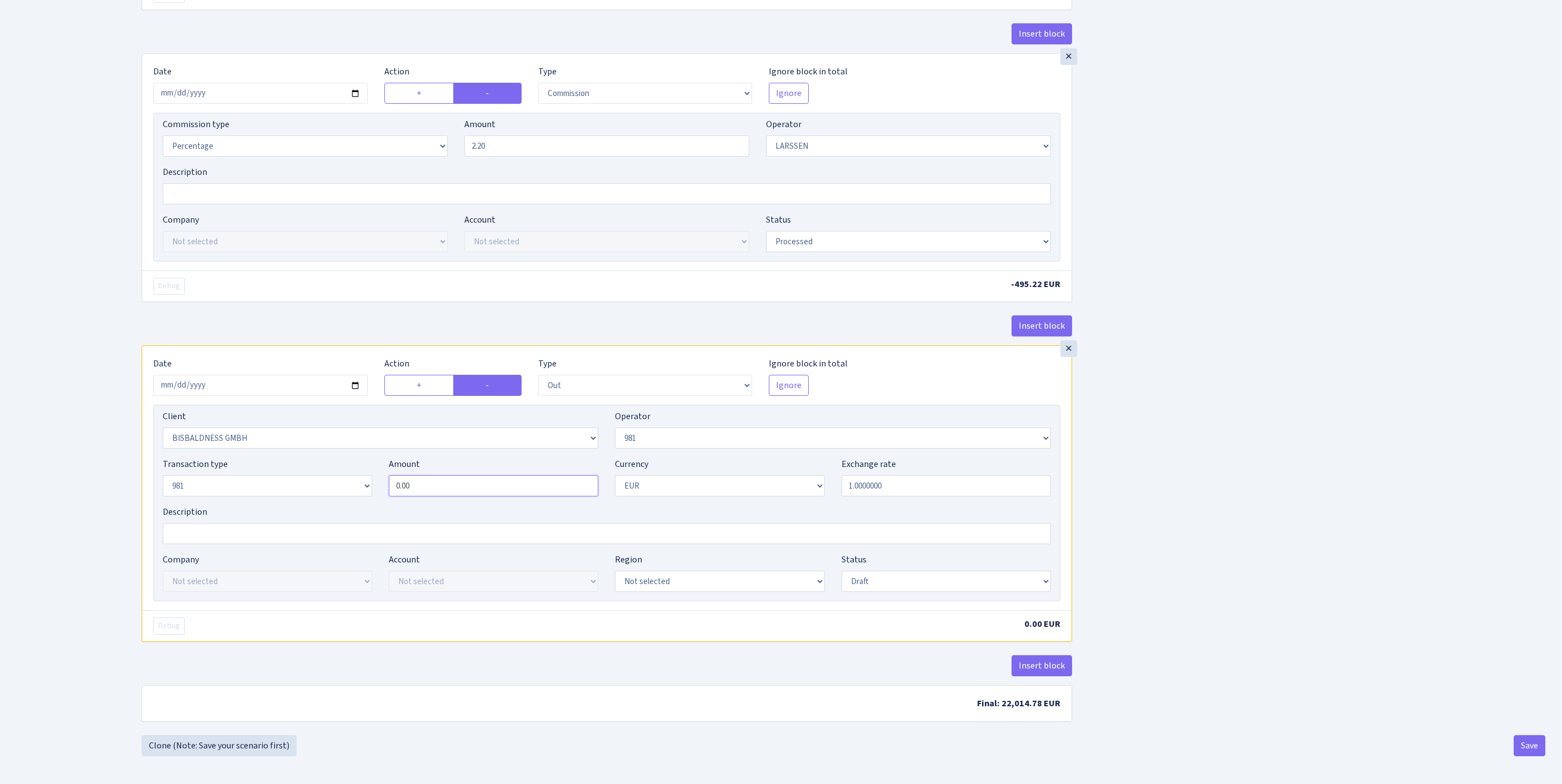
paste input "22510"
type input "22,510.00"
select select "processed"
click at [1528, 746] on button "Save" at bounding box center [1529, 745] width 31 height 21
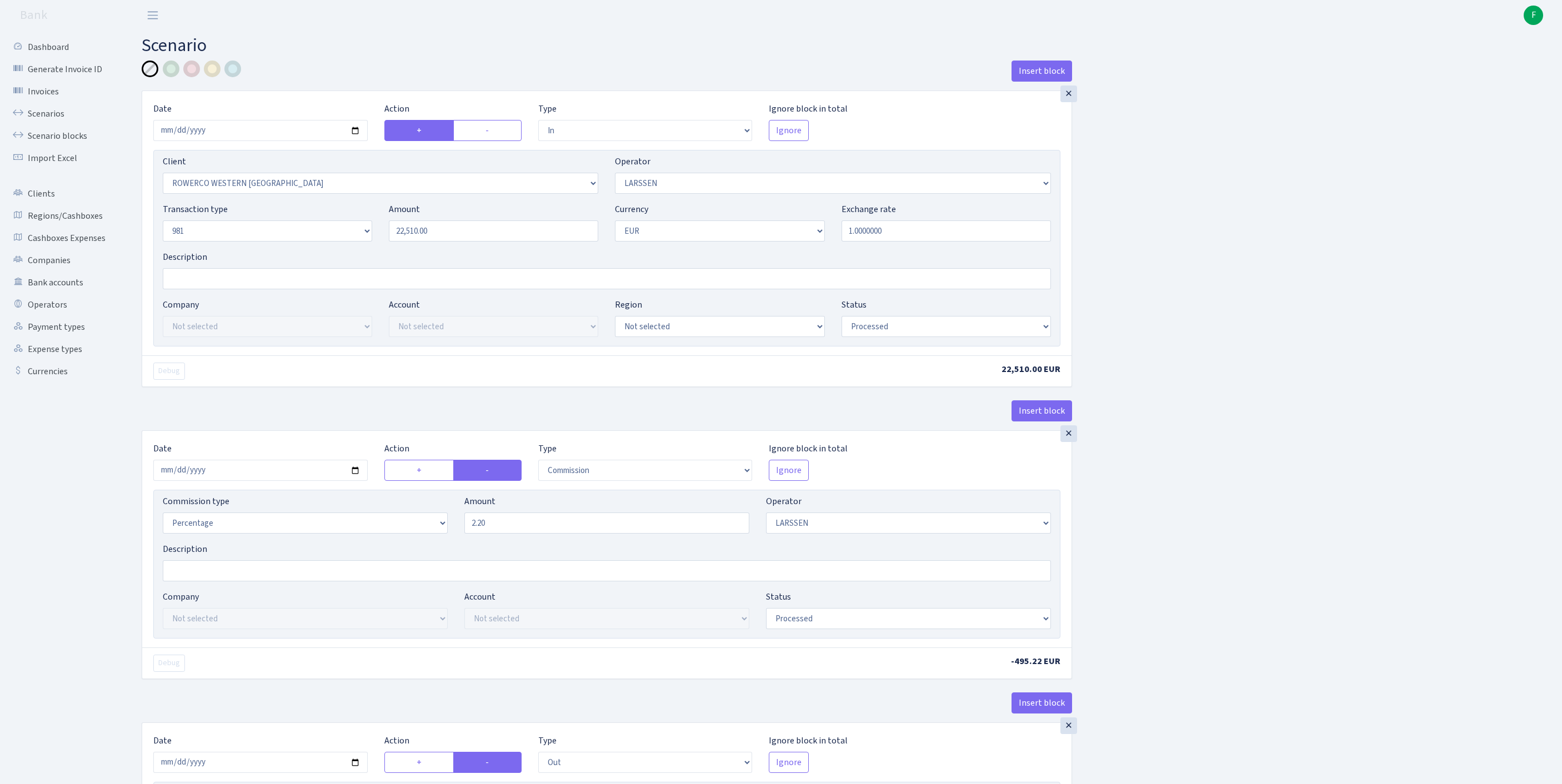
select select "in"
select select "2819"
select select "36"
select select "8"
select select "1"
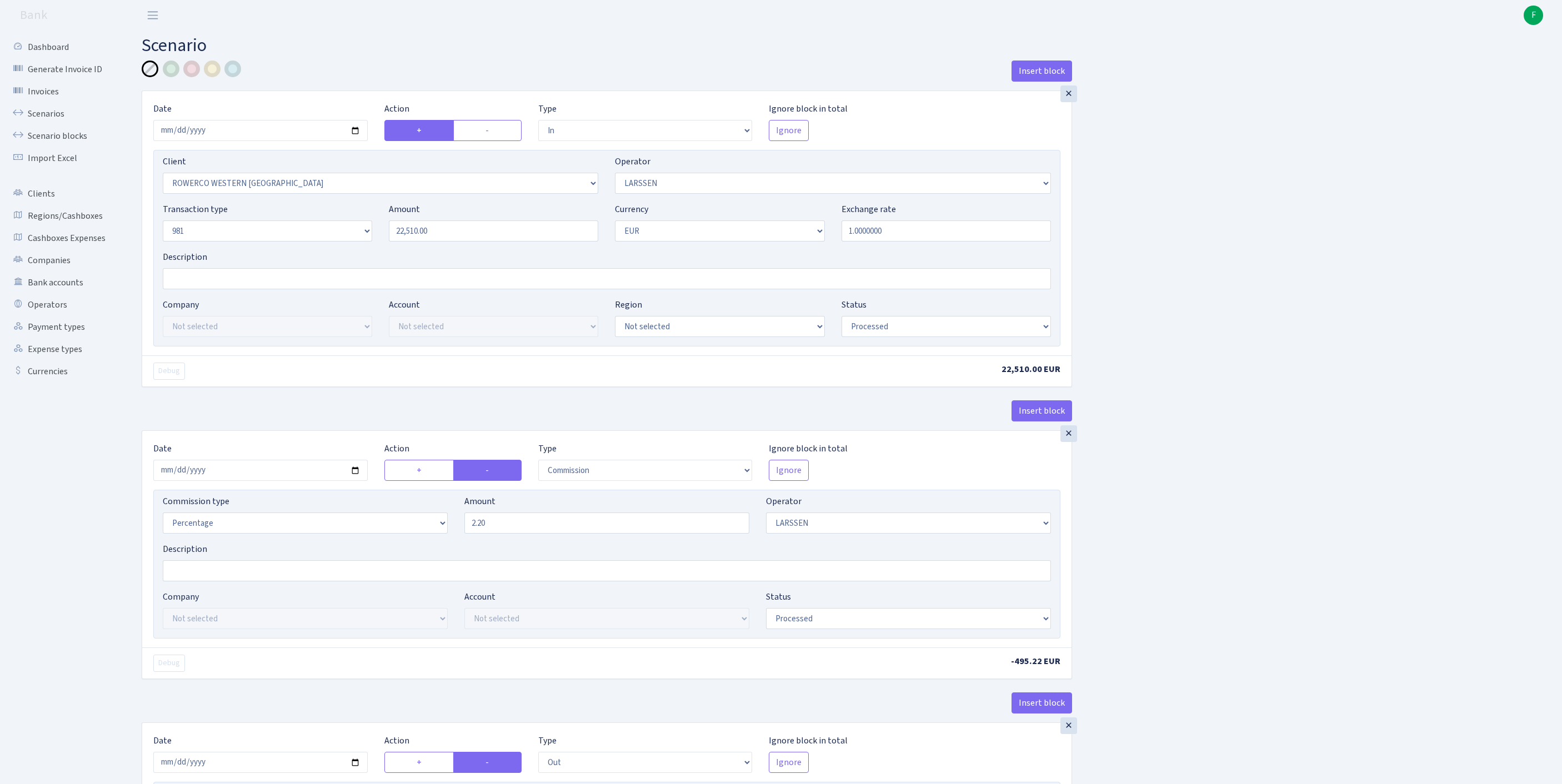
select select "processed"
select select "commission"
select select "36"
select select "processed"
select select "out"
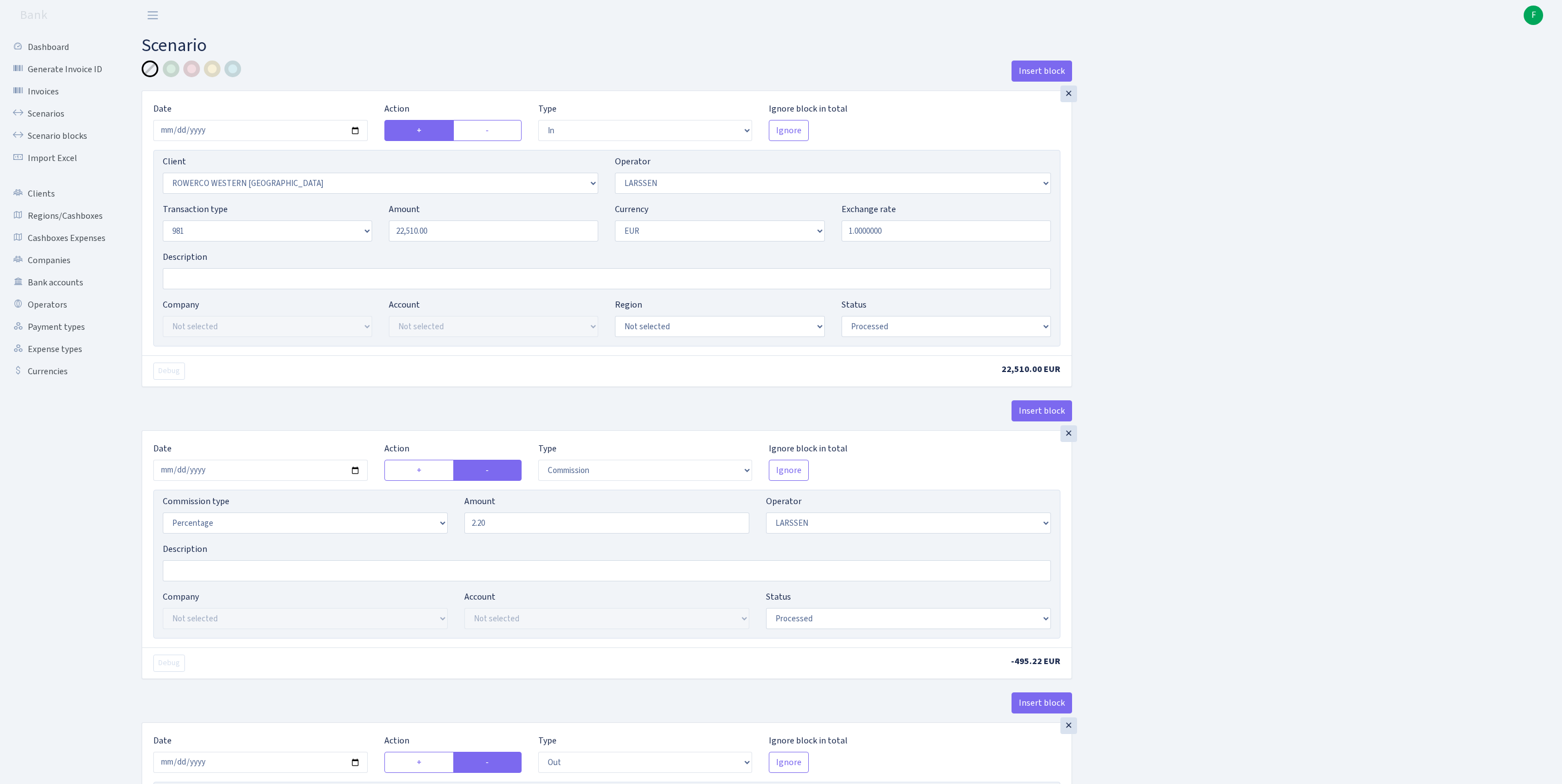
select select "2442"
select select "61"
select select "8"
select select "1"
select select "processed"
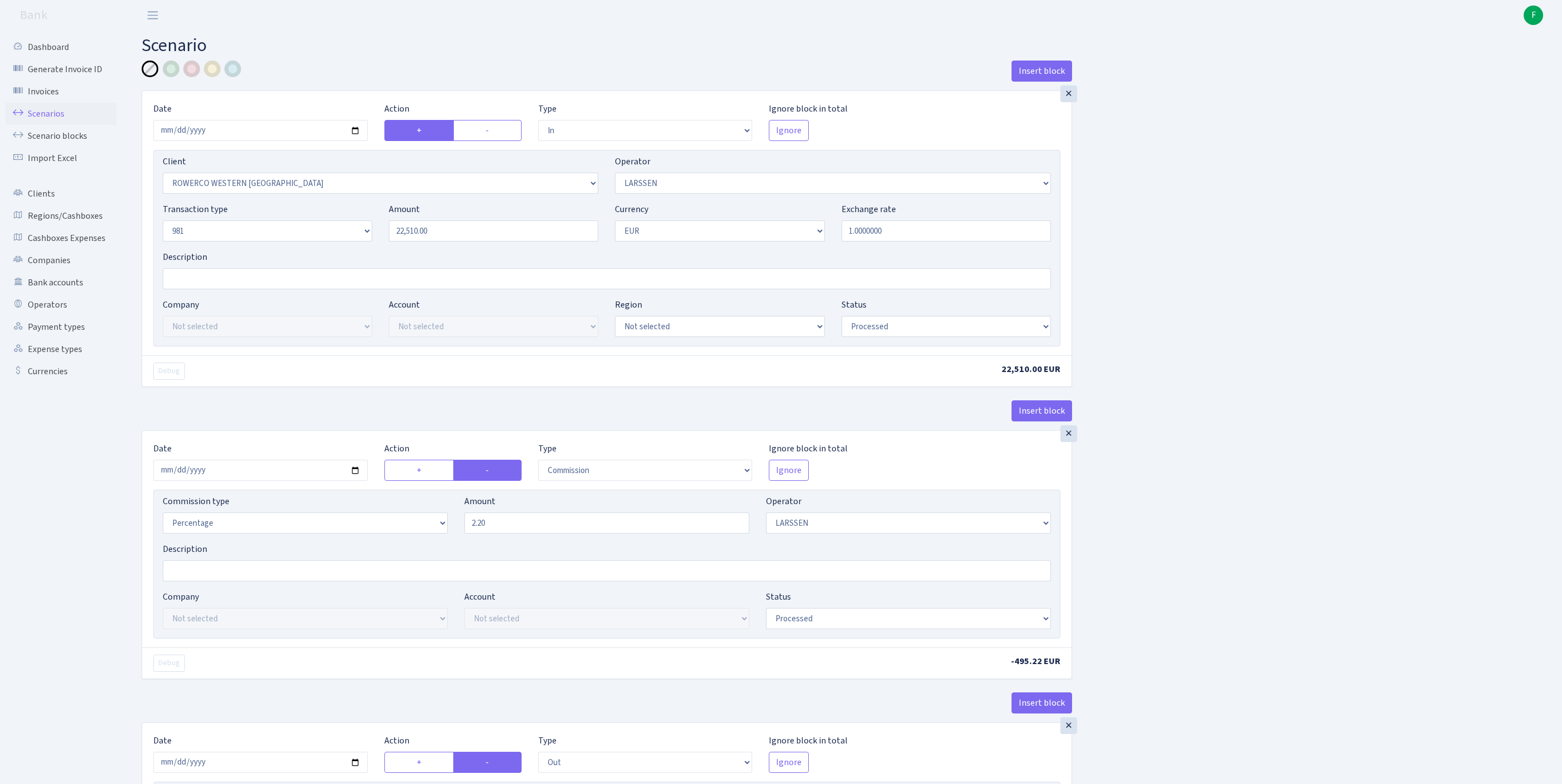
click at [43, 125] on link "Scenarios" at bounding box center [61, 114] width 111 height 22
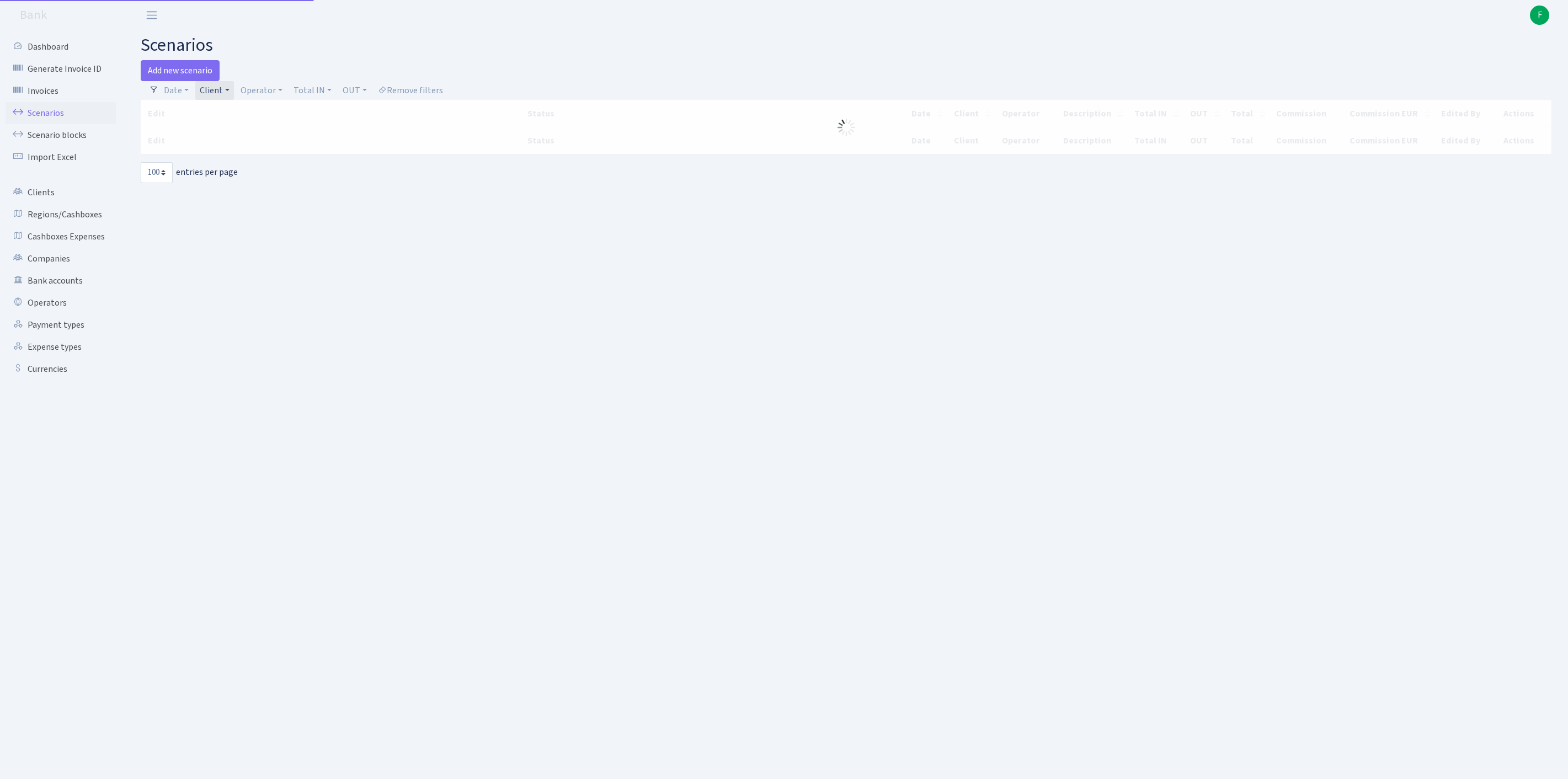
select select "100"
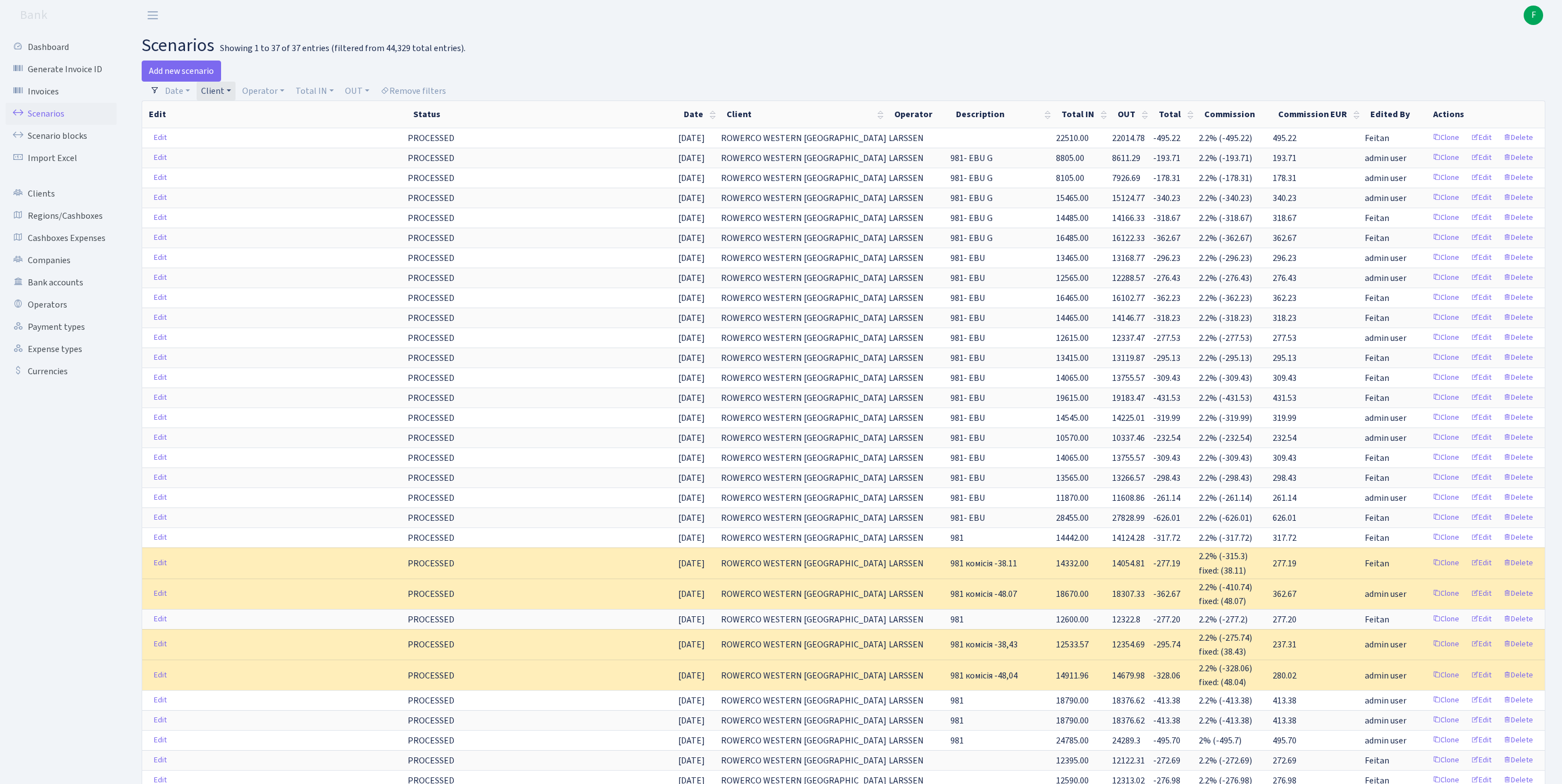
click at [236, 91] on link "Client" at bounding box center [216, 91] width 39 height 19
click at [250, 135] on input "search" at bounding box center [273, 131] width 146 height 17
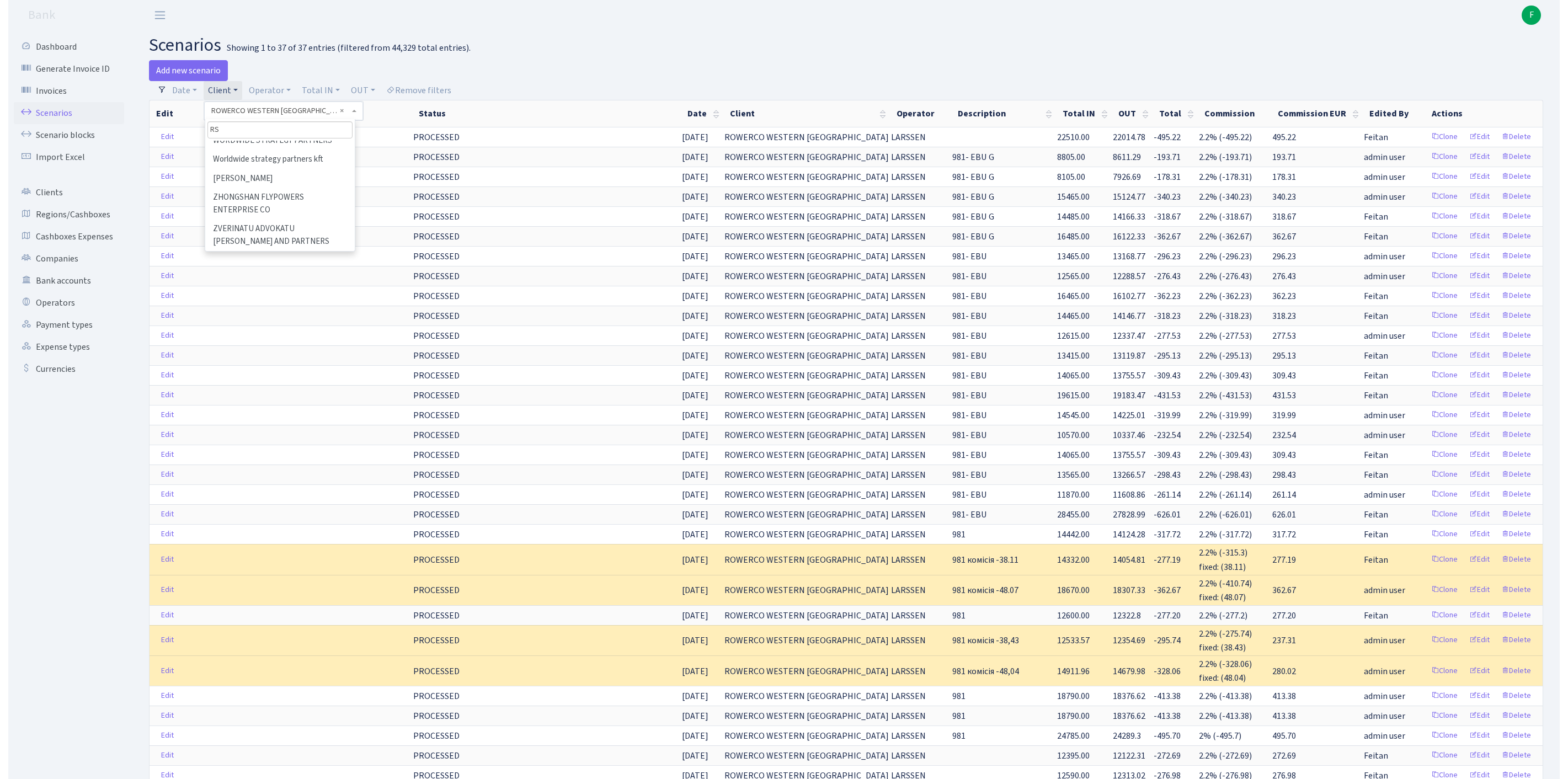
scroll to position [0, 0]
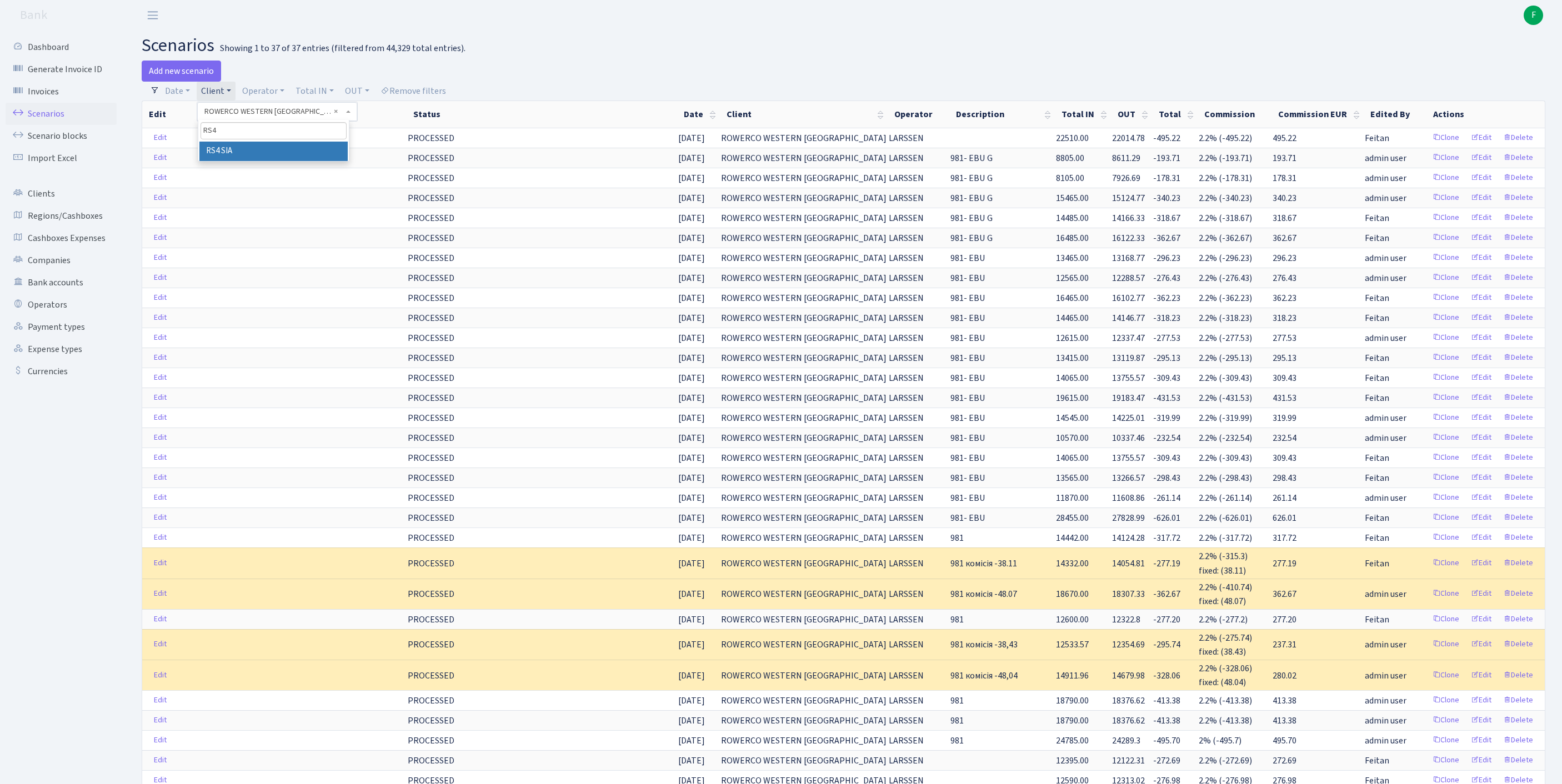
type input "RS4"
click at [265, 161] on li "RS4 SIA" at bounding box center [273, 151] width 148 height 19
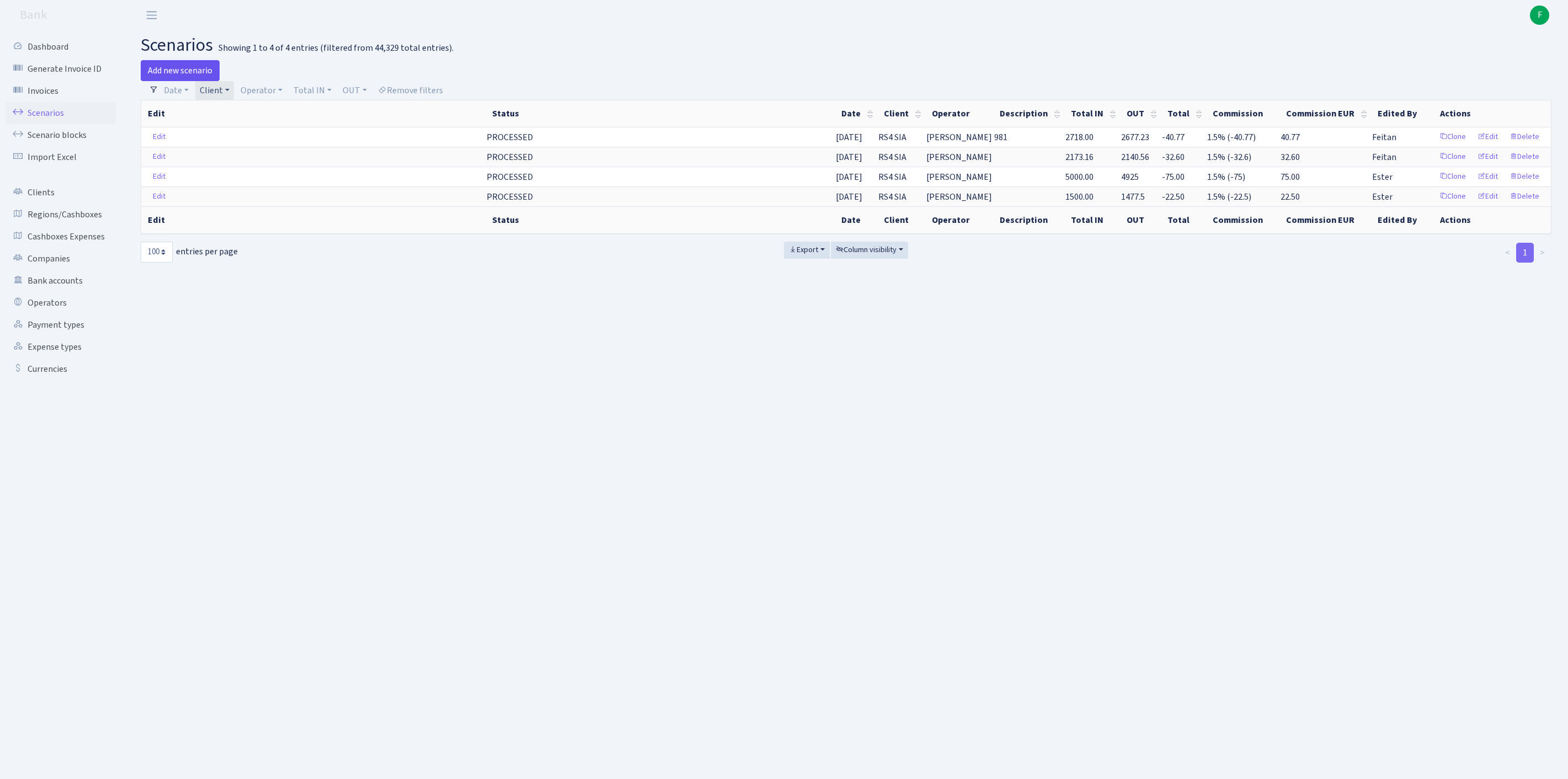
click at [195, 71] on link "Add new scenario" at bounding box center [180, 70] width 79 height 21
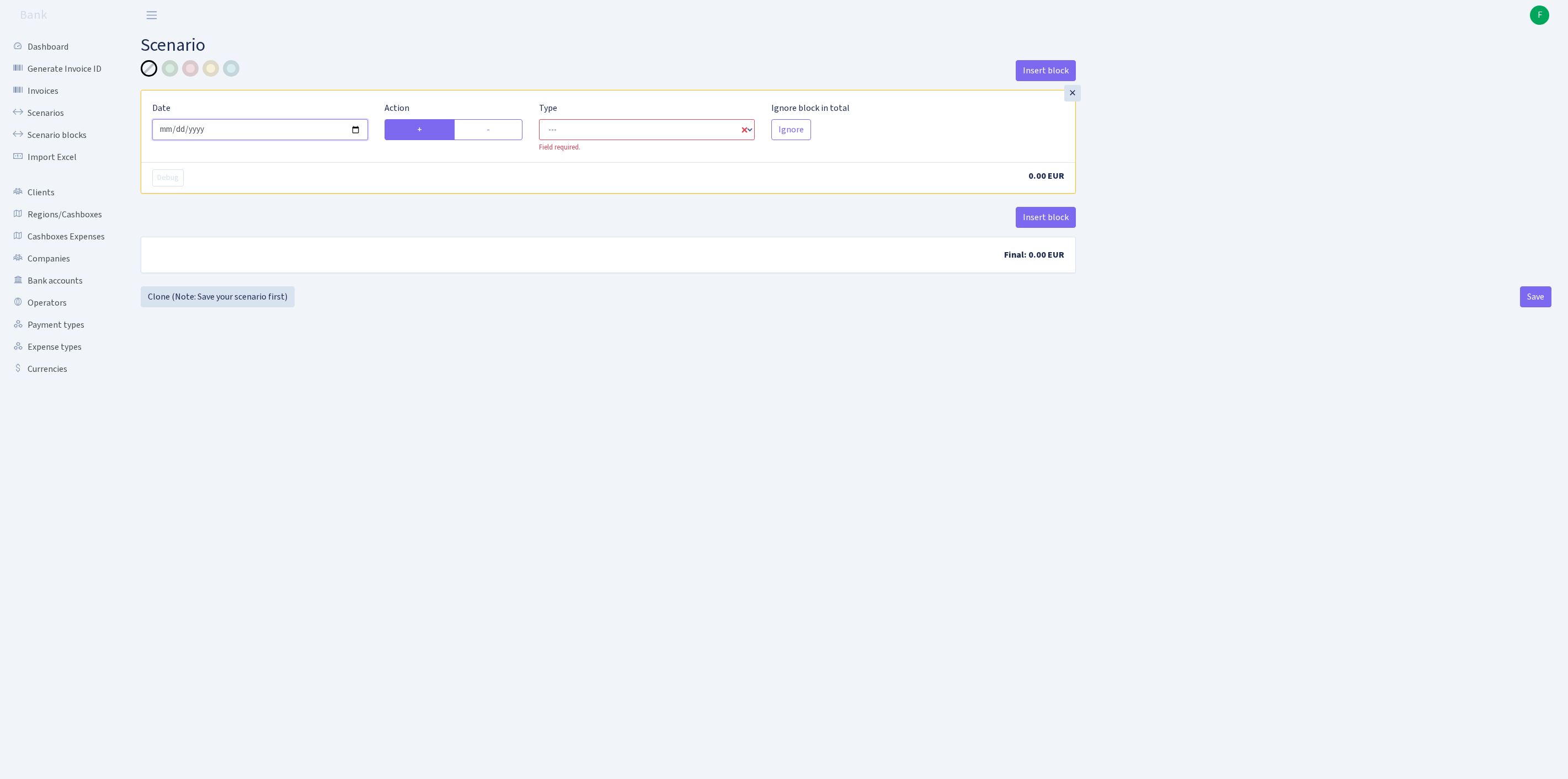
click at [345, 131] on input "[DATE]" at bounding box center [260, 129] width 216 height 21
type input "[DATE]"
select select "in"
select select "1"
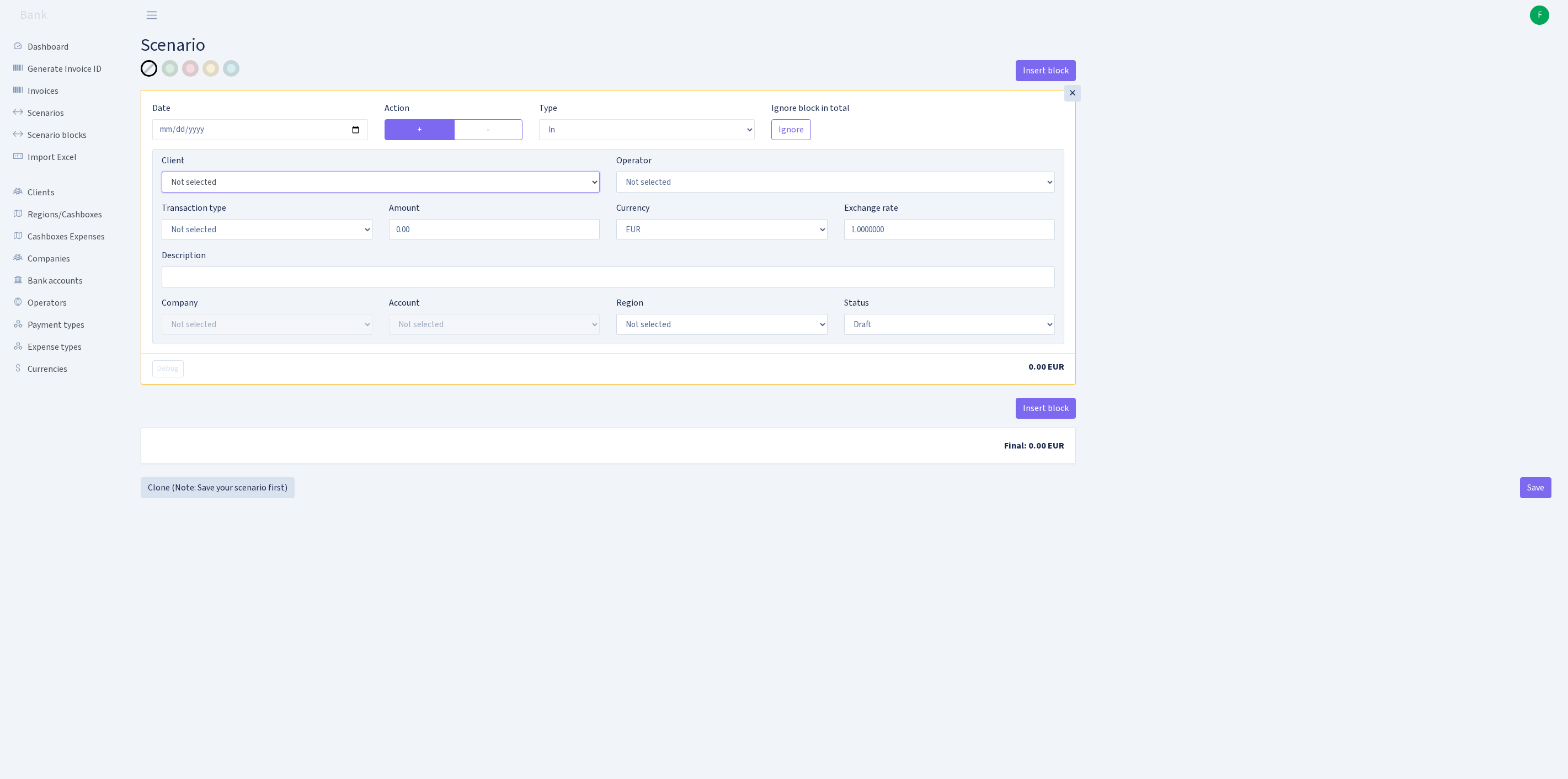
select select "2415"
select select "2"
select select "5"
drag, startPoint x: 442, startPoint y: 248, endPoint x: 263, endPoint y: 232, distance: 179.7
click at [263, 232] on div "Transaction type Not selected 981 ELF FISH crypto GIRT IVO dekl MM-BALTIC eur U…" at bounding box center [608, 225] width 910 height 47
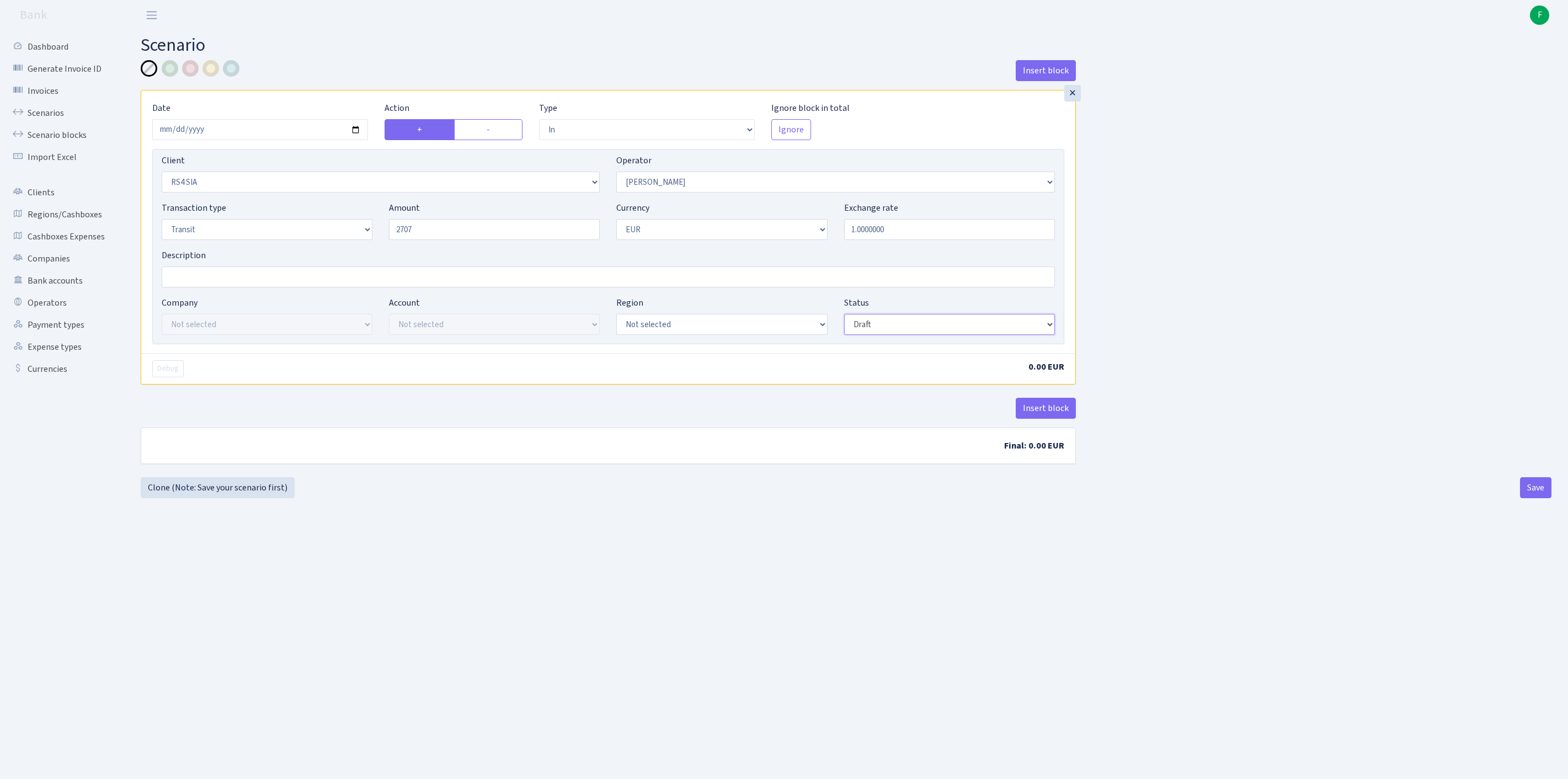
type input "2,707.00"
select select "processed"
click at [1030, 419] on button "Insert block" at bounding box center [1046, 408] width 60 height 21
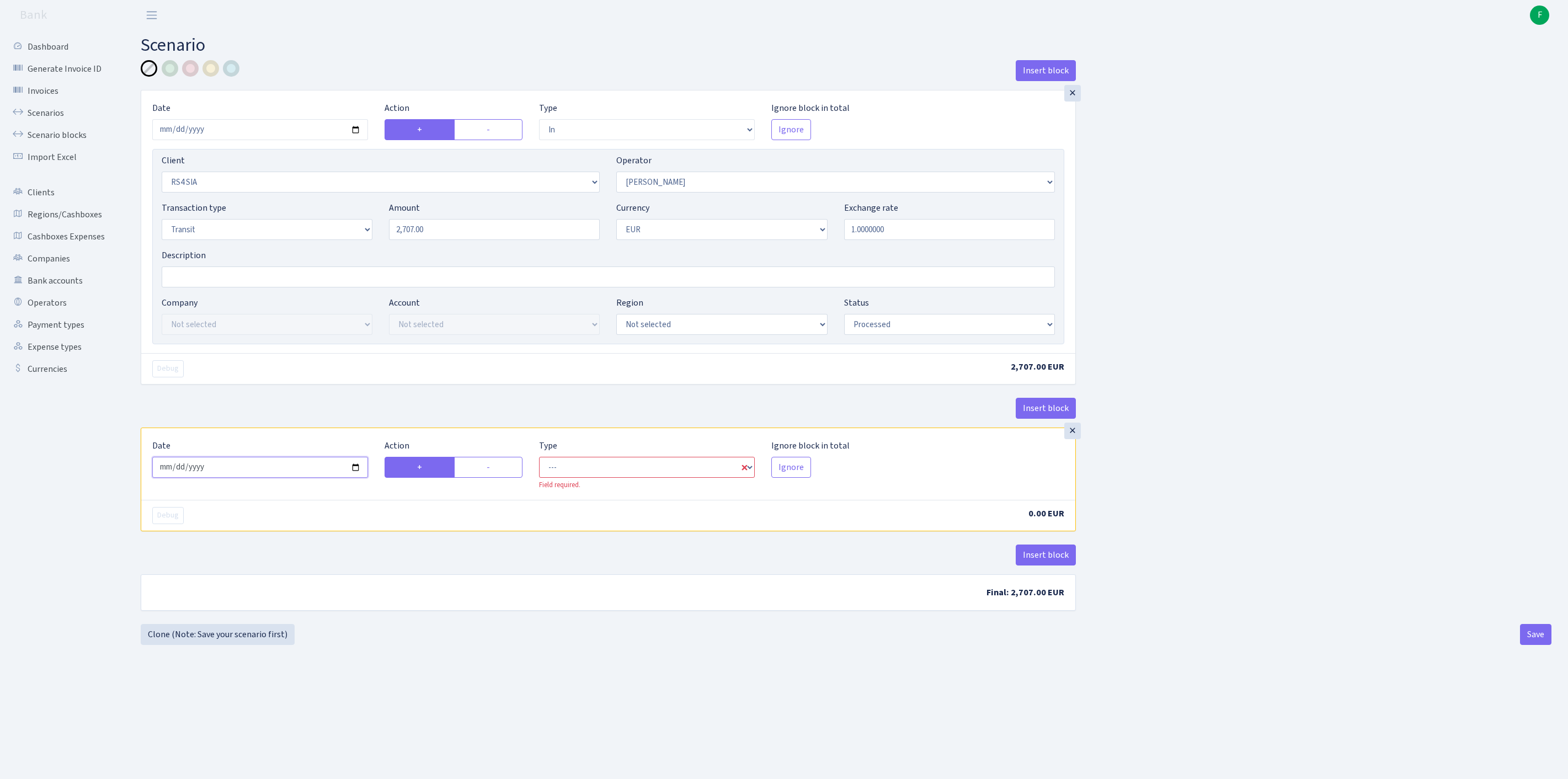
click at [225, 478] on input "2025-09-23" at bounding box center [260, 467] width 216 height 21
type input "[DATE]"
click at [498, 478] on label "-" at bounding box center [488, 467] width 68 height 21
click at [494, 467] on input "-" at bounding box center [490, 464] width 8 height 8
radio input "true"
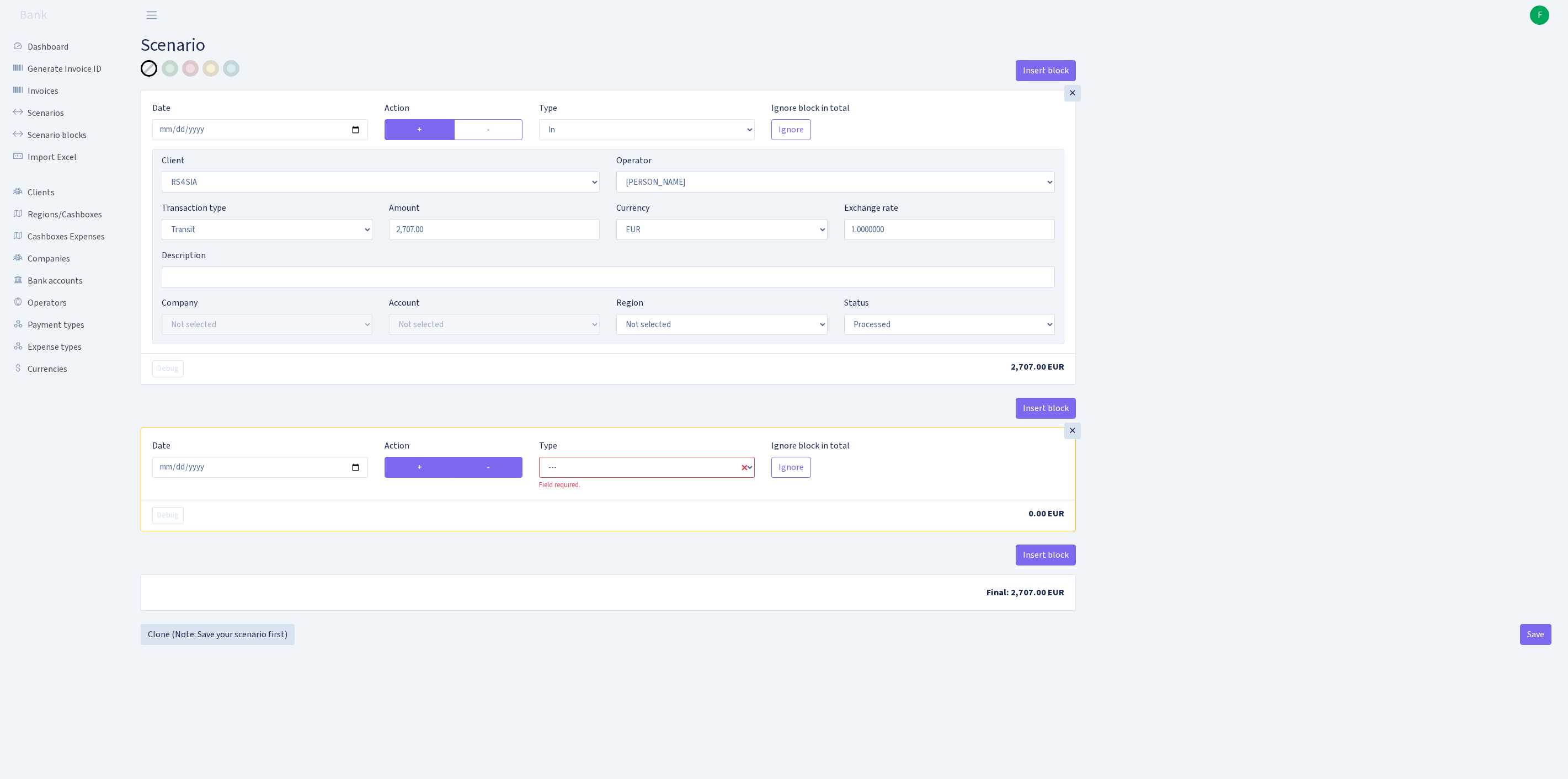
radio input "false"
select select "commission"
select select "2"
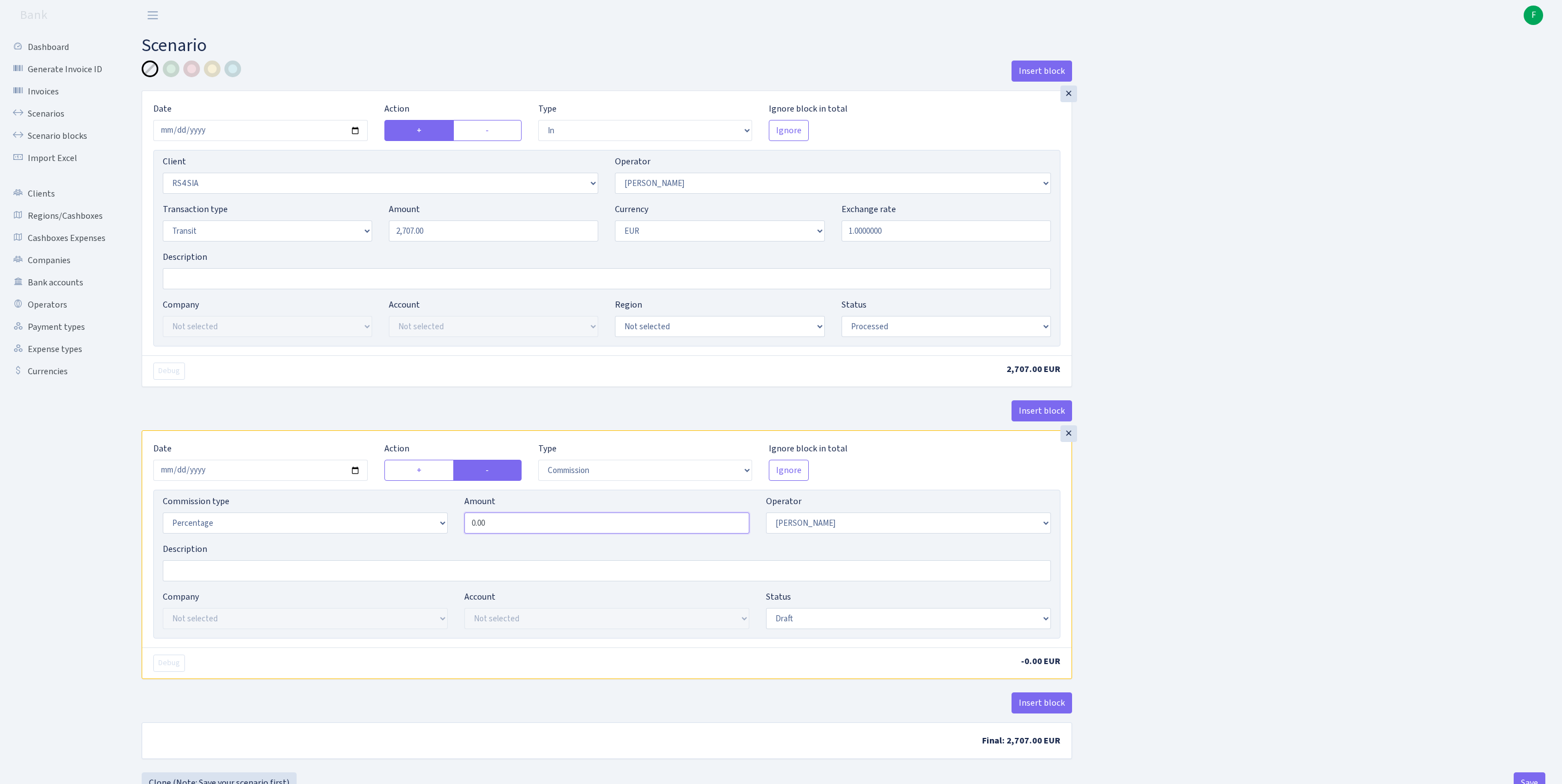
drag, startPoint x: 334, startPoint y: 581, endPoint x: 320, endPoint y: 581, distance: 14.0
click at [320, 542] on div "Commission type Percentage Fixed Bank Amount 0.00 Operator Not selected 981 981…" at bounding box center [606, 519] width 905 height 47
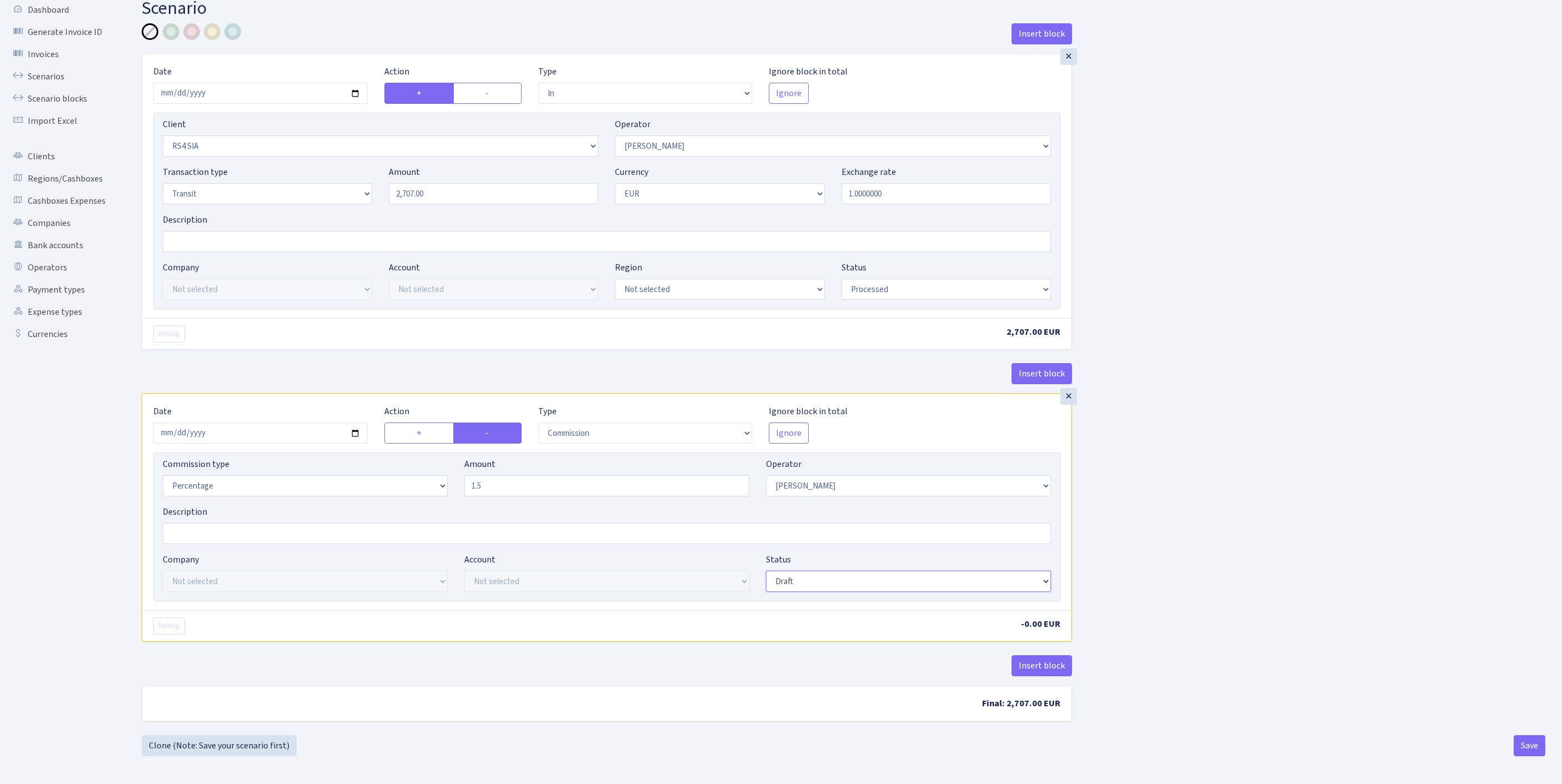
type input "1.50"
select select "processed"
click at [1044, 659] on button "Insert block" at bounding box center [1041, 665] width 60 height 21
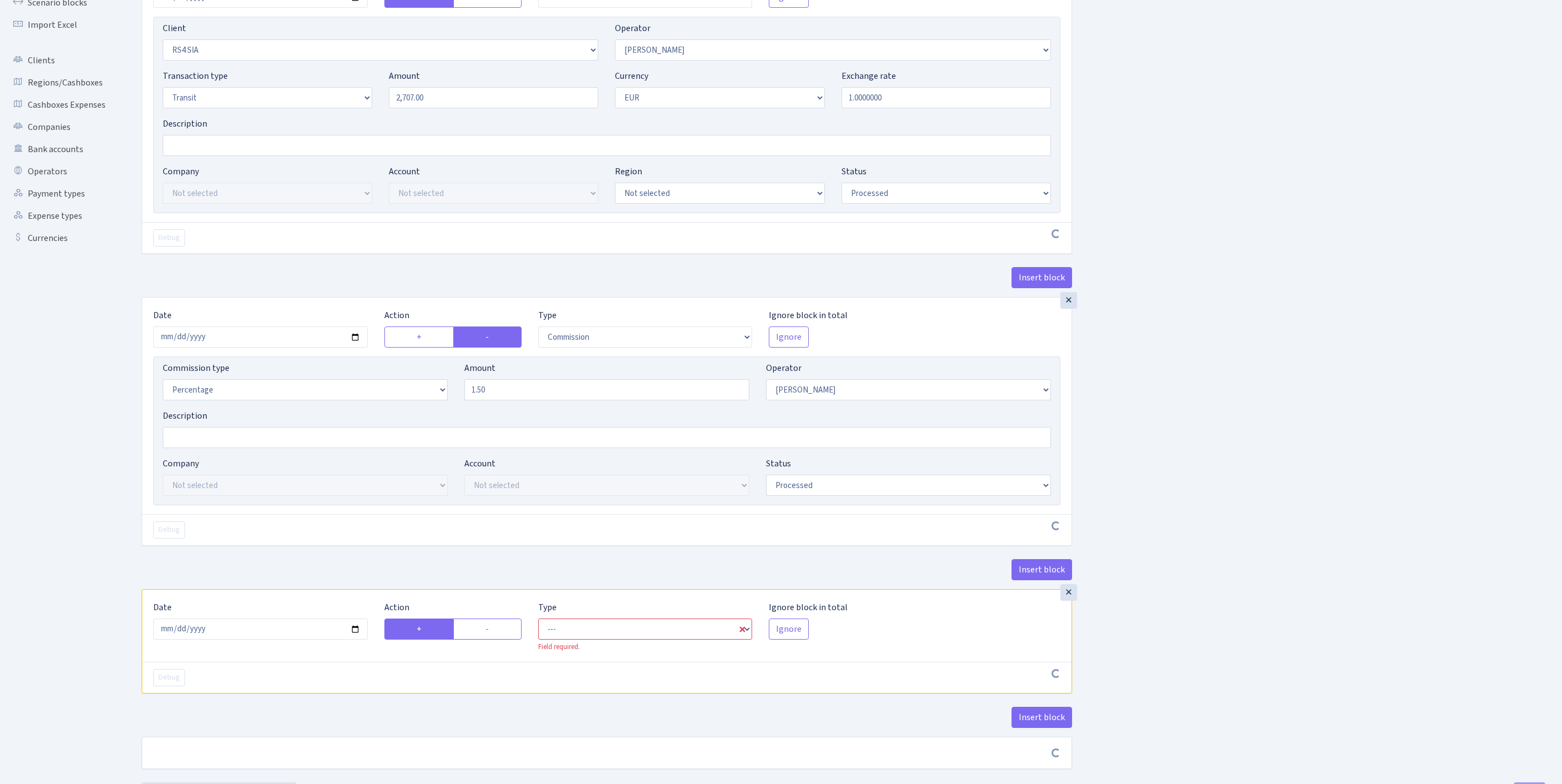
scroll to position [304, 0]
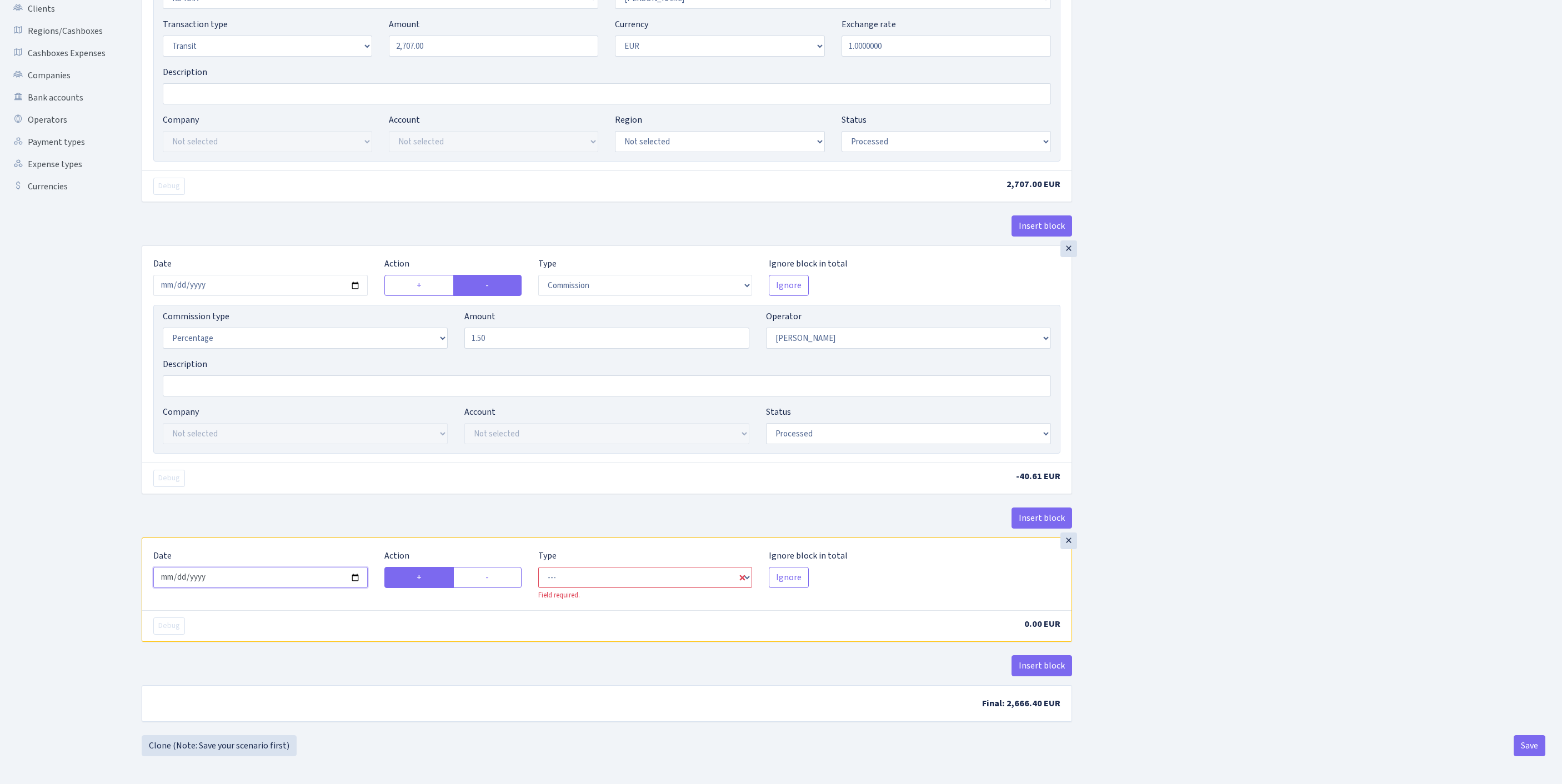
click at [281, 567] on input "2025-09-23" at bounding box center [260, 577] width 215 height 21
type input "2025-09-22"
click at [505, 567] on label "-" at bounding box center [487, 577] width 69 height 21
click at [493, 570] on input "-" at bounding box center [488, 574] width 8 height 8
radio input "true"
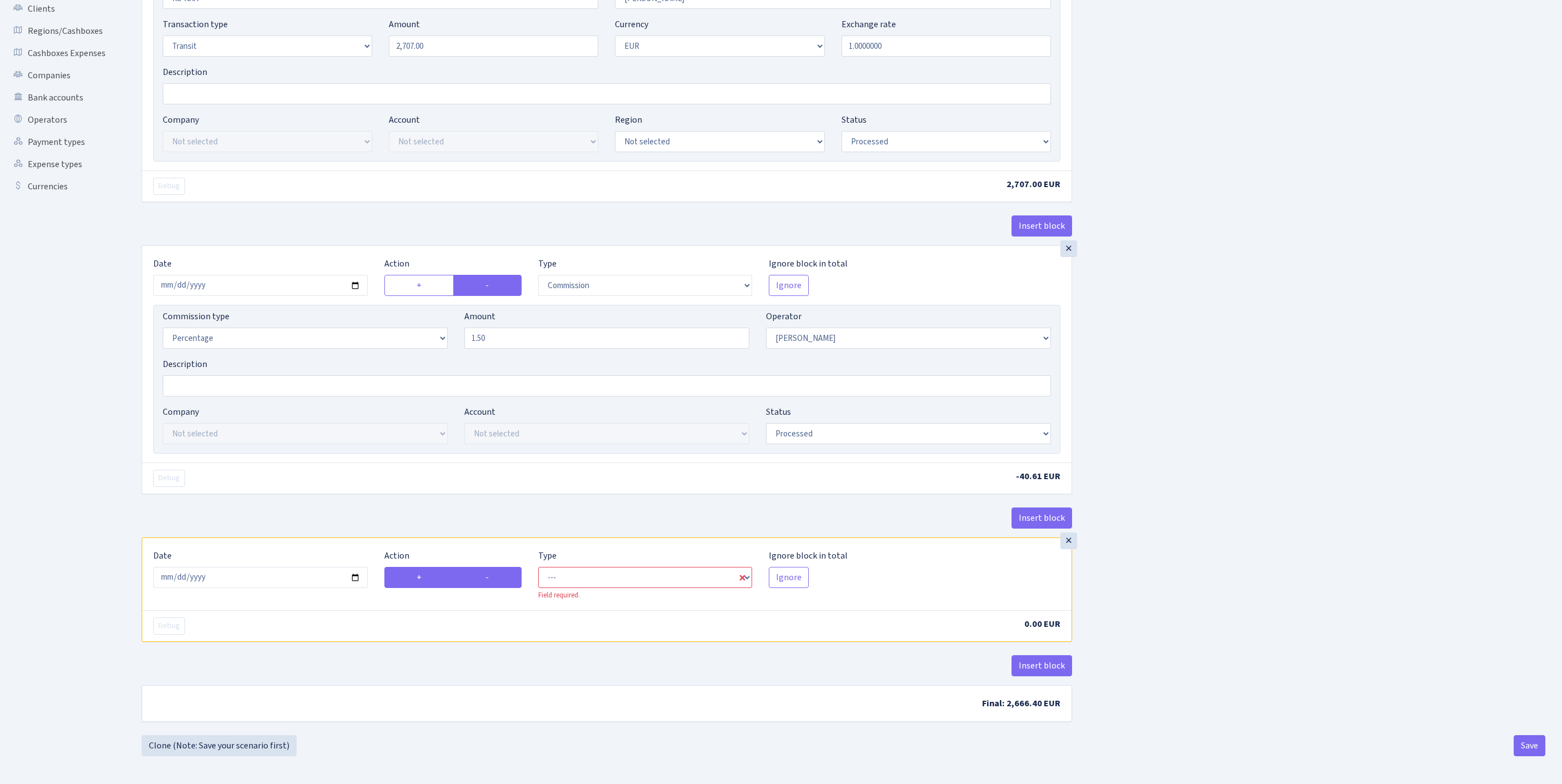
radio input "false"
select select "out"
select select "2"
select select "1"
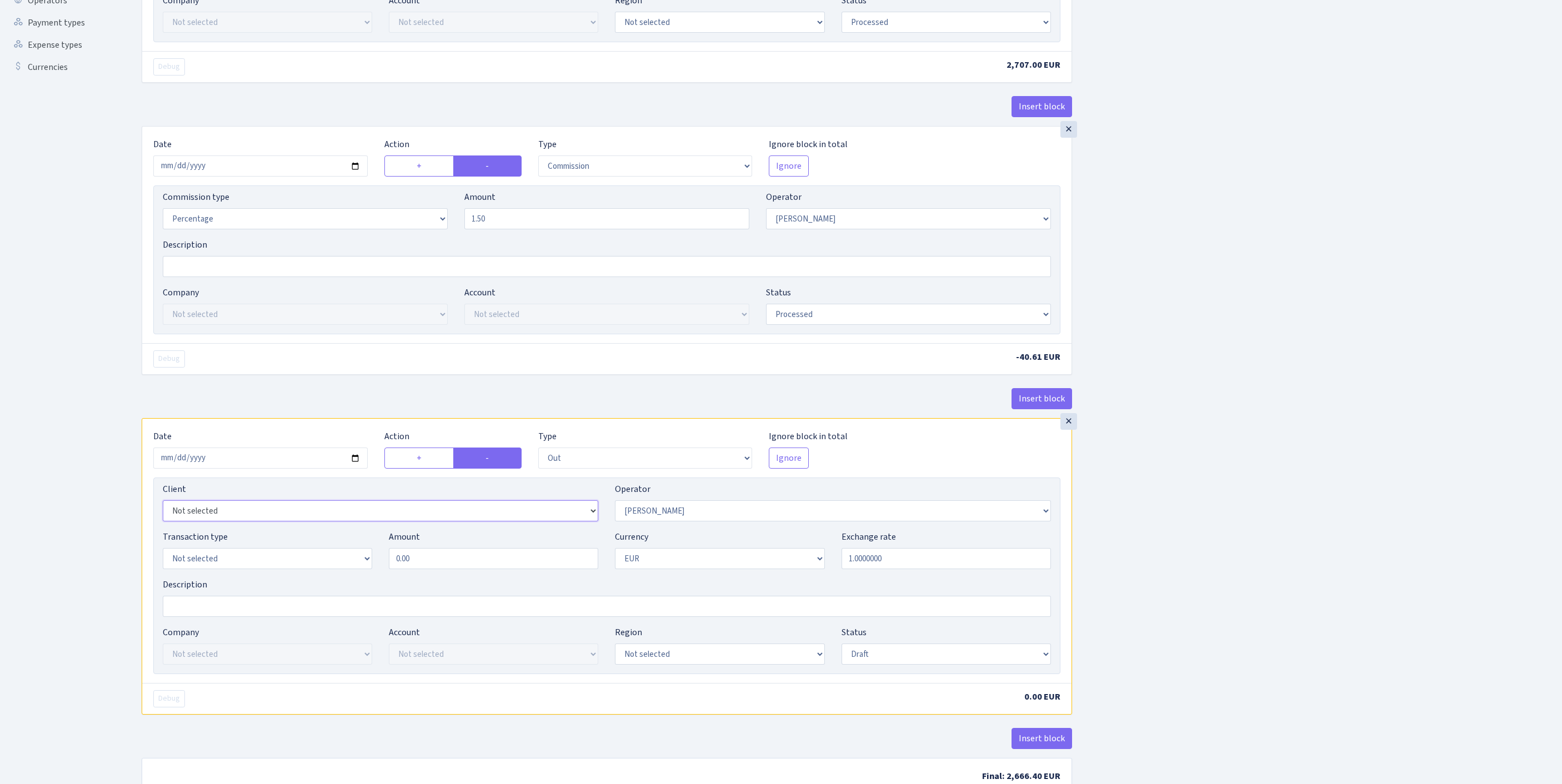
select select "342"
select select "61"
select select "8"
drag, startPoint x: 460, startPoint y: 666, endPoint x: 301, endPoint y: 660, distance: 159.1
click at [300, 578] on div "Transaction type Not selected 981 ELF FISH crypto GIRT IVO dekl MM-BALTIC eur U…" at bounding box center [606, 553] width 905 height 47
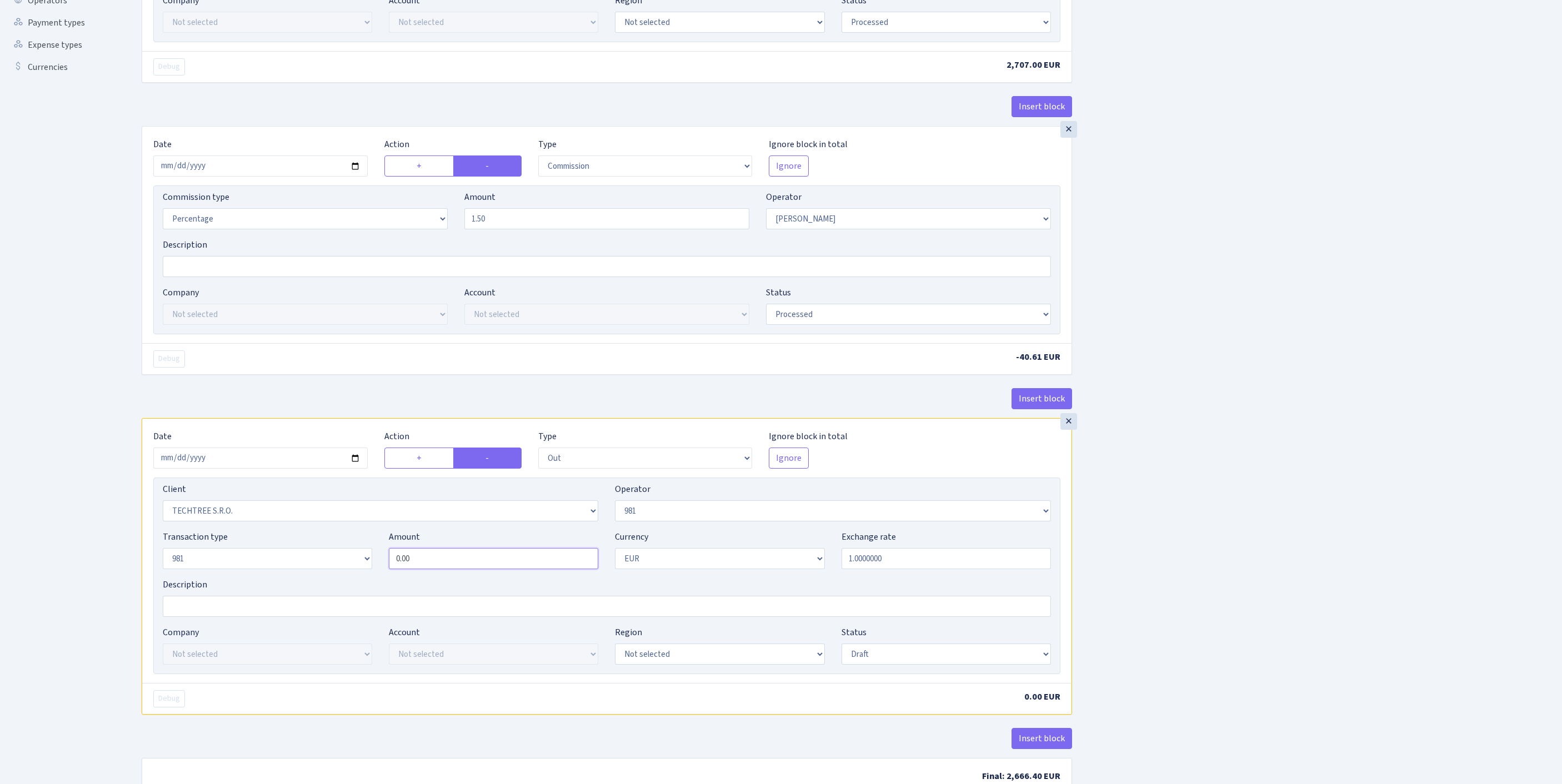
paste input "22510"
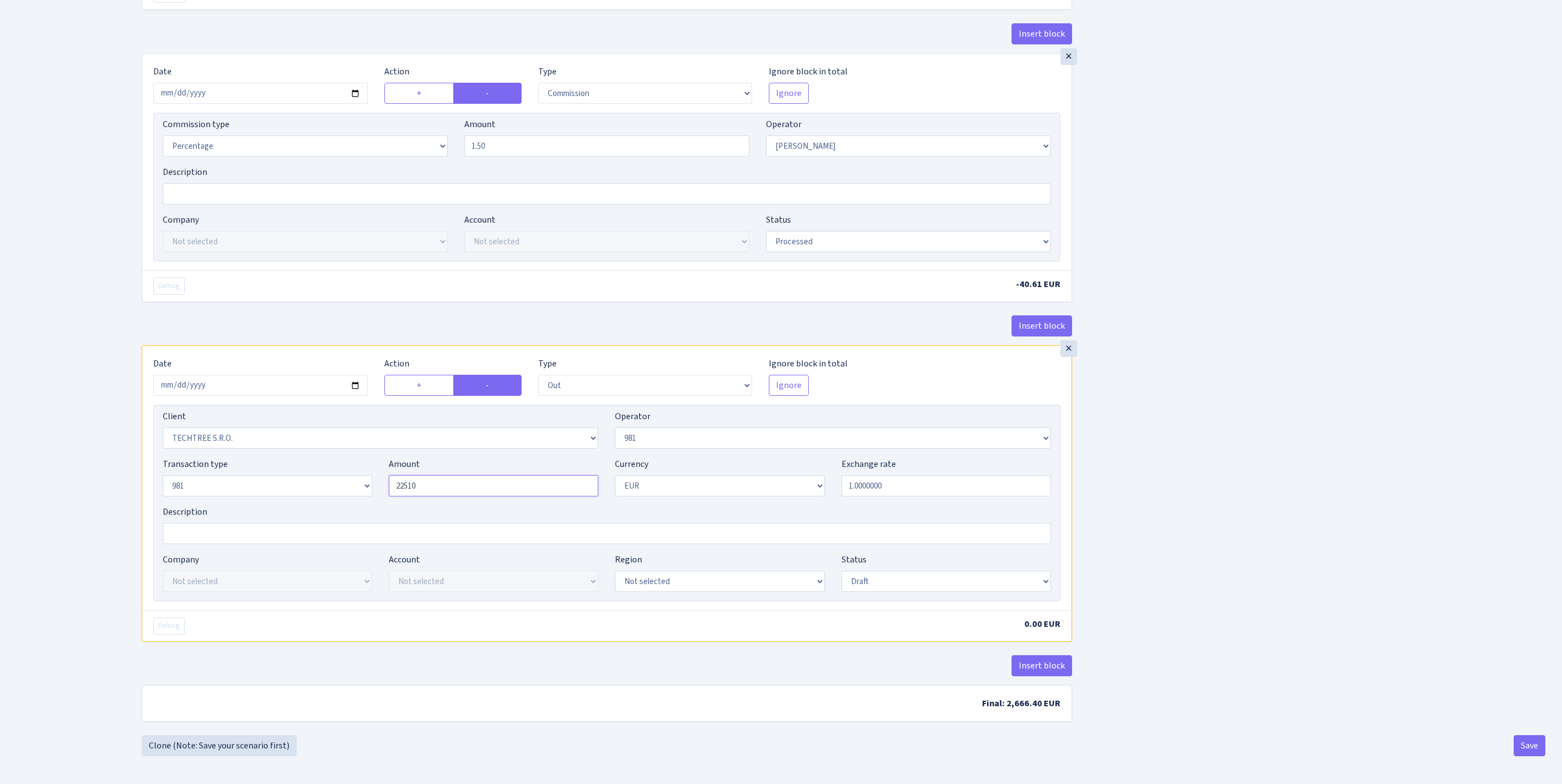
scroll to position [0, 0]
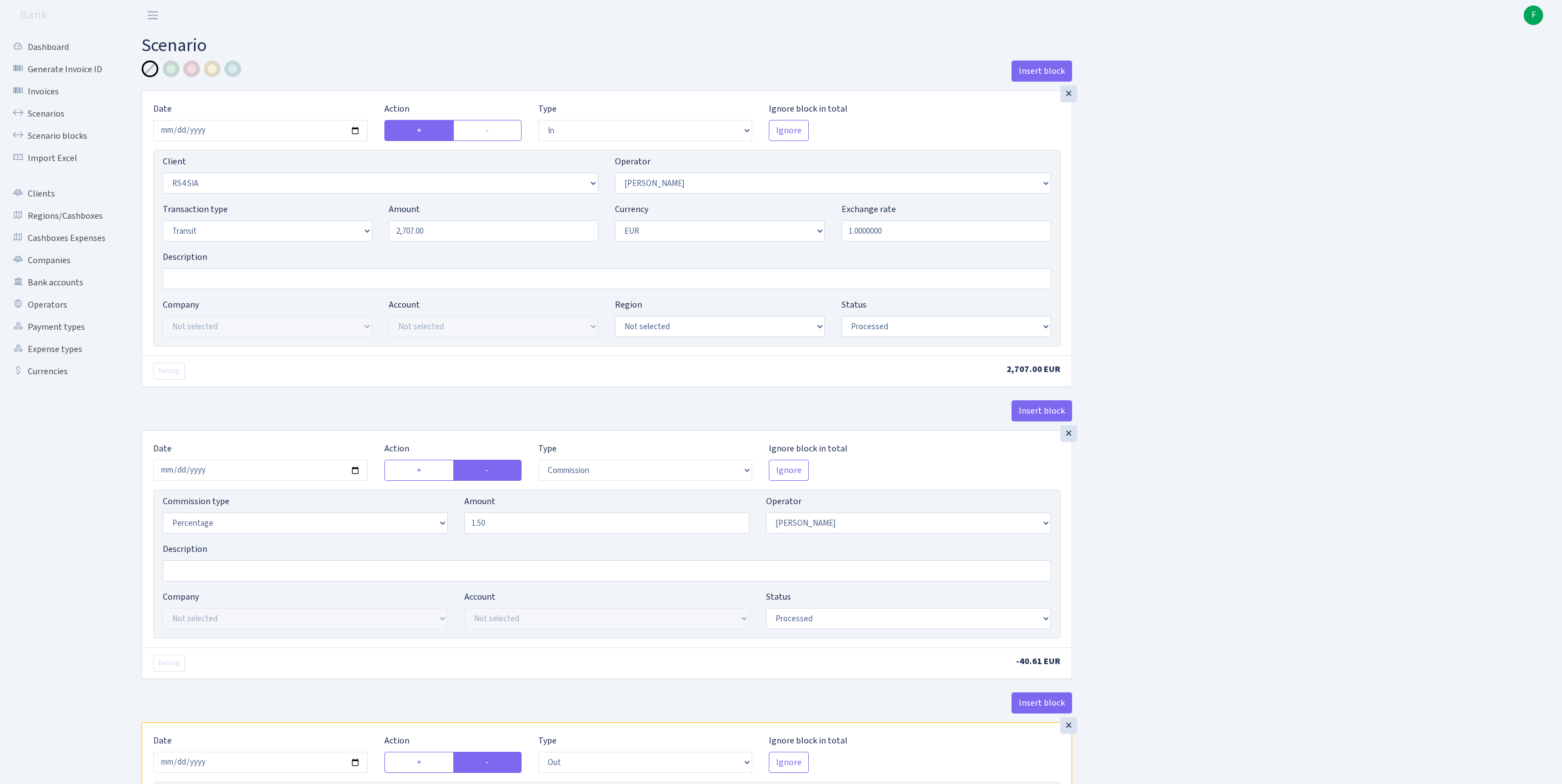
type input "22510"
type input "2707.00"
type input "22,510.00"
drag, startPoint x: 461, startPoint y: 253, endPoint x: 341, endPoint y: 250, distance: 120.0
click at [341, 250] on div "Transaction type Not selected 981 ELF FISH crypto GIRT IVO dekl MM-BALTIC eur U…" at bounding box center [606, 226] width 905 height 47
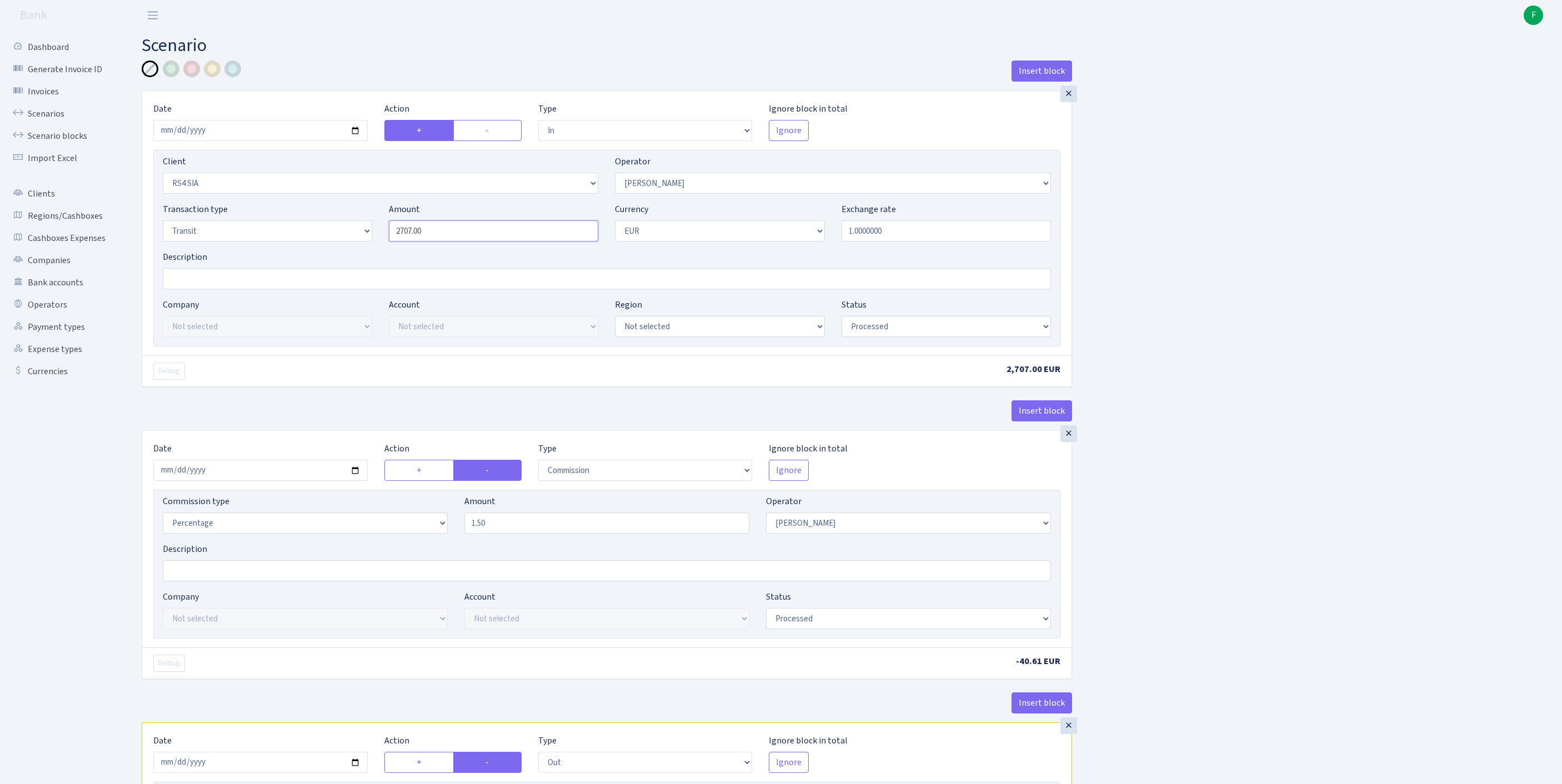
scroll to position [438, 0]
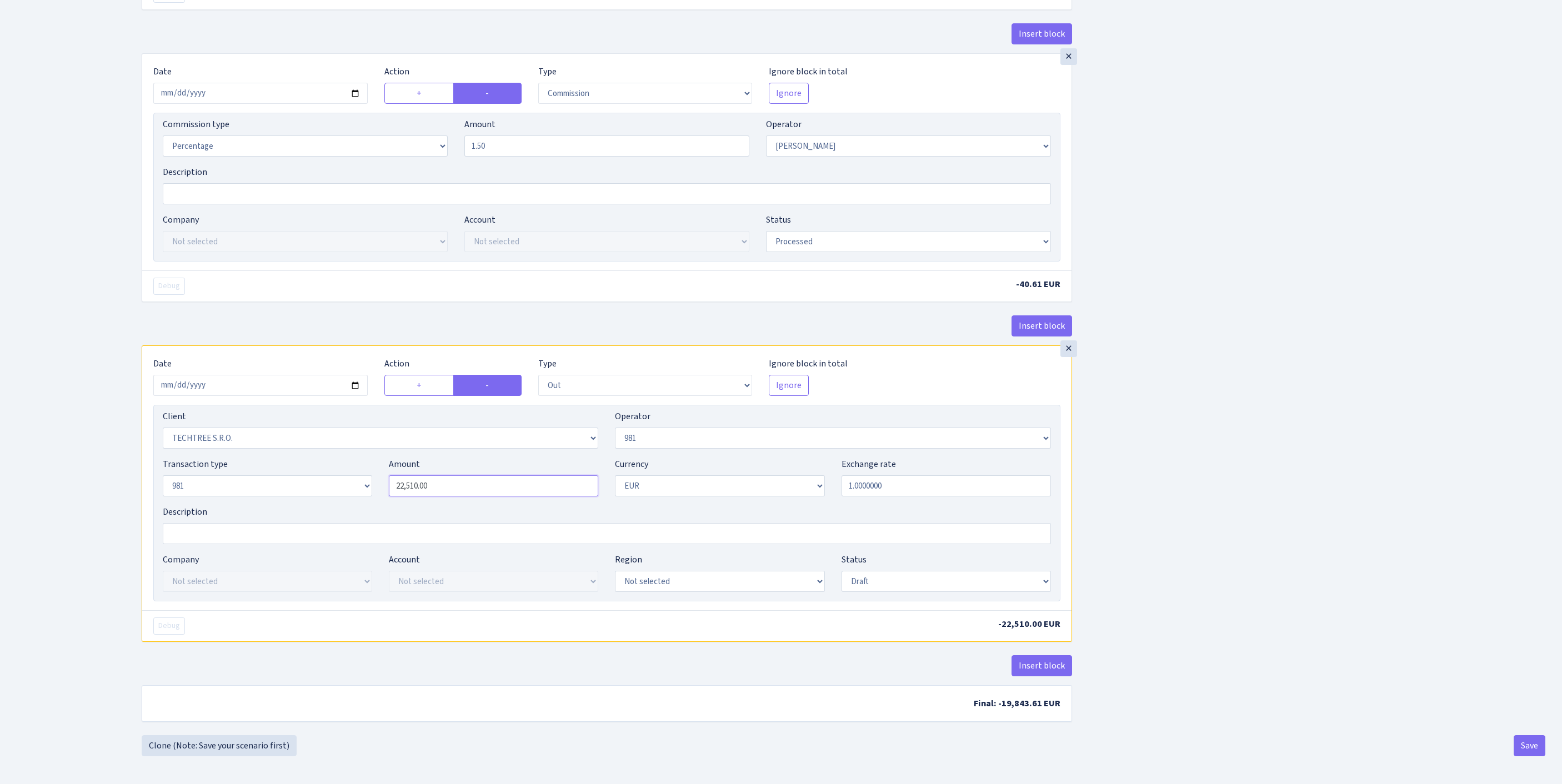
type input "2,707.00"
drag, startPoint x: 458, startPoint y: 533, endPoint x: 368, endPoint y: 531, distance: 90.0
click at [365, 505] on div "Transaction type Not selected 981 ELF FISH crypto GIRT IVO dekl MM-BALTIC eur U…" at bounding box center [606, 481] width 905 height 47
paste input "707"
type input "2,707.00"
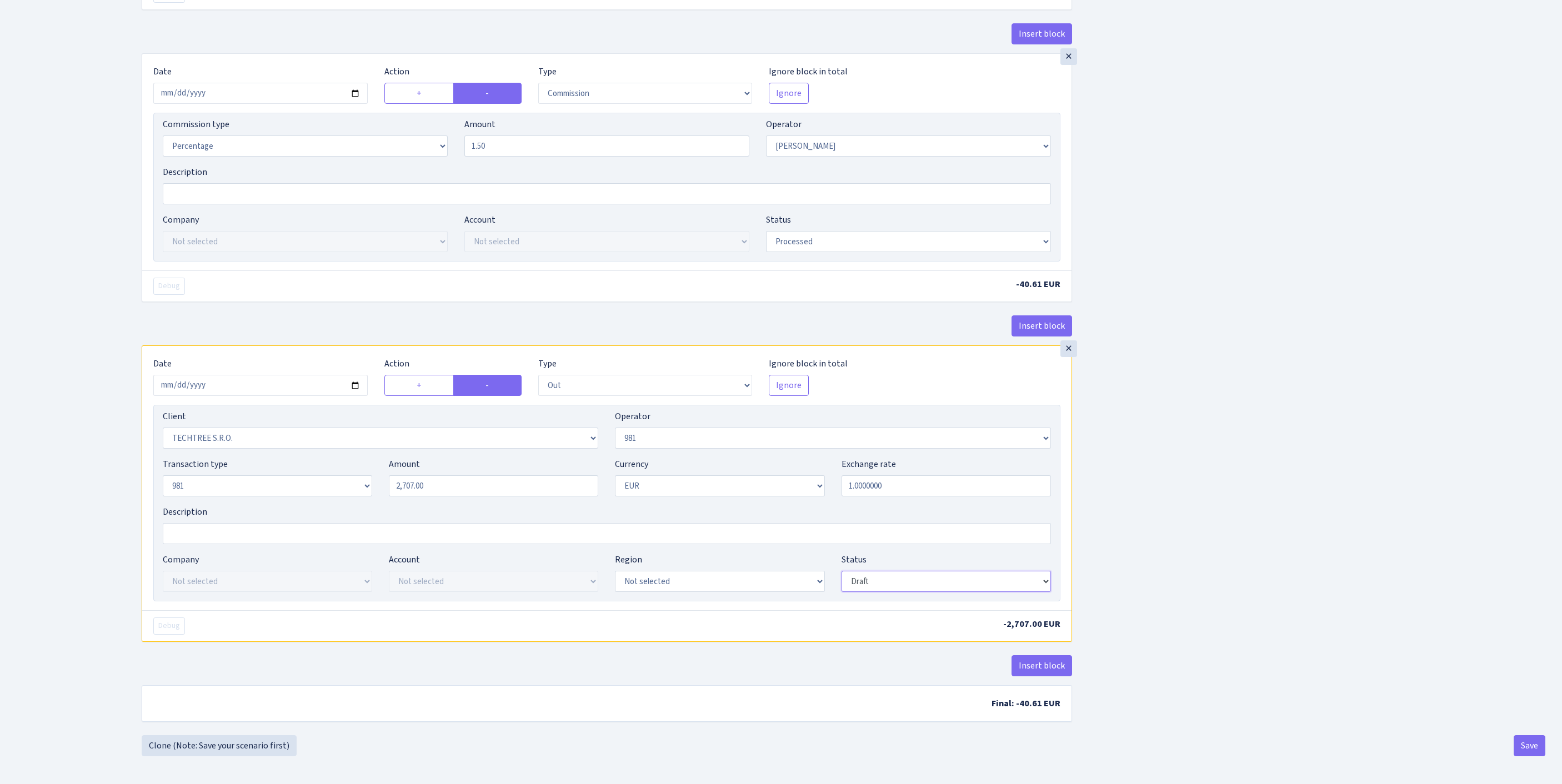
select select "processed"
click at [1526, 739] on button "Save" at bounding box center [1529, 745] width 31 height 21
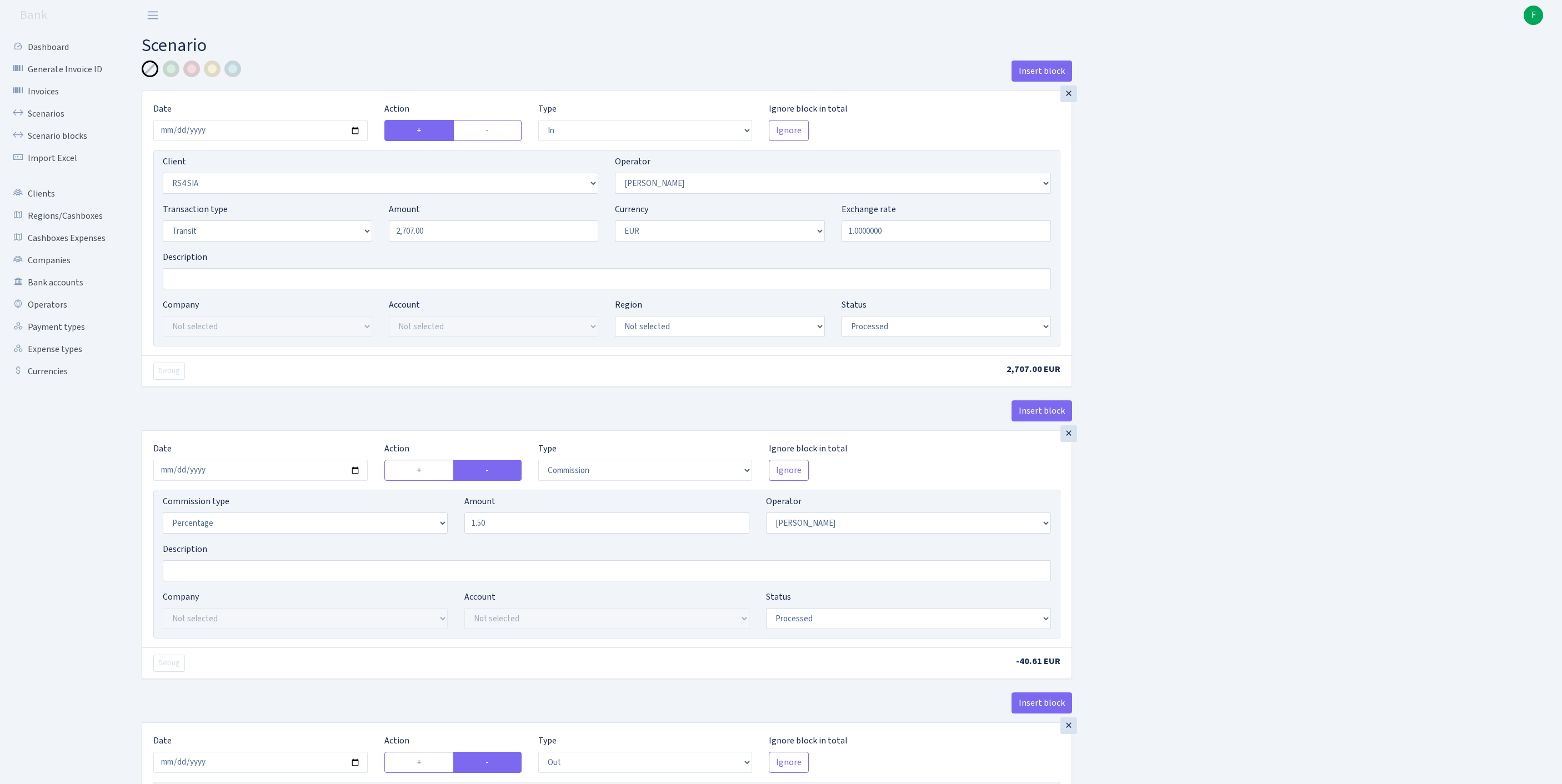
select select "in"
select select "2415"
select select "2"
select select "5"
select select "1"
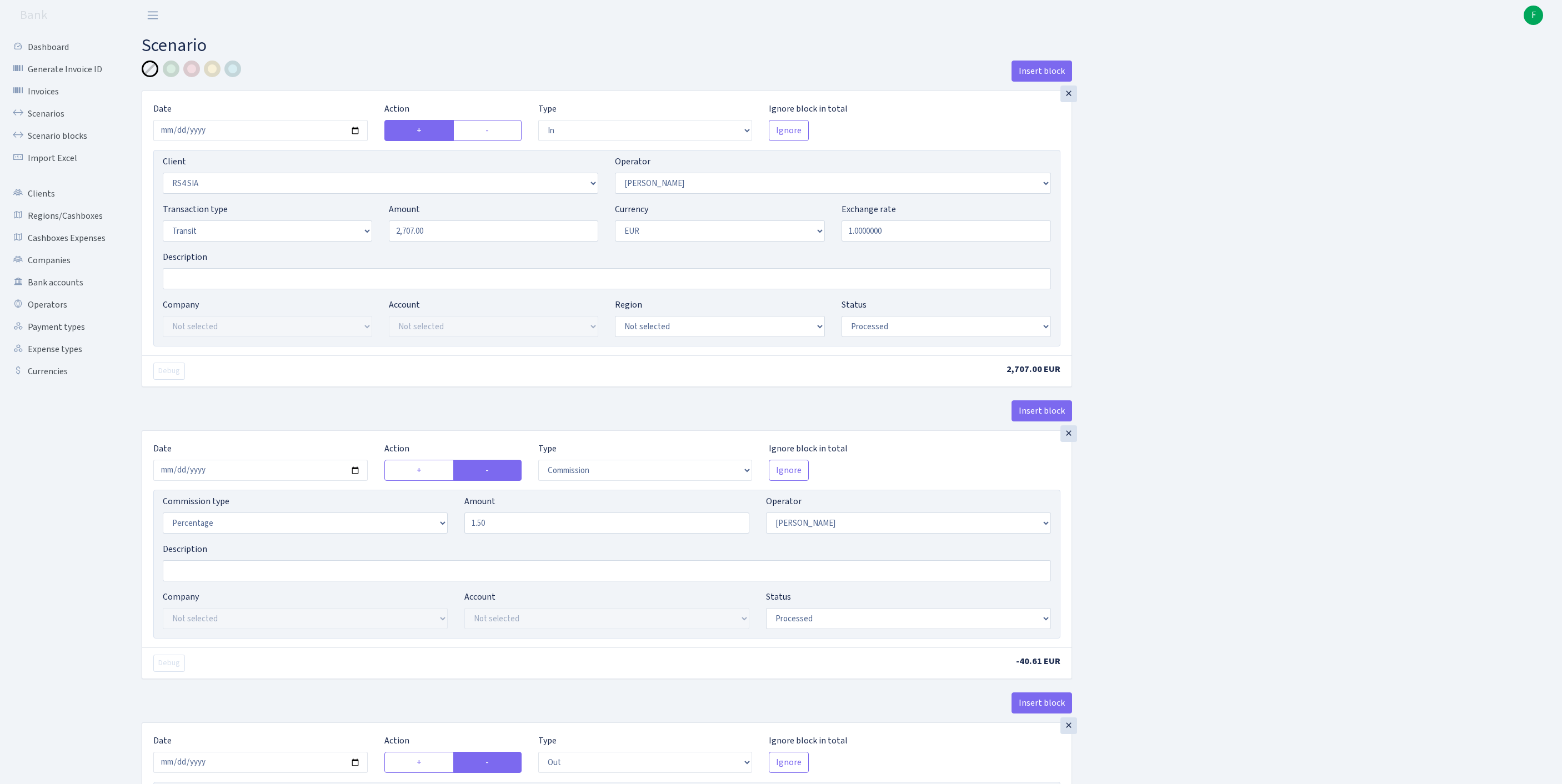
select select "processed"
select select "commission"
select select "2"
select select "processed"
select select "out"
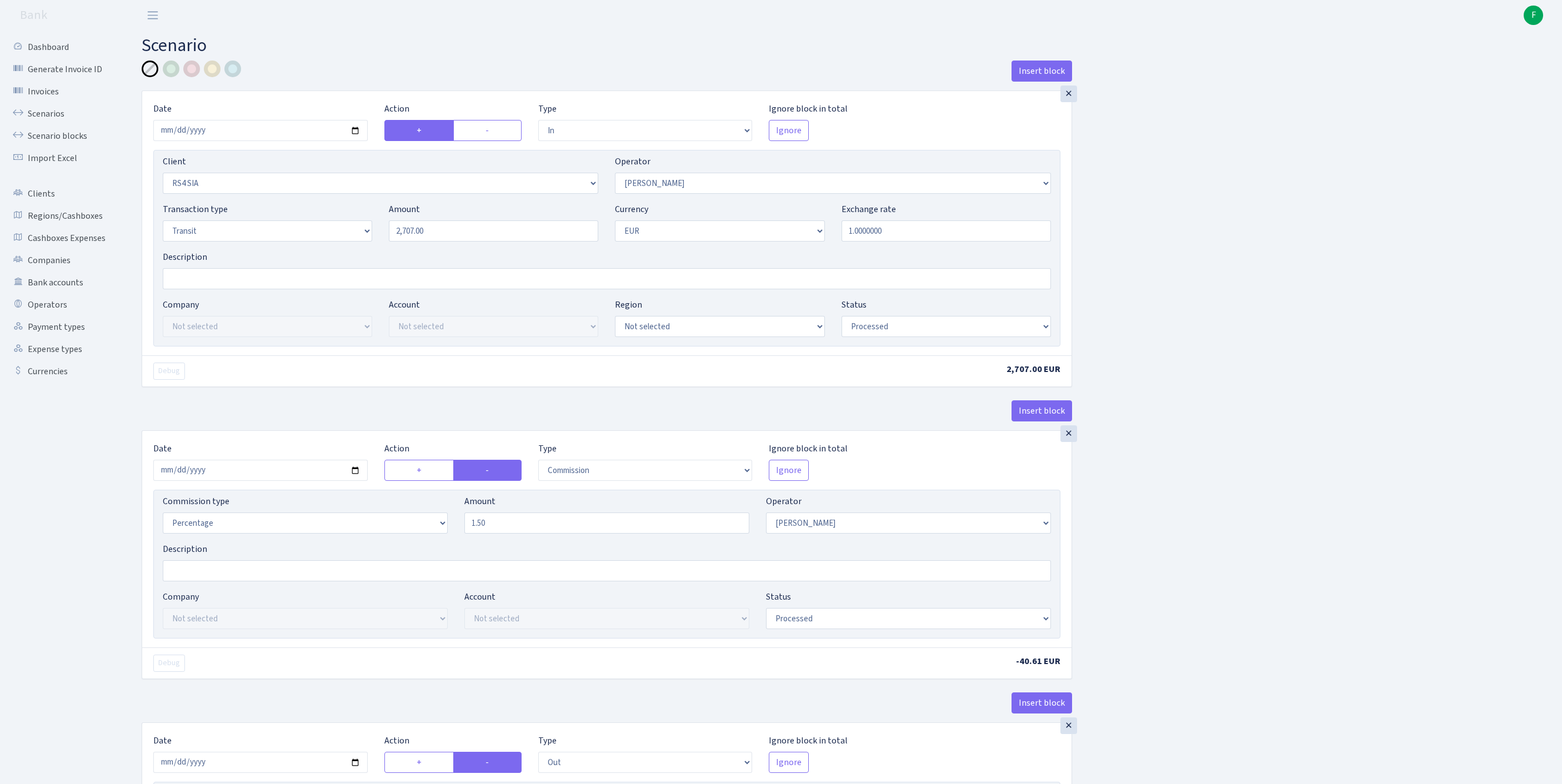
select select "342"
select select "61"
select select "8"
select select "1"
select select "processed"
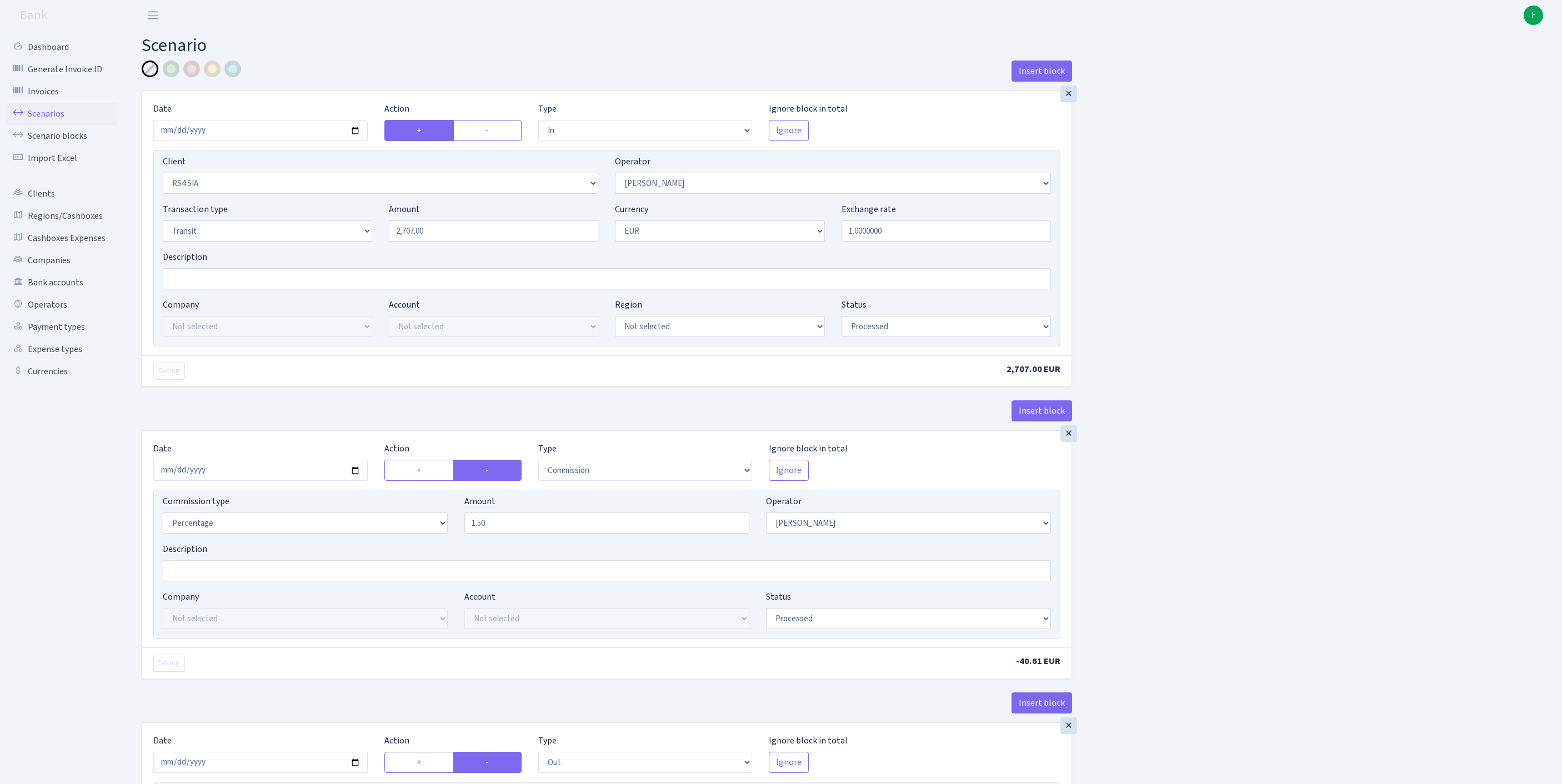
click at [58, 121] on link "Scenarios" at bounding box center [61, 114] width 111 height 22
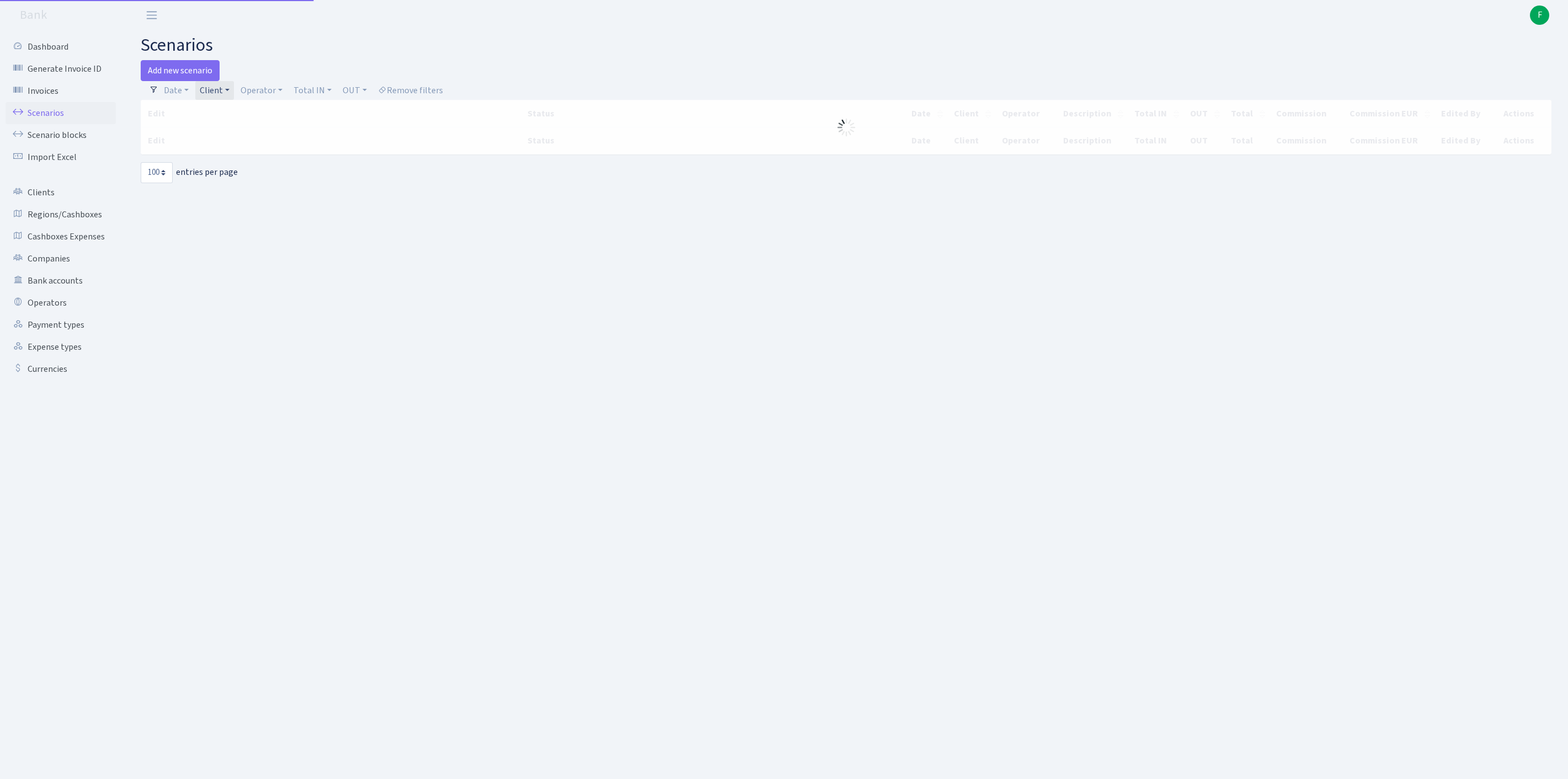
select select "100"
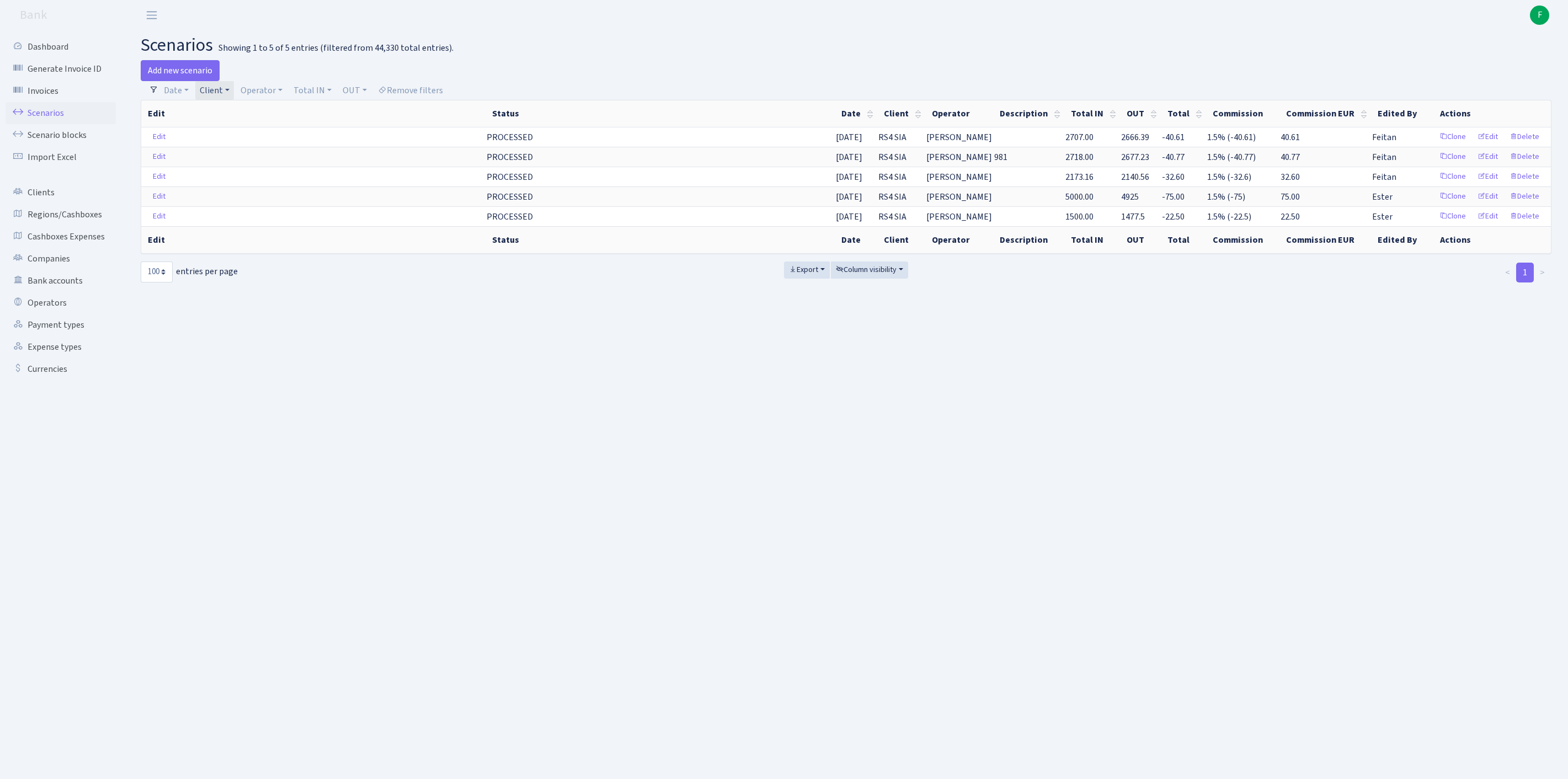
click at [234, 93] on link "Client" at bounding box center [215, 90] width 39 height 19
click at [249, 138] on input "search" at bounding box center [244, 130] width 92 height 17
type input "CABINET"
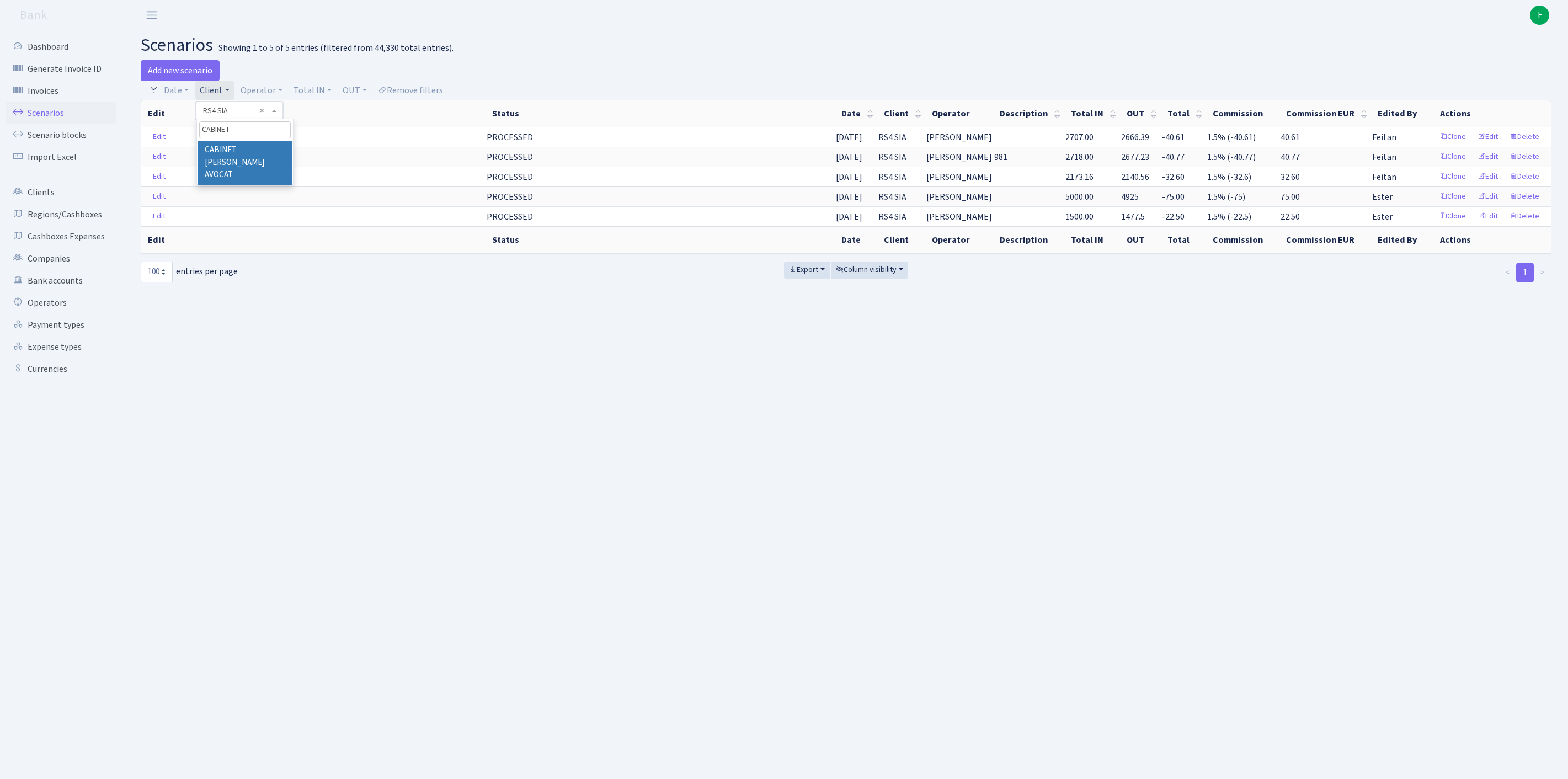
click at [268, 163] on li "CABINET [PERSON_NAME] AVOCAT" at bounding box center [244, 163] width 94 height 44
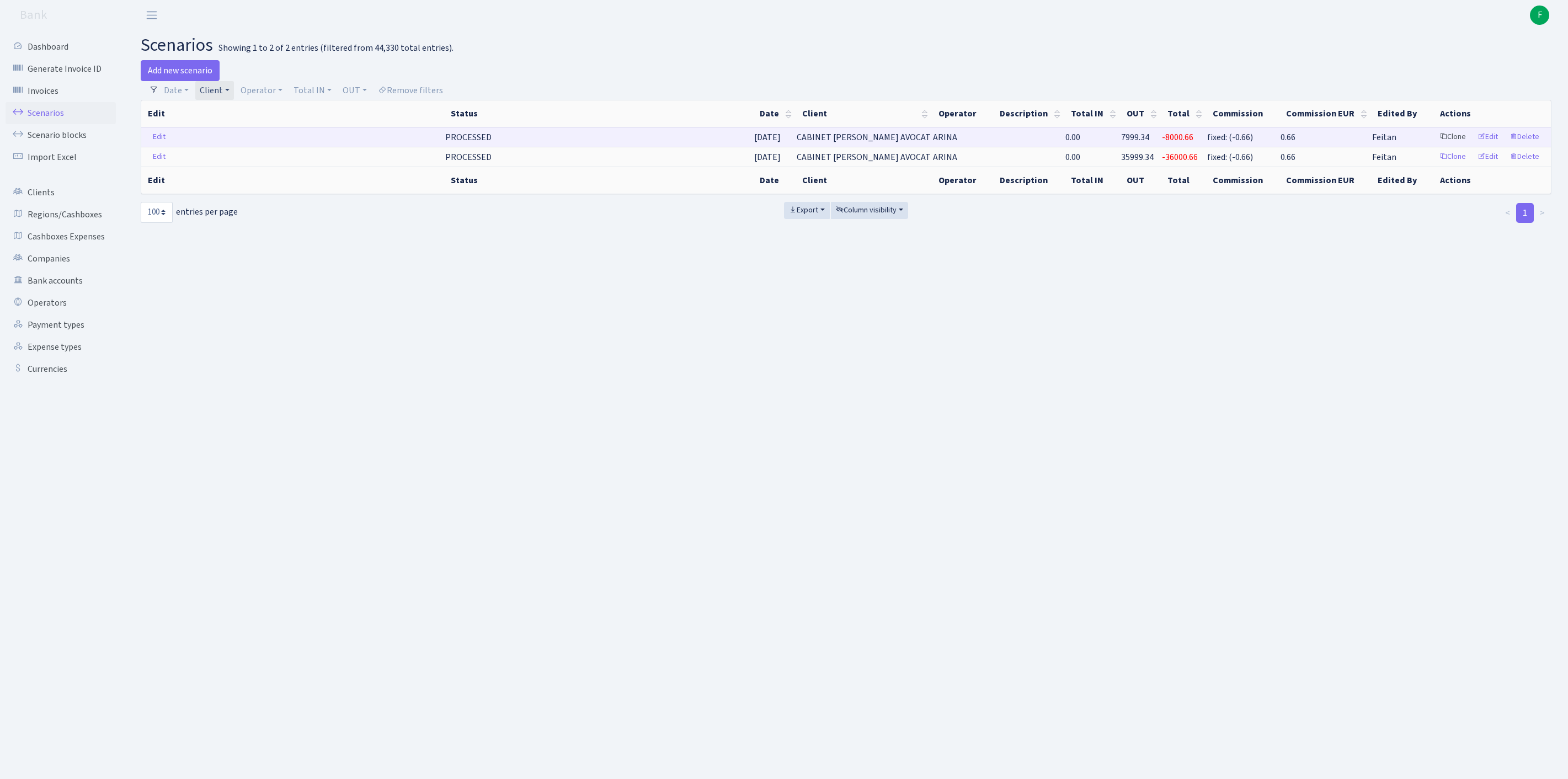
click at [1435, 146] on link "Clone" at bounding box center [1453, 137] width 36 height 17
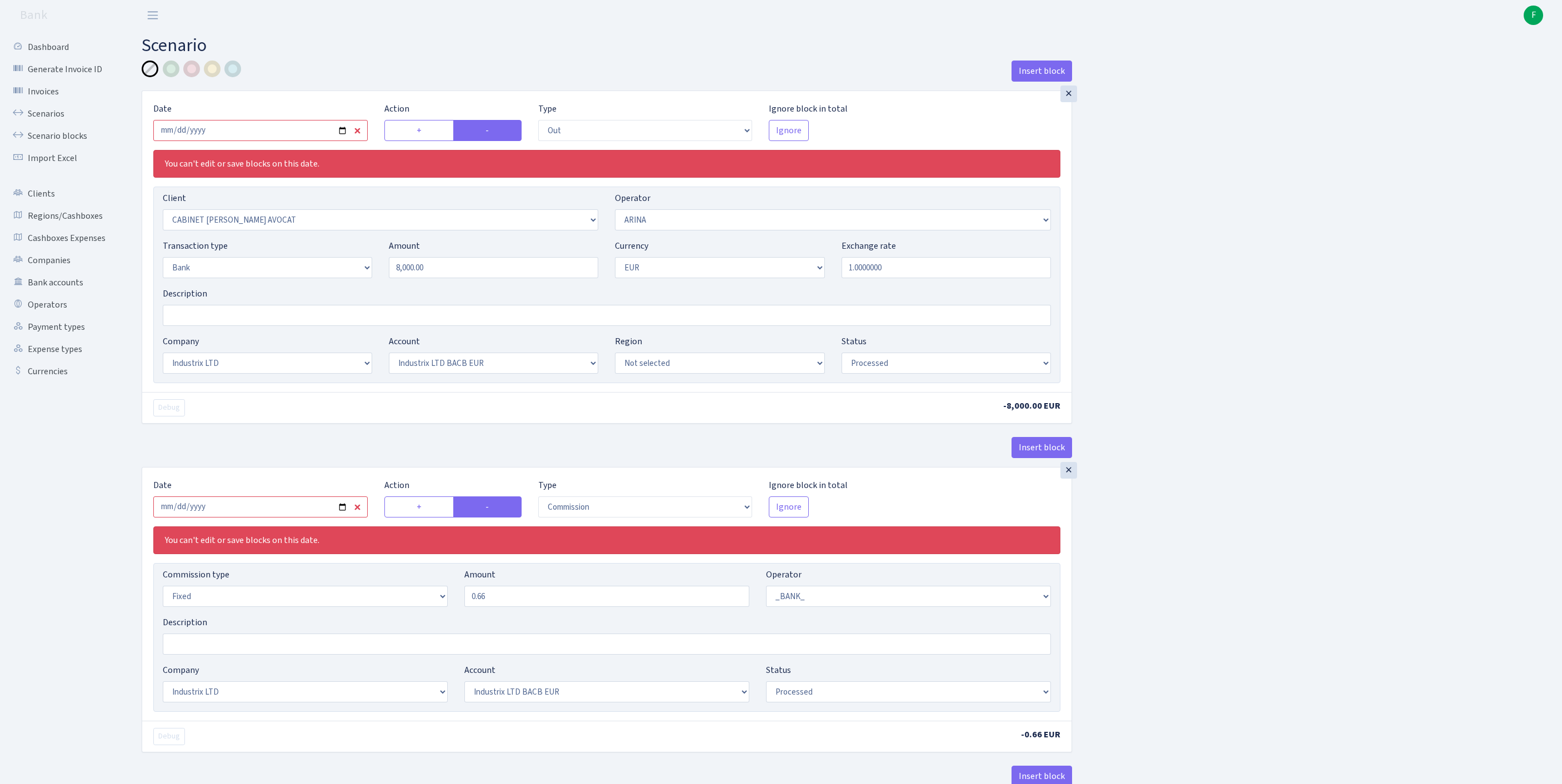
select select "out"
select select "3100"
select select "477"
select select "2"
select select "1"
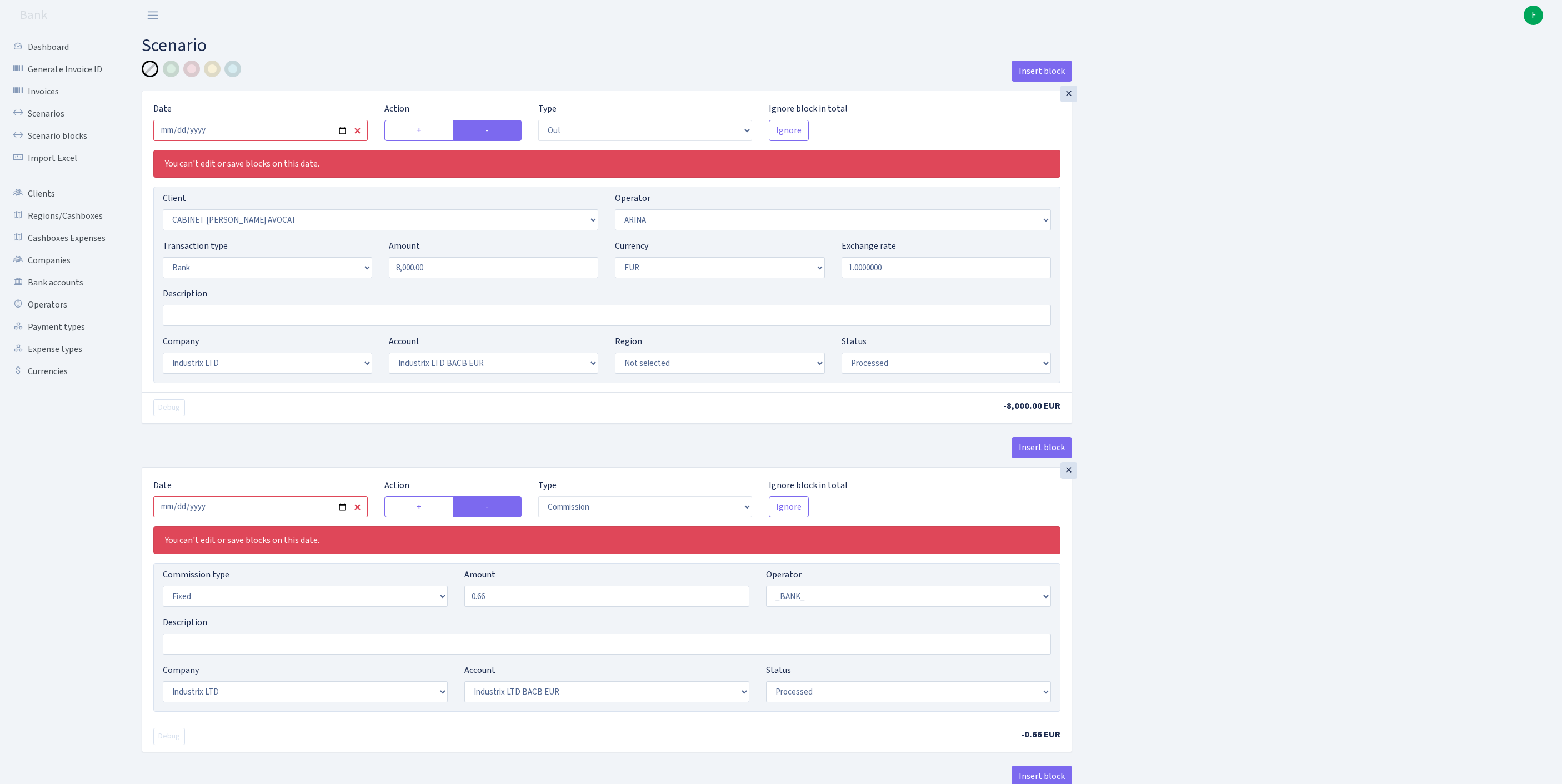
select select "17"
select select "41"
select select "processed"
select select "commission"
select select "fixed"
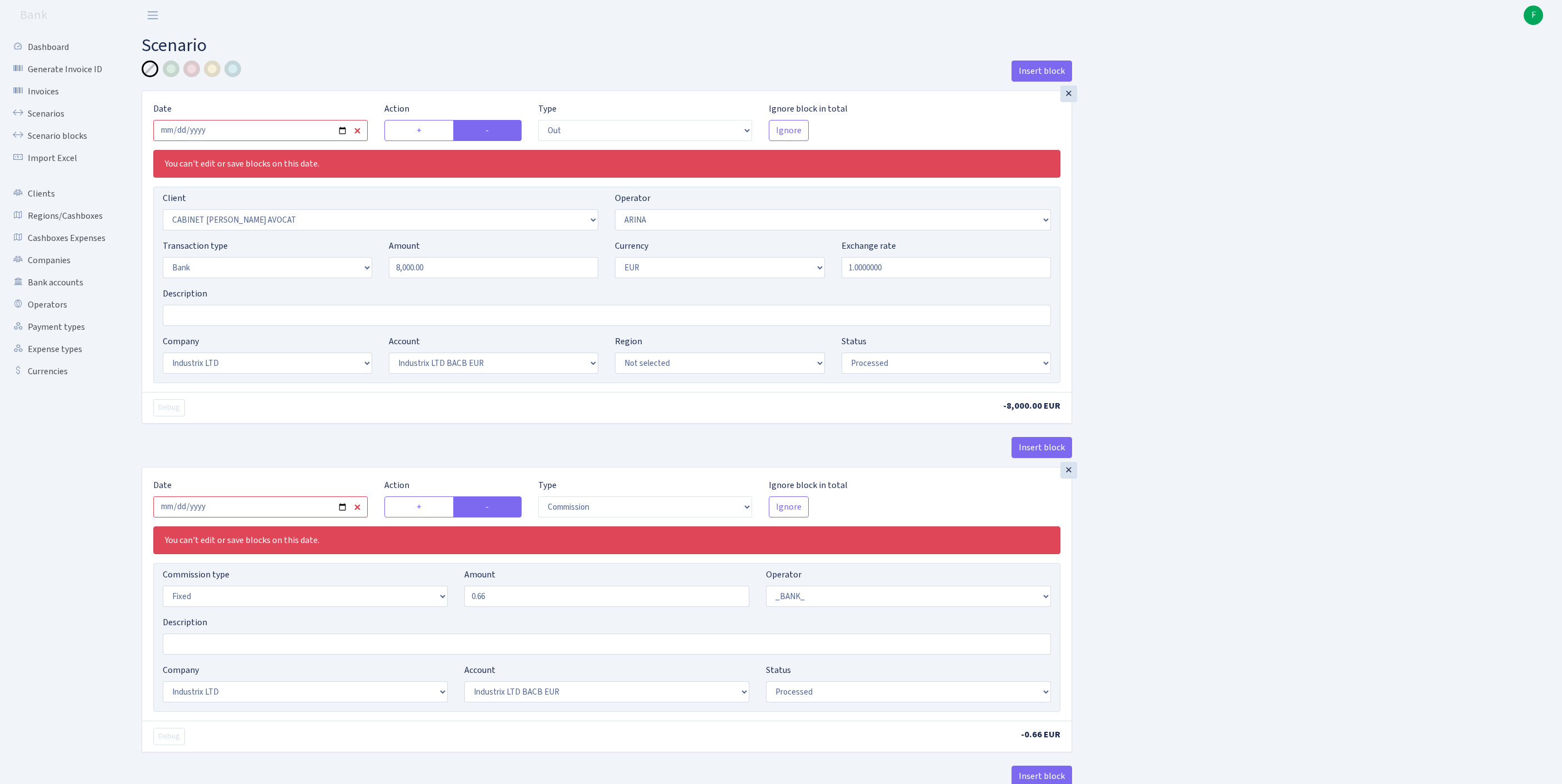
select select "1"
select select "17"
select select "41"
select select "processed"
click at [276, 136] on input "2025-06-30" at bounding box center [260, 130] width 215 height 21
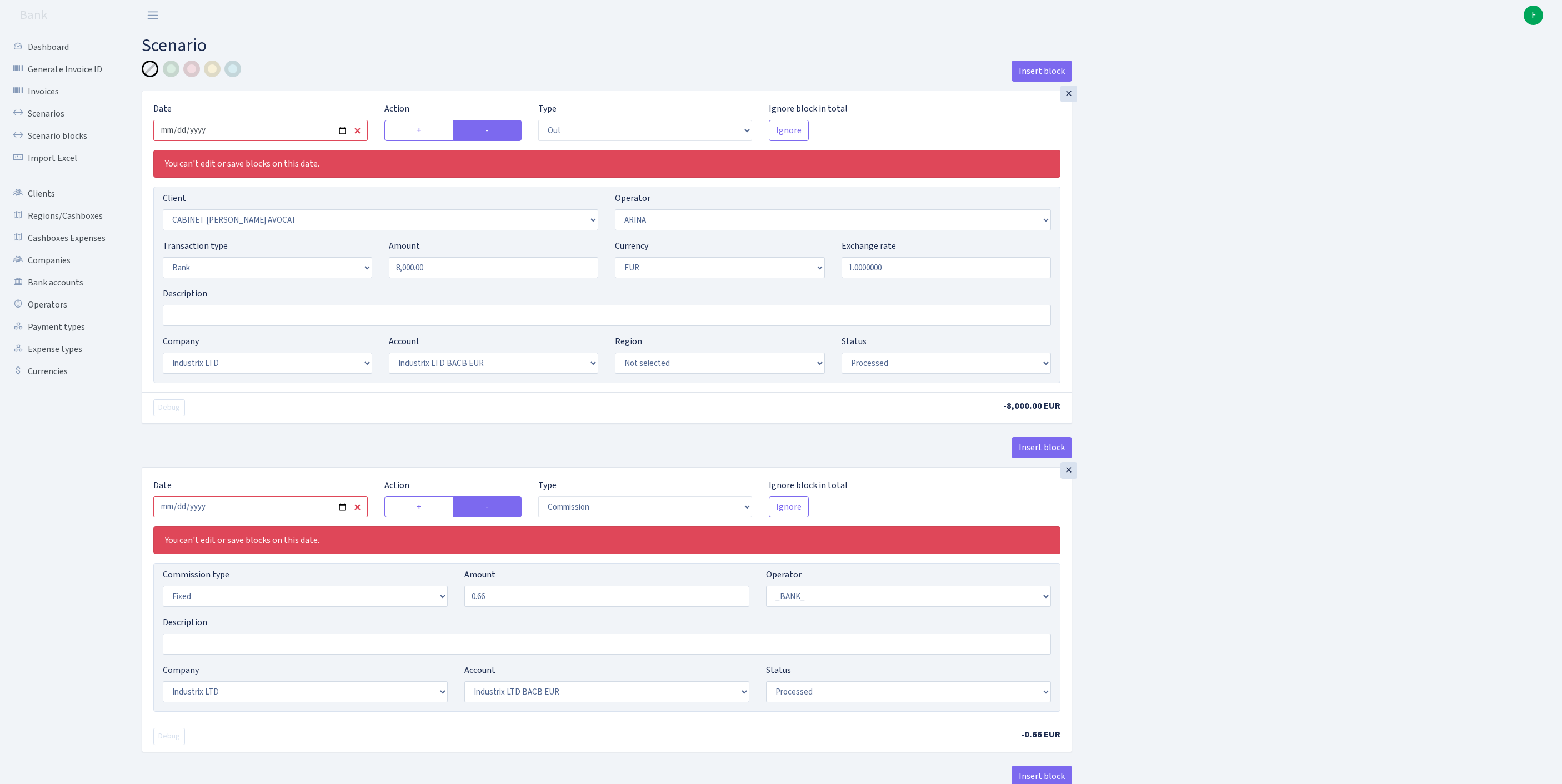
type input "2025-09-22"
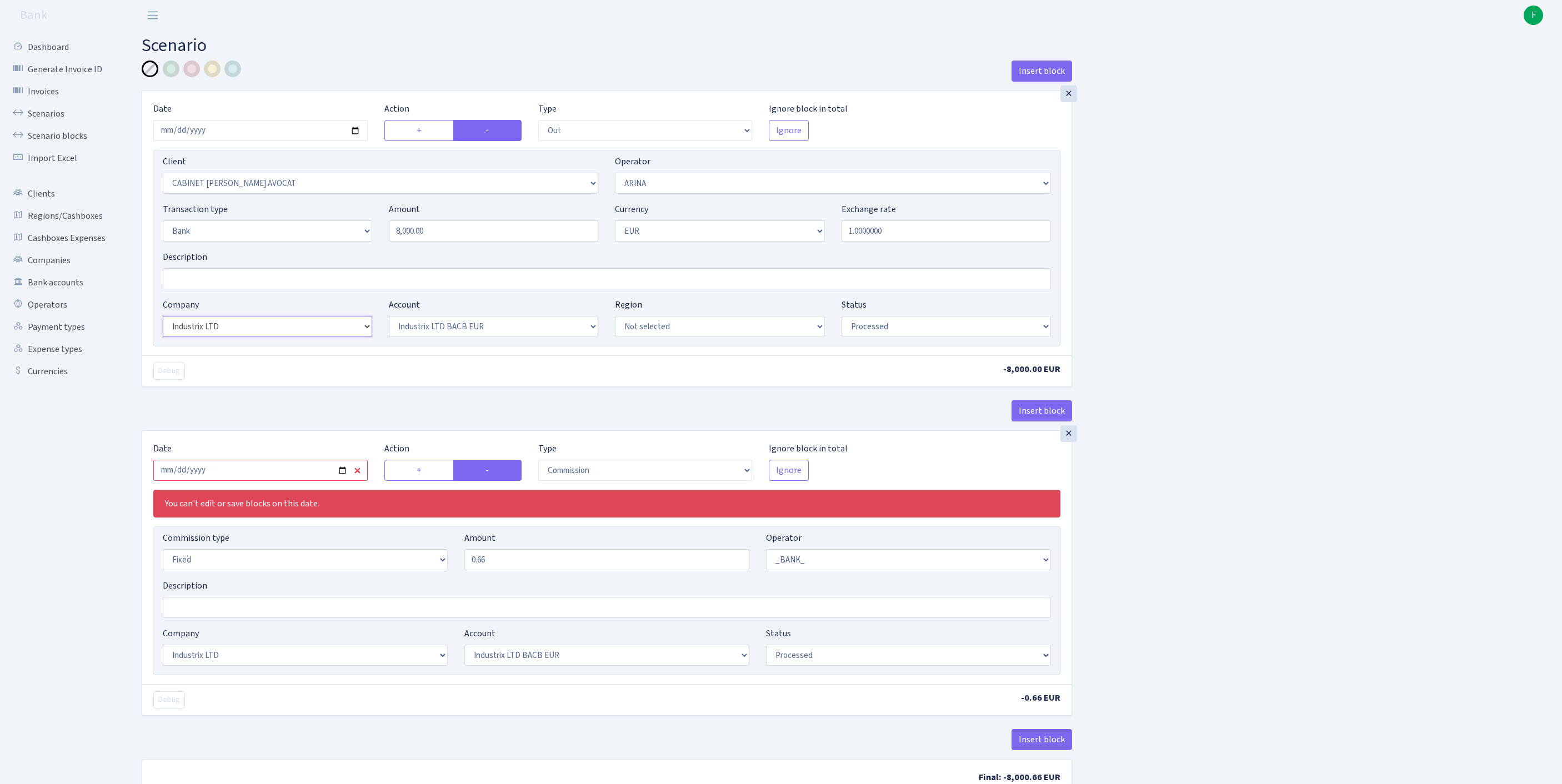
select select "2"
select select "4"
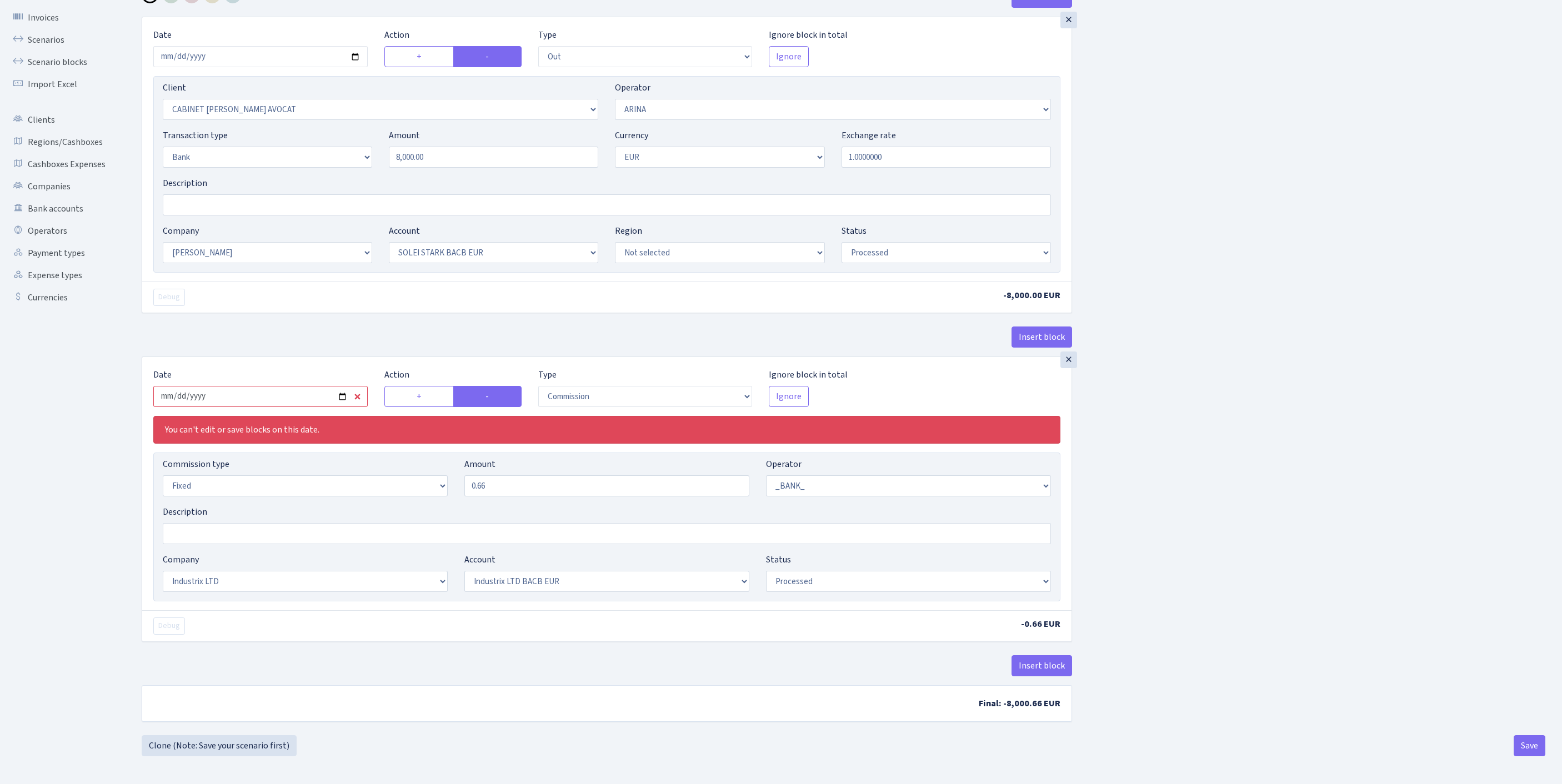
click at [298, 386] on input "2025-06-30" at bounding box center [260, 396] width 215 height 21
type input "2025-09-22"
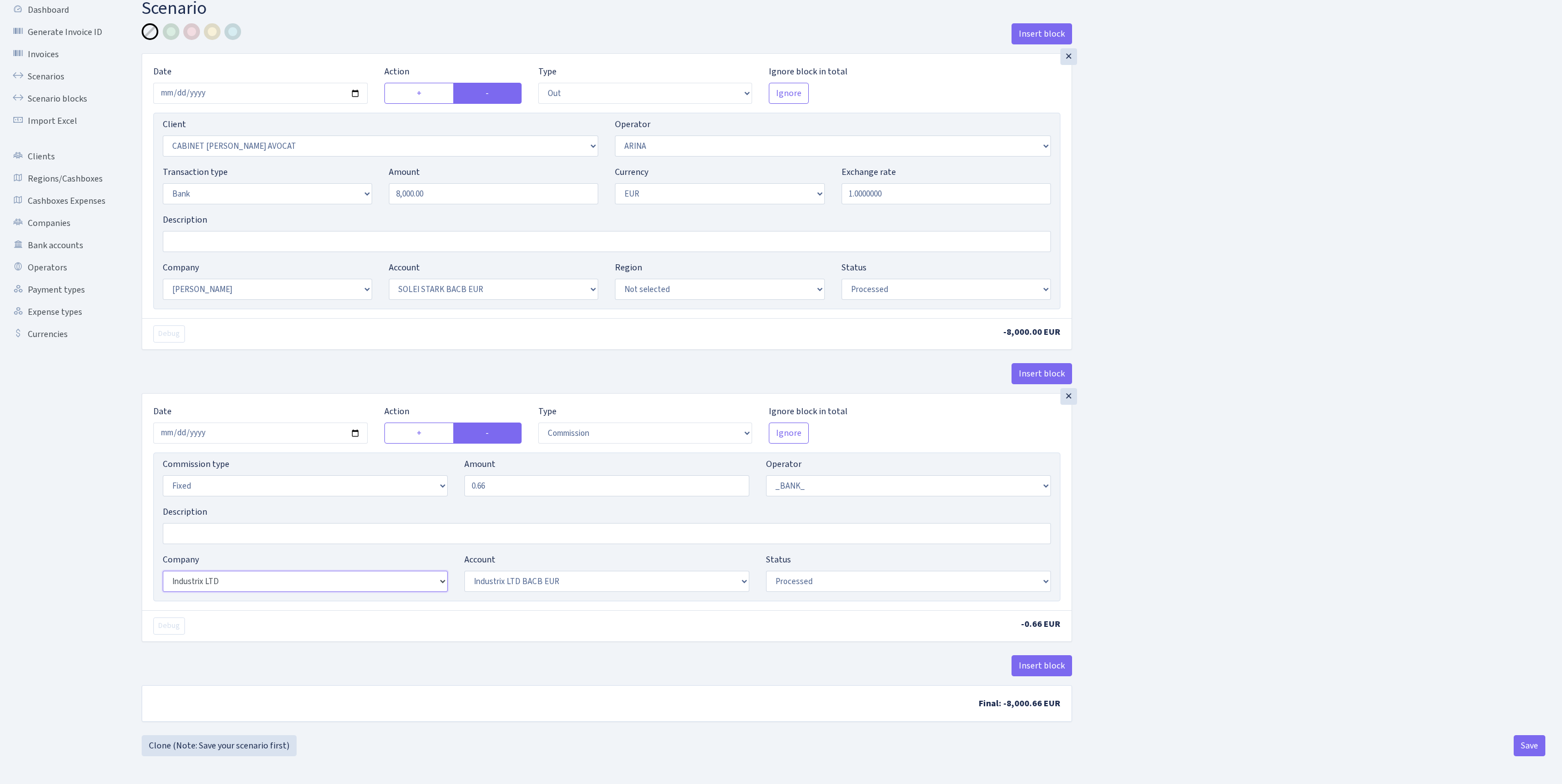
select select "2"
select select "4"
click at [1520, 739] on button "Save" at bounding box center [1529, 745] width 31 height 21
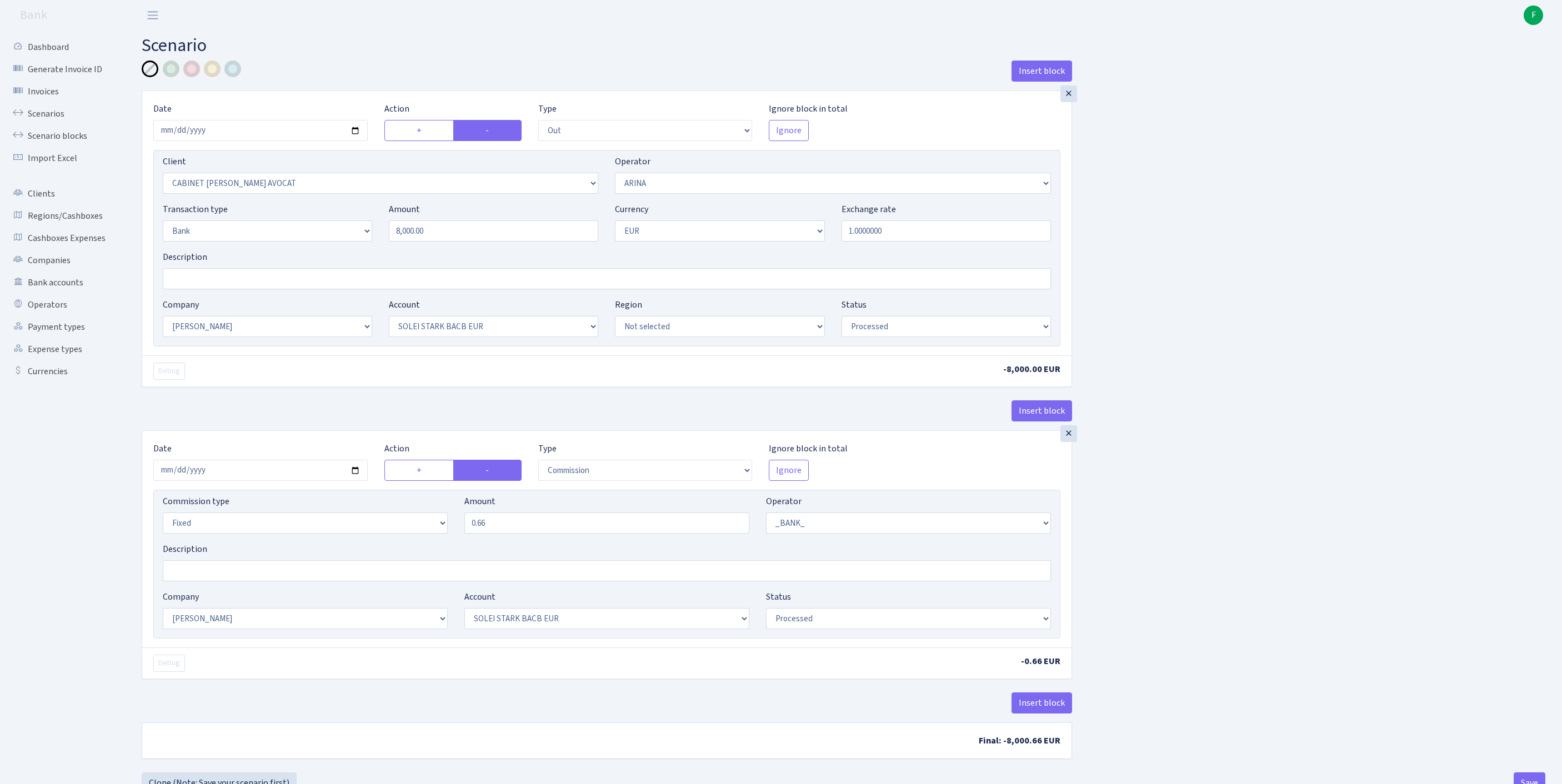
select select "out"
select select "3100"
select select "477"
select select "2"
select select "1"
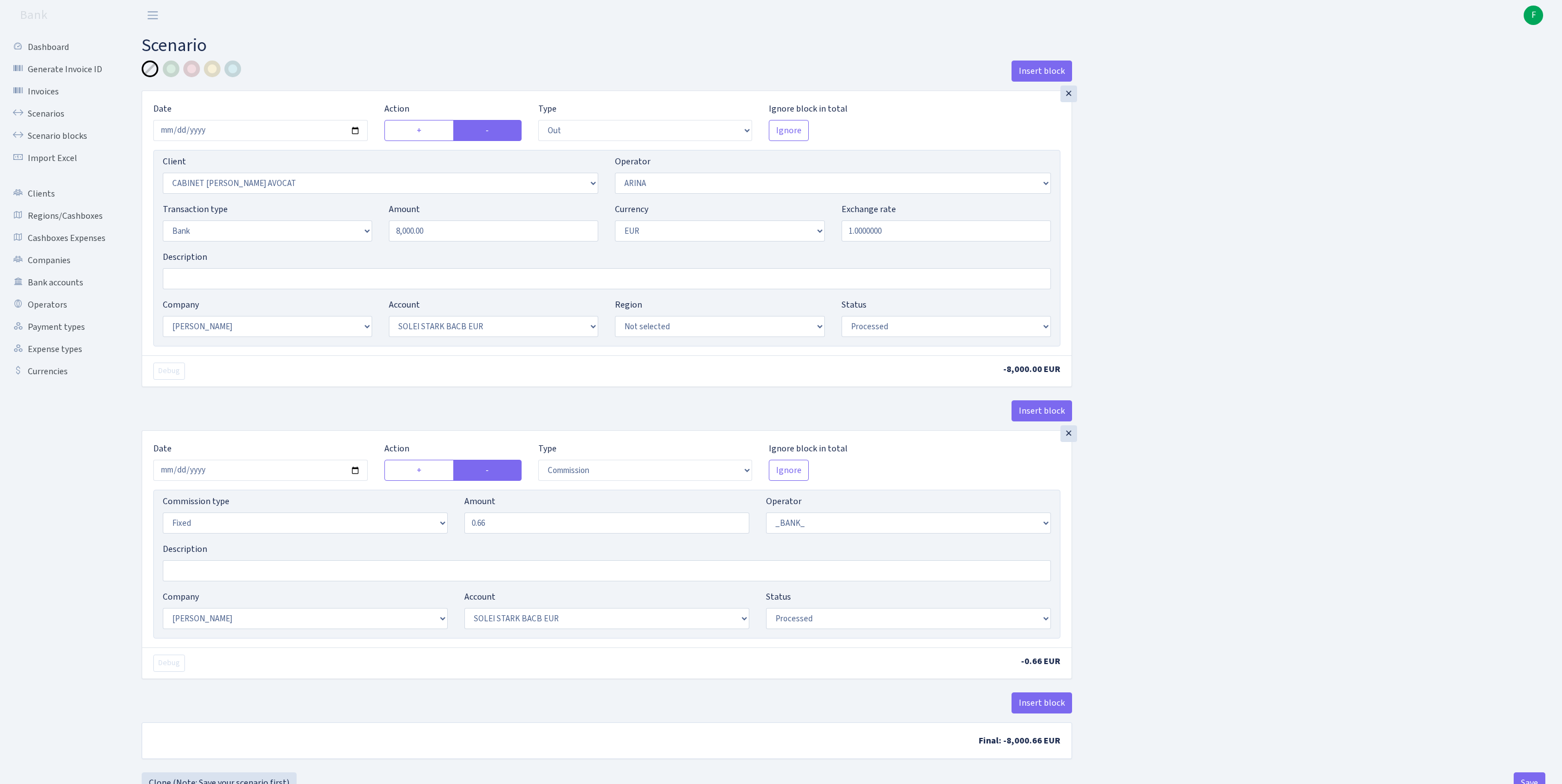
select select "2"
select select "4"
select select "processed"
select select "commission"
select select "fixed"
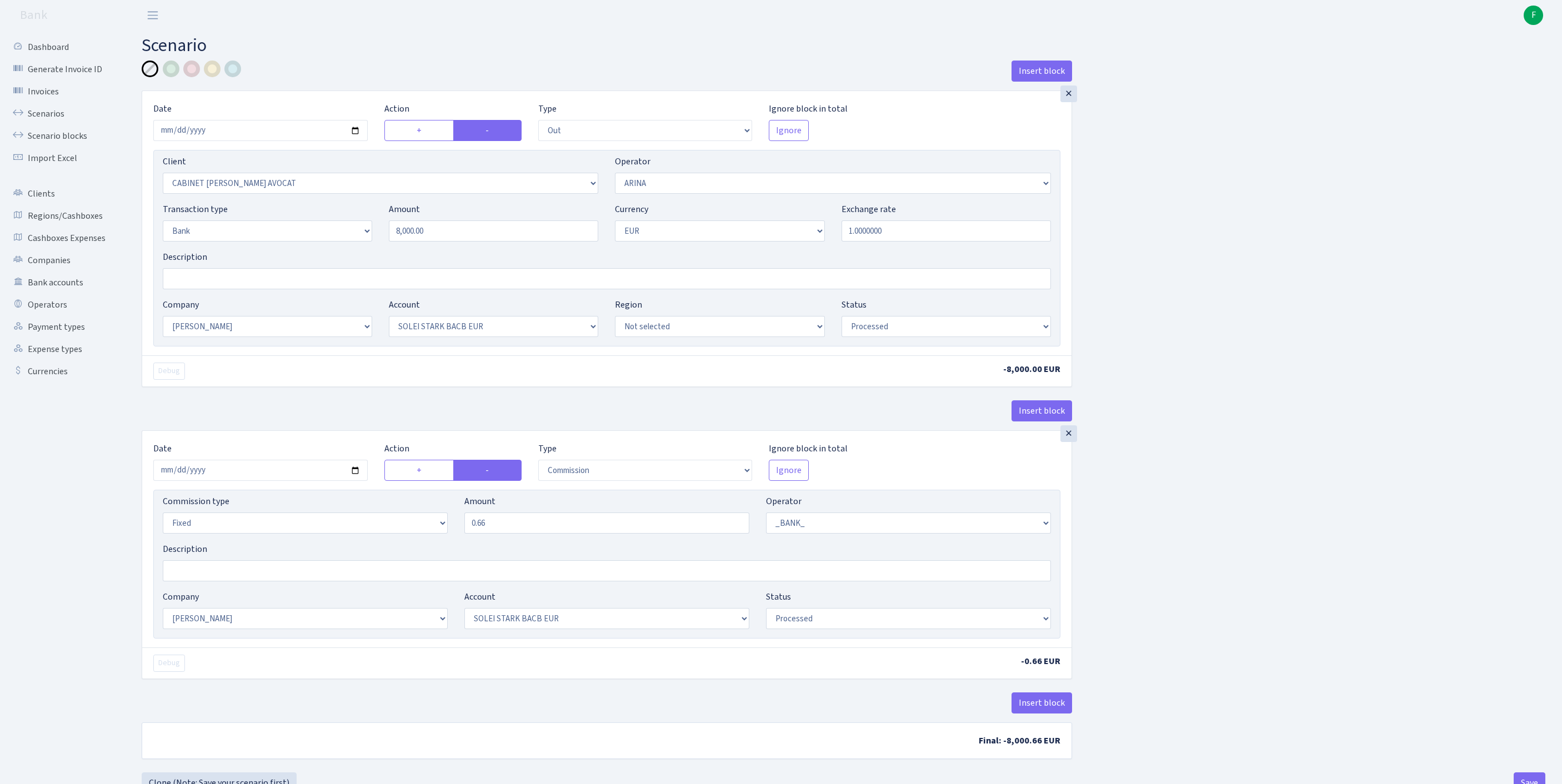
select select "1"
select select "2"
select select "4"
select select "processed"
click at [44, 122] on link "Scenarios" at bounding box center [61, 114] width 111 height 22
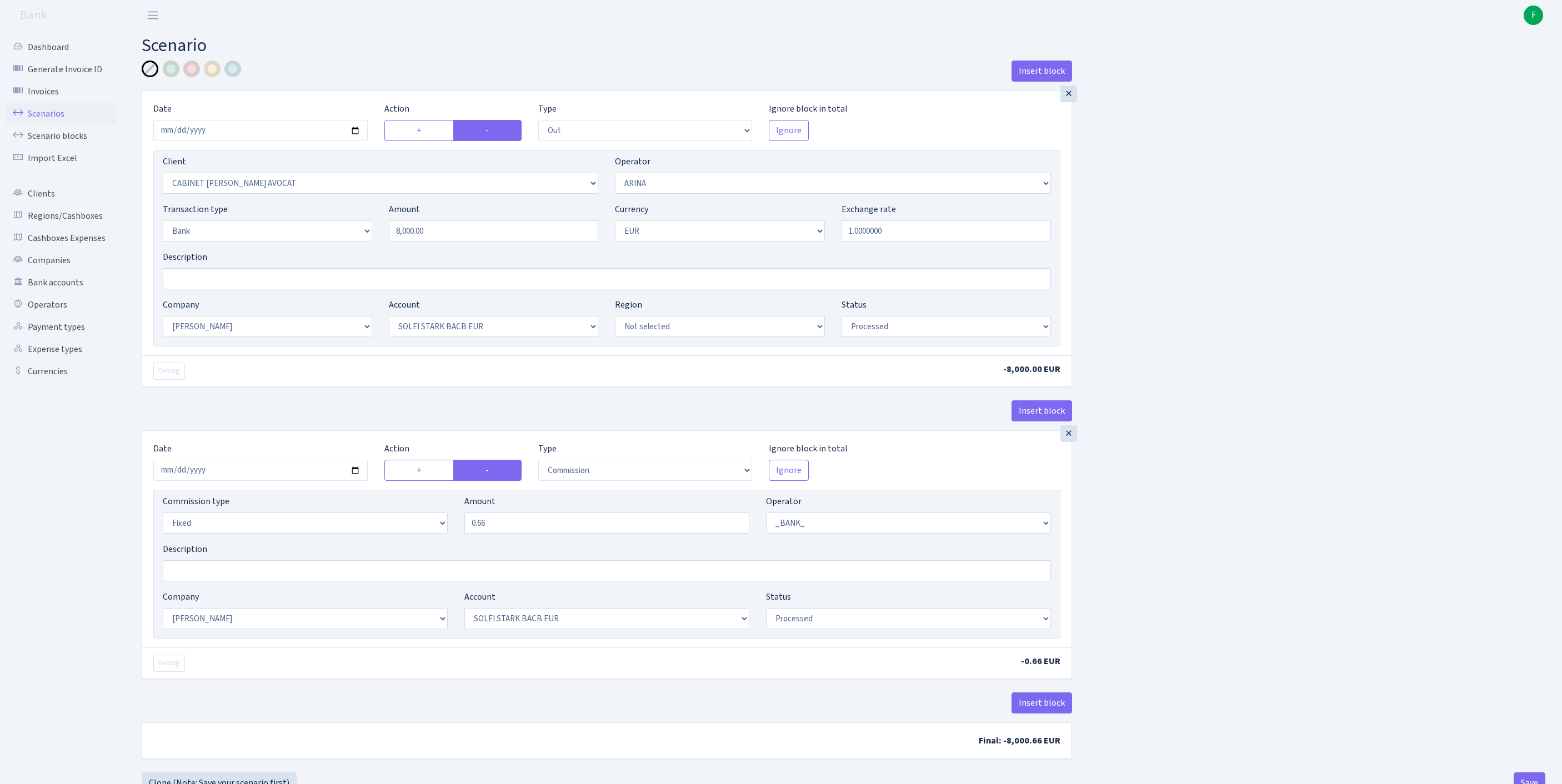
click at [50, 118] on link "Scenarios" at bounding box center [61, 114] width 111 height 22
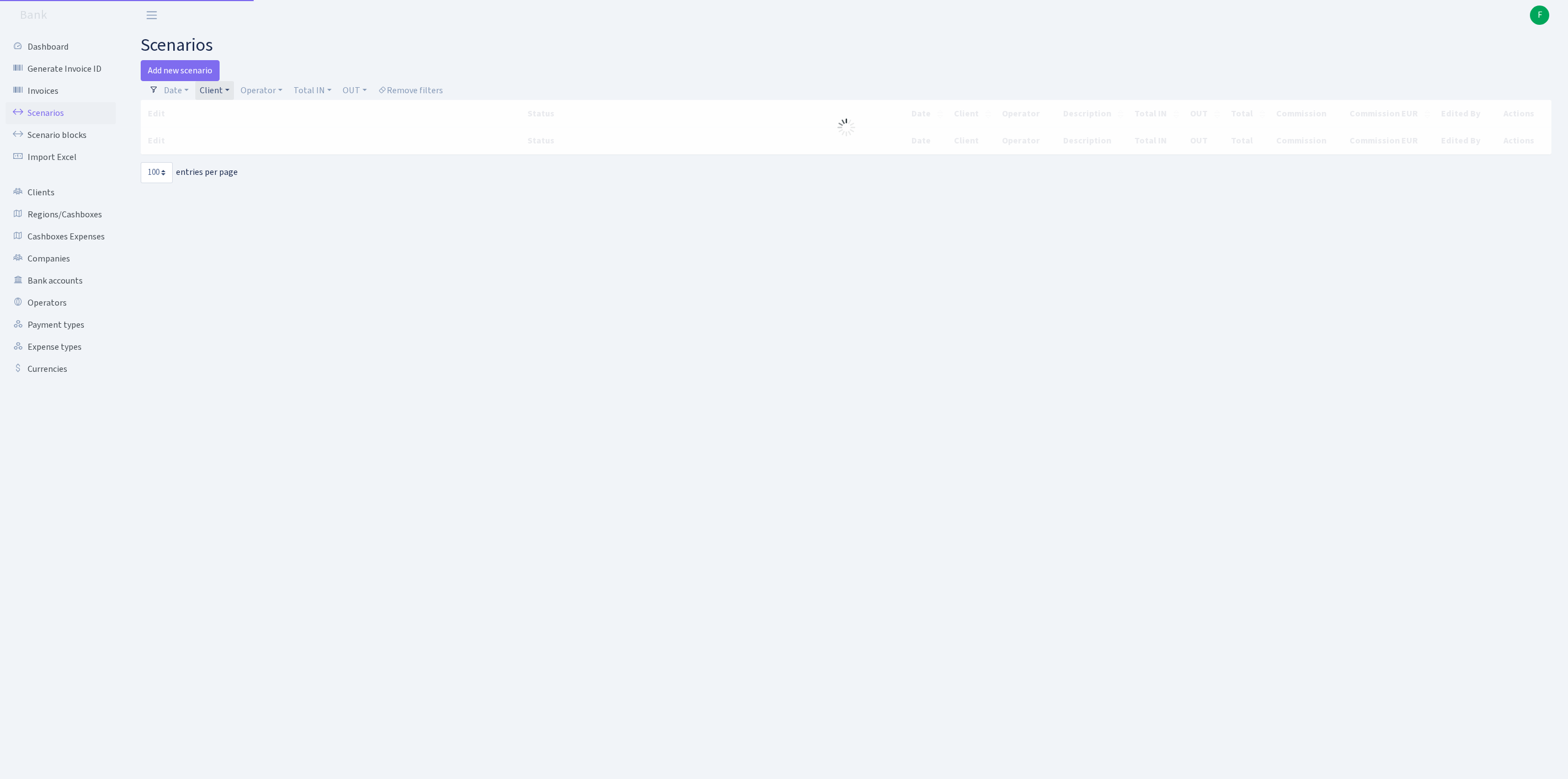
select select "100"
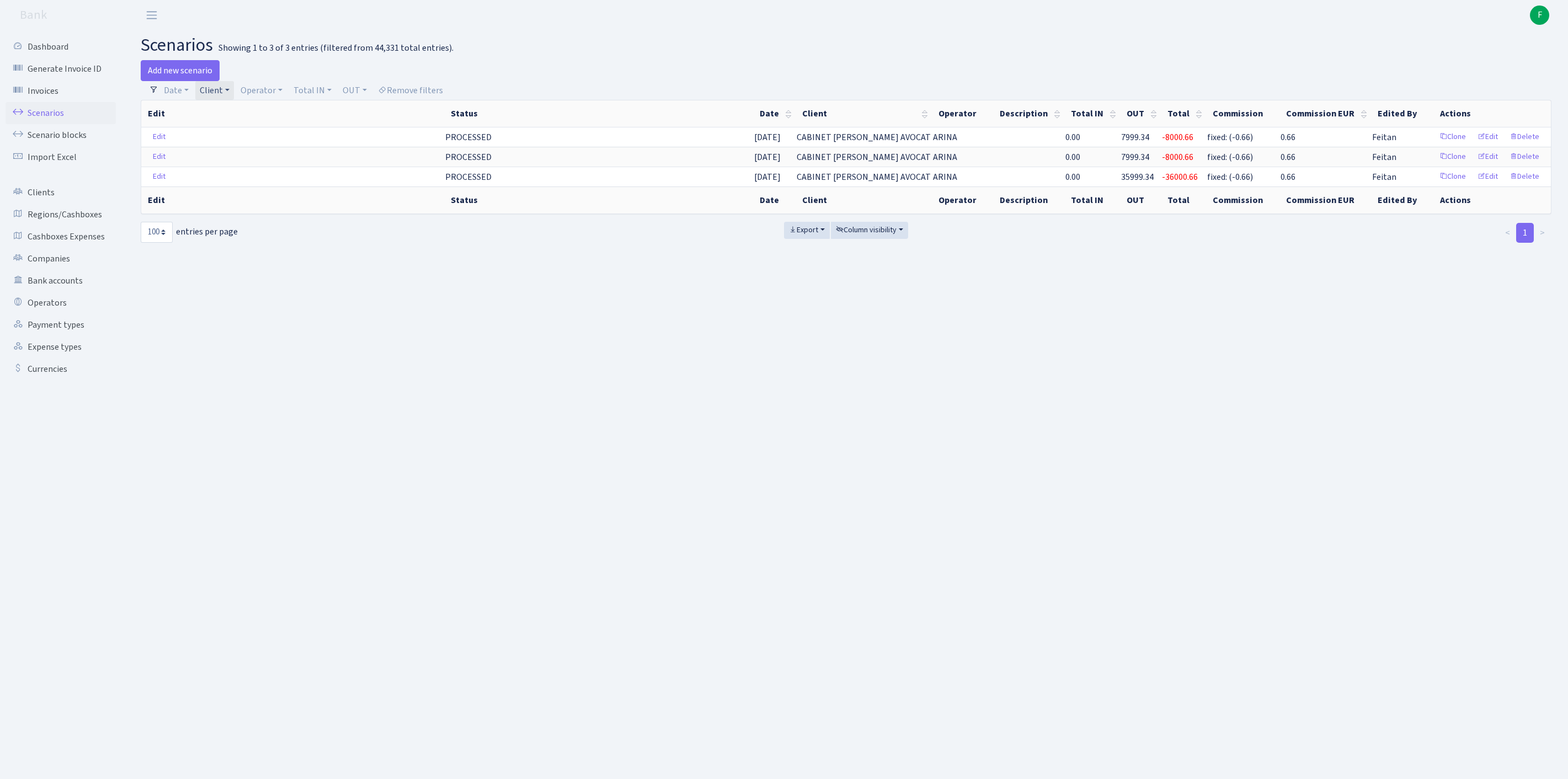
click at [234, 93] on link "Client" at bounding box center [215, 90] width 39 height 19
click at [242, 134] on input "search" at bounding box center [260, 130] width 123 height 17
type input "T"
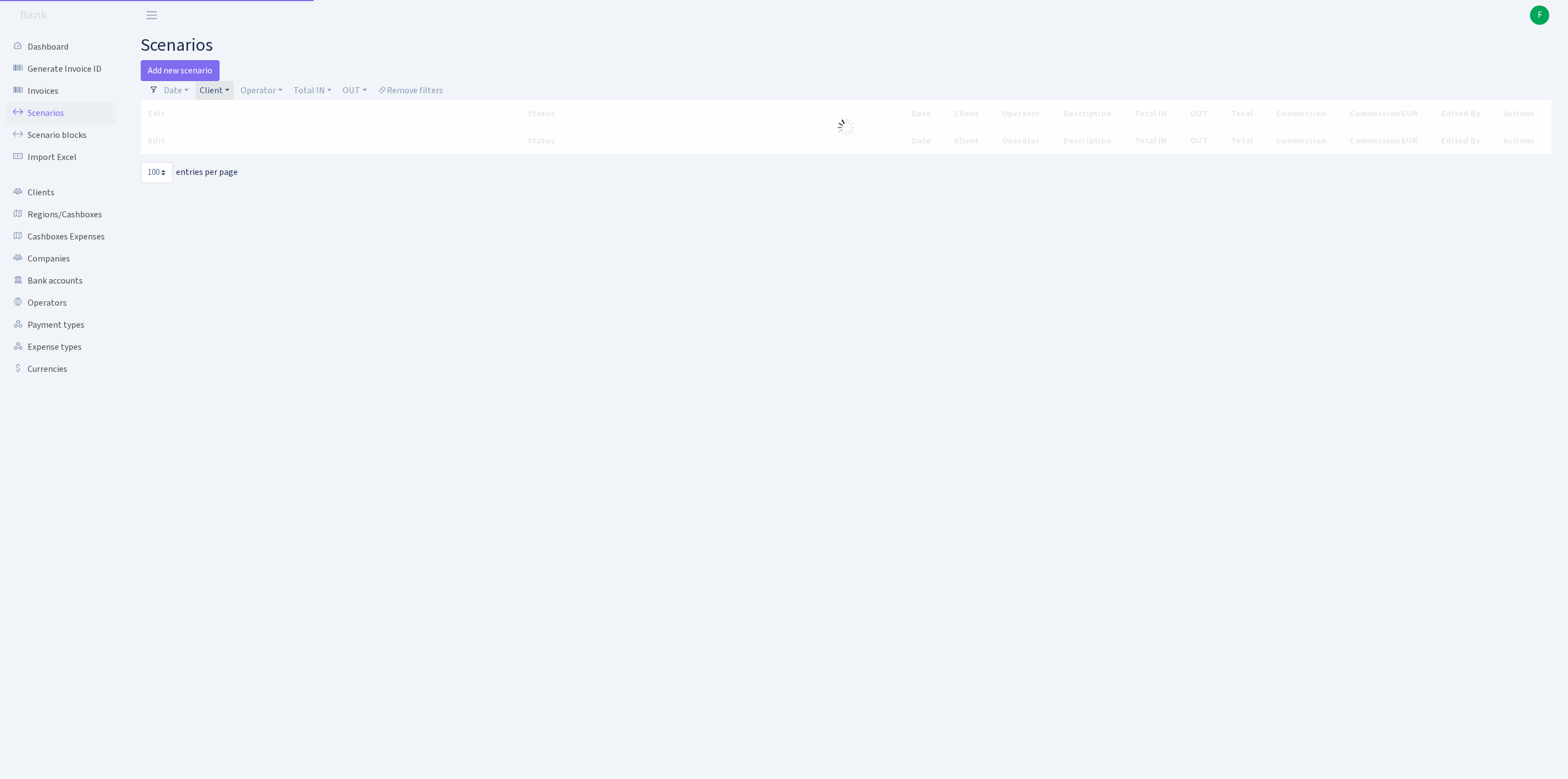
select select "100"
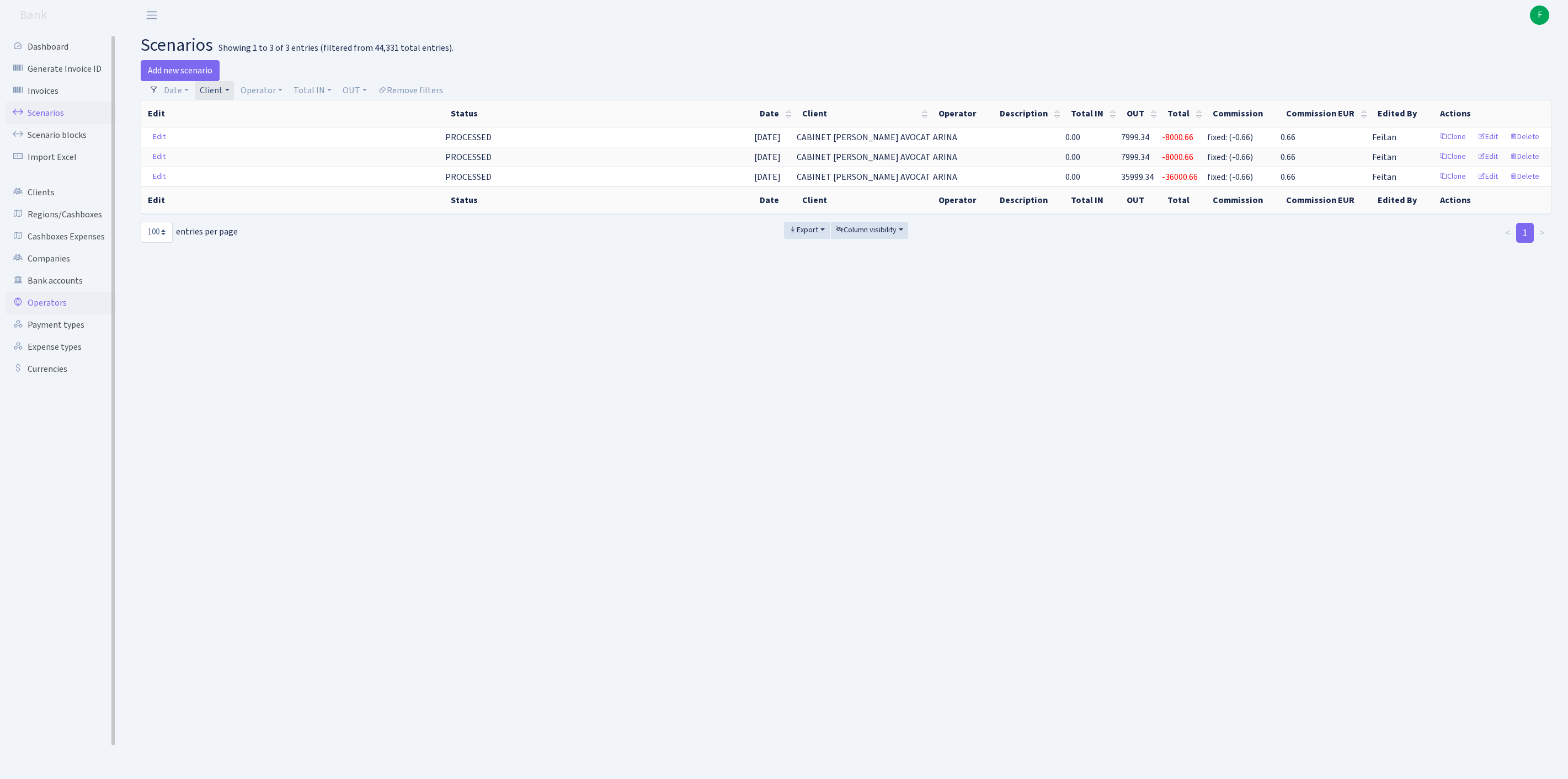
click at [54, 314] on link "Operators" at bounding box center [61, 302] width 110 height 22
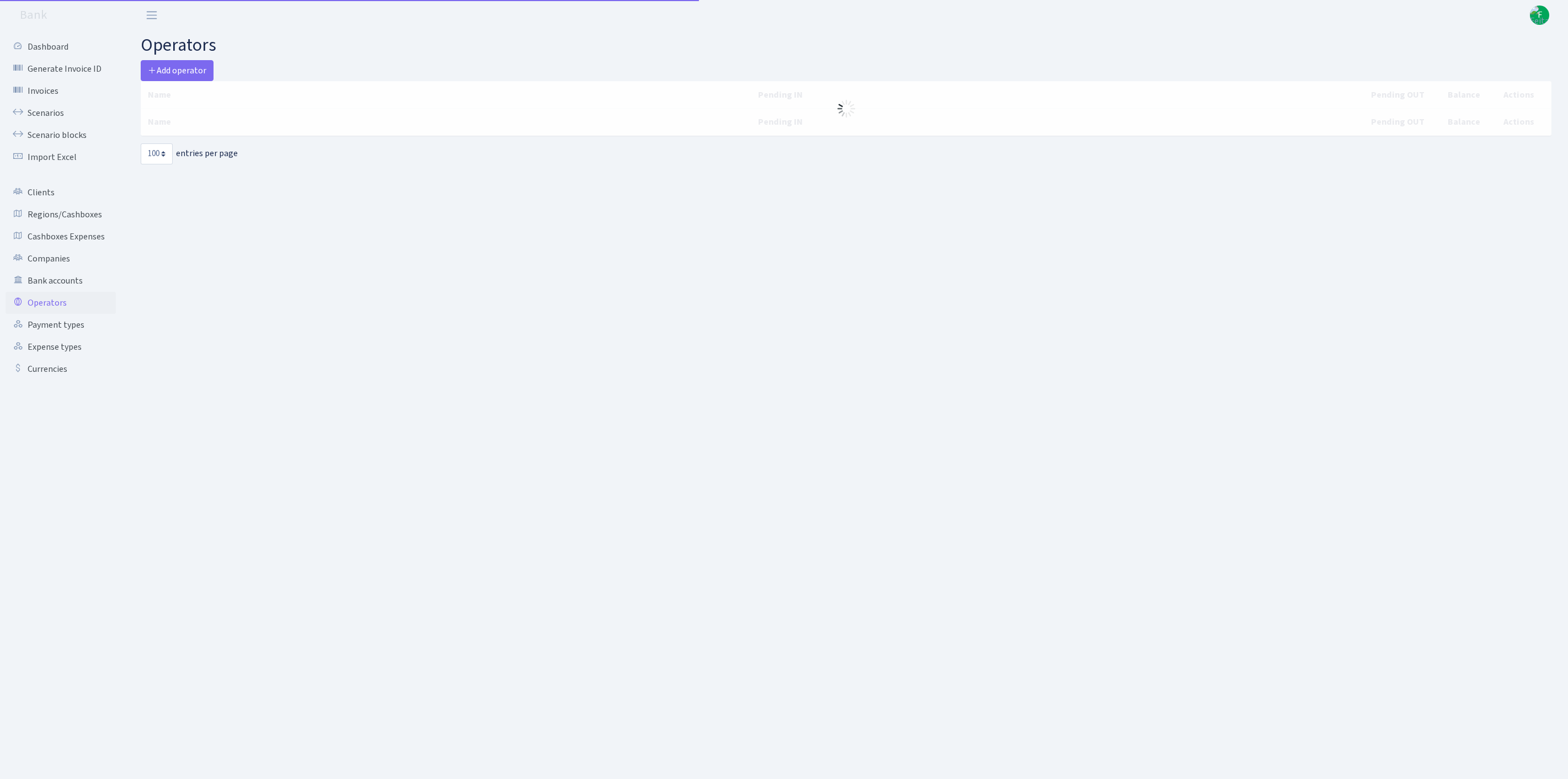
select select "100"
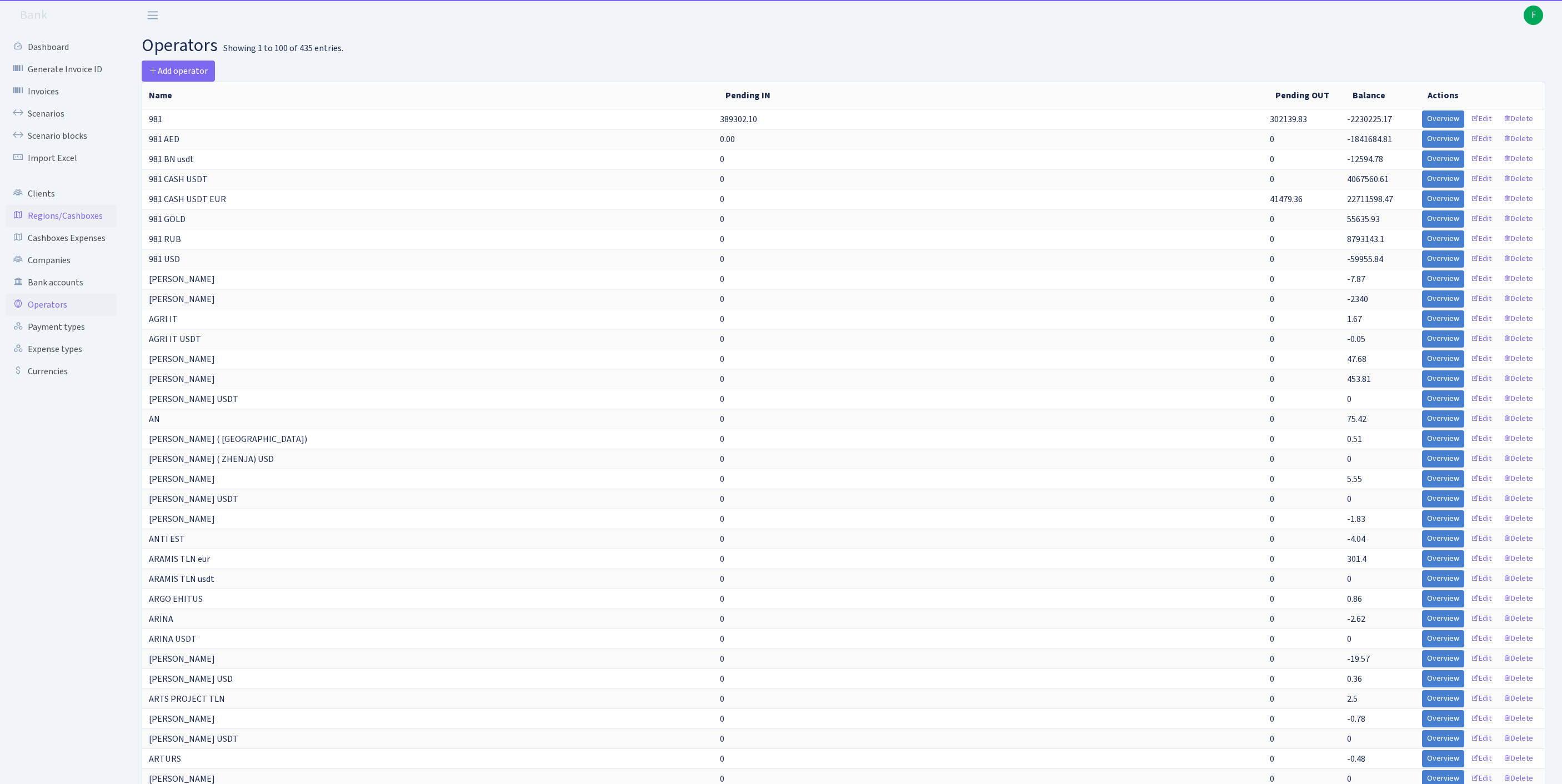
click at [72, 227] on link "Regions/Cashboxes" at bounding box center [61, 216] width 111 height 22
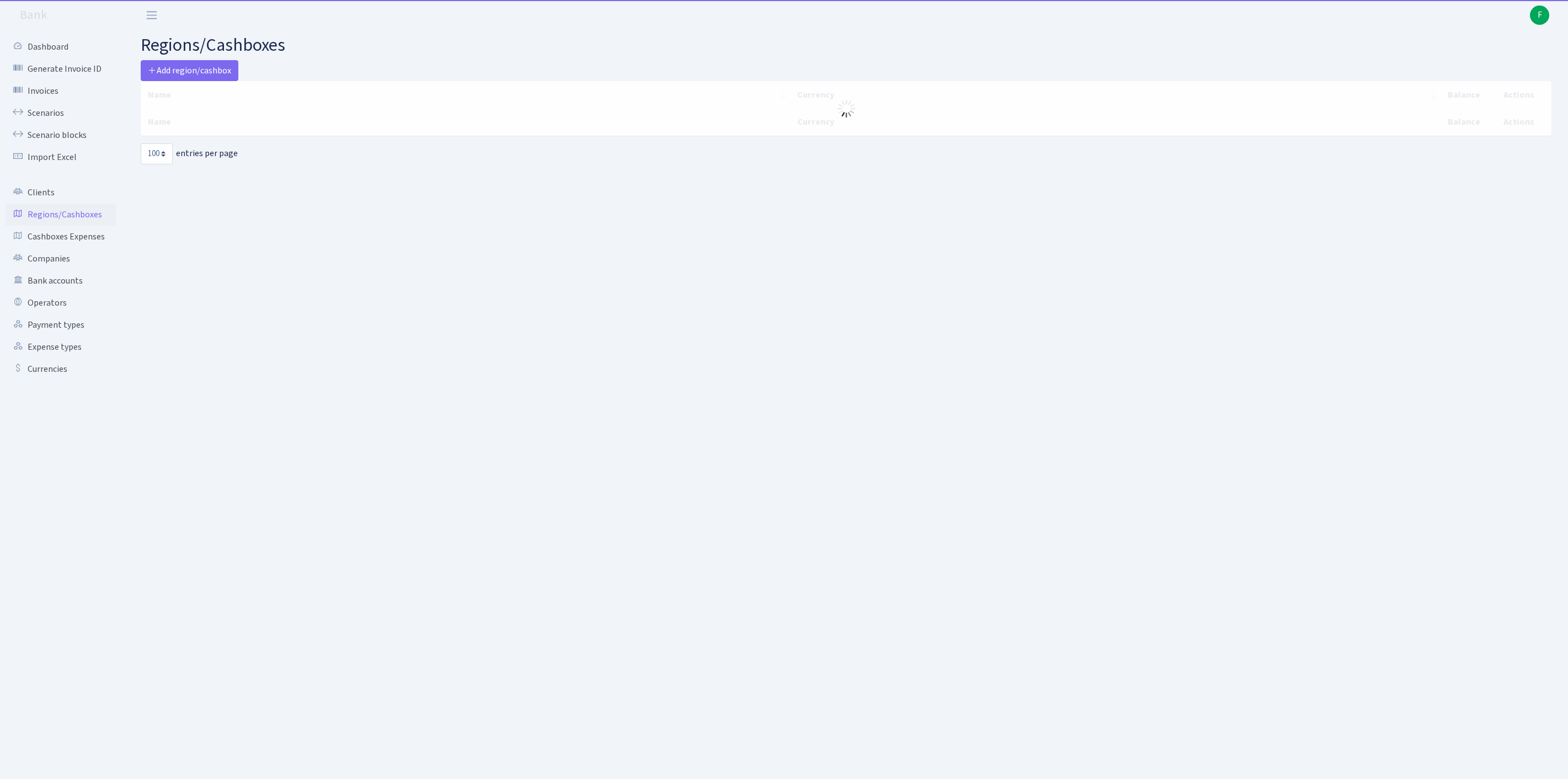
select select "100"
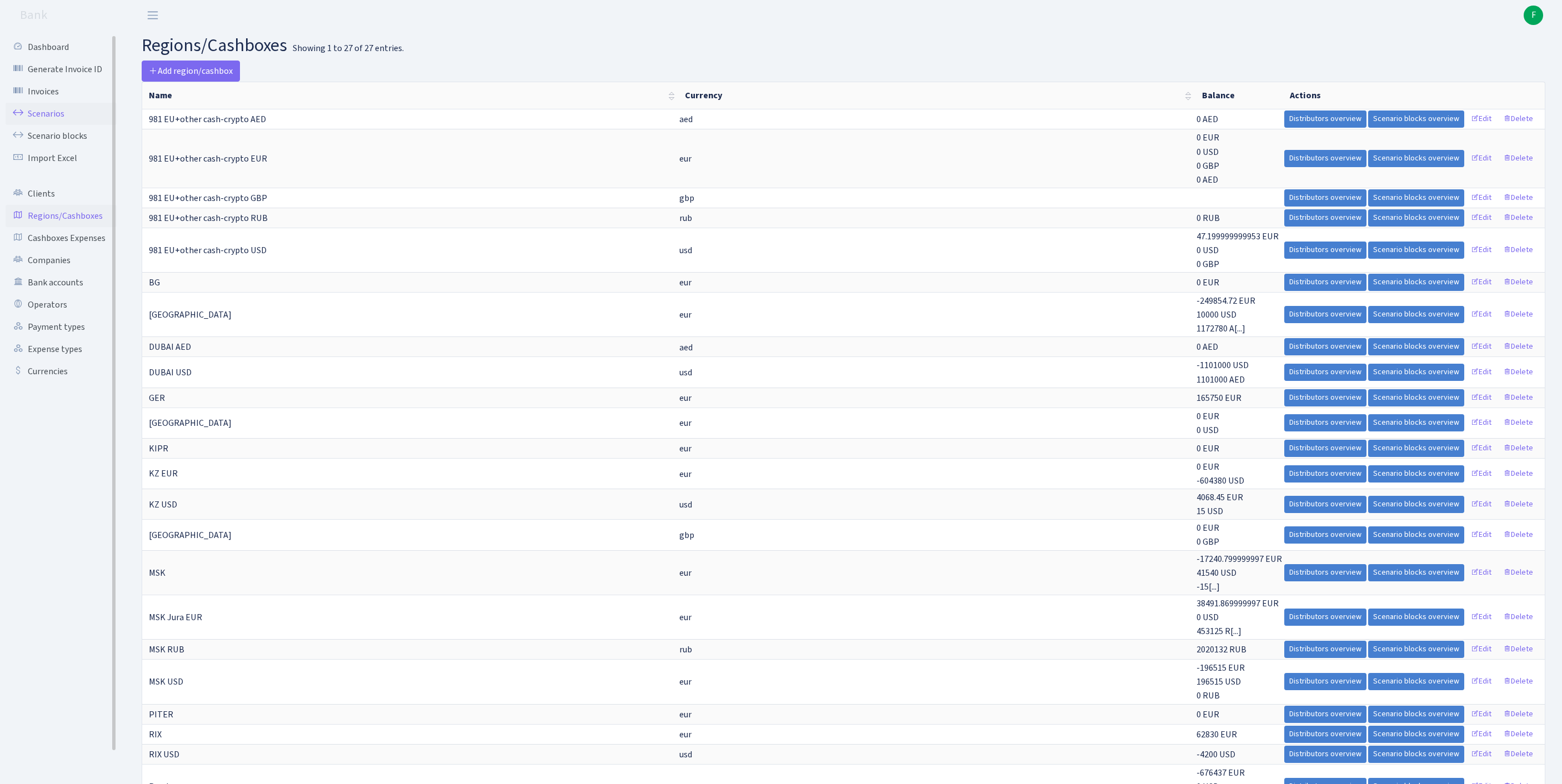
click at [50, 119] on link "Scenarios" at bounding box center [61, 114] width 111 height 22
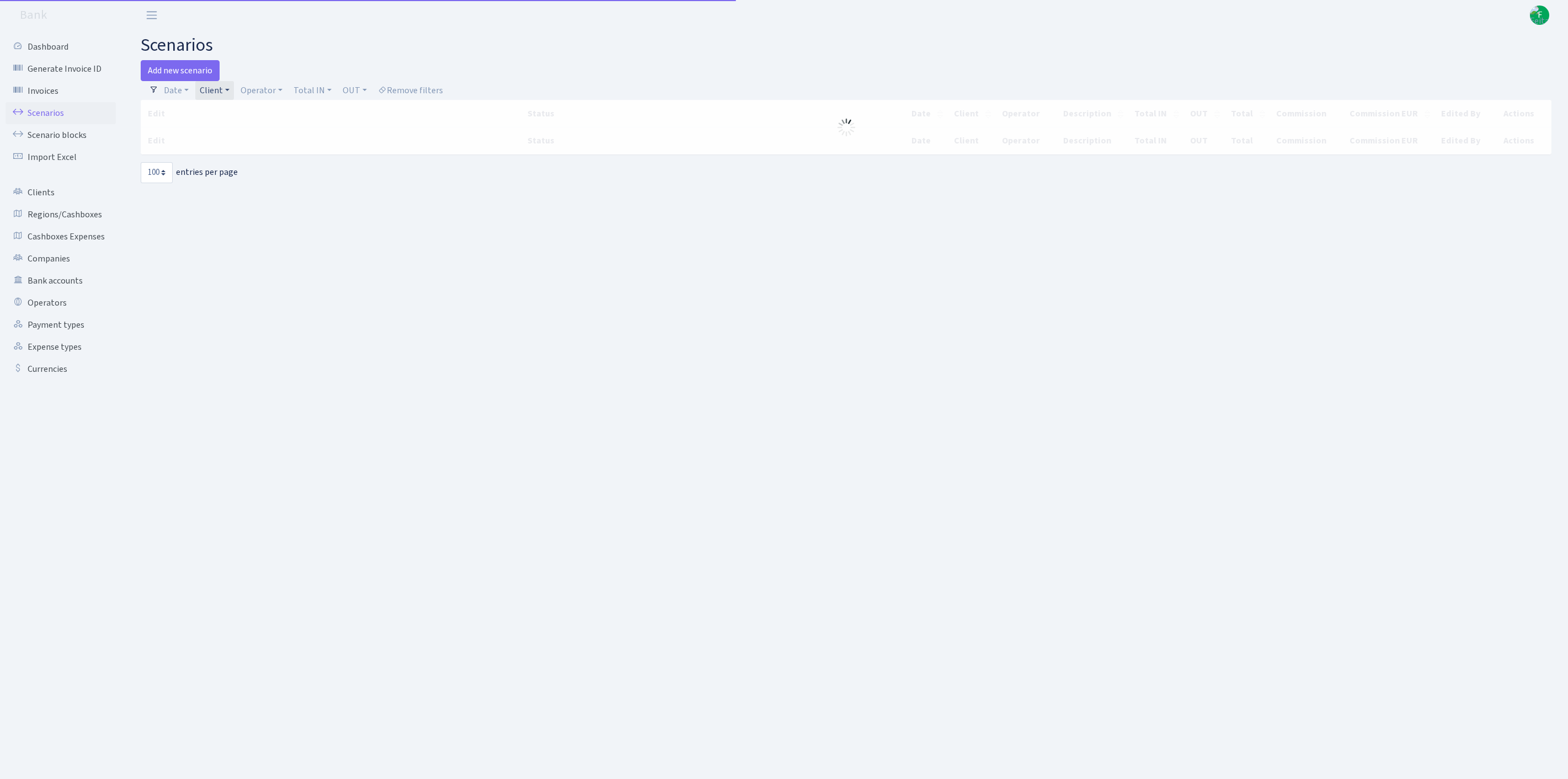
select select "100"
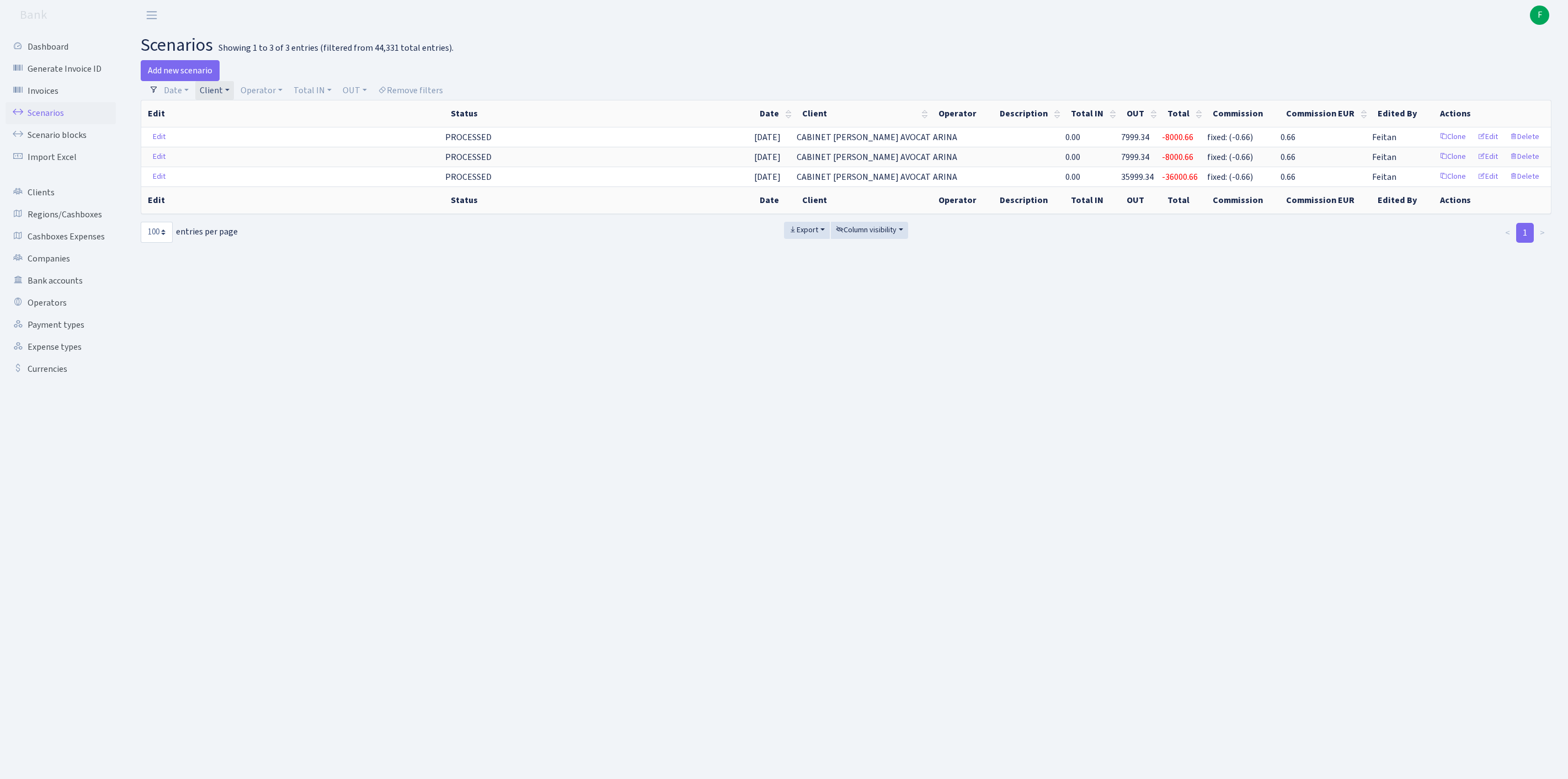
click at [227, 93] on link "Client" at bounding box center [215, 90] width 39 height 19
click at [234, 138] on input "search" at bounding box center [260, 130] width 123 height 17
type input "PLUELE"
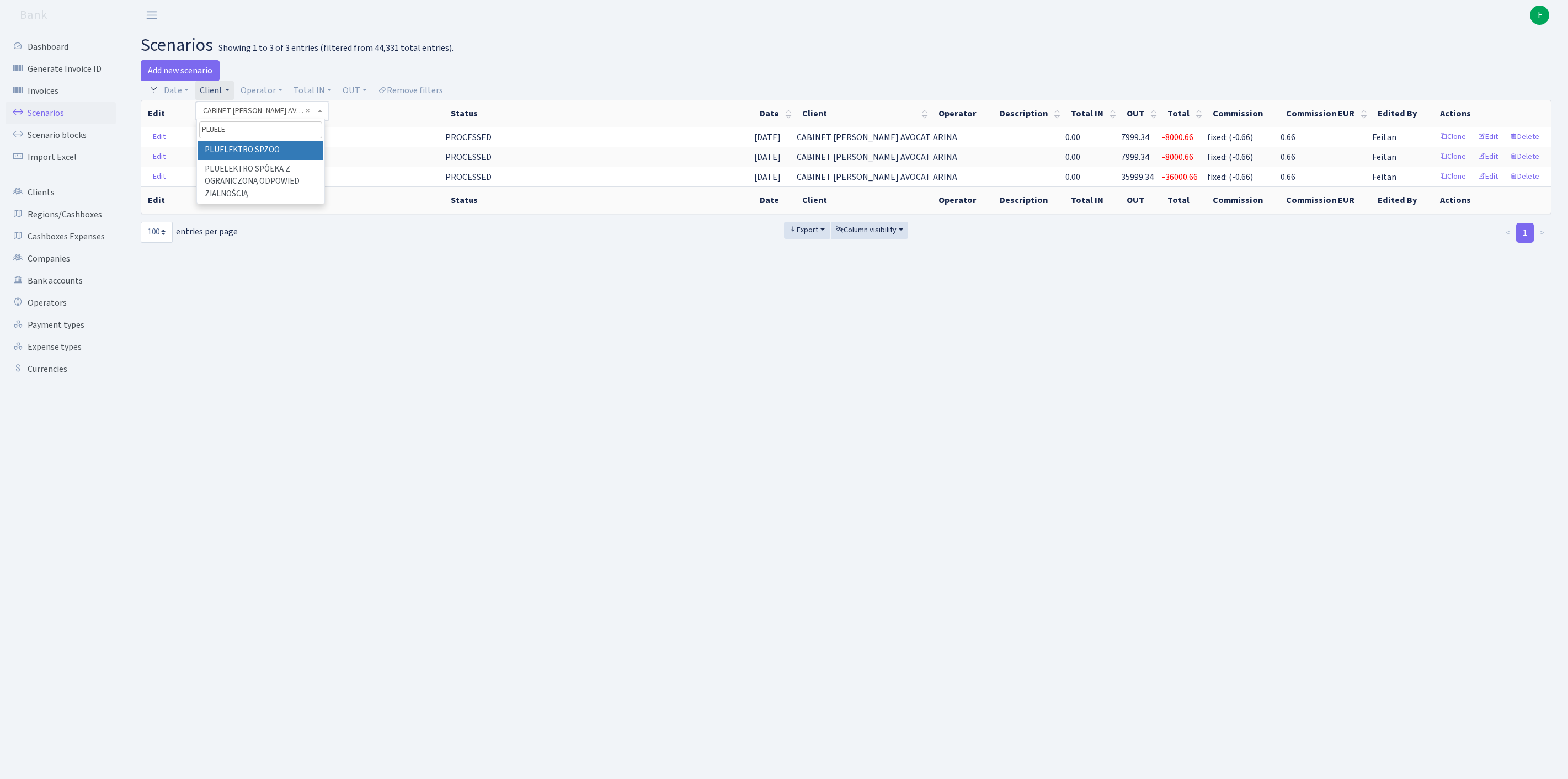
click at [275, 160] on li "PLUELEKTRO SPZOO" at bounding box center [260, 150] width 126 height 19
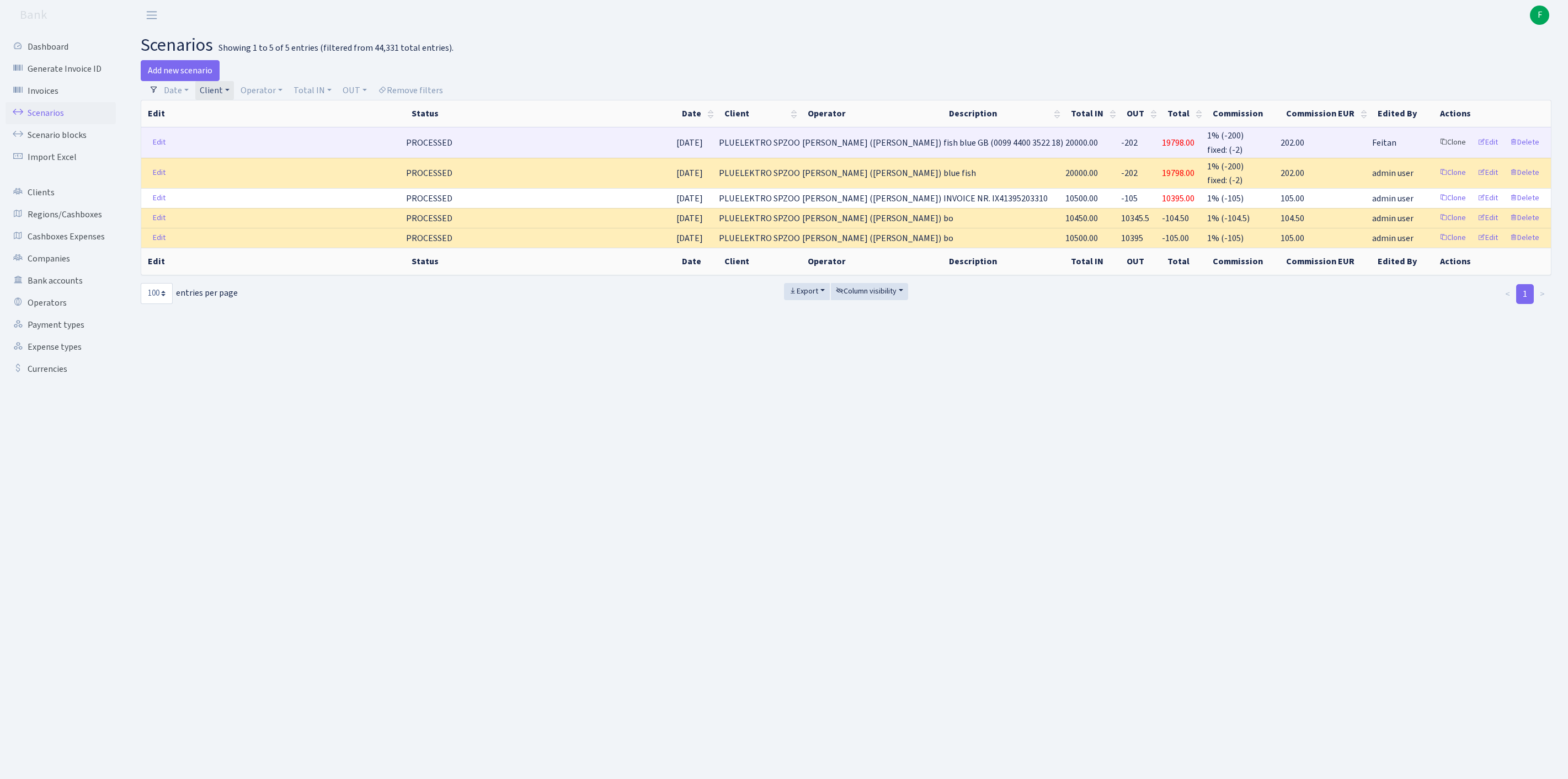
click at [1436, 151] on link "Clone" at bounding box center [1453, 142] width 36 height 17
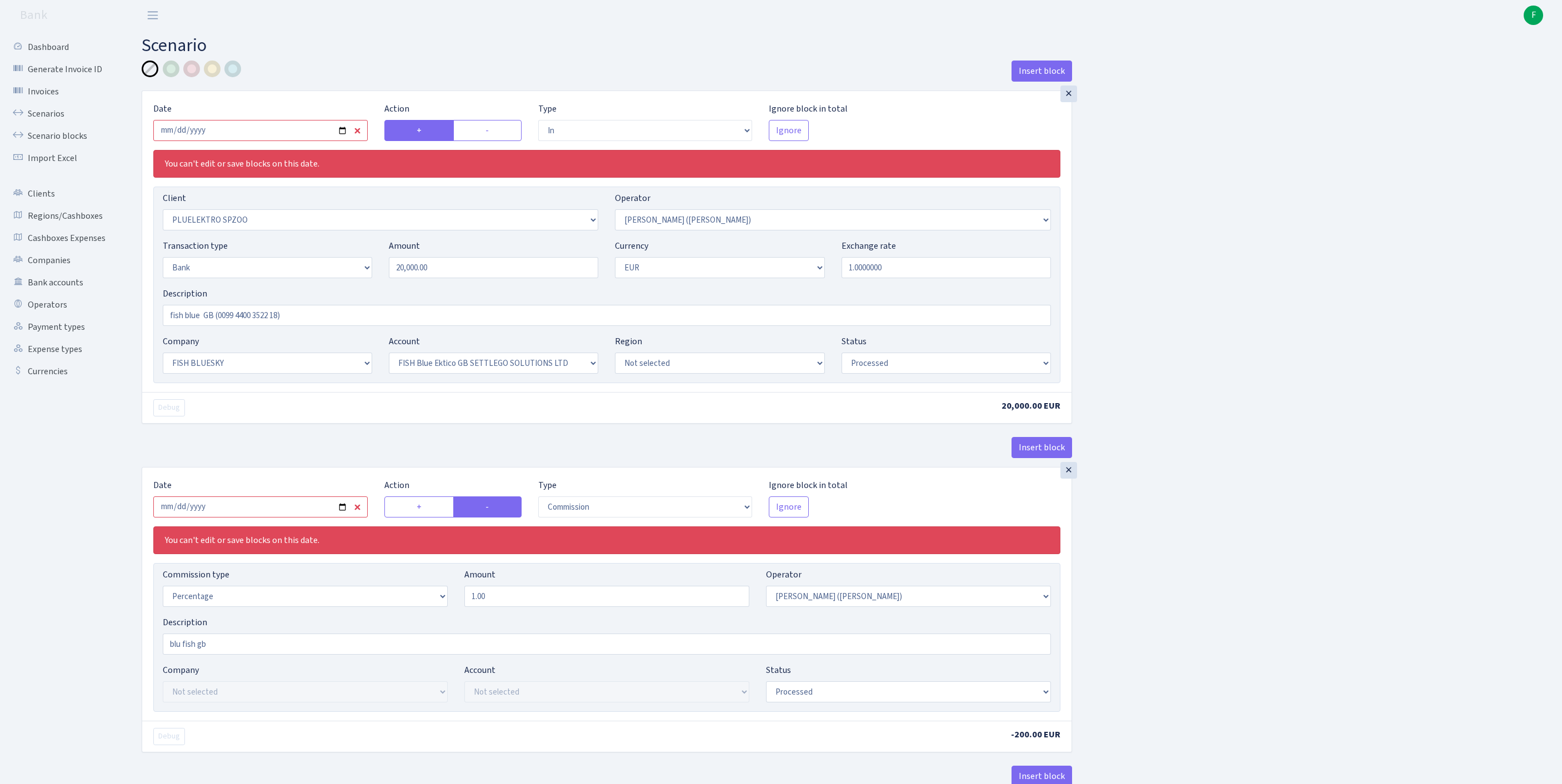
select select "in"
select select "2659"
select select "395"
select select "2"
select select "1"
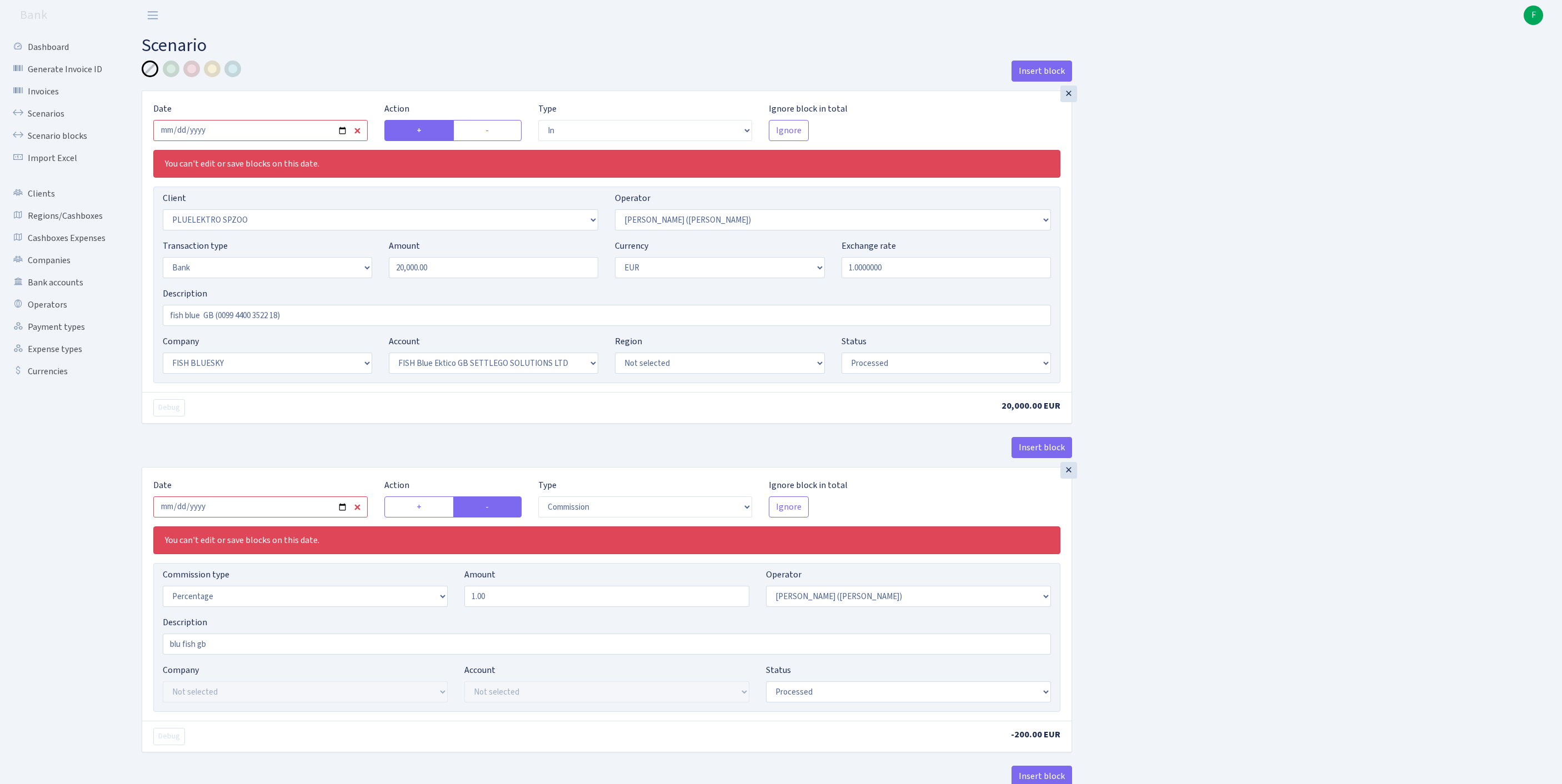
select select "23"
select select "67"
select select "processed"
select select "commission"
select select "395"
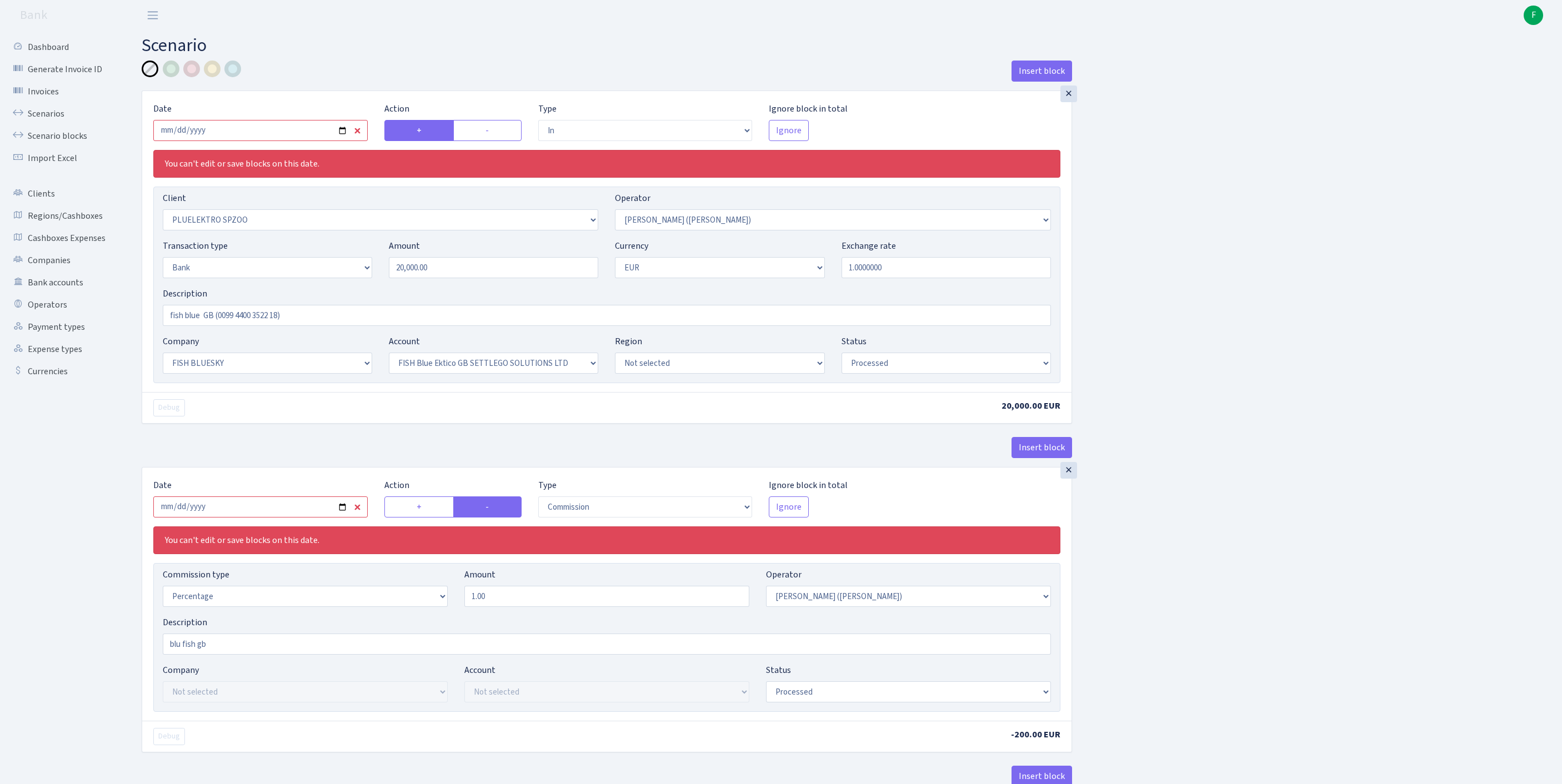
select select "processed"
select select "commission"
select select "fixed"
select select "1"
select select "23"
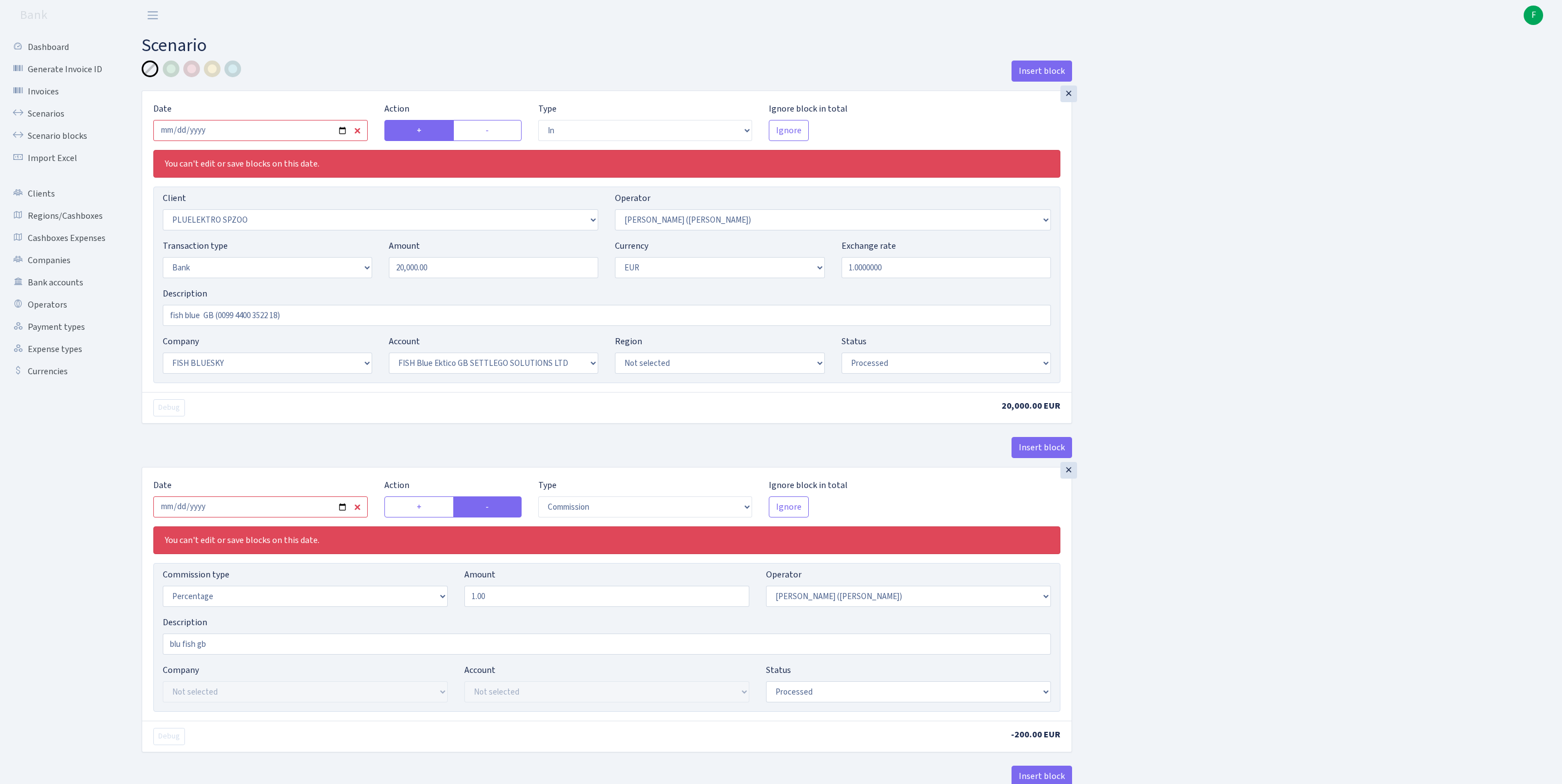
select select "67"
select select "processed"
click at [287, 132] on input "[DATE]" at bounding box center [260, 130] width 215 height 21
type input "[DATE]"
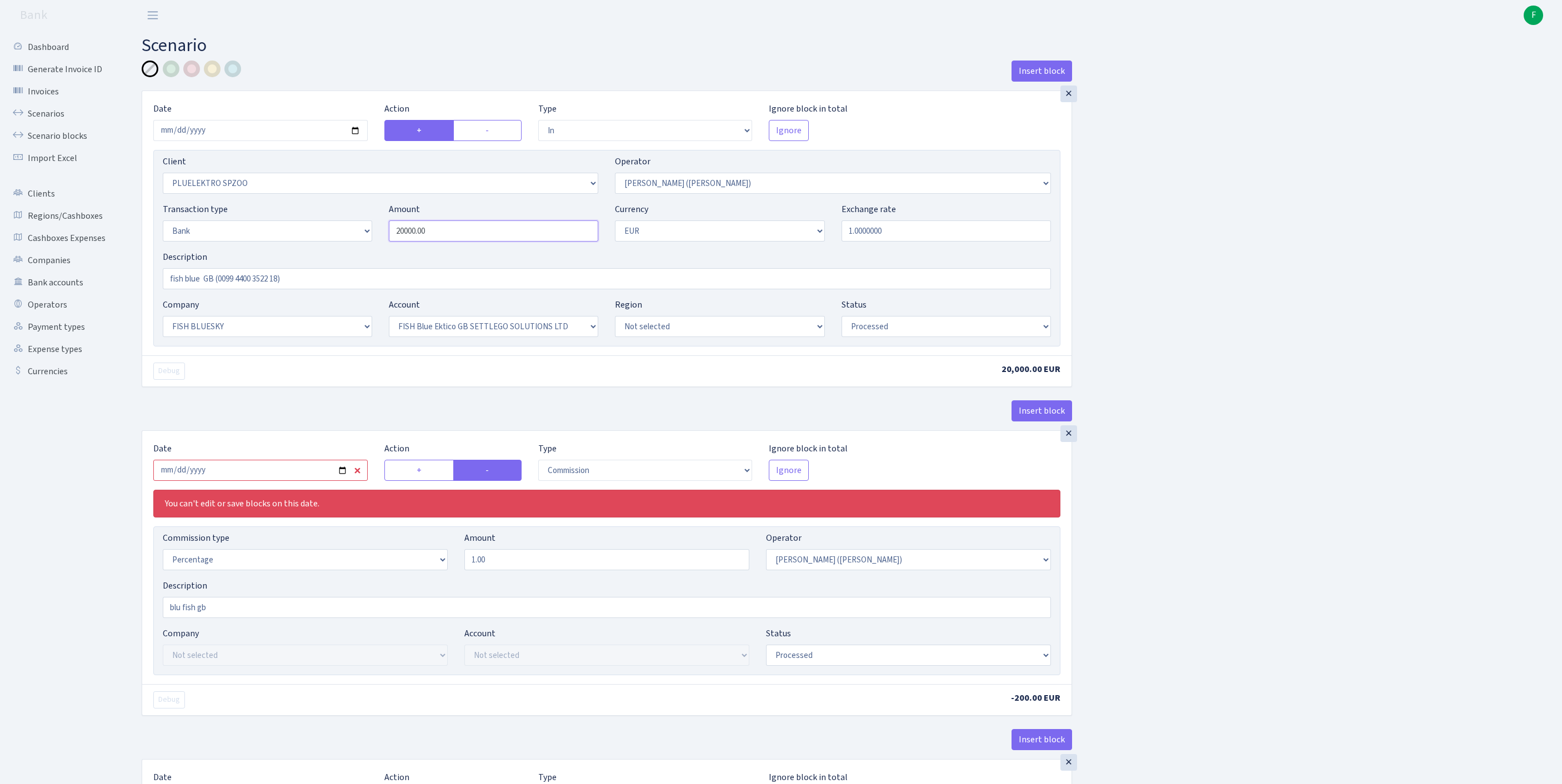
drag, startPoint x: 459, startPoint y: 252, endPoint x: 351, endPoint y: 245, distance: 108.2
click at [351, 245] on div "Transaction type Not selected 981 ELF FISH crypto [PERSON_NAME] MM-BALTIC eur U…" at bounding box center [606, 226] width 905 height 47
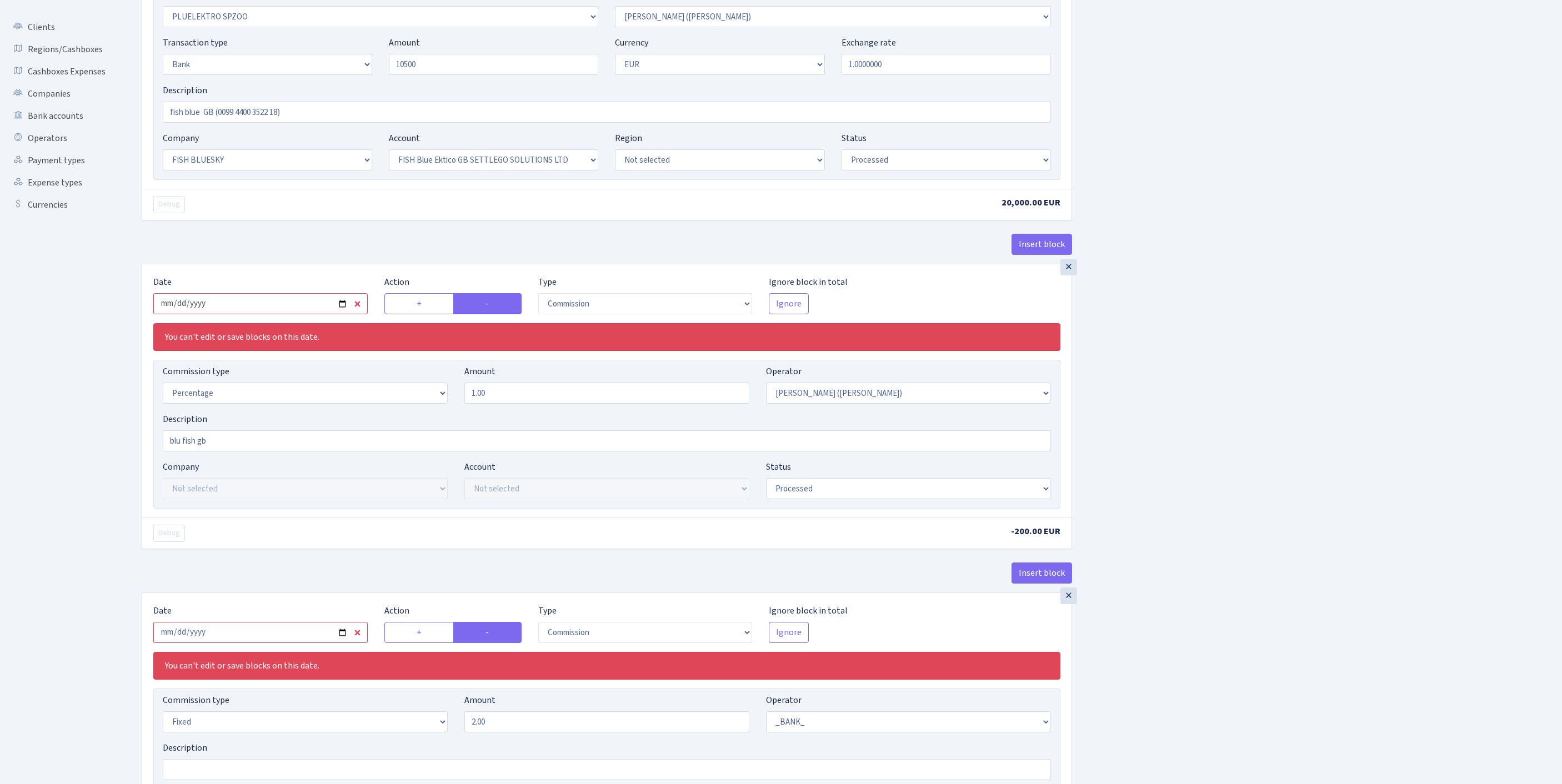
type input "10,500.00"
click at [257, 314] on input "[DATE]" at bounding box center [260, 303] width 215 height 21
type input "[DATE]"
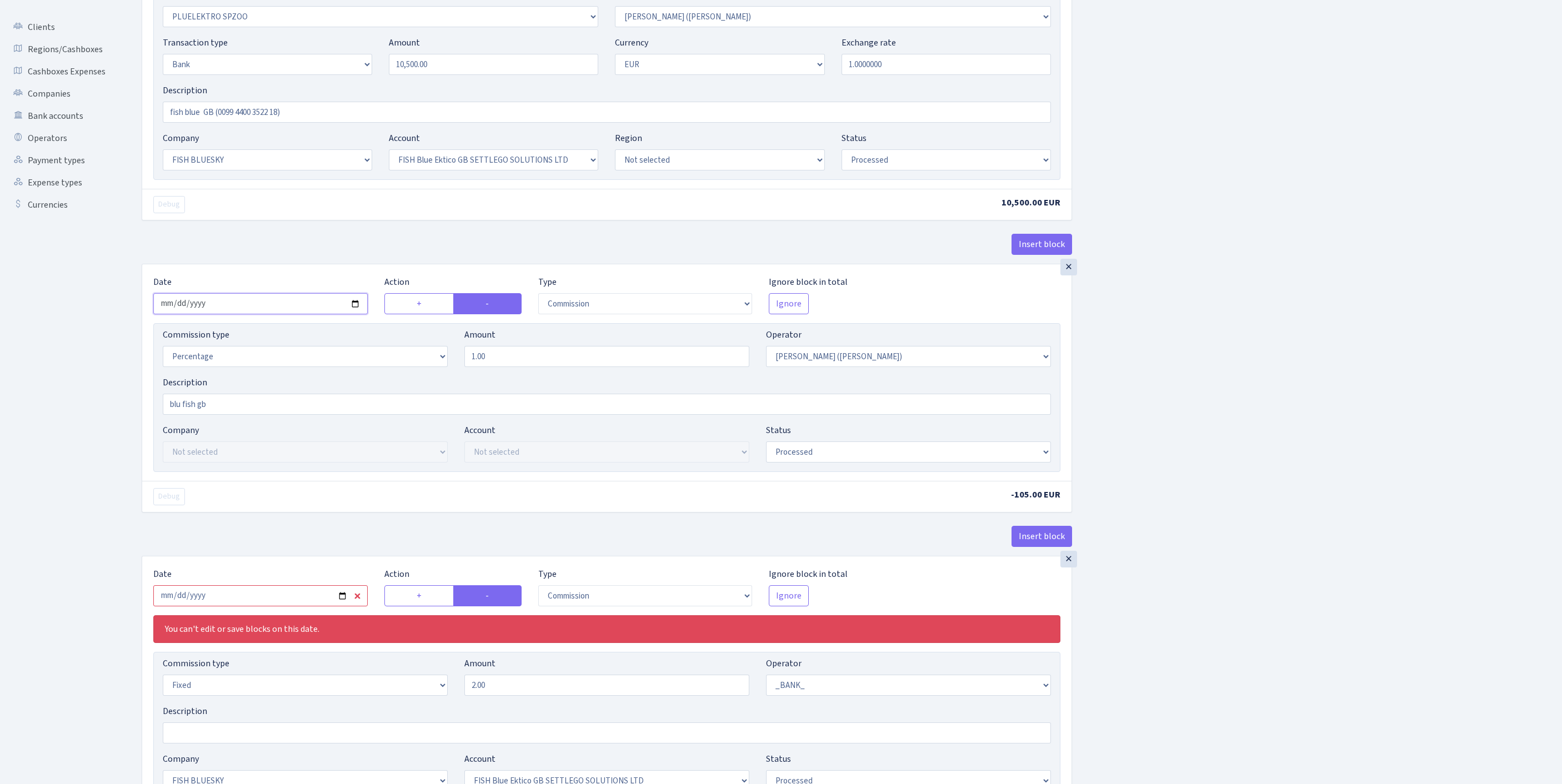
scroll to position [345, 0]
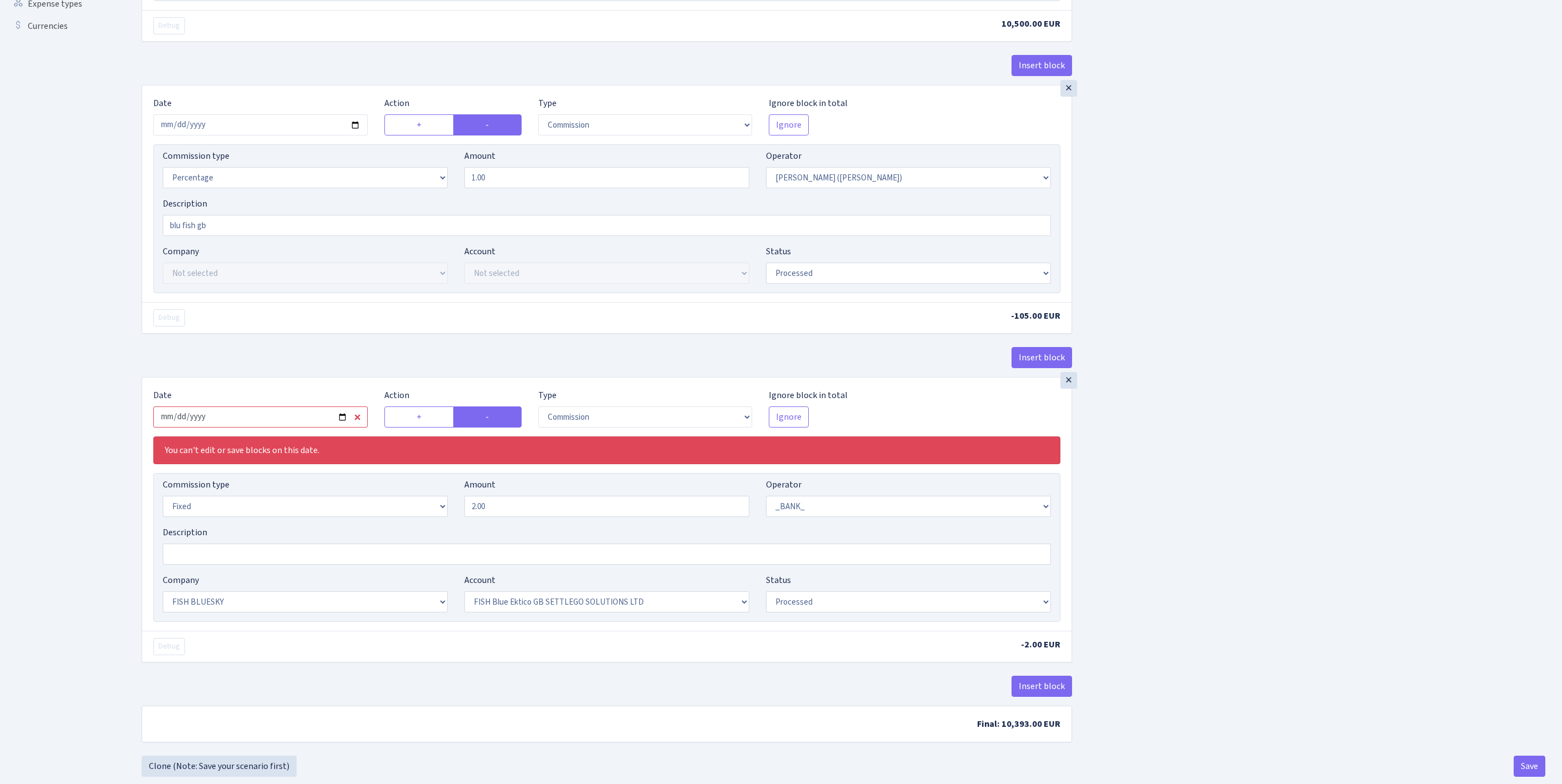
click at [293, 427] on input "2025-07-23" at bounding box center [260, 416] width 215 height 21
type input "[DATE]"
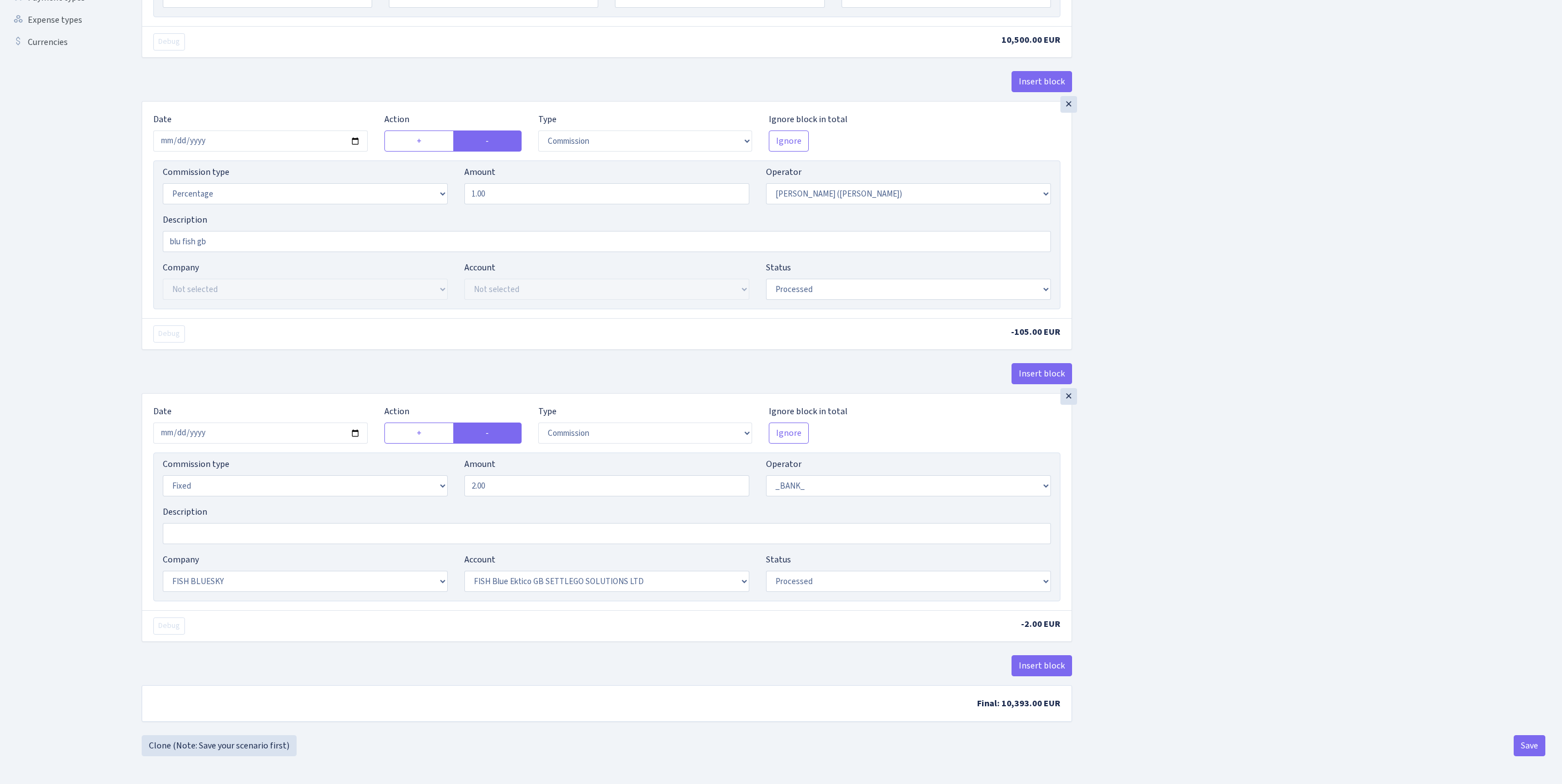
click at [1513, 584] on div "Insert block × Date 2025-09-22 Action + - Type --- In Out Commission Field requ…" at bounding box center [843, 233] width 1420 height 1004
click at [1527, 745] on button "Save" at bounding box center [1529, 745] width 31 height 21
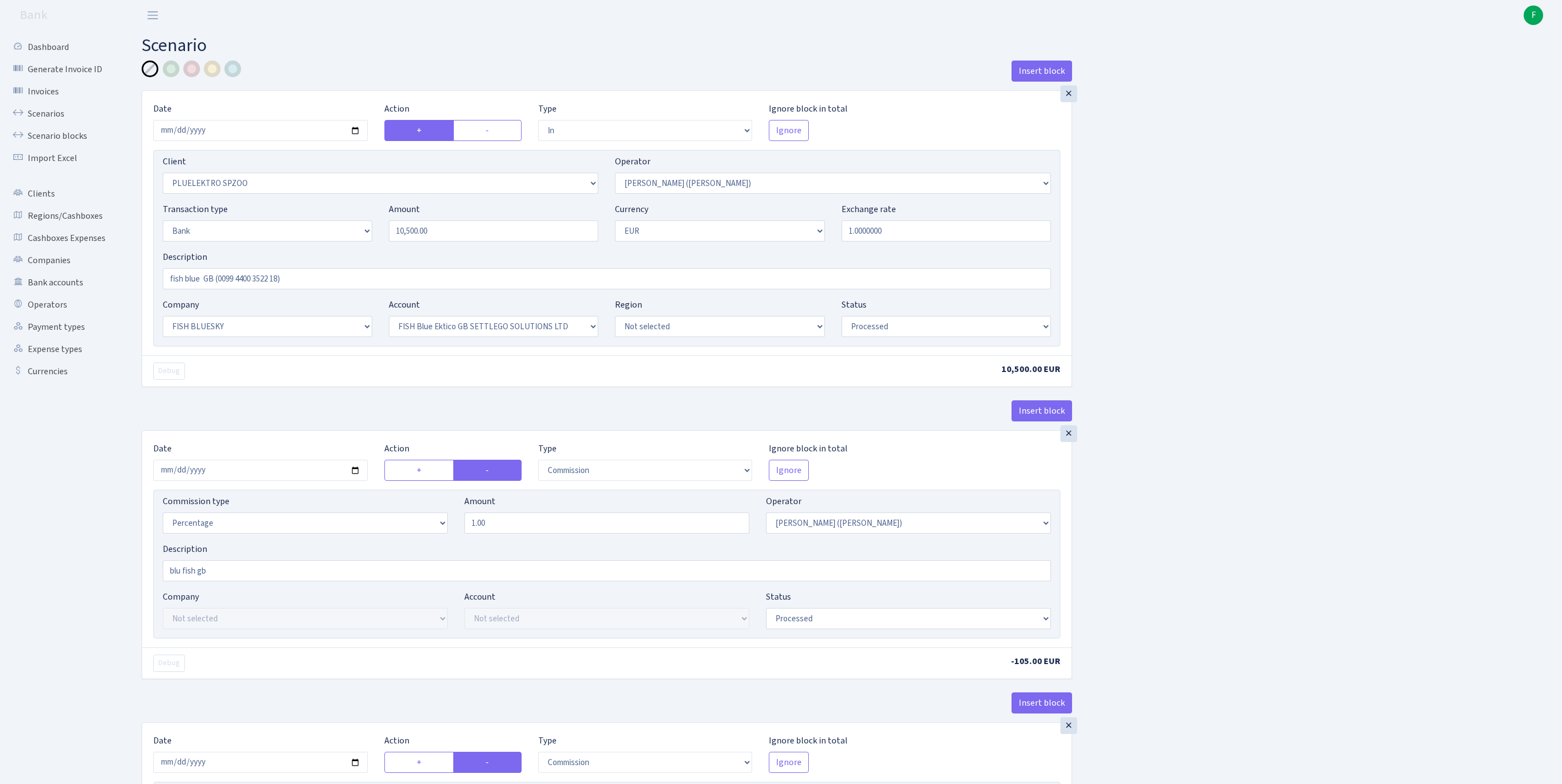
select select "in"
select select "2659"
select select "395"
select select "2"
select select "1"
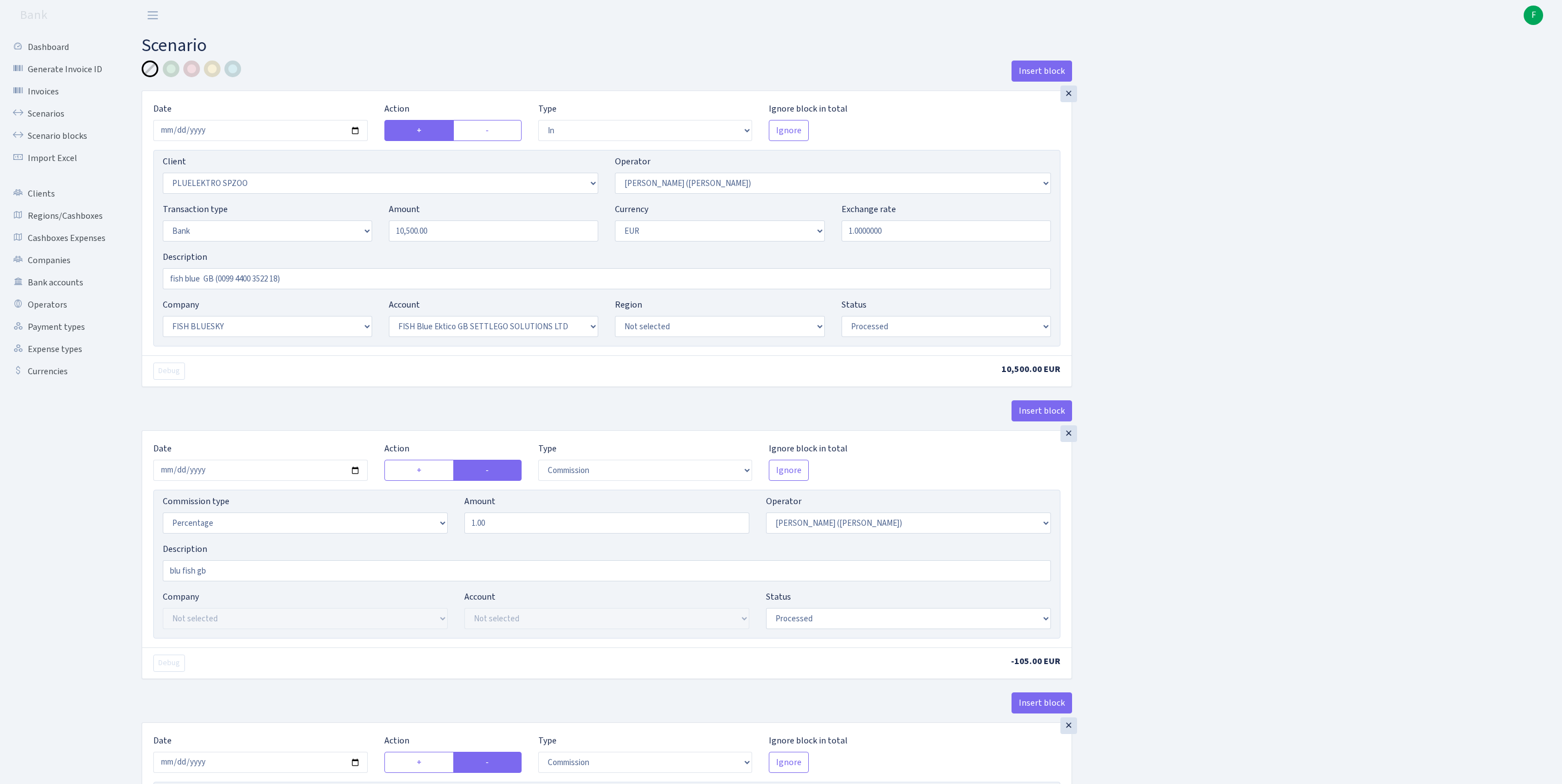
select select "23"
select select "67"
select select "processed"
select select "commission"
select select "395"
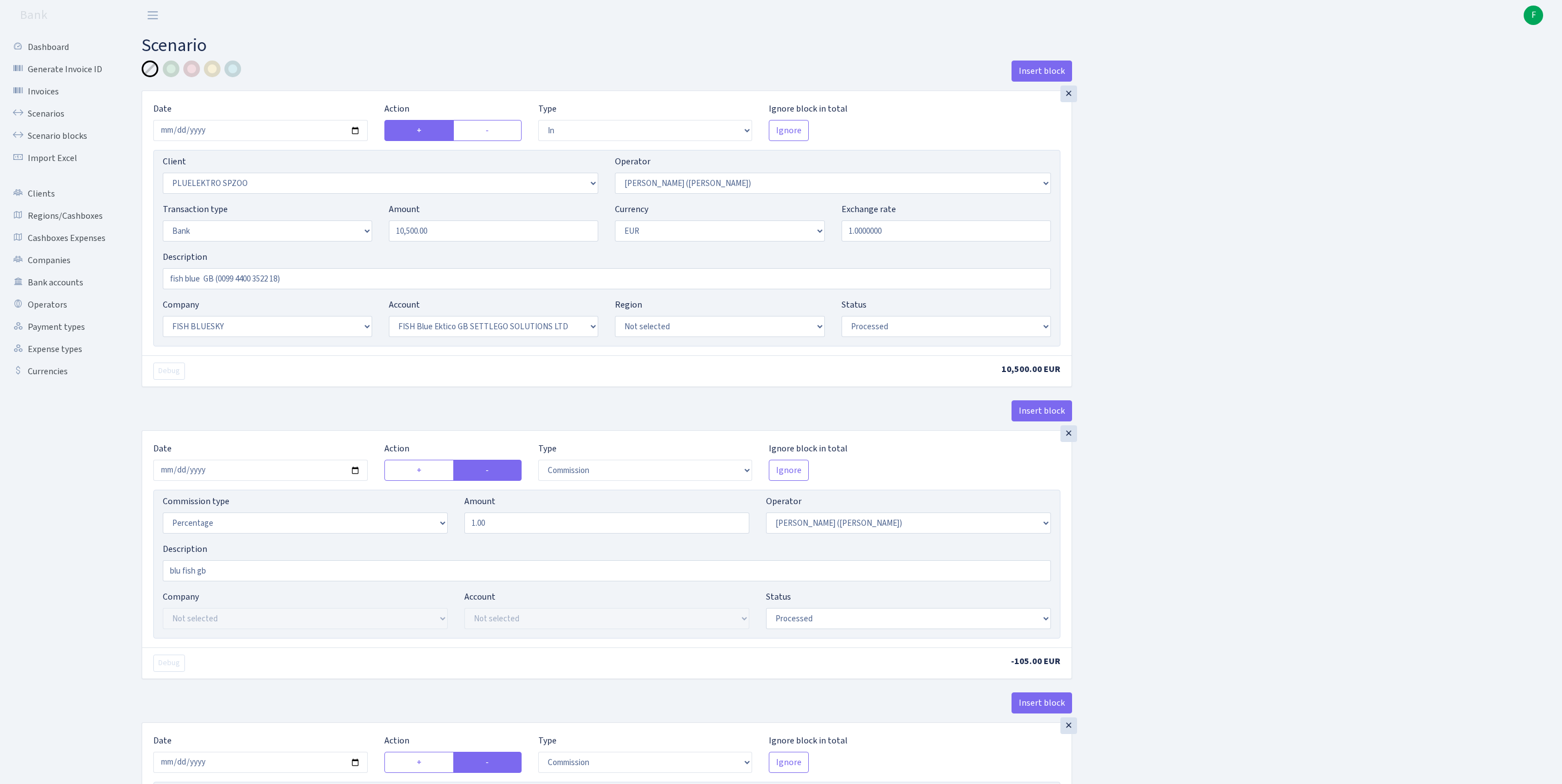
select select "processed"
select select "commission"
select select "fixed"
select select "1"
select select "23"
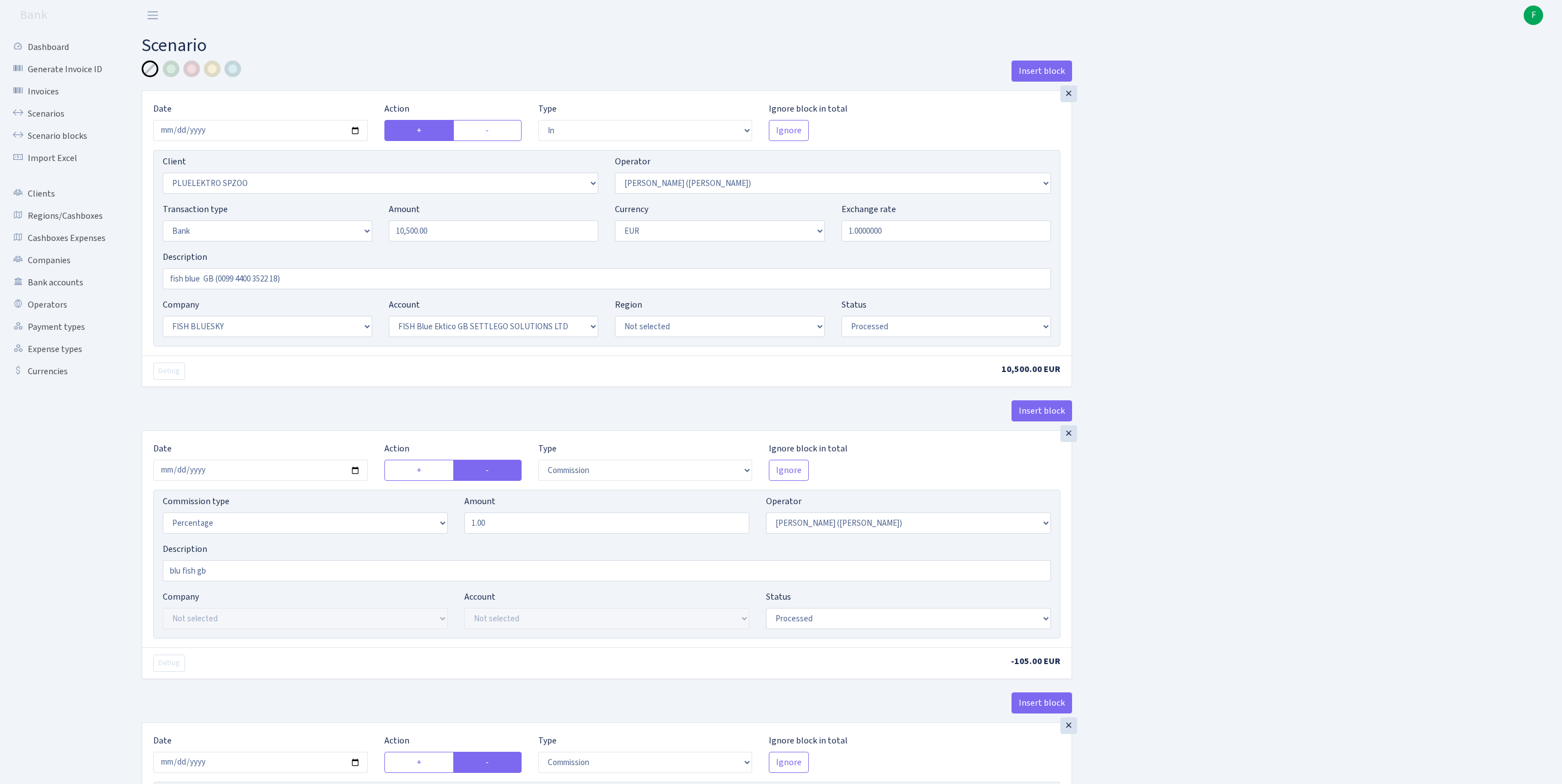
select select "67"
select select "processed"
click at [214, 71] on div at bounding box center [212, 69] width 17 height 17
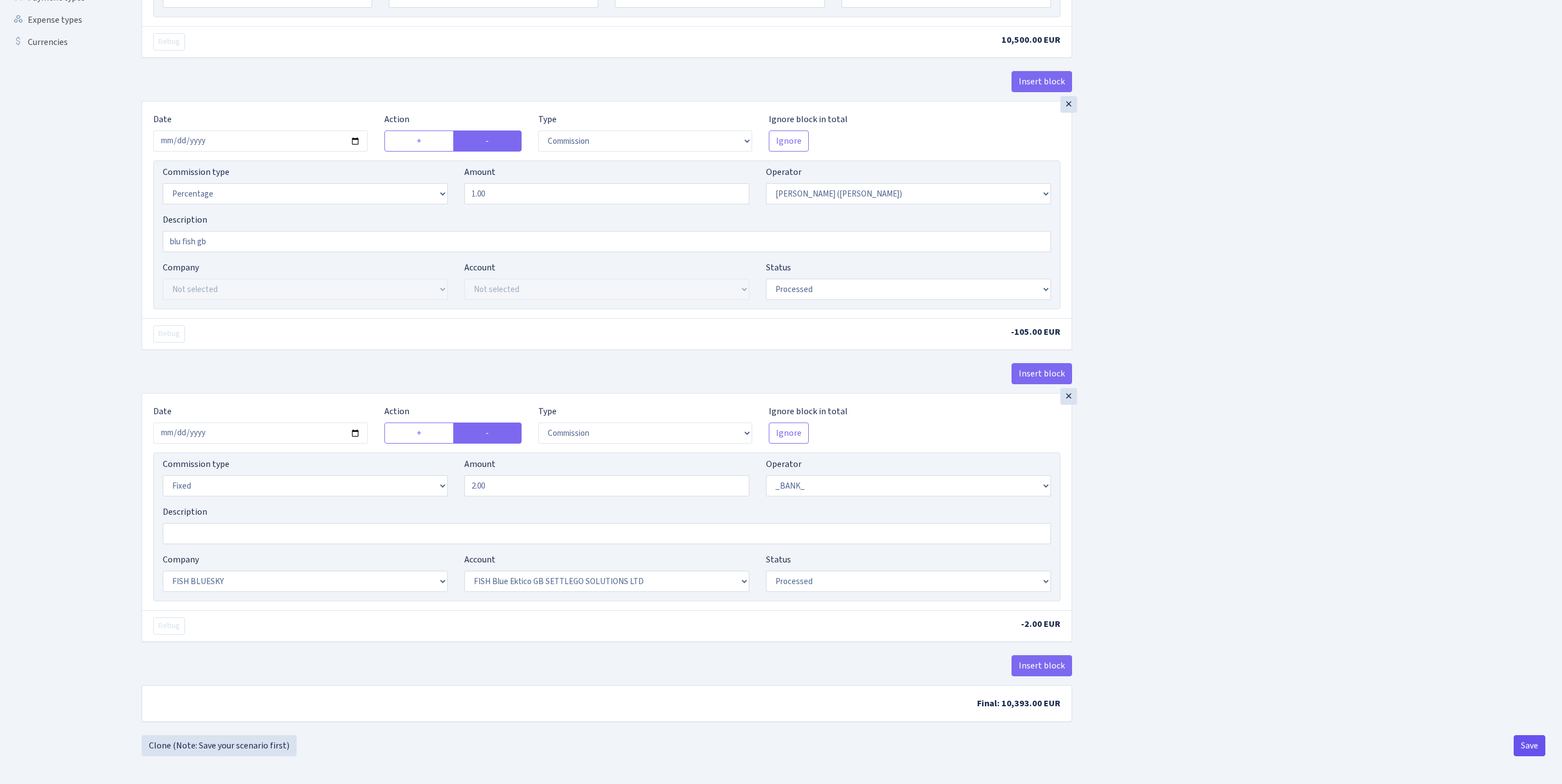
click at [1517, 735] on button "Save" at bounding box center [1529, 745] width 31 height 21
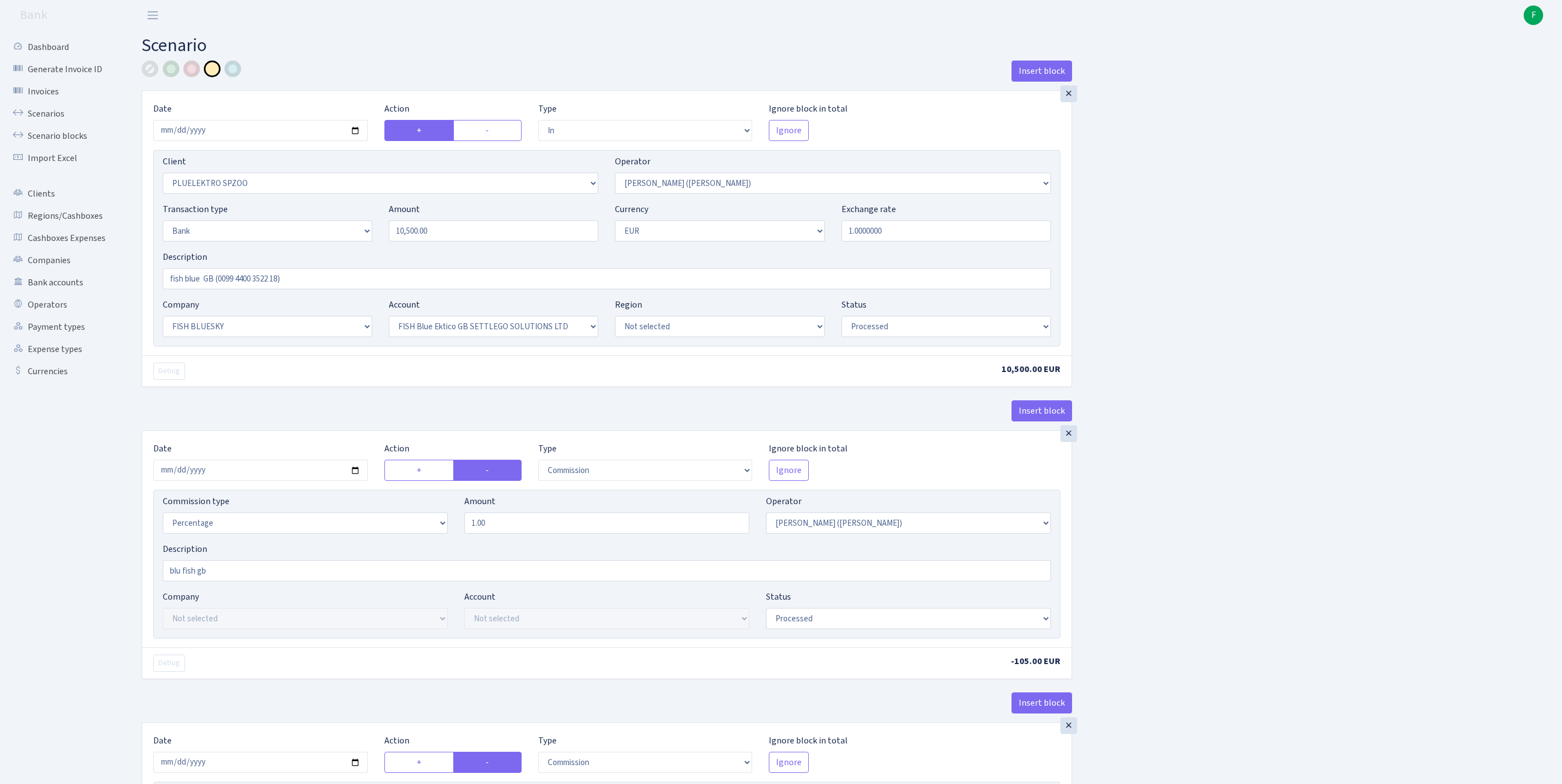
select select "in"
select select "2659"
select select "395"
select select "2"
select select "1"
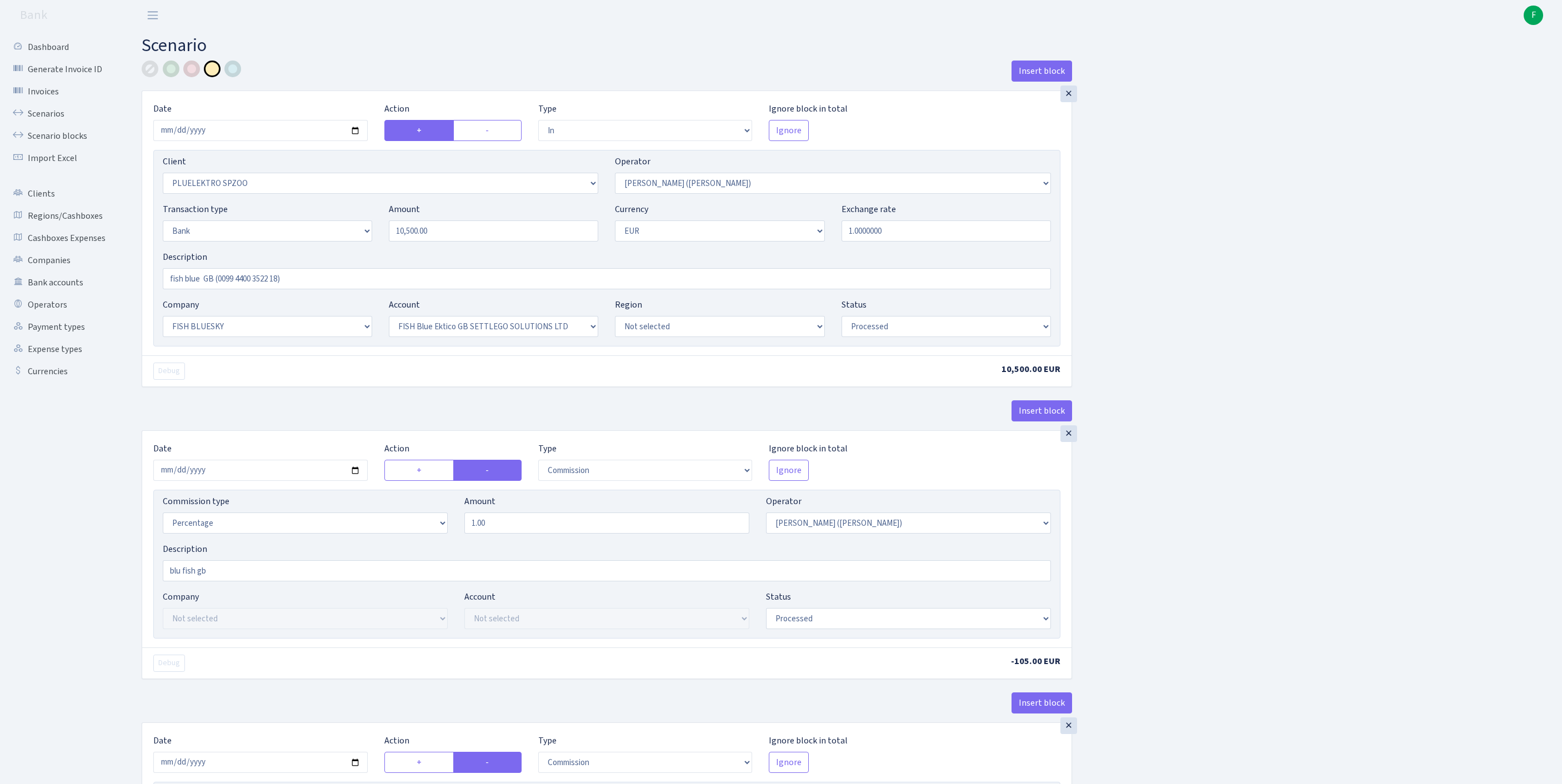
select select "23"
select select "67"
select select "processed"
select select "commission"
select select "395"
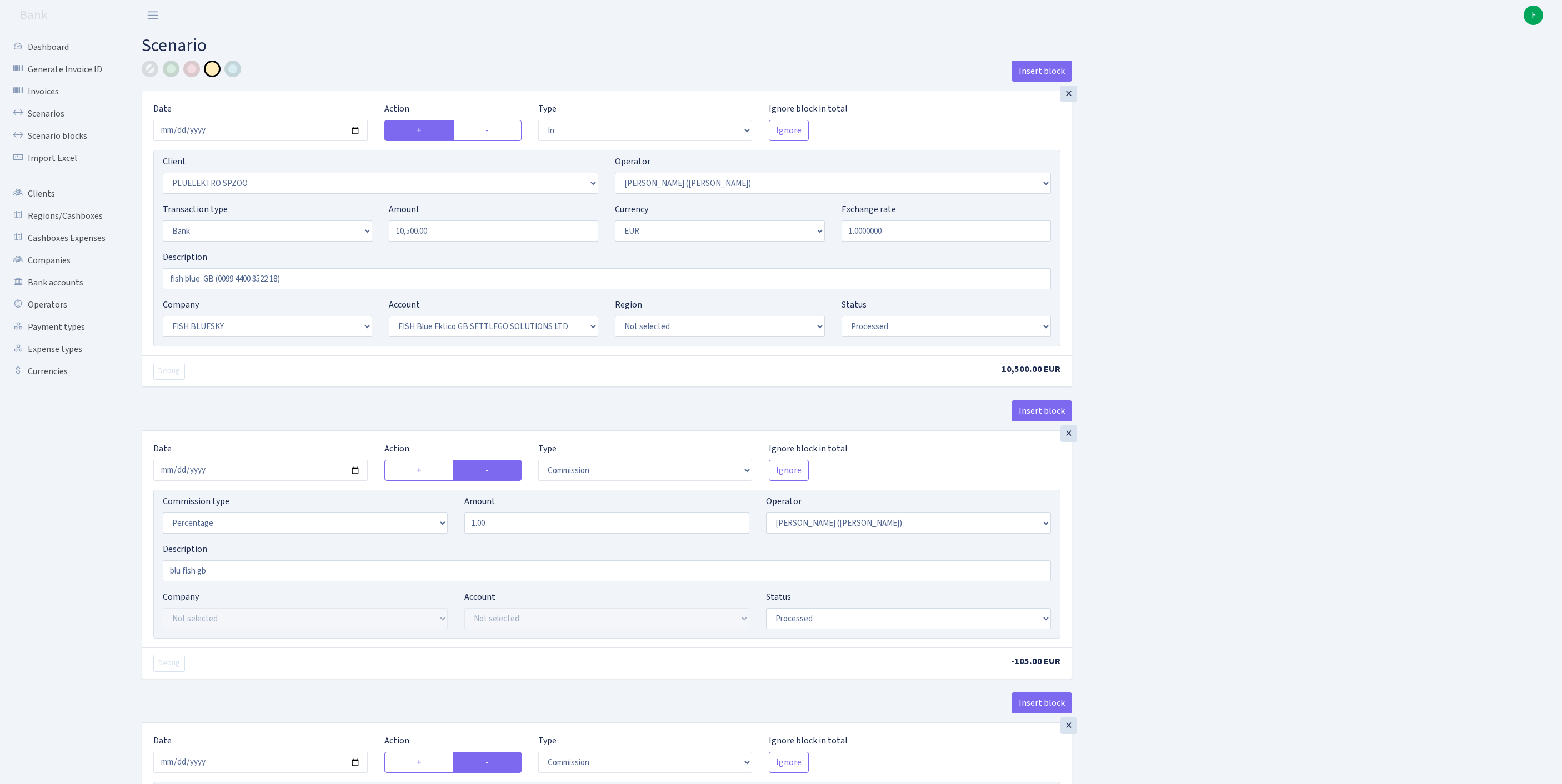
select select "processed"
select select "commission"
select select "fixed"
select select "1"
select select "23"
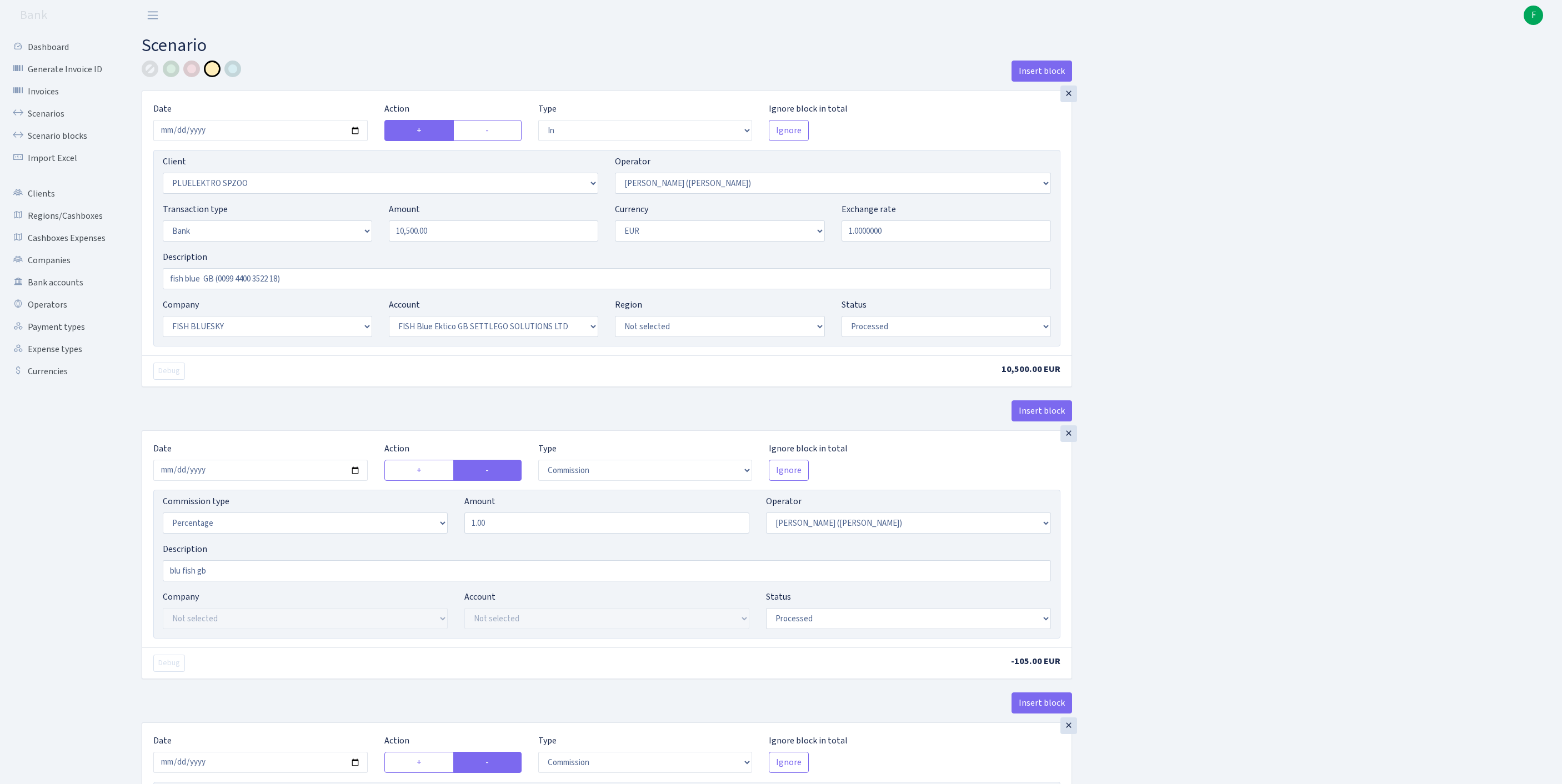
select select "67"
select select "processed"
click at [53, 123] on link "Scenarios" at bounding box center [61, 114] width 111 height 22
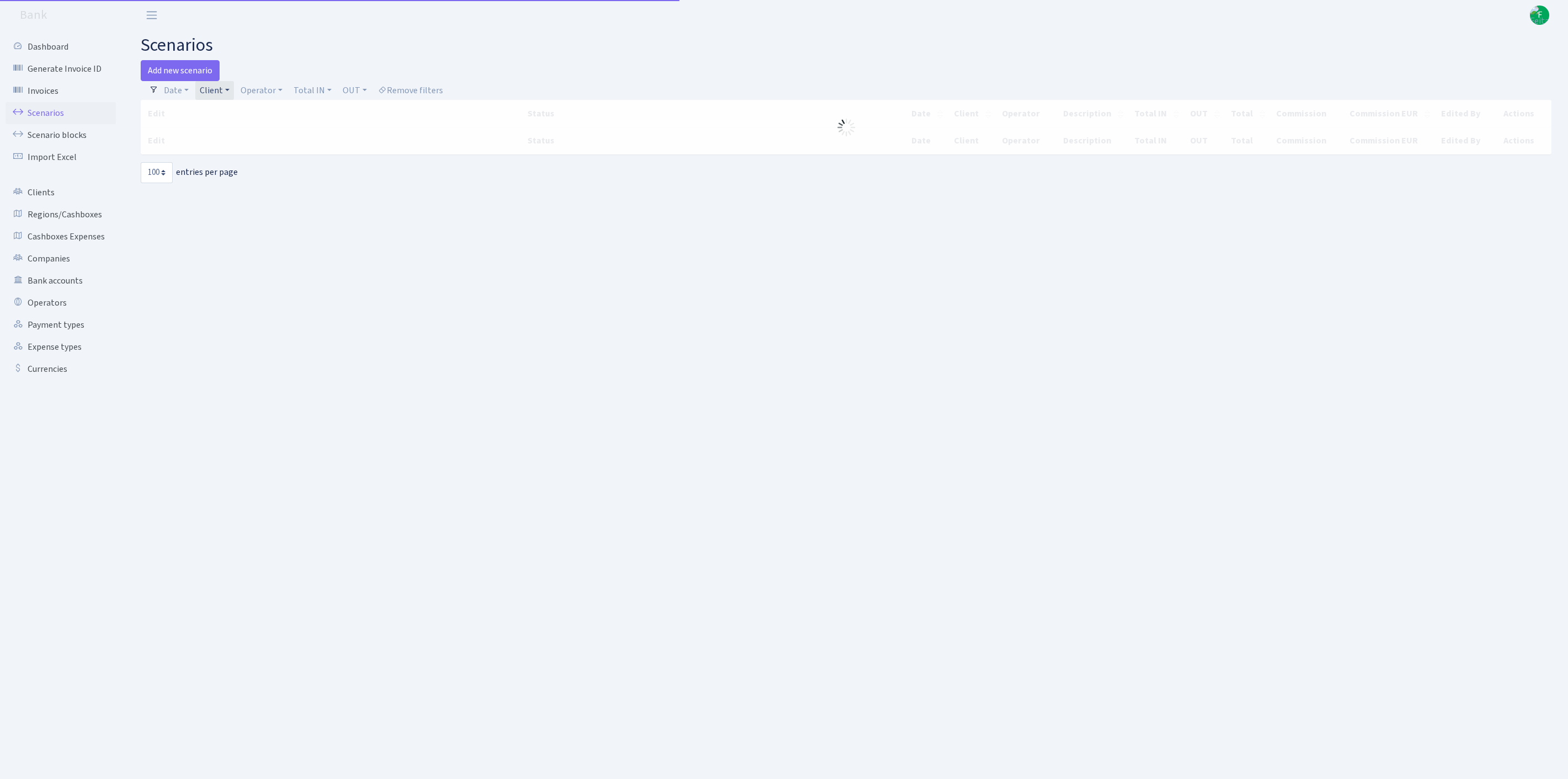
select select "100"
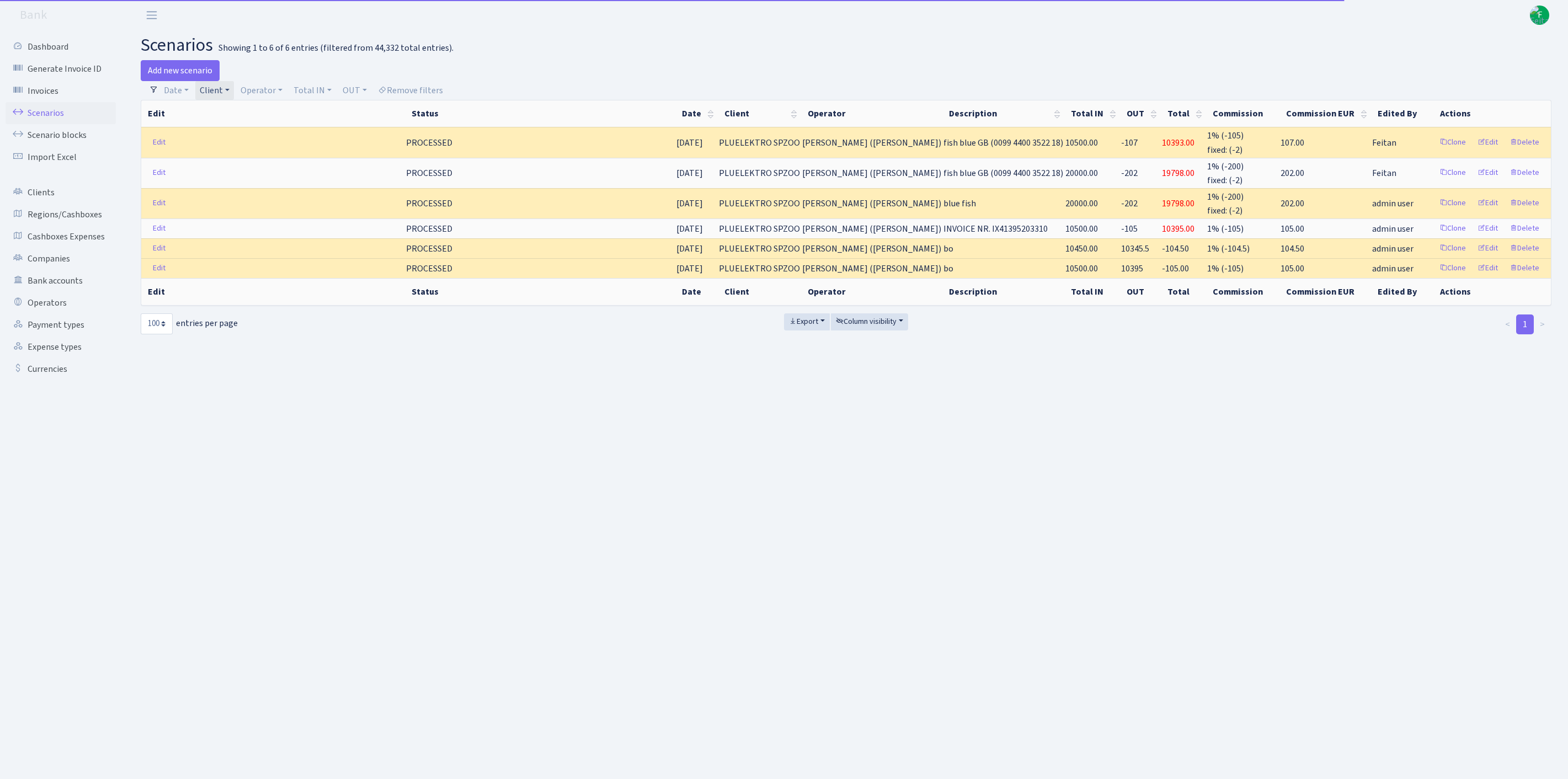
click at [234, 96] on link "Client" at bounding box center [215, 90] width 39 height 19
click at [243, 134] on input "search" at bounding box center [251, 130] width 104 height 17
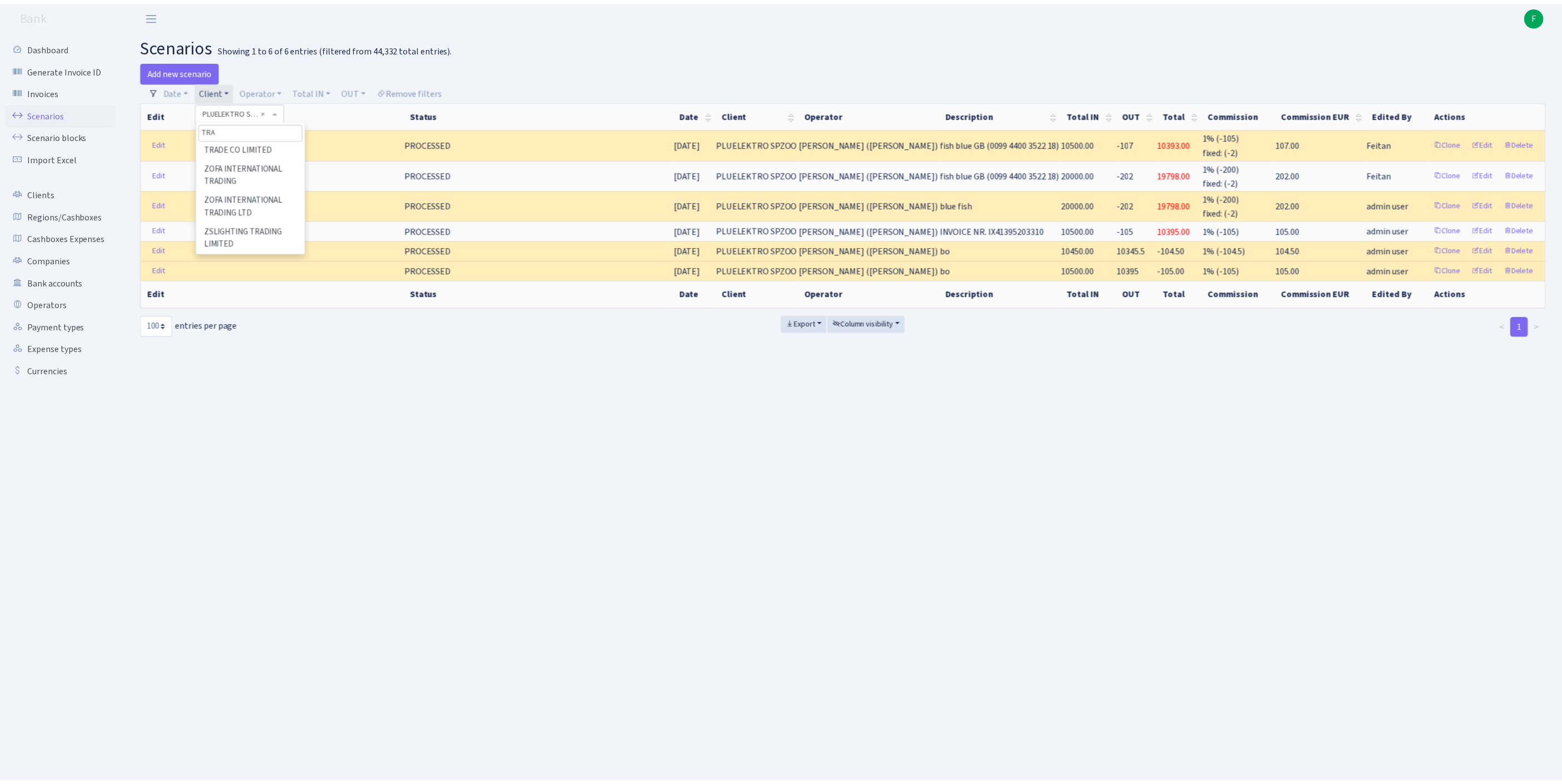
scroll to position [0, 0]
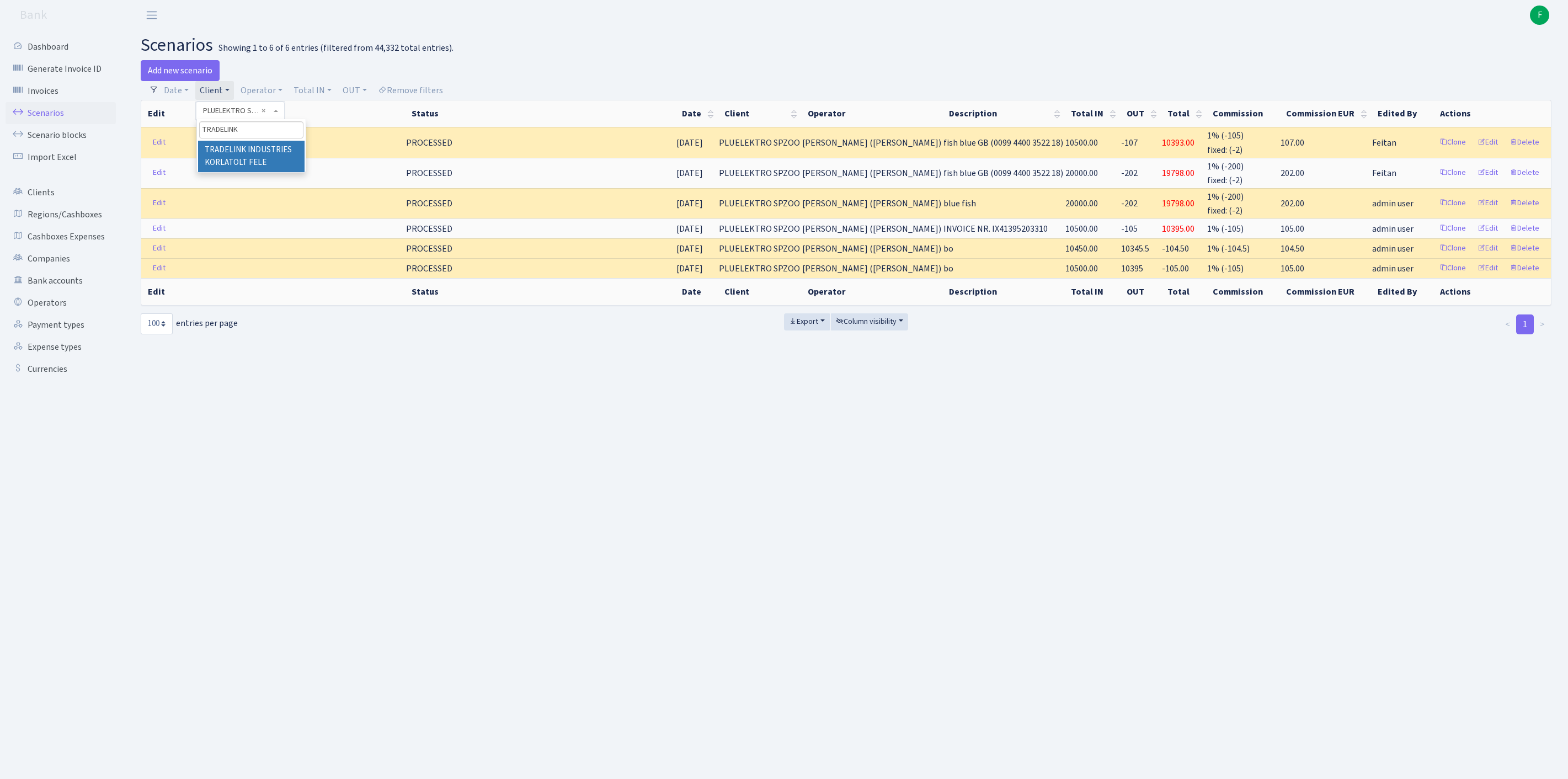
type input "TRADELINK"
click at [229, 172] on li "TRADELINK INDUSTRIES KORLATOLT FELE" at bounding box center [251, 156] width 106 height 31
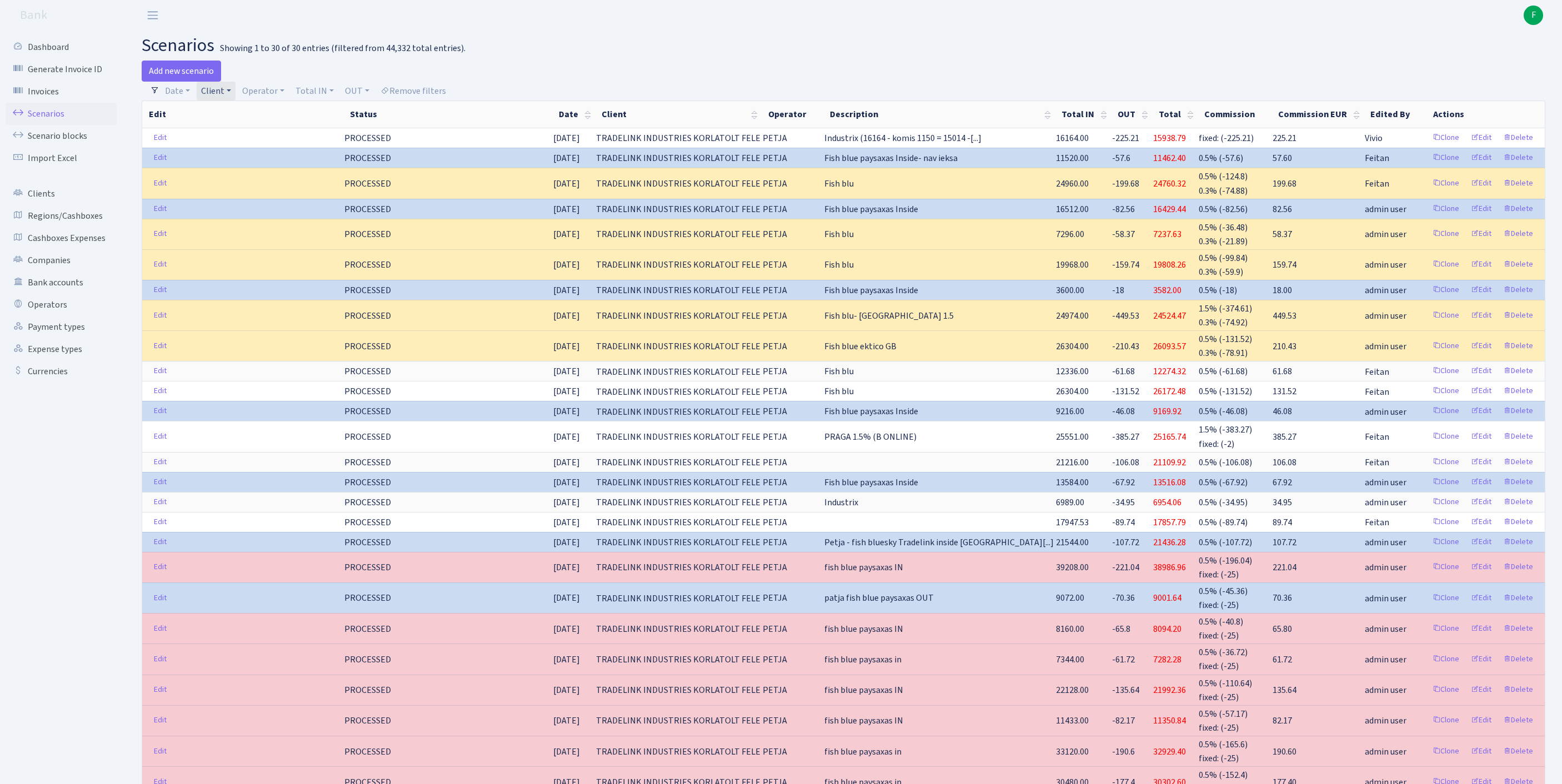
click at [236, 94] on link "Client" at bounding box center [216, 91] width 39 height 19
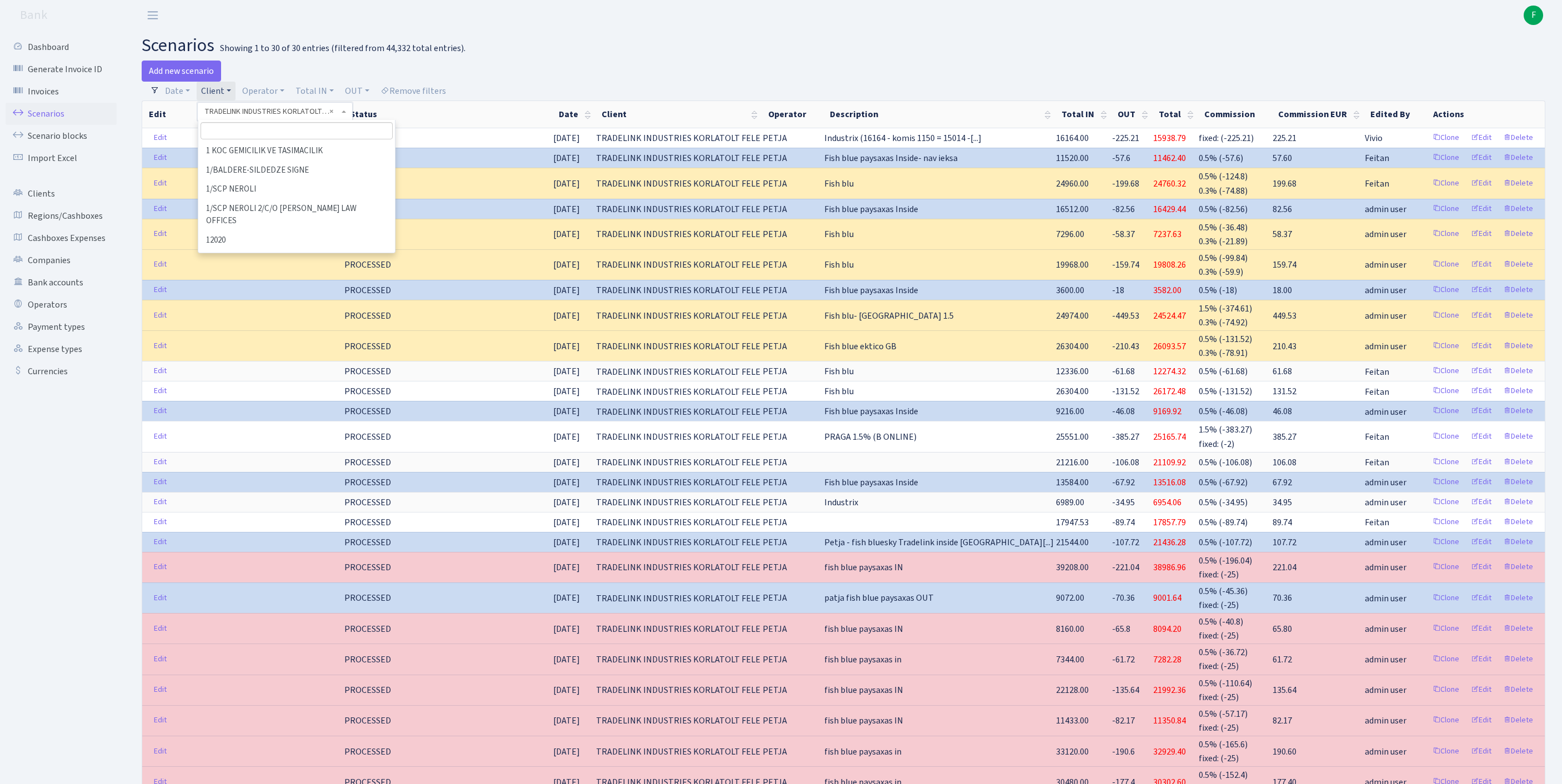
scroll to position [63569, 0]
click at [239, 139] on input "search" at bounding box center [296, 131] width 192 height 17
type input "A"
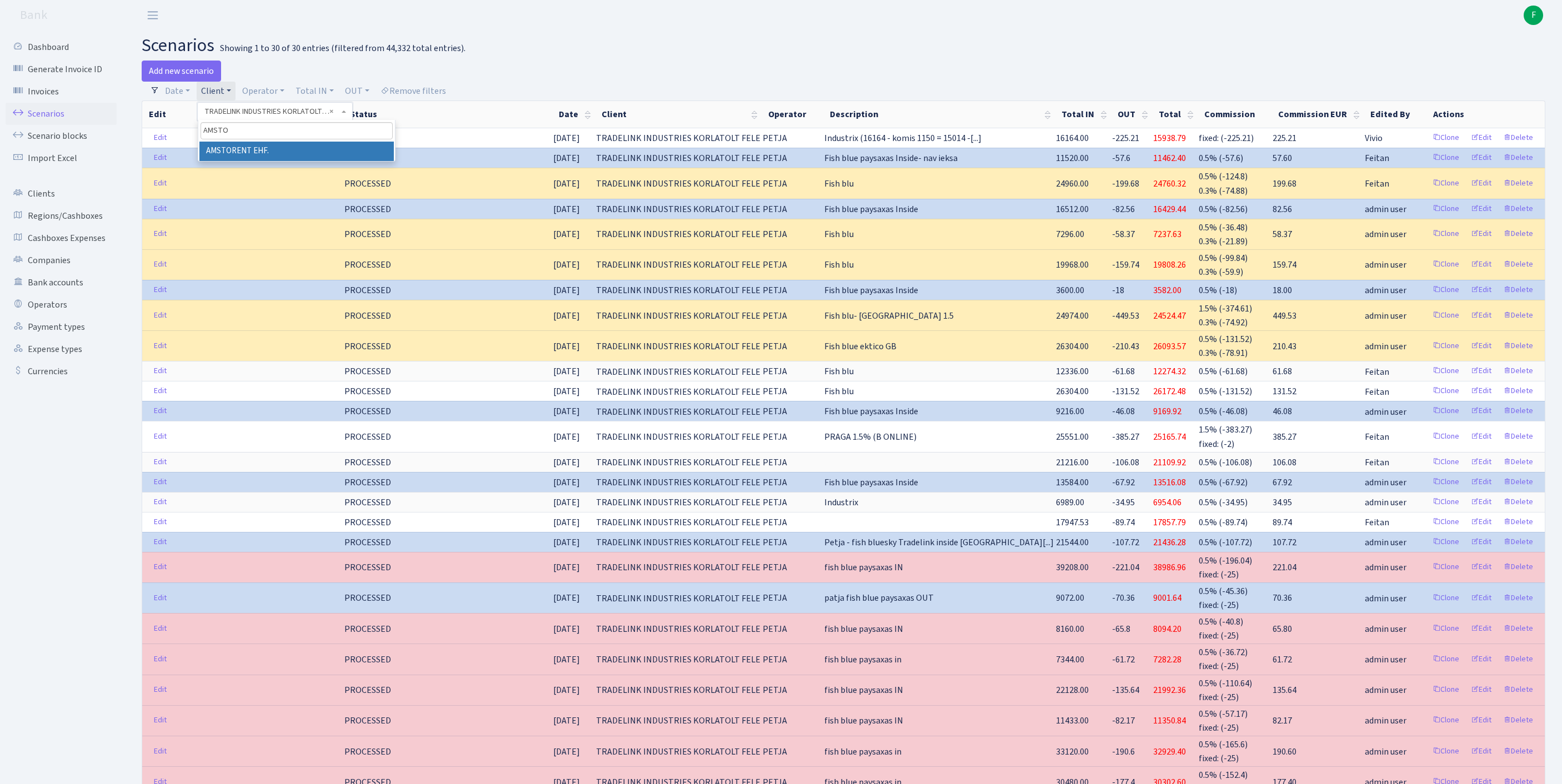
type input "AMSTOR"
click at [321, 161] on li "AMSTORENT EHF." at bounding box center [296, 151] width 194 height 19
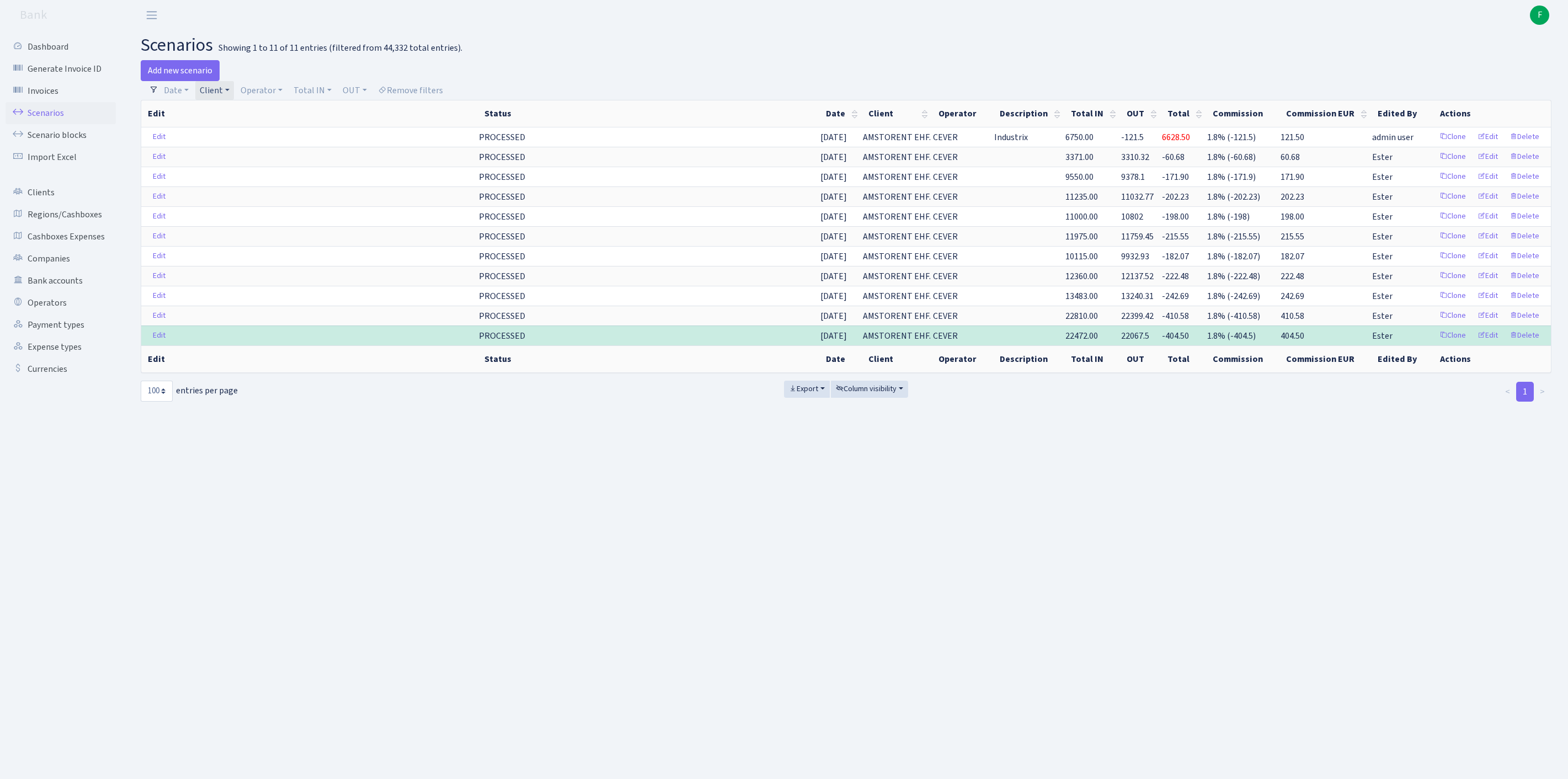
click at [234, 95] on link "Client" at bounding box center [215, 90] width 39 height 19
click at [250, 136] on input "search" at bounding box center [244, 130] width 92 height 17
type input "INNOB"
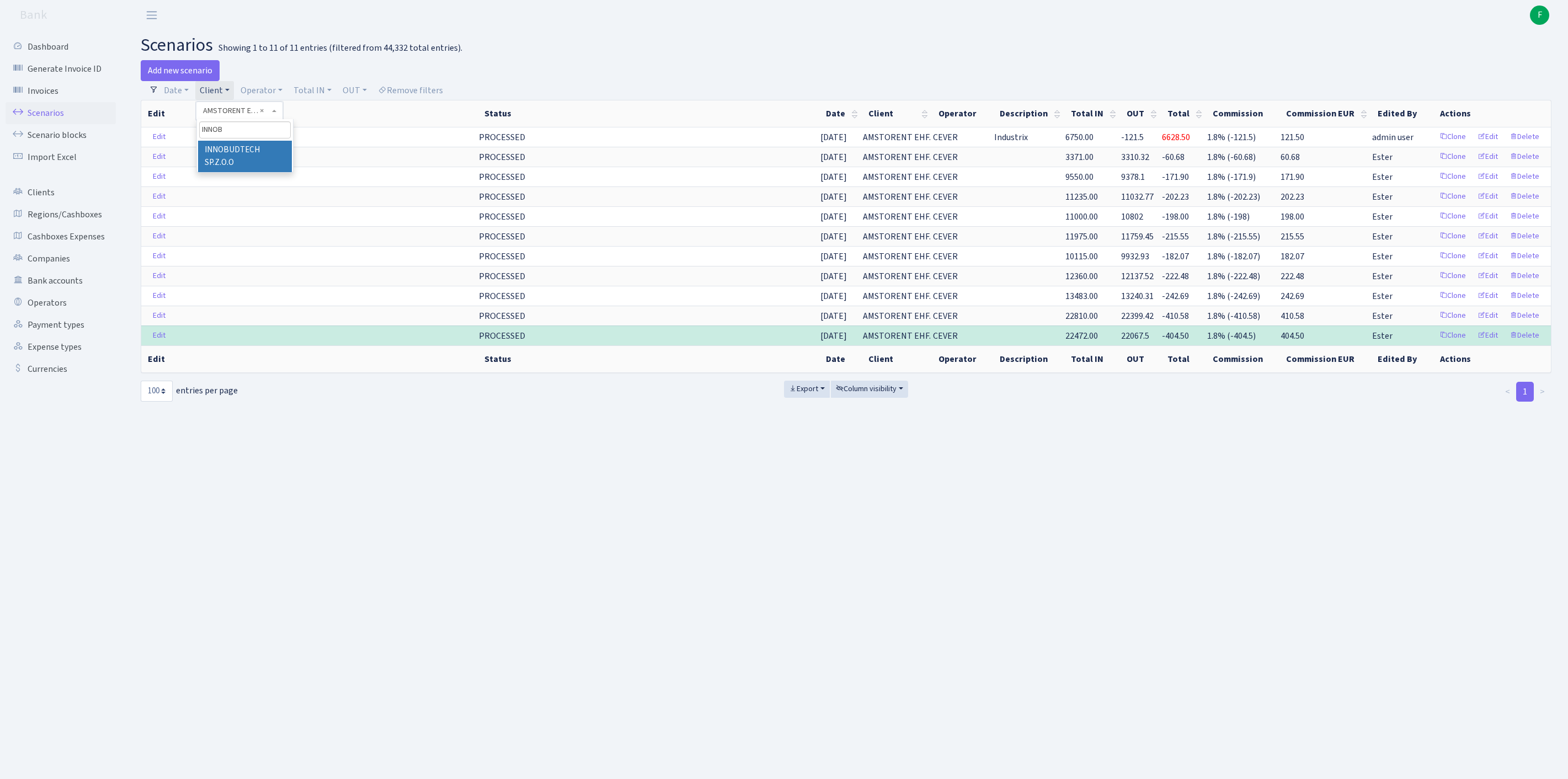
click at [265, 164] on li "INNOBUDTECH SP.Z.O.O" at bounding box center [244, 156] width 94 height 31
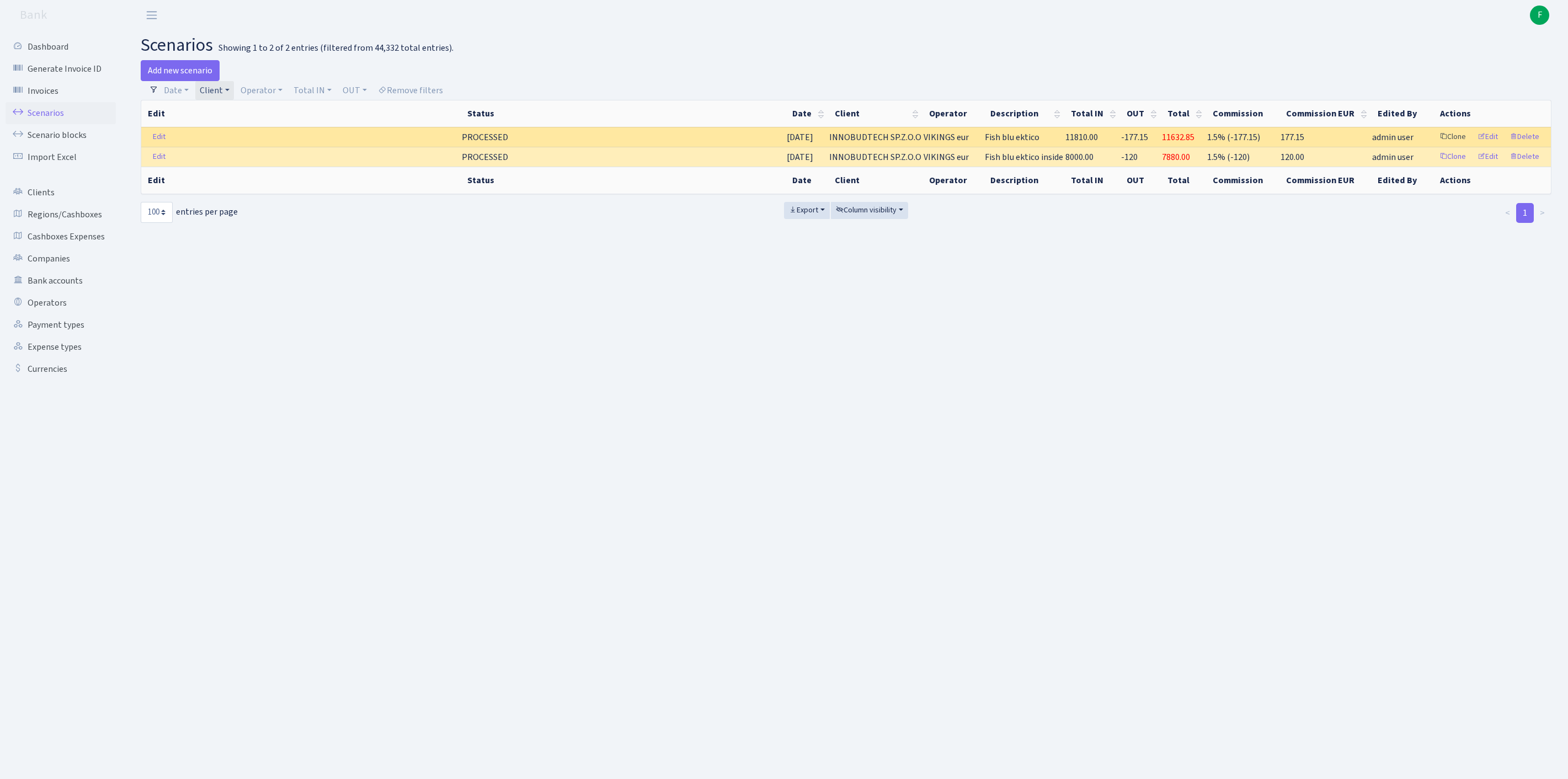
click at [1435, 146] on link "Clone" at bounding box center [1453, 137] width 36 height 17
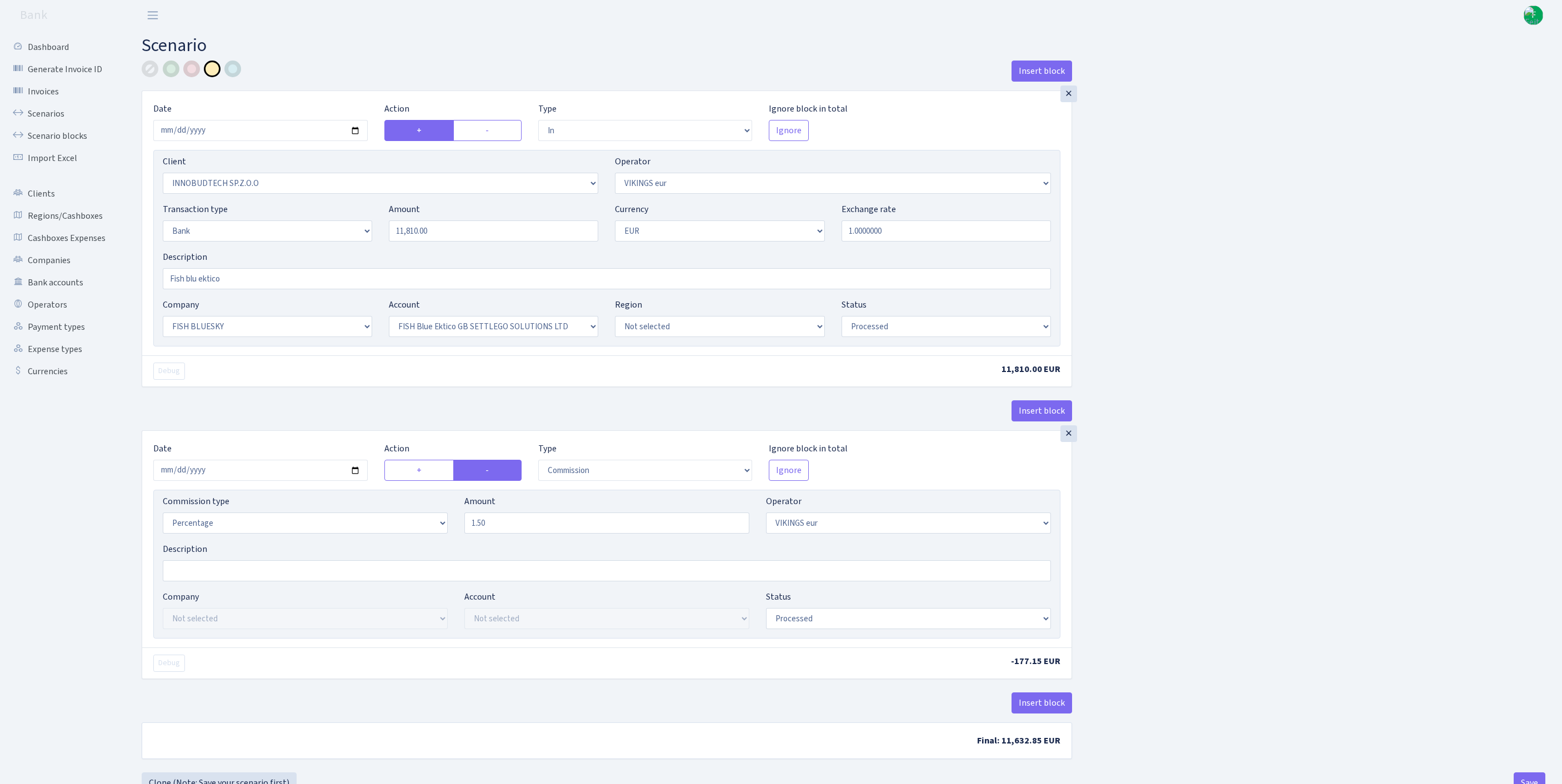
select select "in"
select select "3361"
select select "519"
select select "2"
select select "1"
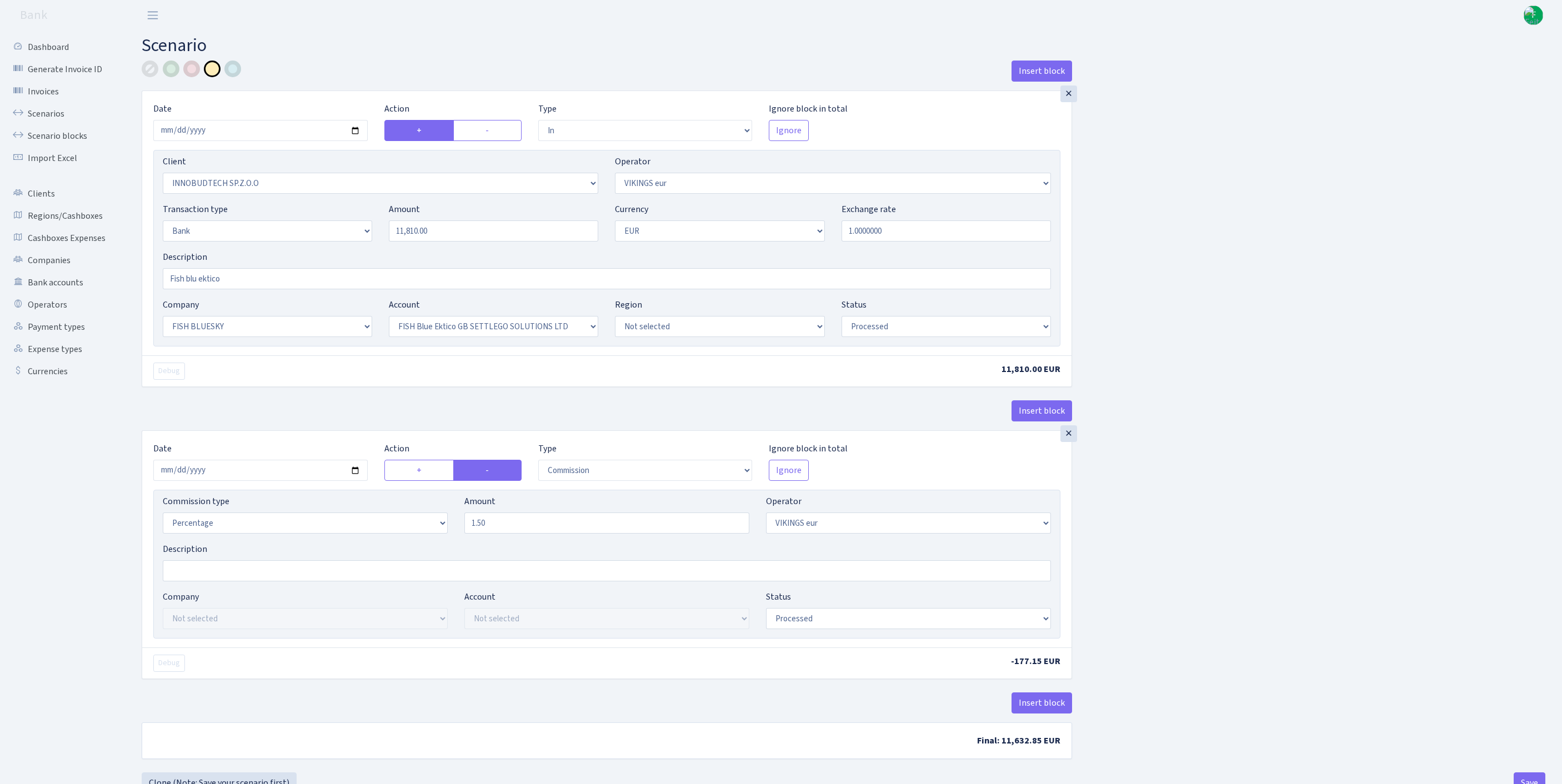
select select "23"
select select "67"
select select "processed"
select select "commission"
select select "519"
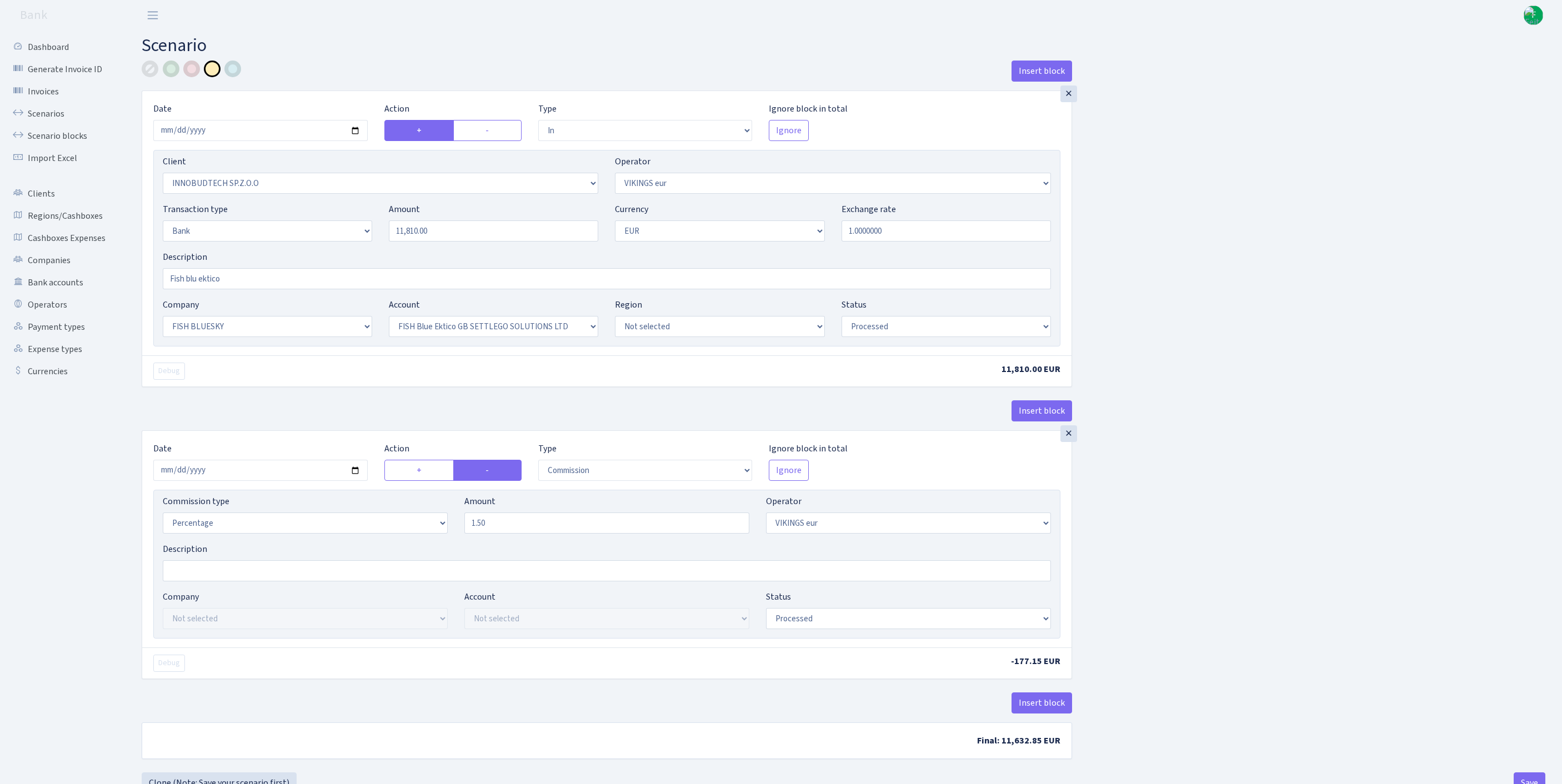
select select "processed"
click at [312, 136] on input "2025-09-17" at bounding box center [260, 130] width 215 height 21
type input "[DATE]"
drag, startPoint x: 363, startPoint y: 243, endPoint x: 305, endPoint y: 240, distance: 58.1
click at [305, 240] on div "Transaction type Not selected 981 ELF FISH crypto GIRT IVO dekl MM-BALTIC eur U…" at bounding box center [606, 226] width 905 height 47
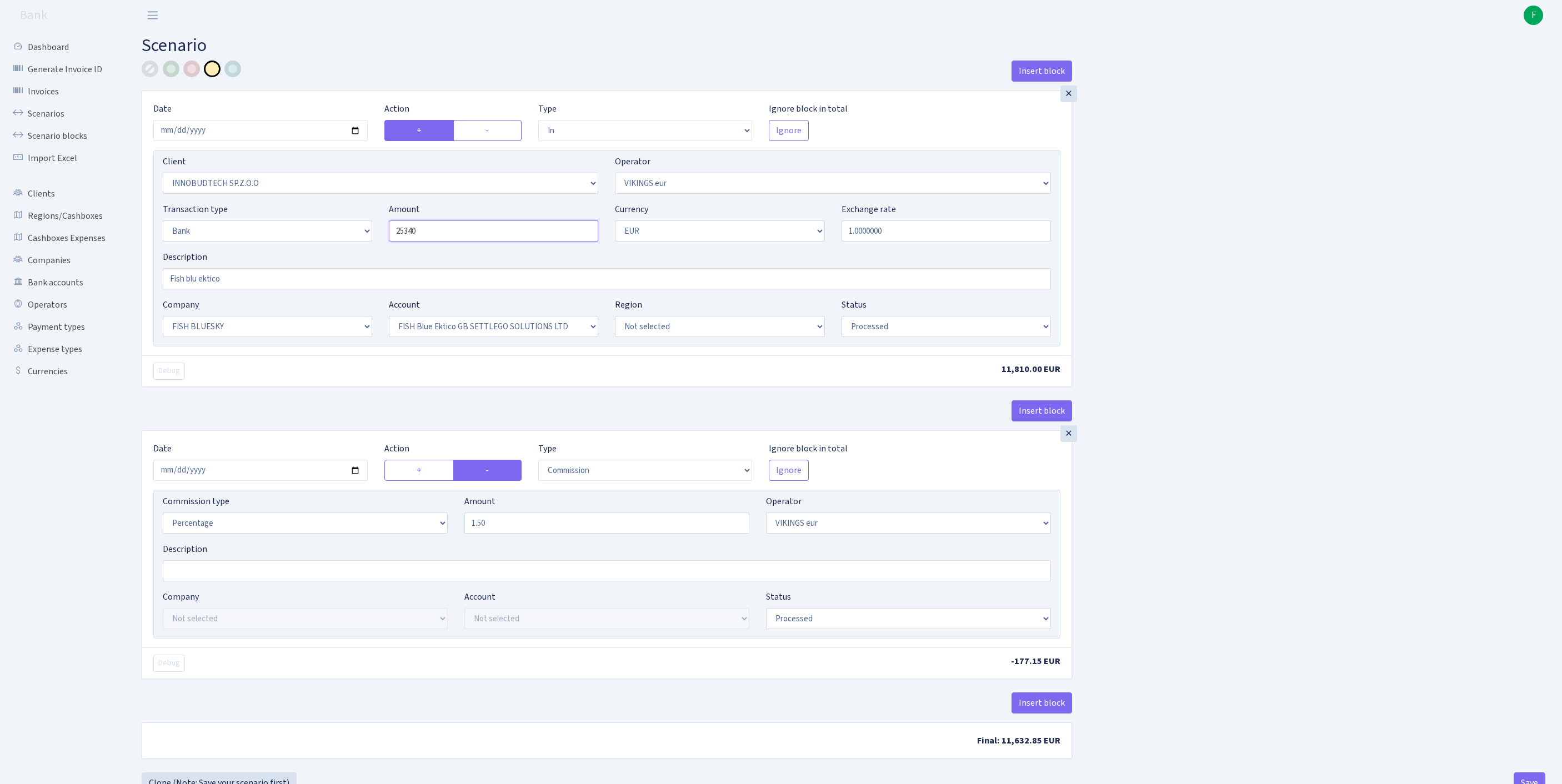
scroll to position [137, 0]
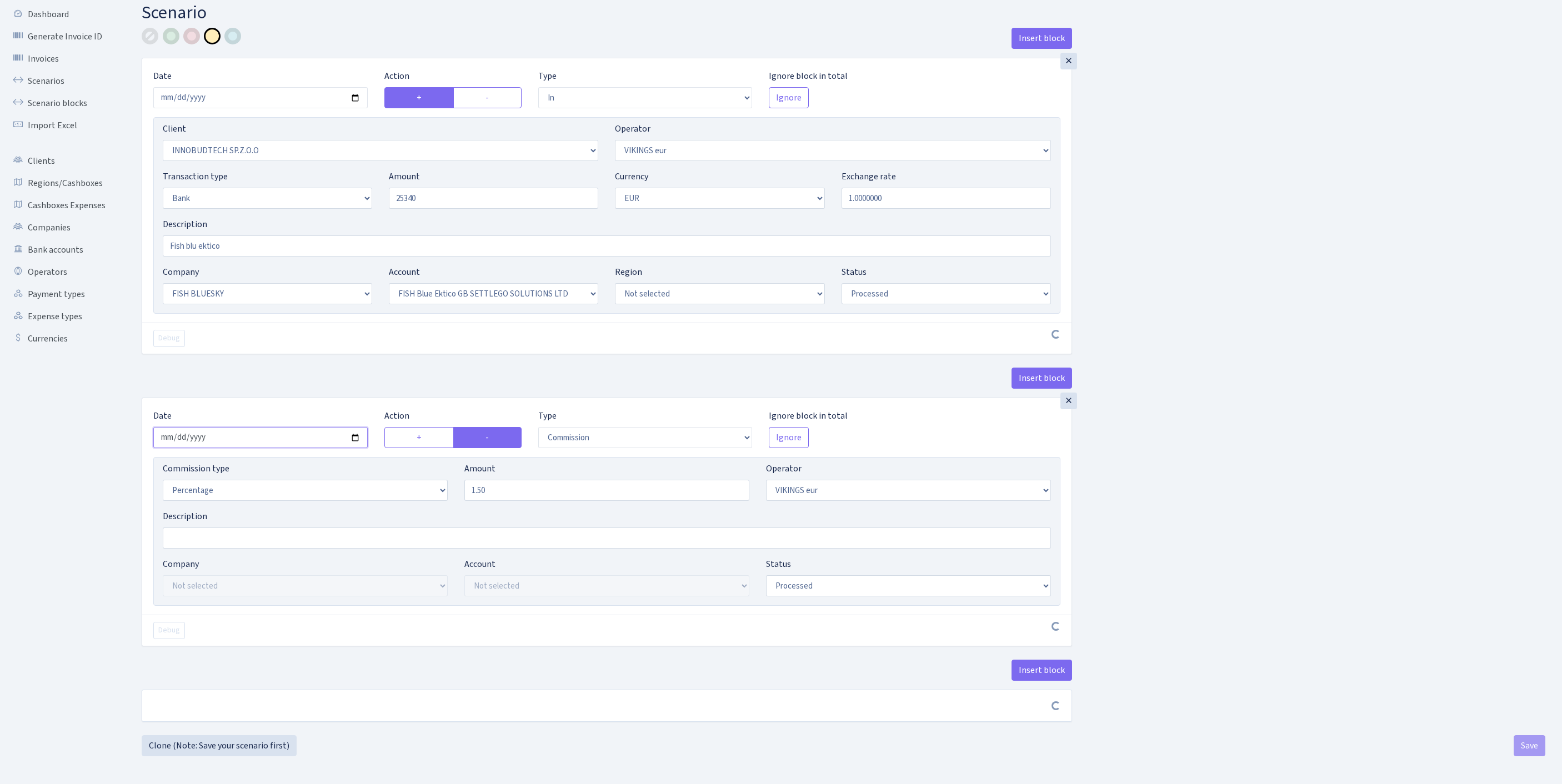
type input "25,340.00"
click at [263, 427] on input "2025-09-17" at bounding box center [260, 437] width 215 height 21
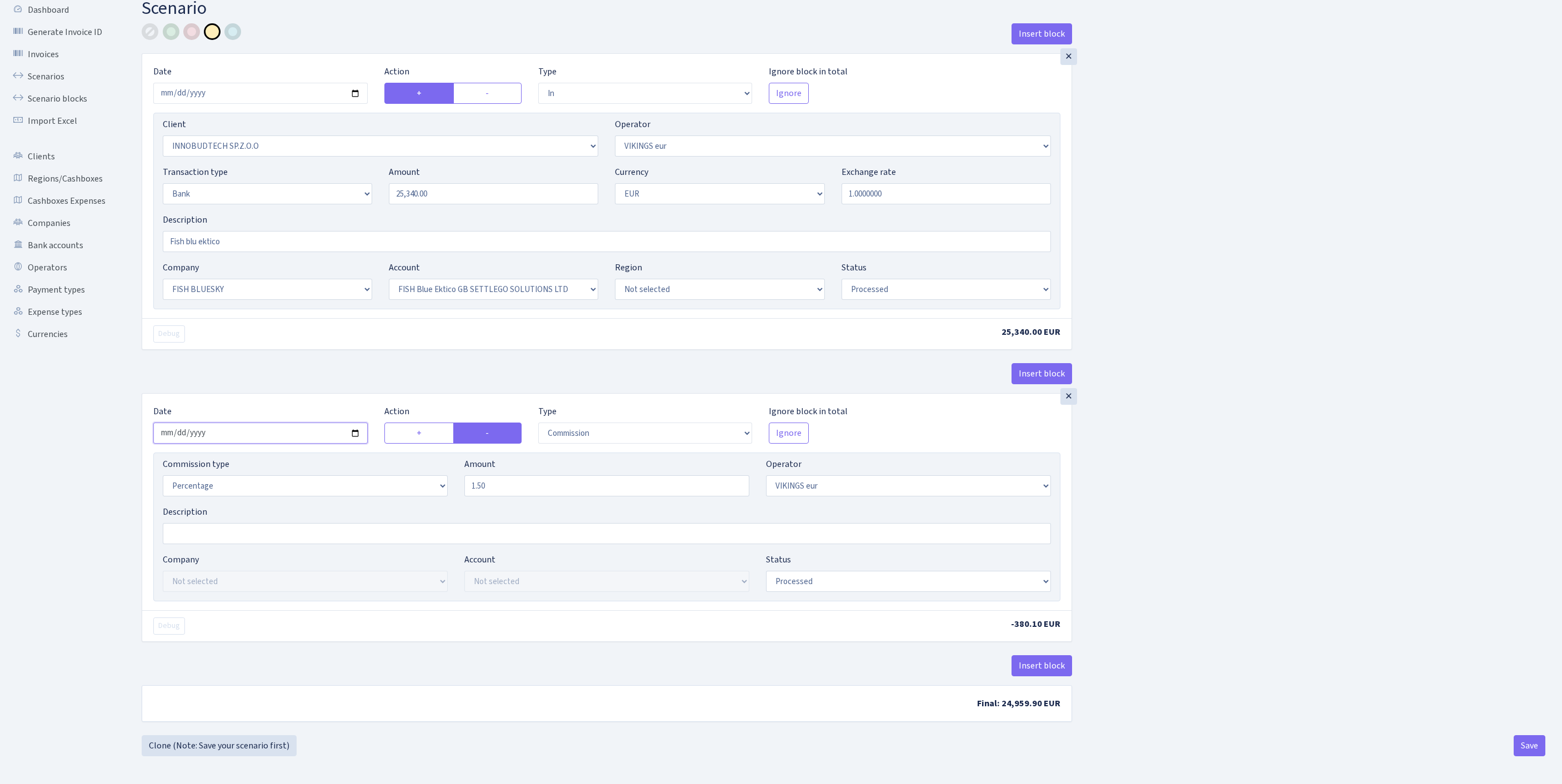
type input "2025-09-22"
click at [1295, 543] on div "Insert block × Date 2025-09-22 Action + - Type --- In Out Commission Field requ…" at bounding box center [843, 380] width 1420 height 712
select select "pending"
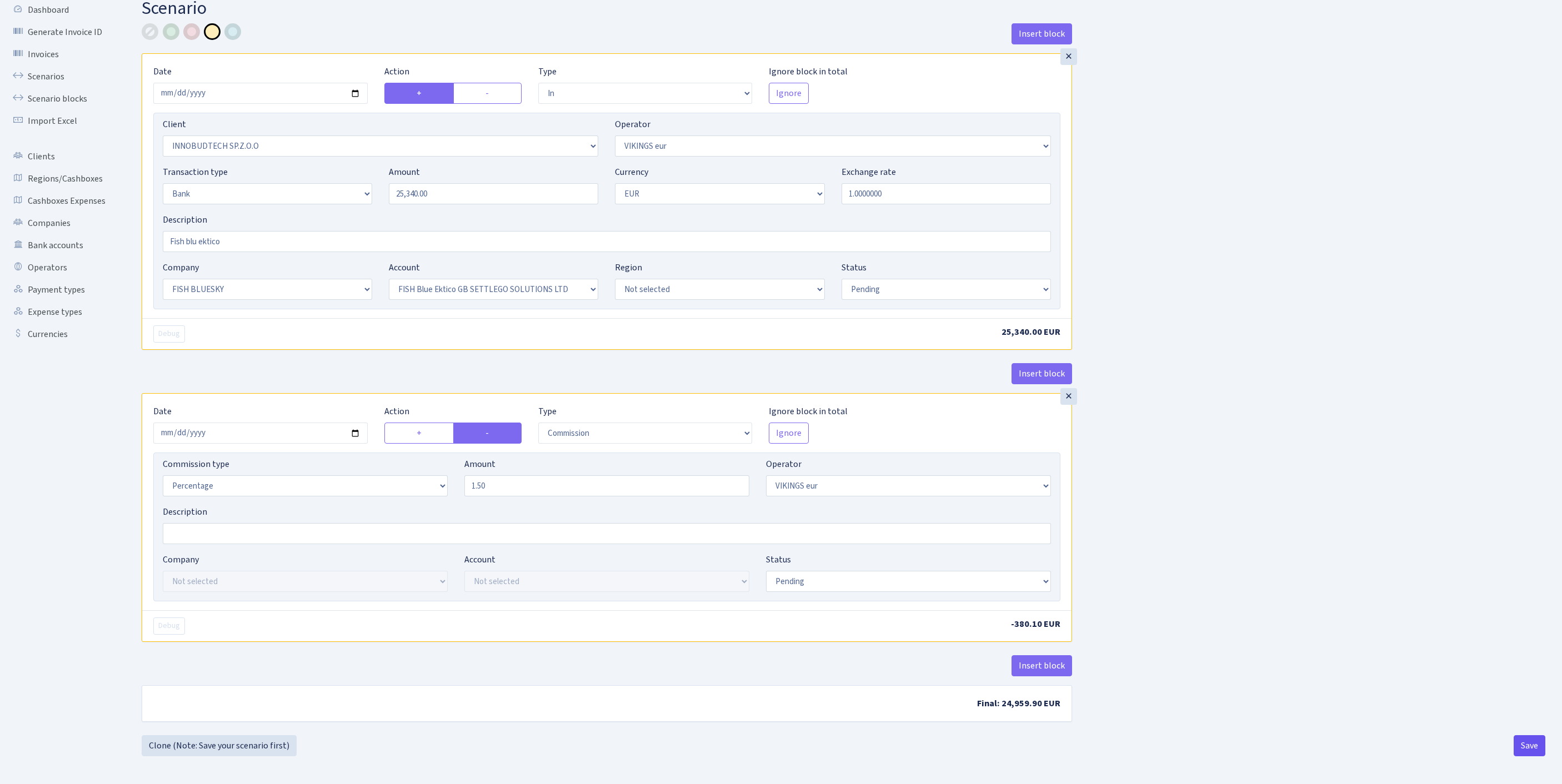
click at [1515, 741] on button "Save" at bounding box center [1529, 745] width 31 height 21
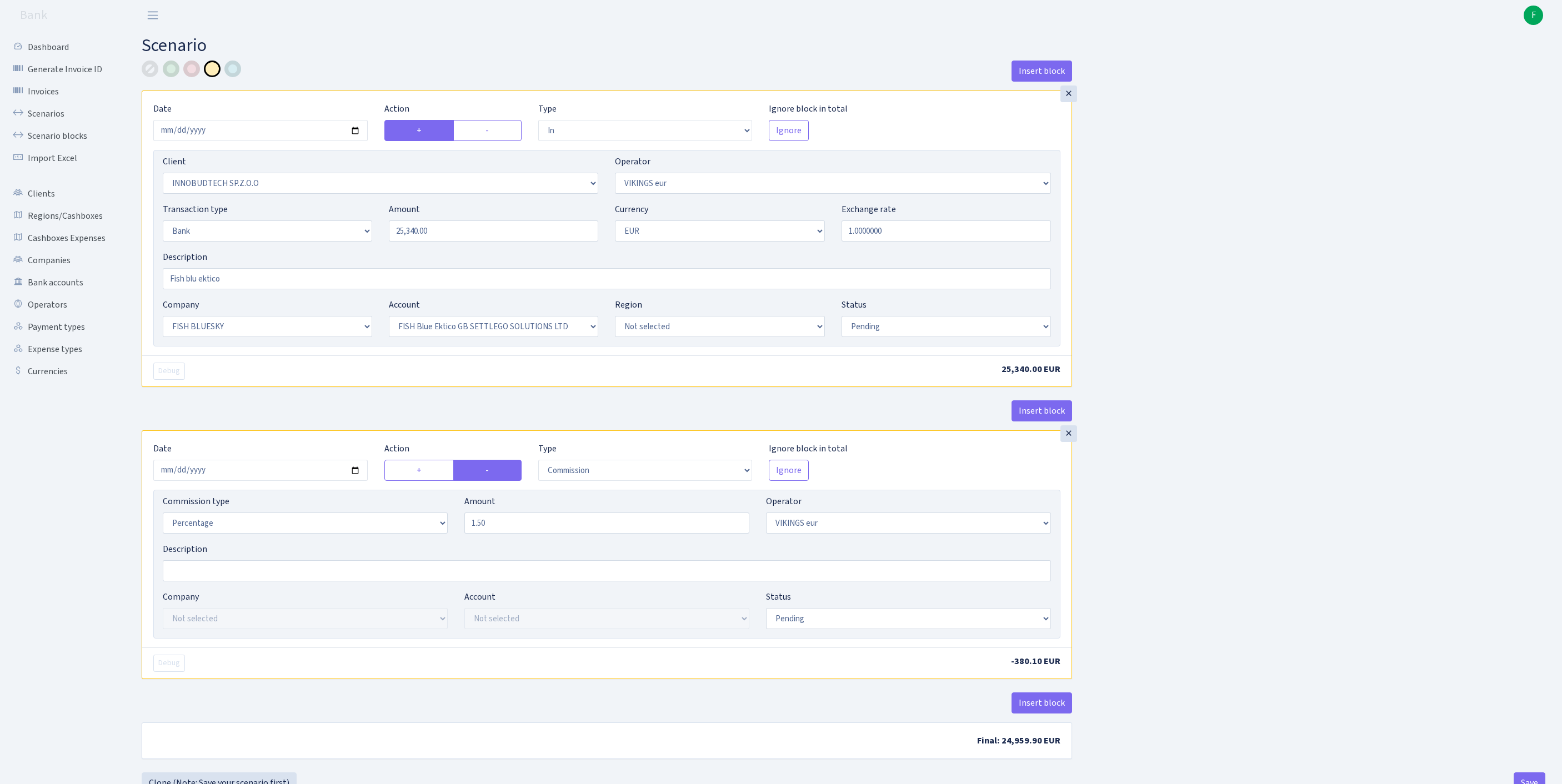
select select "in"
select select "3361"
select select "519"
select select "2"
select select "1"
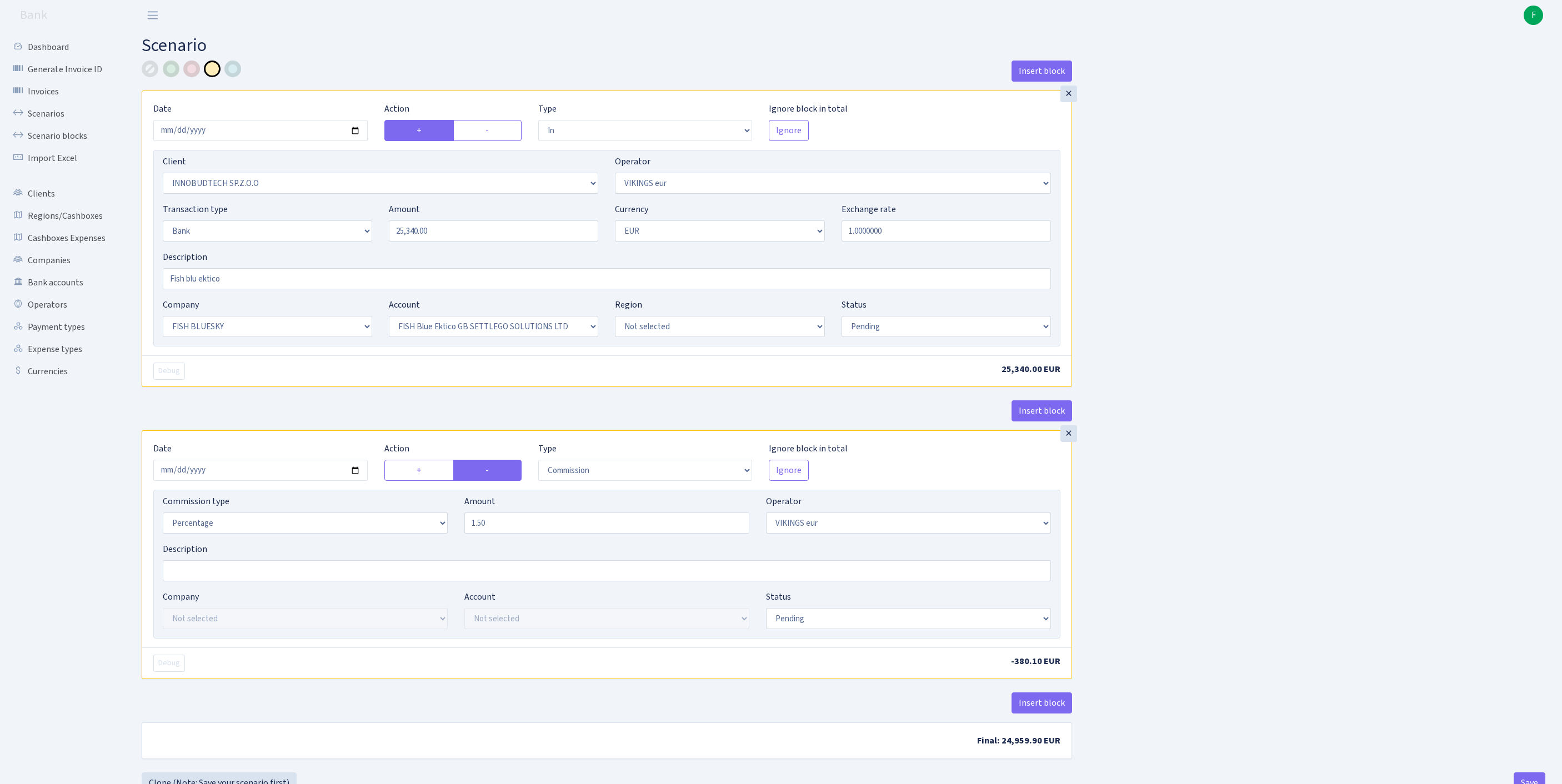
select select "23"
select select "67"
select select "pending"
select select "commission"
select select "519"
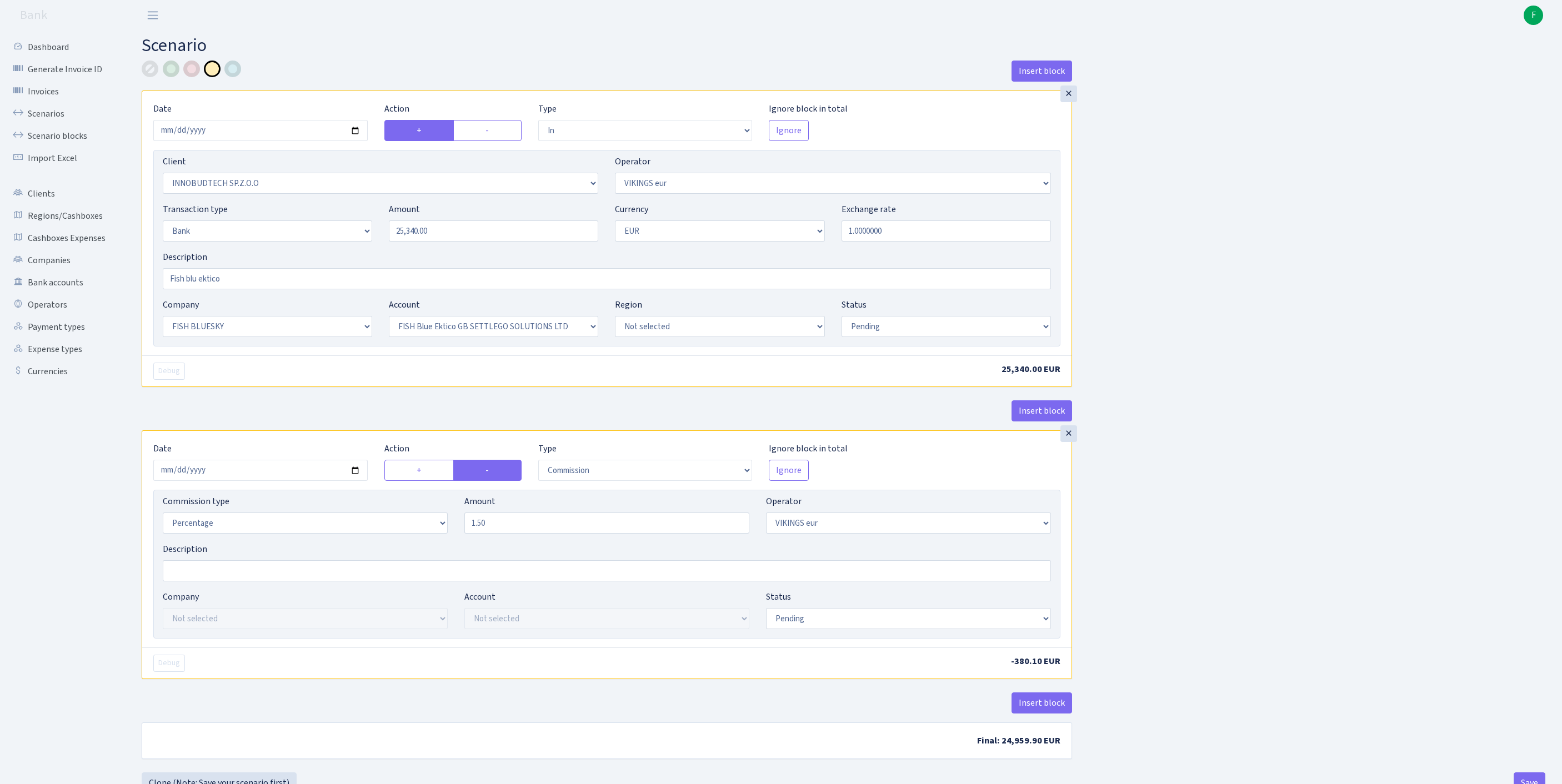
select select "pending"
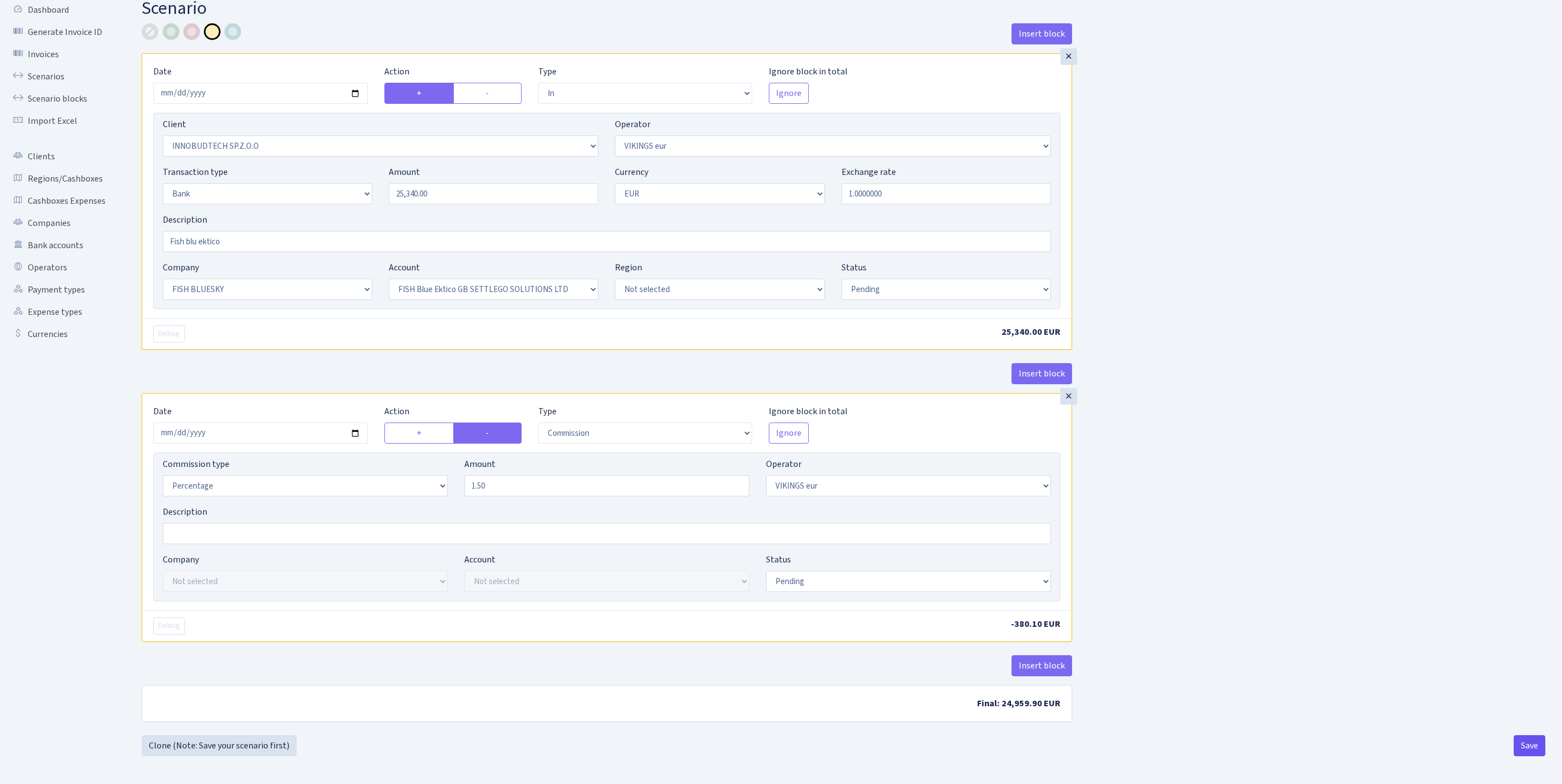
click at [1530, 741] on button "Save" at bounding box center [1529, 745] width 31 height 21
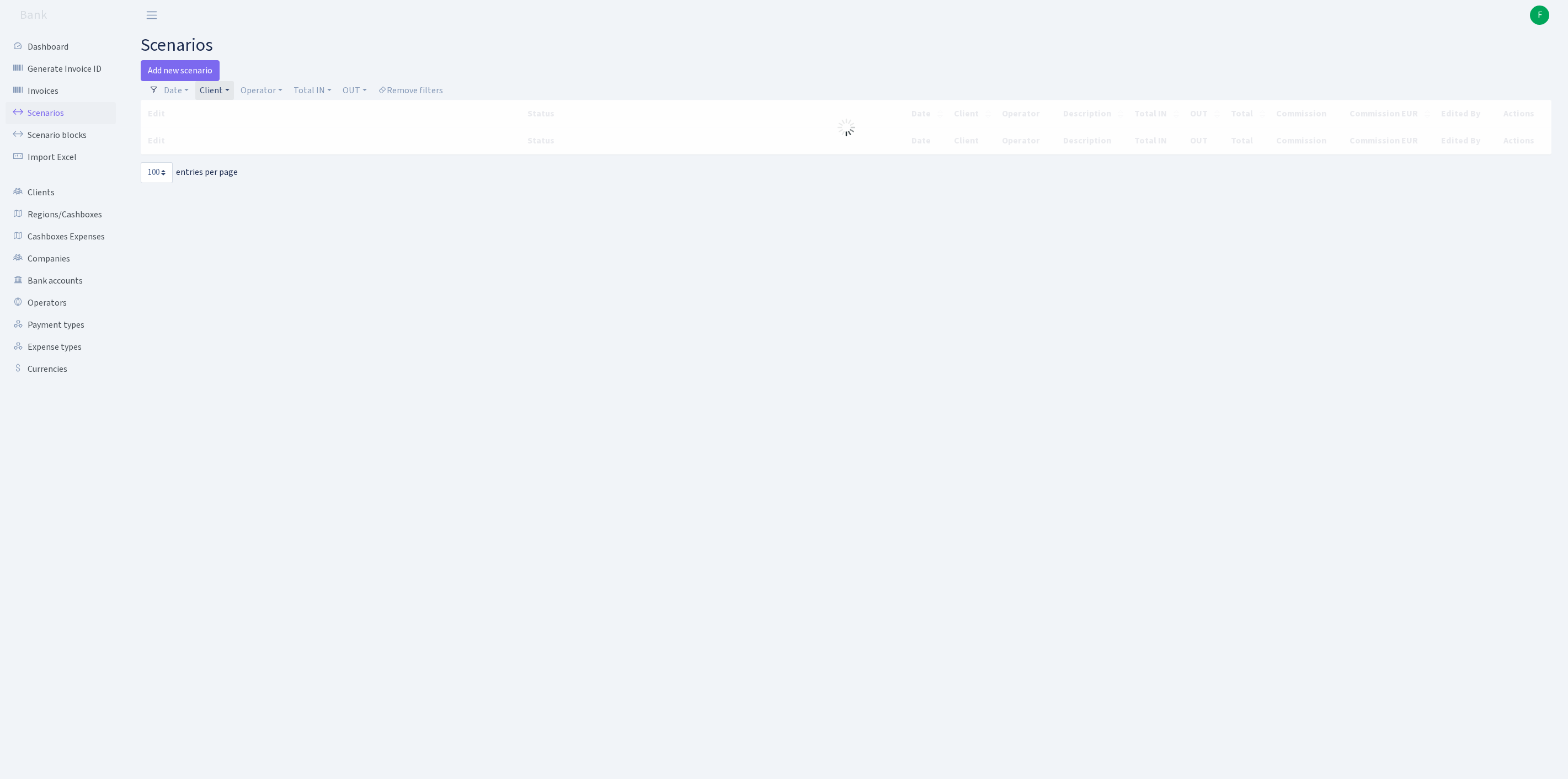
select select "100"
click at [234, 95] on link "Client" at bounding box center [215, 90] width 39 height 19
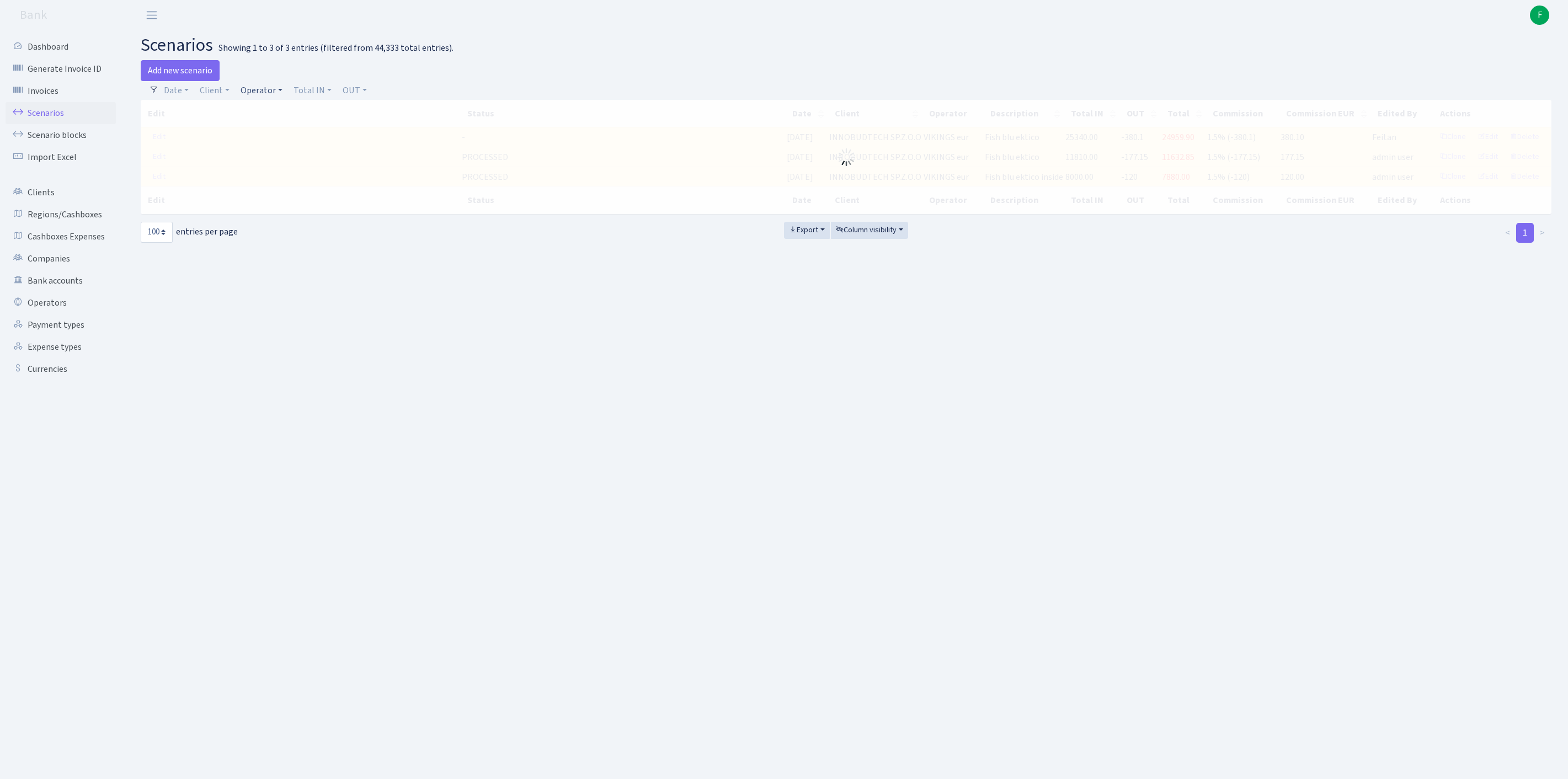
click at [282, 96] on link "Operator" at bounding box center [261, 90] width 51 height 19
click at [284, 138] on input "search" at bounding box center [286, 130] width 92 height 17
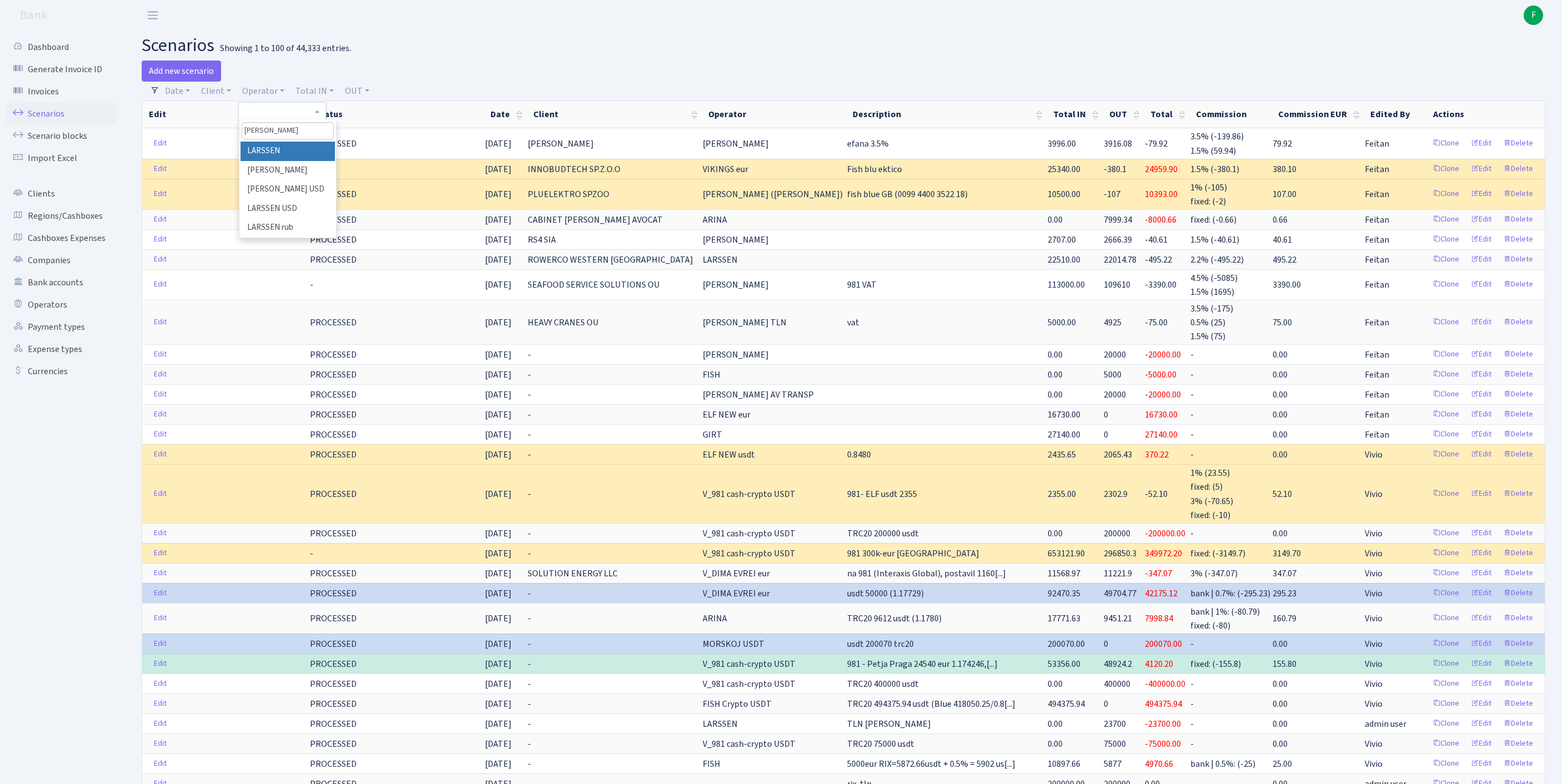
type input "lars"
click at [304, 161] on li "LARSSEN" at bounding box center [287, 151] width 94 height 19
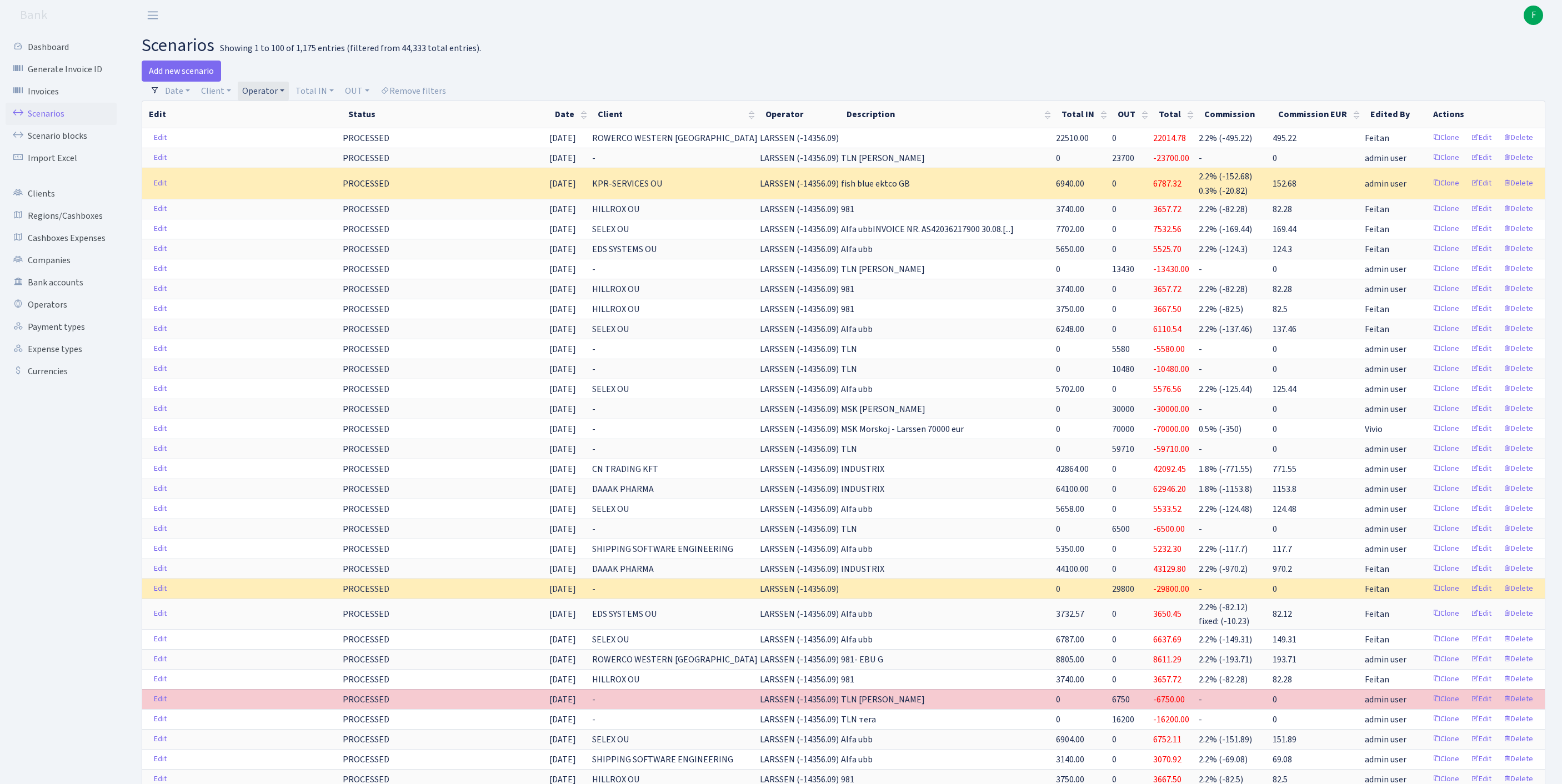
click at [289, 94] on link "Operator" at bounding box center [263, 91] width 51 height 19
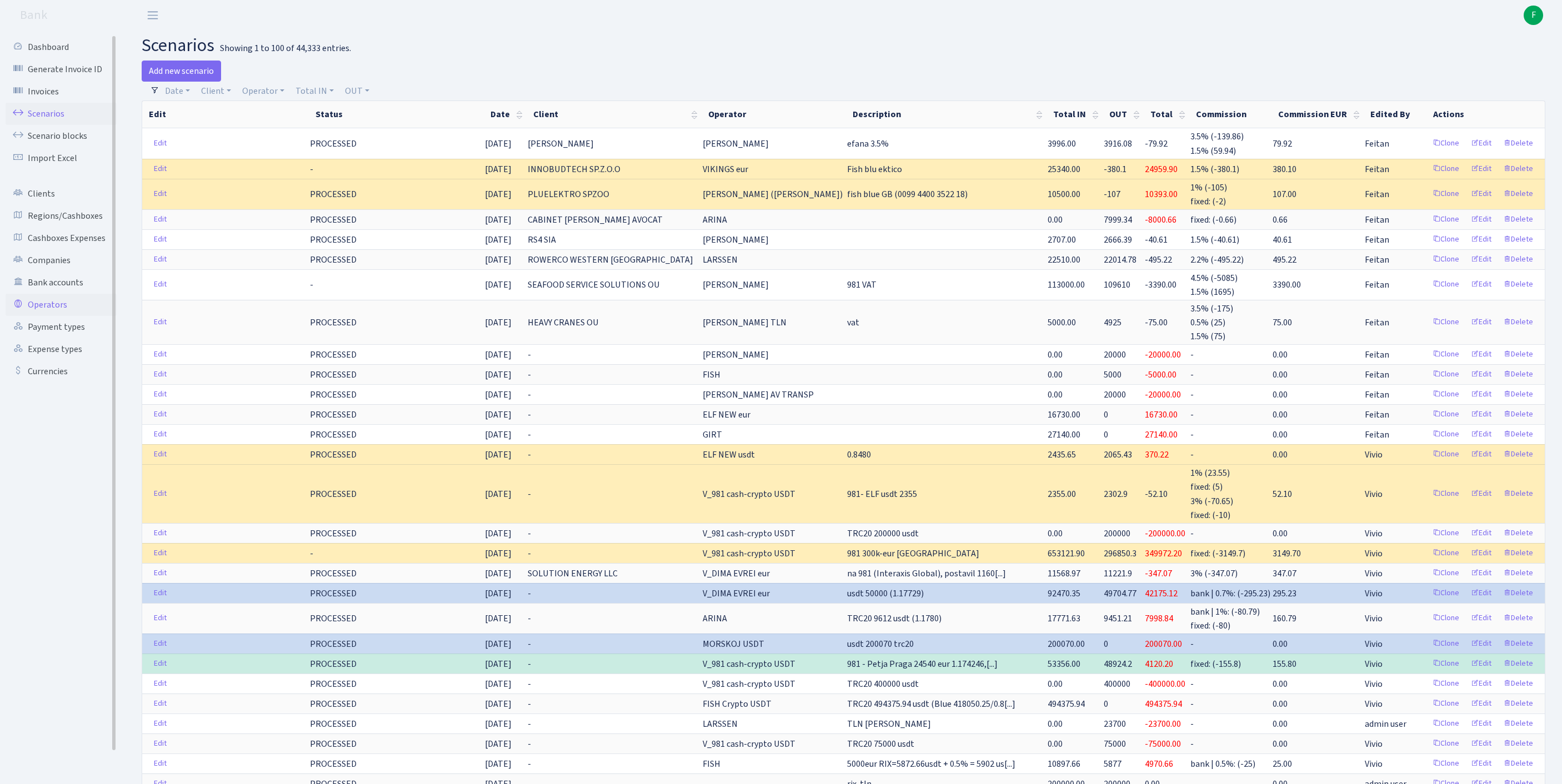
click at [50, 316] on link "Operators" at bounding box center [61, 304] width 111 height 22
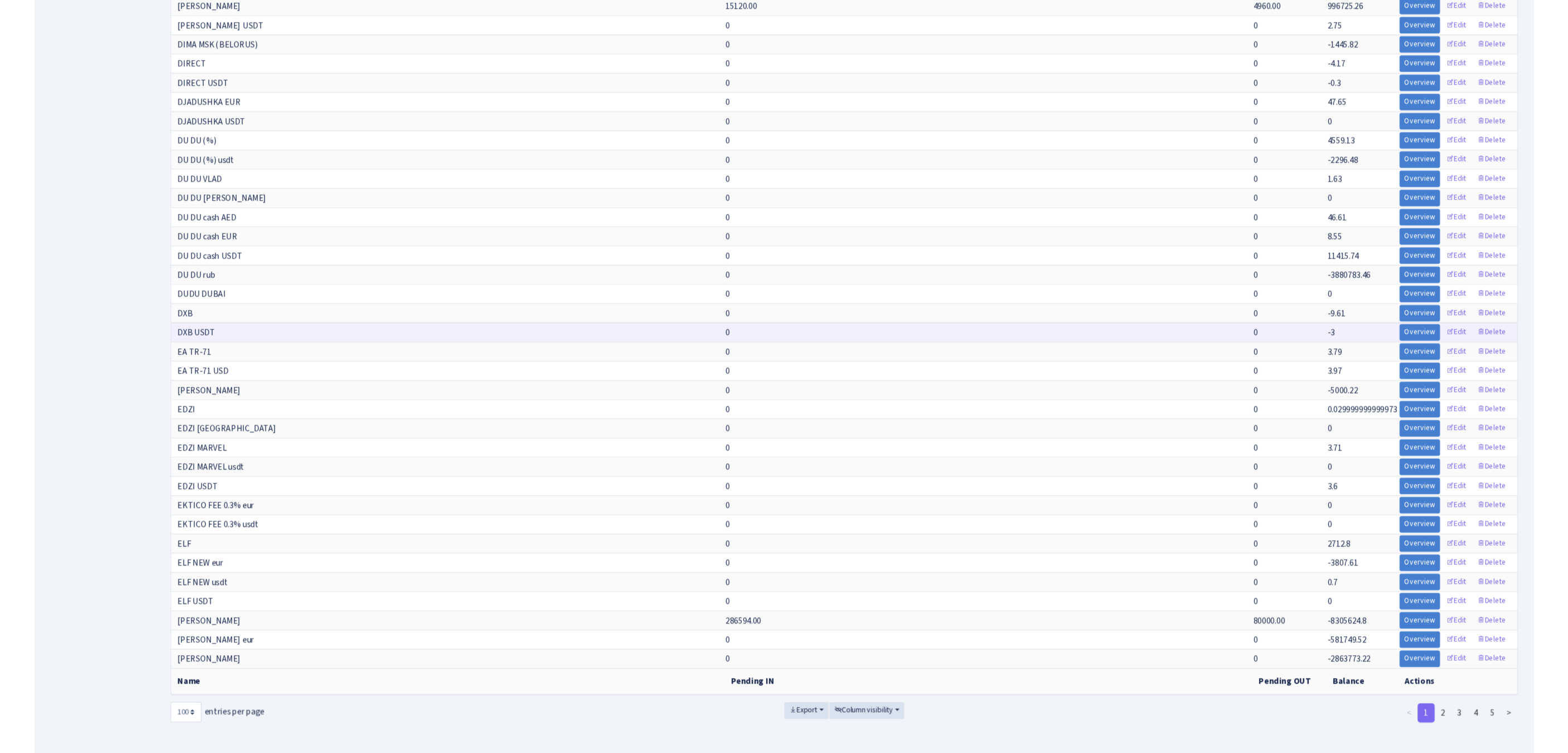
scroll to position [1954, 0]
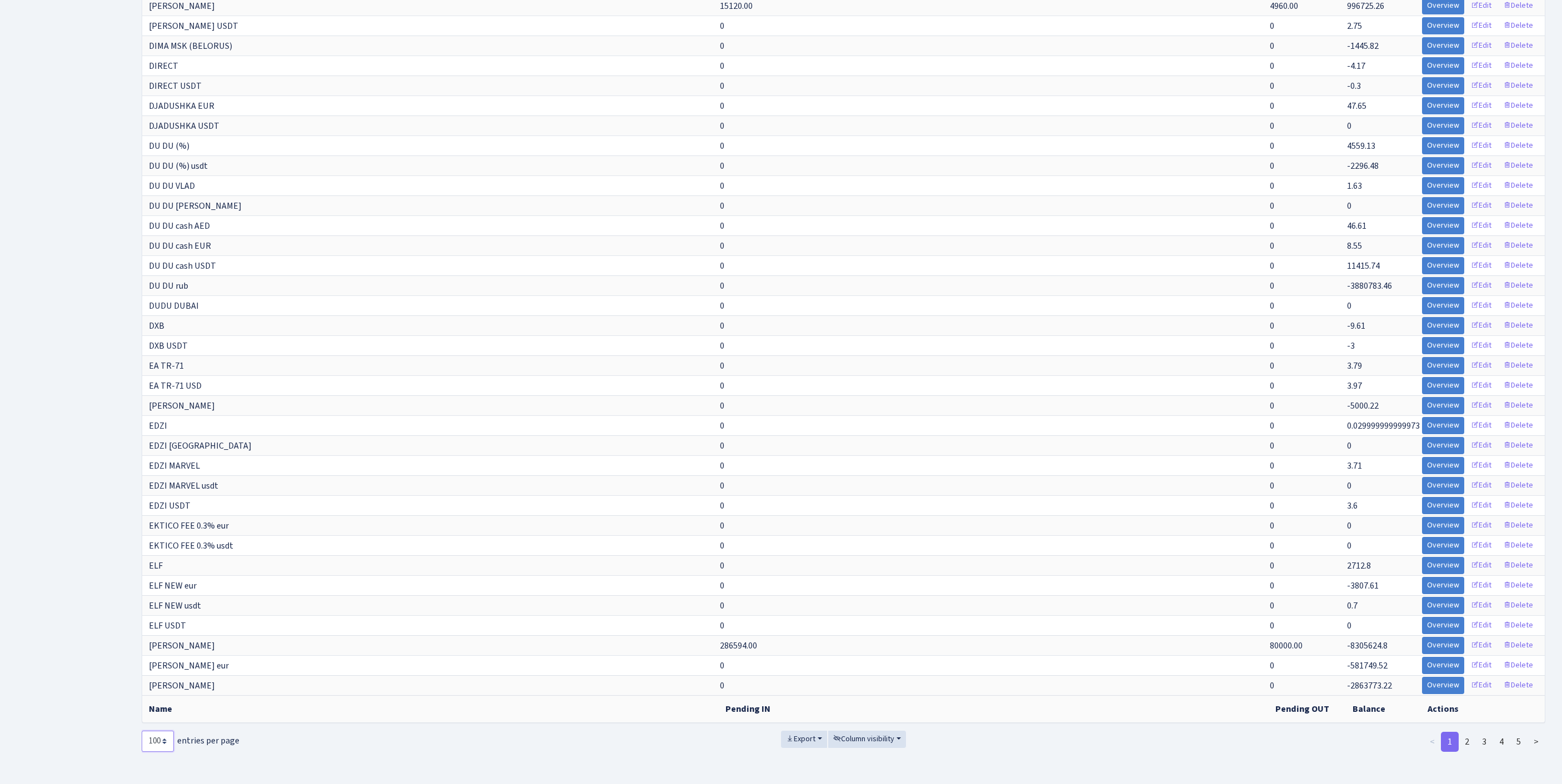
select select "-1"
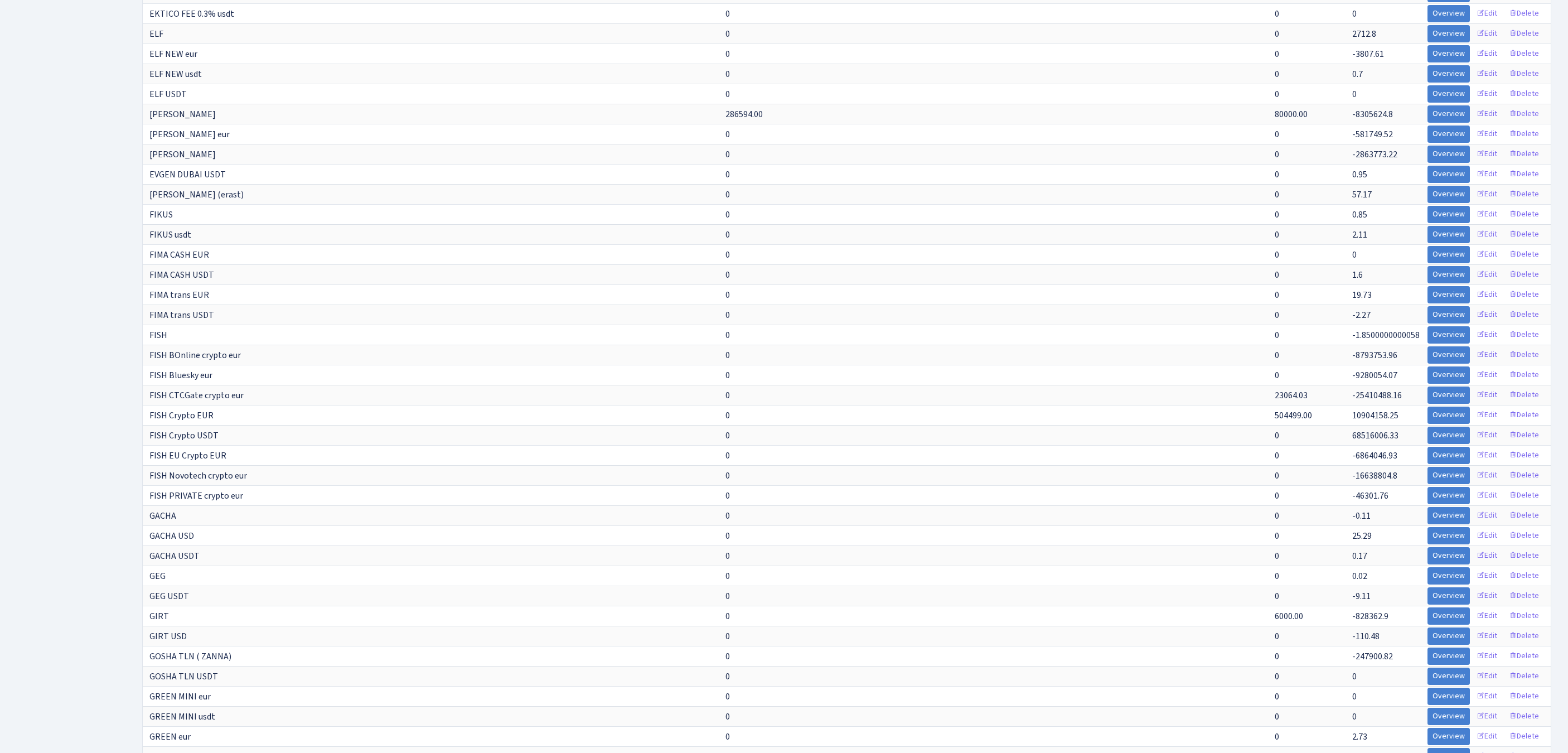
scroll to position [6030, 0]
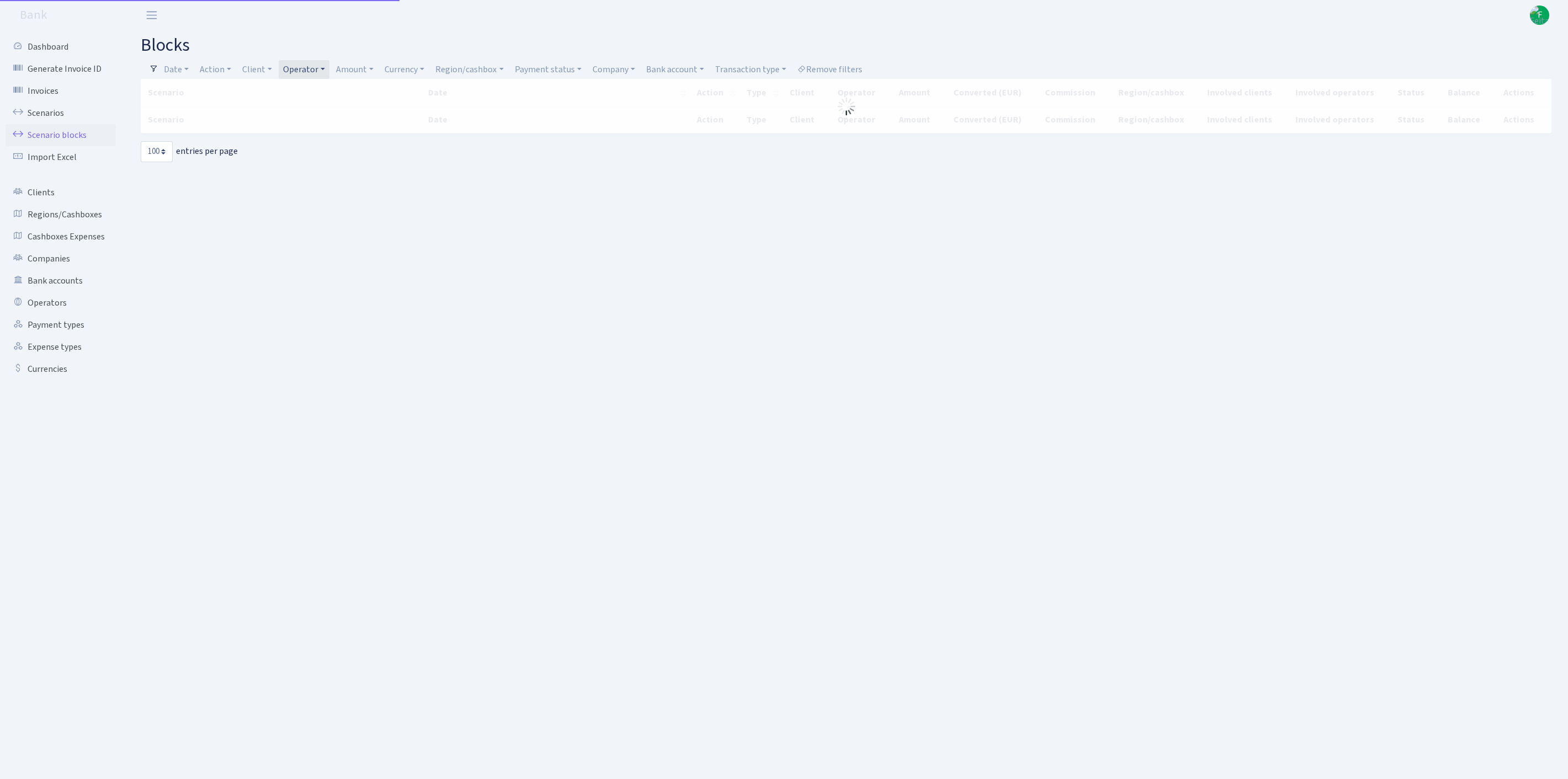
select select "100"
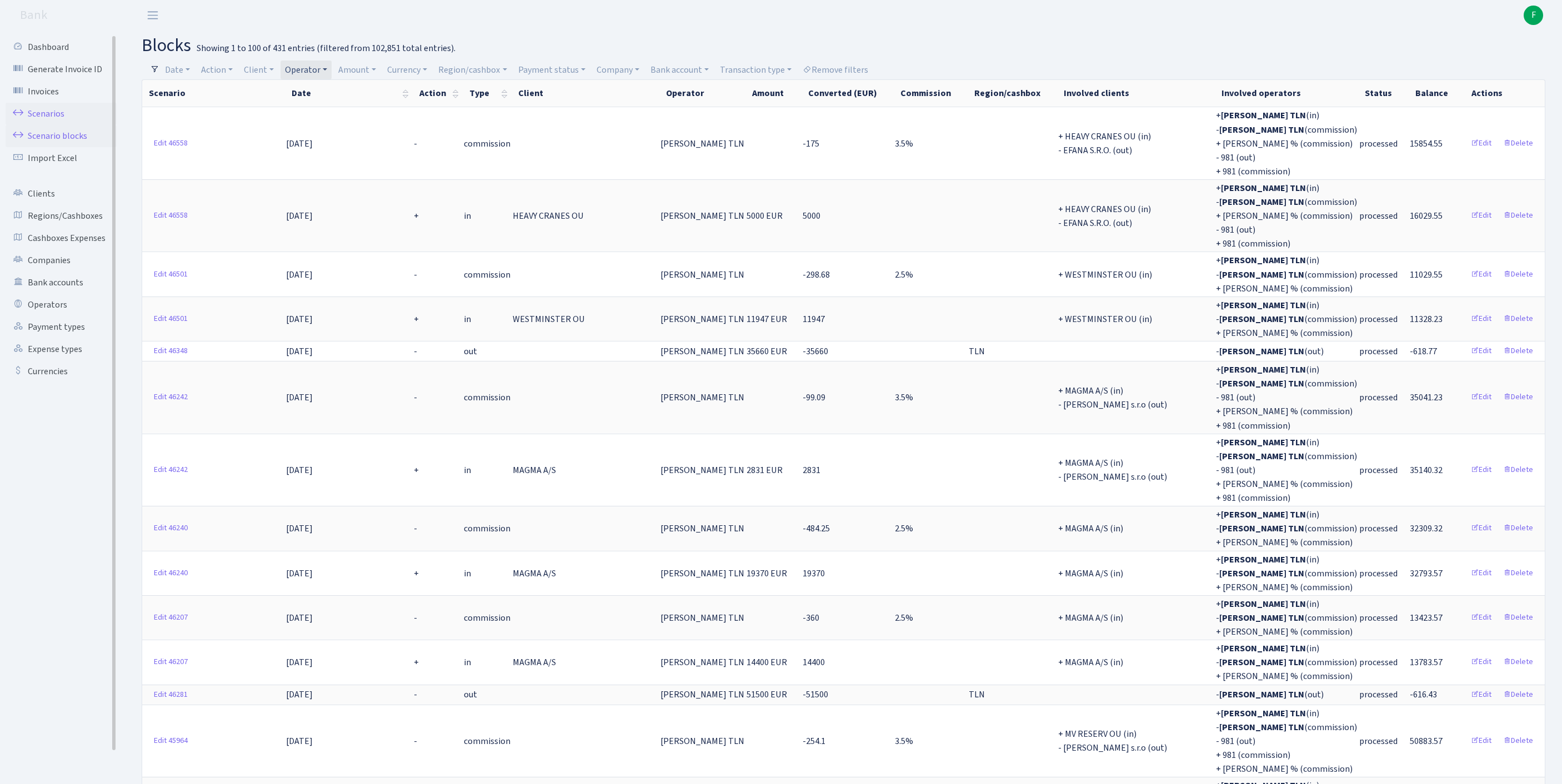
click at [47, 122] on link "Scenarios" at bounding box center [61, 114] width 111 height 22
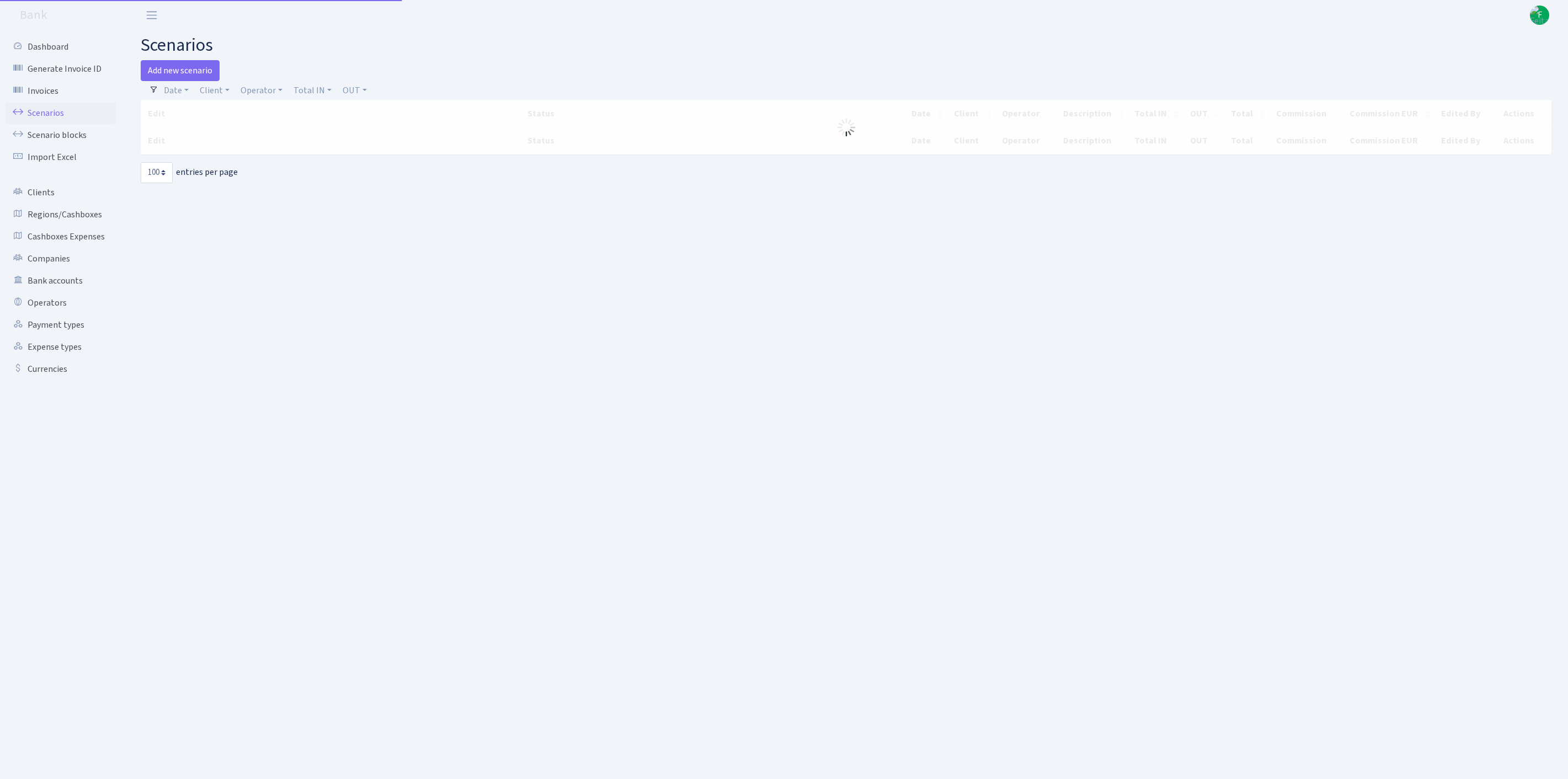
select select "100"
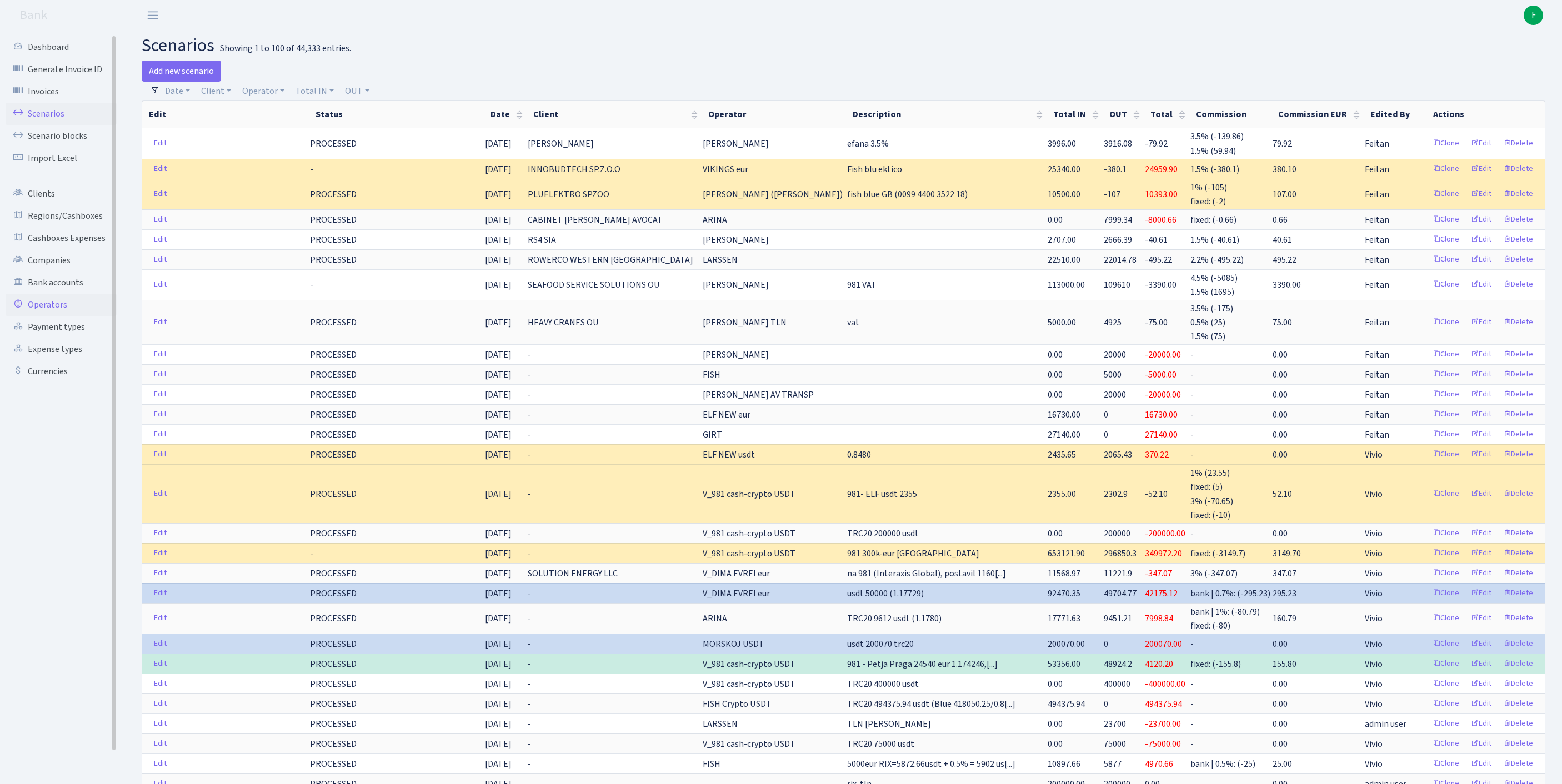
click at [53, 316] on link "Operators" at bounding box center [61, 304] width 111 height 22
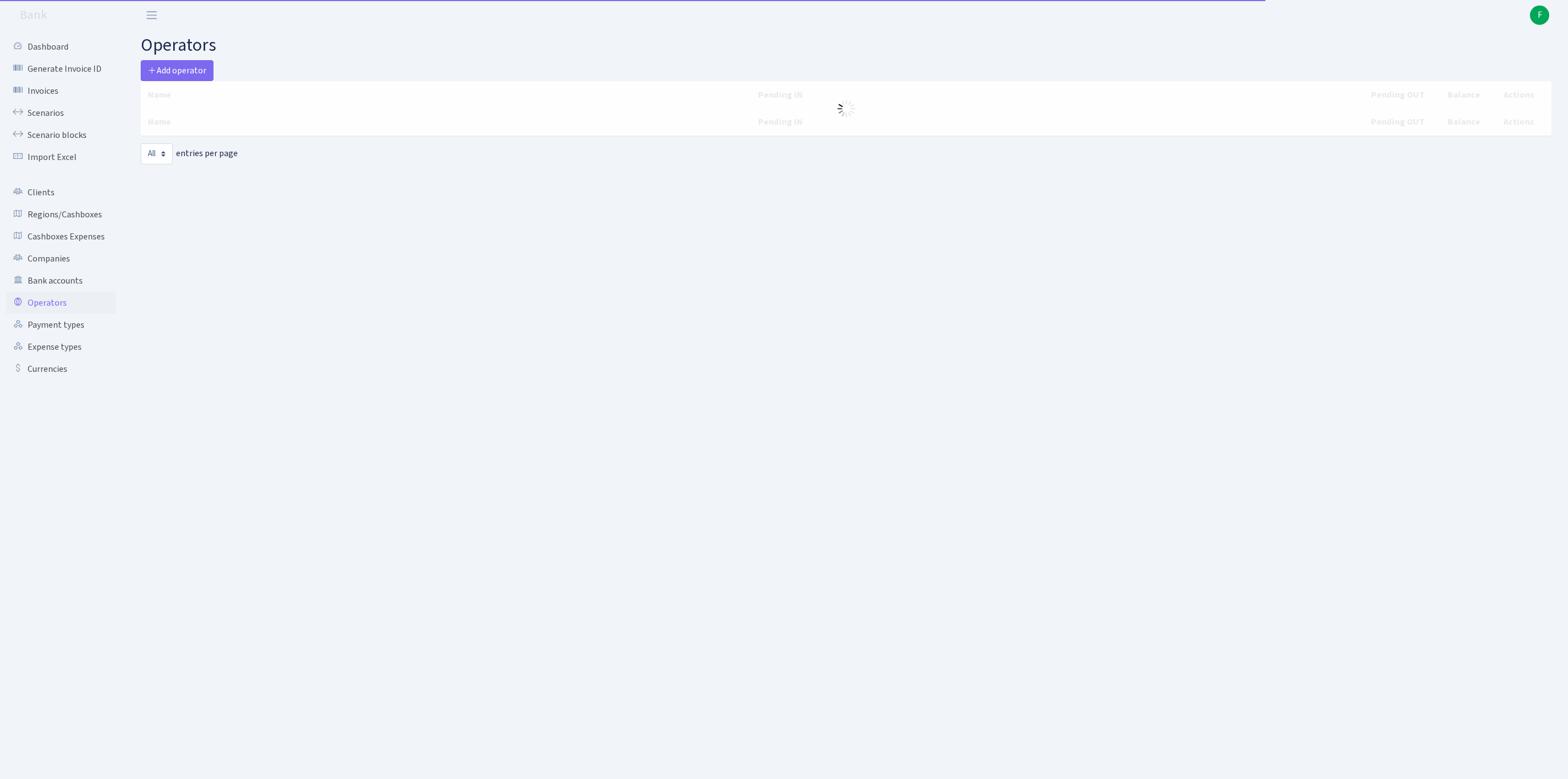
select select "-1"
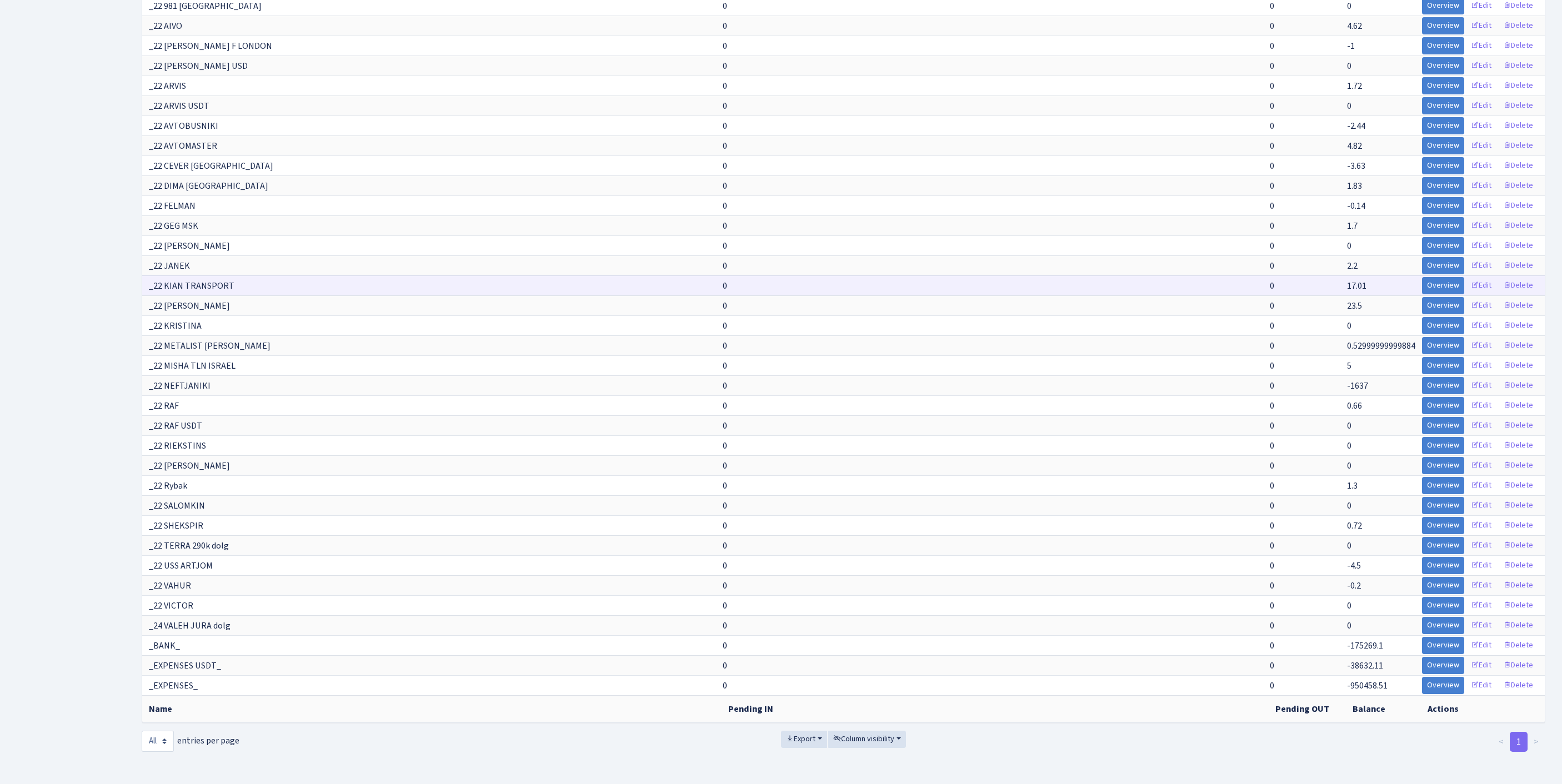
scroll to position [10312, 0]
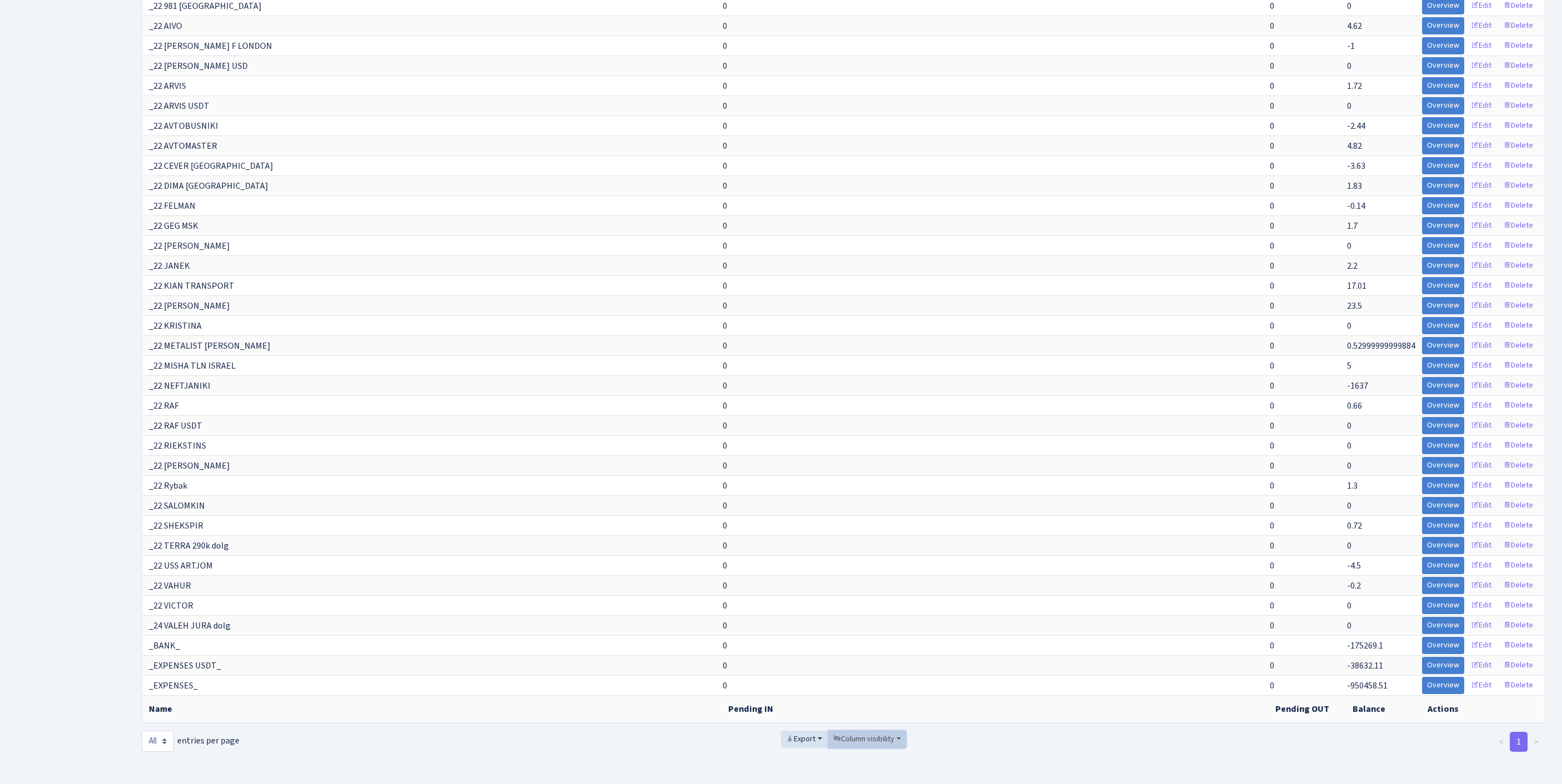
click at [877, 733] on span "Column visibility" at bounding box center [863, 738] width 61 height 11
click at [871, 670] on span "Pending IN" at bounding box center [860, 676] width 38 height 12
click at [871, 687] on span "Pending OUT" at bounding box center [864, 693] width 47 height 12
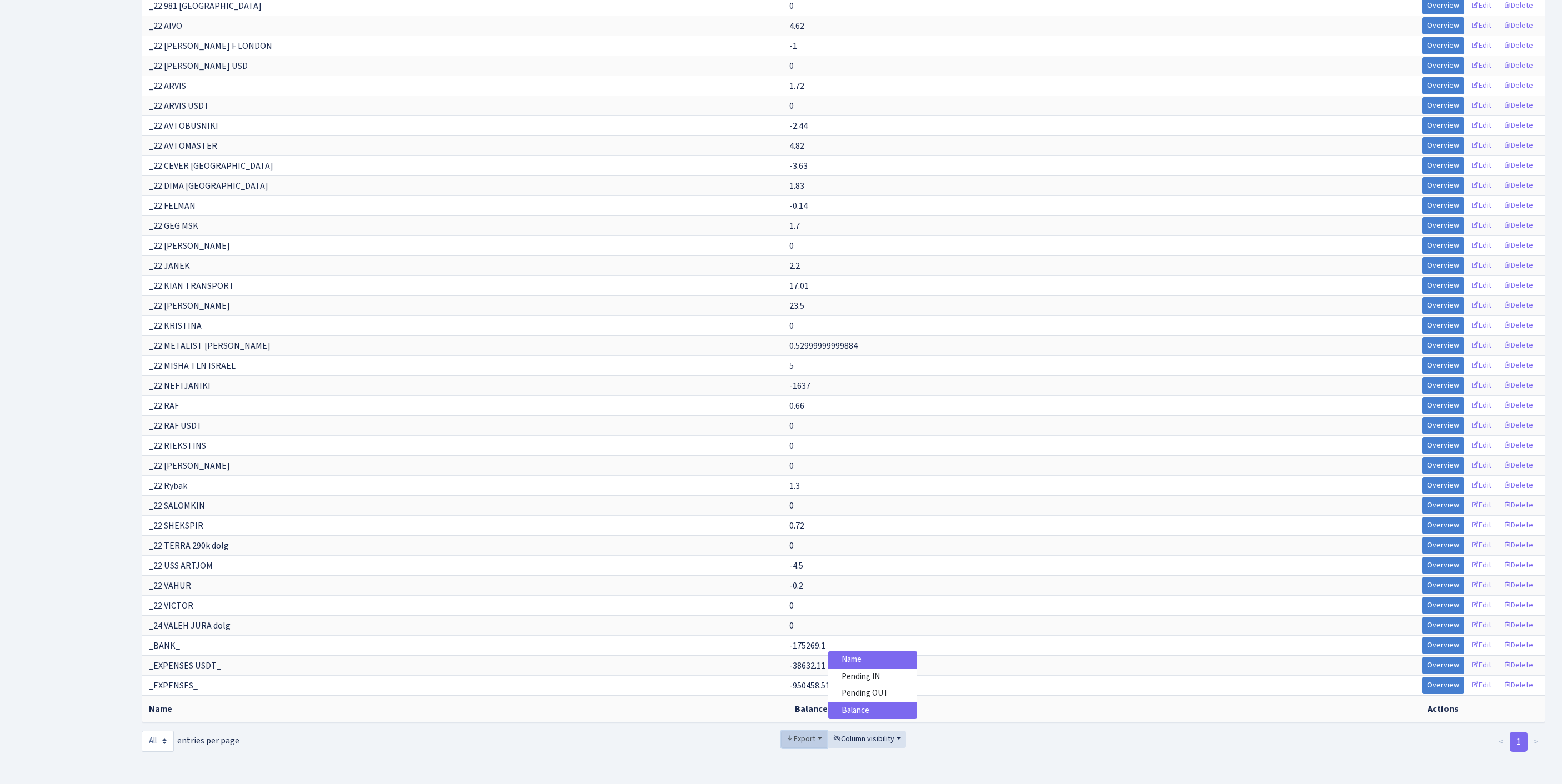
click at [791, 733] on span "Export" at bounding box center [801, 738] width 30 height 11
click at [799, 649] on link "Excel" at bounding box center [825, 658] width 89 height 17
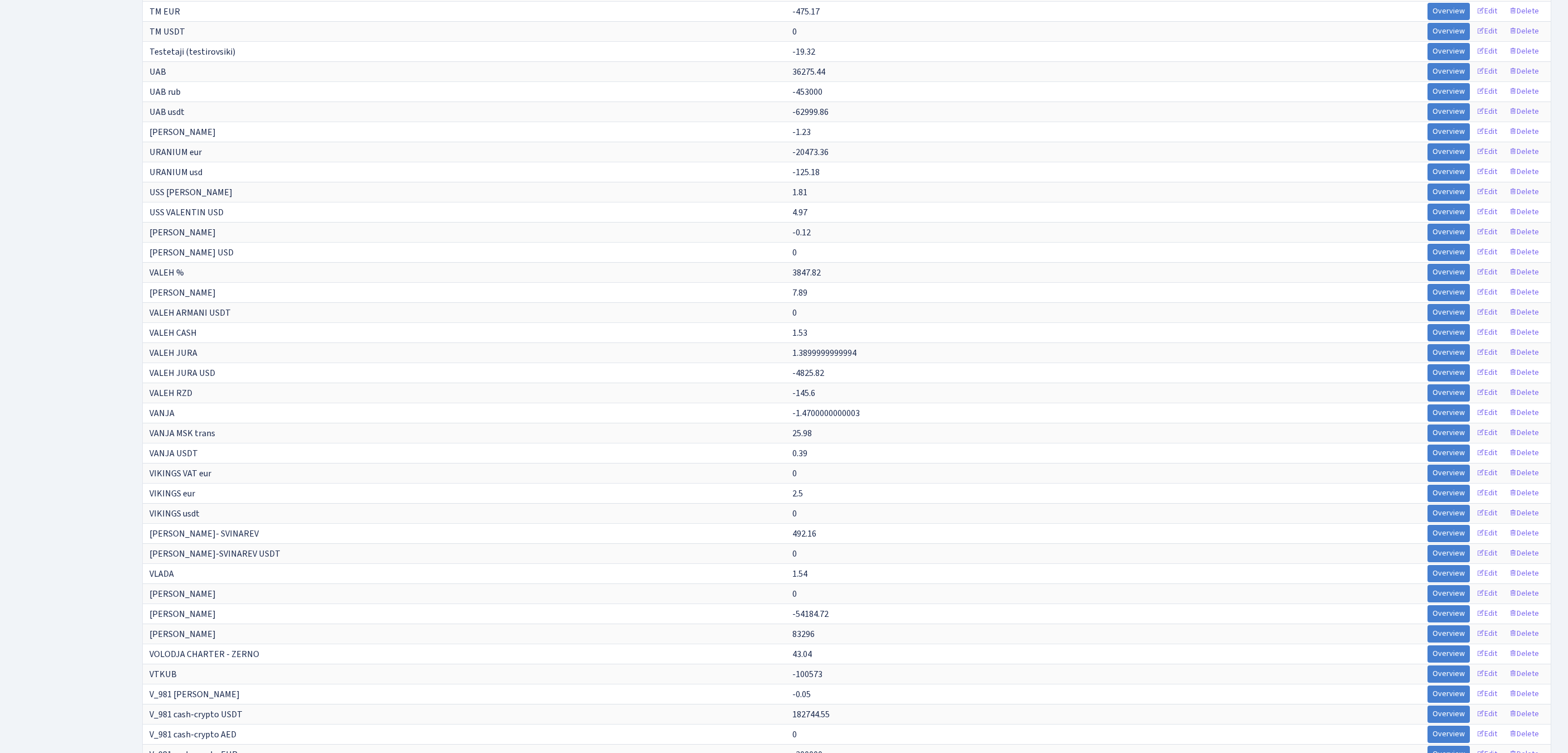
scroll to position [5126, 0]
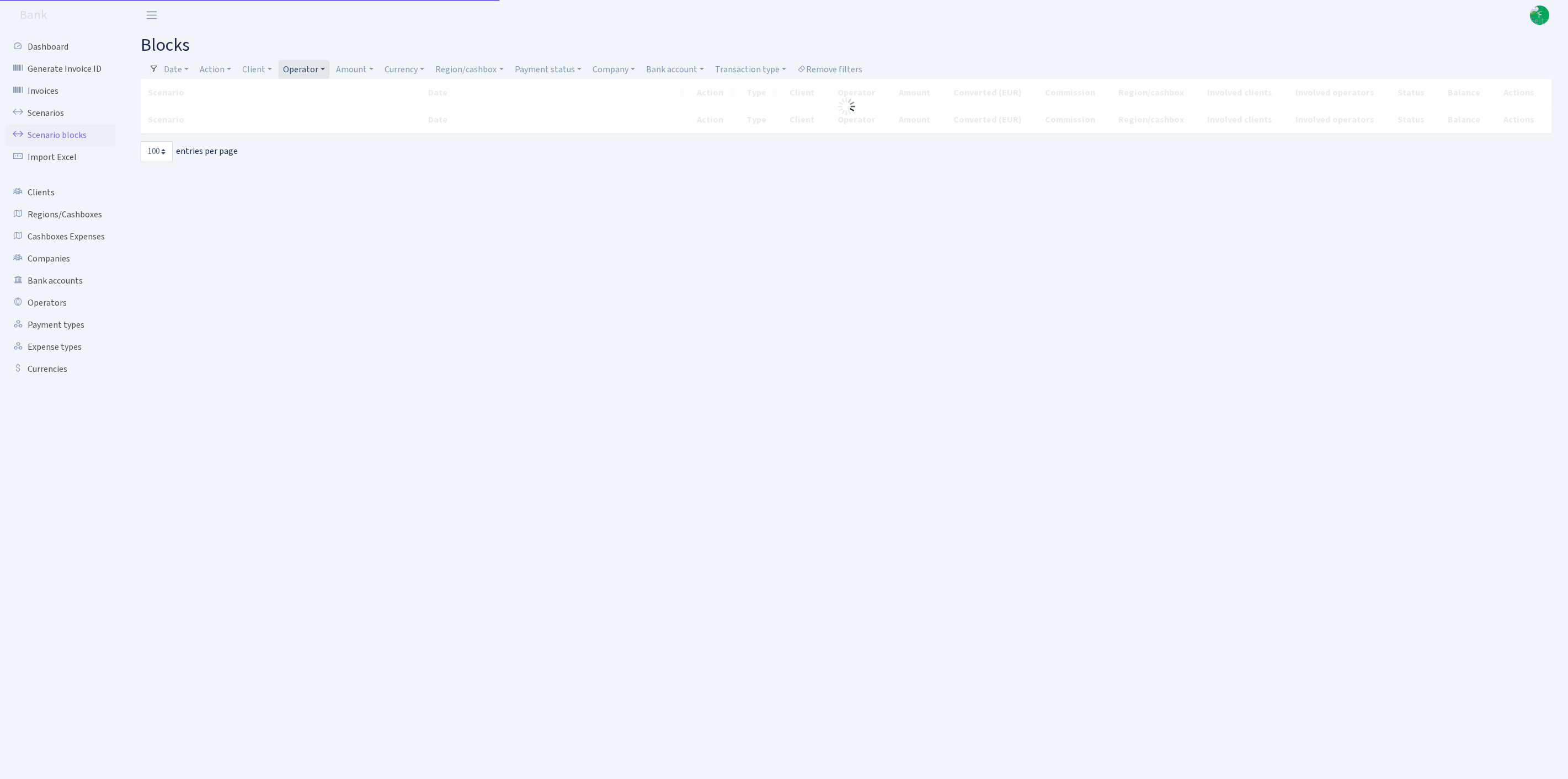
select select "100"
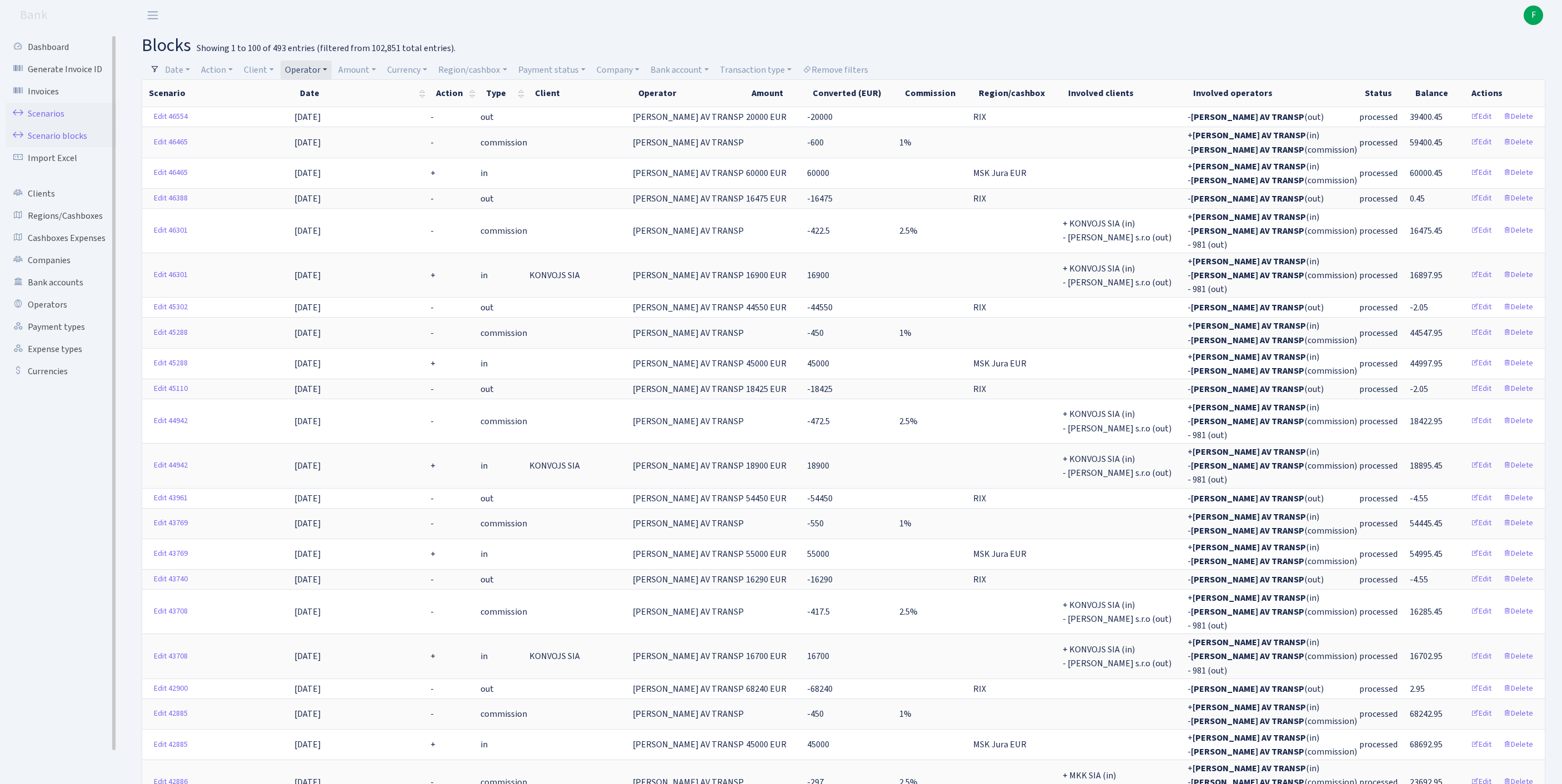
click at [62, 118] on link "Scenarios" at bounding box center [61, 114] width 111 height 22
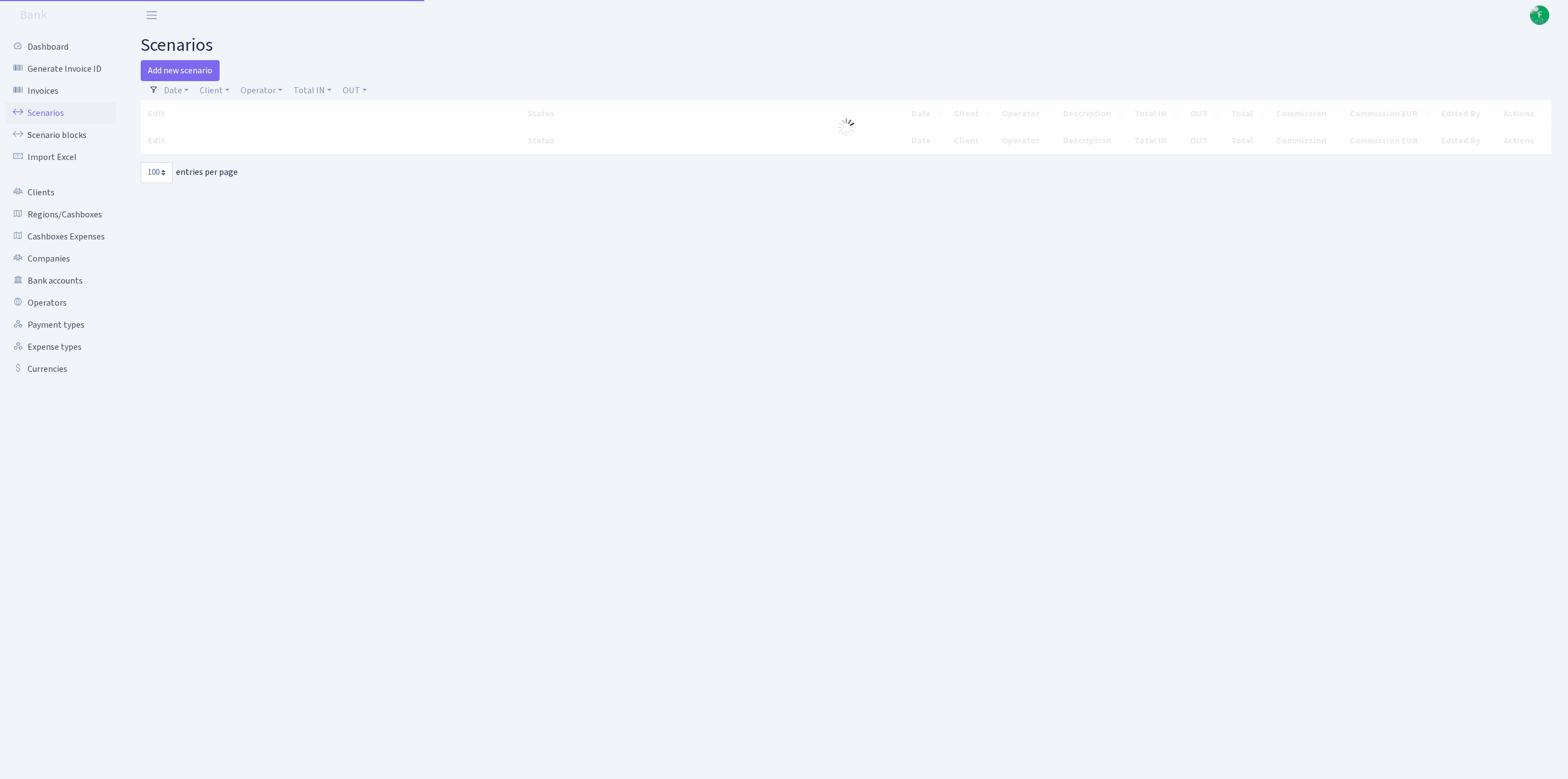
select select "100"
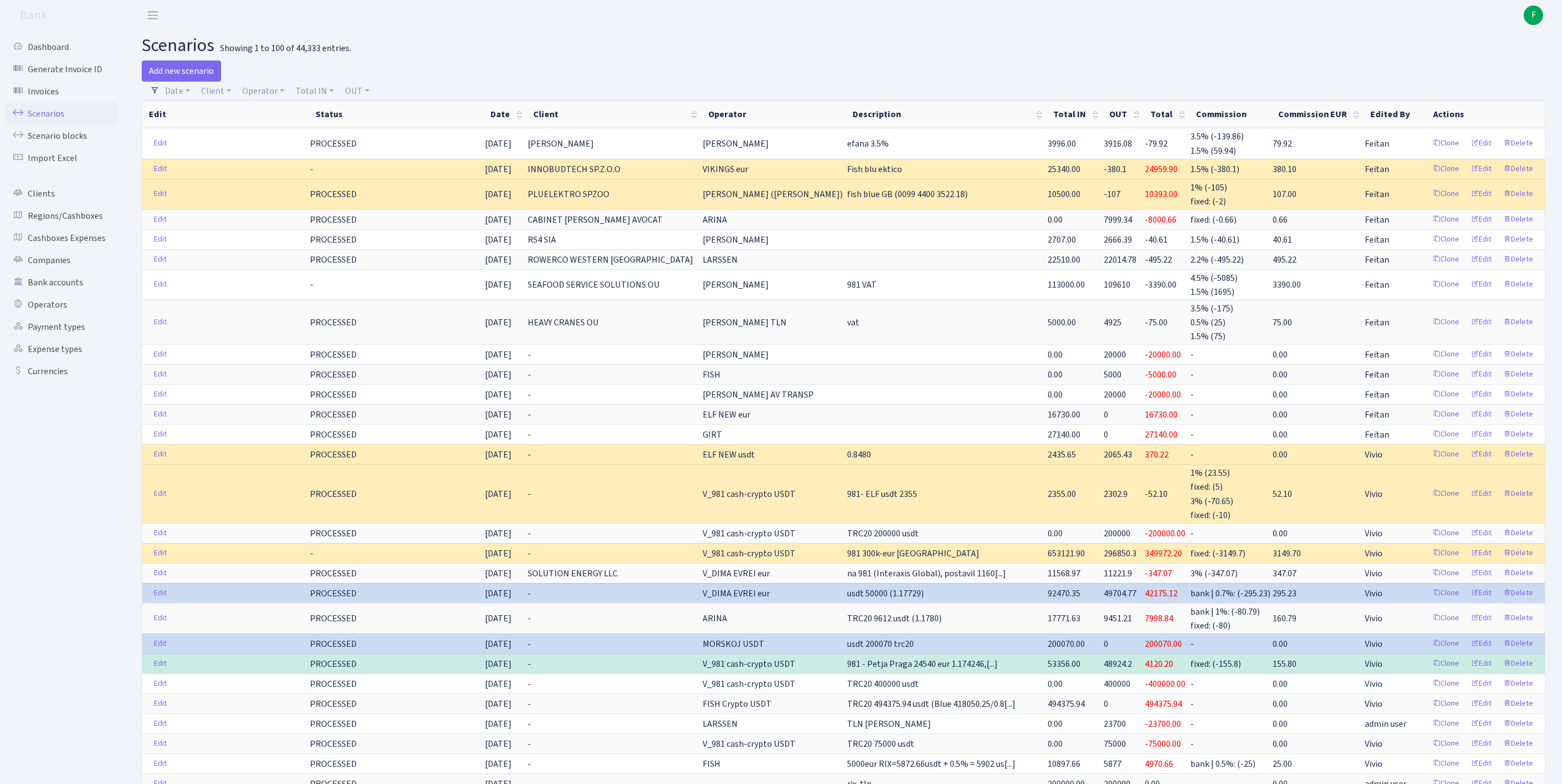
click at [953, 47] on h2 "scenarios Showing 1 to 100 of 44,333 entries." at bounding box center [843, 45] width 1403 height 21
click at [75, 227] on link "Regions/Cashboxes" at bounding box center [61, 216] width 111 height 22
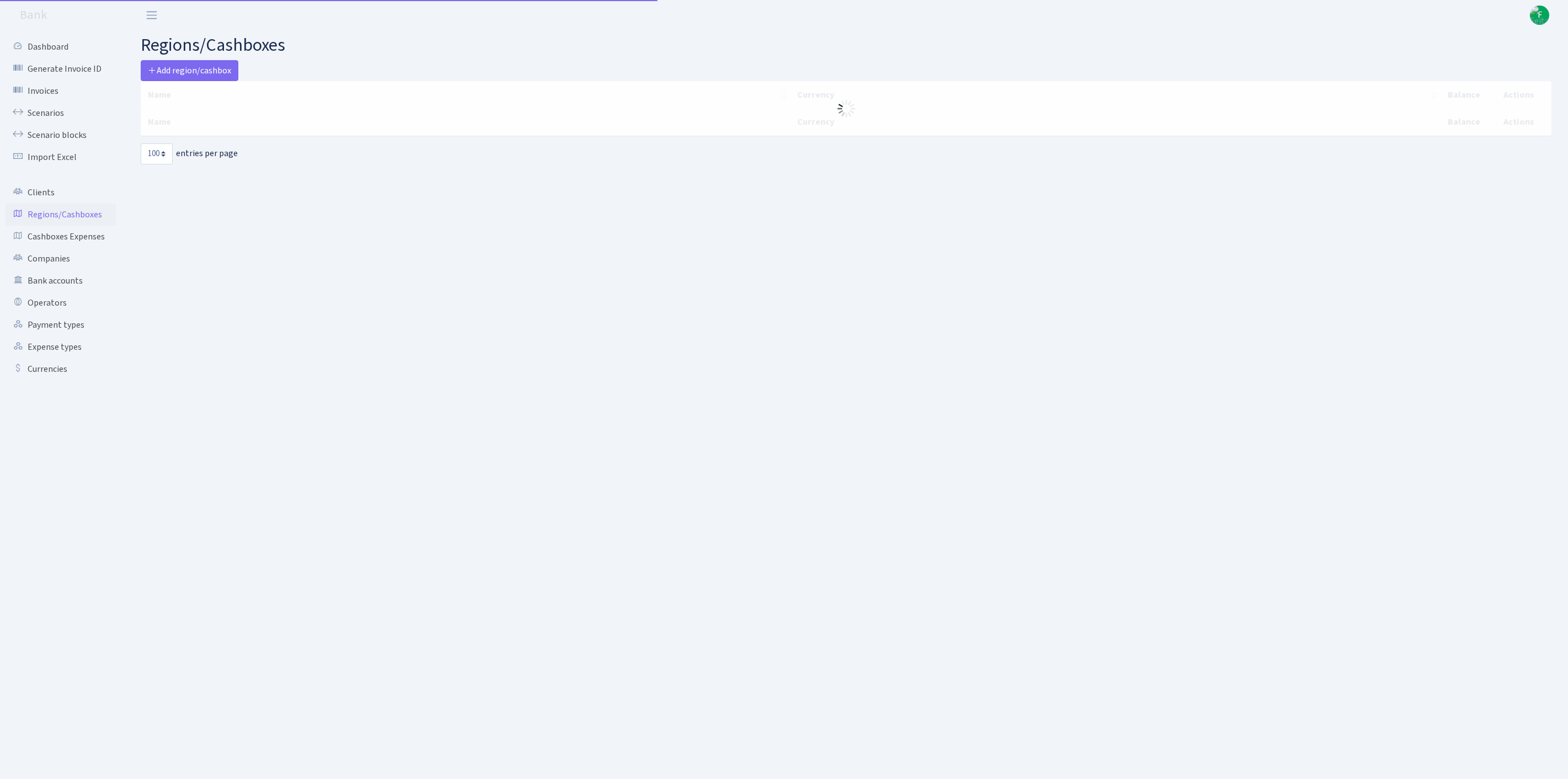
select select "100"
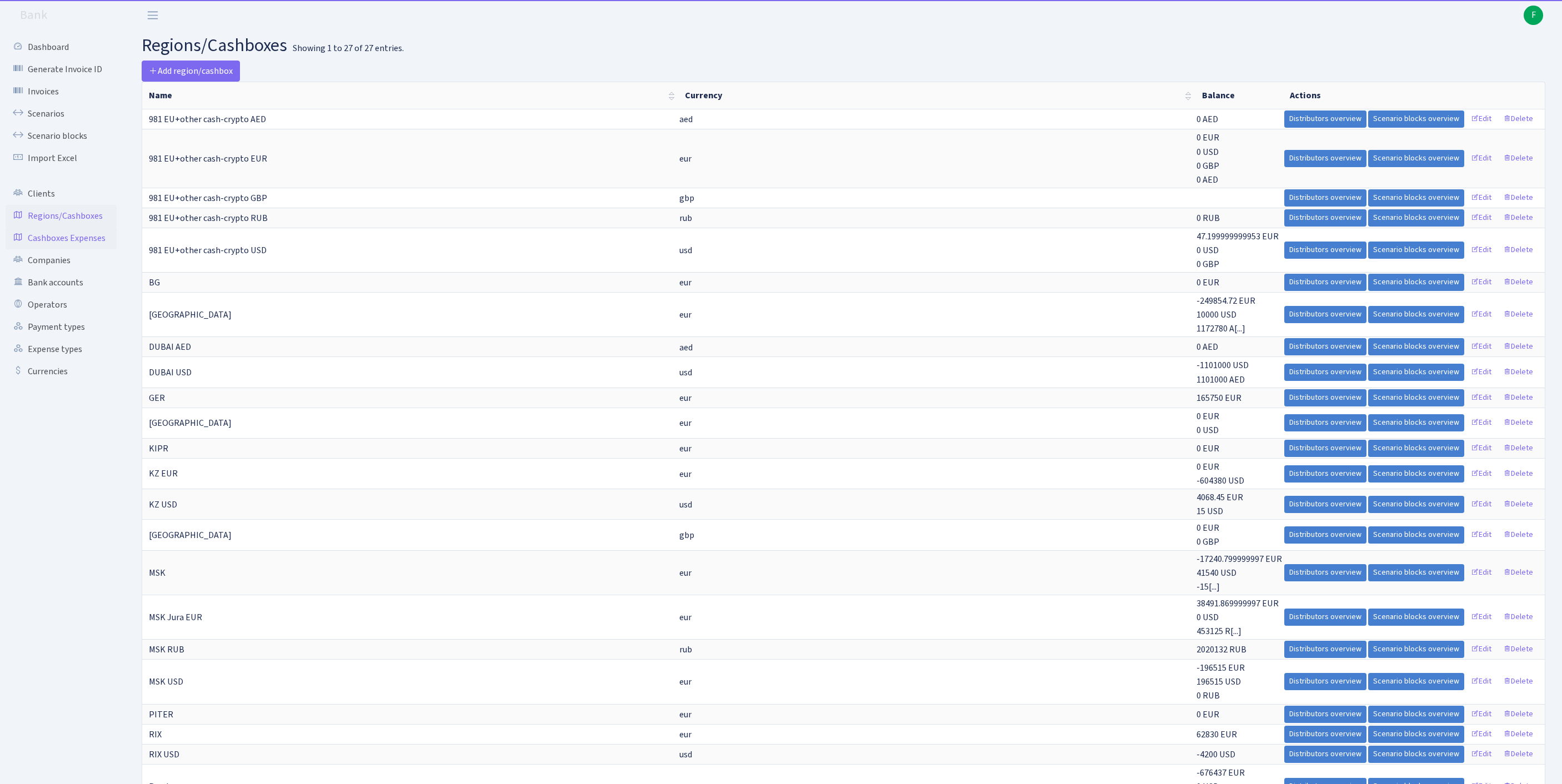
click at [50, 249] on link "Cashboxes Expenses" at bounding box center [61, 238] width 111 height 22
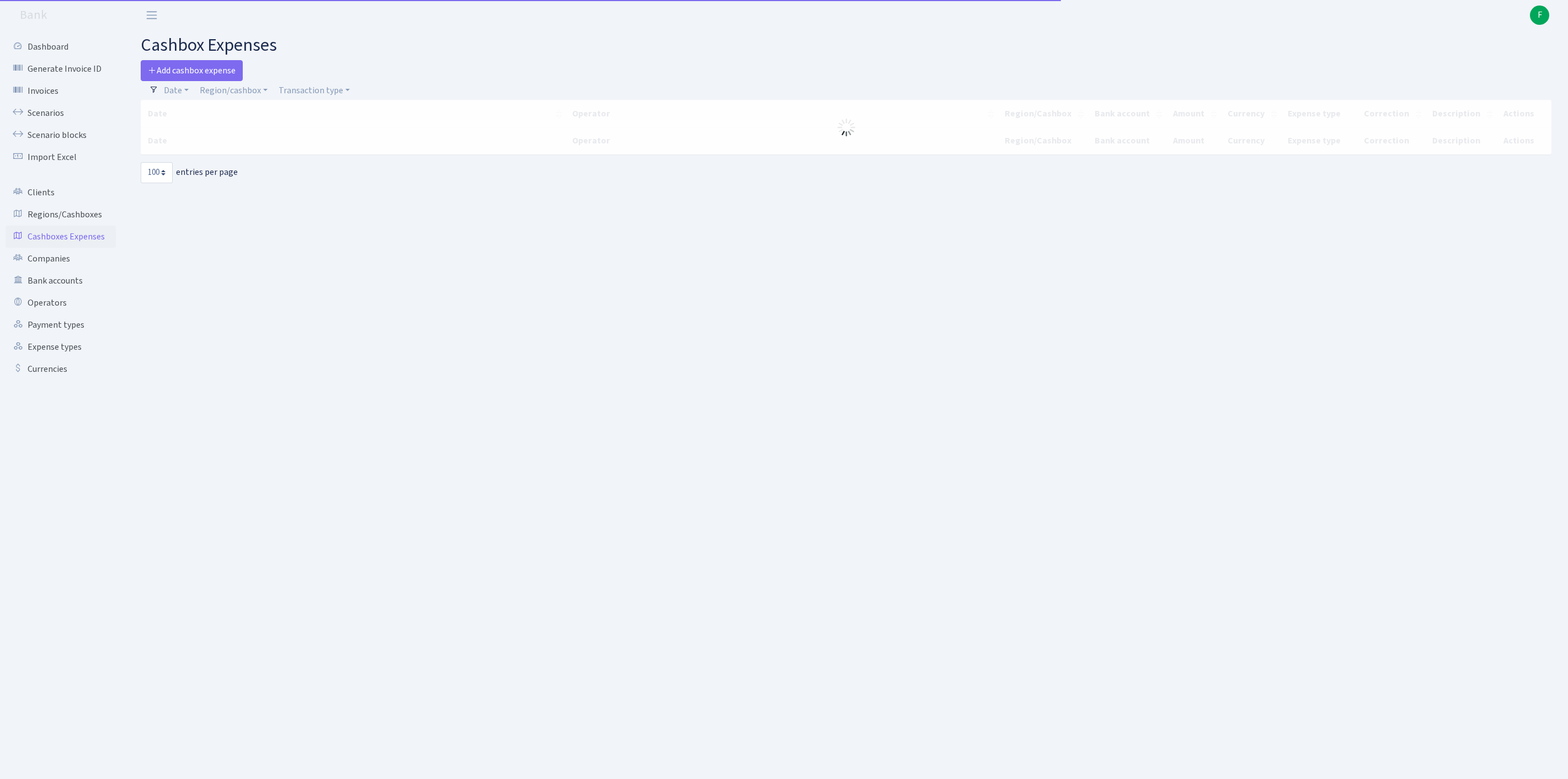
select select "100"
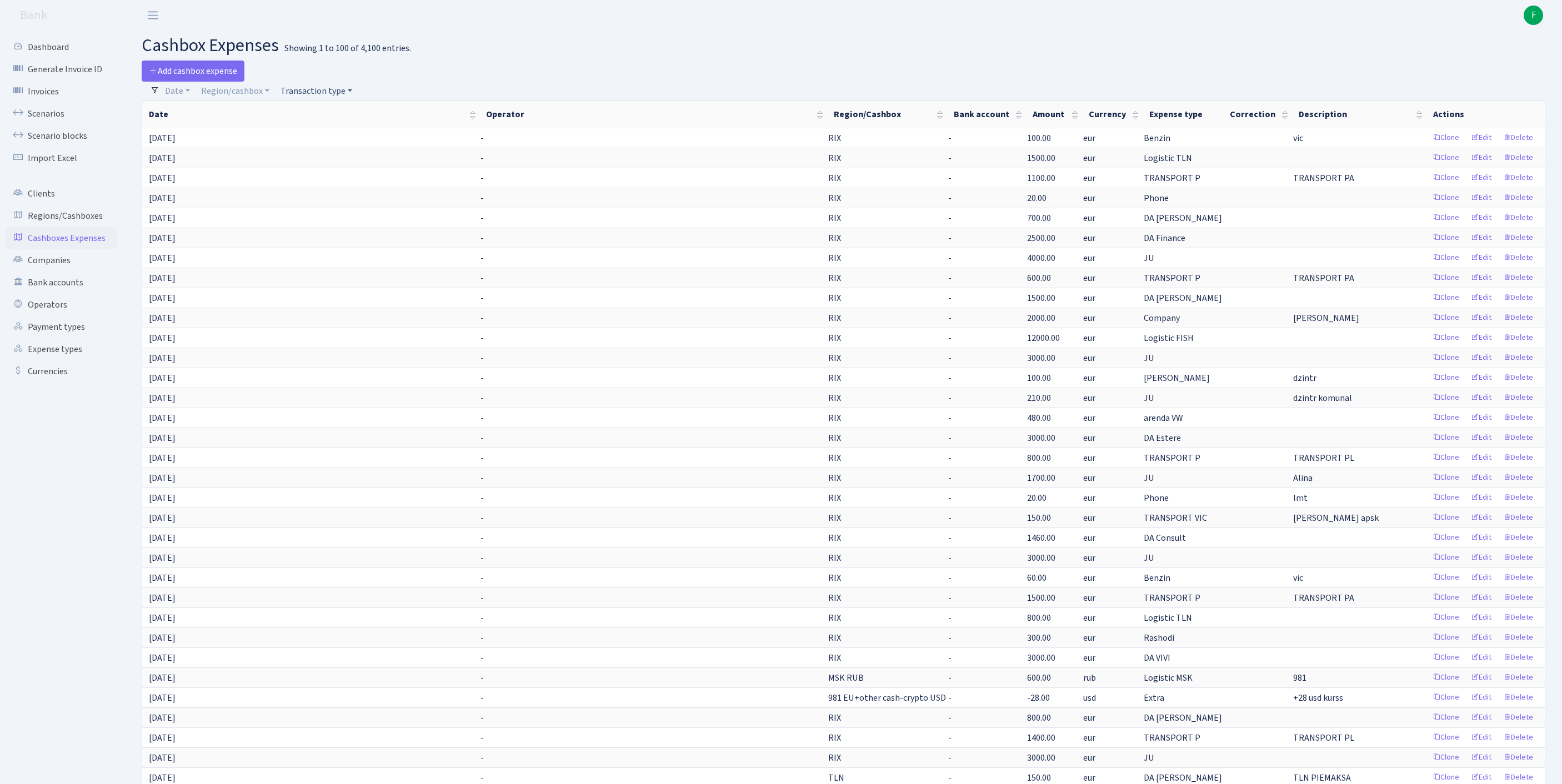
click at [315, 97] on link "Transaction type" at bounding box center [316, 91] width 81 height 19
click at [334, 136] on input "search" at bounding box center [326, 131] width 92 height 17
click at [336, 220] on li "DA Estere" at bounding box center [326, 210] width 94 height 19
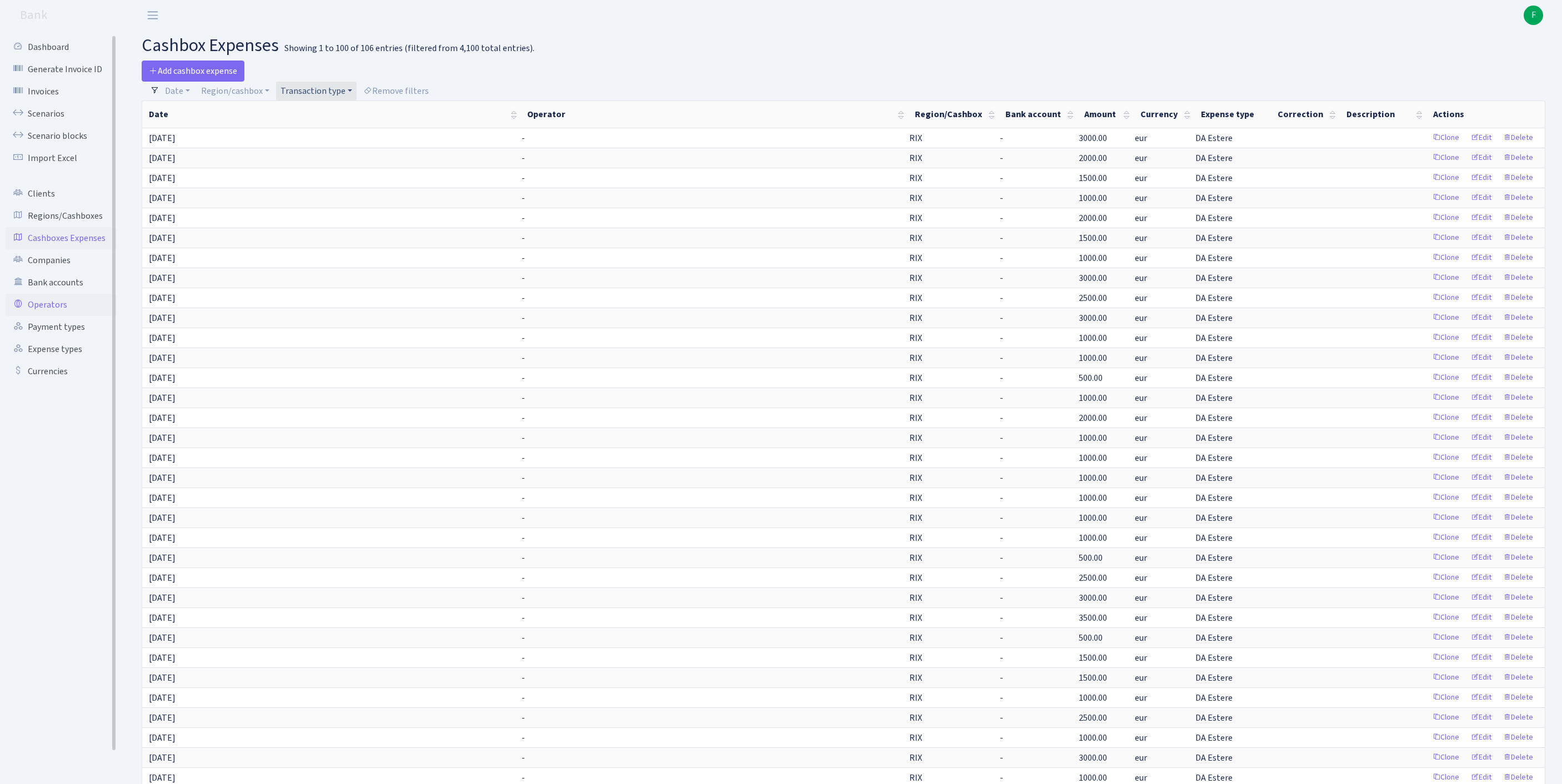
click at [61, 316] on link "Operators" at bounding box center [61, 304] width 111 height 22
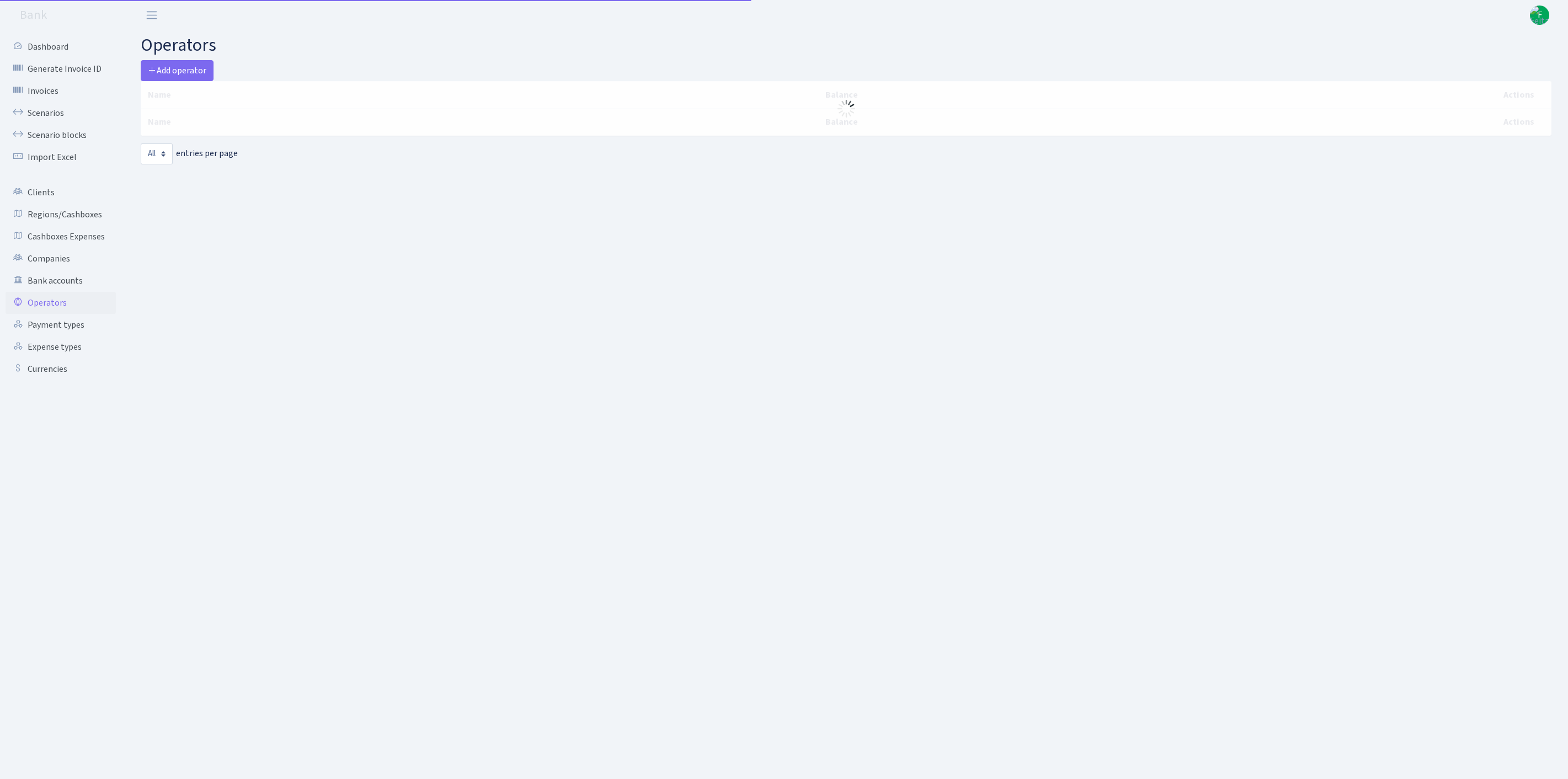
select select "-1"
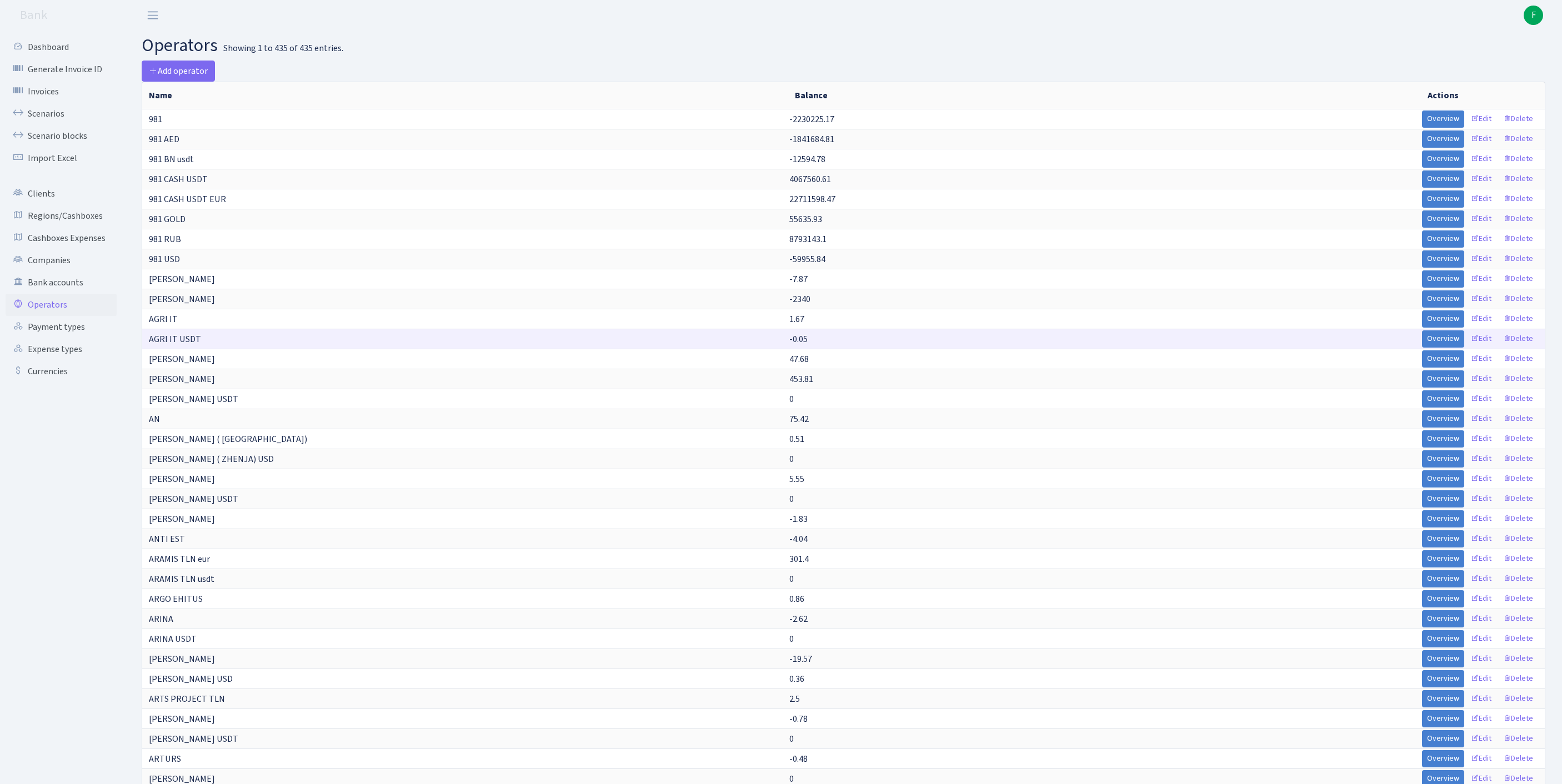
scroll to position [179, 0]
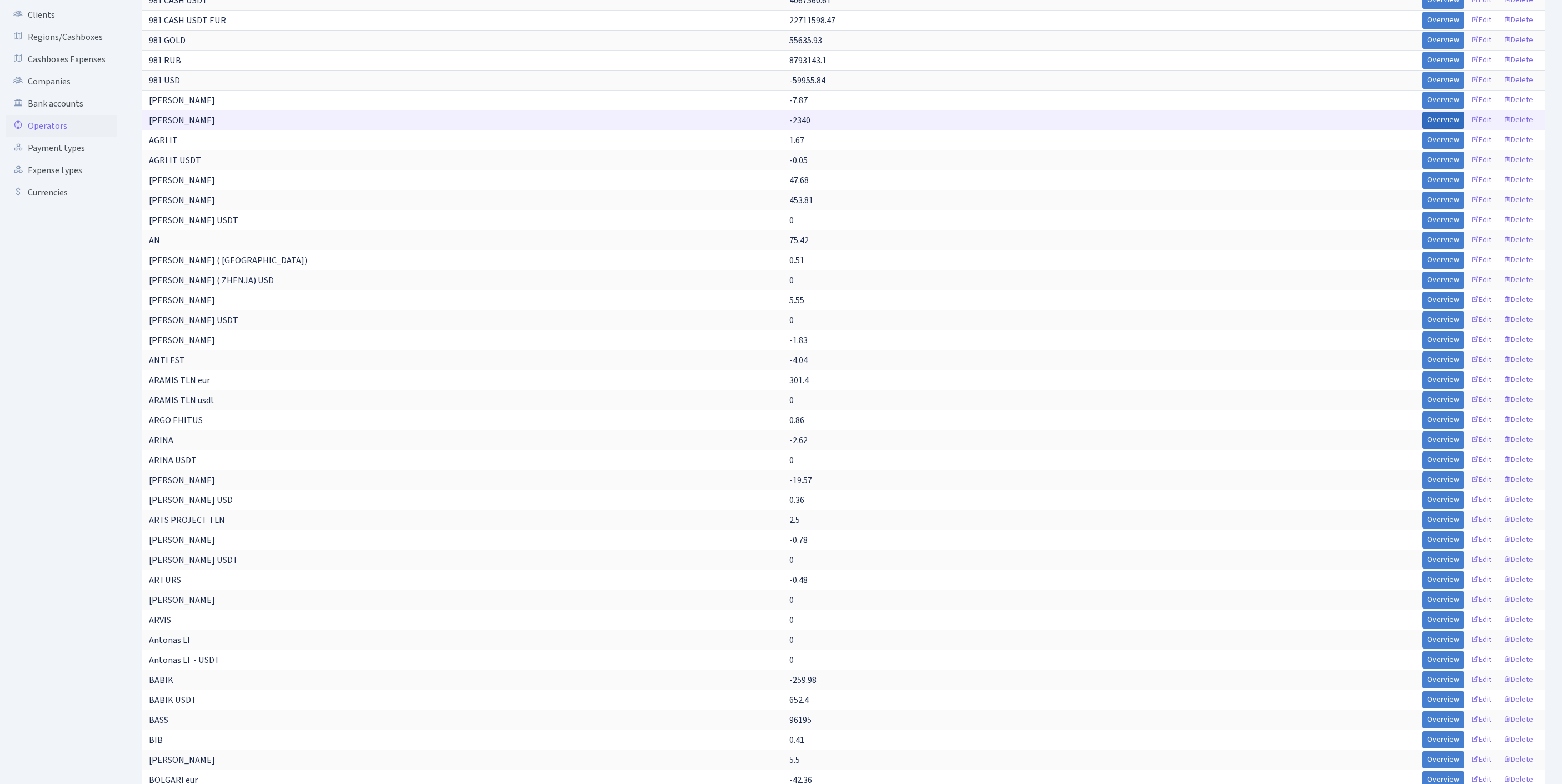
click at [1422, 129] on link "Overview" at bounding box center [1443, 120] width 42 height 17
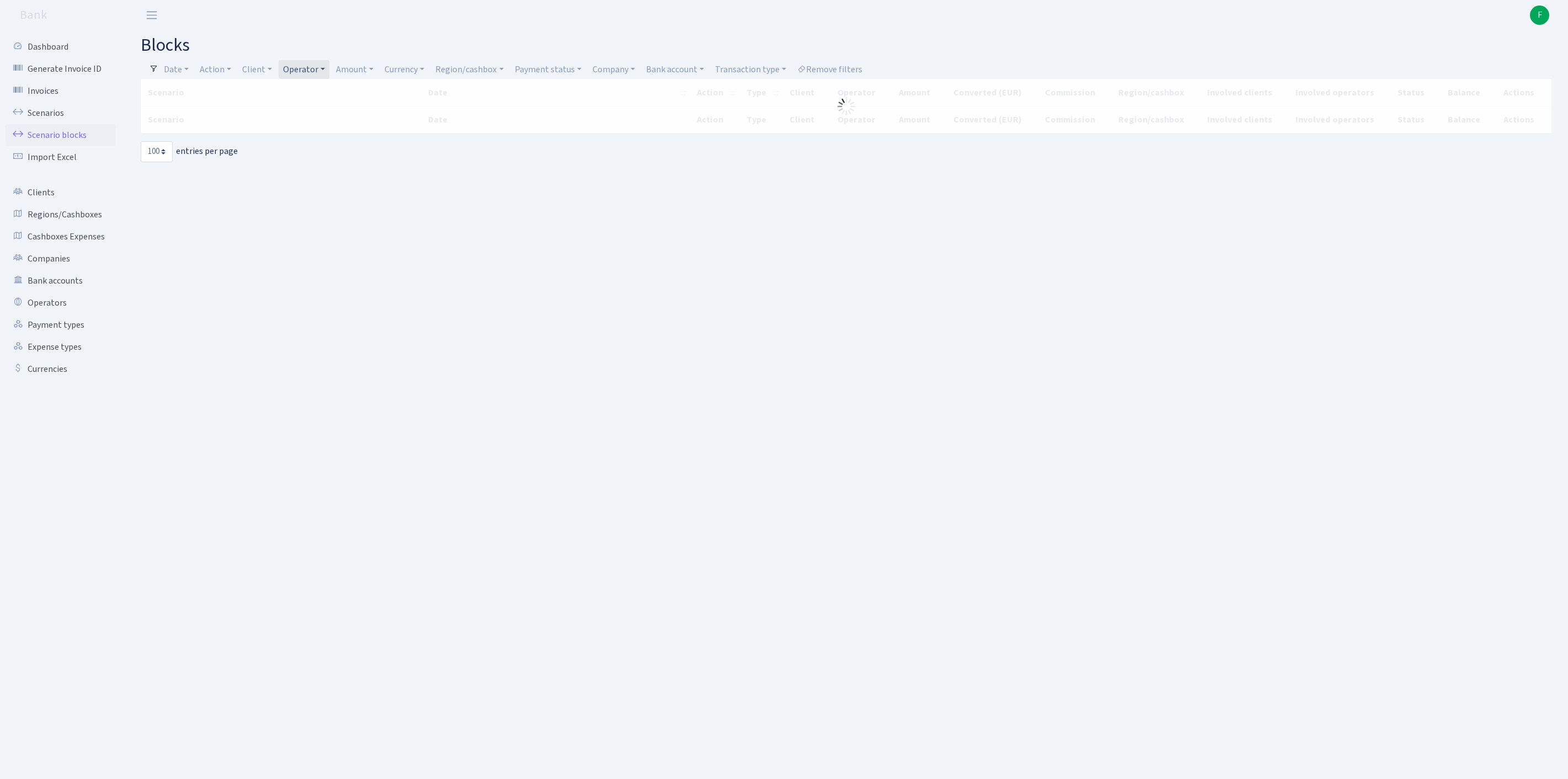
select select "100"
